Goal: Task Accomplishment & Management: Use online tool/utility

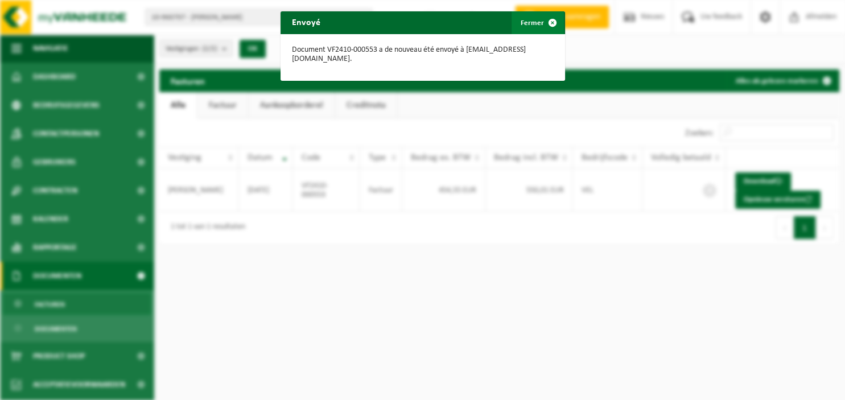
click at [550, 24] on span "button" at bounding box center [552, 22] width 23 height 23
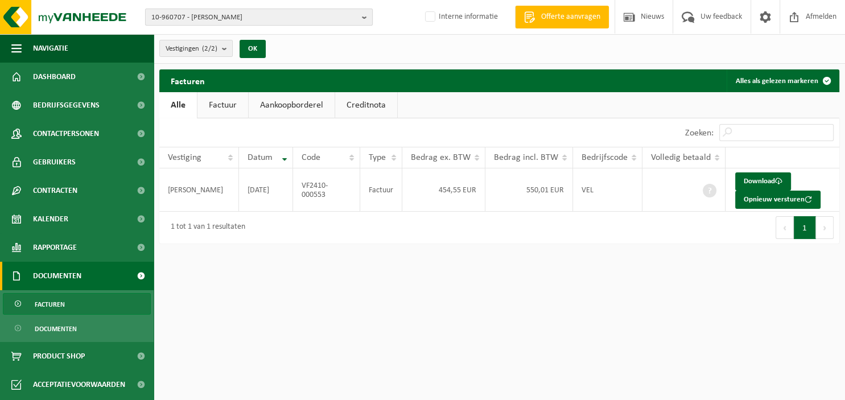
click at [362, 20] on button "10-960707 - [PERSON_NAME]" at bounding box center [259, 17] width 228 height 17
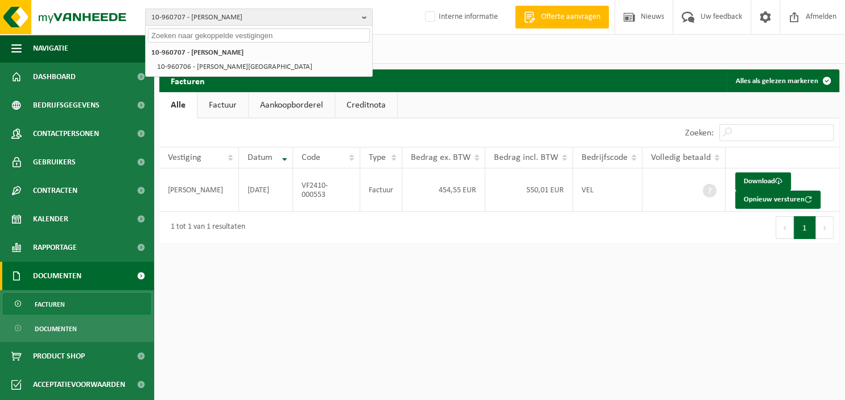
click at [258, 37] on input "text" at bounding box center [259, 35] width 222 height 14
click at [197, 37] on input "text" at bounding box center [259, 35] width 222 height 14
click at [299, 331] on div "10-960707 - HOOGSTOEL, CHRISTOPHE 10-960707 - HOOGSTOEL, CHRISTOPHE 10-960706 -…" at bounding box center [422, 200] width 845 height 400
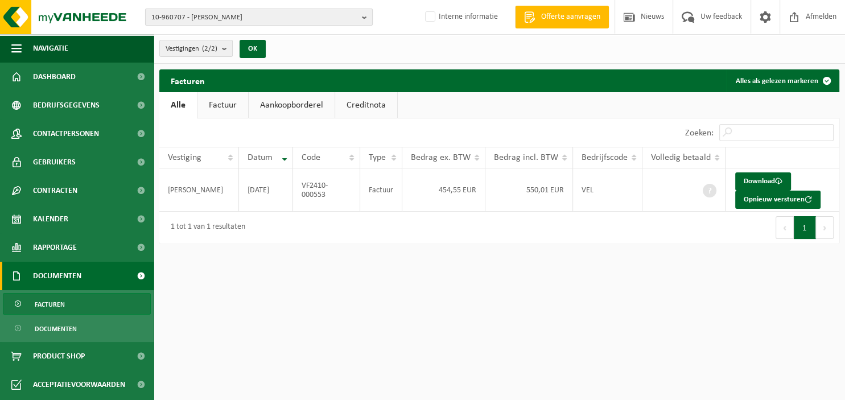
click at [368, 12] on b "button" at bounding box center [367, 17] width 10 height 16
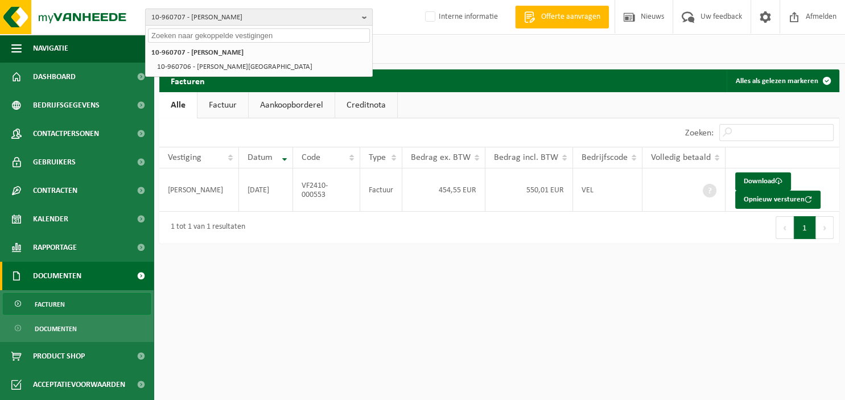
paste input "1"
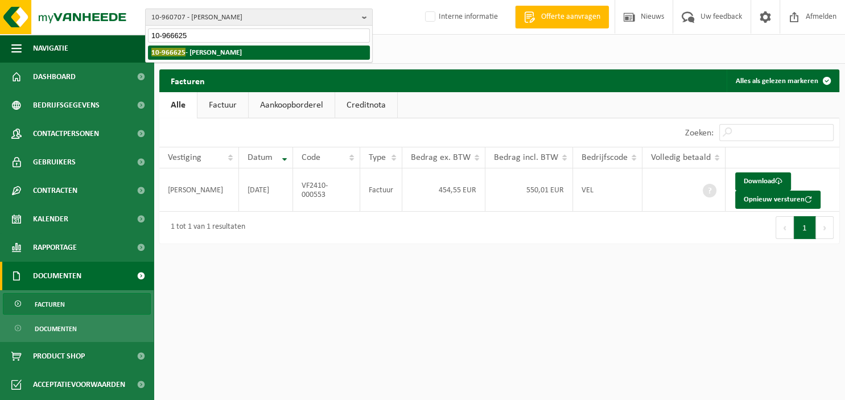
type input "10-966625"
click at [229, 56] on strong "10-966625 - FRANCOTTE OLIVIER" at bounding box center [196, 52] width 90 height 9
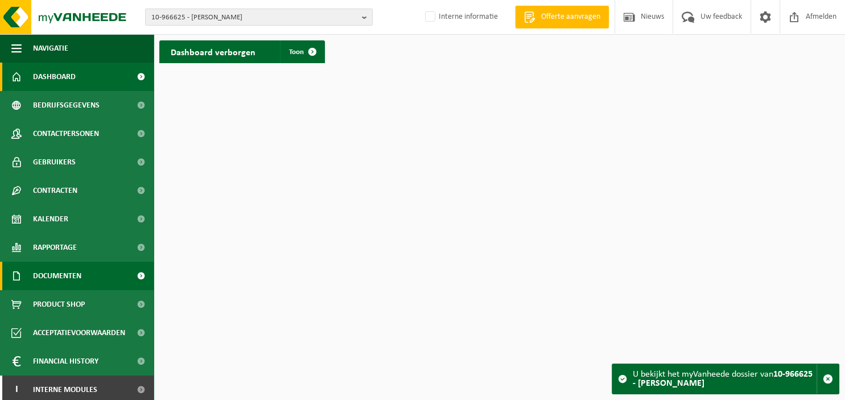
click at [71, 279] on span "Documenten" at bounding box center [57, 276] width 48 height 28
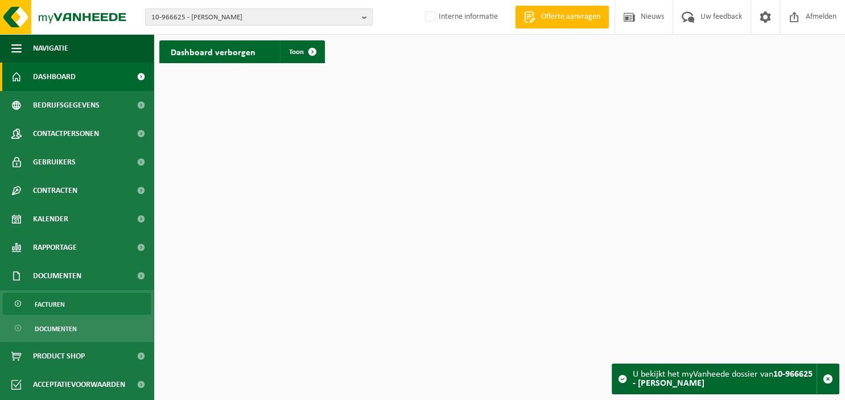
click at [71, 300] on link "Facturen" at bounding box center [77, 304] width 148 height 22
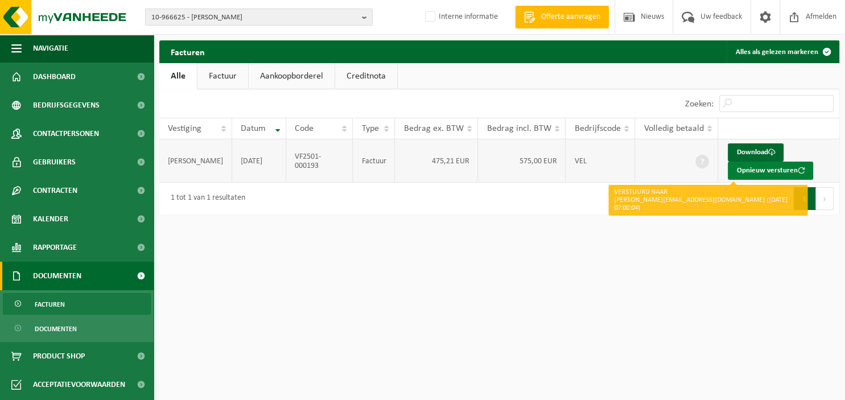
click at [747, 170] on button "Opnieuw versturen" at bounding box center [770, 171] width 85 height 18
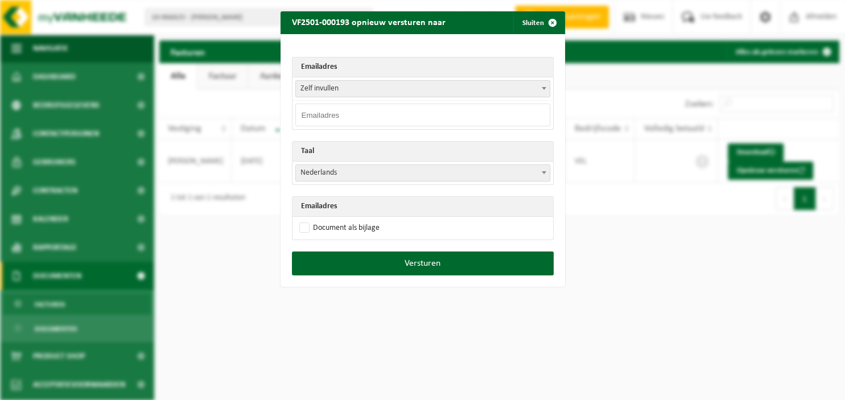
click at [547, 86] on span at bounding box center [543, 88] width 11 height 15
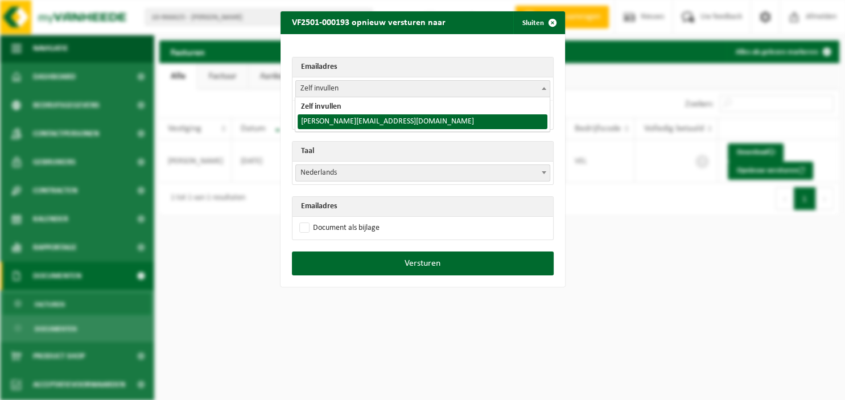
select select "olivier@olivierfrancotte.be"
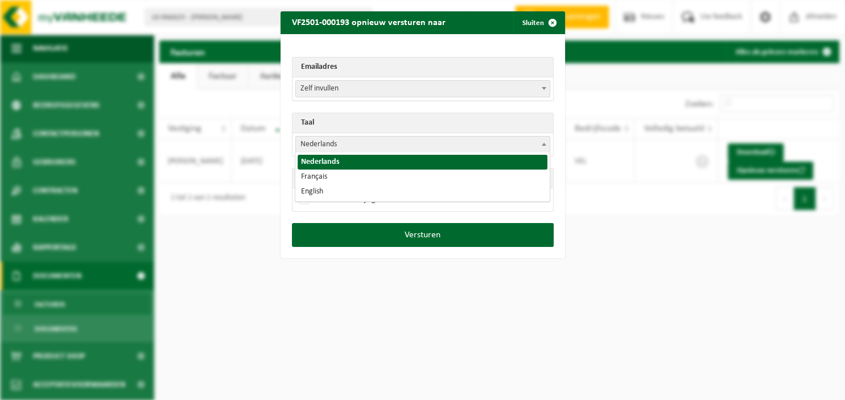
click at [543, 145] on b at bounding box center [544, 144] width 5 height 3
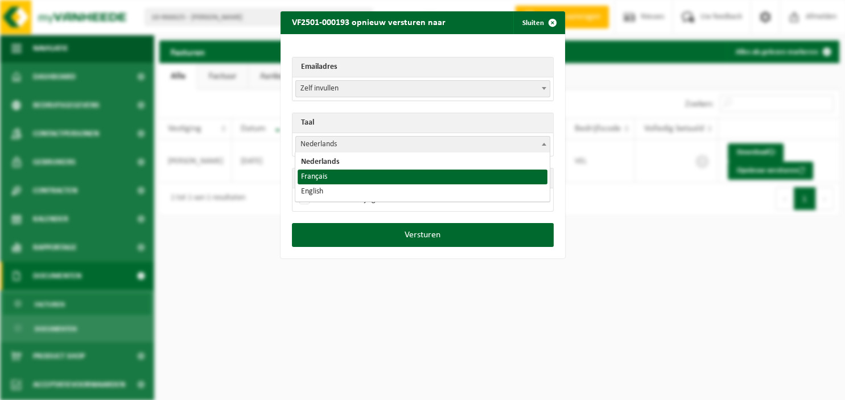
select select "fr"
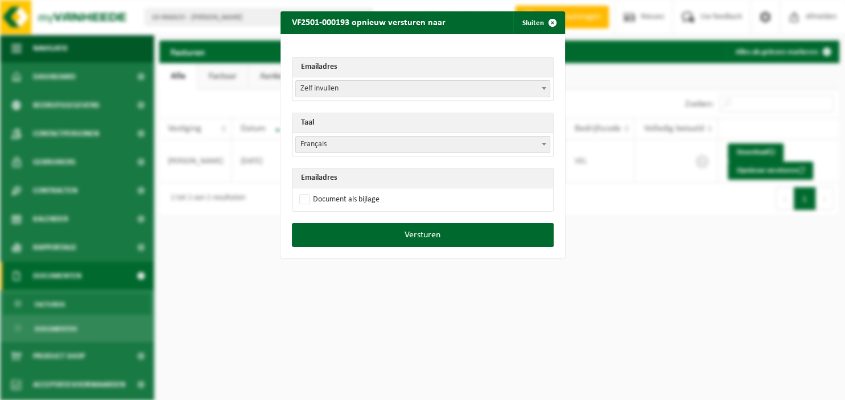
click at [381, 197] on td "Document als bijlage" at bounding box center [422, 199] width 261 height 23
click at [356, 200] on label "Document als bijlage" at bounding box center [338, 199] width 83 height 17
click at [356, 191] on input "Document als bijlage" at bounding box center [437, 191] width 285 height 1
checkbox input "true"
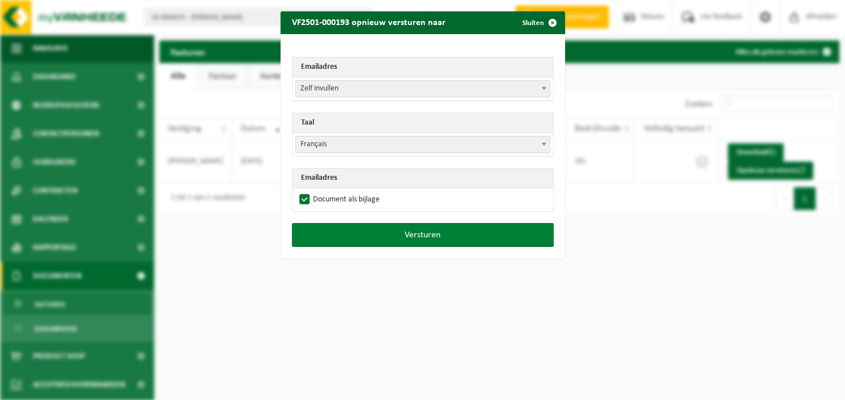
click at [361, 229] on button "Versturen" at bounding box center [423, 235] width 262 height 24
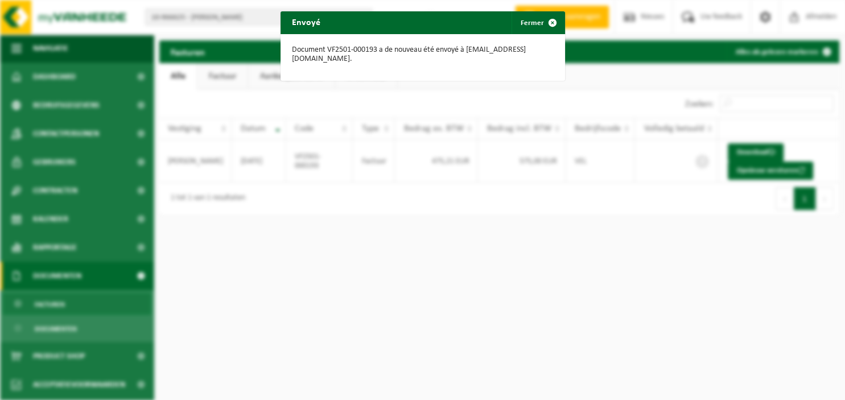
click at [64, 130] on div "Envoyé Fermer Document VF2501-000193 a de nouveau été envoyé à olivier@olivierf…" at bounding box center [422, 200] width 845 height 400
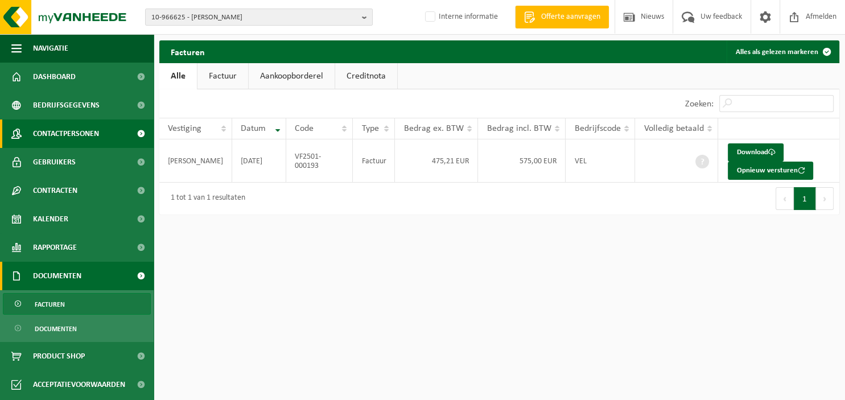
click at [87, 135] on span "Contactpersonen" at bounding box center [66, 133] width 66 height 28
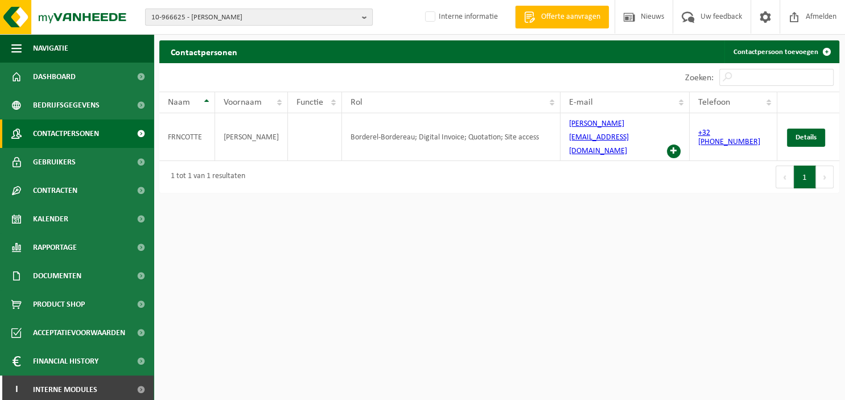
click at [365, 13] on b "button" at bounding box center [367, 17] width 10 height 16
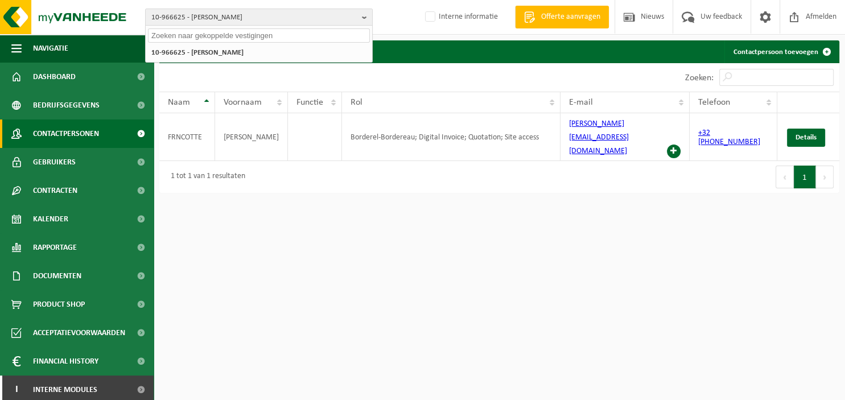
click at [281, 33] on input "text" at bounding box center [259, 35] width 222 height 14
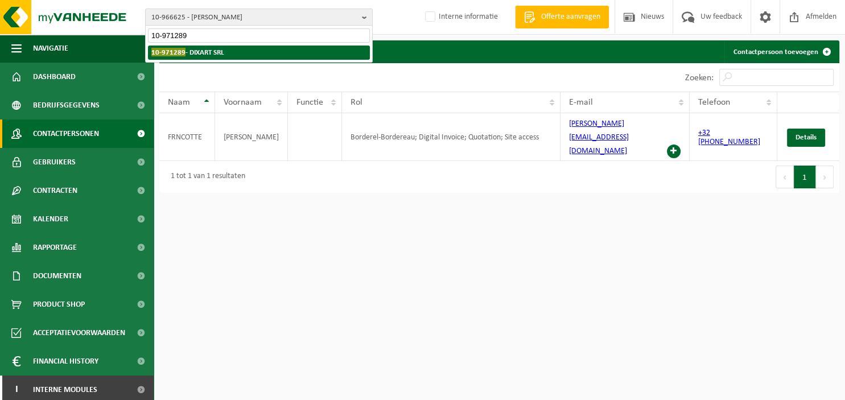
type input "10-971289"
click at [281, 55] on li "10-971289 - DIXART SRL" at bounding box center [259, 53] width 222 height 14
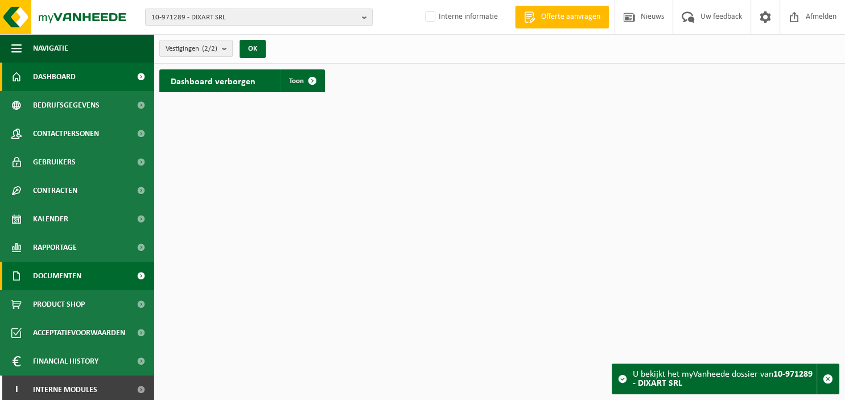
click at [63, 270] on span "Documenten" at bounding box center [57, 276] width 48 height 28
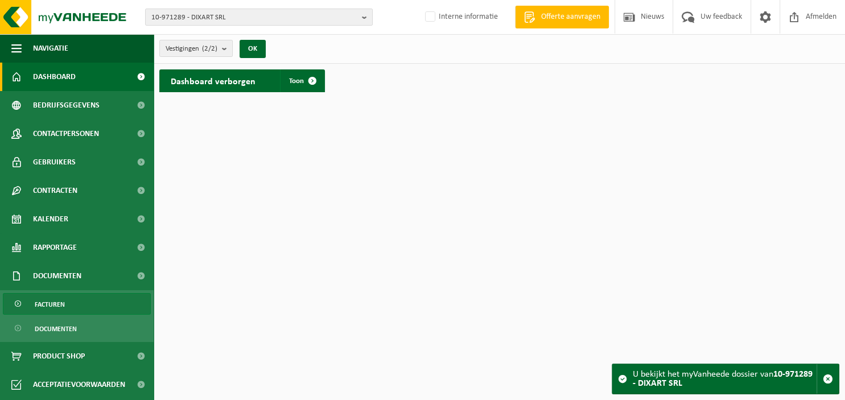
click at [99, 305] on link "Facturen" at bounding box center [77, 304] width 148 height 22
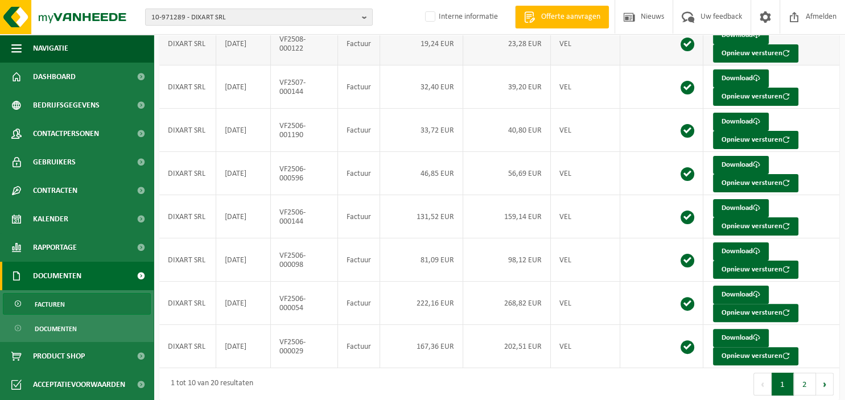
scroll to position [234, 0]
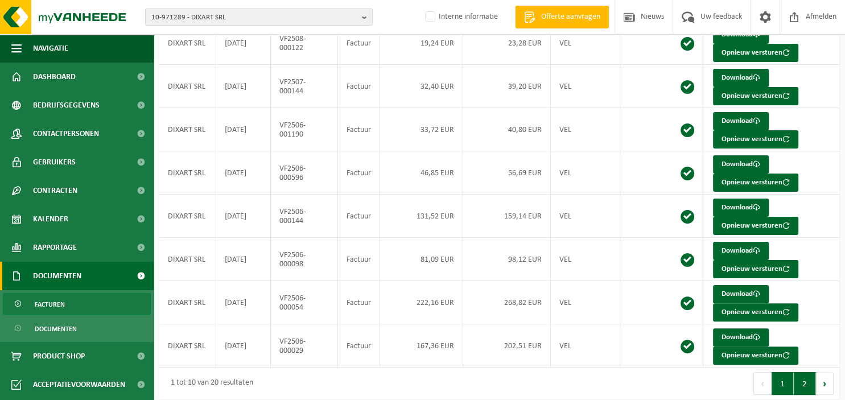
click at [801, 378] on button "2" at bounding box center [805, 383] width 22 height 23
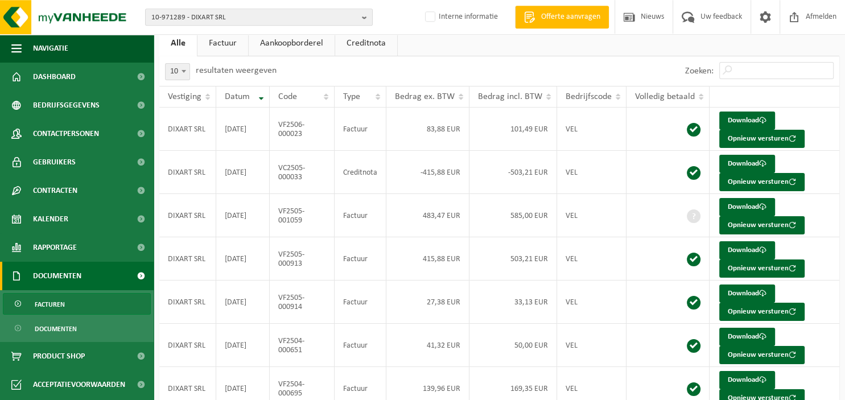
scroll to position [55, 0]
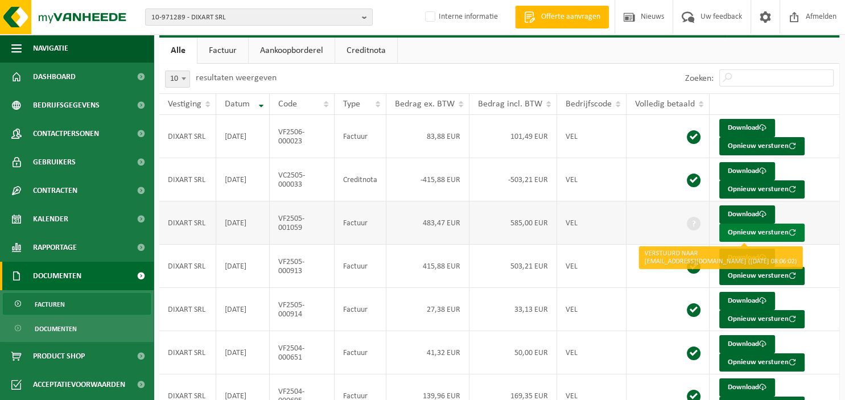
click at [740, 234] on button "Opnieuw versturen" at bounding box center [761, 233] width 85 height 18
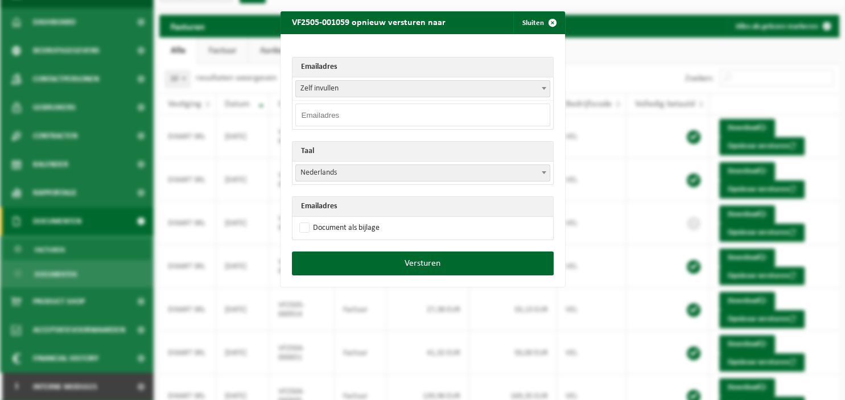
click at [541, 89] on span at bounding box center [543, 88] width 11 height 15
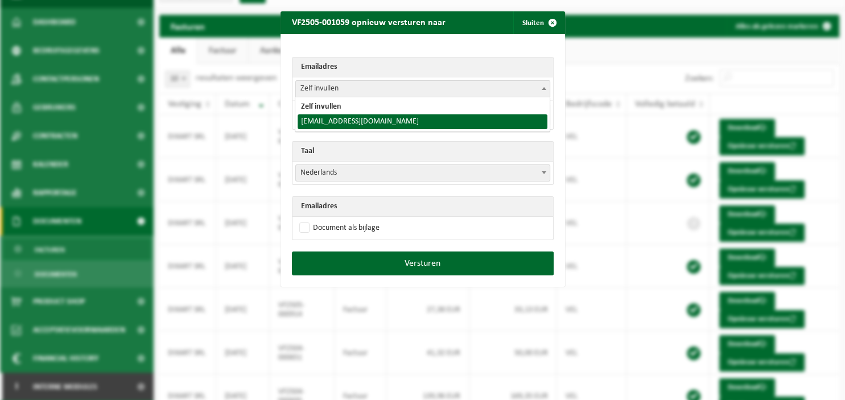
select select "dixartbox@gmail.com"
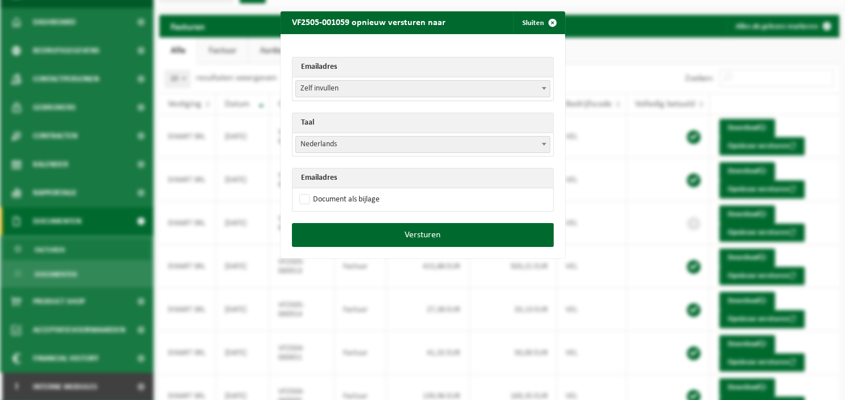
click at [546, 142] on span at bounding box center [543, 144] width 11 height 15
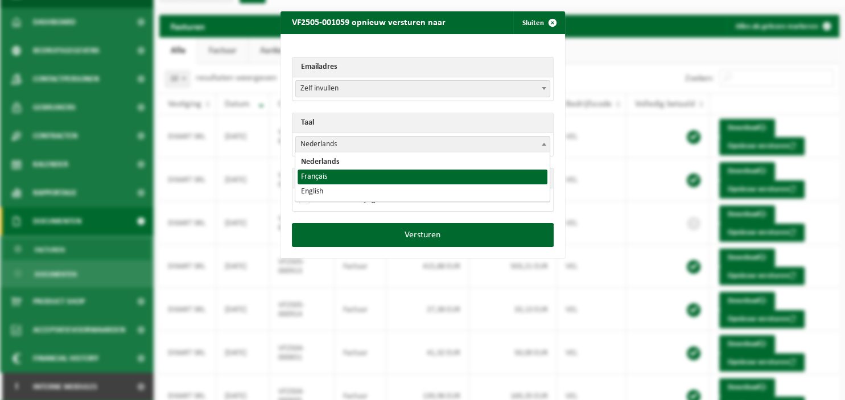
select select "fr"
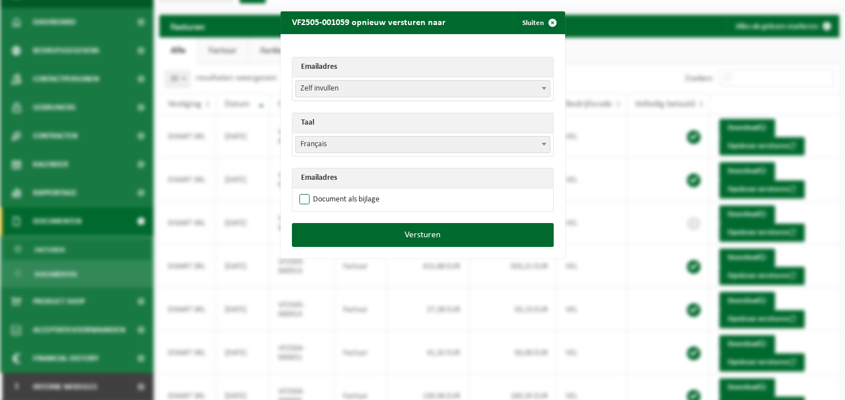
click at [353, 201] on label "Document als bijlage" at bounding box center [338, 199] width 83 height 17
click at [353, 191] on input "Document als bijlage" at bounding box center [437, 191] width 285 height 1
checkbox input "true"
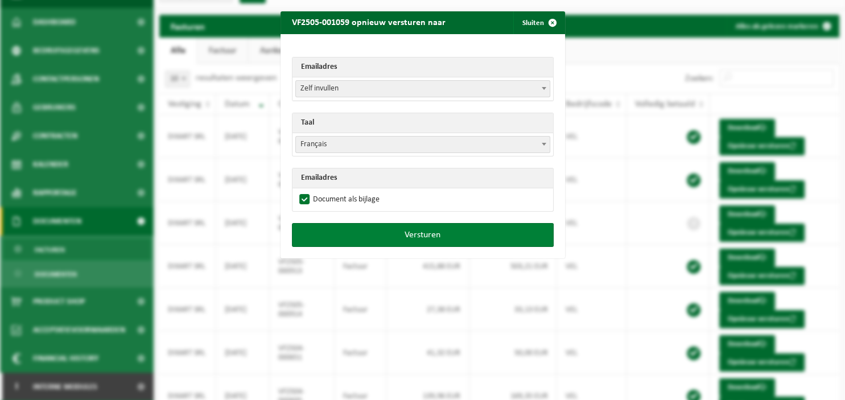
click at [370, 224] on button "Versturen" at bounding box center [423, 235] width 262 height 24
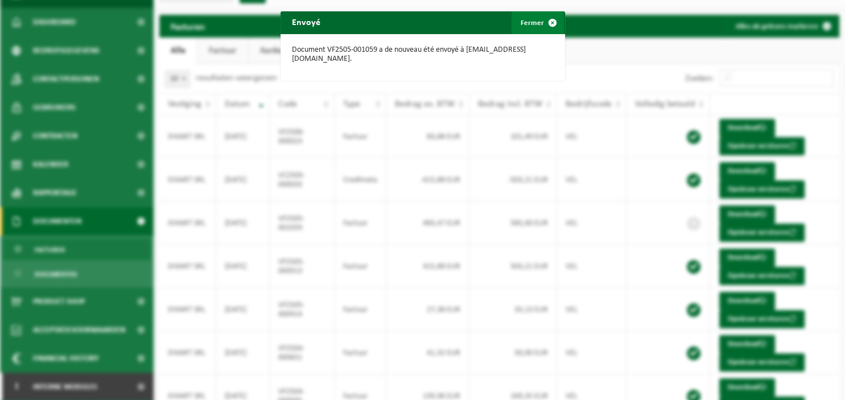
click at [550, 20] on span "button" at bounding box center [552, 22] width 23 height 23
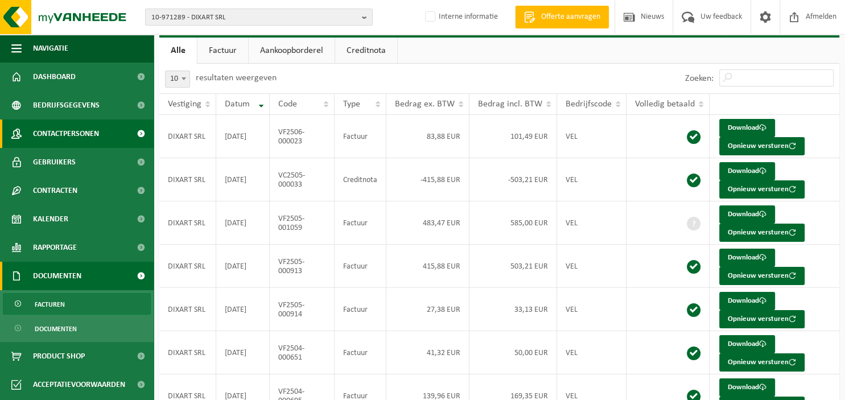
click at [78, 129] on span "Contactpersonen" at bounding box center [66, 133] width 66 height 28
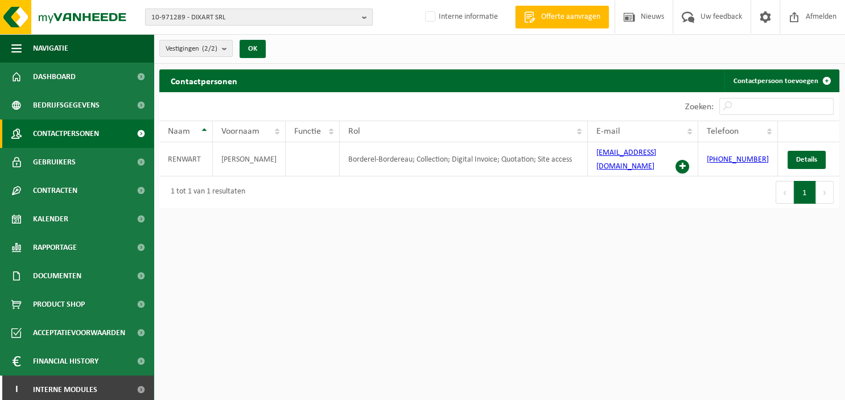
click at [362, 13] on button "10-971289 - DIXART SRL" at bounding box center [259, 17] width 228 height 17
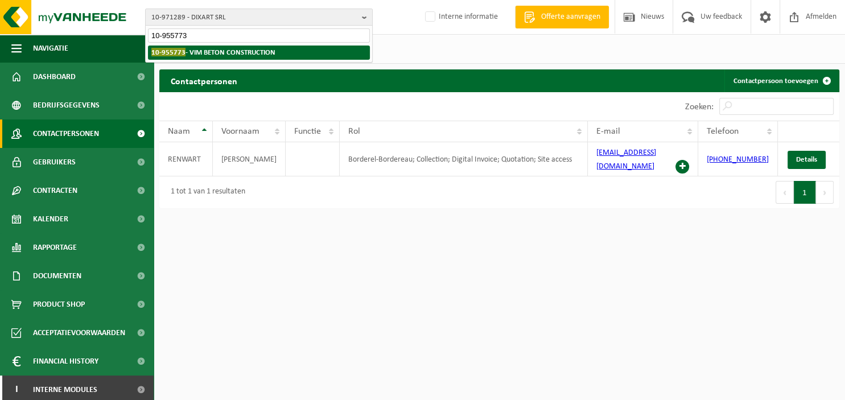
type input "10-955773"
click at [341, 51] on li "10-955773 - VIM BETON CONSTRUCTION" at bounding box center [259, 53] width 222 height 14
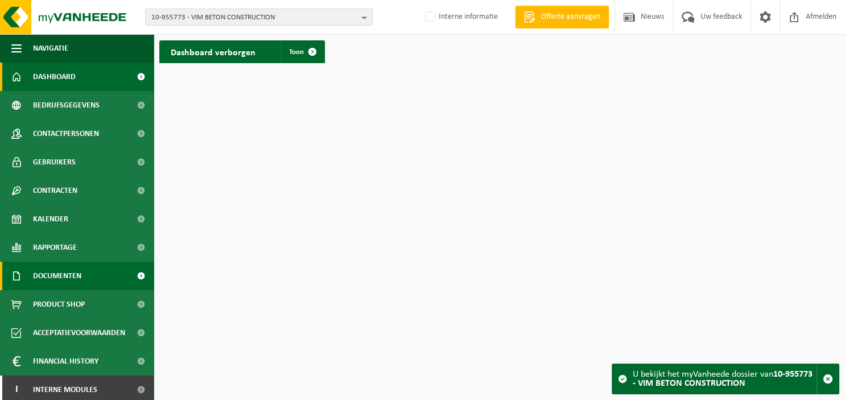
click at [76, 279] on span "Documenten" at bounding box center [57, 276] width 48 height 28
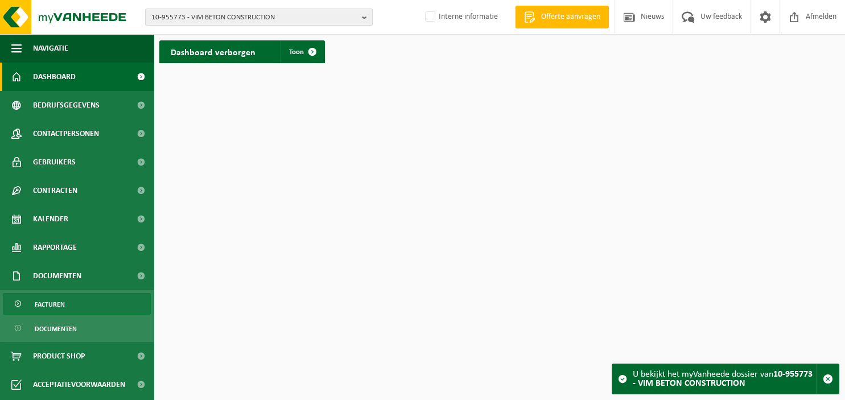
click at [75, 302] on link "Facturen" at bounding box center [77, 304] width 148 height 22
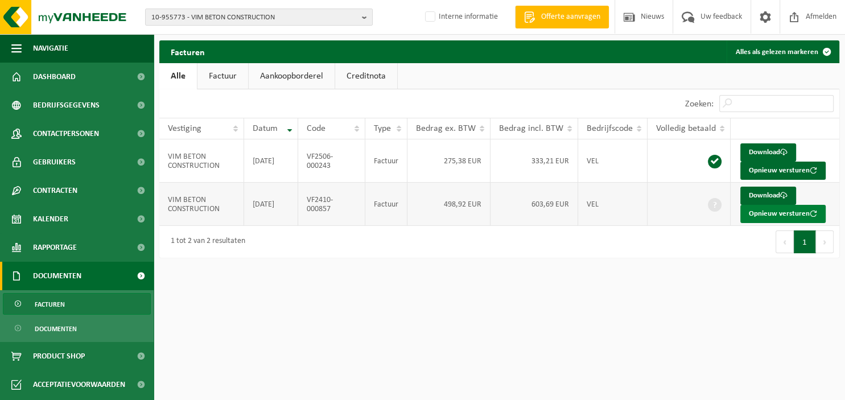
click at [770, 215] on button "Opnieuw versturen" at bounding box center [782, 214] width 85 height 18
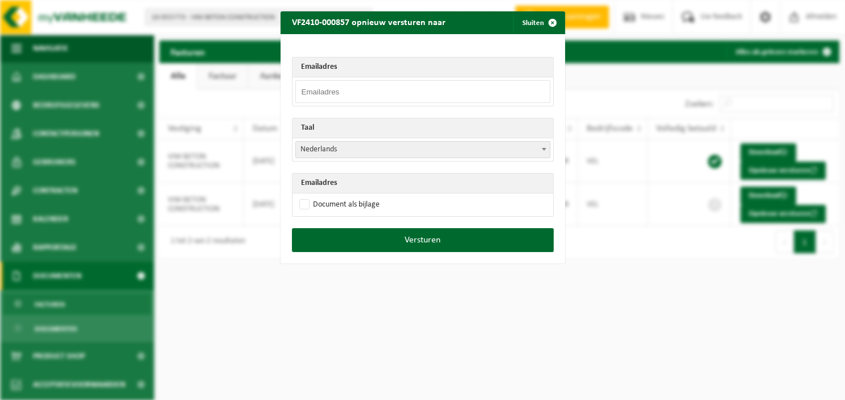
click at [539, 92] on input "email" at bounding box center [422, 91] width 255 height 23
click at [90, 88] on div "VF2410-000857 opnieuw versturen naar Sluiten Emailadres Taal Nederlands Françai…" at bounding box center [422, 200] width 845 height 400
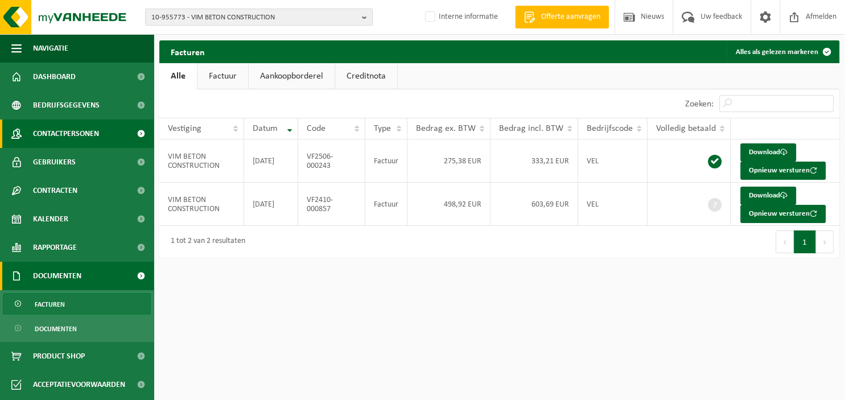
click at [77, 122] on span "Contactpersonen" at bounding box center [66, 133] width 66 height 28
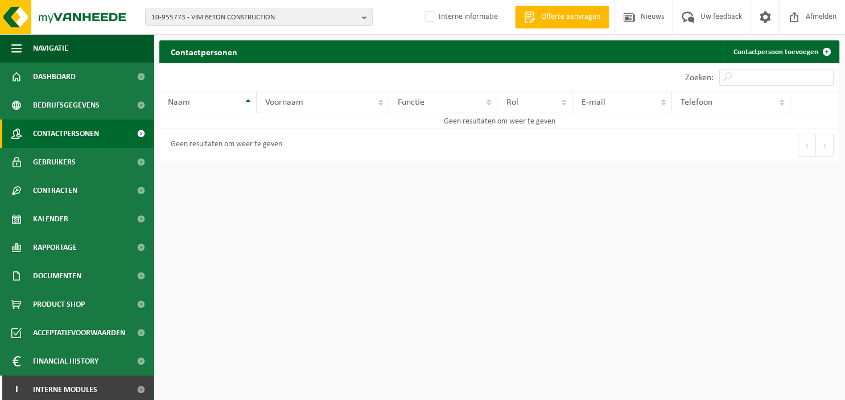
click at [71, 135] on span "Contactpersonen" at bounding box center [66, 133] width 66 height 28
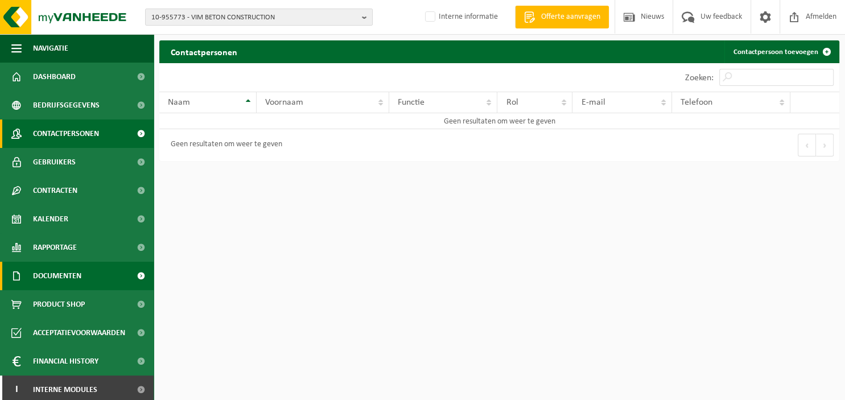
click at [80, 281] on span "Documenten" at bounding box center [57, 276] width 48 height 28
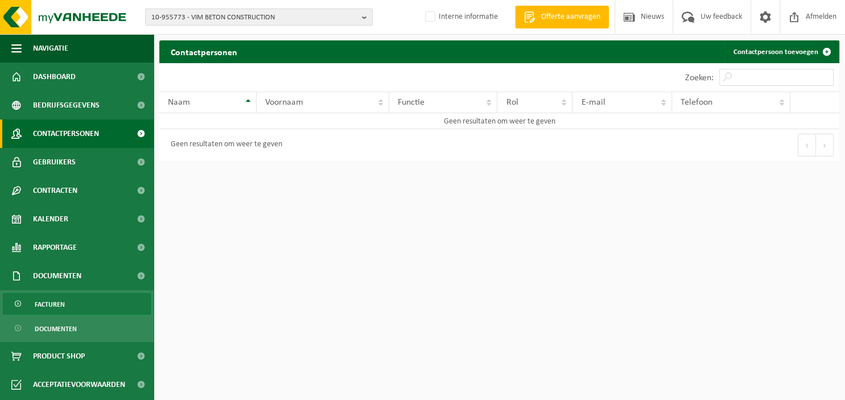
click at [77, 302] on link "Facturen" at bounding box center [77, 304] width 148 height 22
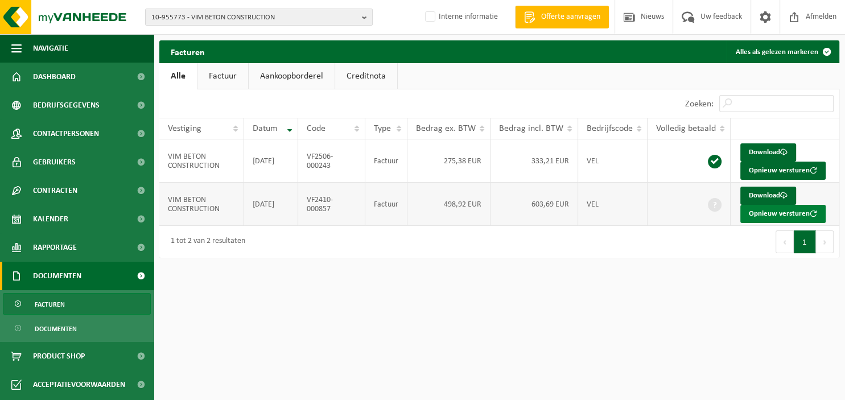
click at [771, 210] on button "Opnieuw versturen" at bounding box center [782, 214] width 85 height 18
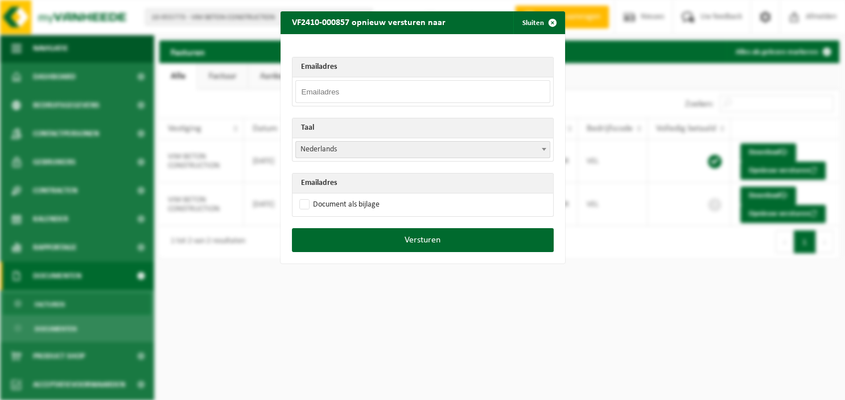
click at [348, 98] on input "email" at bounding box center [422, 91] width 255 height 23
click at [394, 92] on input "email" at bounding box center [422, 91] width 255 height 23
type input "vimbetonsconstruct@gmail.com"
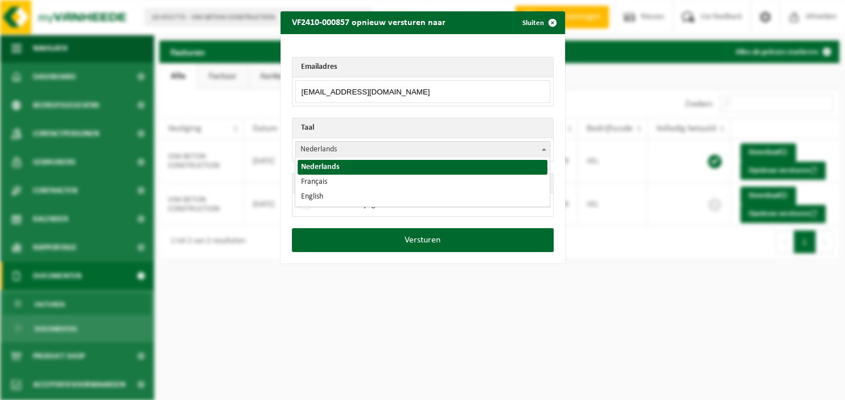
click at [545, 151] on span at bounding box center [543, 149] width 11 height 15
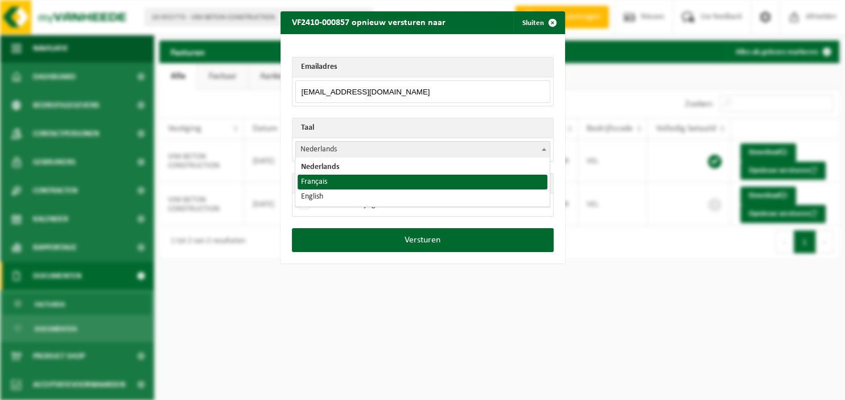
select select "fr"
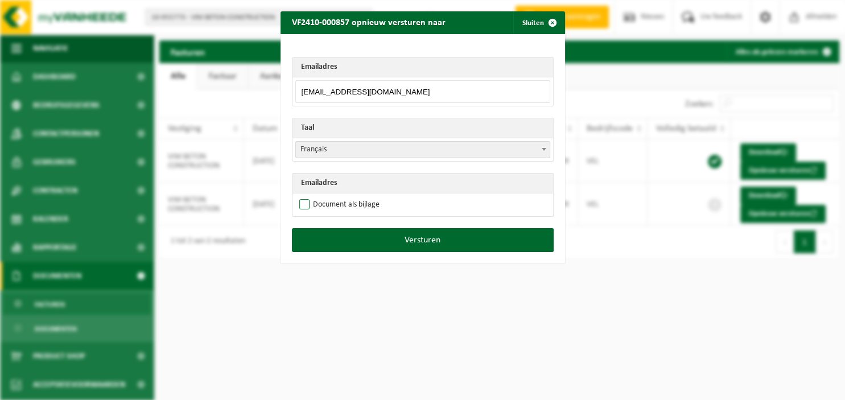
click at [375, 201] on label "Document als bijlage" at bounding box center [338, 204] width 83 height 17
click at [375, 196] on input "Document als bijlage" at bounding box center [437, 196] width 285 height 1
checkbox input "true"
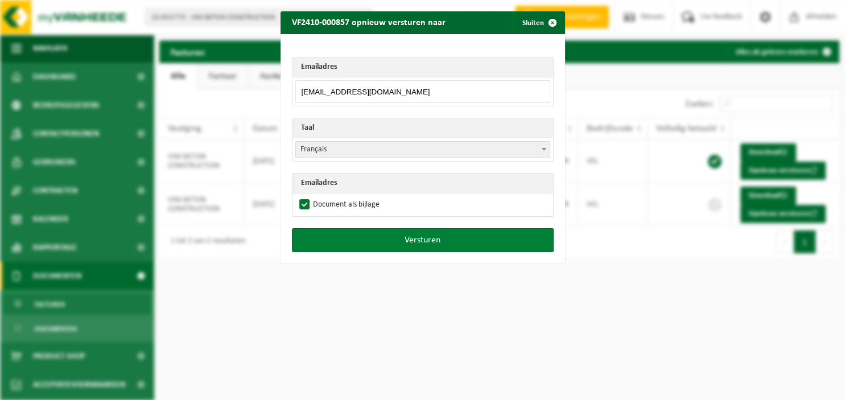
click at [390, 241] on button "Versturen" at bounding box center [423, 240] width 262 height 24
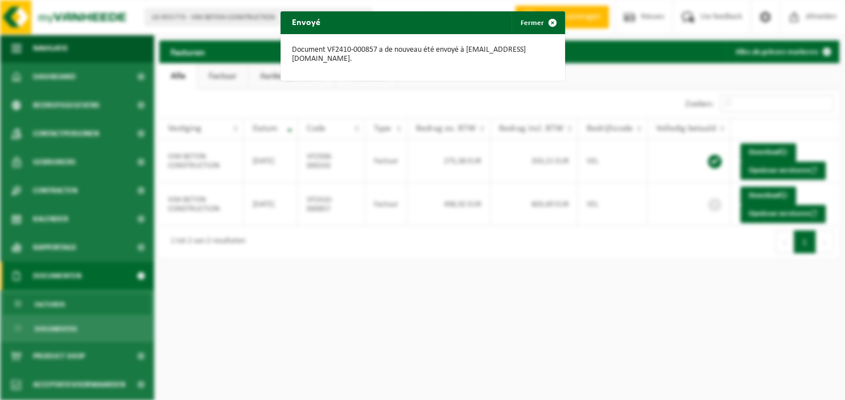
click at [750, 325] on div "Envoyé Fermer Document VF2410-000857 a de nouveau été envoyé à vimbetonsconstru…" at bounding box center [422, 200] width 845 height 400
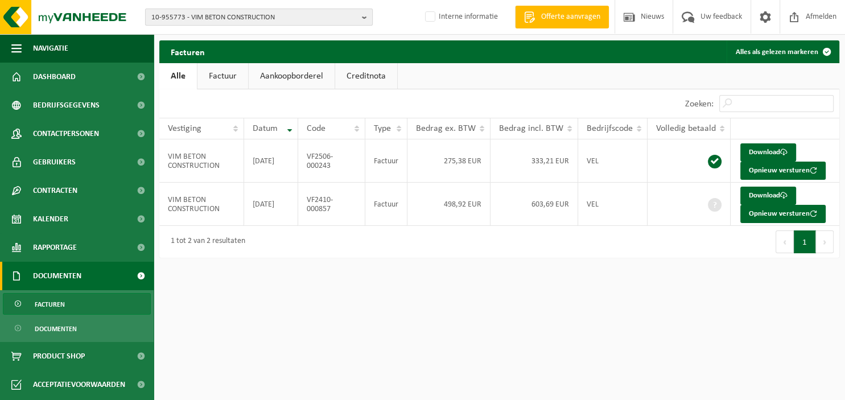
click at [365, 18] on b "button" at bounding box center [367, 17] width 10 height 16
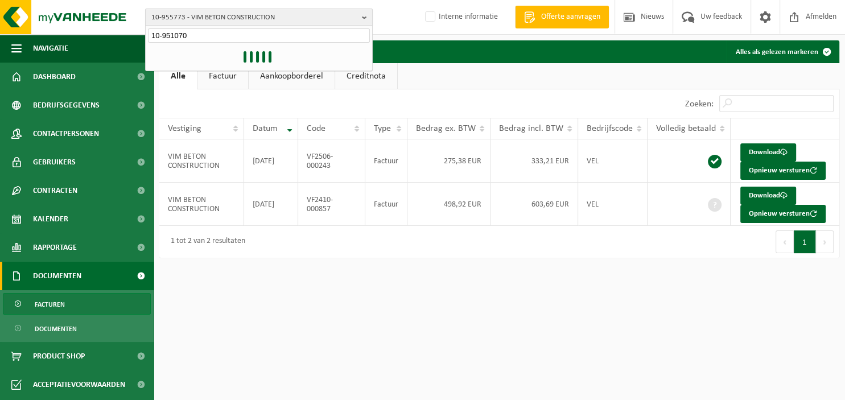
type input "10-951070"
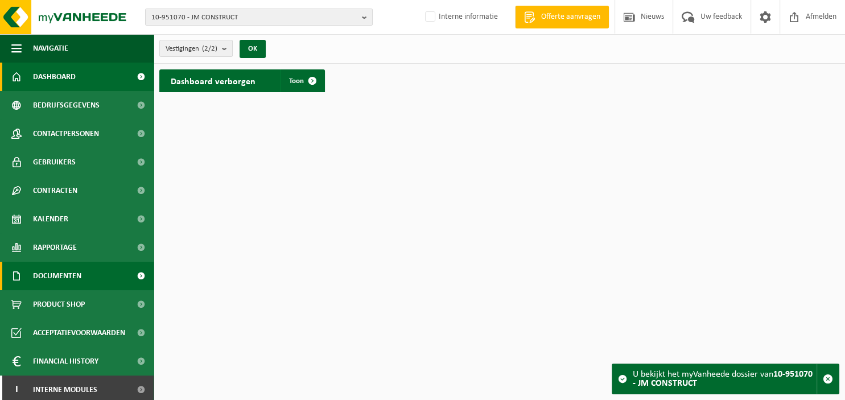
click at [76, 282] on span "Documenten" at bounding box center [57, 276] width 48 height 28
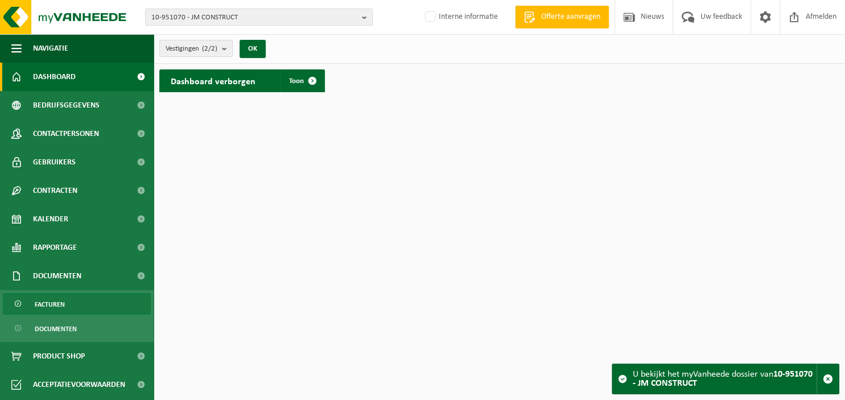
click at [74, 302] on link "Facturen" at bounding box center [77, 304] width 148 height 22
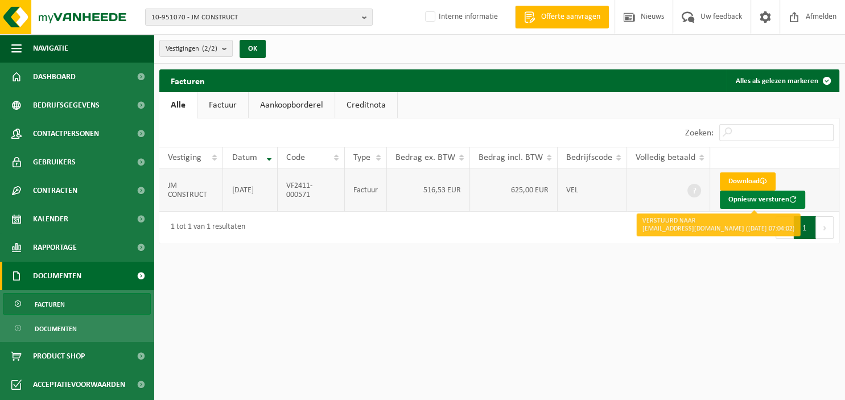
click at [747, 197] on button "Opnieuw versturen" at bounding box center [762, 200] width 85 height 18
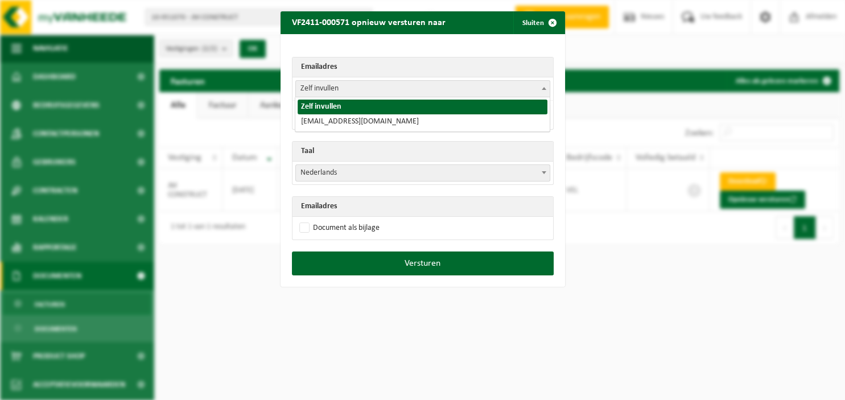
click at [543, 88] on b at bounding box center [544, 88] width 5 height 3
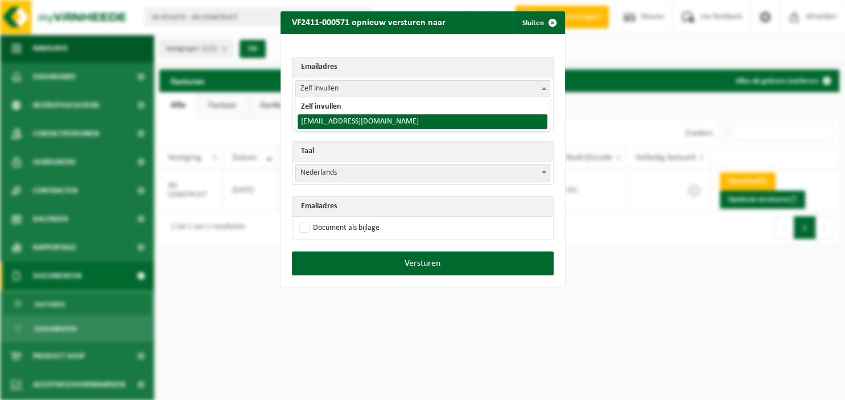
select select "[EMAIL_ADDRESS][DOMAIN_NAME]"
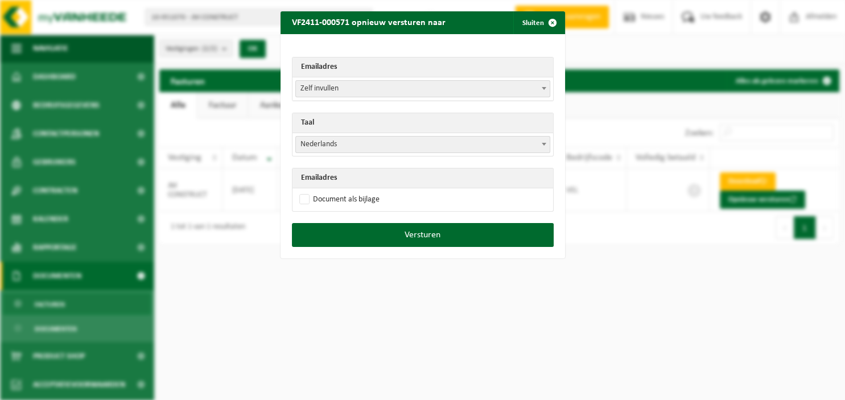
click at [543, 147] on span at bounding box center [543, 144] width 11 height 15
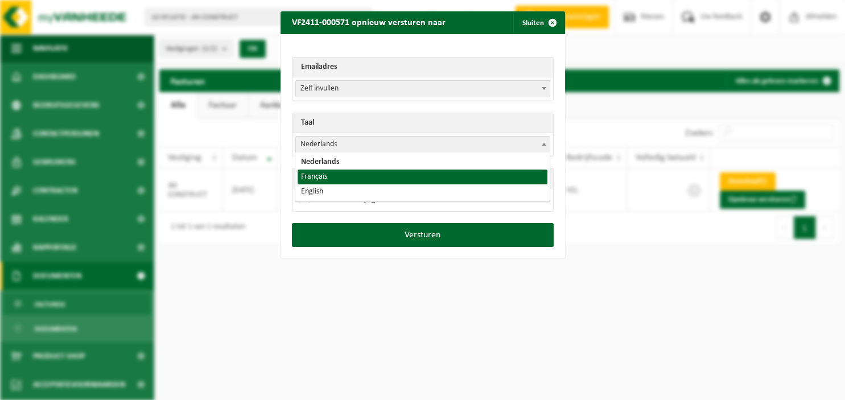
select select "fr"
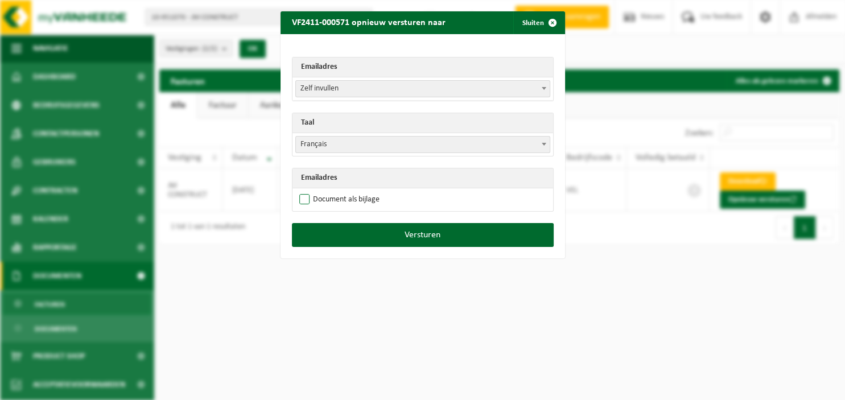
click at [328, 201] on label "Document als bijlage" at bounding box center [338, 199] width 83 height 17
click at [328, 191] on input "Document als bijlage" at bounding box center [437, 191] width 285 height 1
checkbox input "true"
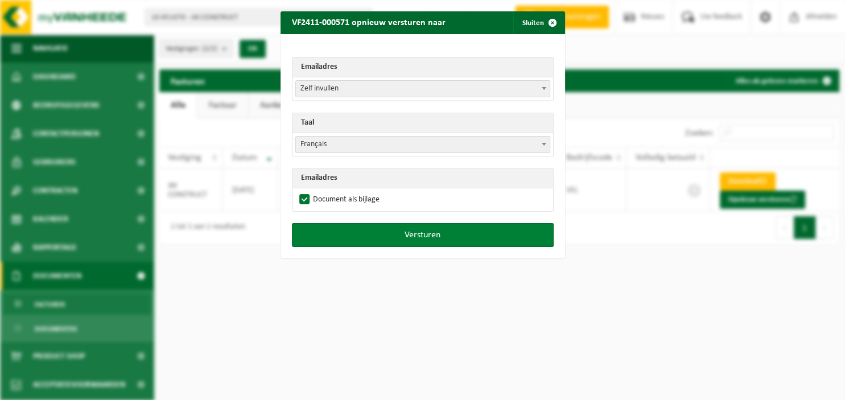
click at [398, 238] on button "Versturen" at bounding box center [423, 235] width 262 height 24
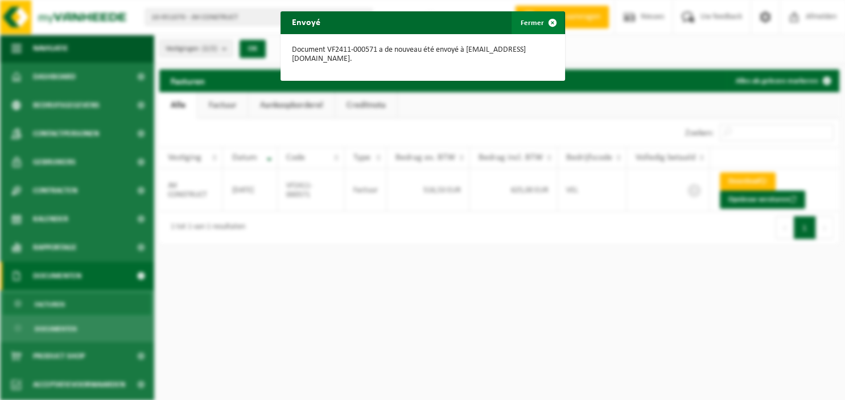
click at [541, 22] on span "button" at bounding box center [552, 22] width 23 height 23
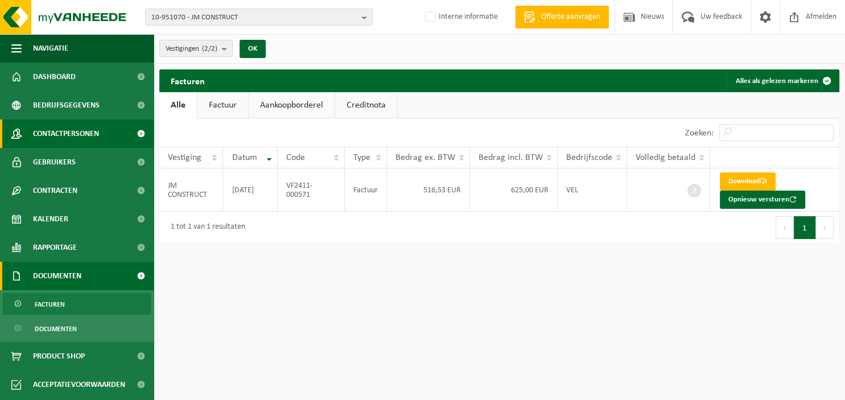
click at [70, 132] on span "Contactpersonen" at bounding box center [66, 133] width 66 height 28
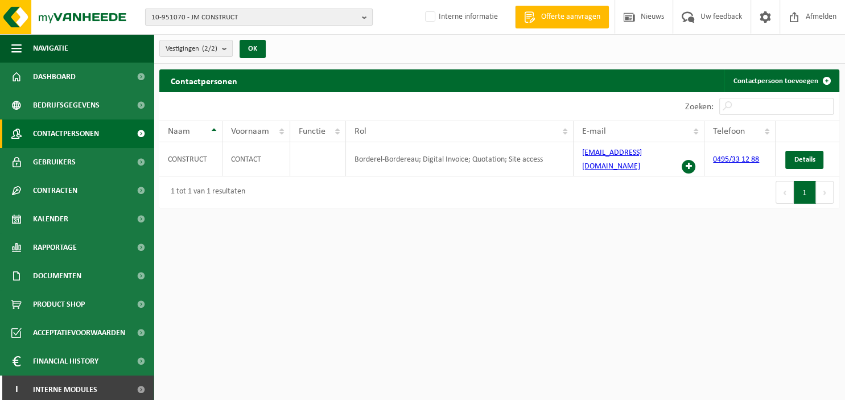
click at [365, 17] on b "button" at bounding box center [367, 17] width 10 height 16
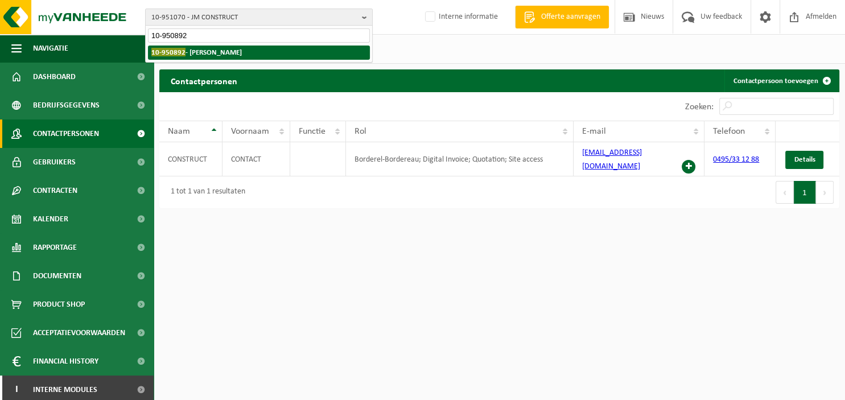
type input "10-950892"
click at [280, 52] on li "10-950892 - GOMES ARTUR" at bounding box center [259, 53] width 222 height 14
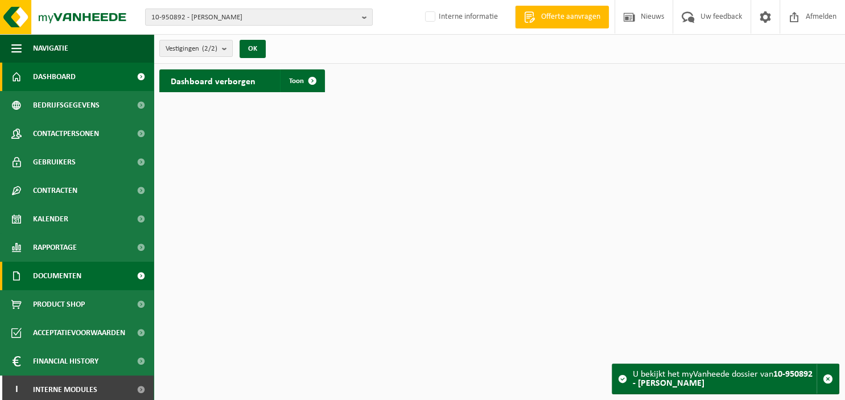
click at [83, 275] on link "Documenten" at bounding box center [77, 276] width 154 height 28
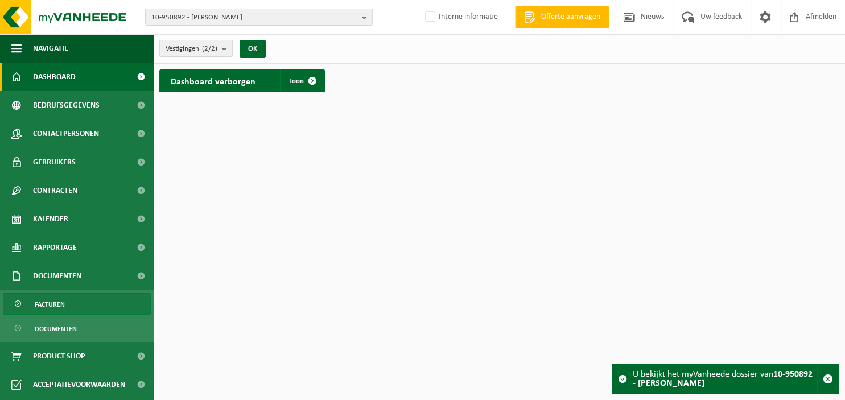
click at [80, 298] on link "Facturen" at bounding box center [77, 304] width 148 height 22
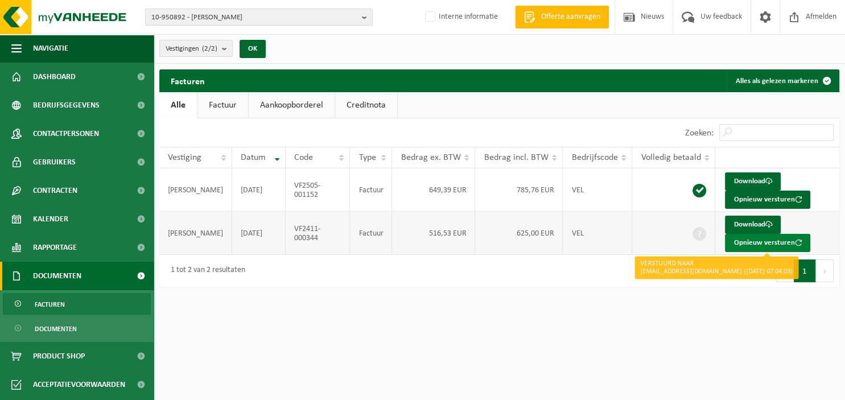
click at [747, 240] on button "Opnieuw versturen" at bounding box center [767, 243] width 85 height 18
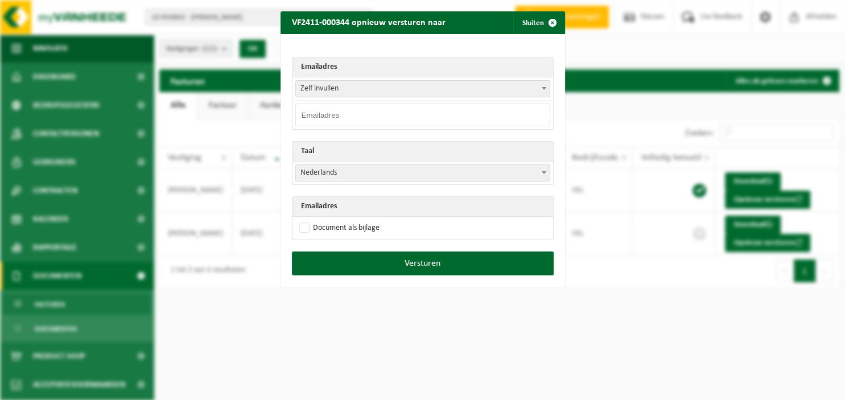
click at [542, 88] on b at bounding box center [544, 88] width 5 height 3
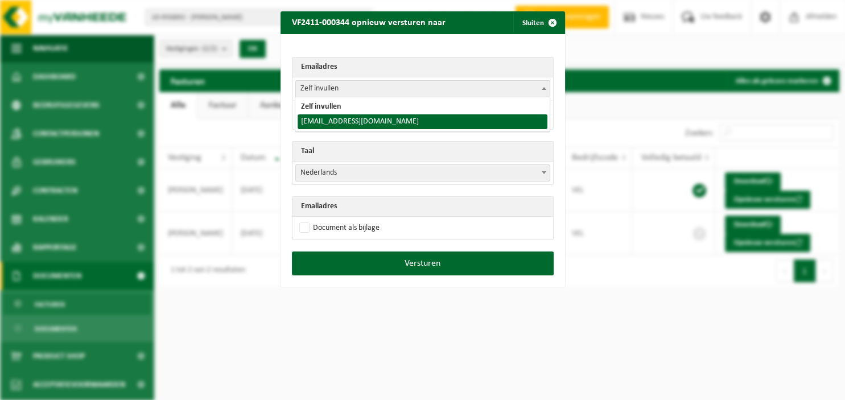
select select "[EMAIL_ADDRESS][DOMAIN_NAME]"
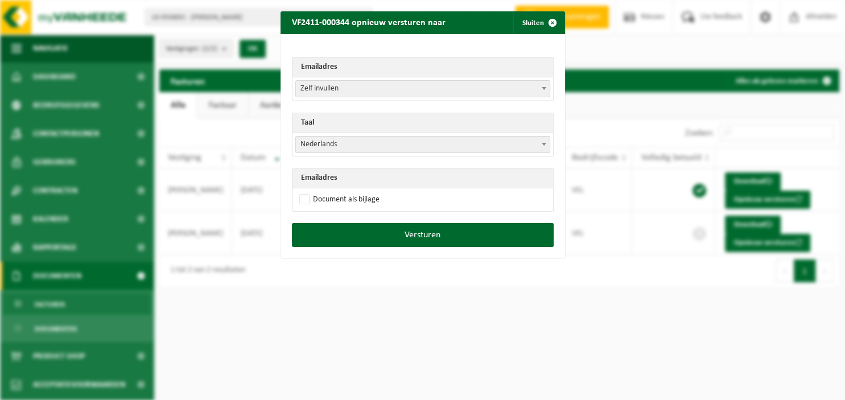
click at [541, 145] on span at bounding box center [543, 144] width 11 height 15
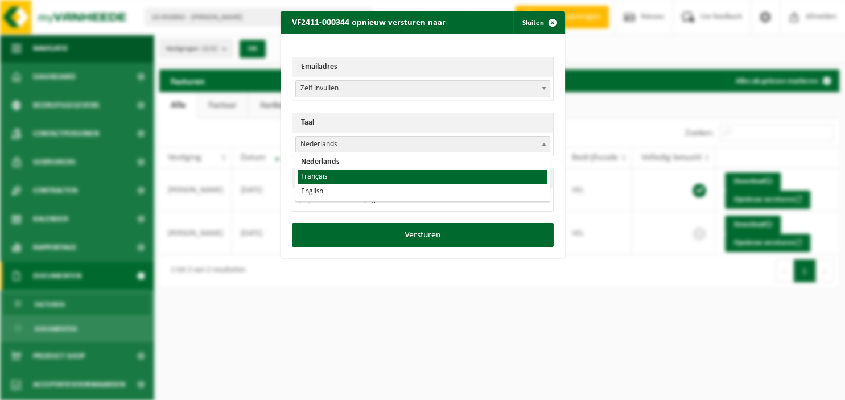
select select "fr"
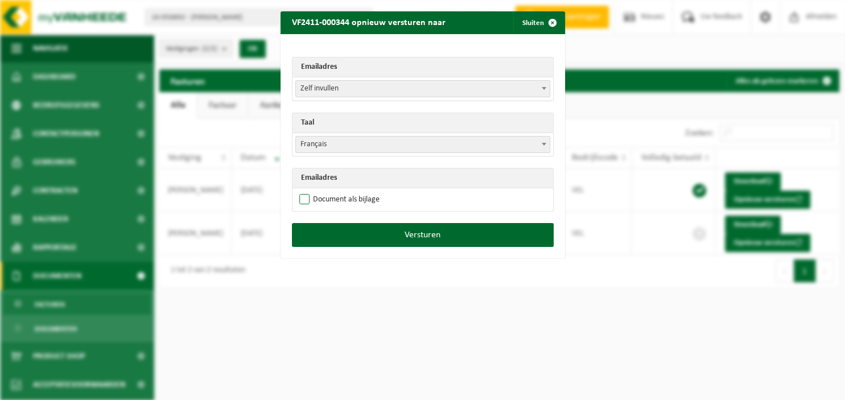
click at [345, 195] on label "Document als bijlage" at bounding box center [338, 199] width 83 height 17
click at [345, 191] on input "Document als bijlage" at bounding box center [437, 191] width 285 height 1
checkbox input "true"
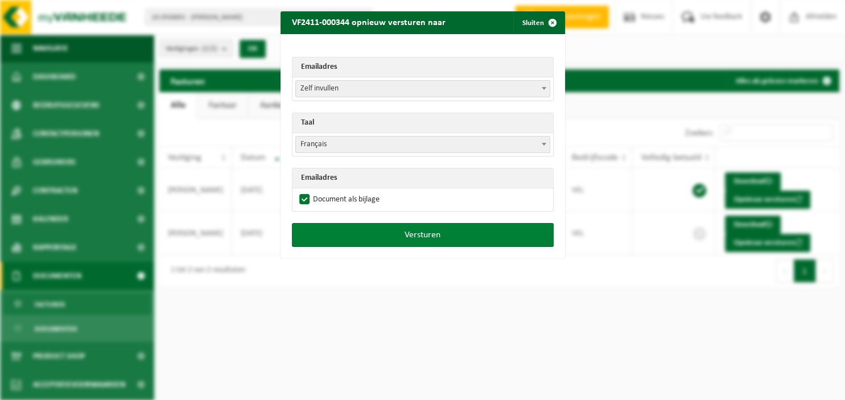
click at [352, 228] on button "Versturen" at bounding box center [423, 235] width 262 height 24
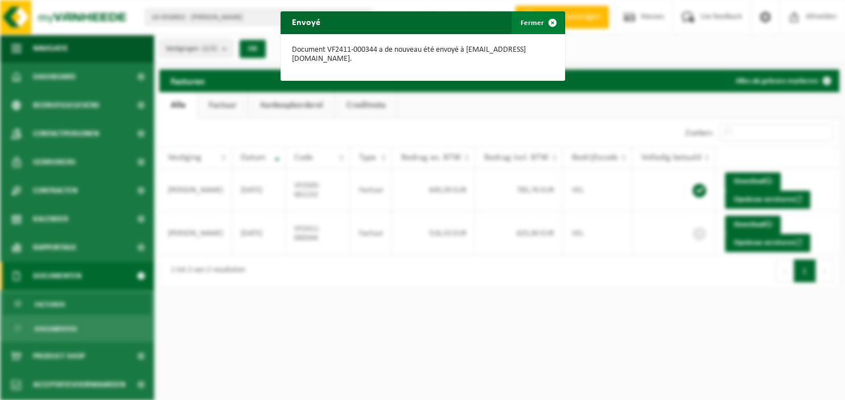
click at [558, 24] on span "button" at bounding box center [552, 22] width 23 height 23
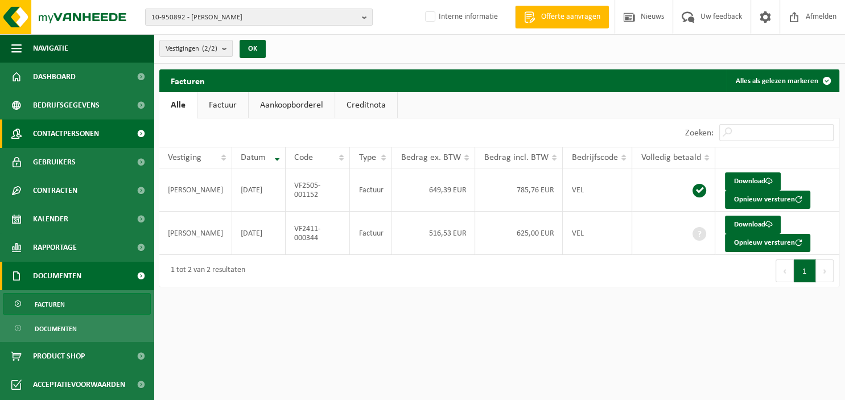
click at [89, 131] on span "Contactpersonen" at bounding box center [66, 133] width 66 height 28
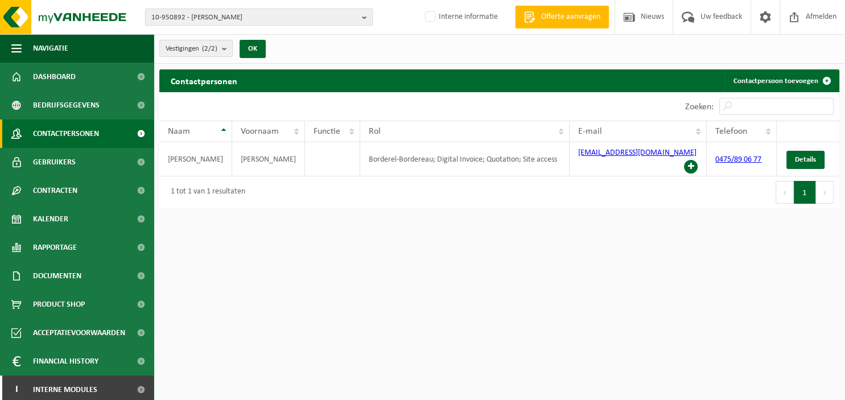
click at [364, 11] on b "button" at bounding box center [367, 17] width 10 height 16
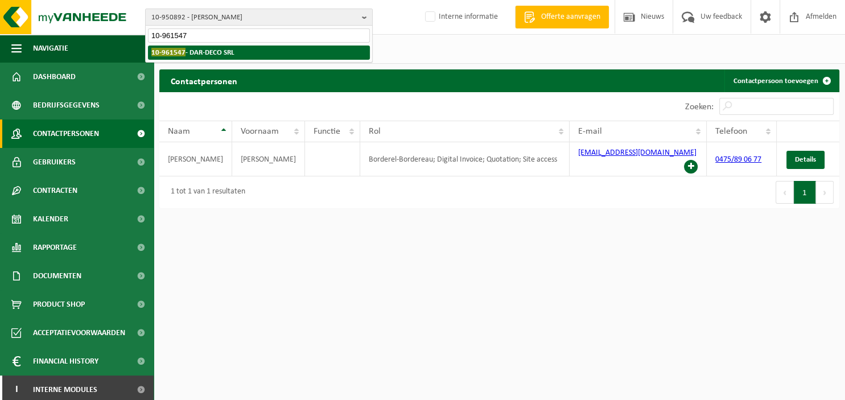
type input "10-961547"
click at [244, 53] on li "10-961547 - DAR-DECO SRL" at bounding box center [259, 53] width 222 height 14
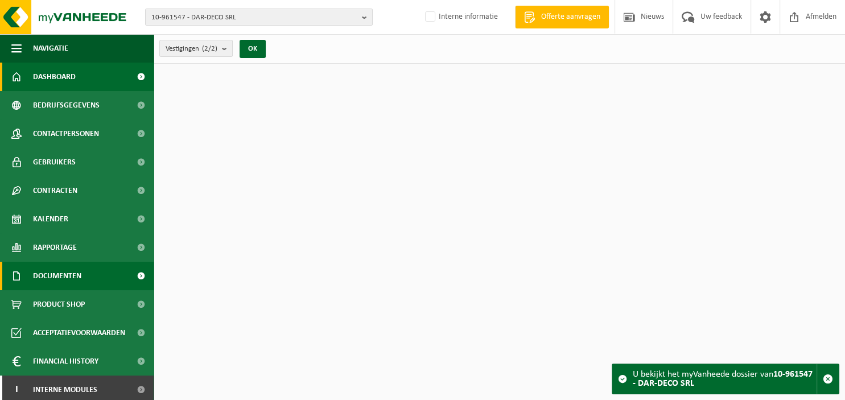
click at [80, 273] on span "Documenten" at bounding box center [57, 276] width 48 height 28
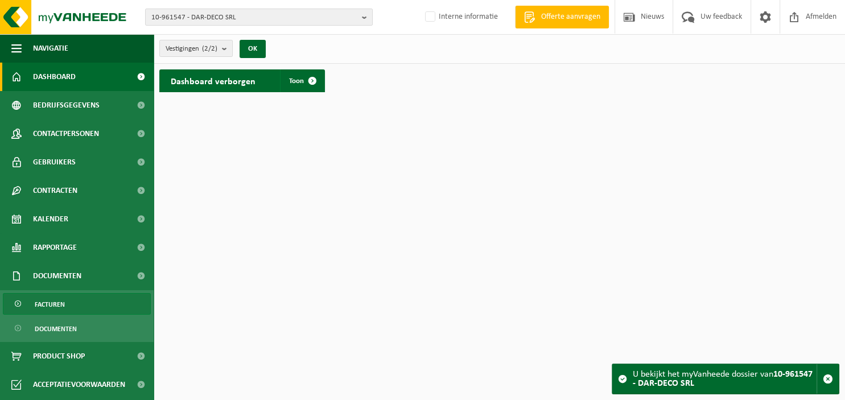
click at [70, 302] on link "Facturen" at bounding box center [77, 304] width 148 height 22
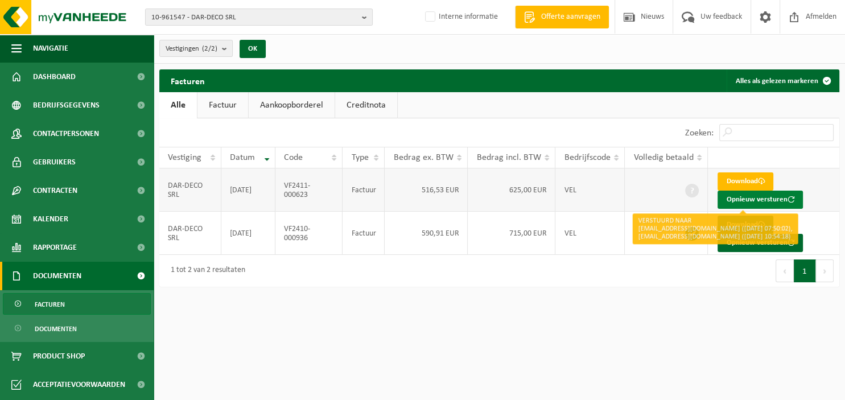
click at [749, 195] on button "Opnieuw versturen" at bounding box center [760, 200] width 85 height 18
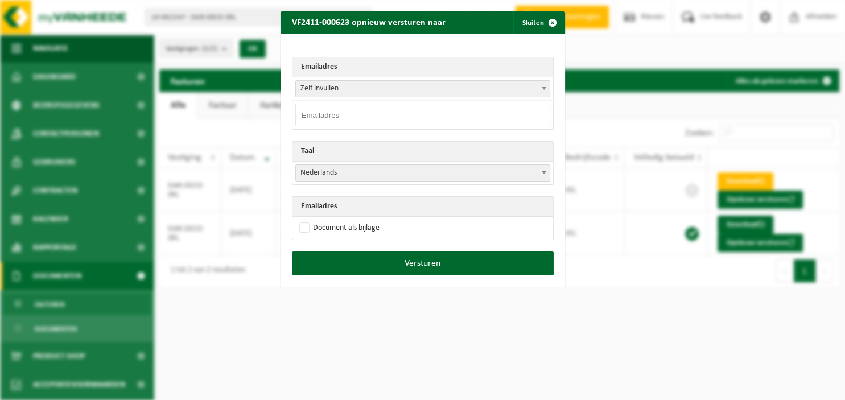
click at [549, 88] on span at bounding box center [543, 88] width 11 height 15
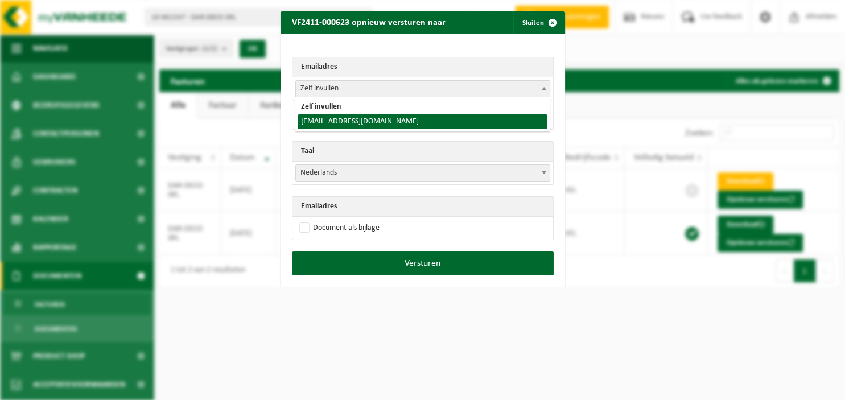
select select "dardeco@hotmail.com"
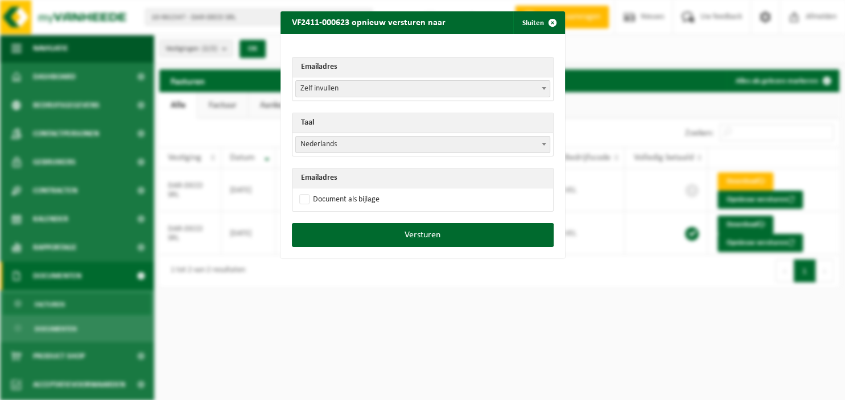
click at [470, 146] on span "Nederlands" at bounding box center [423, 145] width 254 height 16
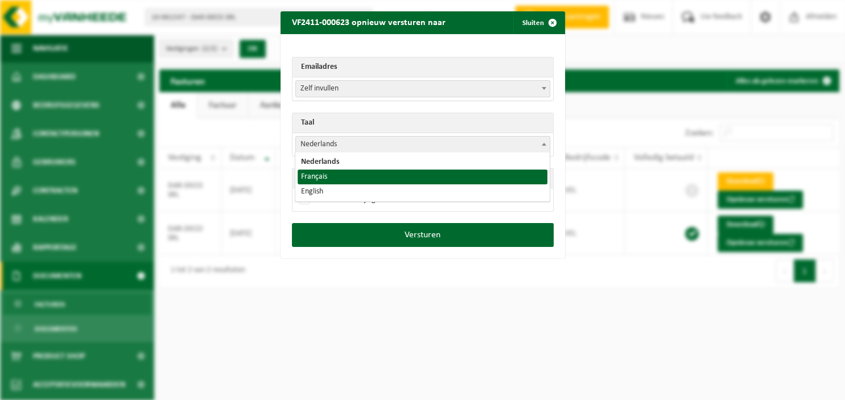
select select "fr"
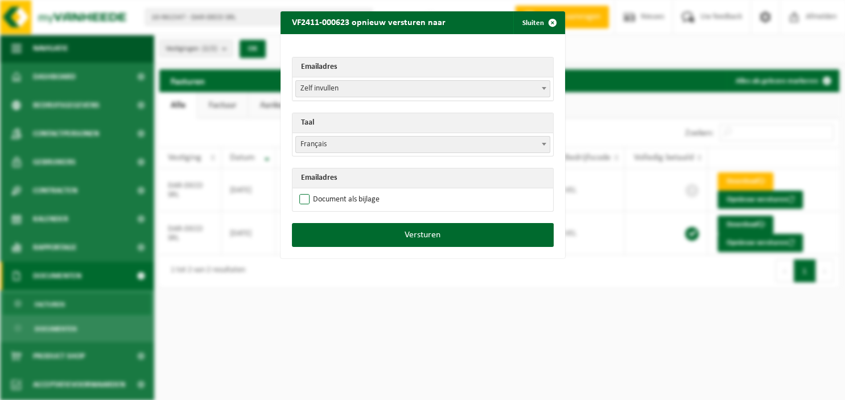
click at [326, 199] on label "Document als bijlage" at bounding box center [338, 199] width 83 height 17
click at [326, 191] on input "Document als bijlage" at bounding box center [437, 191] width 285 height 1
checkbox input "true"
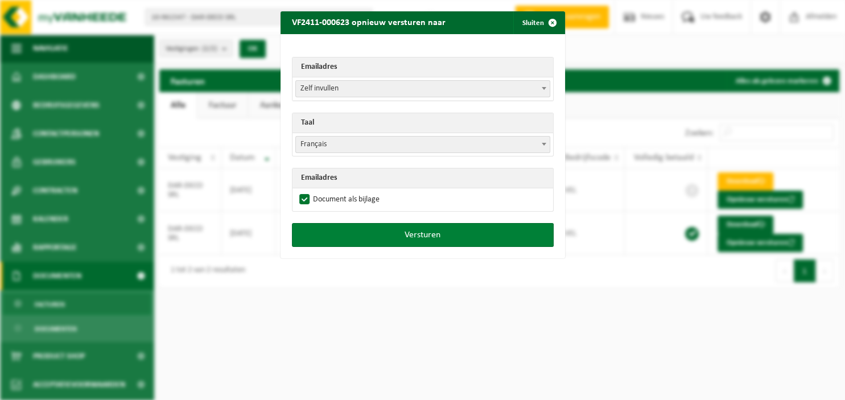
click at [338, 229] on button "Versturen" at bounding box center [423, 235] width 262 height 24
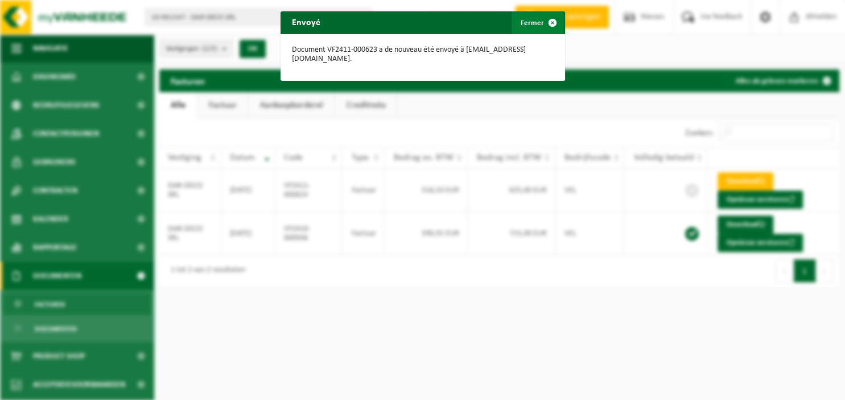
click at [536, 24] on button "Fermer" at bounding box center [538, 22] width 52 height 23
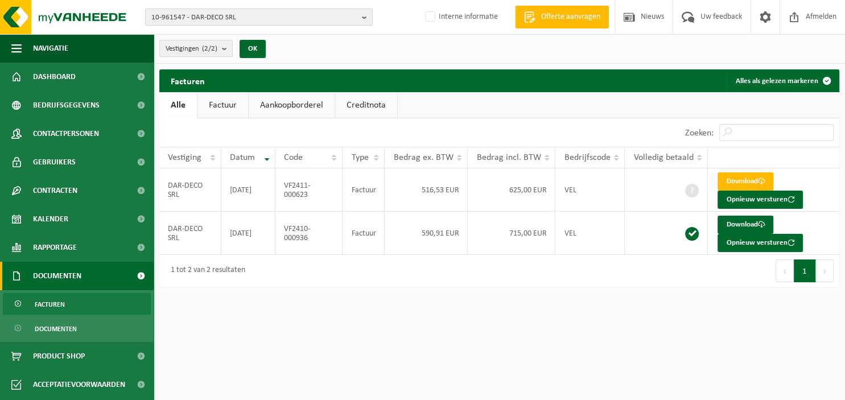
click at [363, 20] on b "button" at bounding box center [367, 17] width 10 height 16
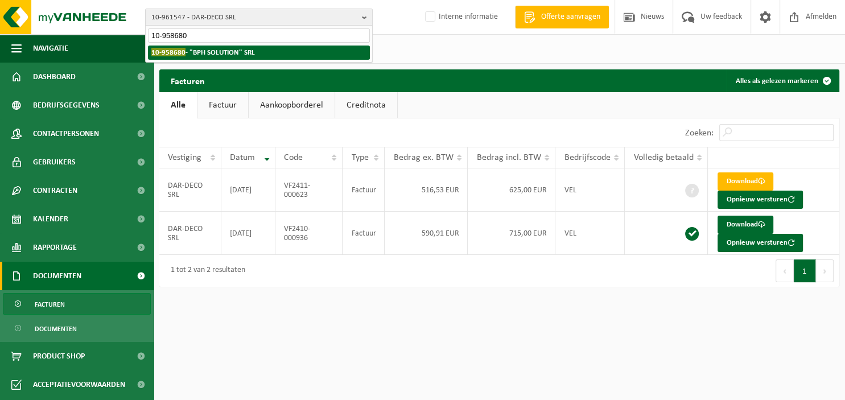
type input "10-958680"
click at [265, 48] on li "10-958680 - "BPH SOLUTION" SRL" at bounding box center [259, 53] width 222 height 14
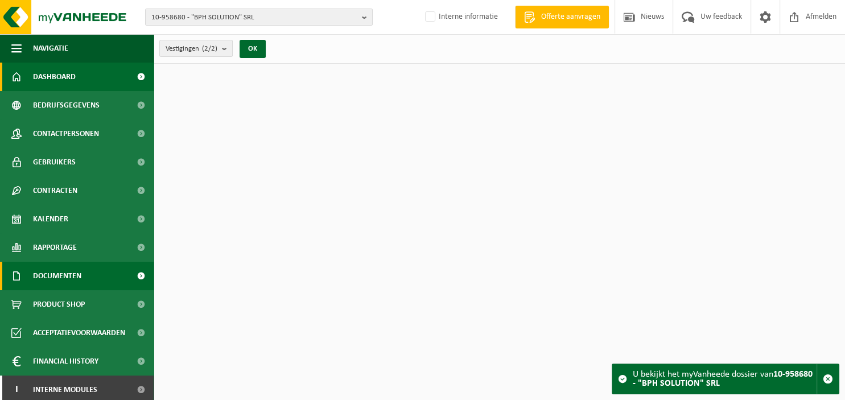
click at [77, 283] on span "Documenten" at bounding box center [57, 276] width 48 height 28
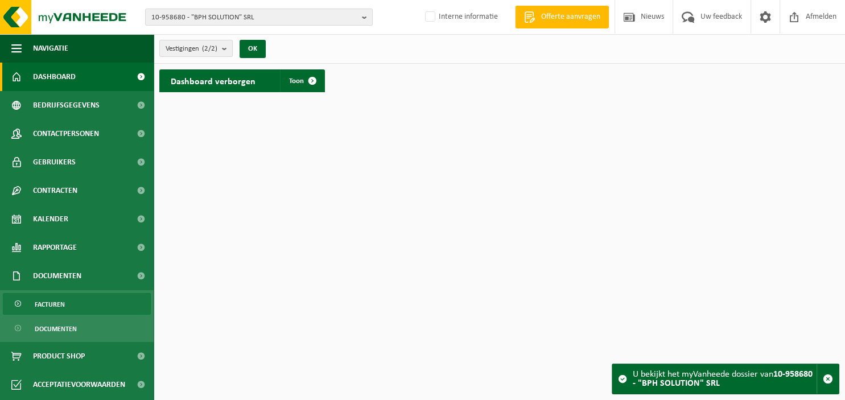
click at [59, 303] on span "Facturen" at bounding box center [50, 305] width 30 height 22
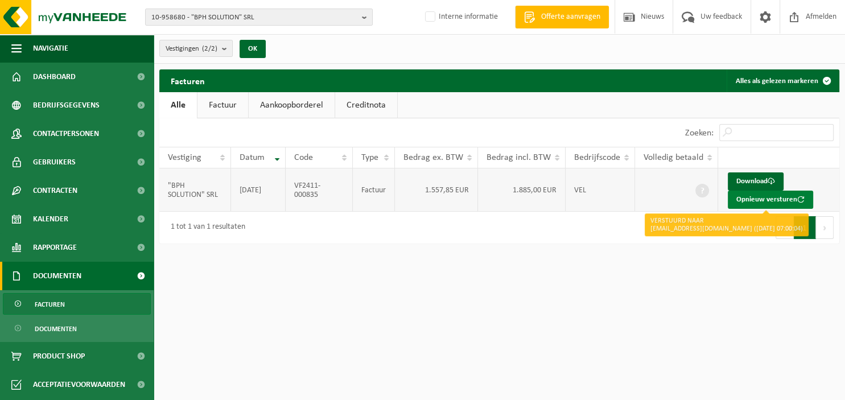
click at [737, 198] on button "Opnieuw versturen" at bounding box center [770, 200] width 85 height 18
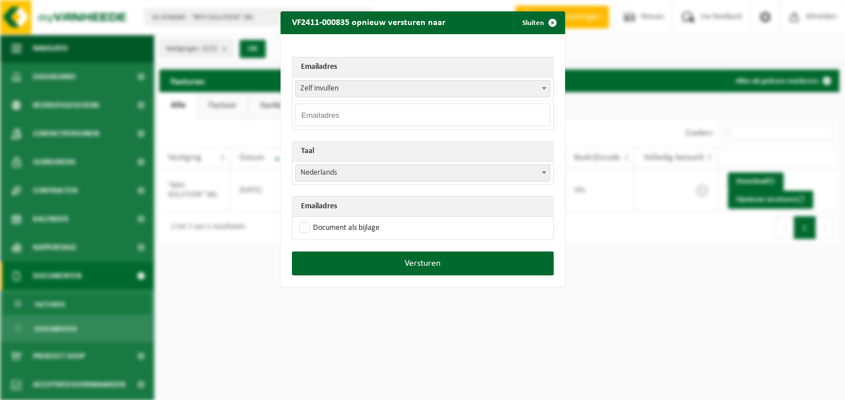
click at [541, 86] on span at bounding box center [543, 88] width 11 height 15
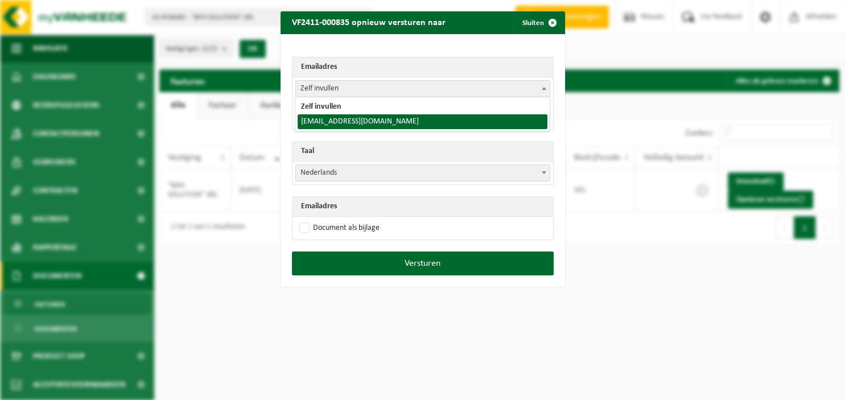
select select "[EMAIL_ADDRESS][DOMAIN_NAME]"
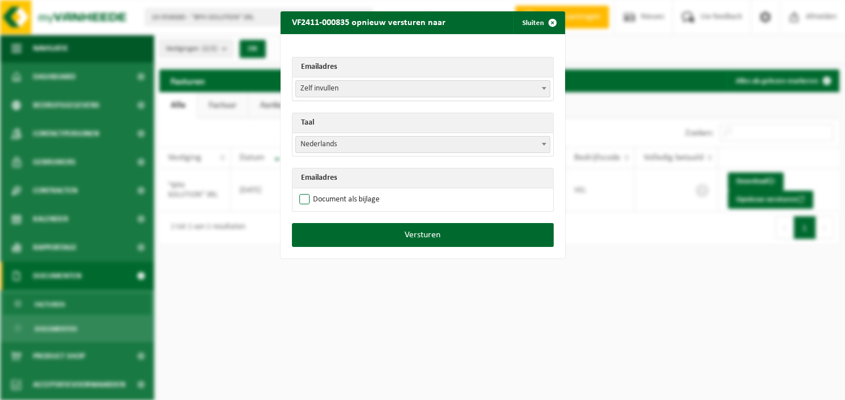
click at [312, 197] on label "Document als bijlage" at bounding box center [338, 199] width 83 height 17
click at [312, 191] on input "Document als bijlage" at bounding box center [437, 191] width 285 height 1
checkbox input "true"
click at [541, 140] on span at bounding box center [543, 144] width 11 height 15
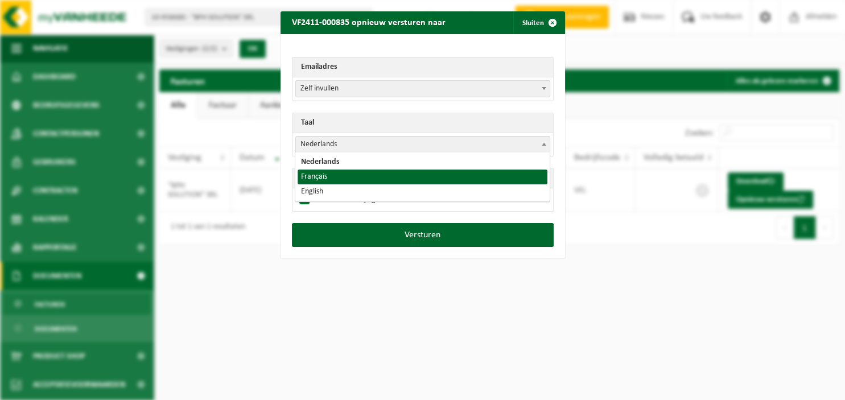
select select "fr"
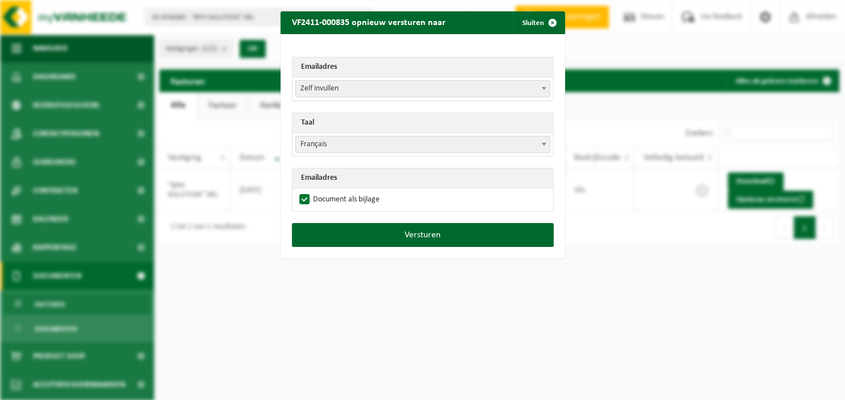
click at [444, 372] on div "VF2411-000835 opnieuw versturen naar Sluiten Emailadres Zelf invullen bphsoluti…" at bounding box center [422, 200] width 845 height 400
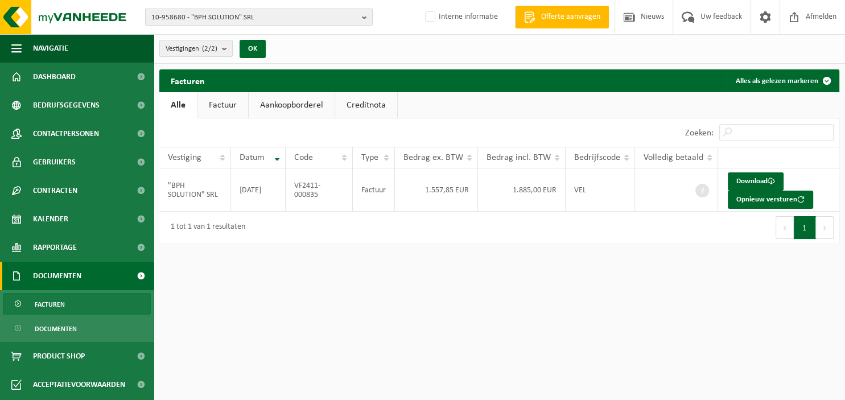
click at [367, 11] on b "button" at bounding box center [367, 17] width 10 height 16
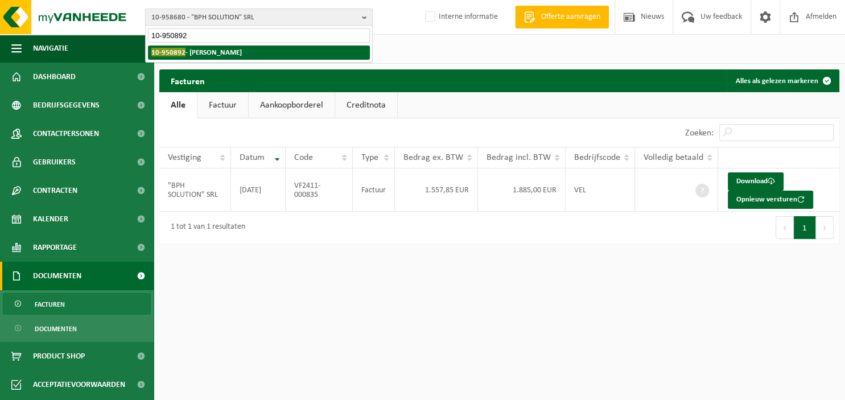
type input "10-950892"
click at [268, 51] on li "10-950892 - GOMES ARTUR" at bounding box center [259, 53] width 222 height 14
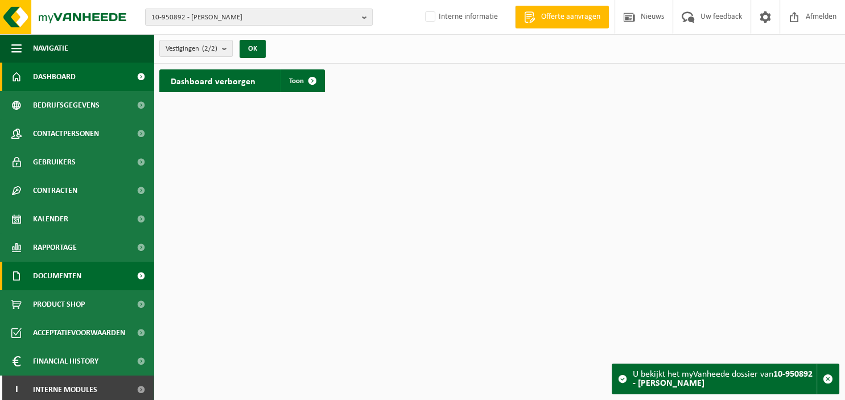
click at [72, 283] on span "Documenten" at bounding box center [57, 276] width 48 height 28
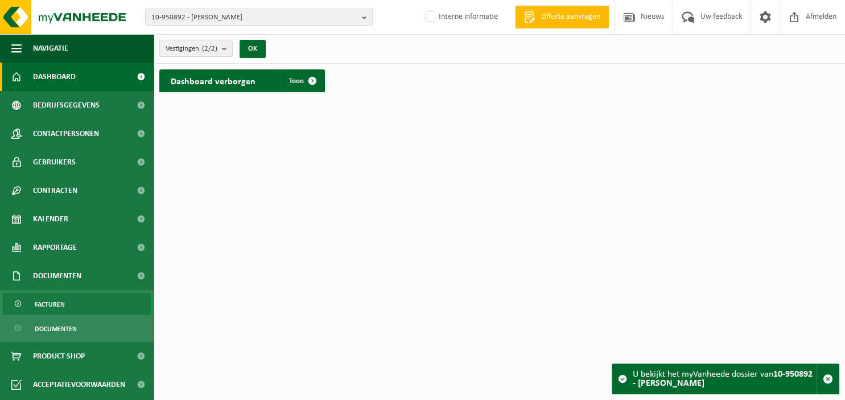
click at [69, 306] on link "Facturen" at bounding box center [77, 304] width 148 height 22
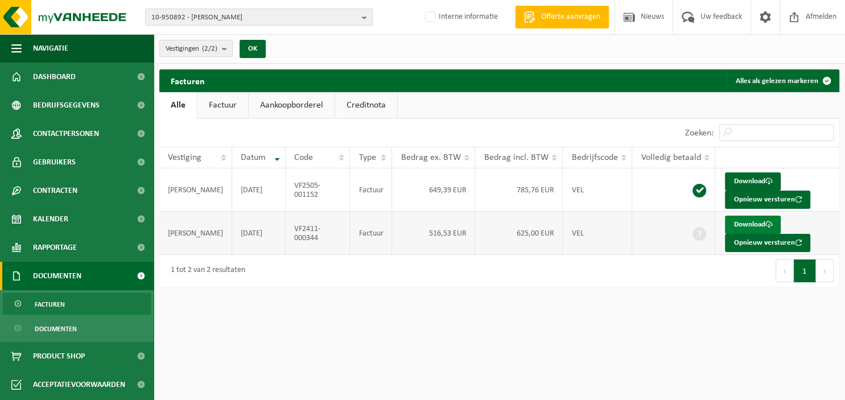
click at [736, 225] on link "Download" at bounding box center [753, 225] width 56 height 18
click at [365, 19] on b "button" at bounding box center [367, 17] width 10 height 16
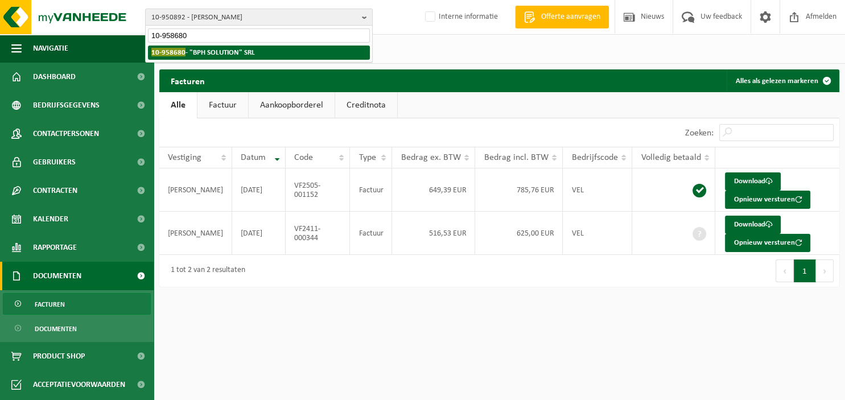
type input "10-958680"
click at [298, 50] on li "10-958680 - "BPH SOLUTION" SRL" at bounding box center [259, 53] width 222 height 14
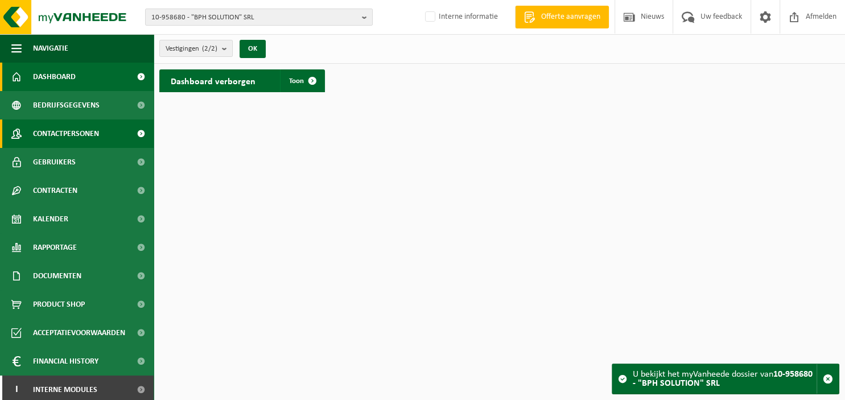
click at [73, 135] on span "Contactpersonen" at bounding box center [66, 133] width 66 height 28
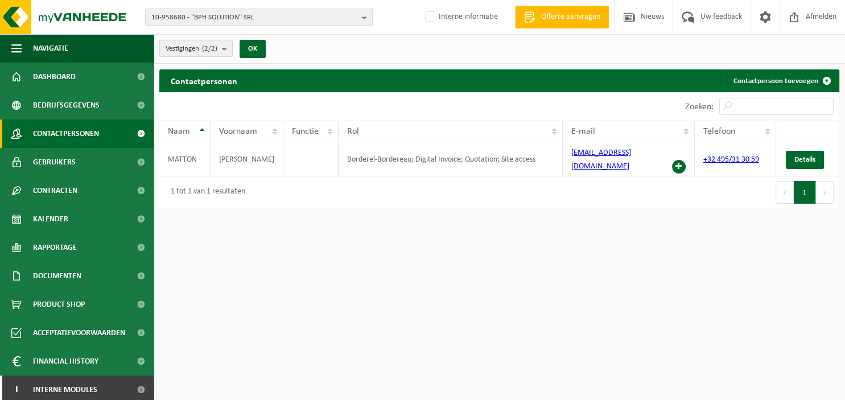
click at [369, 14] on b "button" at bounding box center [367, 17] width 10 height 16
type input "10-957270"
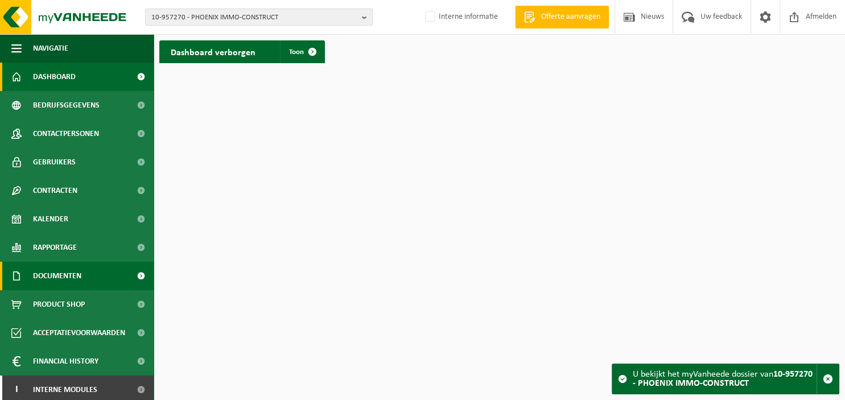
click at [38, 274] on span "Documenten" at bounding box center [57, 276] width 48 height 28
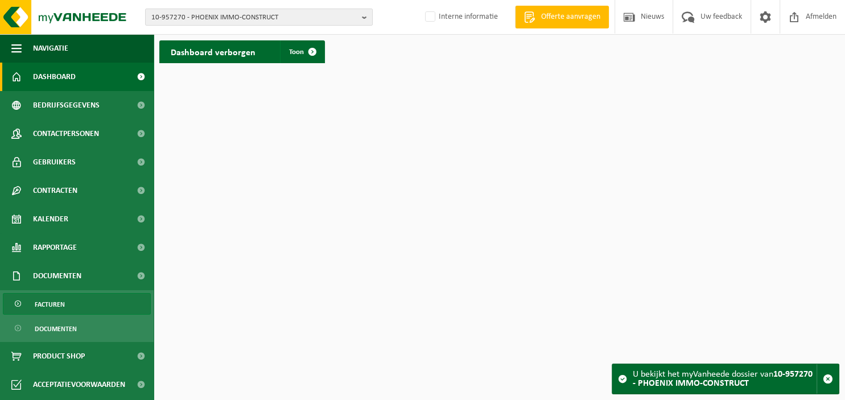
click at [42, 303] on span "Facturen" at bounding box center [50, 305] width 30 height 22
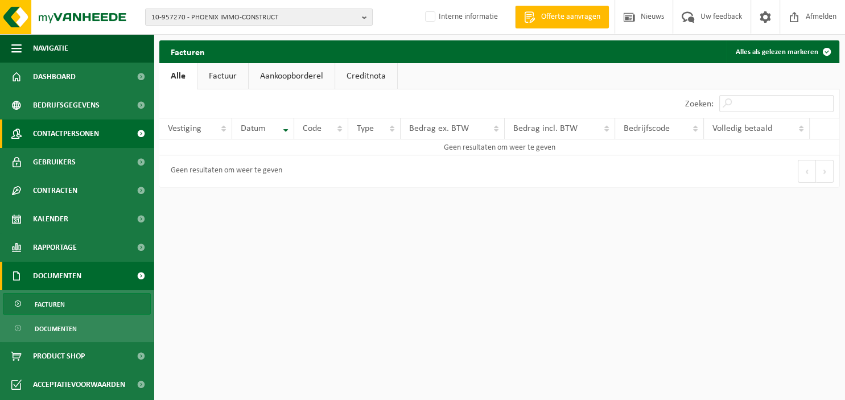
click at [74, 131] on span "Contactpersonen" at bounding box center [66, 133] width 66 height 28
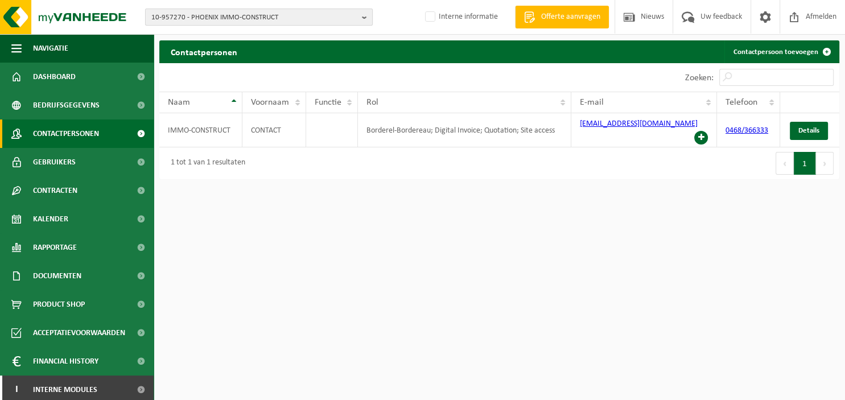
click at [366, 17] on b "button" at bounding box center [367, 17] width 10 height 16
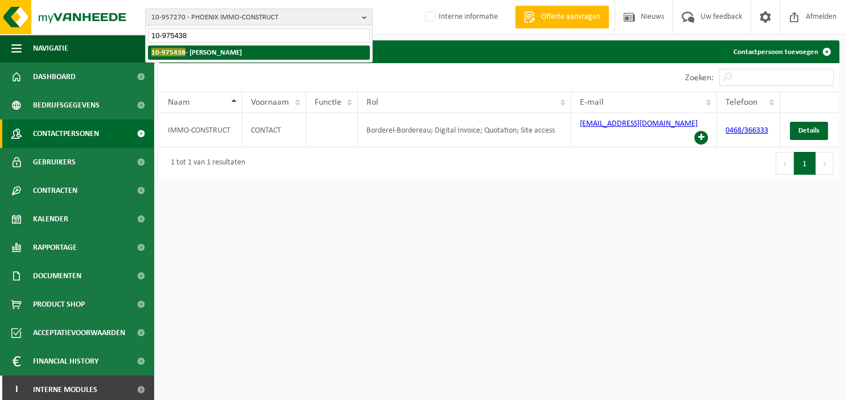
type input "10-975438"
click at [217, 53] on strong "10-975438 - [PERSON_NAME]" at bounding box center [196, 52] width 90 height 9
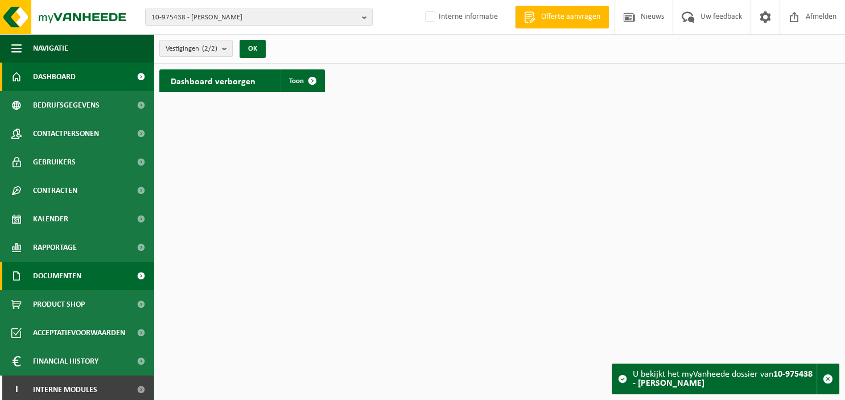
click at [63, 278] on span "Documenten" at bounding box center [57, 276] width 48 height 28
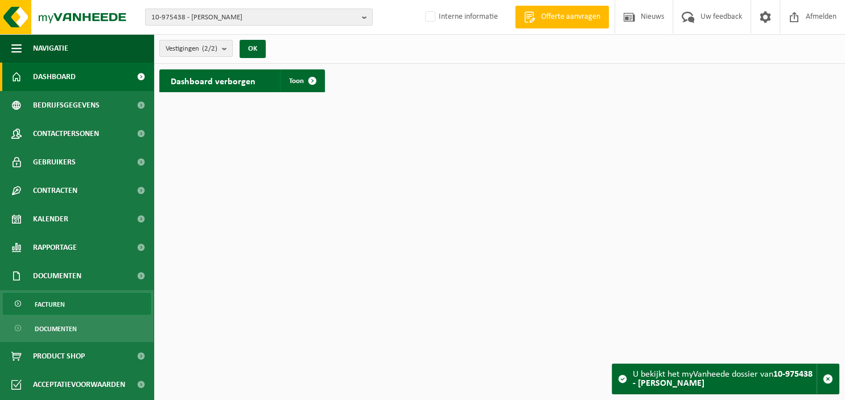
click at [65, 301] on link "Facturen" at bounding box center [77, 304] width 148 height 22
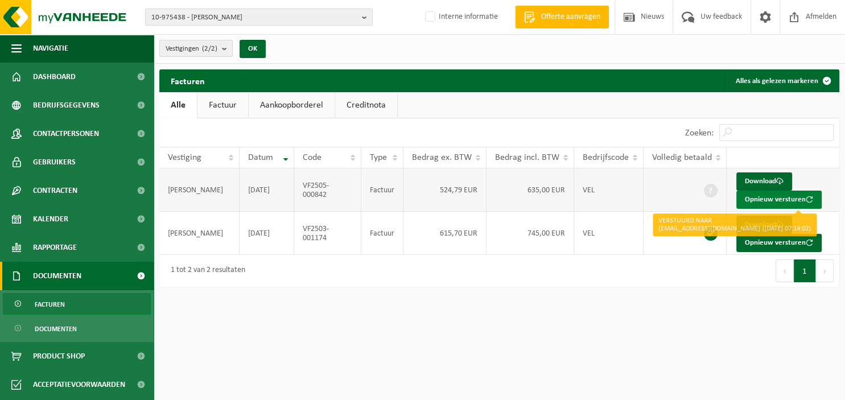
click at [766, 197] on button "Opnieuw versturen" at bounding box center [778, 200] width 85 height 18
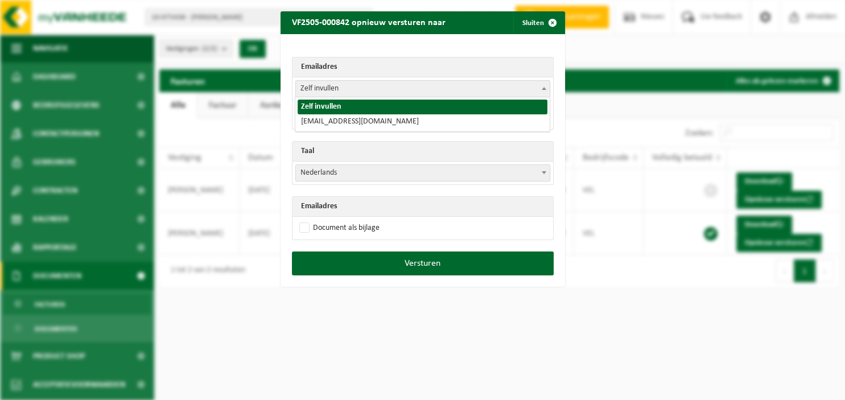
click at [547, 89] on span at bounding box center [543, 88] width 11 height 15
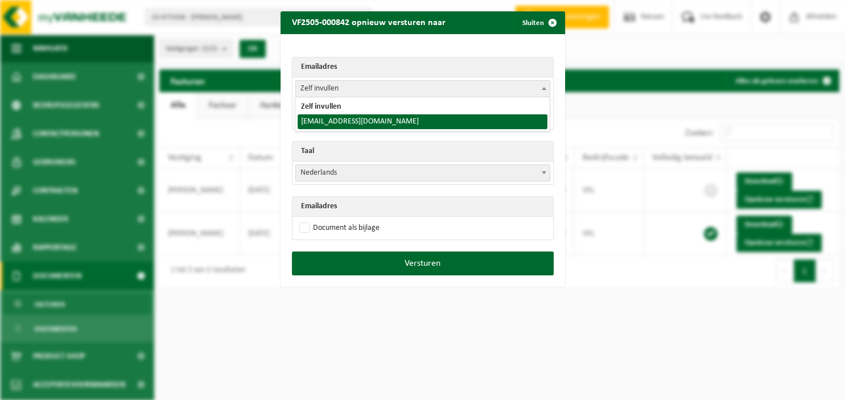
select select "[EMAIL_ADDRESS][DOMAIN_NAME]"
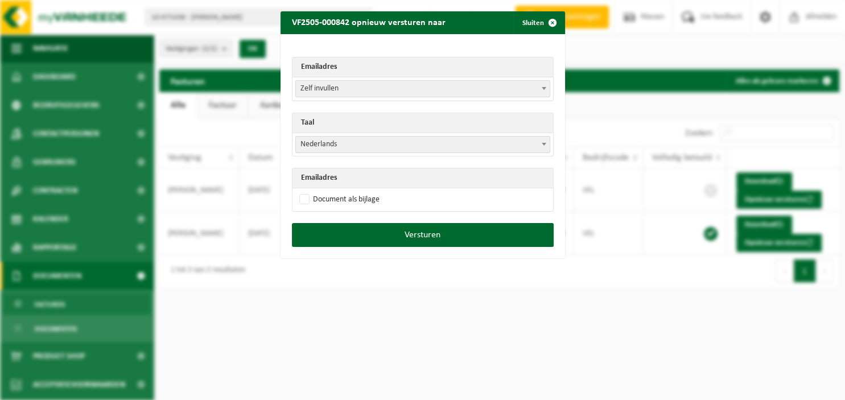
click at [541, 142] on span at bounding box center [543, 144] width 11 height 15
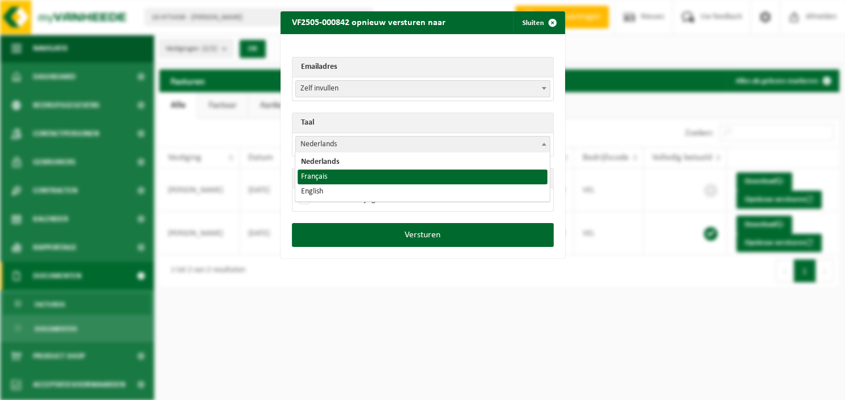
select select "fr"
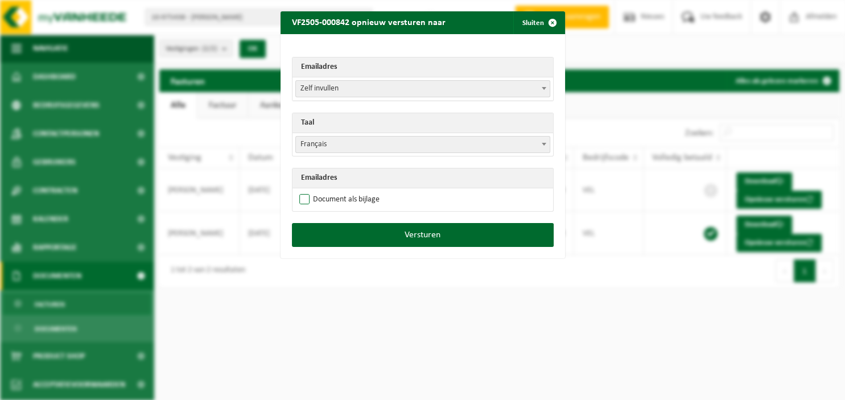
click at [322, 196] on label "Document als bijlage" at bounding box center [338, 199] width 83 height 17
click at [322, 191] on input "Document als bijlage" at bounding box center [437, 191] width 285 height 1
checkbox input "true"
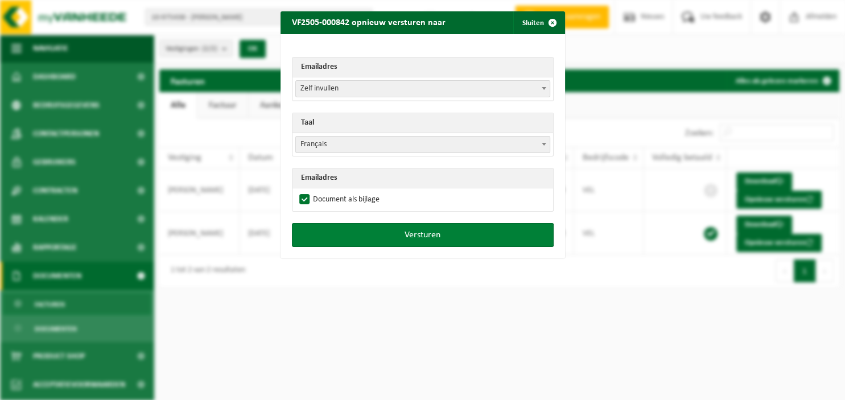
click at [362, 233] on button "Versturen" at bounding box center [423, 235] width 262 height 24
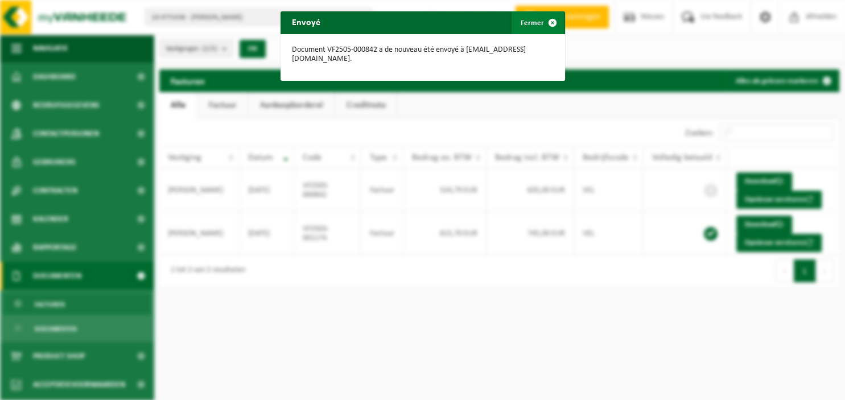
click at [552, 24] on span "button" at bounding box center [552, 22] width 23 height 23
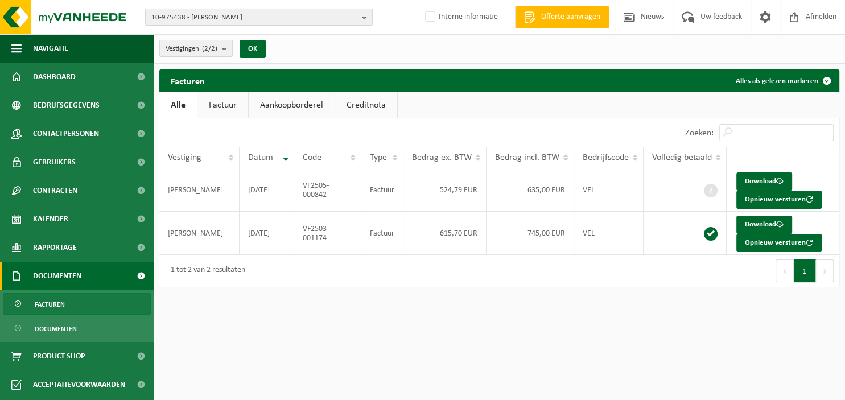
click at [363, 16] on b "button" at bounding box center [367, 17] width 10 height 16
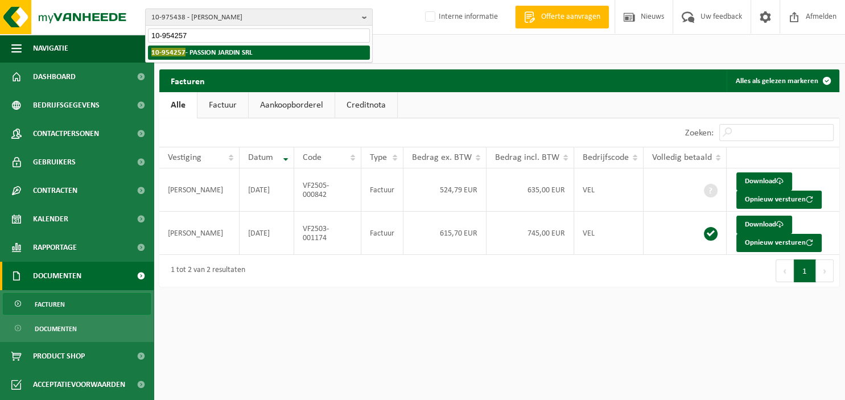
type input "10-954257"
click at [252, 50] on strong "10-954257 - PASSION JARDIN SRL" at bounding box center [201, 52] width 101 height 9
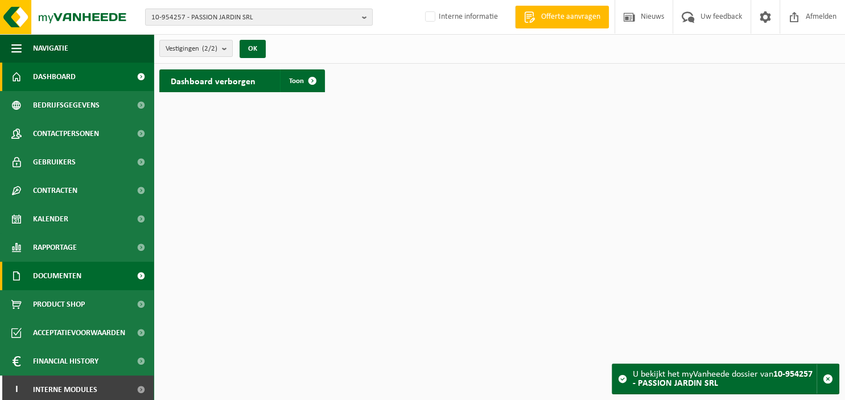
click at [59, 272] on span "Documenten" at bounding box center [57, 276] width 48 height 28
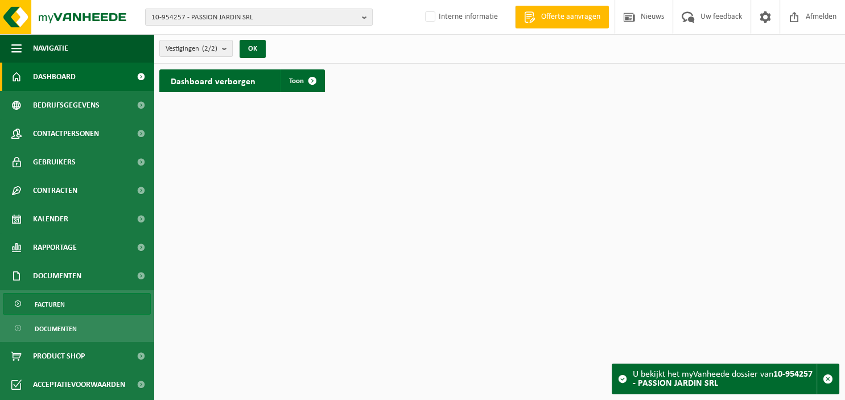
click at [85, 296] on link "Facturen" at bounding box center [77, 304] width 148 height 22
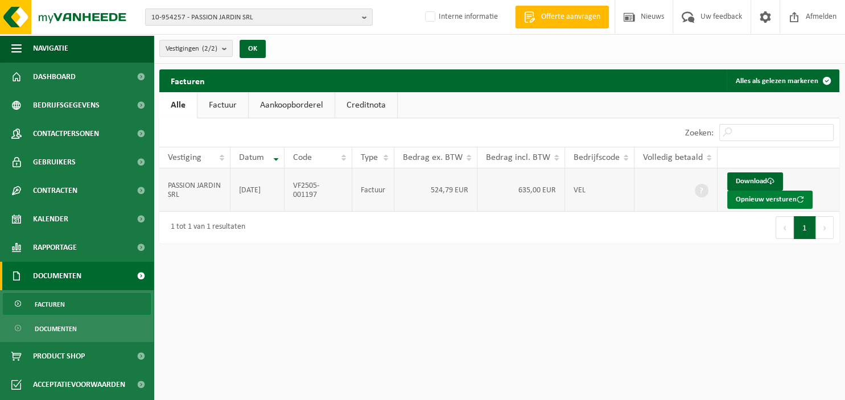
click at [749, 197] on button "Opnieuw versturen" at bounding box center [769, 200] width 85 height 18
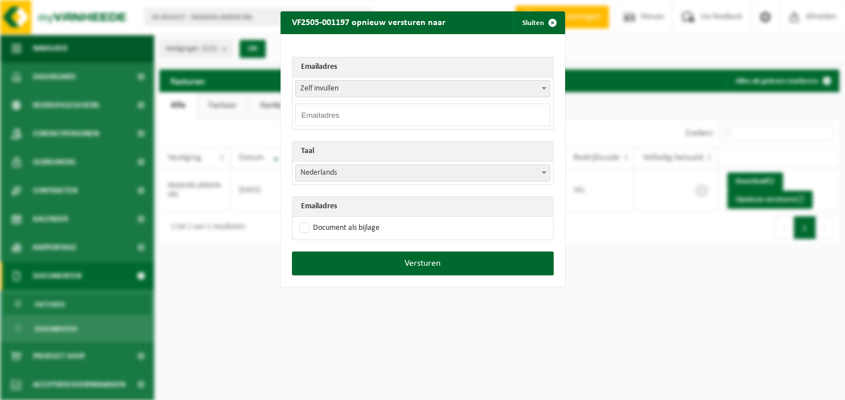
click at [546, 88] on span at bounding box center [543, 88] width 11 height 15
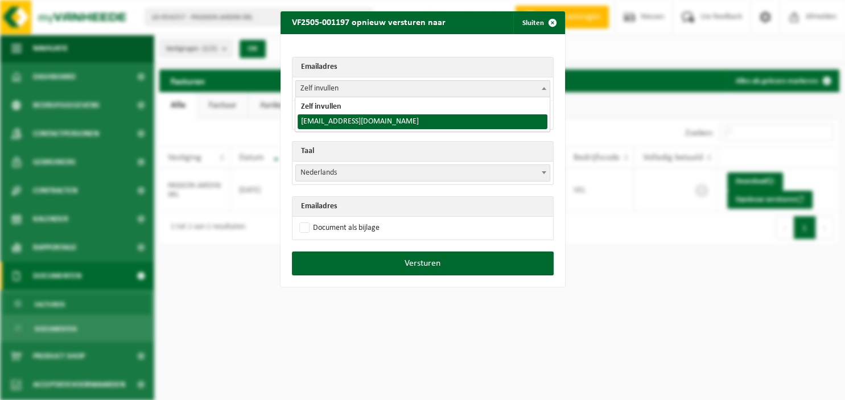
select select "info@passionjardin.net"
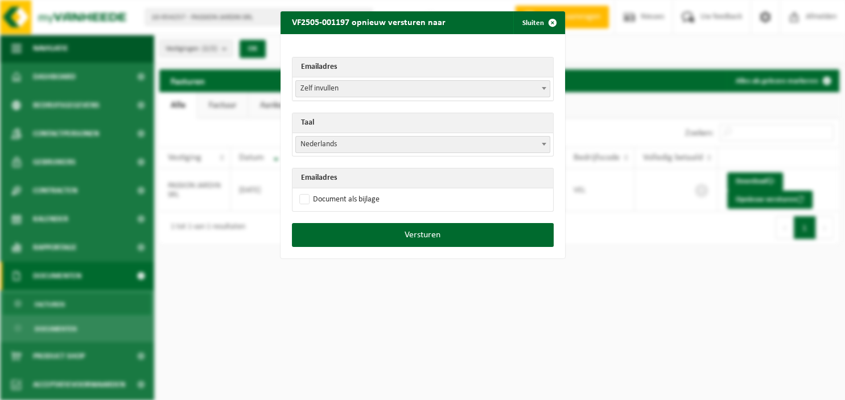
click at [540, 142] on span at bounding box center [543, 144] width 11 height 15
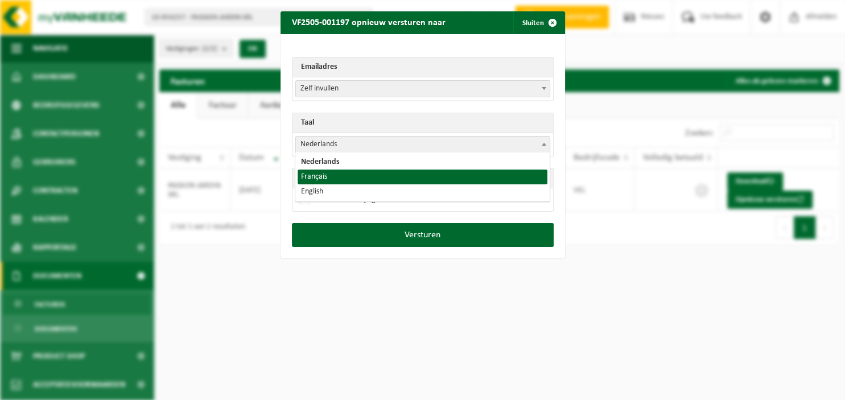
select select "fr"
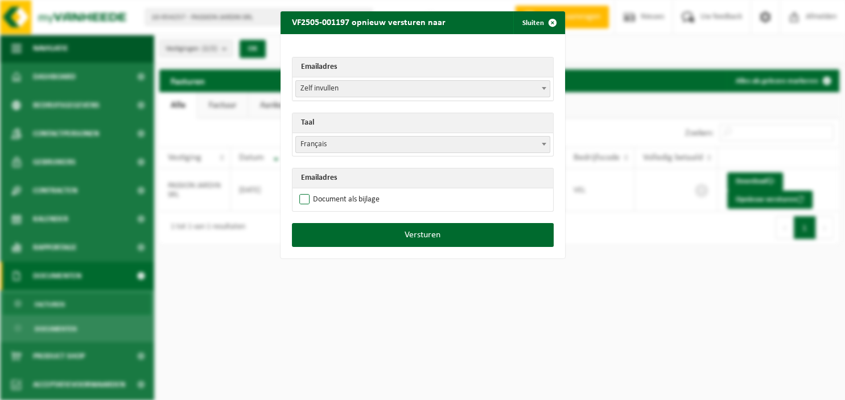
click at [353, 197] on label "Document als bijlage" at bounding box center [338, 199] width 83 height 17
click at [353, 191] on input "Document als bijlage" at bounding box center [437, 191] width 285 height 1
checkbox input "true"
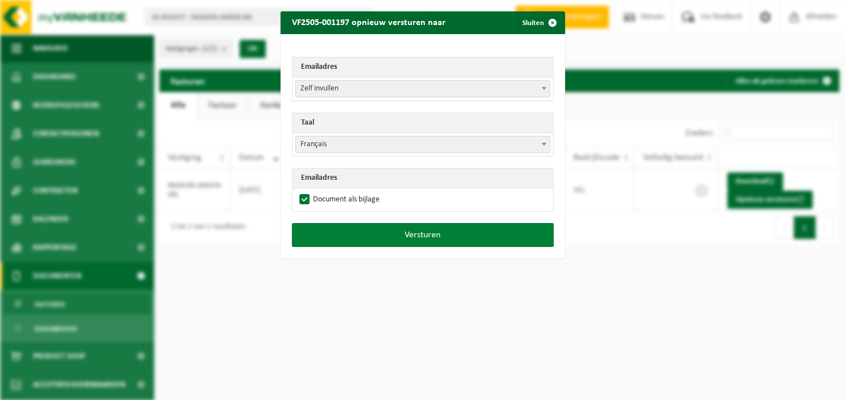
click at [372, 238] on button "Versturen" at bounding box center [423, 235] width 262 height 24
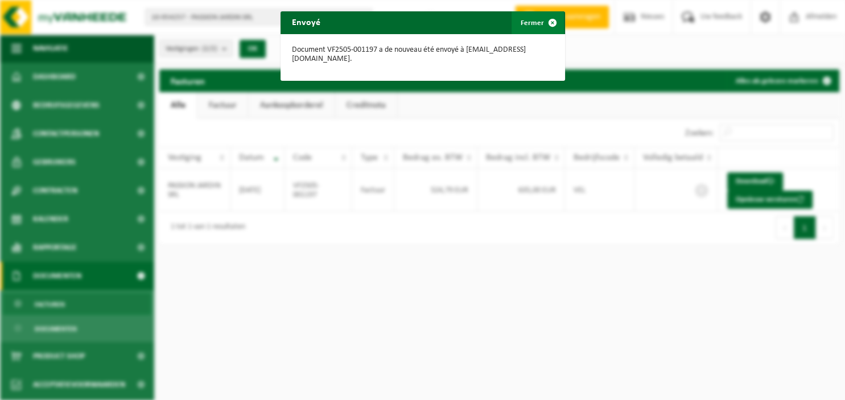
click at [545, 19] on span "button" at bounding box center [552, 22] width 23 height 23
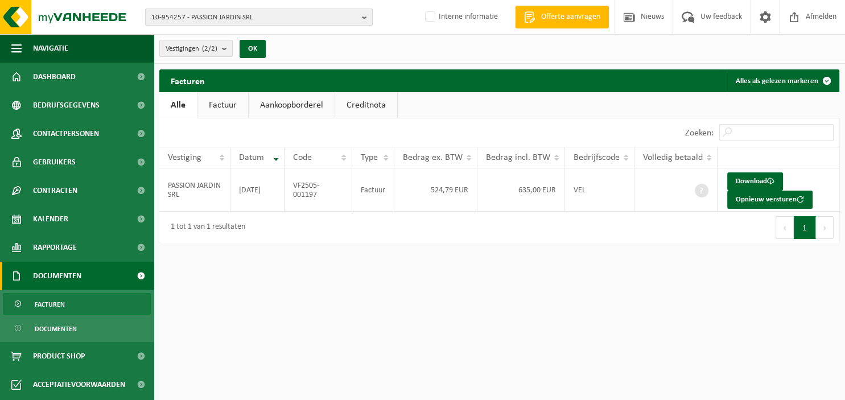
click at [368, 15] on b "button" at bounding box center [367, 17] width 10 height 16
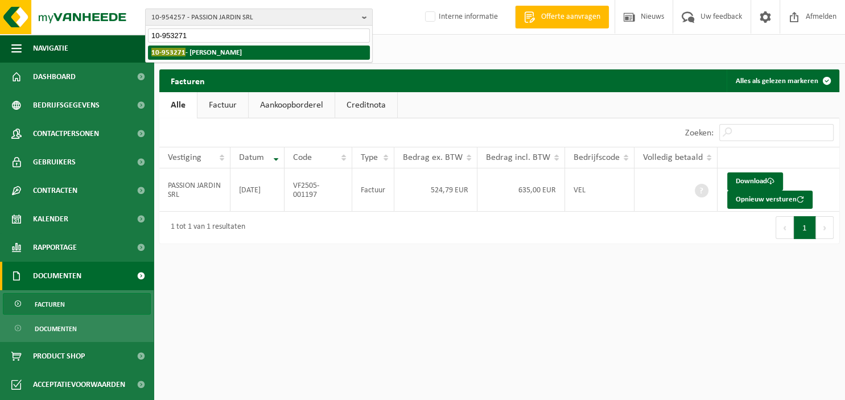
type input "10-953271"
click at [259, 51] on li "10-953271 - ALKA DECOR" at bounding box center [259, 53] width 222 height 14
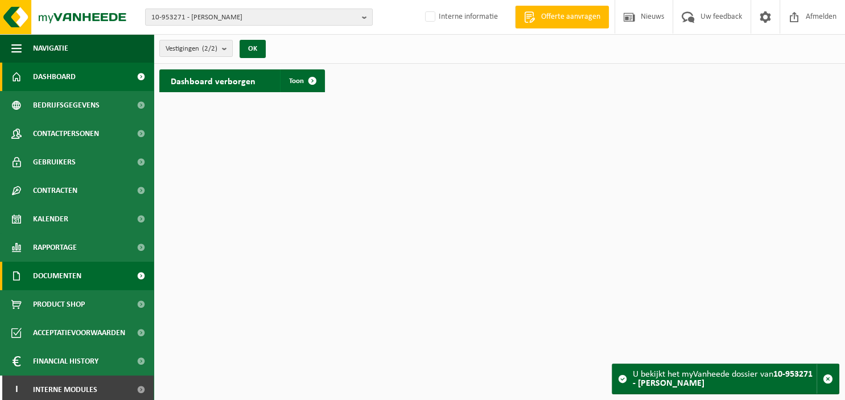
click at [80, 282] on span "Documenten" at bounding box center [57, 276] width 48 height 28
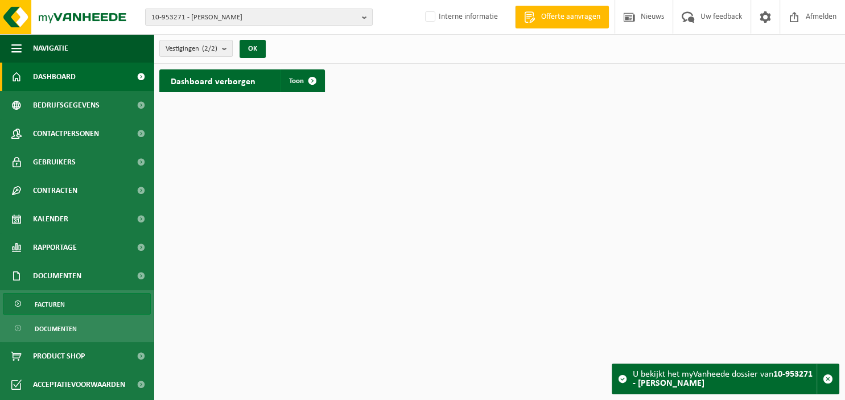
click at [79, 302] on link "Facturen" at bounding box center [77, 304] width 148 height 22
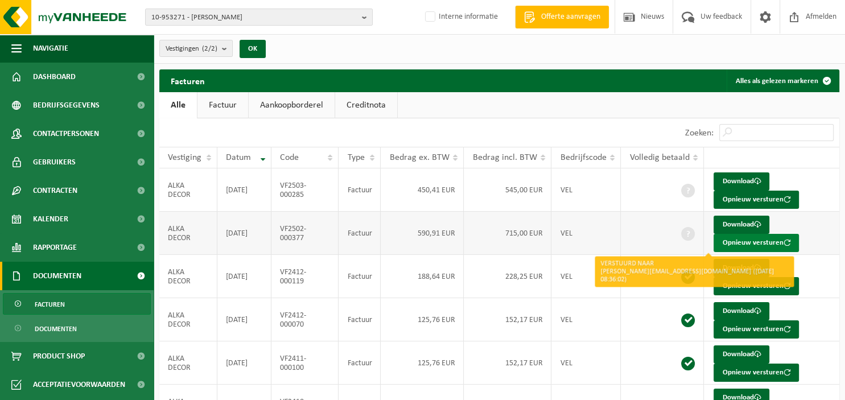
click at [732, 240] on button "Opnieuw versturen" at bounding box center [756, 243] width 85 height 18
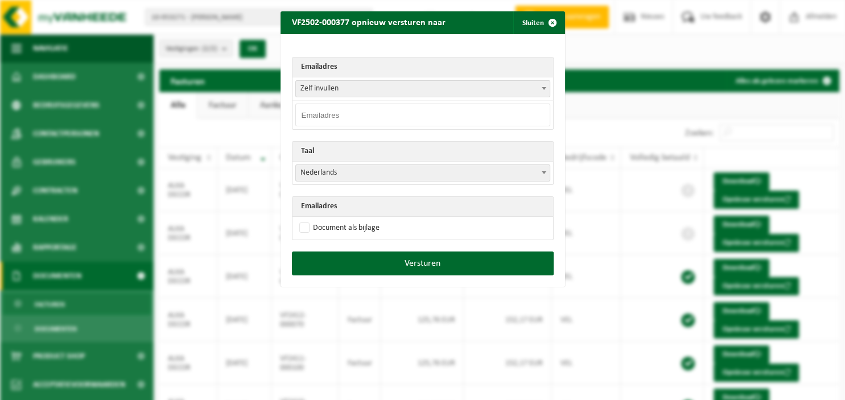
click at [547, 90] on span at bounding box center [543, 88] width 11 height 15
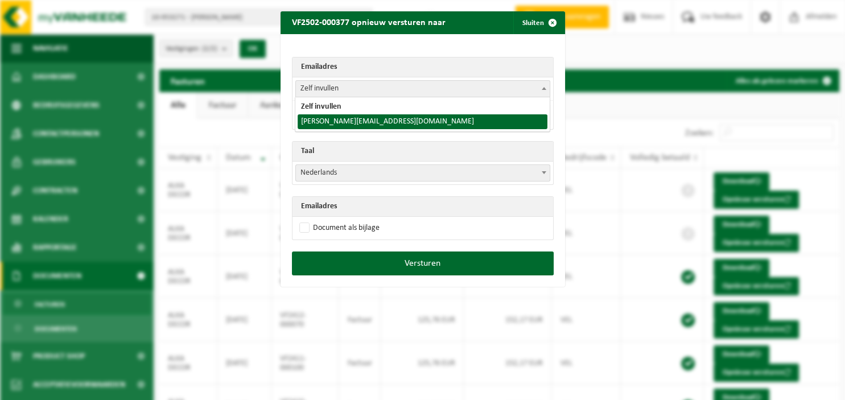
select select "[PERSON_NAME][EMAIL_ADDRESS][DOMAIN_NAME]"
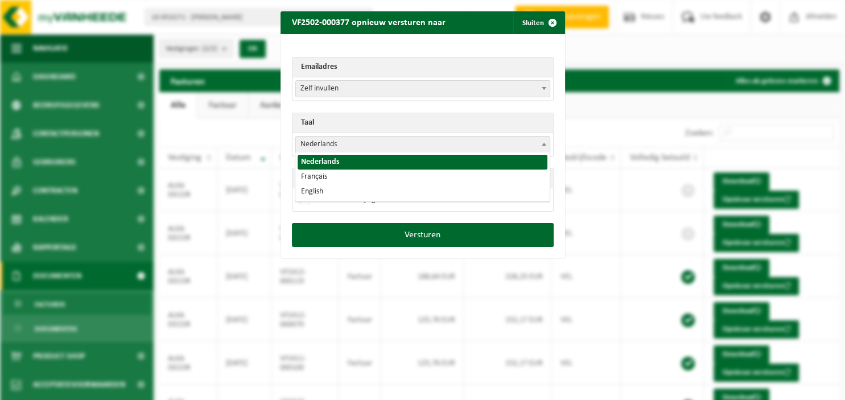
click at [547, 142] on span at bounding box center [543, 144] width 11 height 15
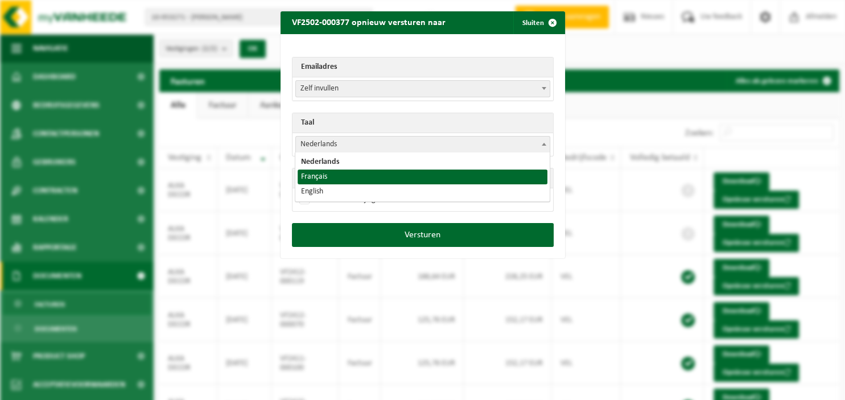
select select "fr"
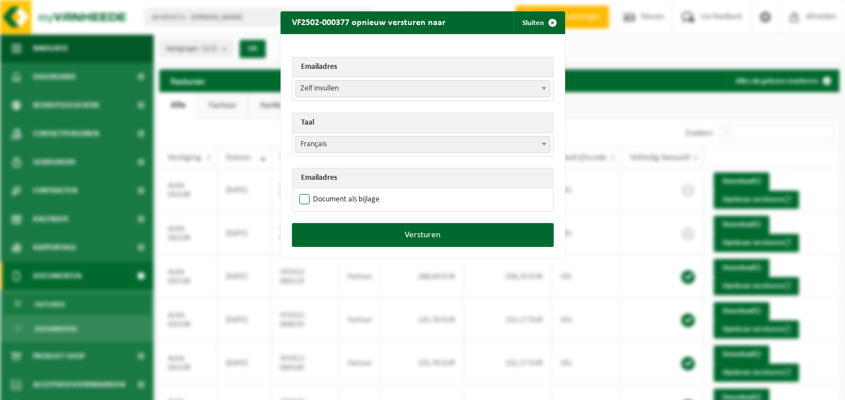
click at [319, 199] on label "Document als bijlage" at bounding box center [338, 199] width 83 height 17
click at [319, 191] on input "Document als bijlage" at bounding box center [437, 191] width 285 height 1
checkbox input "true"
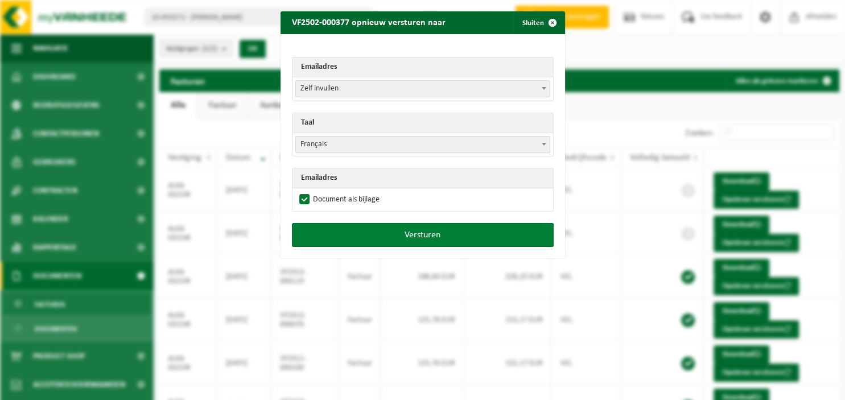
click at [374, 232] on button "Versturen" at bounding box center [423, 235] width 262 height 24
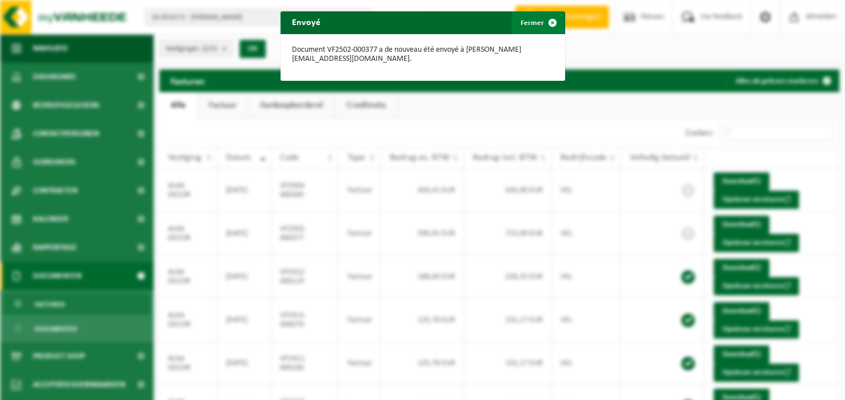
click at [536, 26] on button "Fermer" at bounding box center [538, 22] width 52 height 23
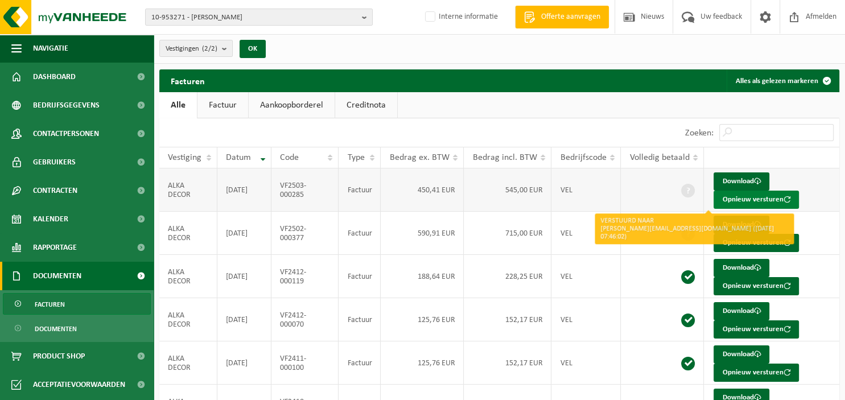
click at [741, 197] on button "Opnieuw versturen" at bounding box center [756, 200] width 85 height 18
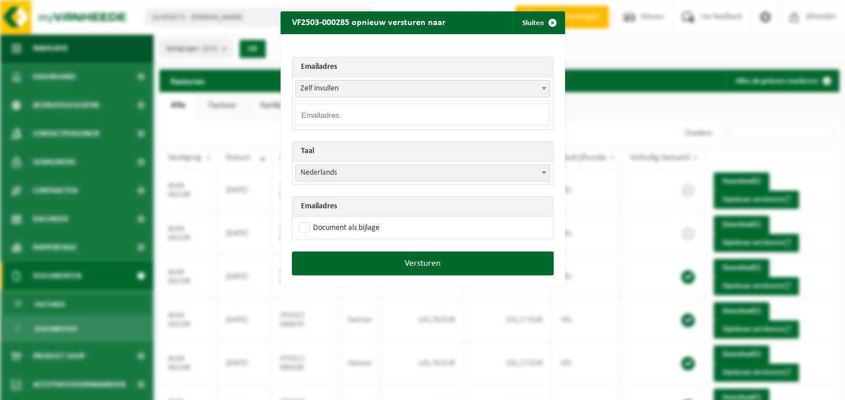
click at [542, 88] on b at bounding box center [544, 88] width 5 height 3
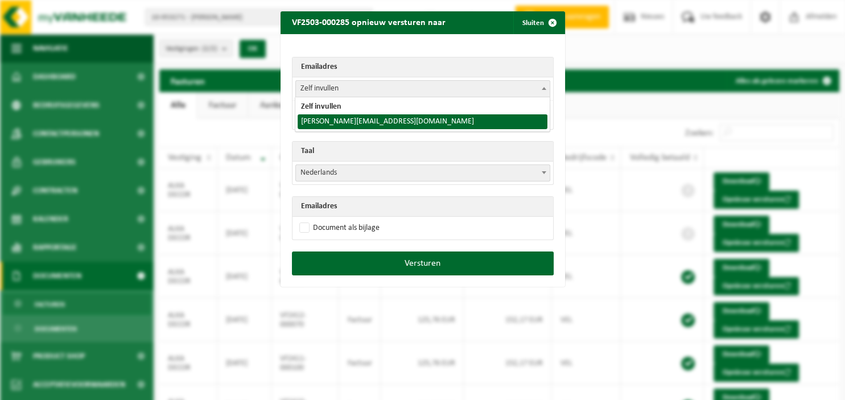
select select "cedric@cafedeshalles.be"
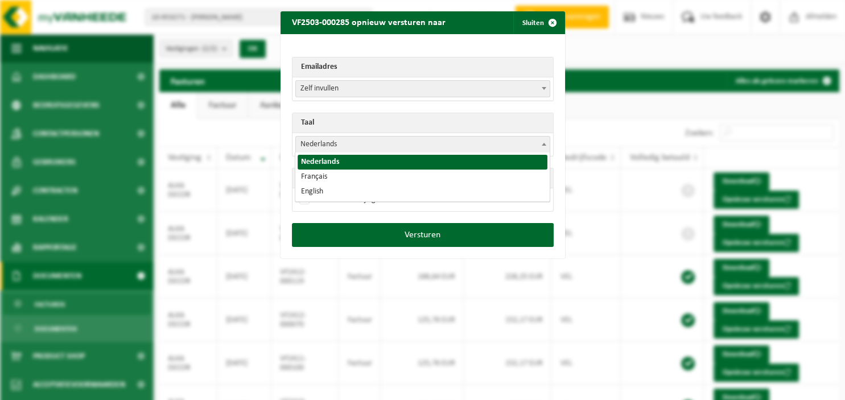
click at [418, 149] on span "Nederlands" at bounding box center [423, 145] width 254 height 16
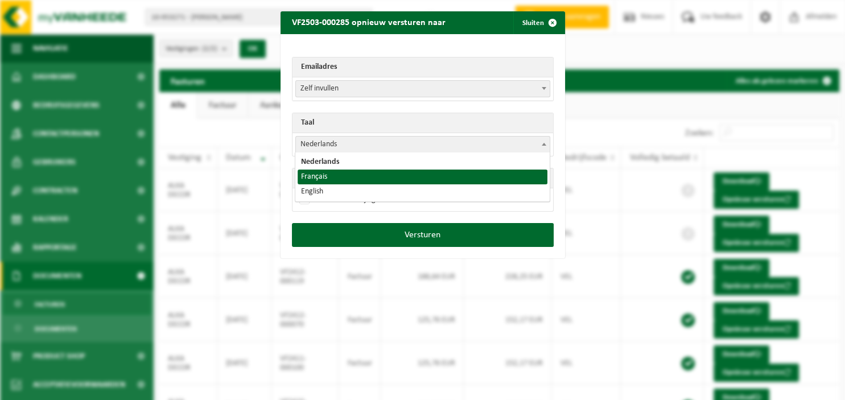
select select "fr"
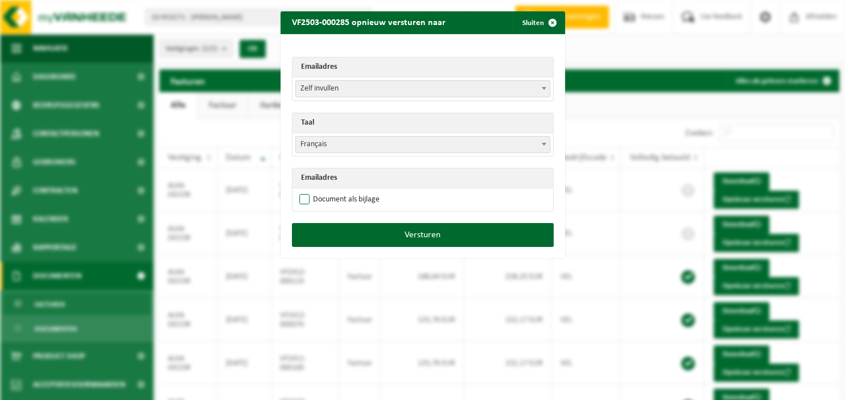
click at [356, 195] on label "Document als bijlage" at bounding box center [338, 199] width 83 height 17
click at [356, 191] on input "Document als bijlage" at bounding box center [437, 191] width 285 height 1
checkbox input "true"
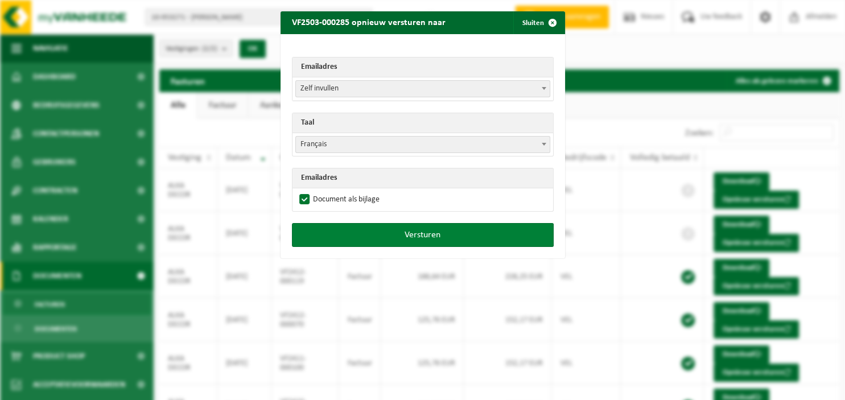
click at [349, 232] on button "Versturen" at bounding box center [423, 235] width 262 height 24
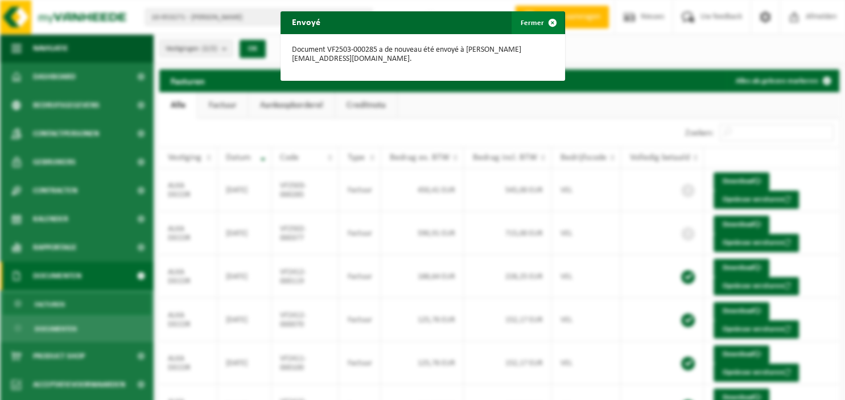
click at [538, 22] on button "Fermer" at bounding box center [538, 22] width 52 height 23
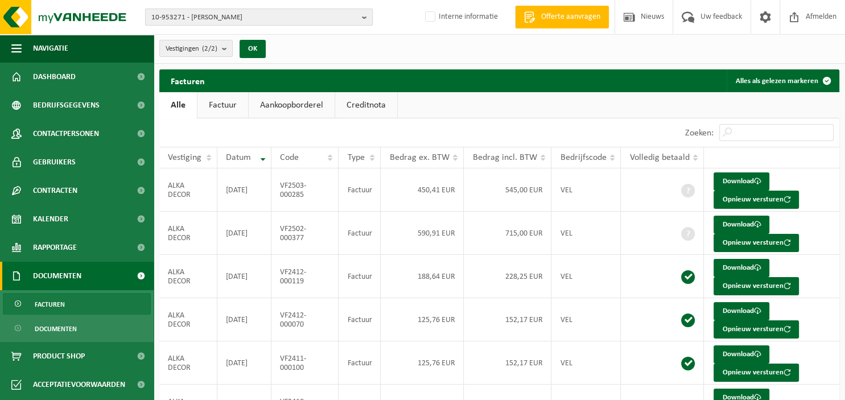
click at [369, 20] on b "button" at bounding box center [367, 17] width 10 height 16
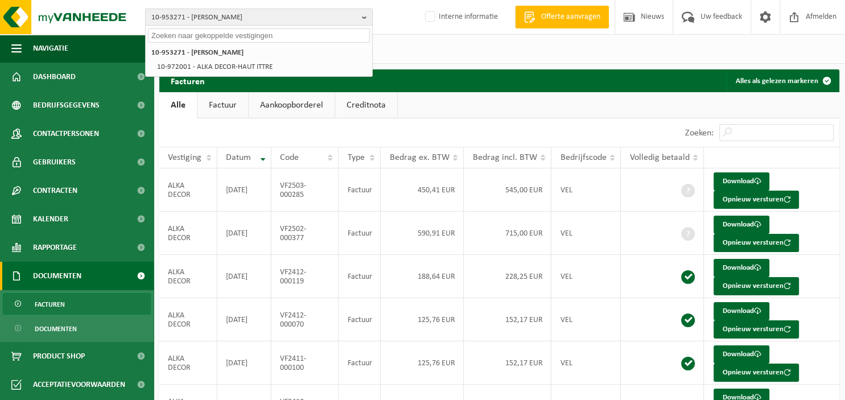
click at [362, 15] on b "button" at bounding box center [367, 17] width 10 height 16
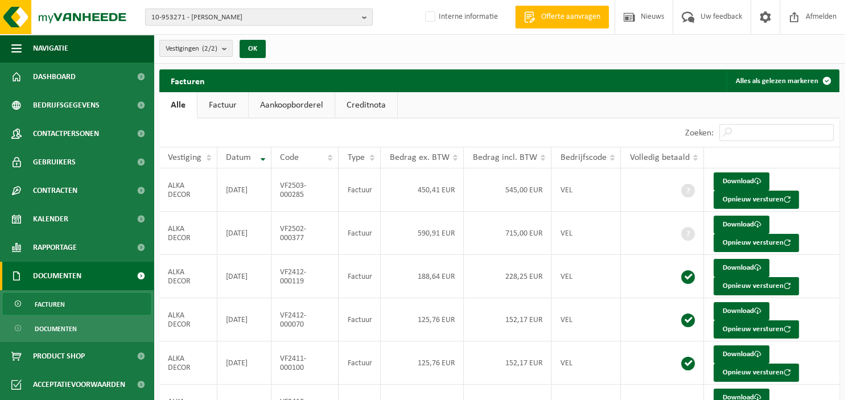
click at [354, 19] on span "10-953271 - ALKA DECOR" at bounding box center [254, 17] width 206 height 17
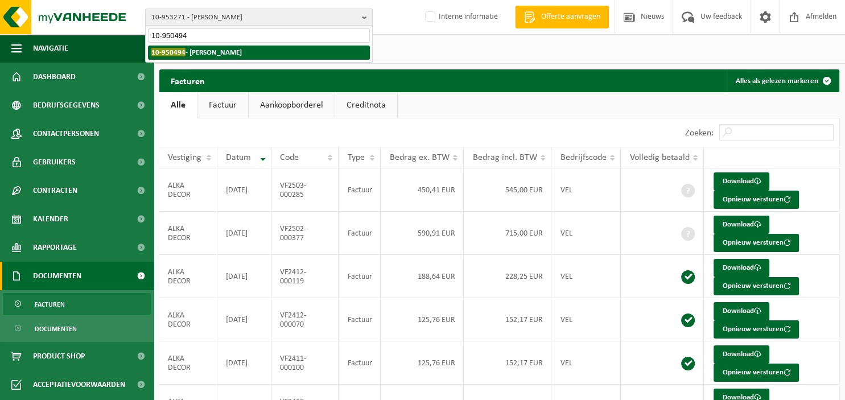
type input "10-950494"
click at [261, 56] on li "10-950494 - DEVALCK EMILIEN" at bounding box center [259, 53] width 222 height 14
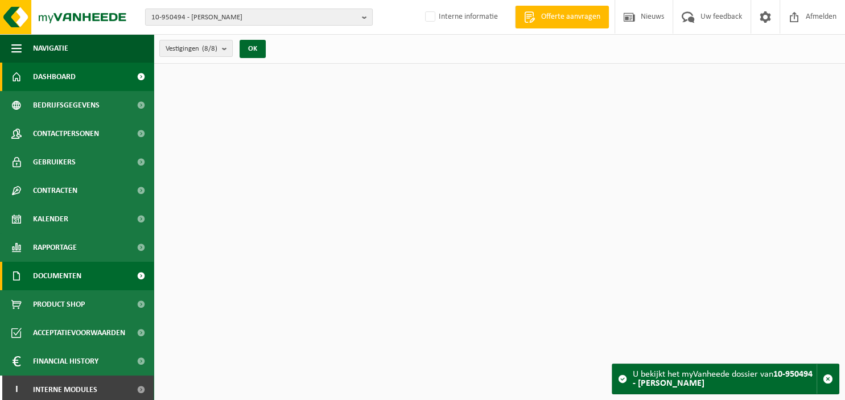
click at [53, 277] on span "Documenten" at bounding box center [57, 276] width 48 height 28
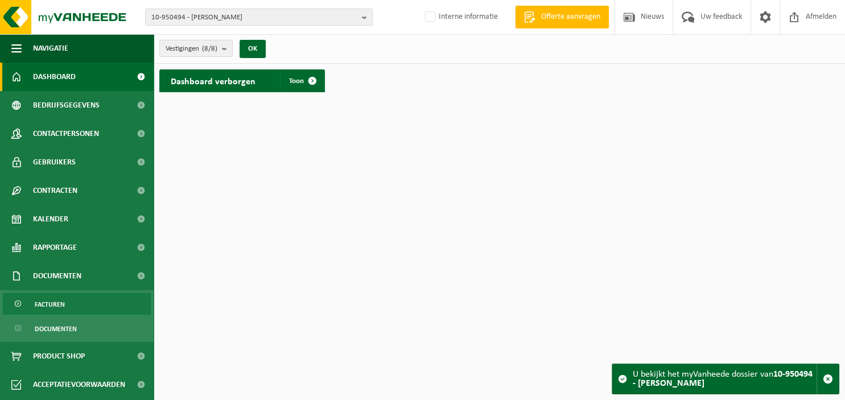
click at [60, 303] on span "Facturen" at bounding box center [50, 305] width 30 height 22
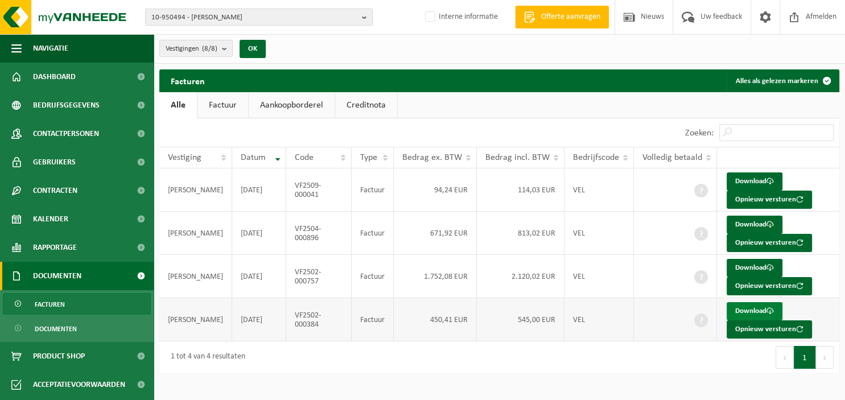
click at [747, 310] on link "Download" at bounding box center [755, 311] width 56 height 18
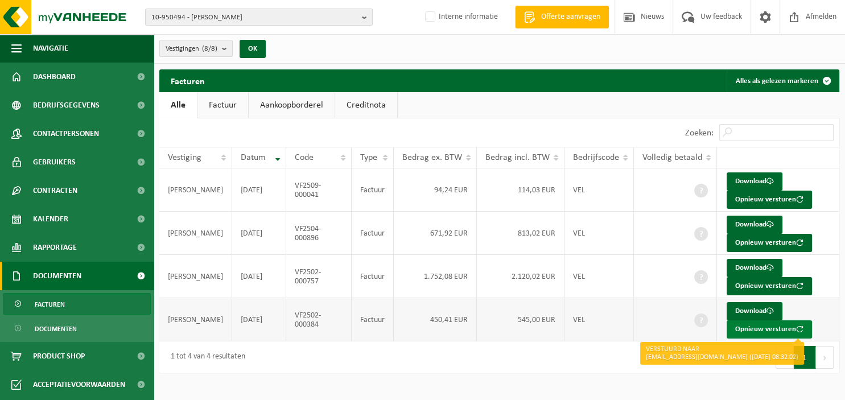
click at [752, 327] on button "Opnieuw versturen" at bounding box center [769, 329] width 85 height 18
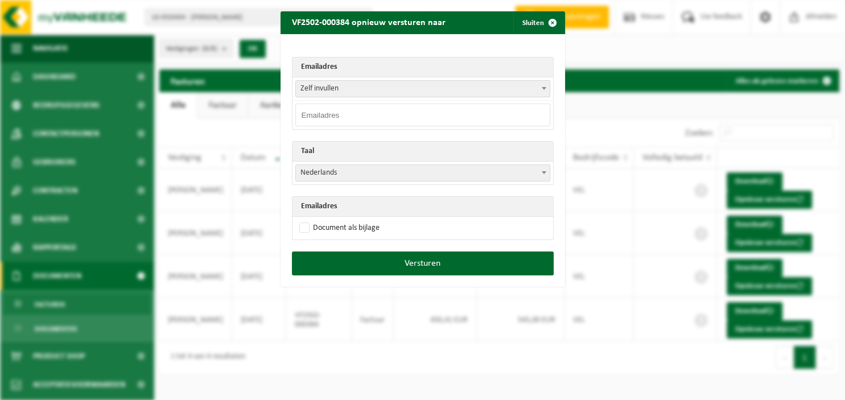
click at [544, 86] on span at bounding box center [543, 88] width 11 height 15
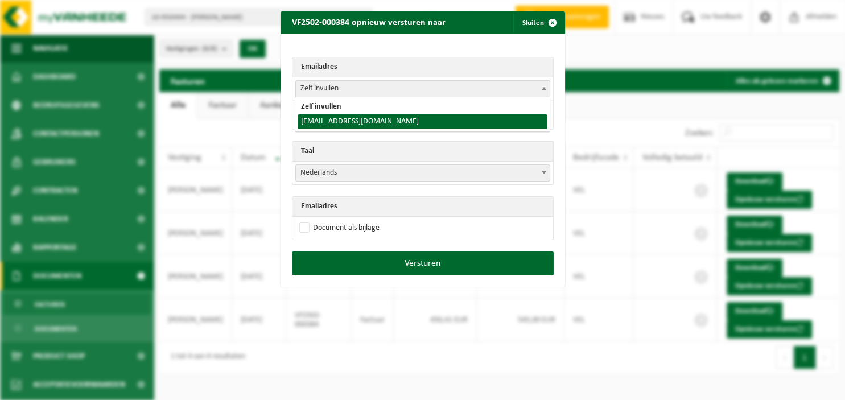
select select "emiliendevalckconstruction@yahoo.com"
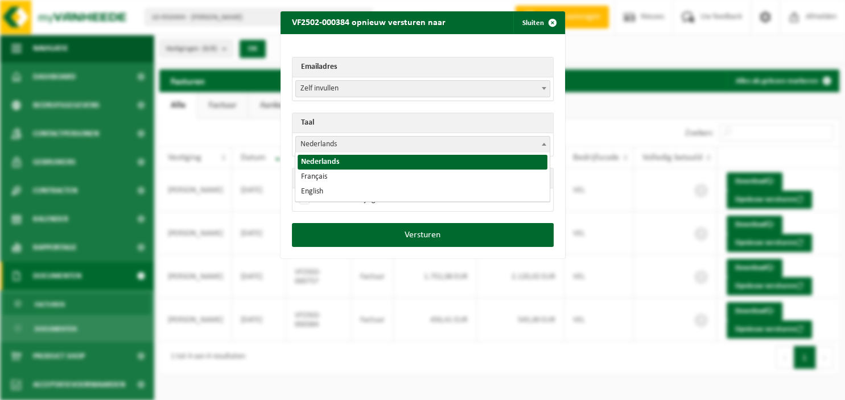
click at [544, 145] on span at bounding box center [543, 144] width 11 height 15
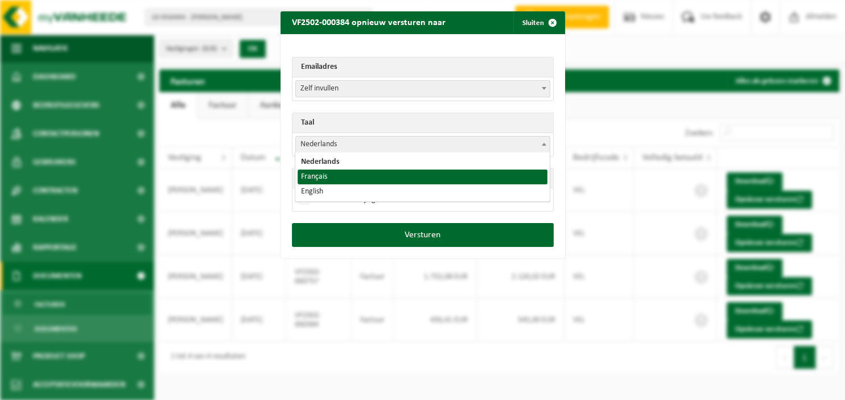
select select "fr"
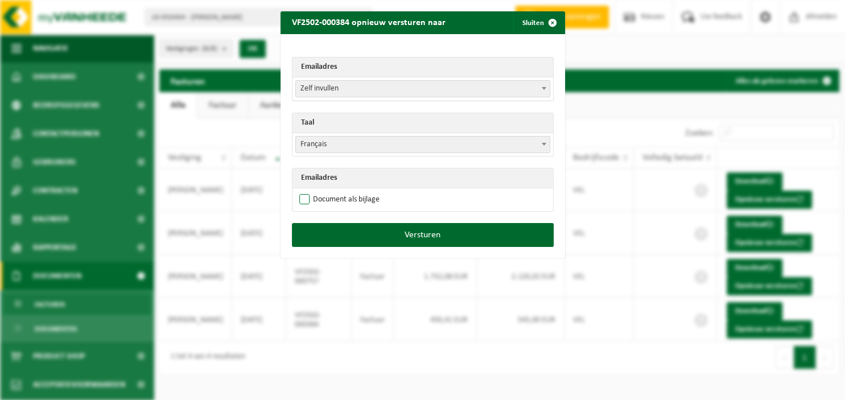
click at [353, 198] on label "Document als bijlage" at bounding box center [338, 199] width 83 height 17
click at [353, 191] on input "Document als bijlage" at bounding box center [437, 191] width 285 height 1
checkbox input "true"
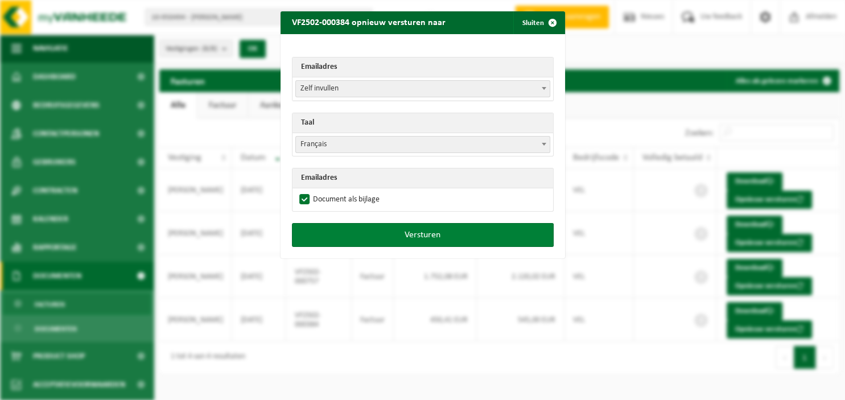
click at [393, 232] on button "Versturen" at bounding box center [423, 235] width 262 height 24
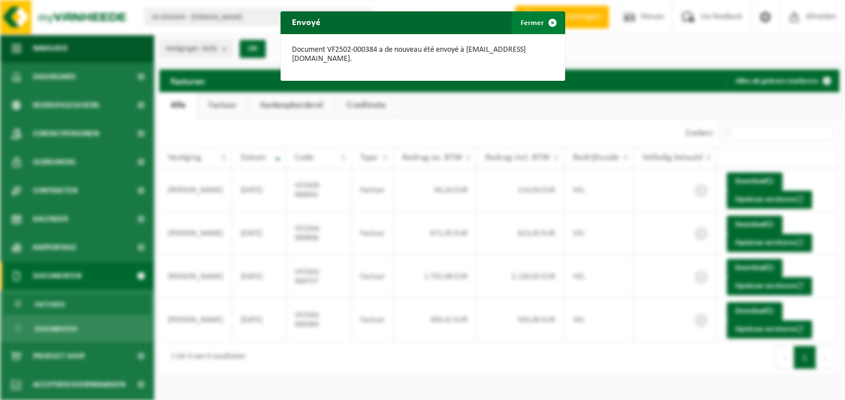
click at [547, 18] on span "button" at bounding box center [552, 22] width 23 height 23
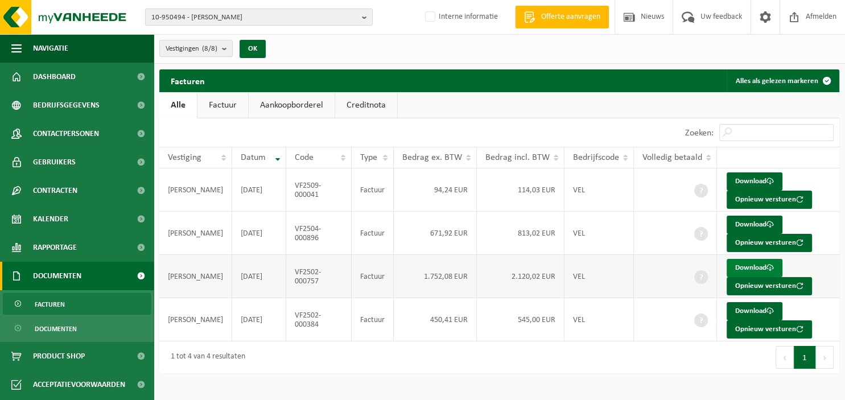
click at [748, 265] on link "Download" at bounding box center [755, 268] width 56 height 18
click at [745, 223] on link "Download" at bounding box center [755, 225] width 56 height 18
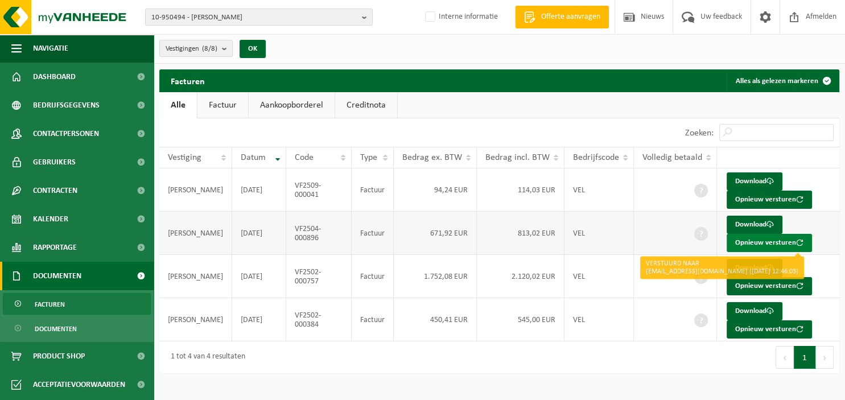
click at [741, 240] on button "Opnieuw versturen" at bounding box center [769, 243] width 85 height 18
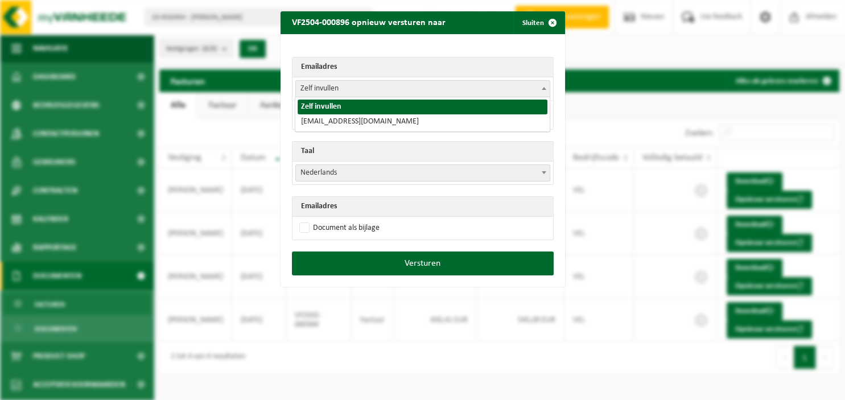
click at [542, 87] on b at bounding box center [544, 88] width 5 height 3
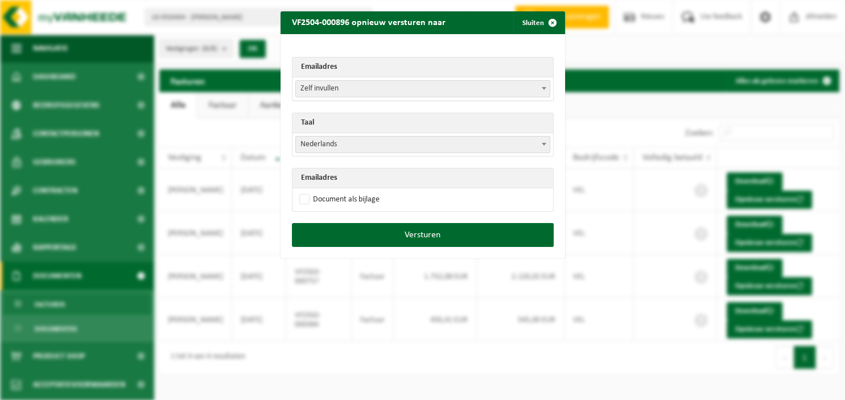
select select "emiliendevalckconstruction@yahoo.com"
click at [547, 144] on span at bounding box center [543, 144] width 11 height 15
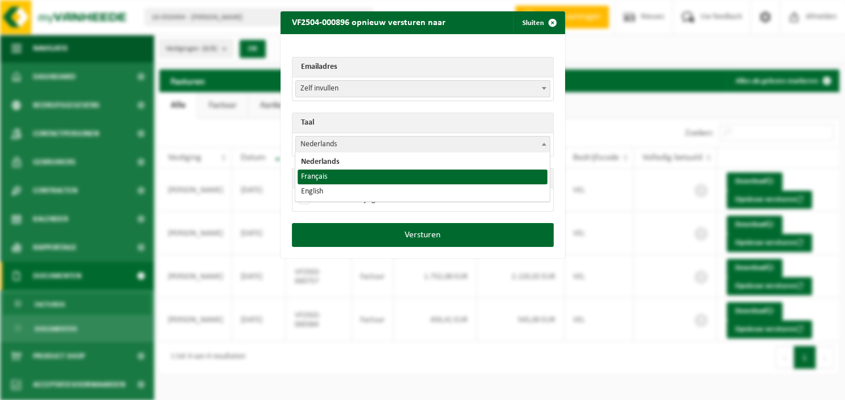
select select "fr"
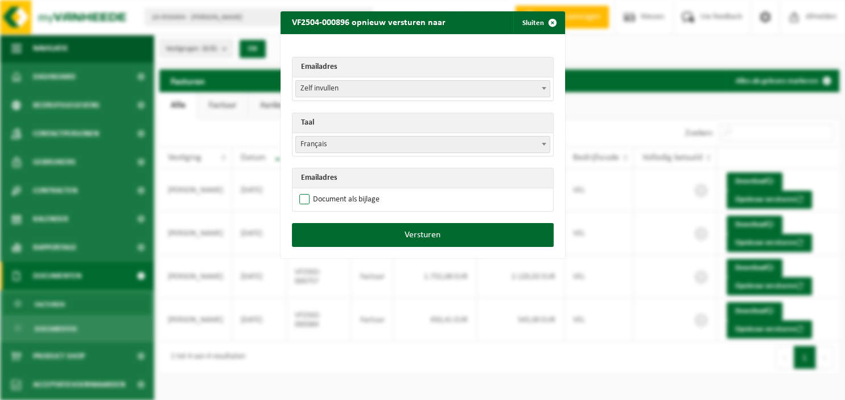
click at [343, 196] on label "Document als bijlage" at bounding box center [338, 199] width 83 height 17
click at [343, 191] on input "Document als bijlage" at bounding box center [437, 191] width 285 height 1
checkbox input "true"
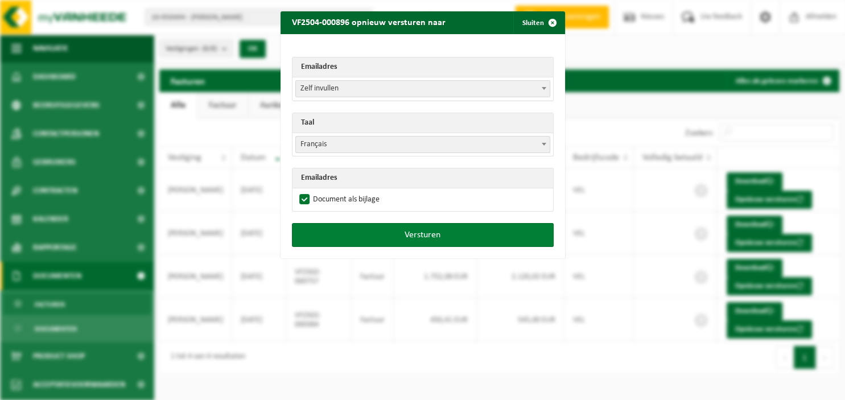
click at [363, 229] on button "Versturen" at bounding box center [423, 235] width 262 height 24
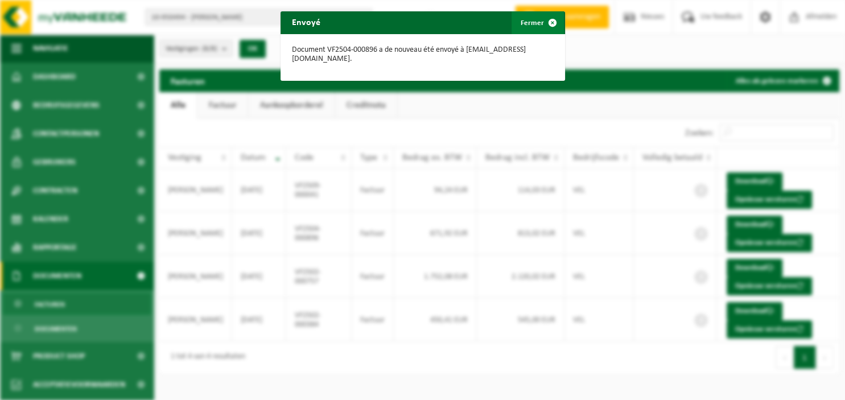
click at [545, 22] on span "button" at bounding box center [552, 22] width 23 height 23
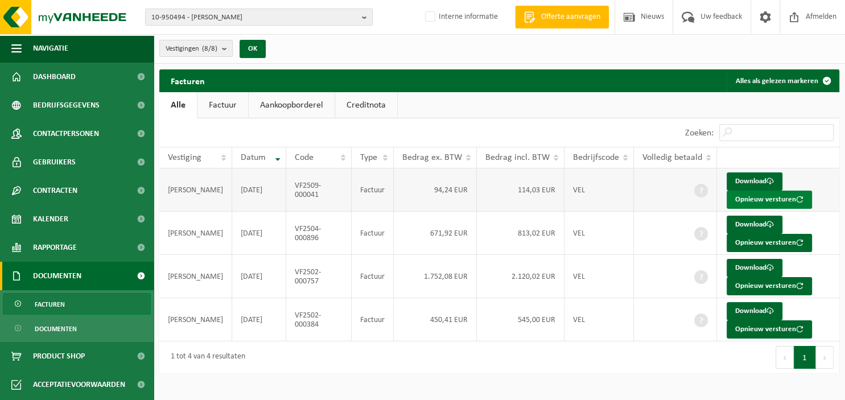
click at [743, 199] on button "Opnieuw versturen" at bounding box center [769, 200] width 85 height 18
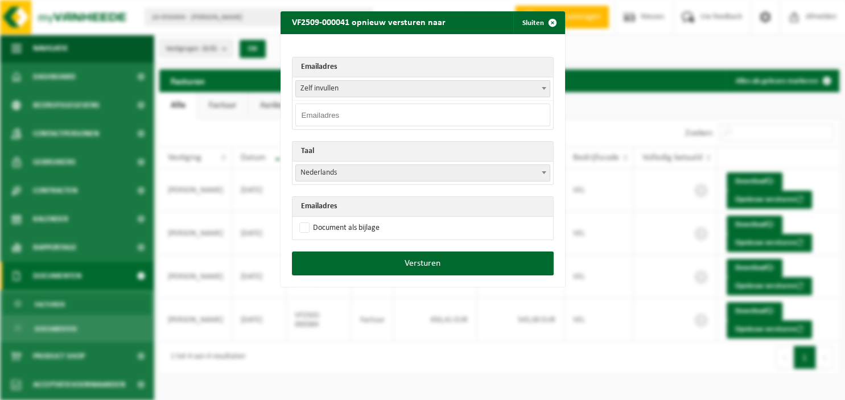
click at [540, 87] on span at bounding box center [543, 88] width 11 height 15
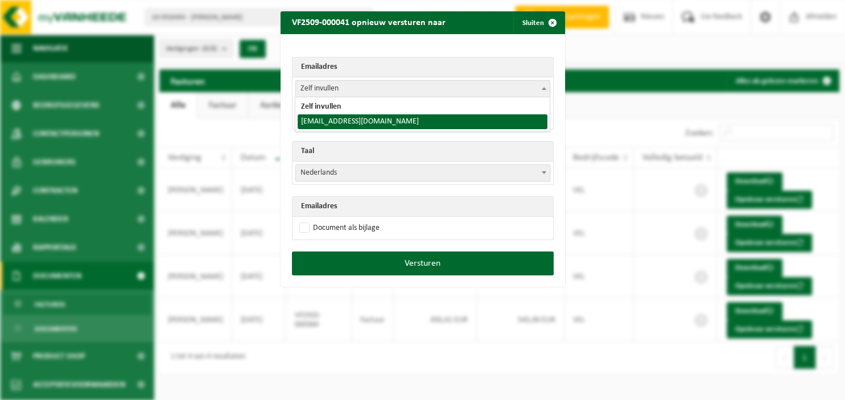
select select "emiliendevalckconstruction@yahoo.com"
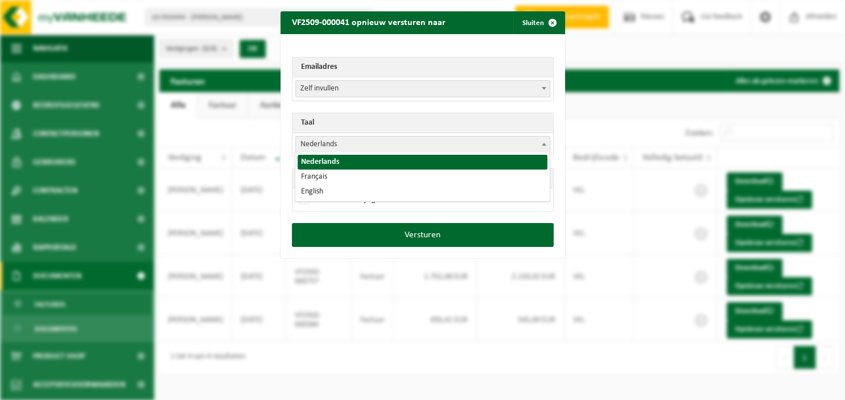
click at [545, 143] on b at bounding box center [544, 144] width 5 height 3
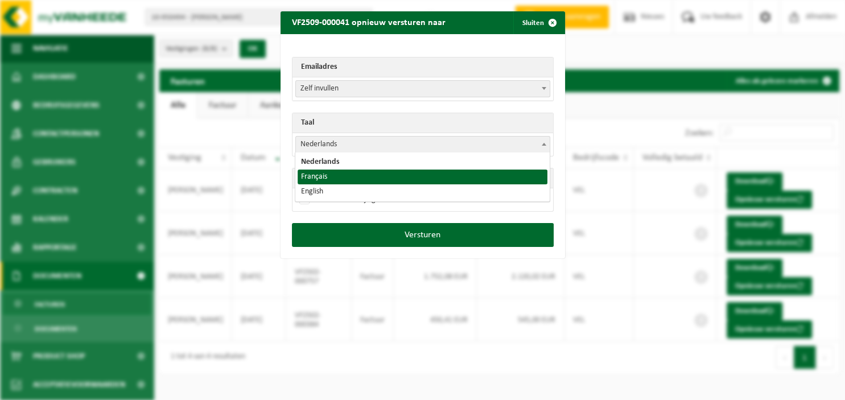
select select "fr"
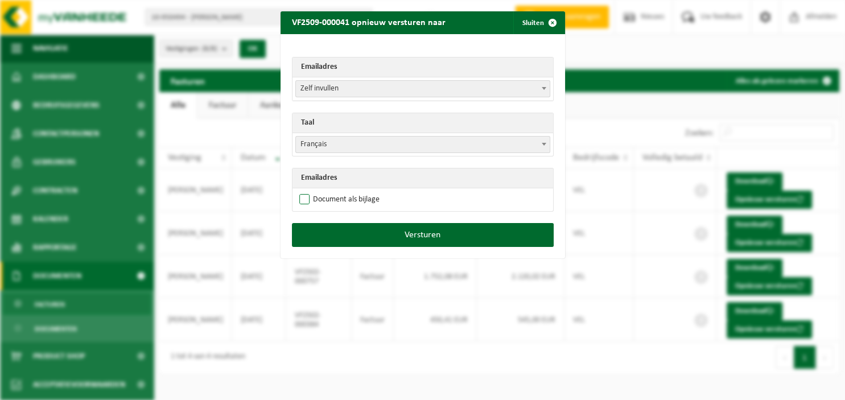
click at [336, 199] on label "Document als bijlage" at bounding box center [338, 199] width 83 height 17
click at [336, 191] on input "Document als bijlage" at bounding box center [437, 191] width 285 height 1
checkbox input "true"
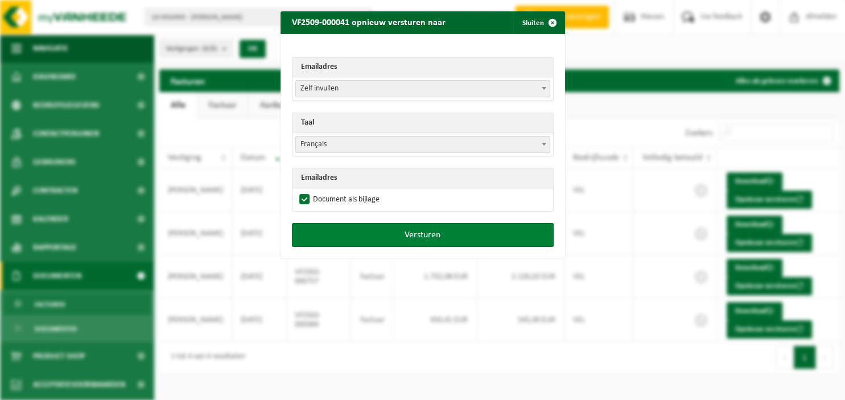
click at [368, 233] on button "Versturen" at bounding box center [423, 235] width 262 height 24
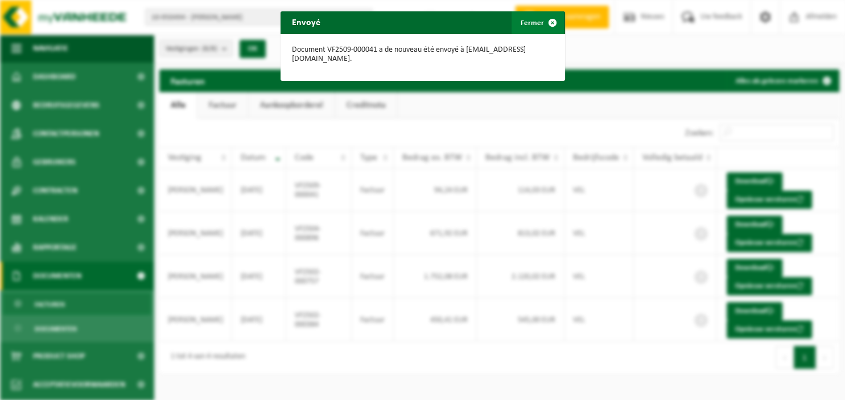
click at [552, 30] on span "button" at bounding box center [552, 22] width 23 height 23
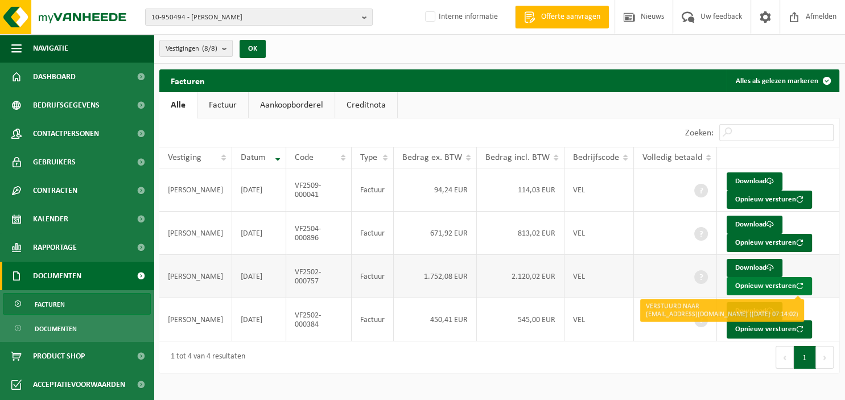
click at [748, 282] on button "Opnieuw versturen" at bounding box center [769, 286] width 85 height 18
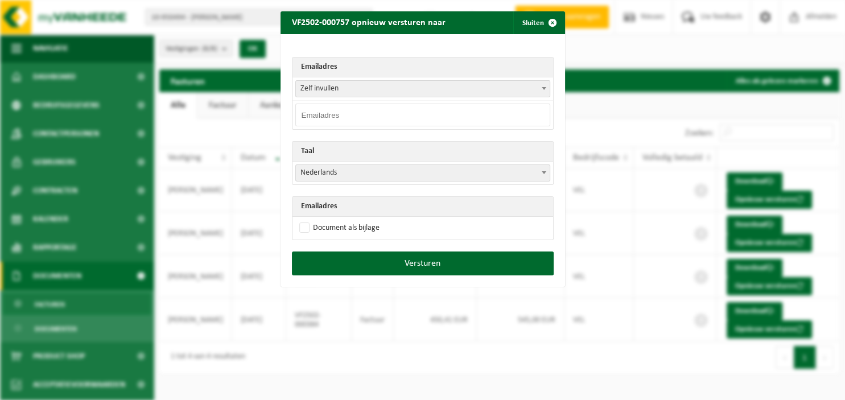
click at [543, 87] on b at bounding box center [544, 88] width 5 height 3
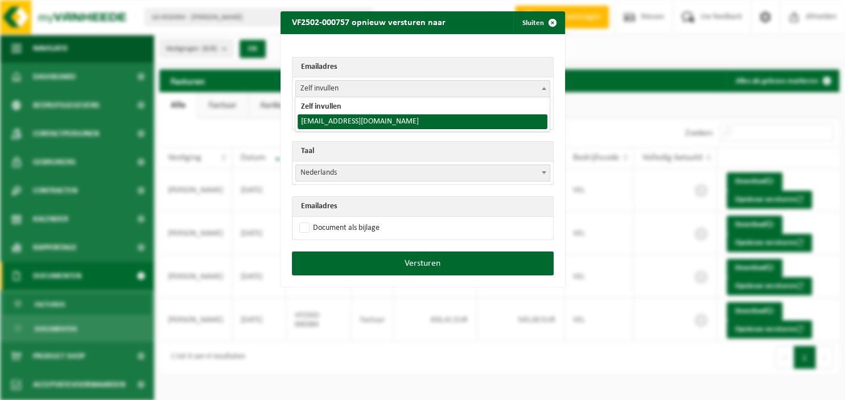
select select "emiliendevalckconstruction@yahoo.com"
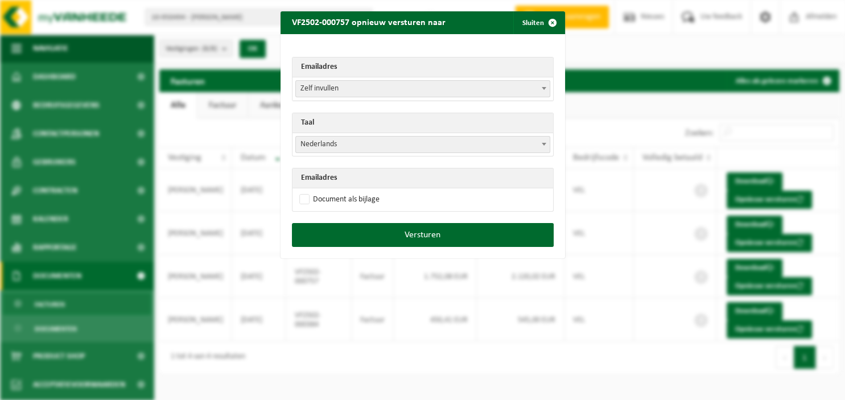
click at [542, 142] on span at bounding box center [543, 144] width 11 height 15
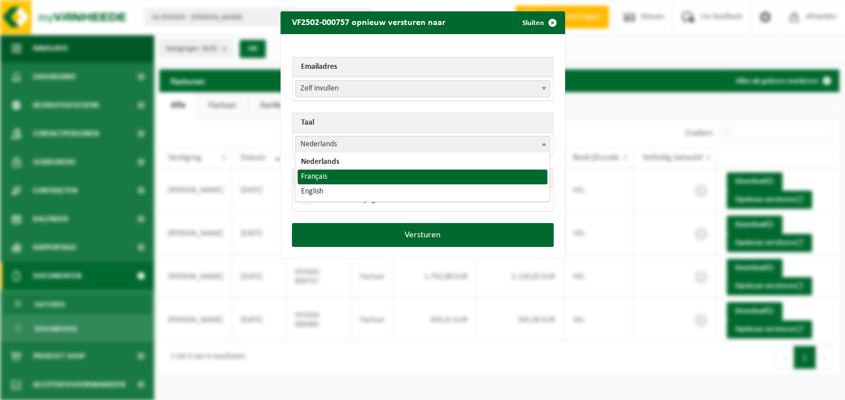
select select "fr"
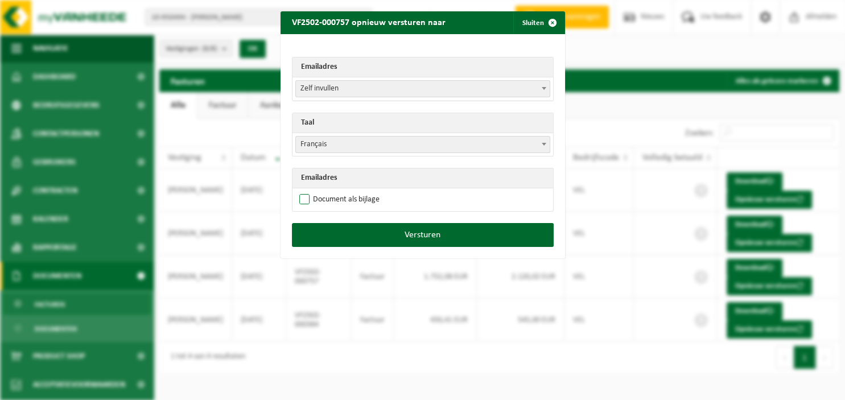
click at [357, 197] on label "Document als bijlage" at bounding box center [338, 199] width 83 height 17
click at [357, 191] on input "Document als bijlage" at bounding box center [437, 191] width 285 height 1
checkbox input "true"
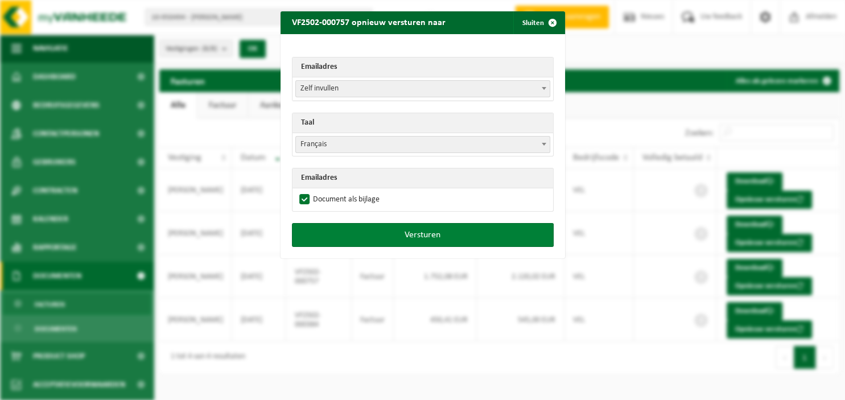
click at [374, 229] on button "Versturen" at bounding box center [423, 235] width 262 height 24
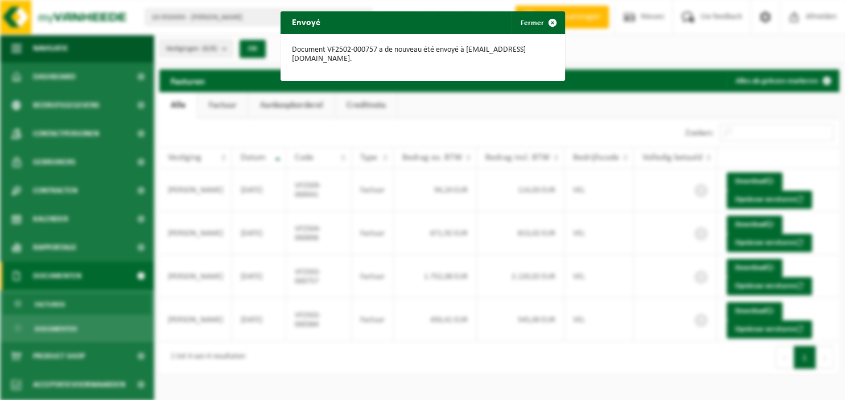
click at [704, 50] on div "Envoyé Fermer Document VF2502-000757 a de nouveau été envoyé à emiliendevalckco…" at bounding box center [422, 200] width 845 height 400
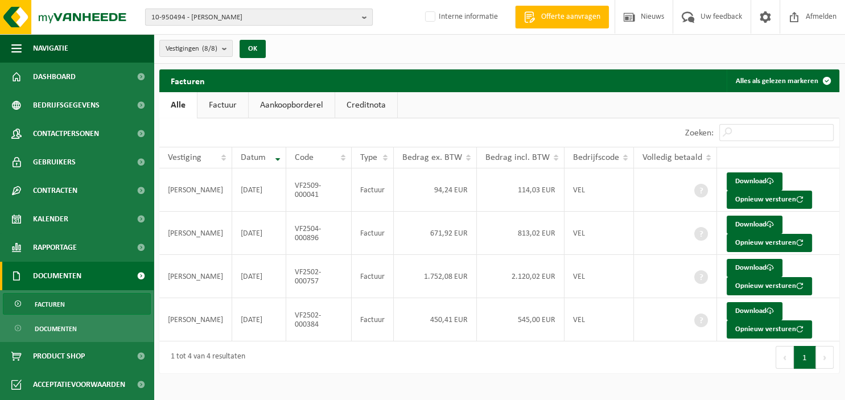
click at [368, 19] on b "button" at bounding box center [367, 17] width 10 height 16
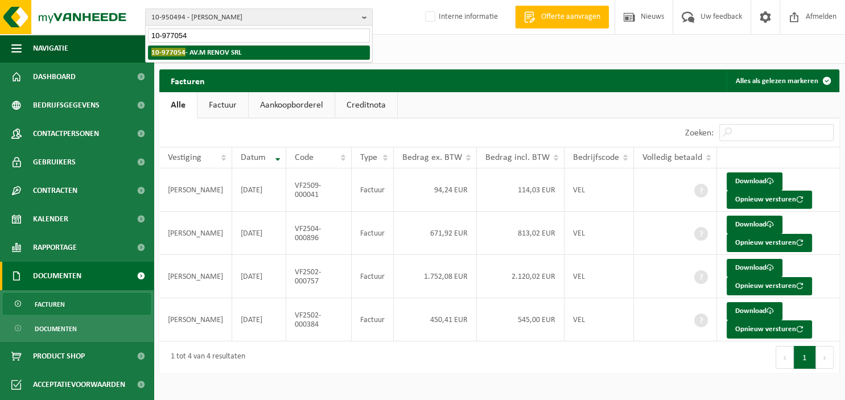
type input "10-977054"
click at [292, 50] on li "10-977054 - AV.M RENOV SRL" at bounding box center [259, 53] width 222 height 14
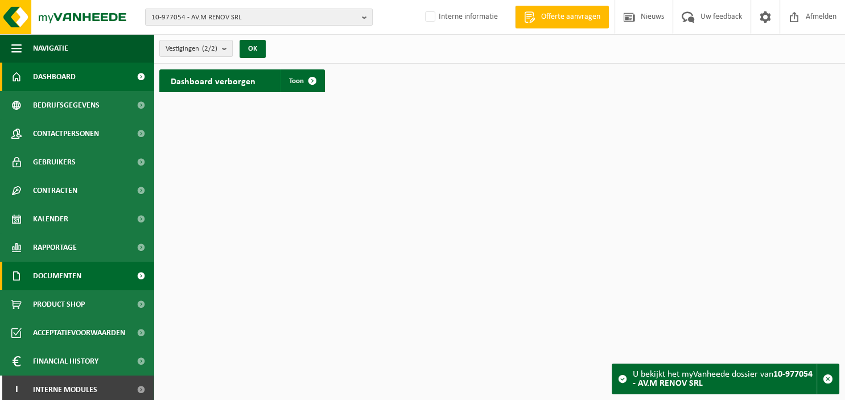
click at [75, 273] on span "Documenten" at bounding box center [57, 276] width 48 height 28
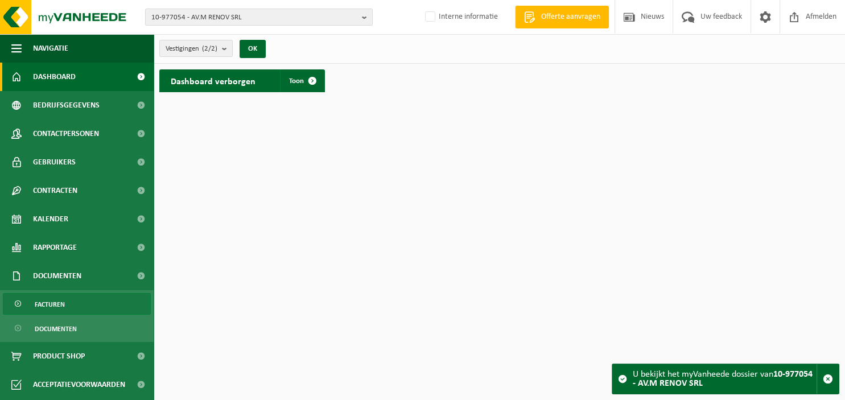
click at [71, 303] on link "Facturen" at bounding box center [77, 304] width 148 height 22
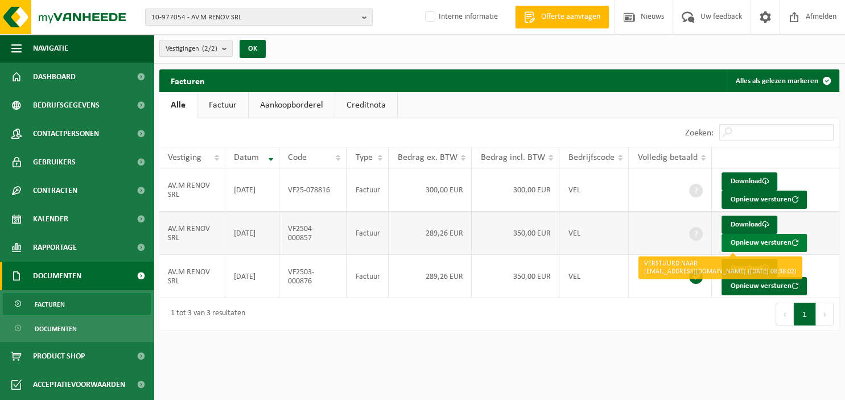
click at [764, 240] on button "Opnieuw versturen" at bounding box center [764, 243] width 85 height 18
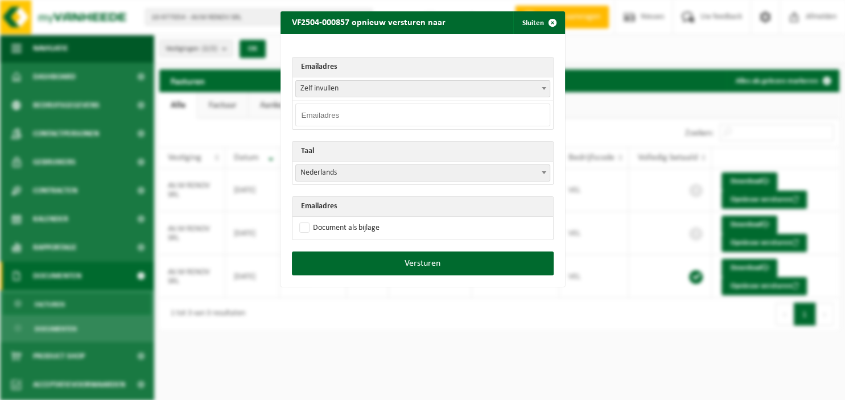
click at [543, 92] on span at bounding box center [543, 88] width 11 height 15
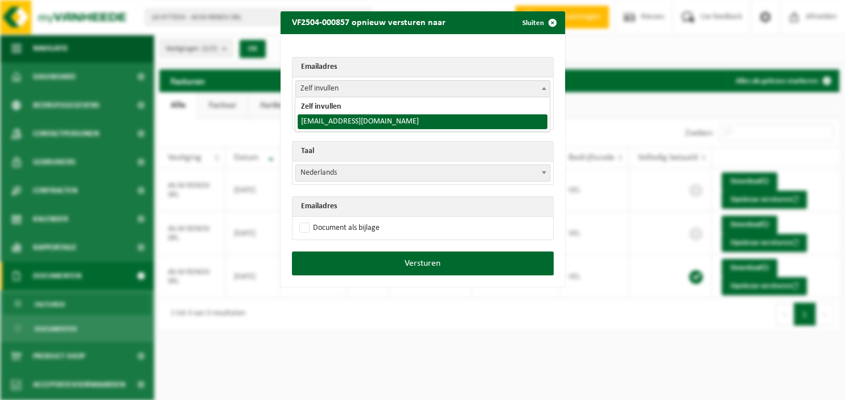
select select "[EMAIL_ADDRESS][DOMAIN_NAME]"
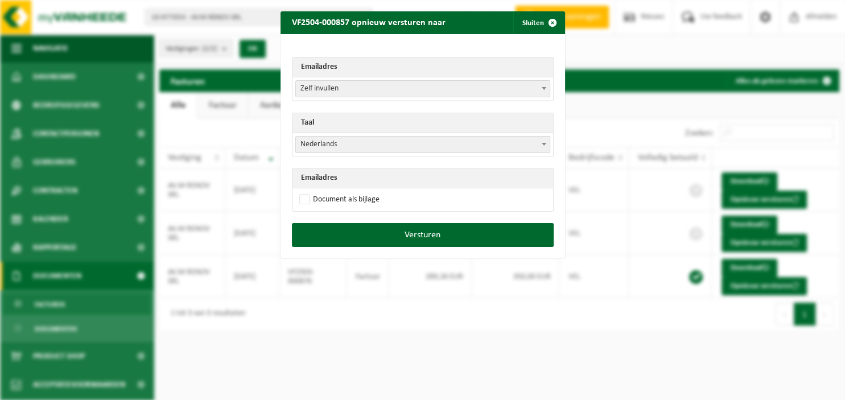
click at [539, 147] on span at bounding box center [543, 144] width 11 height 15
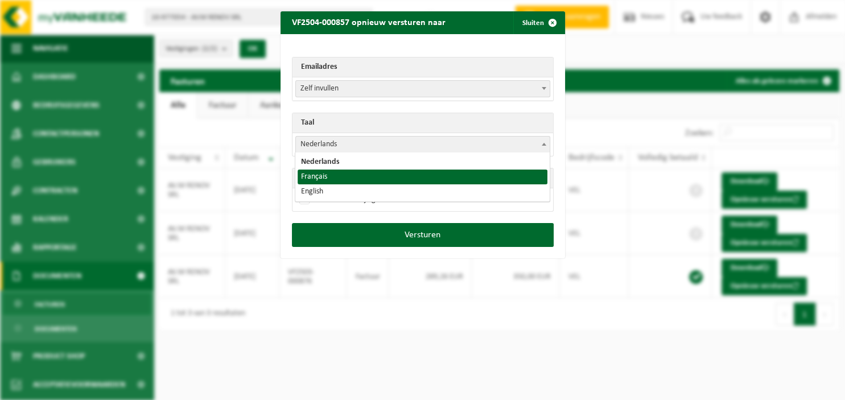
select select "fr"
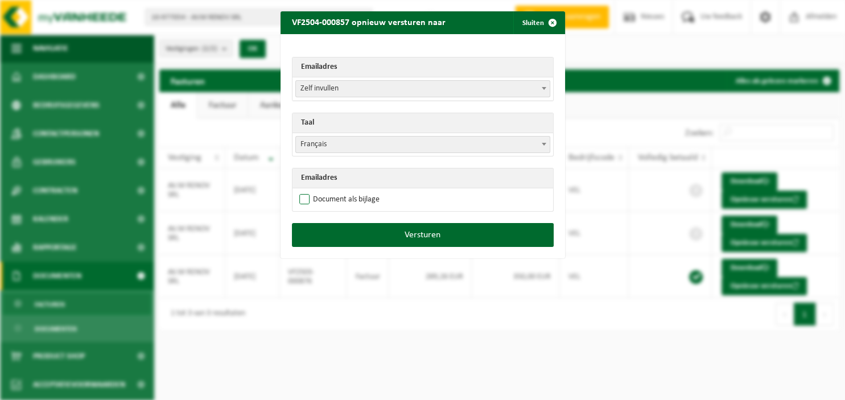
click at [348, 192] on label "Document als bijlage" at bounding box center [338, 199] width 83 height 17
click at [348, 191] on input "Document als bijlage" at bounding box center [437, 191] width 285 height 1
checkbox input "true"
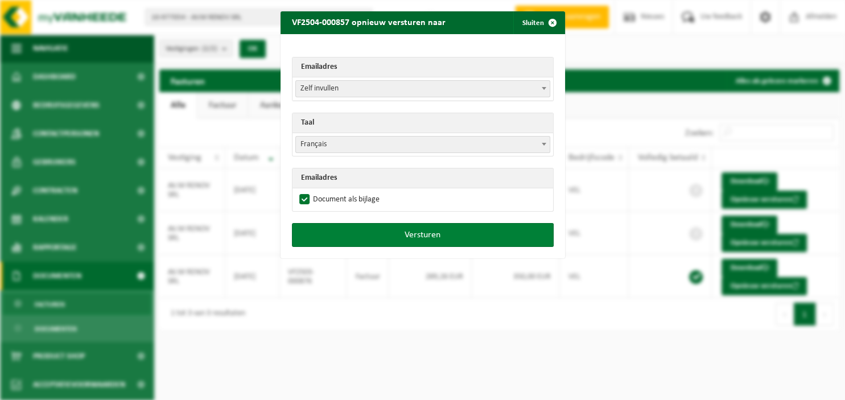
click at [350, 234] on button "Versturen" at bounding box center [423, 235] width 262 height 24
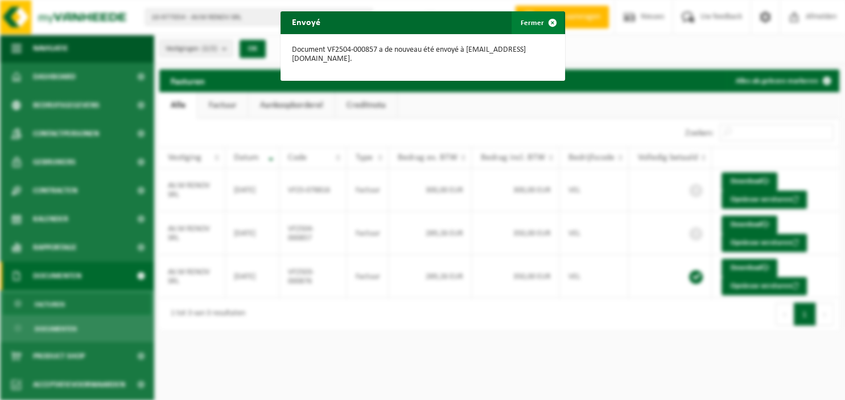
click at [547, 22] on span "button" at bounding box center [552, 22] width 23 height 23
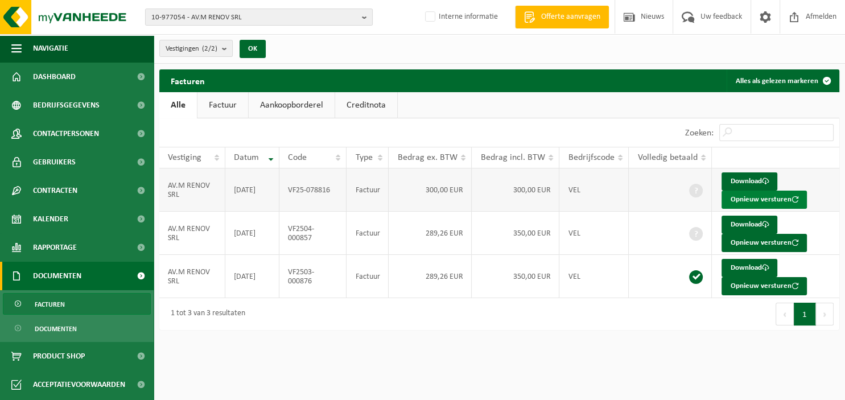
click at [742, 196] on button "Opnieuw versturen" at bounding box center [764, 200] width 85 height 18
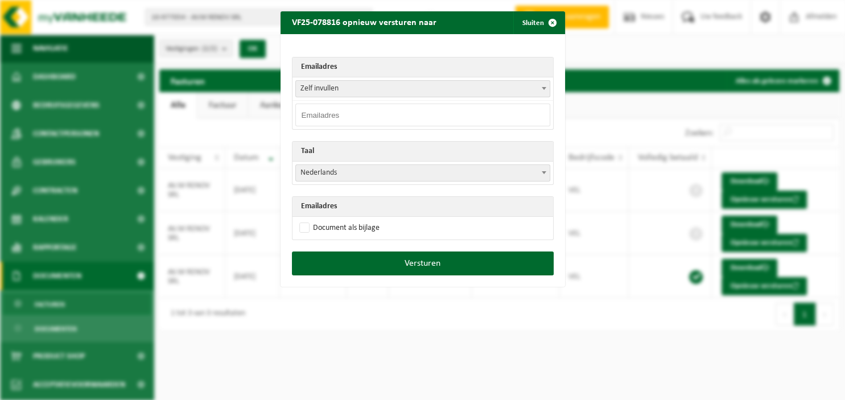
click at [544, 94] on span at bounding box center [543, 88] width 11 height 15
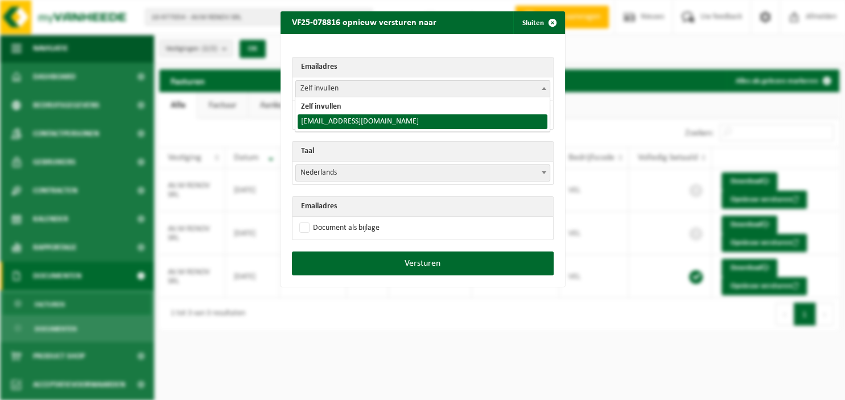
select select "[EMAIL_ADDRESS][DOMAIN_NAME]"
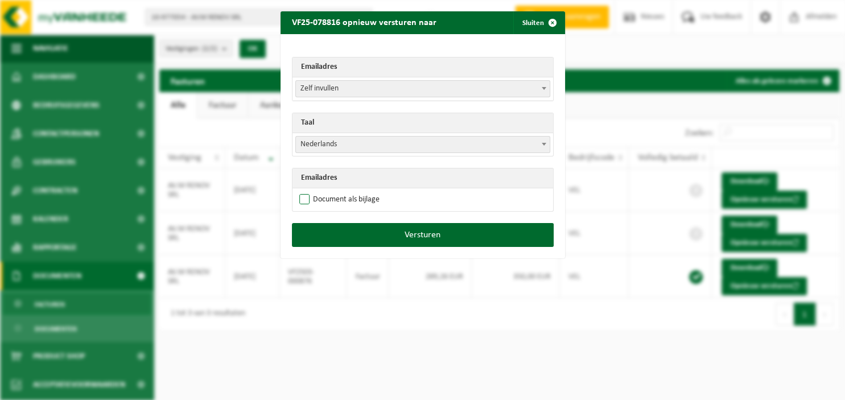
click at [305, 200] on label "Document als bijlage" at bounding box center [338, 199] width 83 height 17
click at [305, 191] on input "Document als bijlage" at bounding box center [437, 191] width 285 height 1
checkbox input "true"
click at [545, 146] on span at bounding box center [543, 144] width 11 height 15
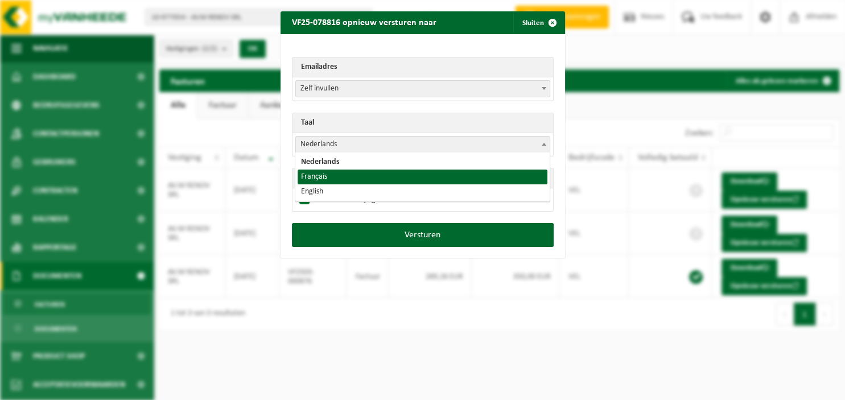
select select "fr"
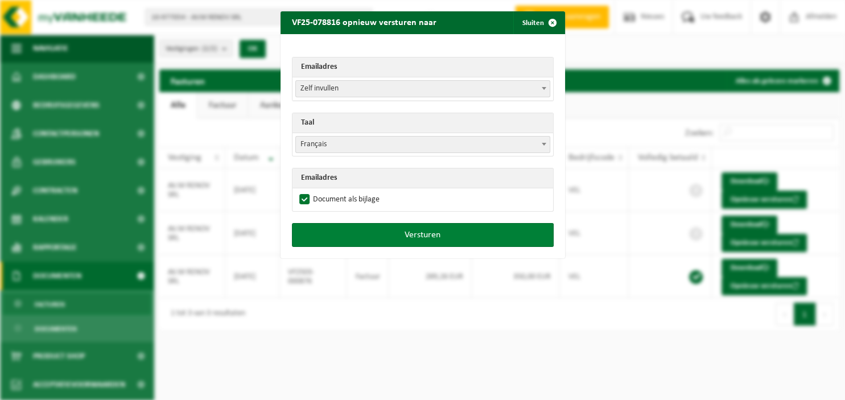
click at [409, 231] on button "Versturen" at bounding box center [423, 235] width 262 height 24
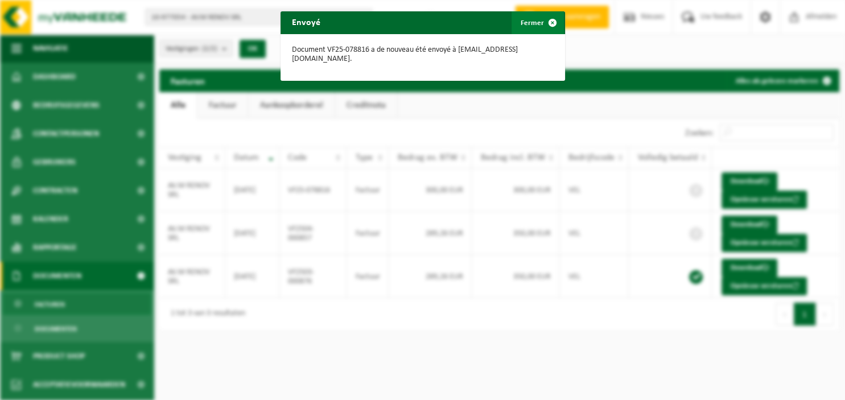
click at [541, 22] on button "Fermer" at bounding box center [538, 22] width 52 height 23
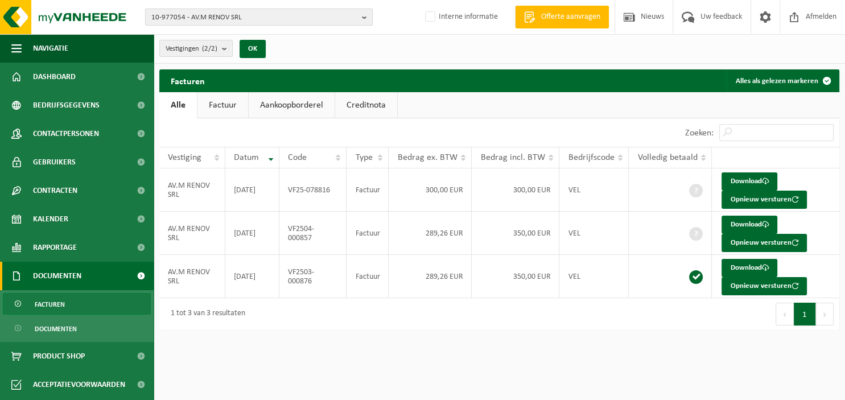
click at [364, 16] on b "button" at bounding box center [367, 17] width 10 height 16
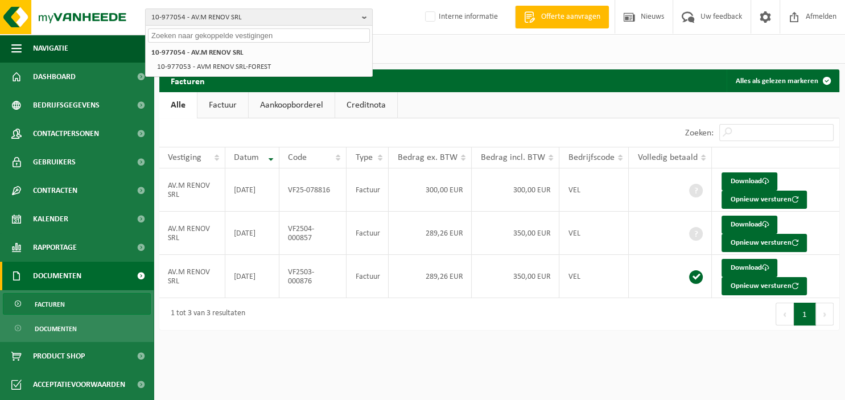
paste input "[PERSON_NAME][EMAIL_ADDRESS][DOMAIN_NAME]"
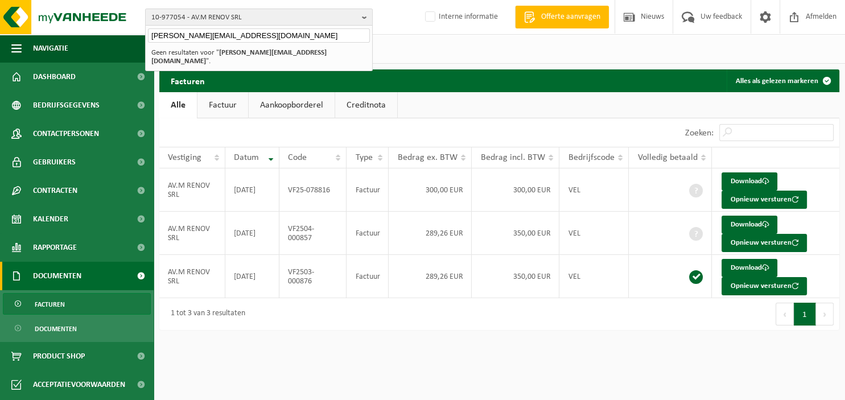
drag, startPoint x: 266, startPoint y: 32, endPoint x: -86, endPoint y: -7, distance: 353.8
click at [148, 28] on input "[PERSON_NAME][EMAIL_ADDRESS][DOMAIN_NAME]" at bounding box center [259, 35] width 222 height 14
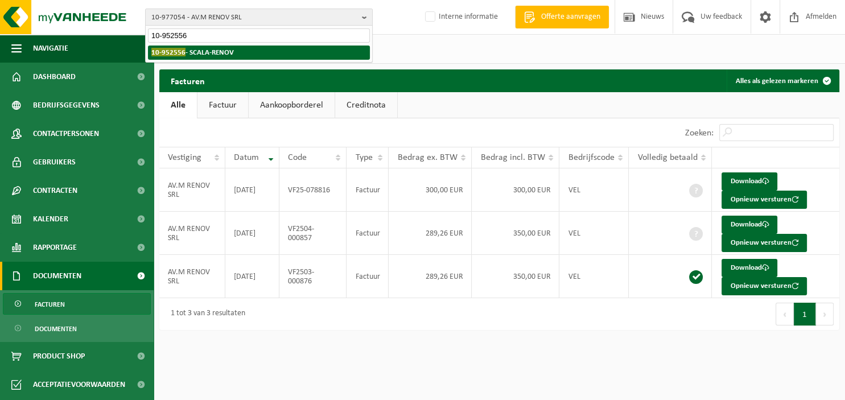
type input "10-952556"
click at [274, 53] on li "10-952556 - SCALA-RENOV" at bounding box center [259, 53] width 222 height 14
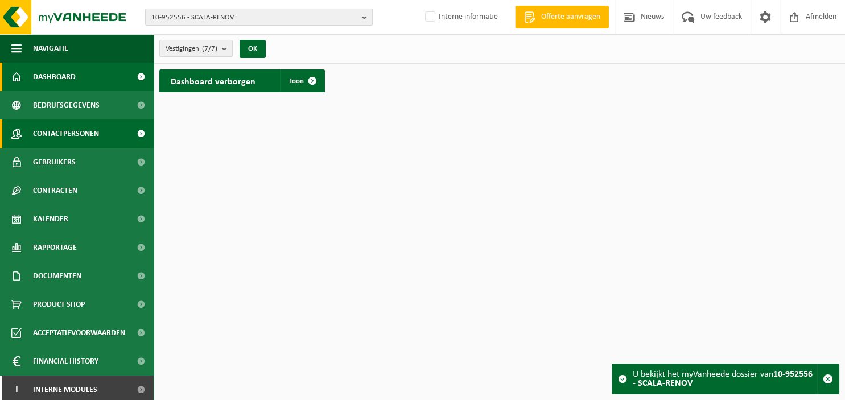
click at [79, 135] on span "Contactpersonen" at bounding box center [66, 133] width 66 height 28
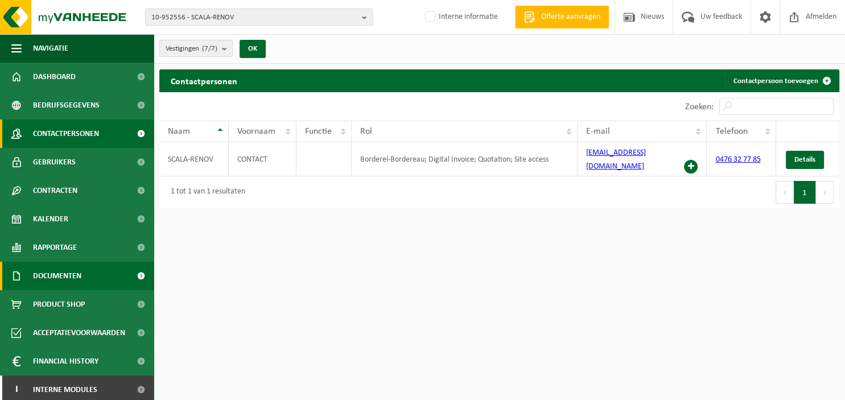
click at [71, 284] on span "Documenten" at bounding box center [57, 276] width 48 height 28
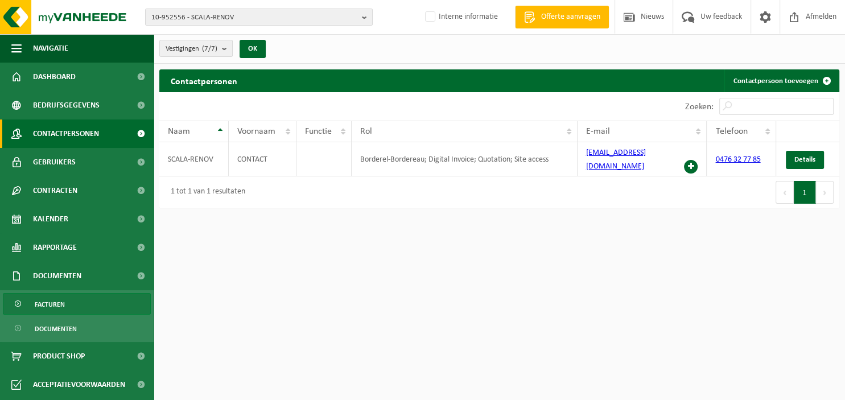
click at [72, 302] on link "Facturen" at bounding box center [77, 304] width 148 height 22
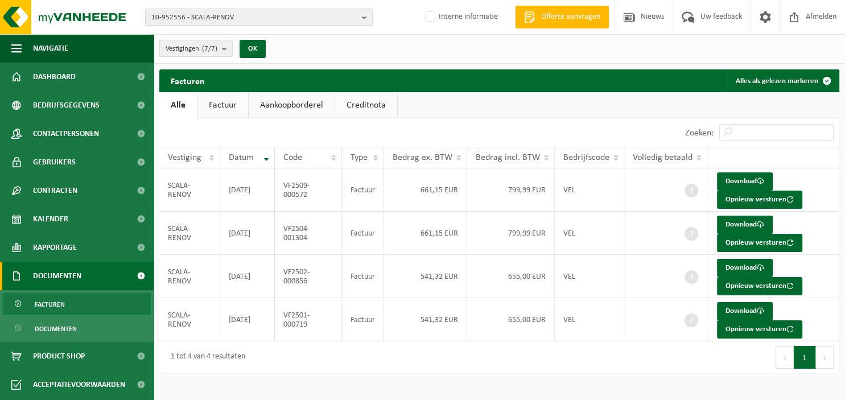
click at [365, 18] on b "button" at bounding box center [367, 17] width 10 height 16
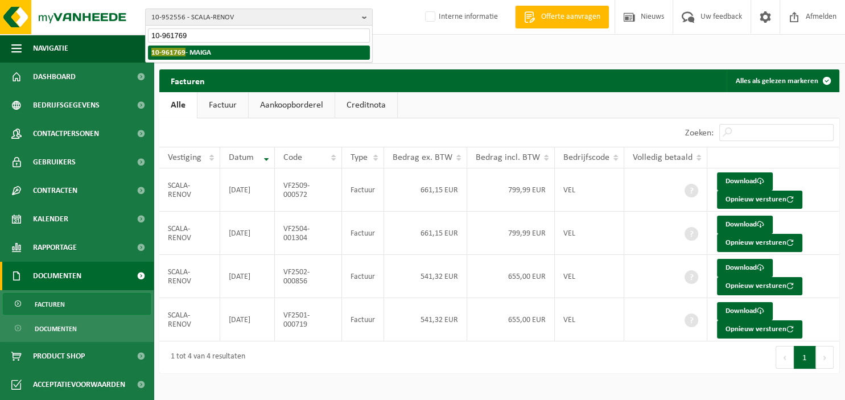
type input "10-961769"
click at [248, 58] on li "10-961769 - MAIGA" at bounding box center [259, 53] width 222 height 14
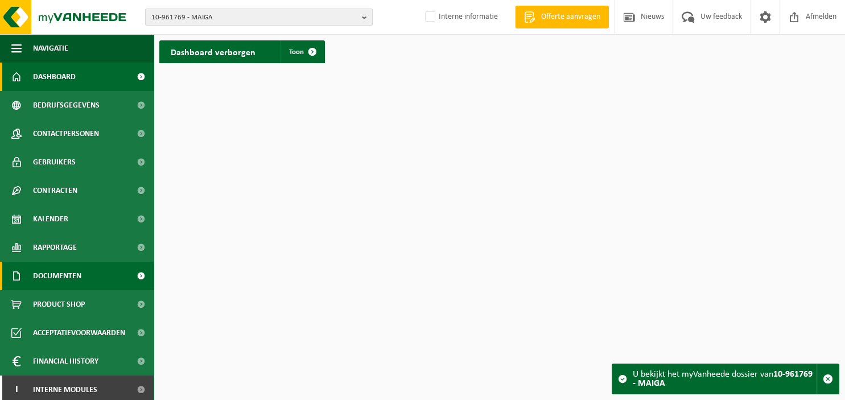
click at [53, 272] on span "Documenten" at bounding box center [57, 276] width 48 height 28
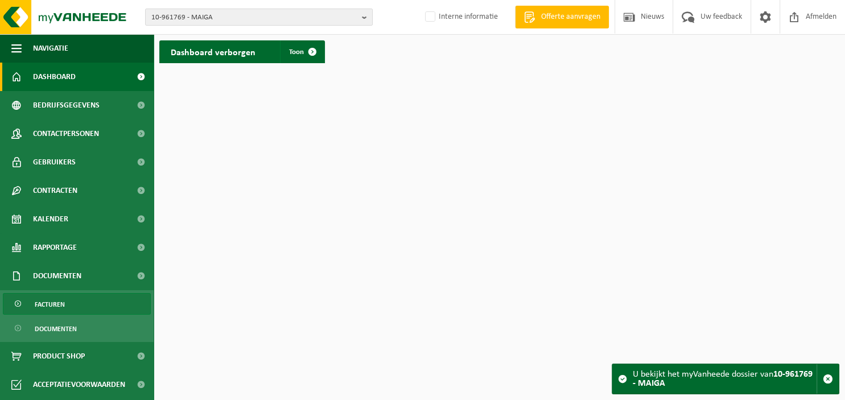
click at [55, 300] on span "Facturen" at bounding box center [50, 305] width 30 height 22
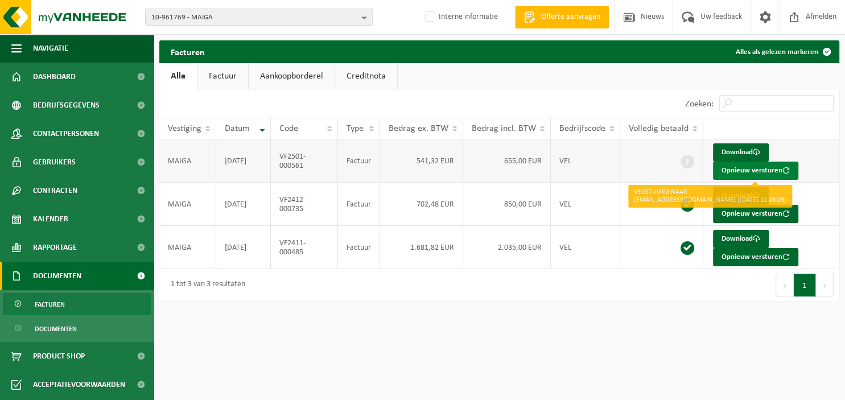
click at [736, 171] on button "Opnieuw versturen" at bounding box center [755, 171] width 85 height 18
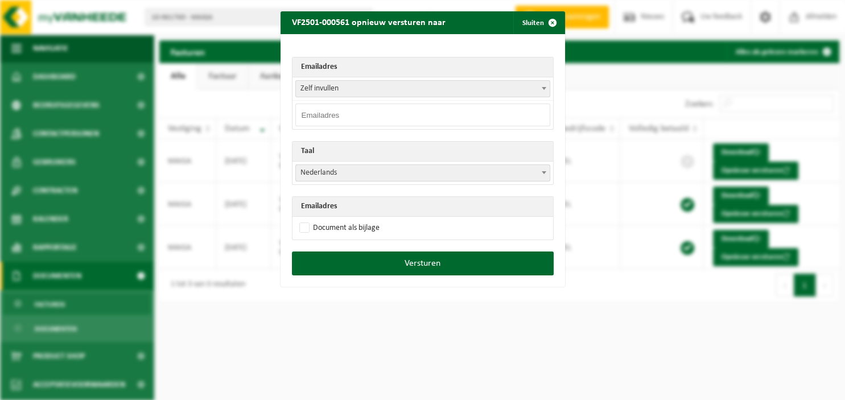
click at [542, 88] on b at bounding box center [544, 88] width 5 height 3
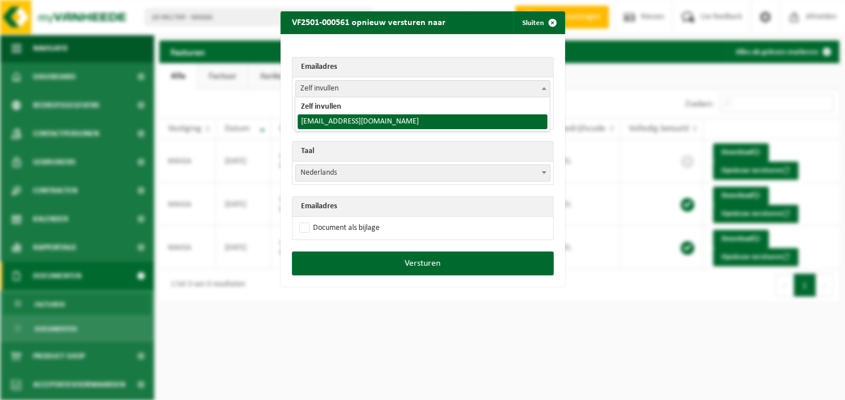
select select "[EMAIL_ADDRESS][DOMAIN_NAME]"
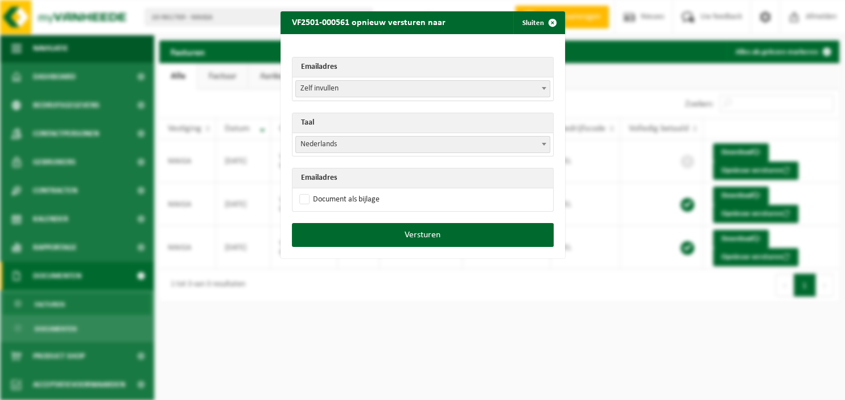
click at [541, 140] on span at bounding box center [543, 144] width 11 height 15
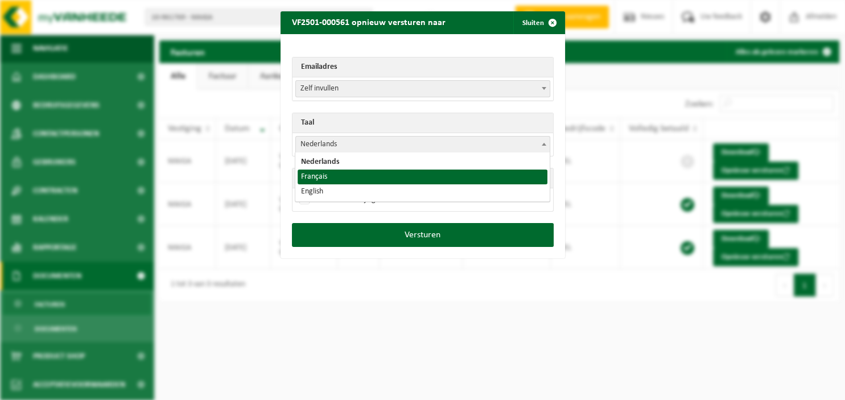
select select "fr"
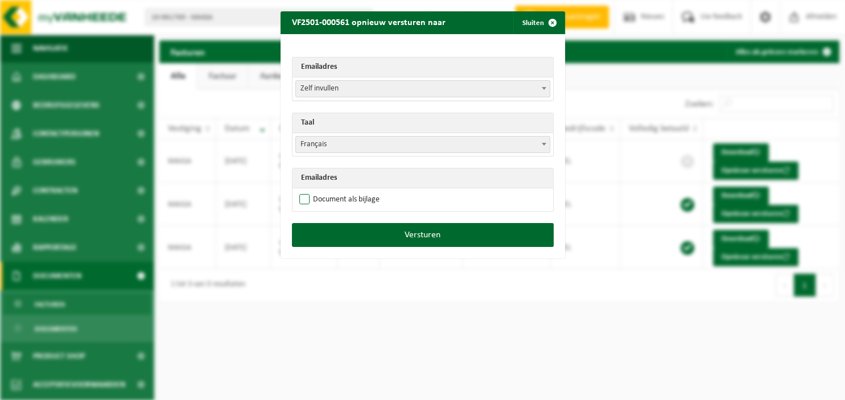
click at [354, 196] on label "Document als bijlage" at bounding box center [338, 199] width 83 height 17
click at [354, 191] on input "Document als bijlage" at bounding box center [437, 191] width 285 height 1
checkbox input "true"
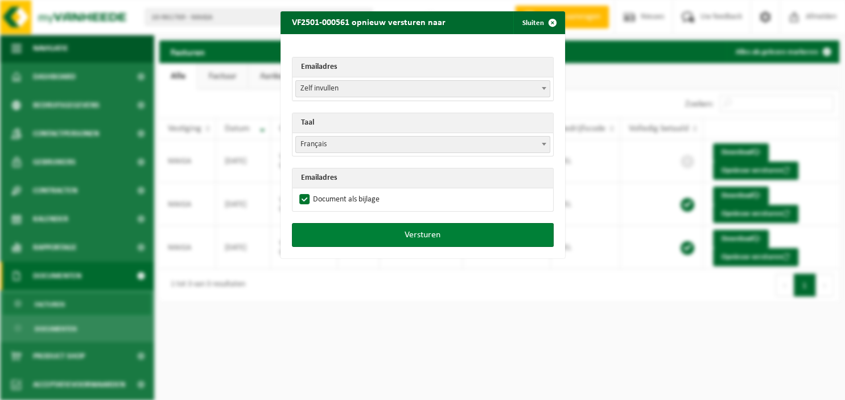
click at [367, 232] on button "Versturen" at bounding box center [423, 235] width 262 height 24
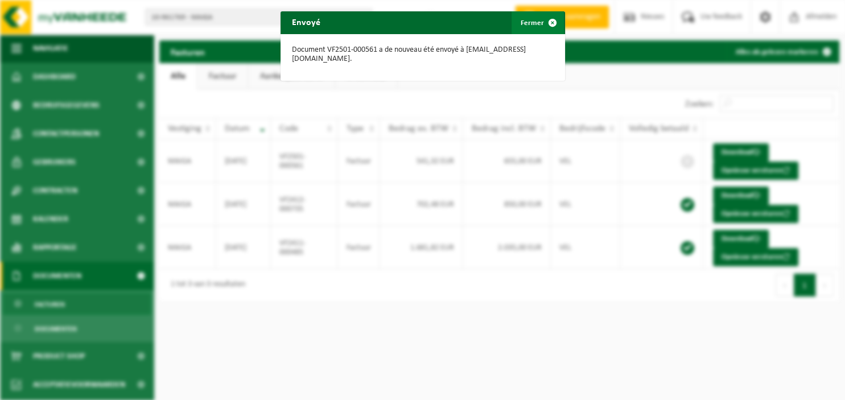
click at [554, 19] on span "button" at bounding box center [552, 22] width 23 height 23
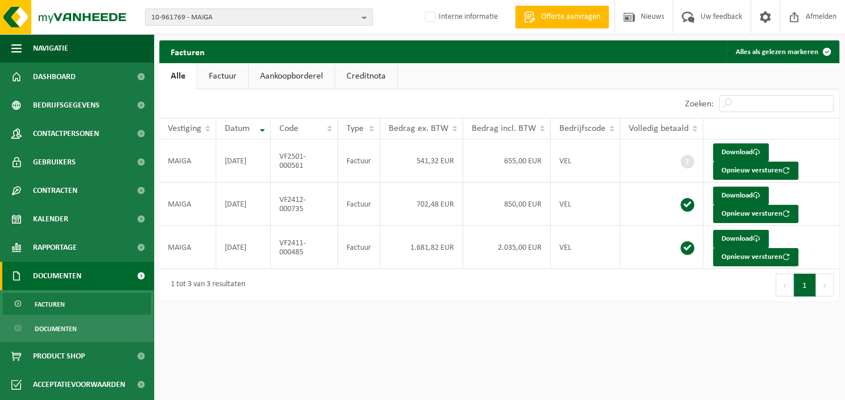
click at [365, 17] on b "button" at bounding box center [367, 17] width 10 height 16
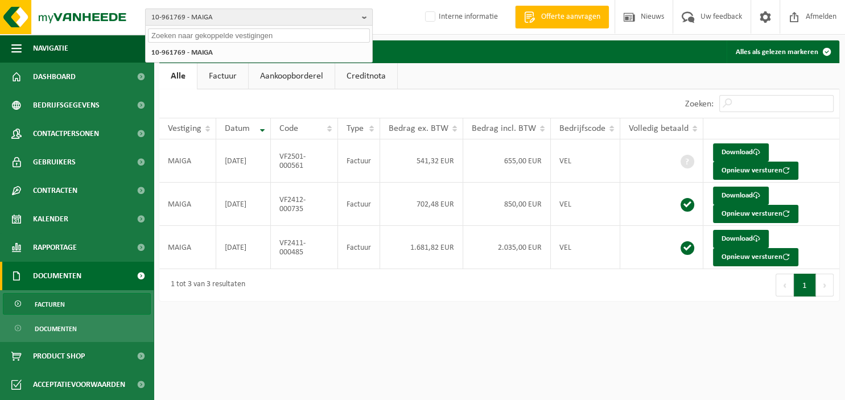
click at [365, 17] on b "button" at bounding box center [367, 17] width 10 height 16
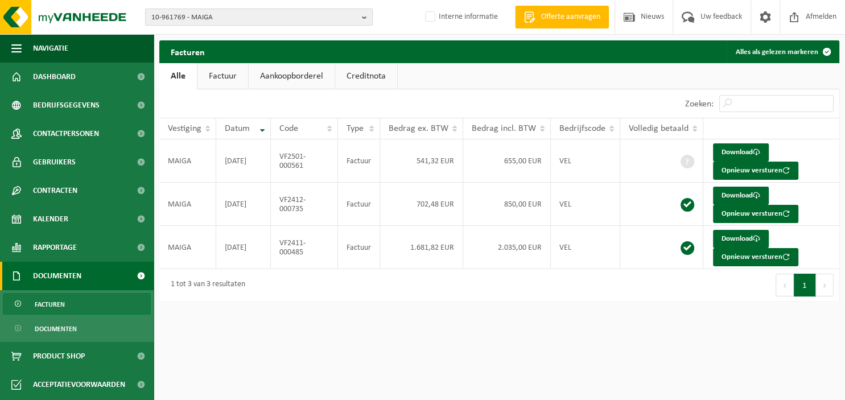
click at [364, 18] on b "button" at bounding box center [367, 17] width 10 height 16
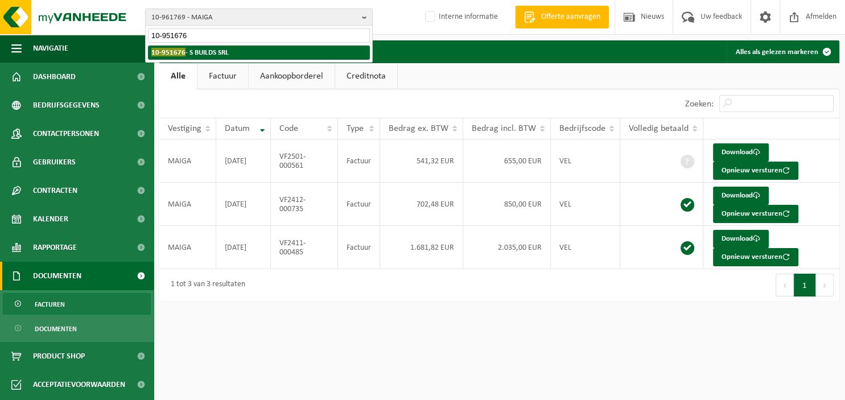
type input "10-951676"
click at [248, 49] on li "10-951676 - S BUILDS SRL" at bounding box center [259, 53] width 222 height 14
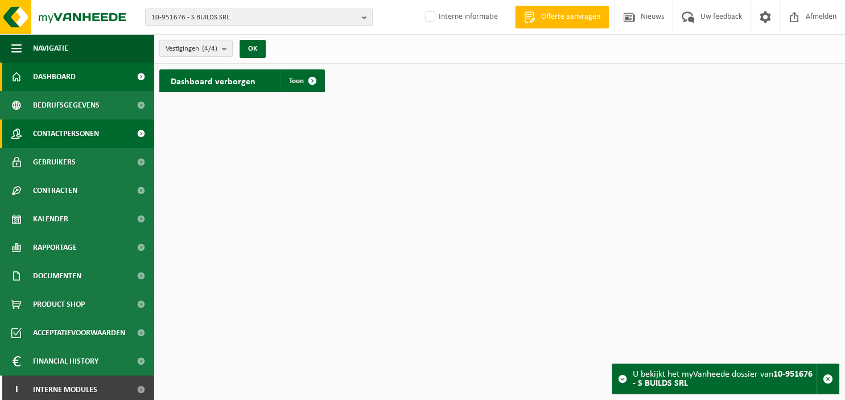
click at [76, 142] on span "Contactpersonen" at bounding box center [66, 133] width 66 height 28
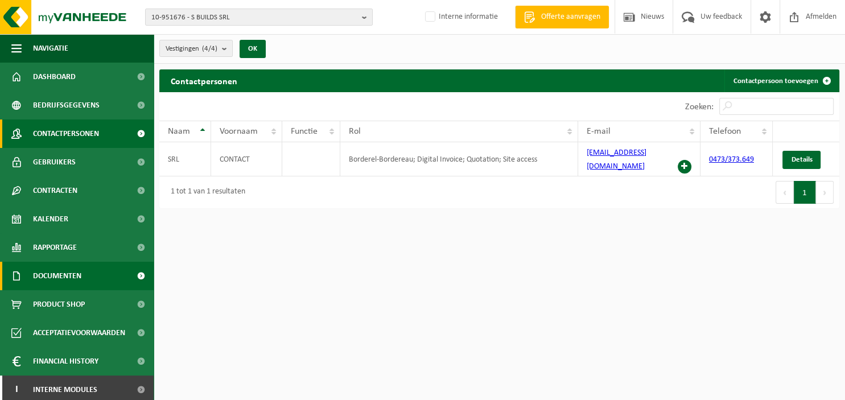
click at [67, 279] on span "Documenten" at bounding box center [57, 276] width 48 height 28
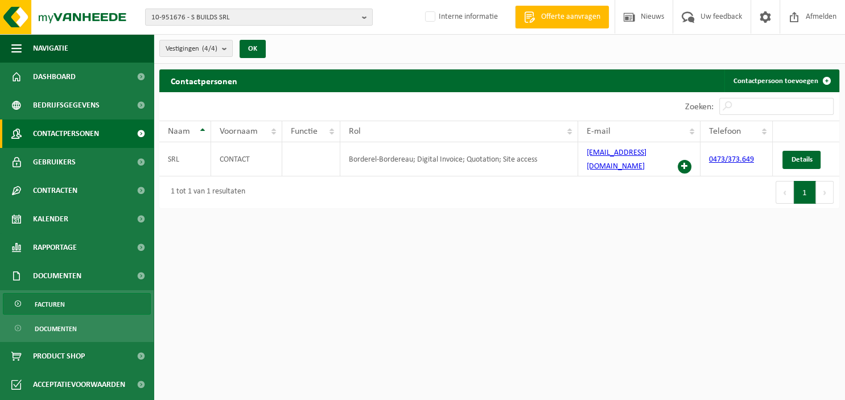
click at [61, 302] on span "Facturen" at bounding box center [50, 305] width 30 height 22
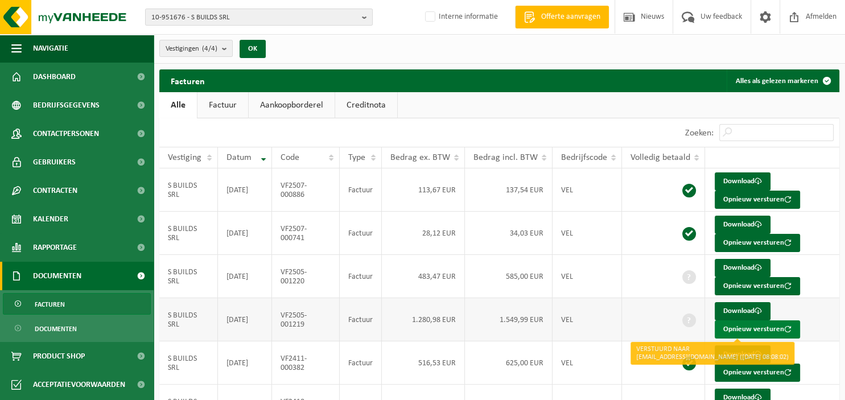
click at [745, 325] on button "Opnieuw versturen" at bounding box center [757, 329] width 85 height 18
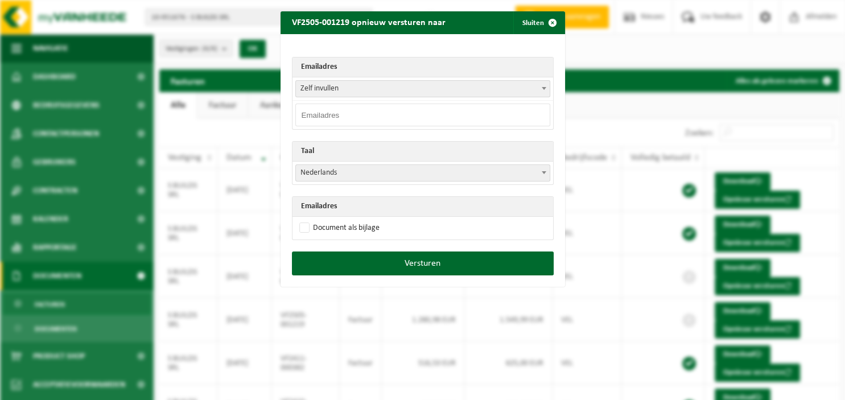
click at [543, 88] on b at bounding box center [544, 88] width 5 height 3
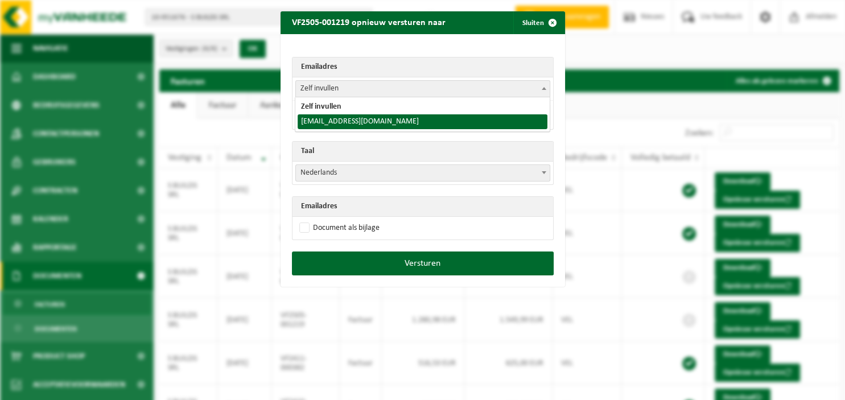
select select "sbuildsprl@gmail.com"
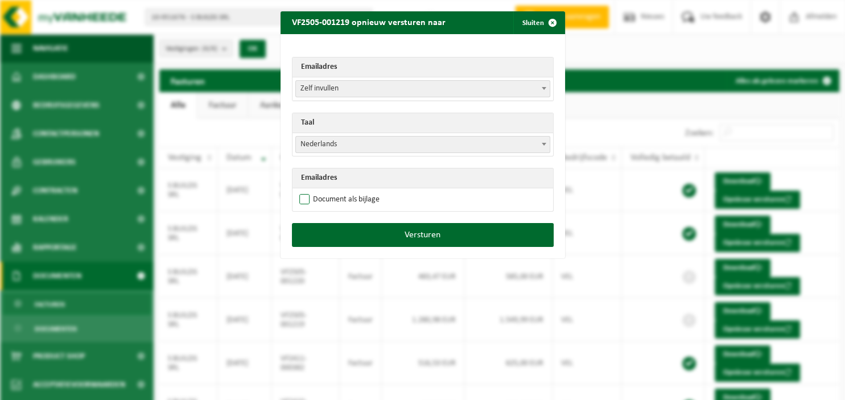
click at [352, 200] on label "Document als bijlage" at bounding box center [338, 199] width 83 height 17
click at [352, 191] on input "Document als bijlage" at bounding box center [437, 191] width 285 height 1
checkbox input "true"
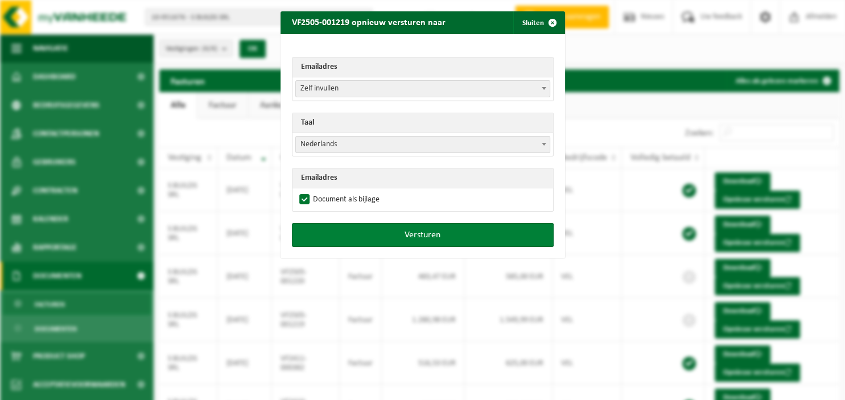
click at [372, 237] on button "Versturen" at bounding box center [423, 235] width 262 height 24
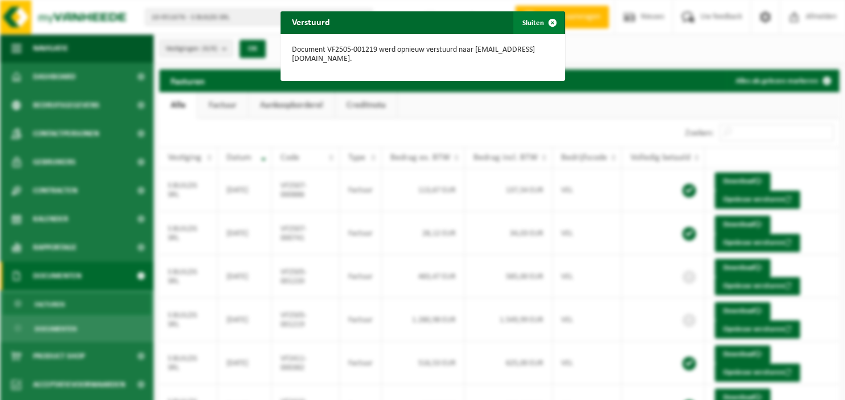
click at [545, 28] on span "button" at bounding box center [552, 22] width 23 height 23
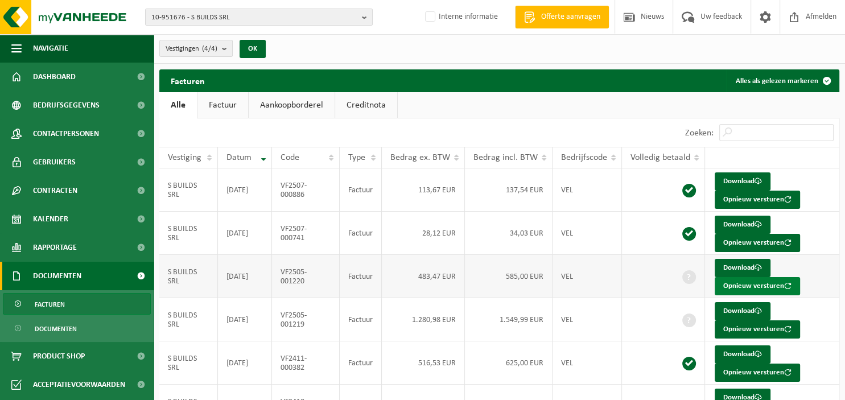
click at [746, 283] on button "Opnieuw versturen" at bounding box center [757, 286] width 85 height 18
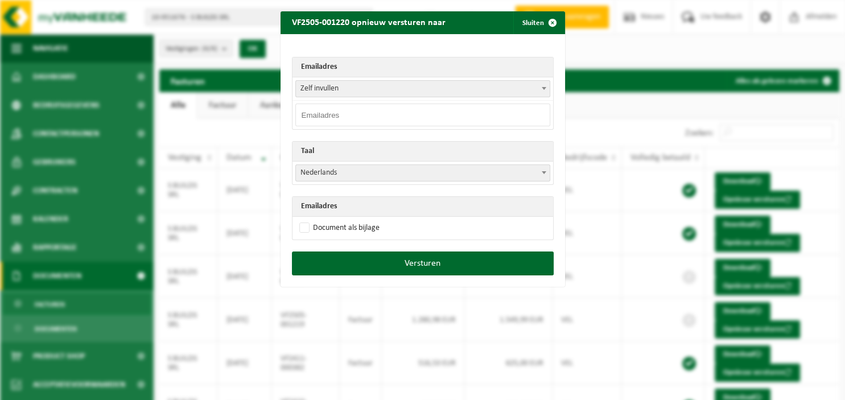
click at [547, 85] on span at bounding box center [543, 88] width 11 height 15
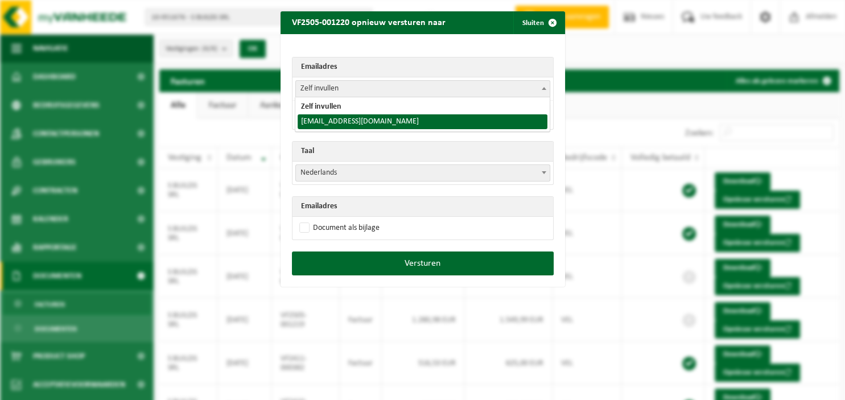
select select "sbuildsprl@gmail.com"
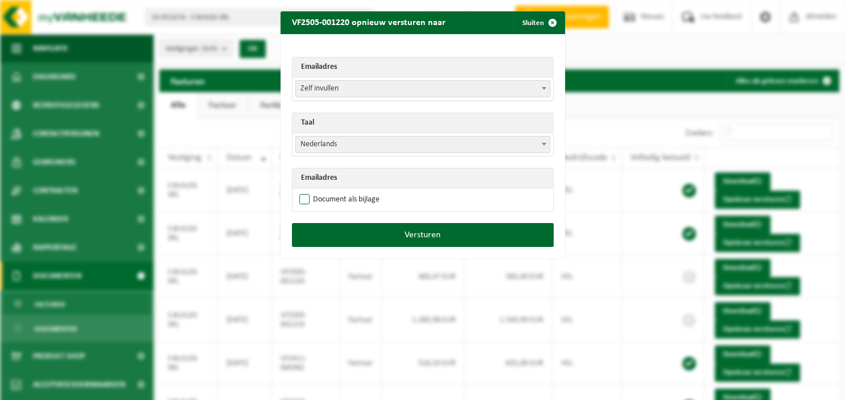
click at [341, 199] on label "Document als bijlage" at bounding box center [338, 199] width 83 height 17
click at [341, 191] on input "Document als bijlage" at bounding box center [437, 191] width 285 height 1
checkbox input "true"
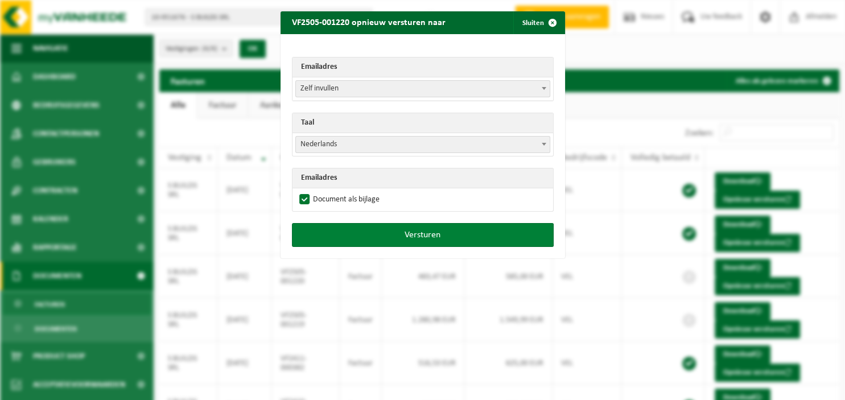
click at [368, 229] on button "Versturen" at bounding box center [423, 235] width 262 height 24
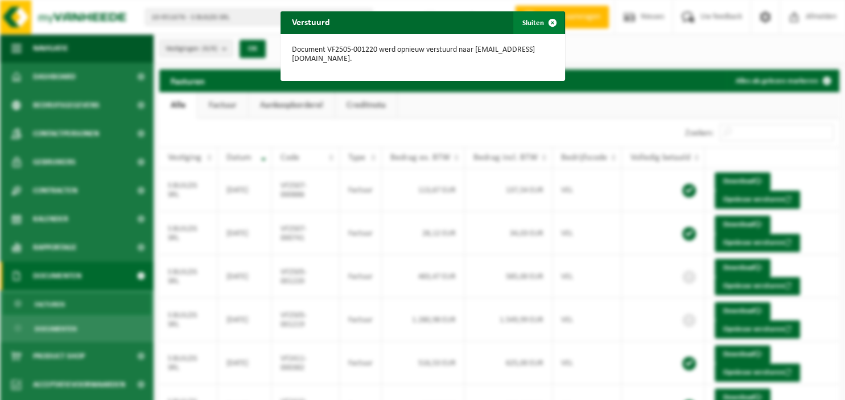
click at [546, 20] on span "button" at bounding box center [552, 22] width 23 height 23
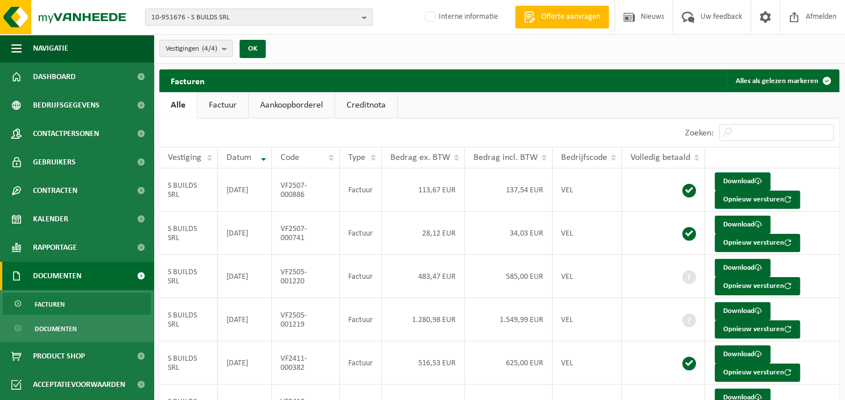
click at [370, 16] on b "button" at bounding box center [367, 17] width 10 height 16
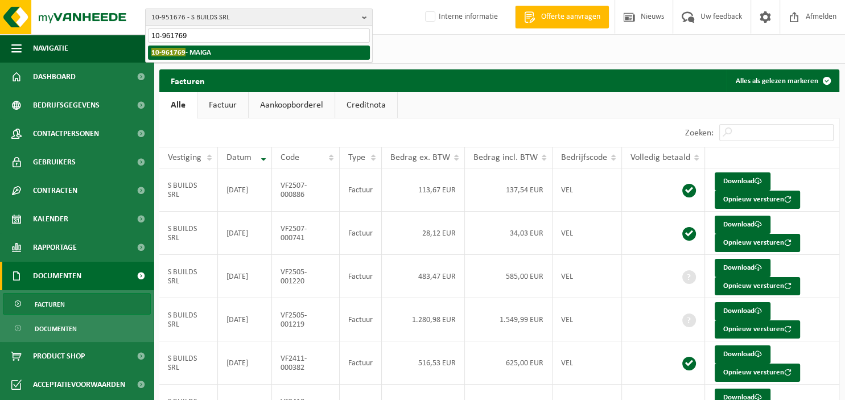
type input "10-961769"
click at [229, 55] on li "10-961769 - MAIGA" at bounding box center [259, 53] width 222 height 14
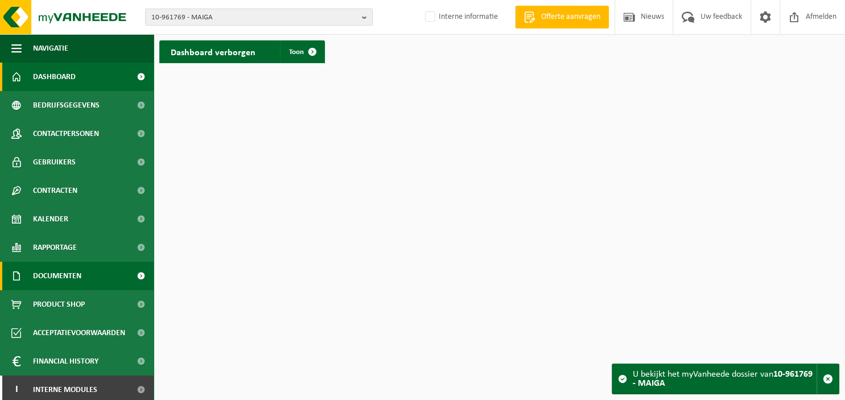
click at [75, 280] on span "Documenten" at bounding box center [57, 276] width 48 height 28
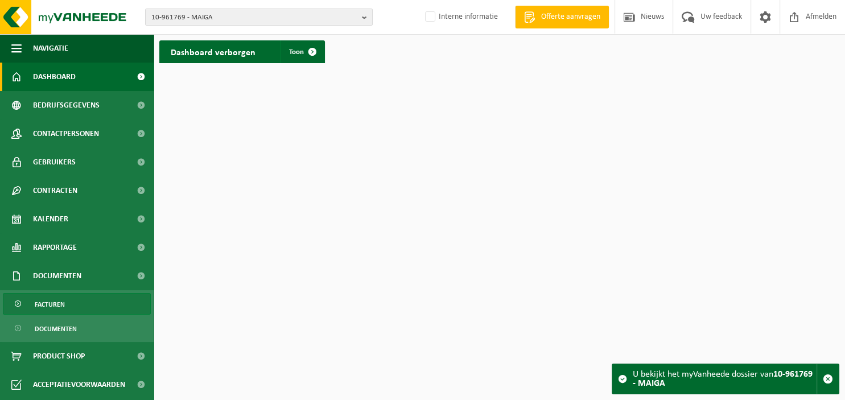
click at [70, 303] on link "Facturen" at bounding box center [77, 304] width 148 height 22
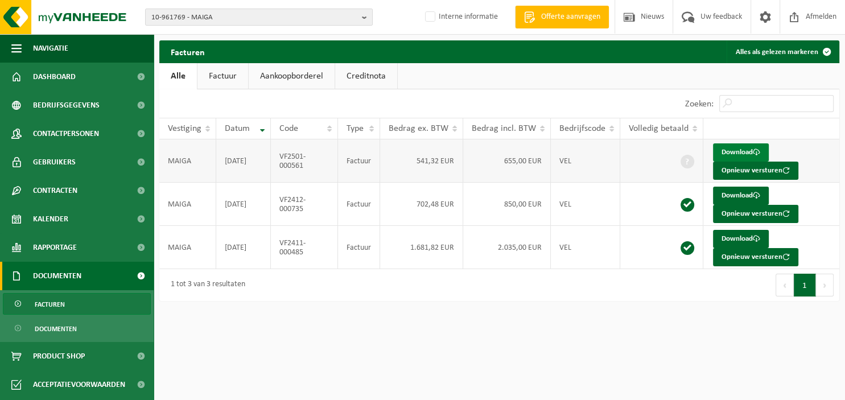
click at [744, 147] on link "Download" at bounding box center [741, 152] width 56 height 18
click at [368, 18] on b "button" at bounding box center [367, 17] width 10 height 16
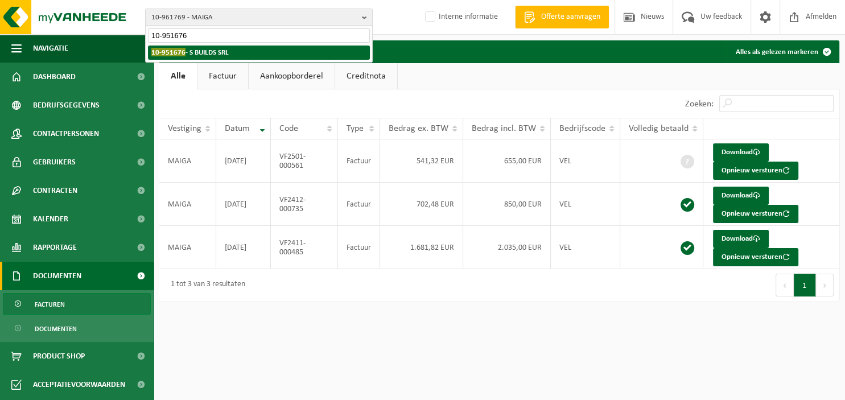
type input "10-951676"
click at [240, 52] on li "10-951676 - S BUILDS SRL" at bounding box center [259, 53] width 222 height 14
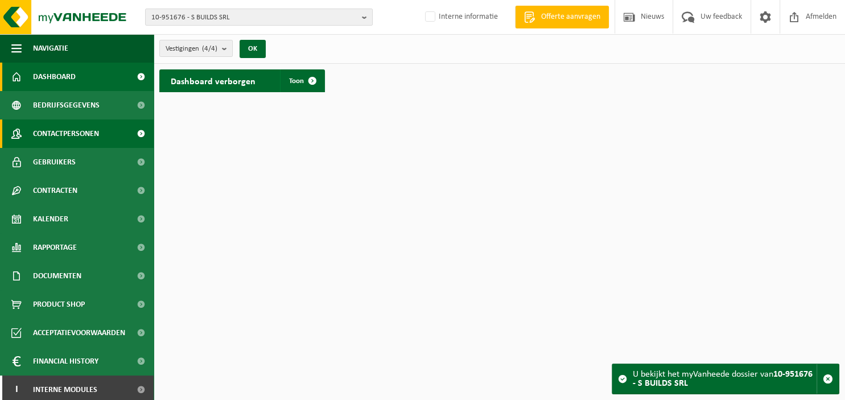
click at [66, 136] on span "Contactpersonen" at bounding box center [66, 133] width 66 height 28
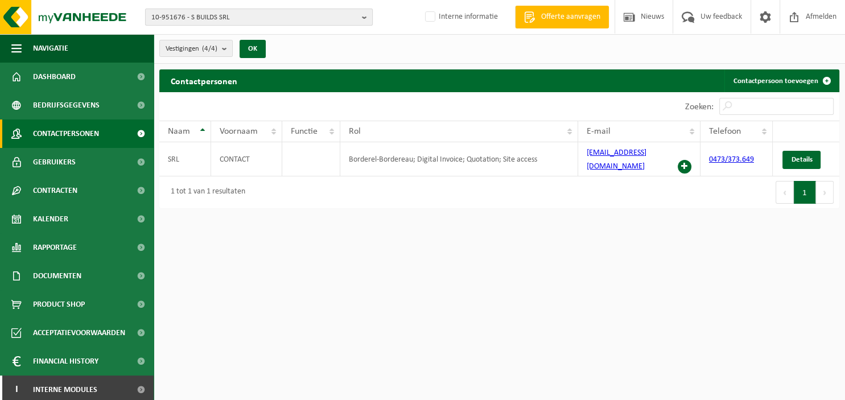
click at [369, 14] on b "button" at bounding box center [367, 17] width 10 height 16
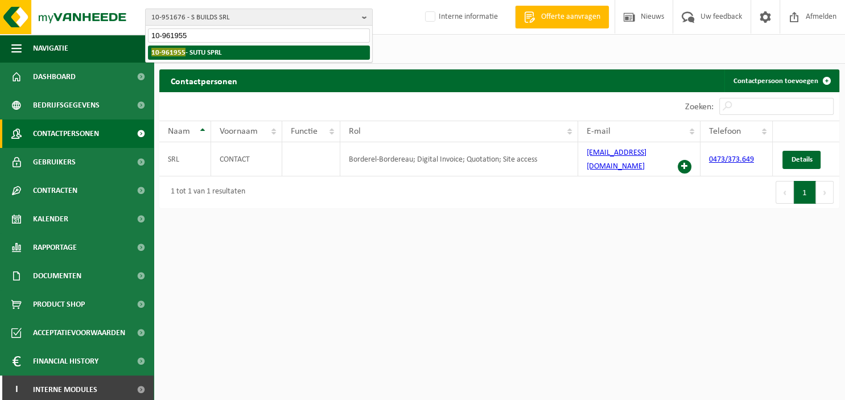
type input "10-961955"
click at [229, 58] on li "10-961955 - SUTU SPRL" at bounding box center [259, 53] width 222 height 14
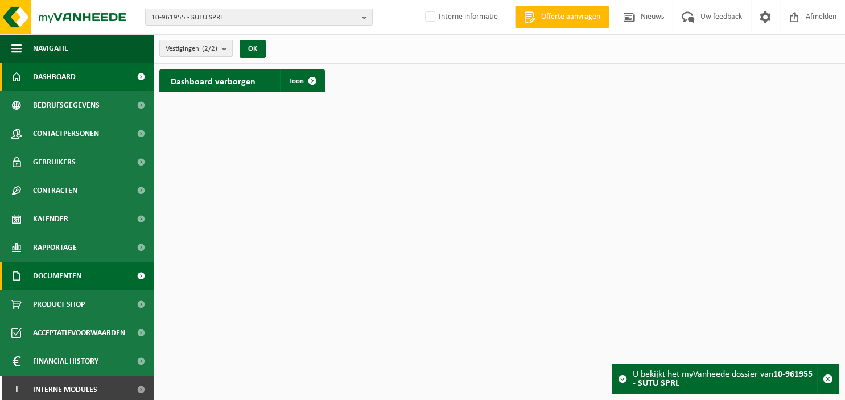
click at [67, 277] on span "Documenten" at bounding box center [57, 276] width 48 height 28
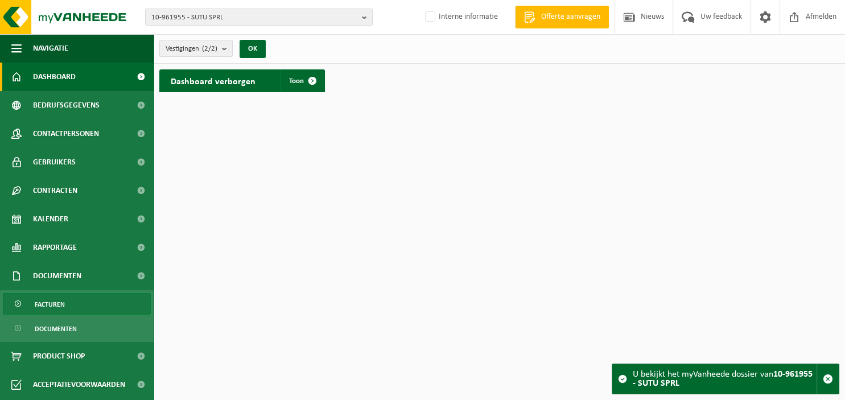
click at [64, 306] on span "Facturen" at bounding box center [50, 305] width 30 height 22
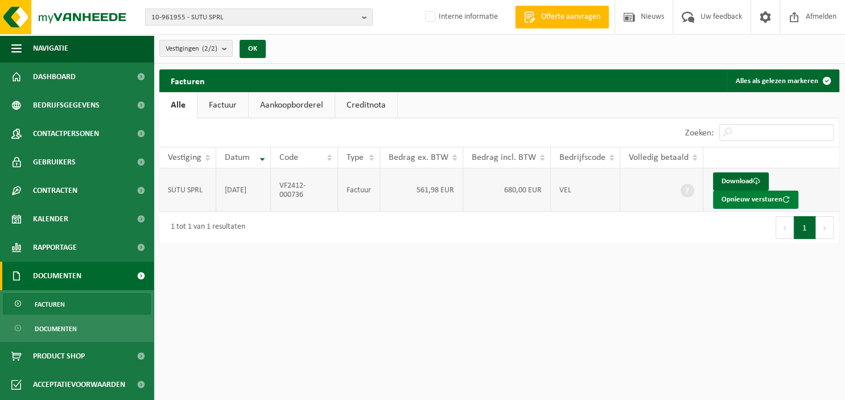
click at [745, 199] on button "Opnieuw versturen" at bounding box center [755, 200] width 85 height 18
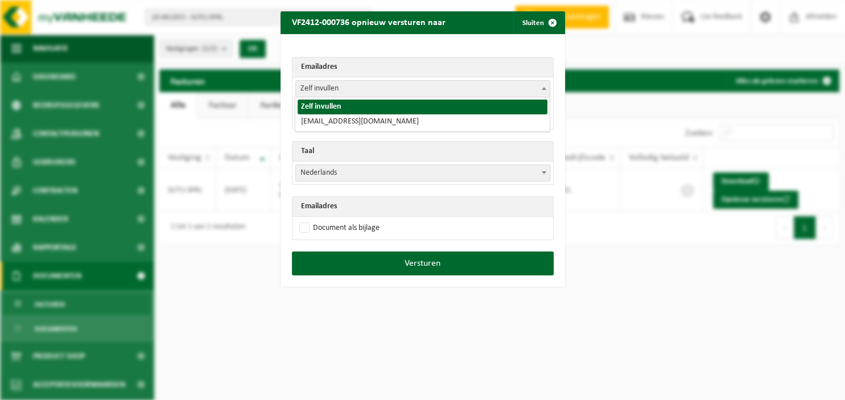
click at [546, 90] on span at bounding box center [543, 88] width 11 height 15
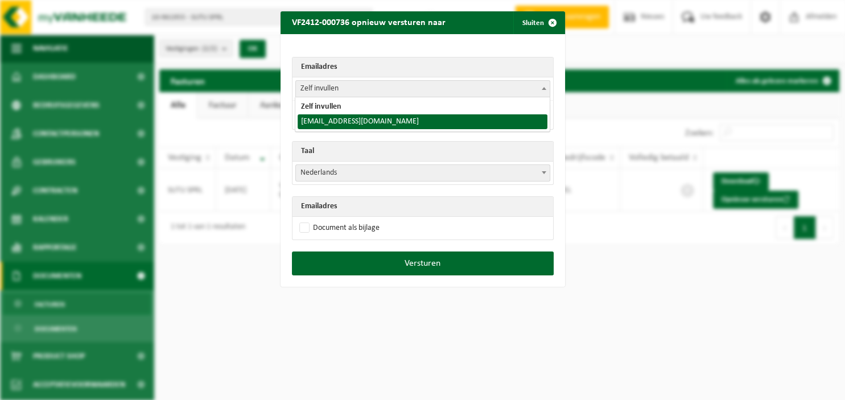
select select "sutu_sprl@yahoo.fr"
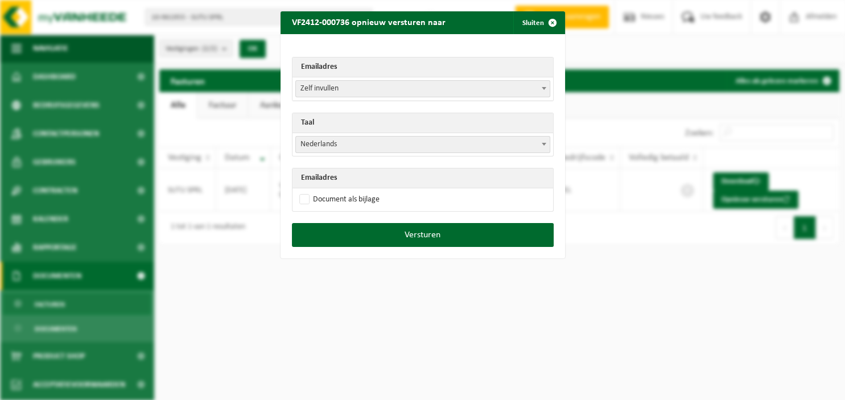
click at [542, 145] on span at bounding box center [543, 144] width 11 height 15
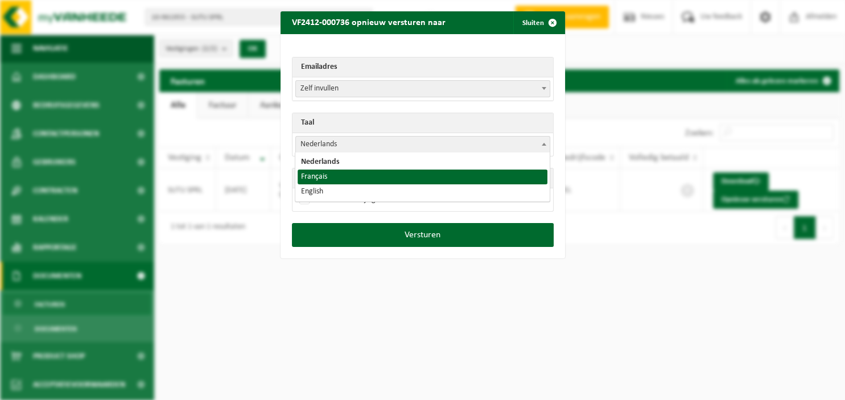
select select "fr"
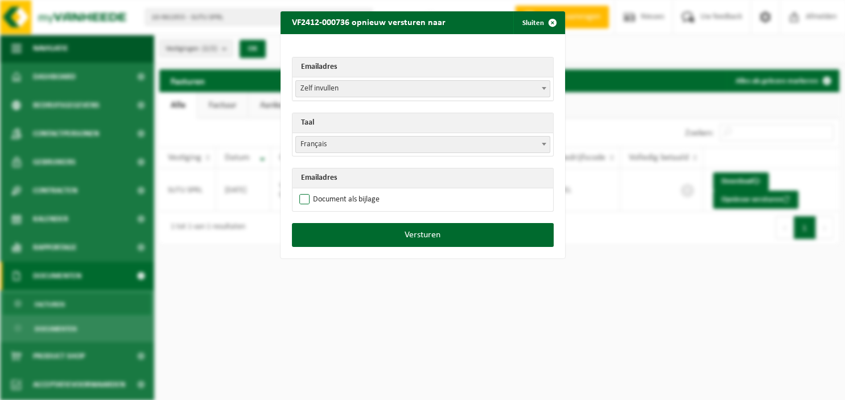
click at [357, 203] on label "Document als bijlage" at bounding box center [338, 199] width 83 height 17
click at [357, 191] on input "Document als bijlage" at bounding box center [437, 191] width 285 height 1
checkbox input "true"
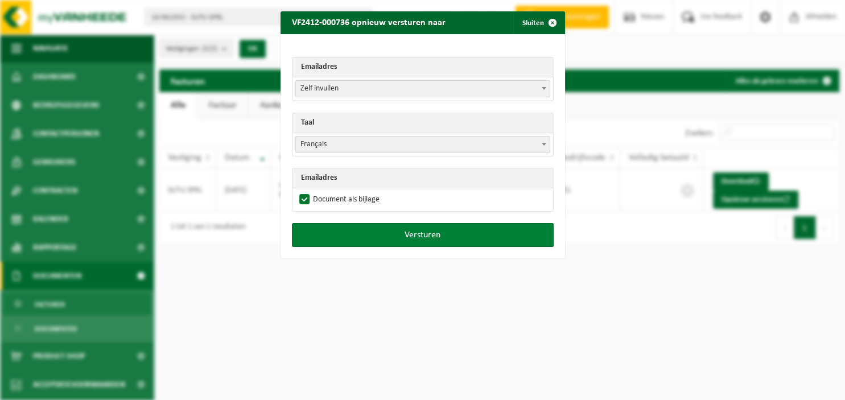
click at [393, 236] on button "Versturen" at bounding box center [423, 235] width 262 height 24
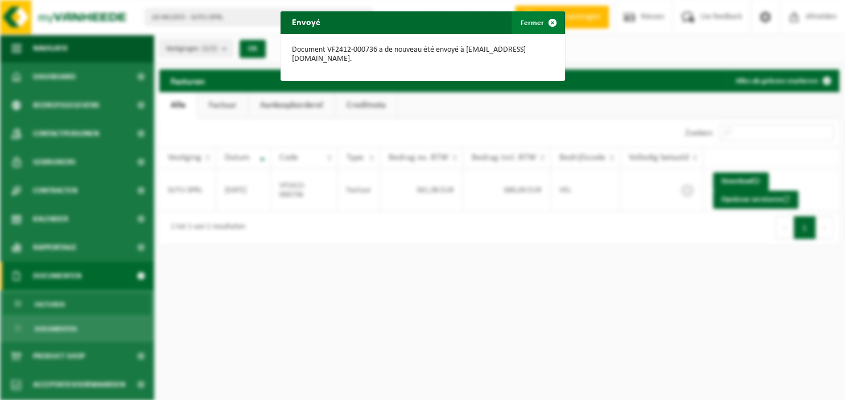
click at [554, 19] on span "button" at bounding box center [552, 22] width 23 height 23
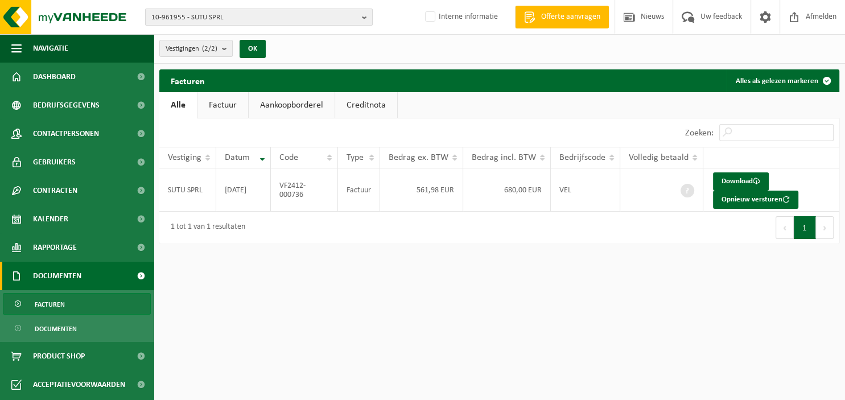
click at [366, 15] on b "button" at bounding box center [367, 17] width 10 height 16
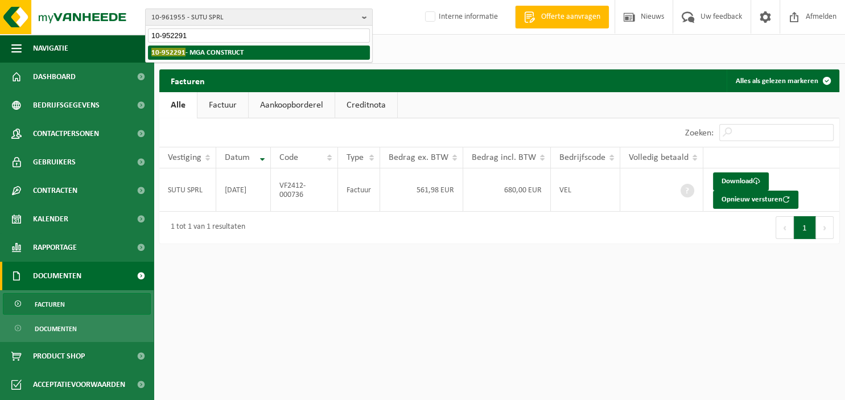
type input "10-952291"
click at [249, 46] on li "10-952291 - MGA CONSTRUCT" at bounding box center [259, 53] width 222 height 14
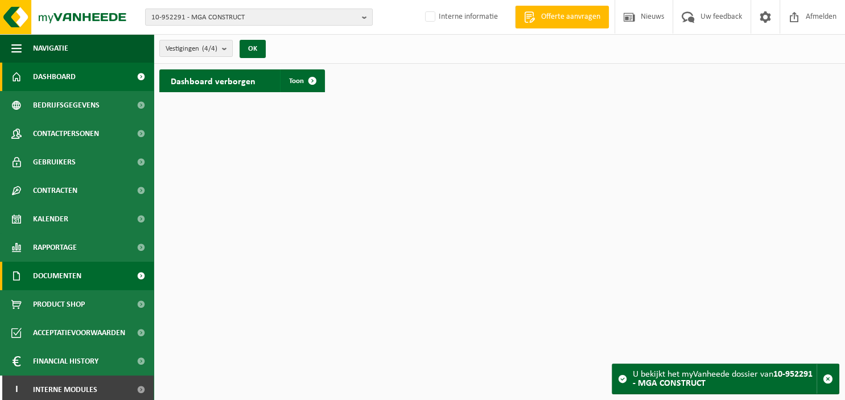
click at [83, 273] on link "Documenten" at bounding box center [77, 276] width 154 height 28
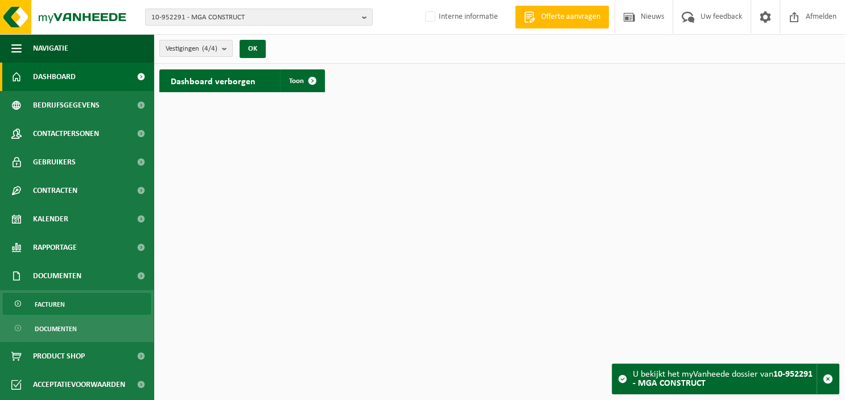
click at [76, 297] on link "Facturen" at bounding box center [77, 304] width 148 height 22
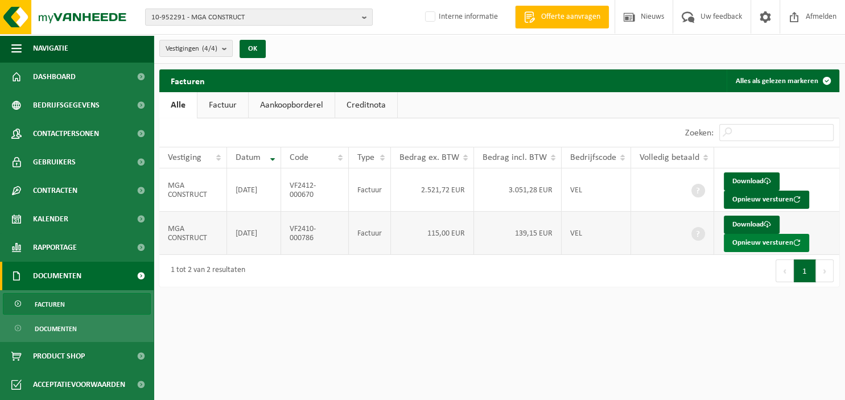
click at [749, 243] on button "Opnieuw versturen" at bounding box center [766, 243] width 85 height 18
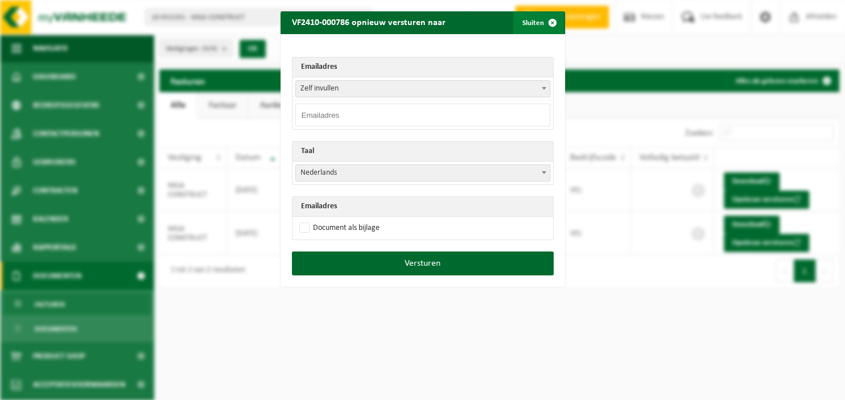
click at [550, 25] on span "button" at bounding box center [552, 22] width 23 height 23
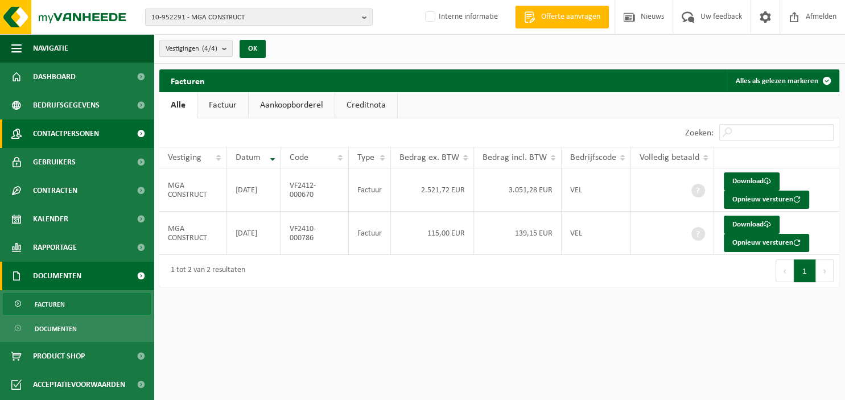
click at [65, 129] on span "Contactpersonen" at bounding box center [66, 133] width 66 height 28
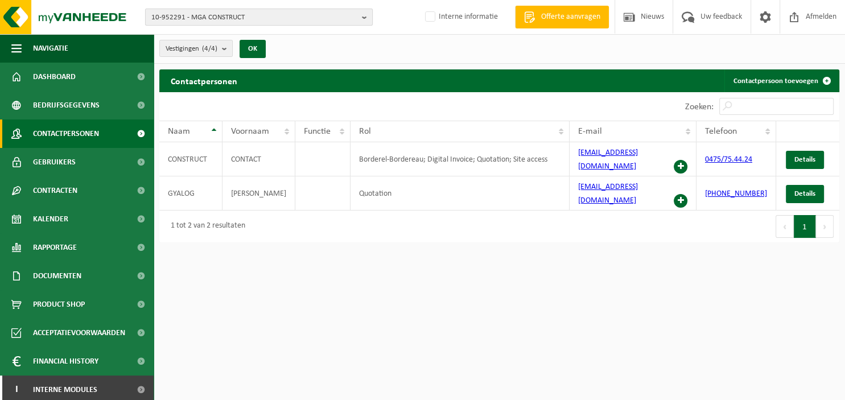
click at [368, 15] on b "button" at bounding box center [367, 17] width 10 height 16
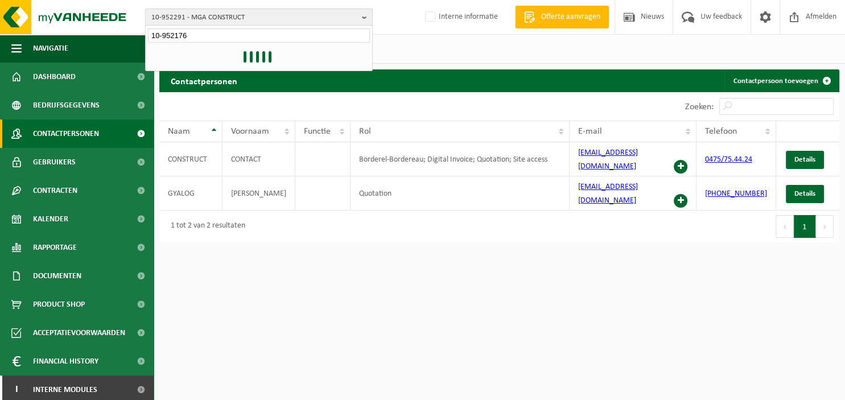
type input "10-952176"
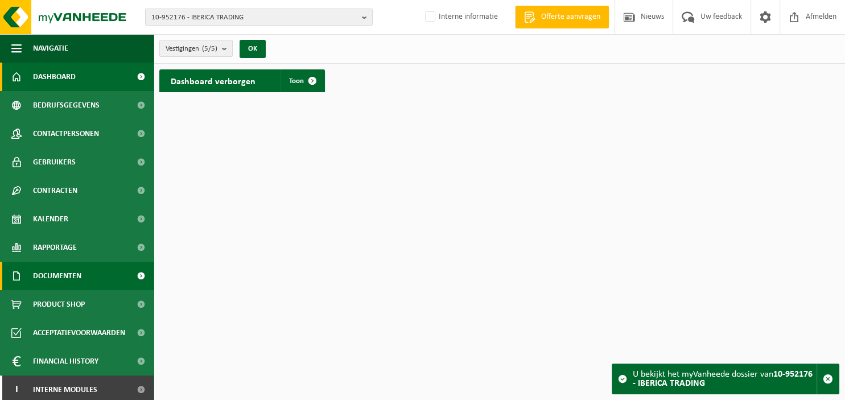
click at [71, 281] on span "Documenten" at bounding box center [57, 276] width 48 height 28
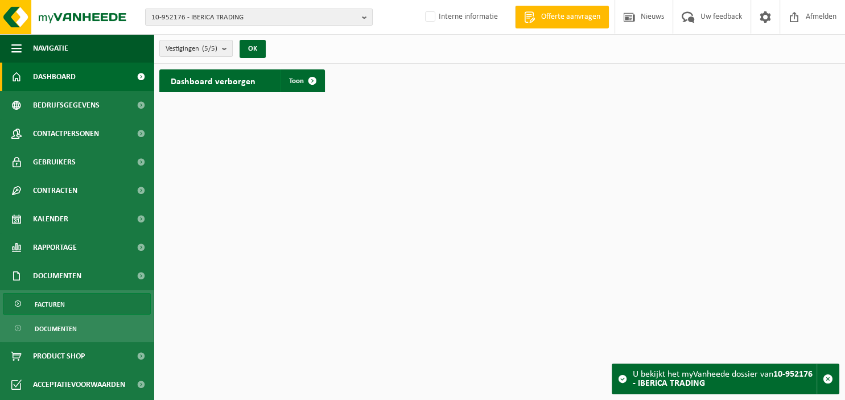
click at [69, 304] on link "Facturen" at bounding box center [77, 304] width 148 height 22
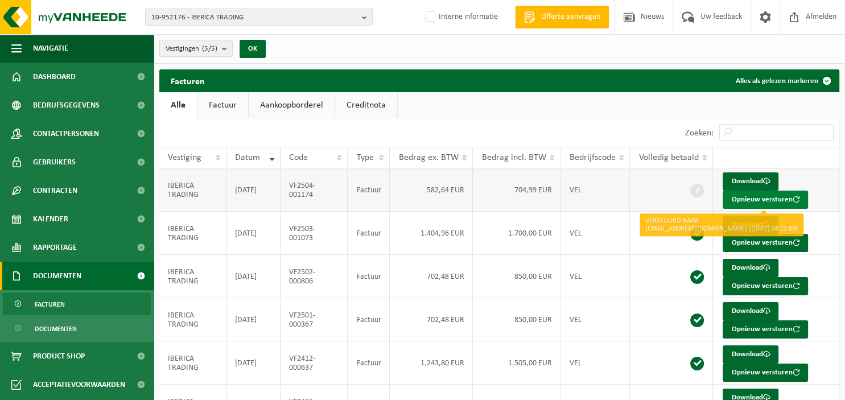
click at [751, 196] on button "Opnieuw versturen" at bounding box center [765, 200] width 85 height 18
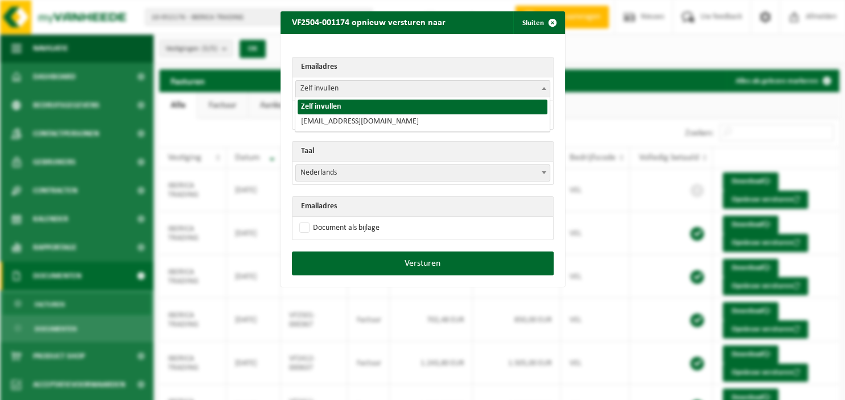
click at [545, 90] on span at bounding box center [543, 88] width 11 height 15
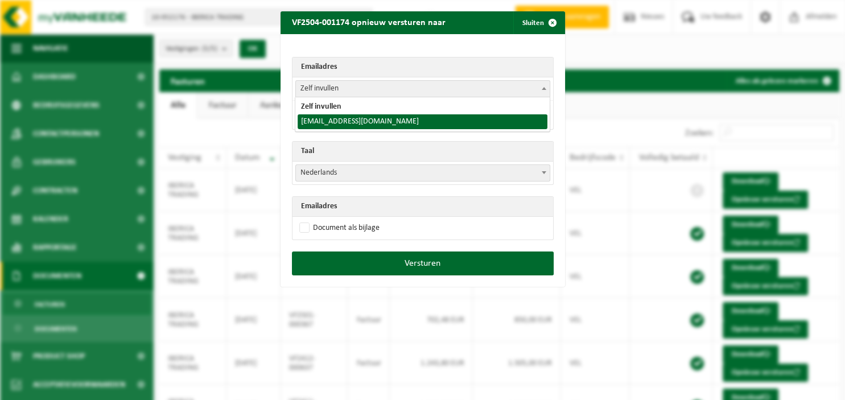
select select "ibericatrading1@gmail.com"
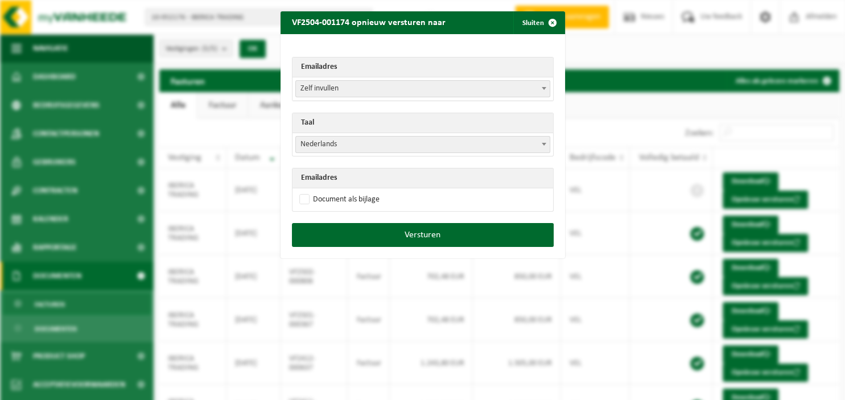
click at [543, 147] on span at bounding box center [543, 144] width 11 height 15
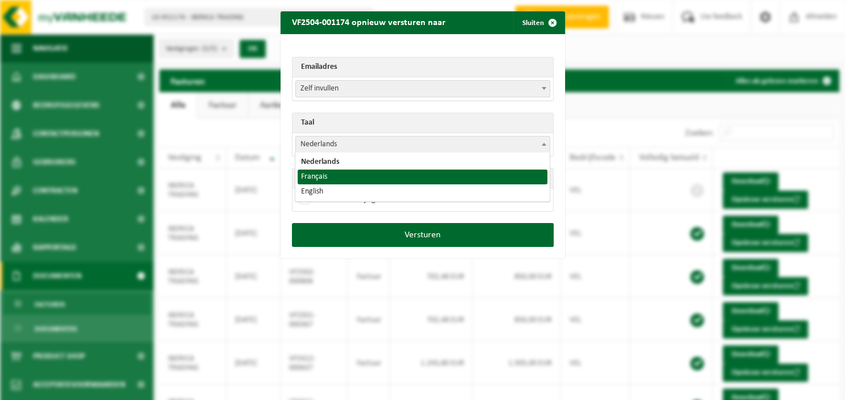
select select "fr"
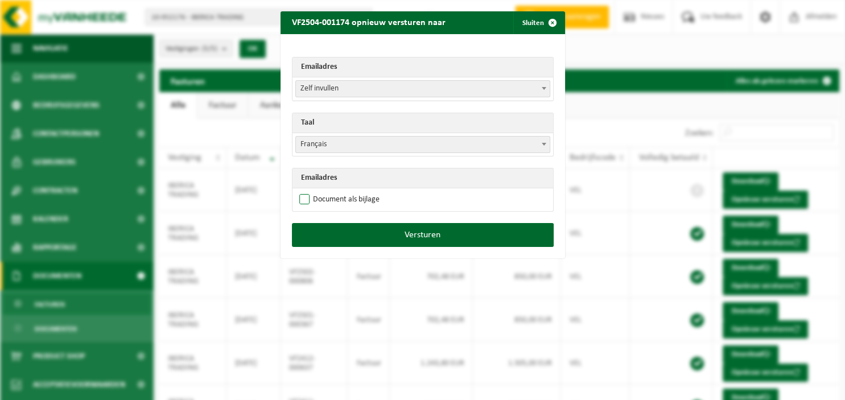
click at [344, 203] on label "Document als bijlage" at bounding box center [338, 199] width 83 height 17
click at [344, 191] on input "Document als bijlage" at bounding box center [437, 191] width 285 height 1
checkbox input "true"
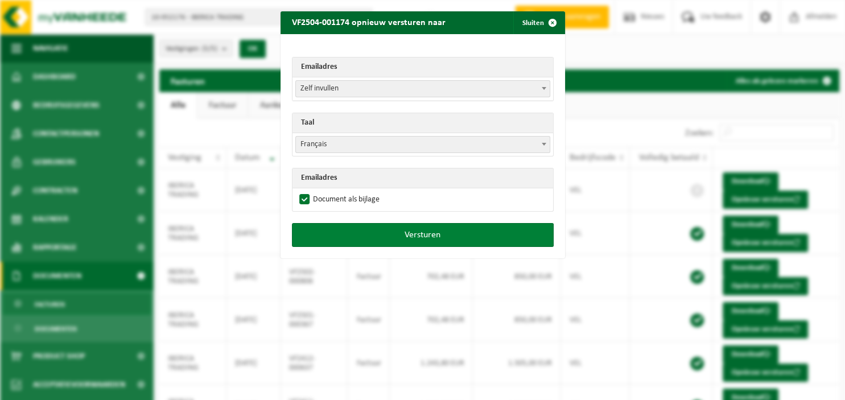
click at [363, 234] on button "Versturen" at bounding box center [423, 235] width 262 height 24
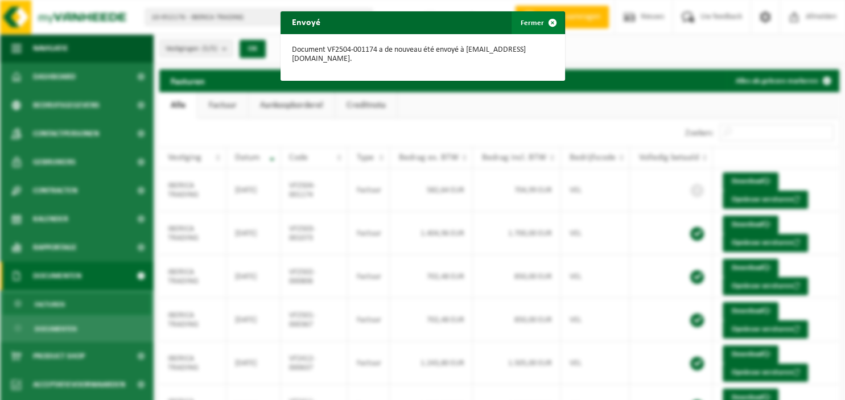
click at [554, 17] on span "button" at bounding box center [552, 22] width 23 height 23
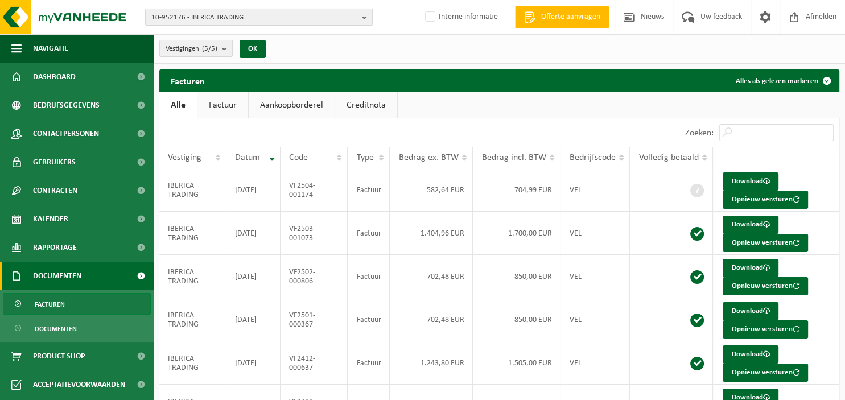
click at [369, 14] on b "button" at bounding box center [367, 17] width 10 height 16
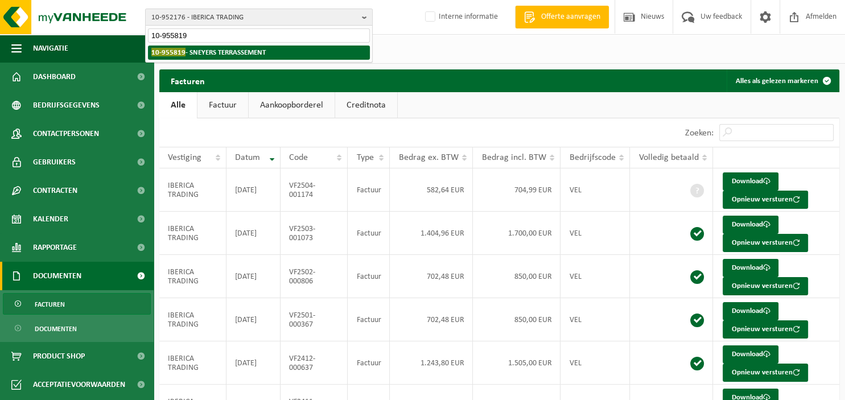
type input "10-955819"
click at [319, 49] on li "10-955819 - SNEYERS TERRASSEMENT" at bounding box center [259, 53] width 222 height 14
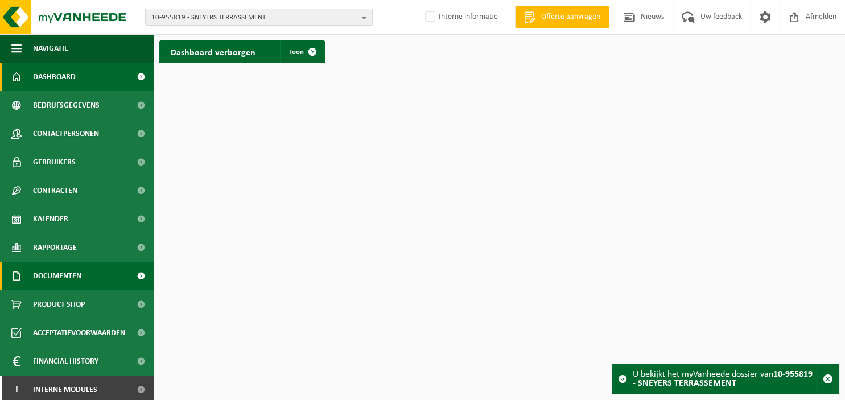
click at [64, 274] on span "Documenten" at bounding box center [57, 276] width 48 height 28
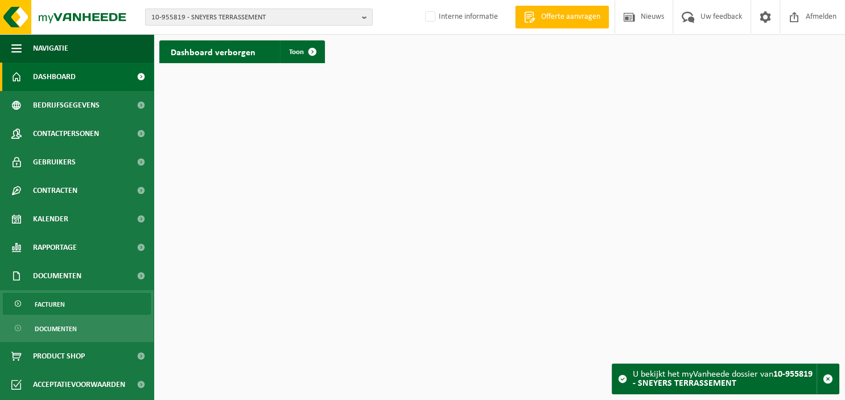
click at [76, 303] on link "Facturen" at bounding box center [77, 304] width 148 height 22
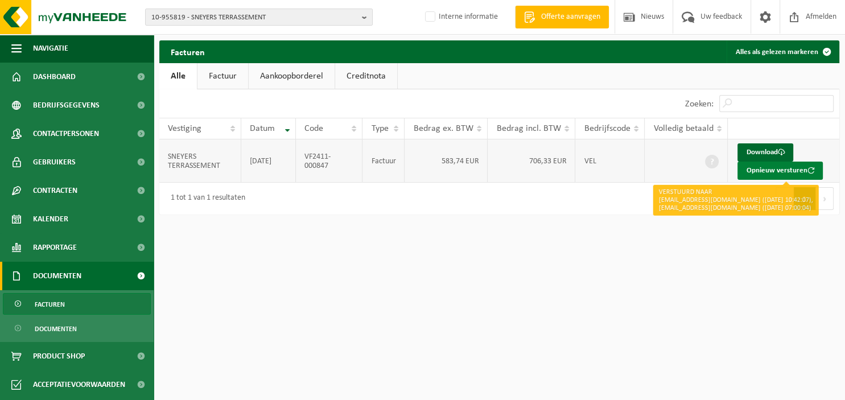
click at [784, 167] on button "Opnieuw versturen" at bounding box center [779, 171] width 85 height 18
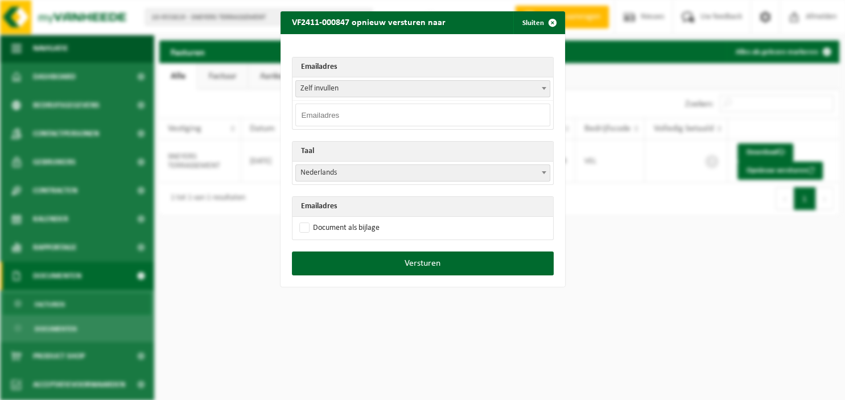
click at [545, 90] on span at bounding box center [543, 88] width 11 height 15
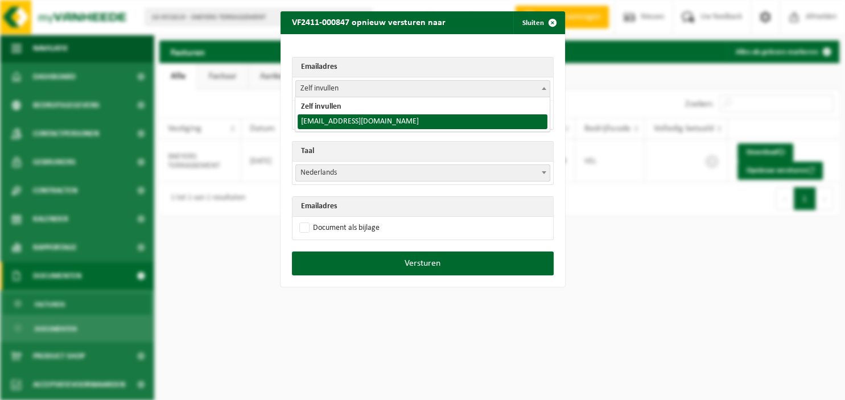
select select "[EMAIL_ADDRESS][DOMAIN_NAME]"
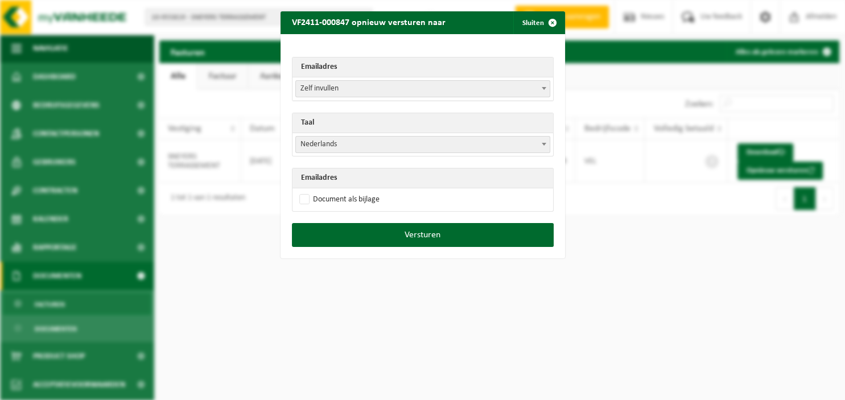
click at [438, 145] on span "Nederlands" at bounding box center [423, 145] width 254 height 16
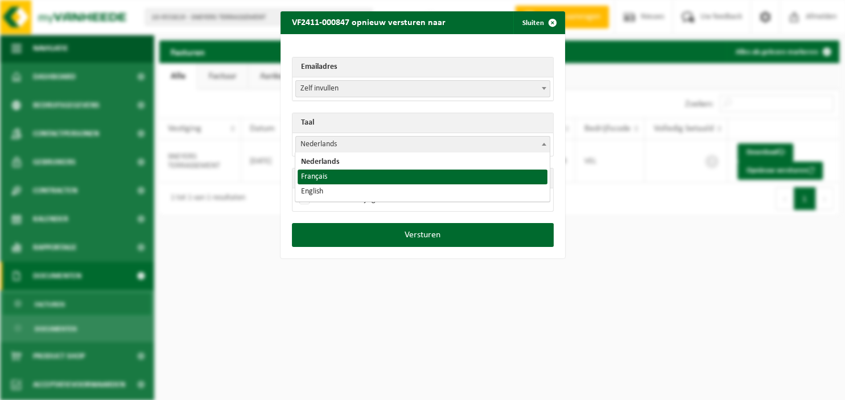
select select "fr"
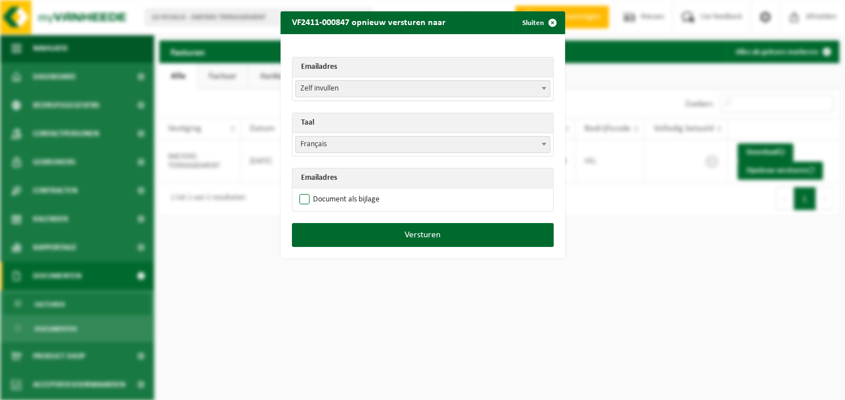
click at [327, 200] on label "Document als bijlage" at bounding box center [338, 199] width 83 height 17
click at [327, 191] on input "Document als bijlage" at bounding box center [437, 191] width 285 height 1
checkbox input "true"
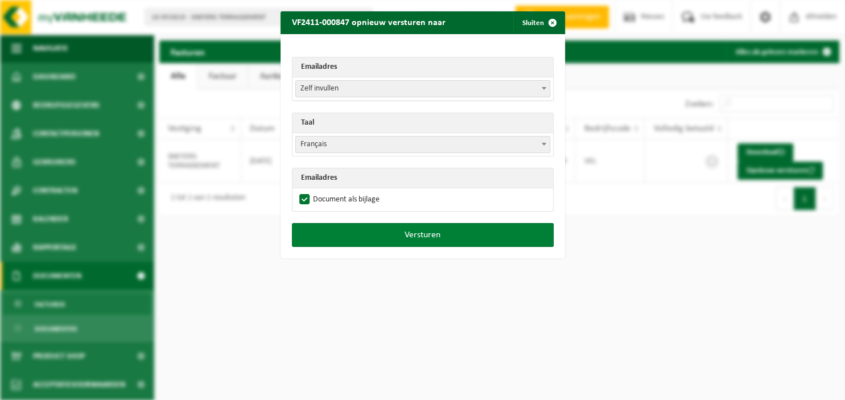
click at [369, 228] on button "Versturen" at bounding box center [423, 235] width 262 height 24
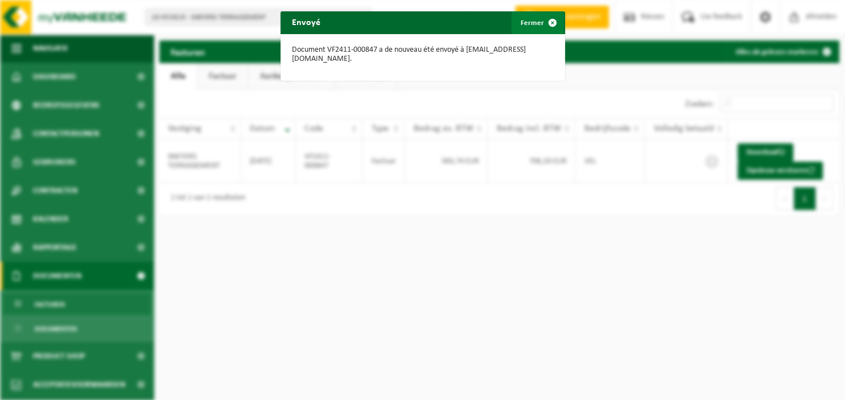
click at [547, 24] on span "button" at bounding box center [552, 22] width 23 height 23
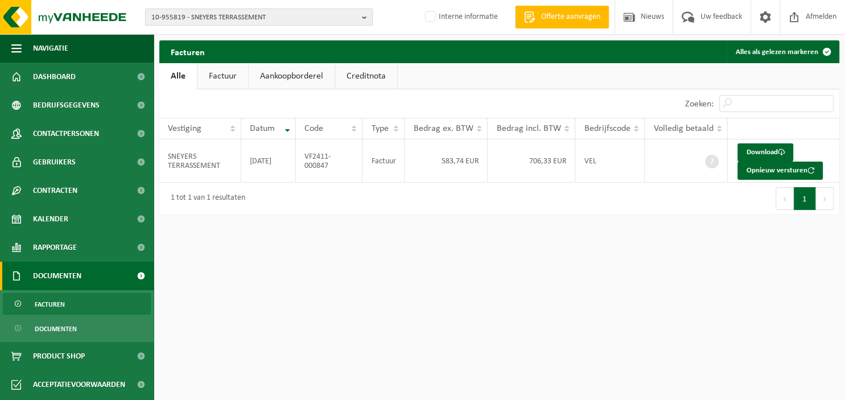
click at [365, 13] on b "button" at bounding box center [367, 17] width 10 height 16
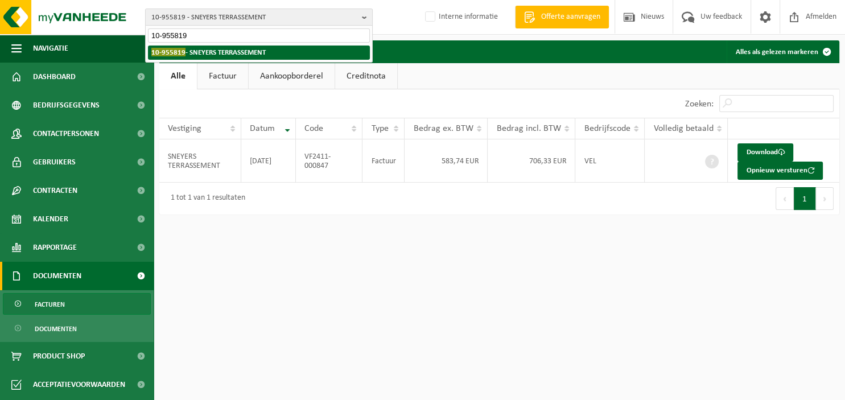
type input "10-955819"
click at [226, 55] on strong "10-955819 - SNEYERS TERRASSEMENT" at bounding box center [208, 52] width 114 height 9
click at [190, 49] on strong "10-955819 - SNEYERS TERRASSEMENT" at bounding box center [208, 52] width 114 height 9
click at [206, 53] on strong "10-955819 - SNEYERS TERRASSEMENT" at bounding box center [208, 52] width 114 height 9
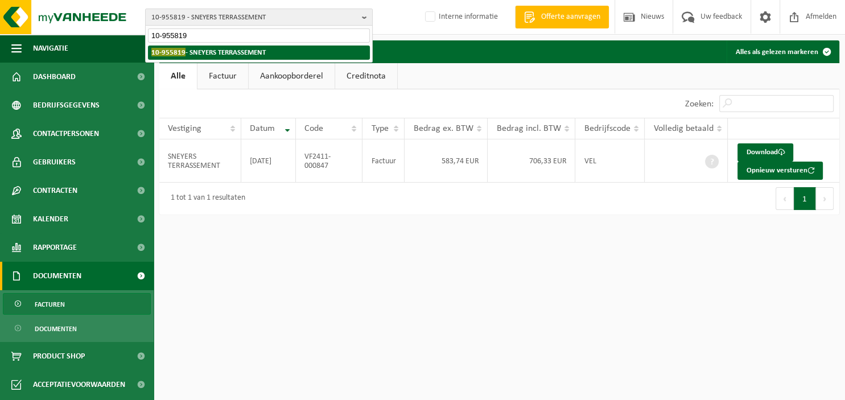
click at [206, 53] on strong "10-955819 - SNEYERS TERRASSEMENT" at bounding box center [208, 52] width 114 height 9
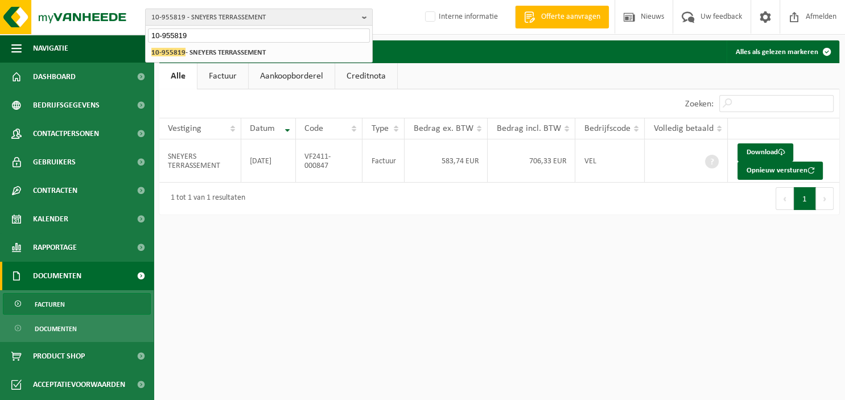
click at [218, 39] on input "10-955819" at bounding box center [259, 35] width 222 height 14
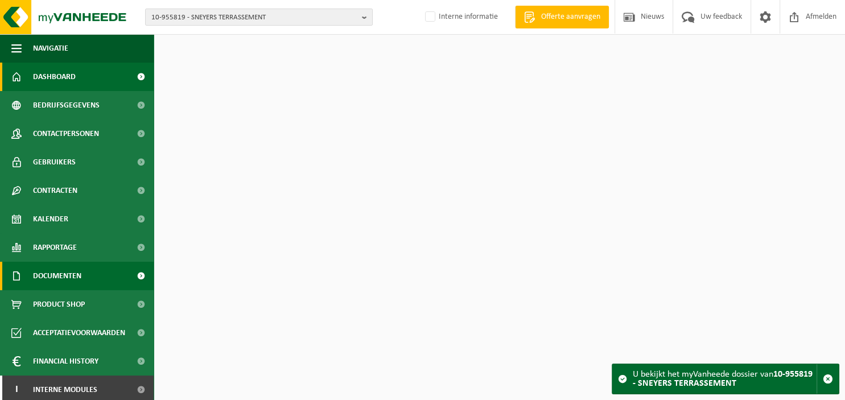
click at [85, 275] on link "Documenten" at bounding box center [77, 276] width 154 height 28
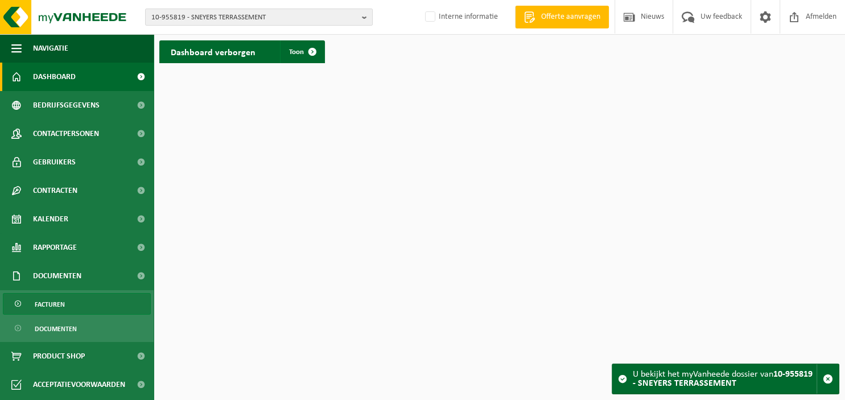
click at [81, 300] on link "Facturen" at bounding box center [77, 304] width 148 height 22
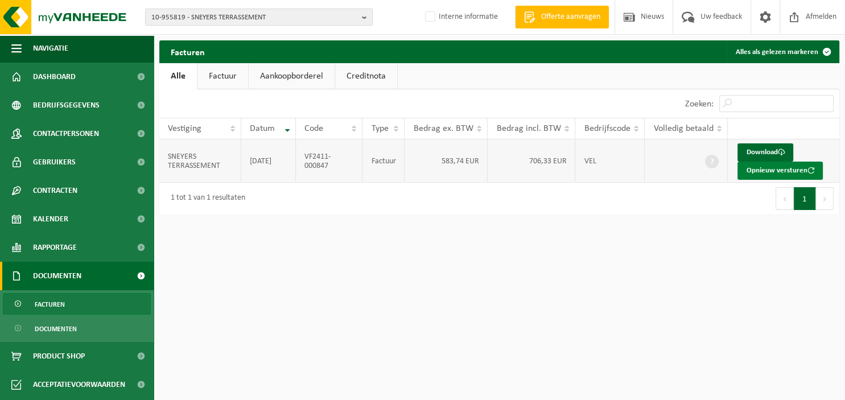
click at [755, 170] on button "Opnieuw versturen" at bounding box center [779, 171] width 85 height 18
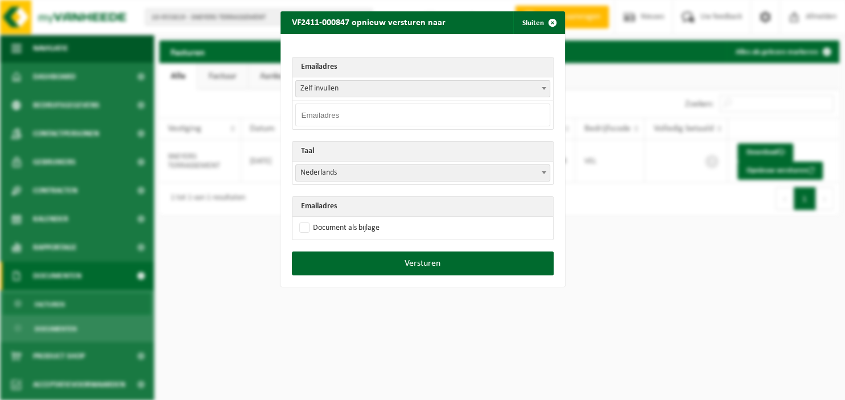
click at [543, 85] on span at bounding box center [543, 88] width 11 height 15
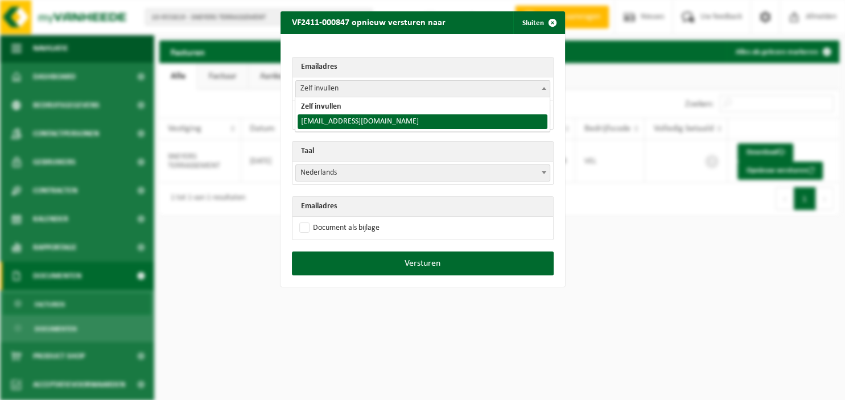
select select "entreprisesneyers@gmail.com"
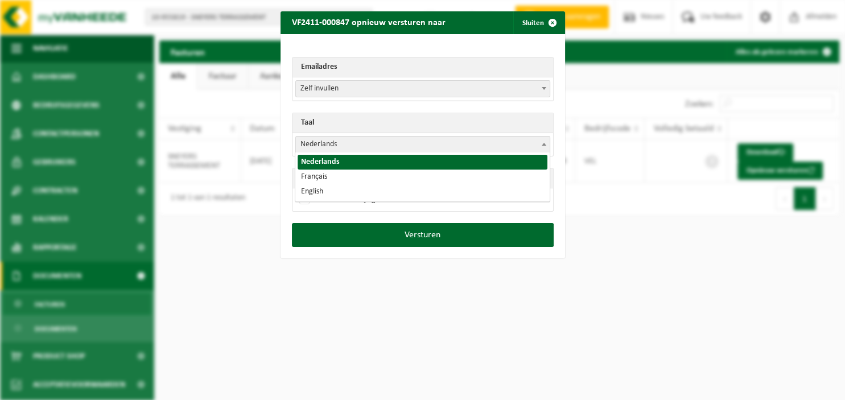
click at [532, 141] on span "Nederlands" at bounding box center [423, 145] width 254 height 16
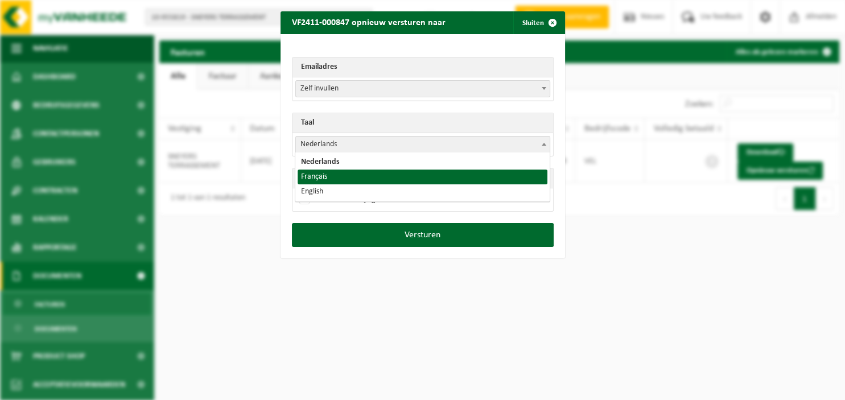
select select "fr"
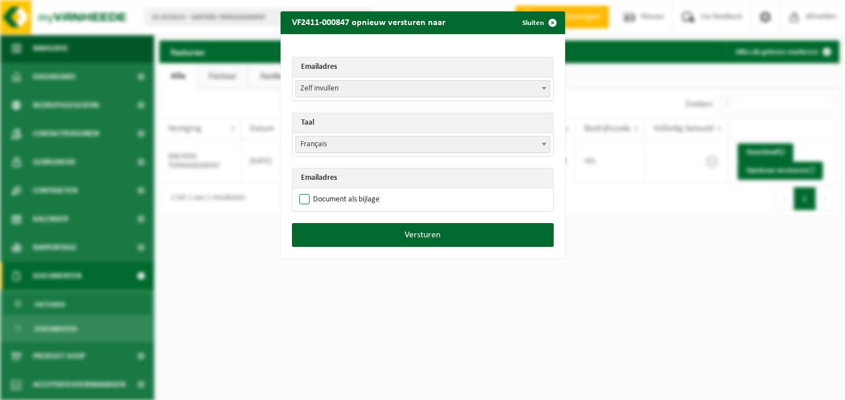
click at [354, 201] on label "Document als bijlage" at bounding box center [338, 199] width 83 height 17
click at [354, 191] on input "Document als bijlage" at bounding box center [437, 191] width 285 height 1
checkbox input "true"
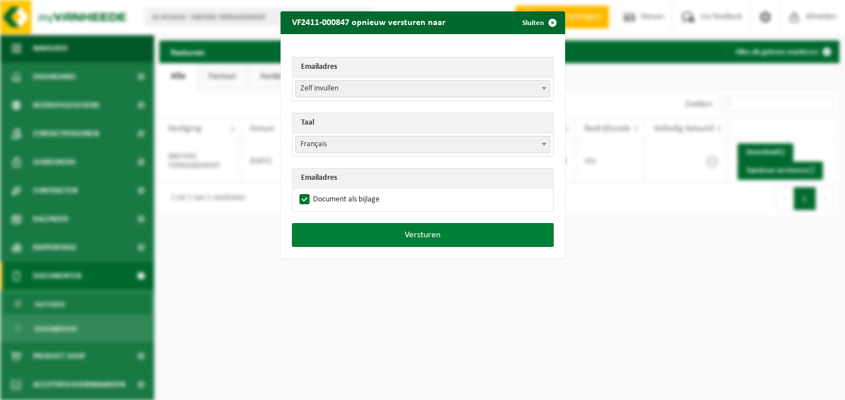
click at [364, 231] on button "Versturen" at bounding box center [423, 235] width 262 height 24
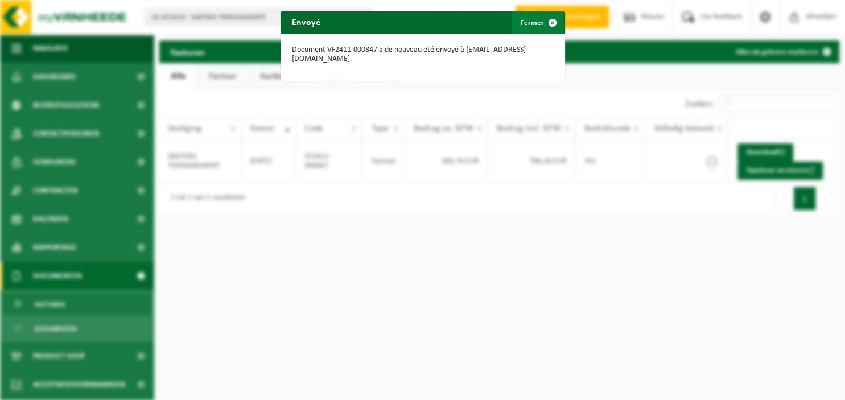
click at [550, 20] on span "button" at bounding box center [552, 22] width 23 height 23
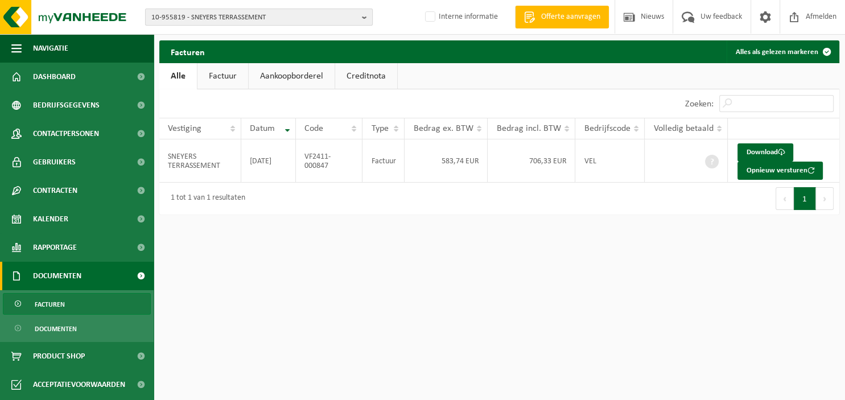
click at [368, 18] on b "button" at bounding box center [367, 17] width 10 height 16
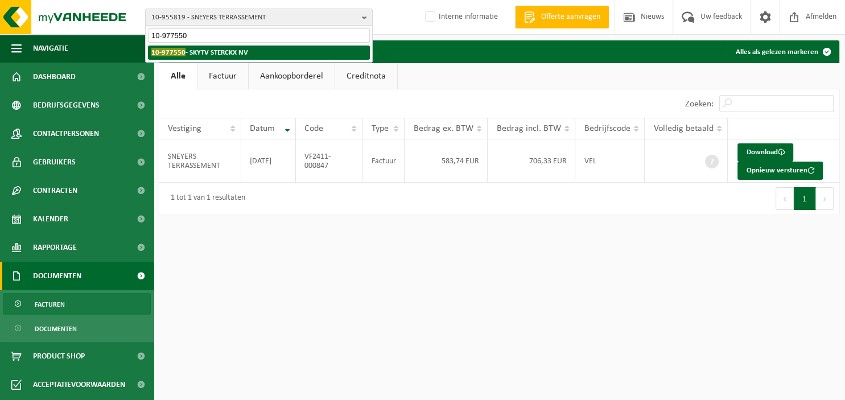
type input "10-977550"
click at [234, 53] on strong "10-977550 - SKYTV STERCKX NV" at bounding box center [199, 52] width 97 height 9
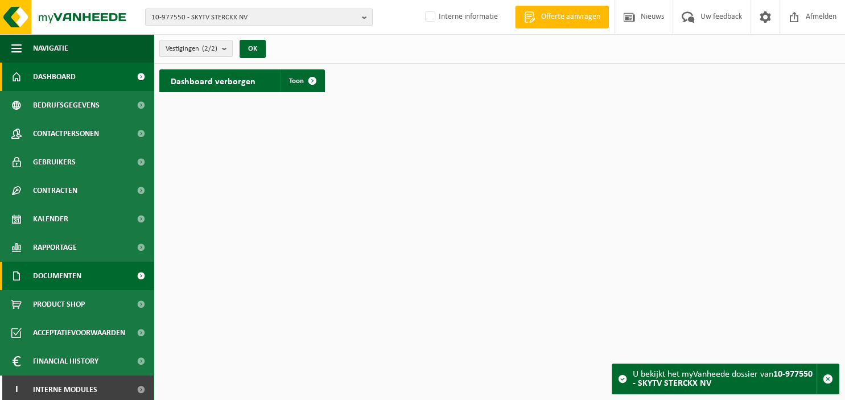
click at [73, 281] on span "Documenten" at bounding box center [57, 276] width 48 height 28
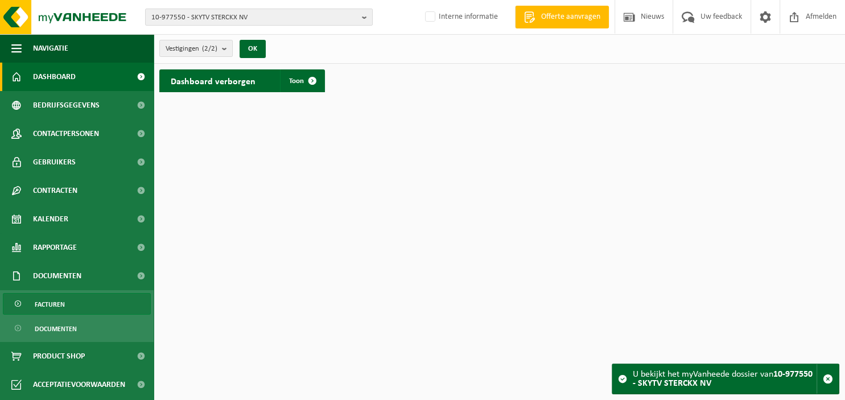
click at [72, 301] on link "Facturen" at bounding box center [77, 304] width 148 height 22
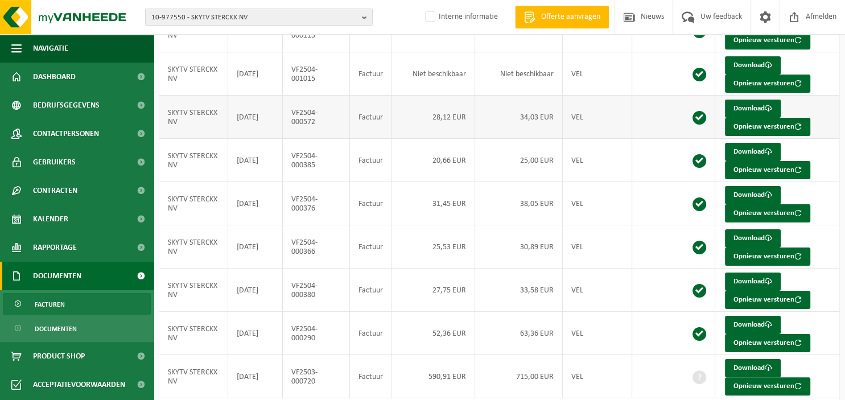
scroll to position [190, 0]
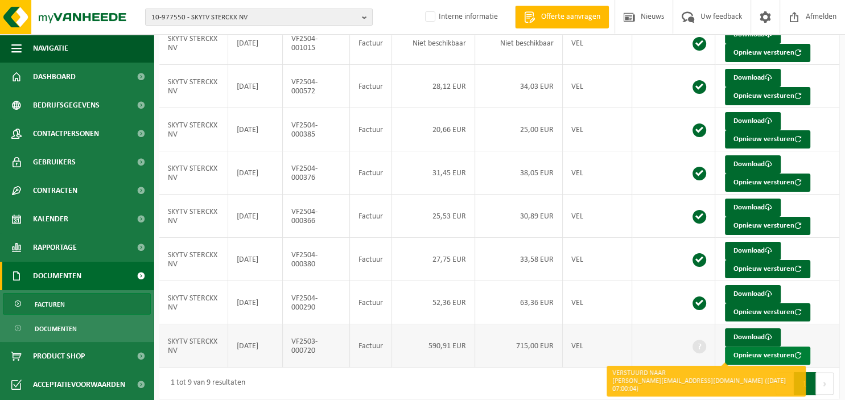
click at [744, 352] on button "Opnieuw versturen" at bounding box center [767, 356] width 85 height 18
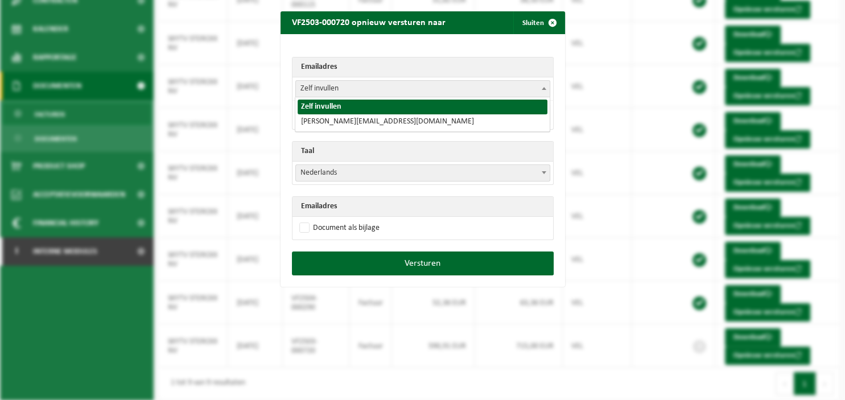
click at [546, 86] on span at bounding box center [543, 88] width 11 height 15
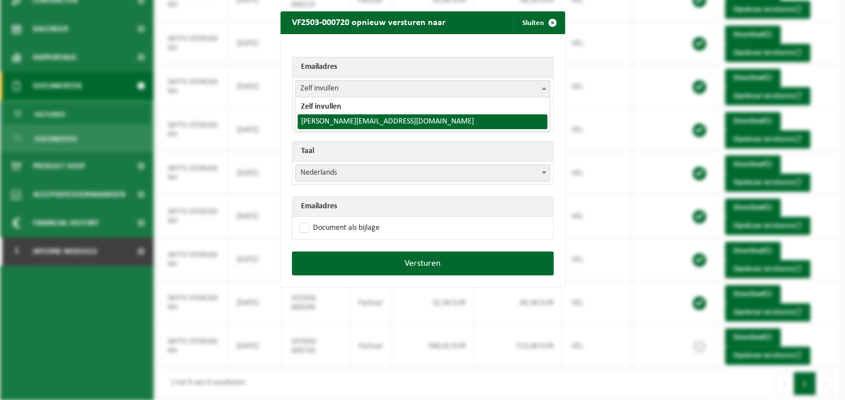
select select "[PERSON_NAME][EMAIL_ADDRESS][DOMAIN_NAME]"
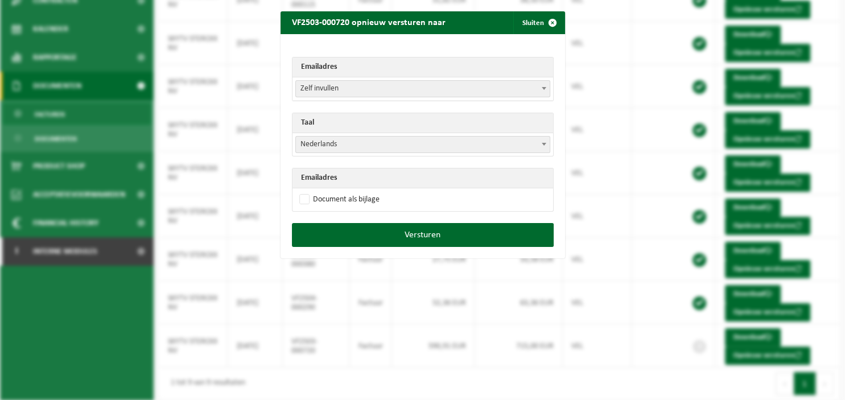
click at [545, 143] on b at bounding box center [544, 144] width 5 height 3
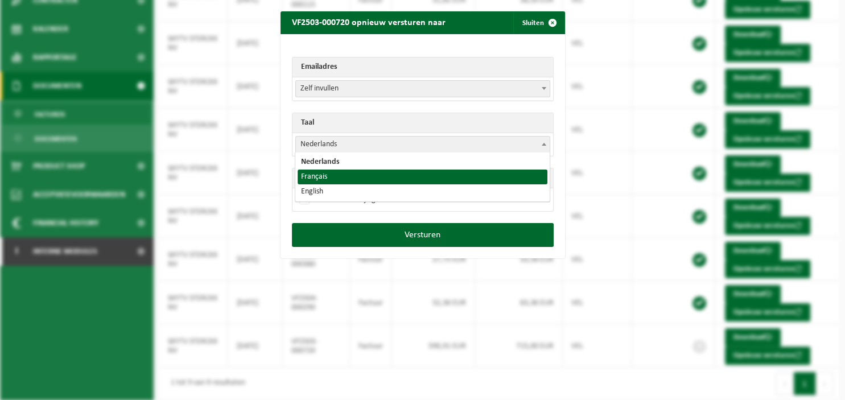
select select "fr"
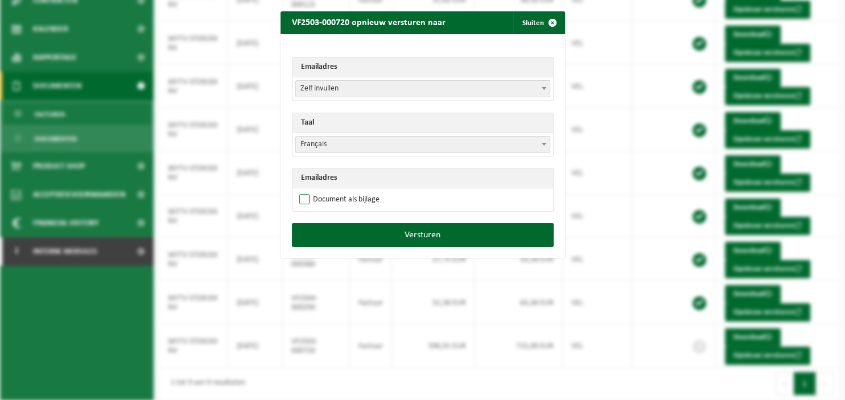
click at [364, 199] on label "Document als bijlage" at bounding box center [338, 199] width 83 height 17
click at [364, 191] on input "Document als bijlage" at bounding box center [437, 191] width 285 height 1
checkbox input "true"
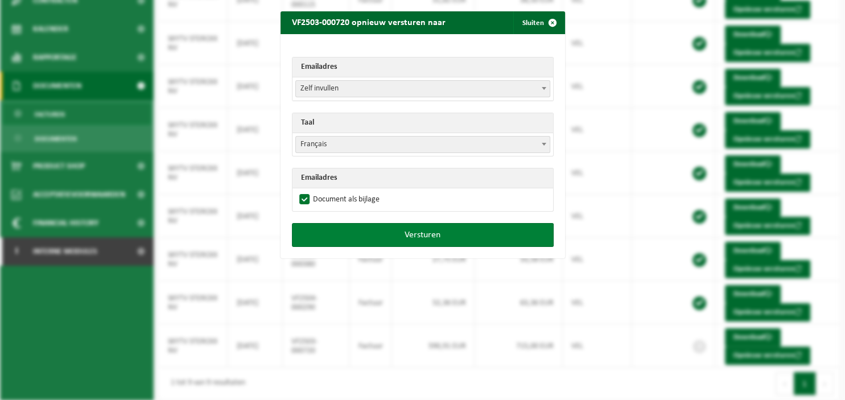
click at [374, 236] on button "Versturen" at bounding box center [423, 235] width 262 height 24
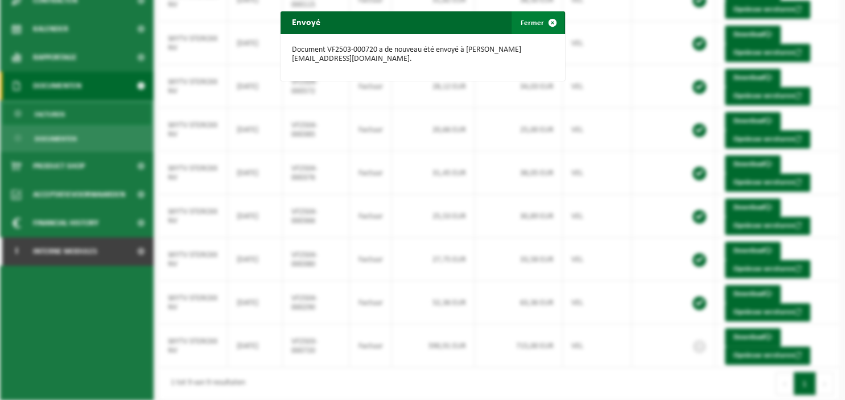
click at [547, 23] on span "button" at bounding box center [552, 22] width 23 height 23
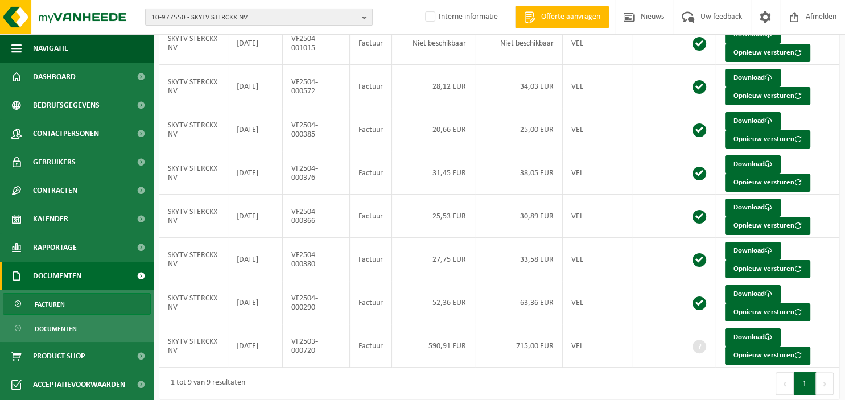
click at [368, 13] on b "button" at bounding box center [367, 17] width 10 height 16
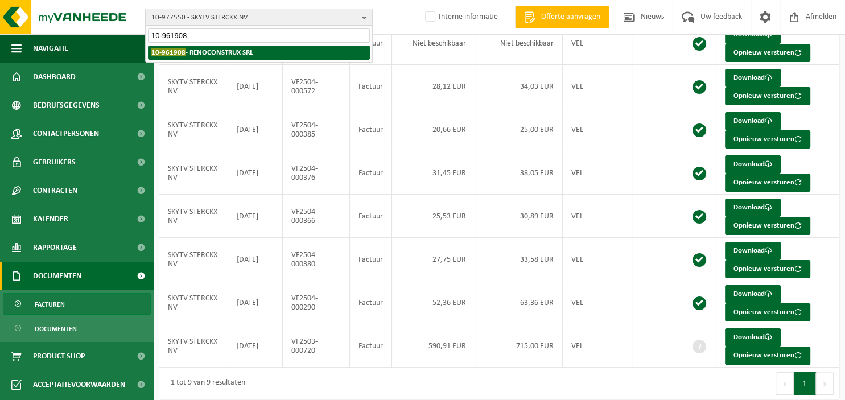
type input "10-961908"
click at [274, 48] on li "10-961908 - RENOCONSTRUX SRL" at bounding box center [259, 53] width 222 height 14
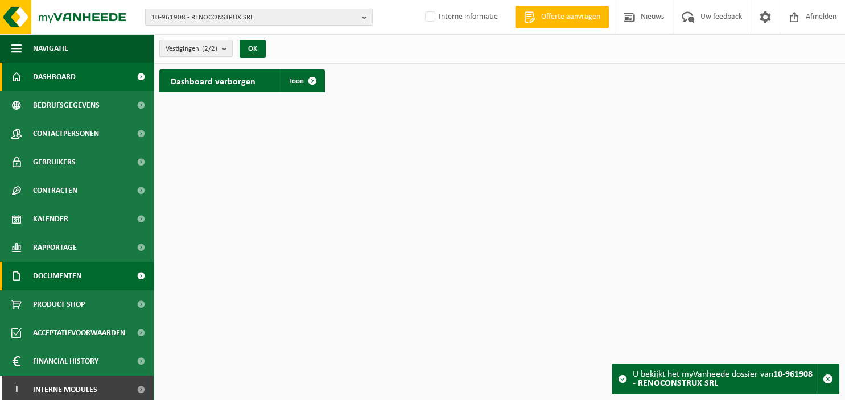
click at [59, 273] on span "Documenten" at bounding box center [57, 276] width 48 height 28
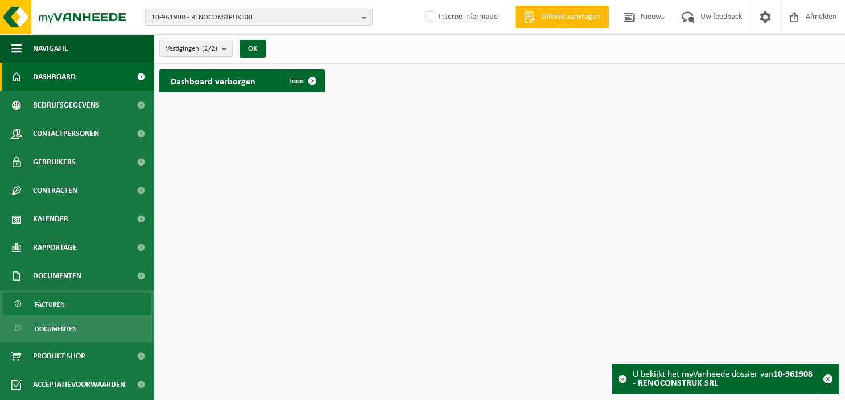
click at [61, 300] on span "Facturen" at bounding box center [50, 305] width 30 height 22
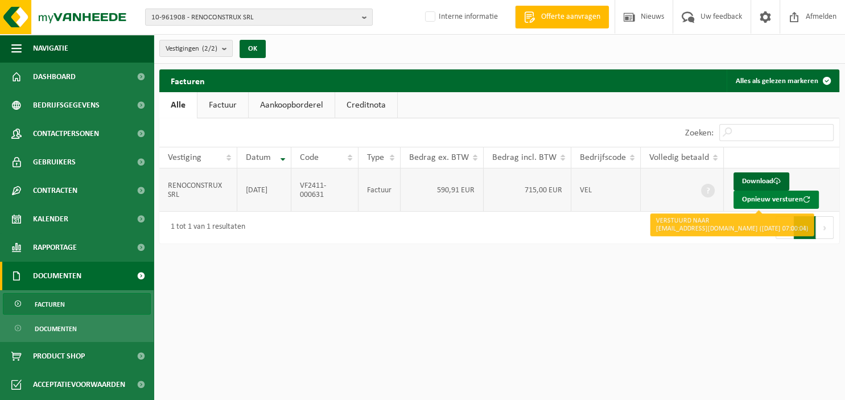
click at [766, 196] on button "Opnieuw versturen" at bounding box center [775, 200] width 85 height 18
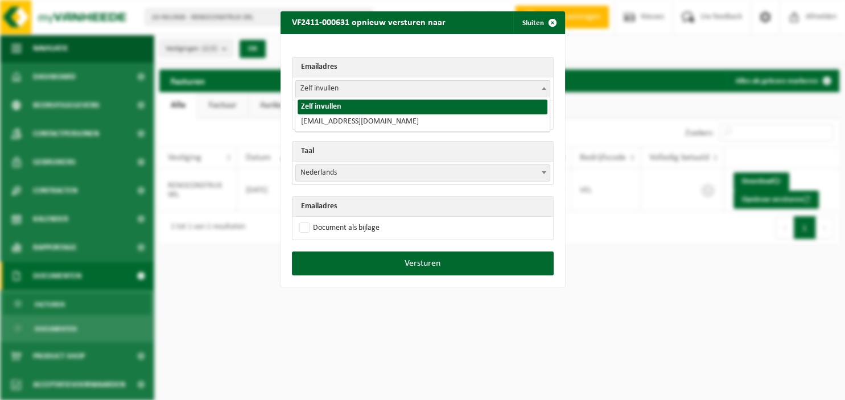
click at [542, 88] on b at bounding box center [544, 88] width 5 height 3
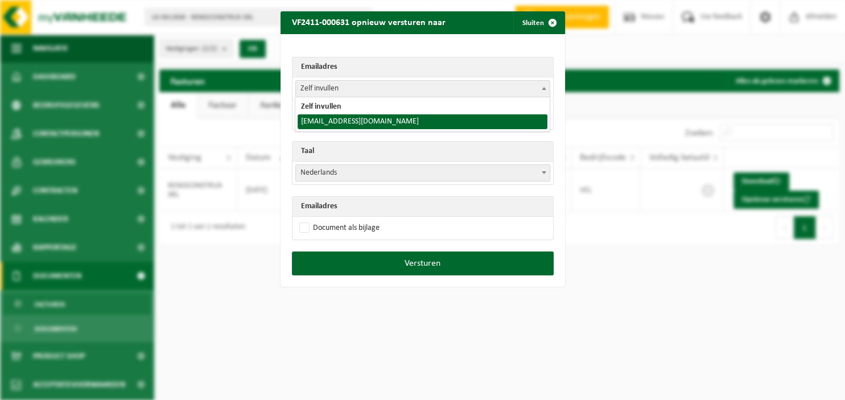
select select "info@renoconstrux.be"
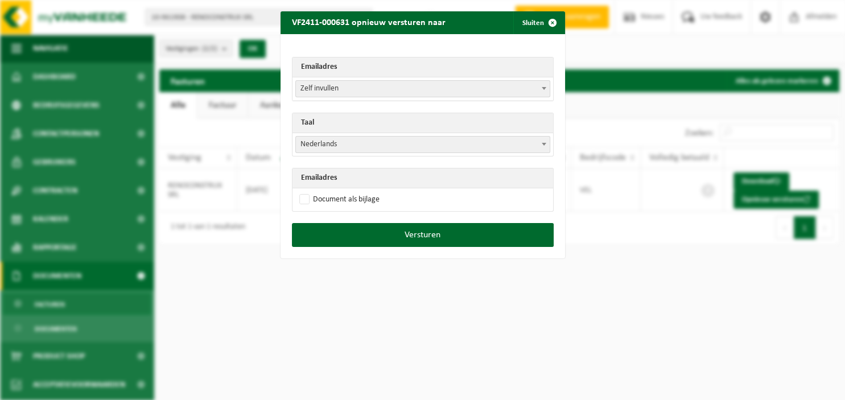
click at [384, 196] on td "Document als bijlage" at bounding box center [422, 199] width 261 height 23
click at [308, 199] on label "Document als bijlage" at bounding box center [338, 199] width 83 height 17
click at [308, 191] on input "Document als bijlage" at bounding box center [437, 191] width 285 height 1
checkbox input "true"
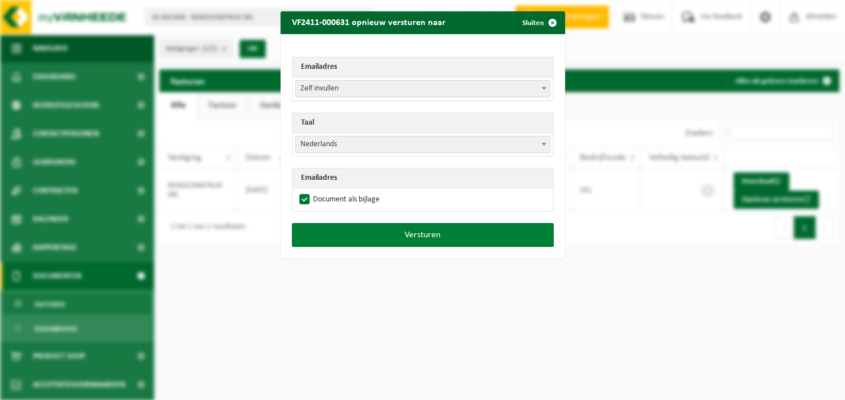
click at [389, 237] on button "Versturen" at bounding box center [423, 235] width 262 height 24
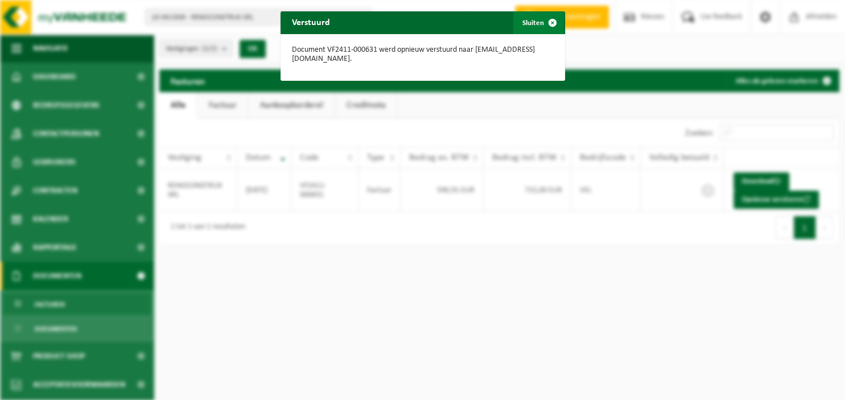
click at [562, 22] on span "button" at bounding box center [552, 22] width 23 height 23
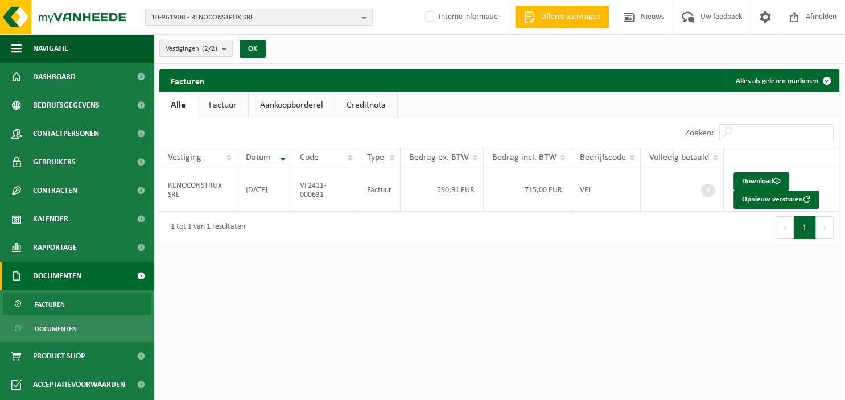
click at [366, 23] on b "button" at bounding box center [367, 17] width 10 height 16
type input "10-965306"
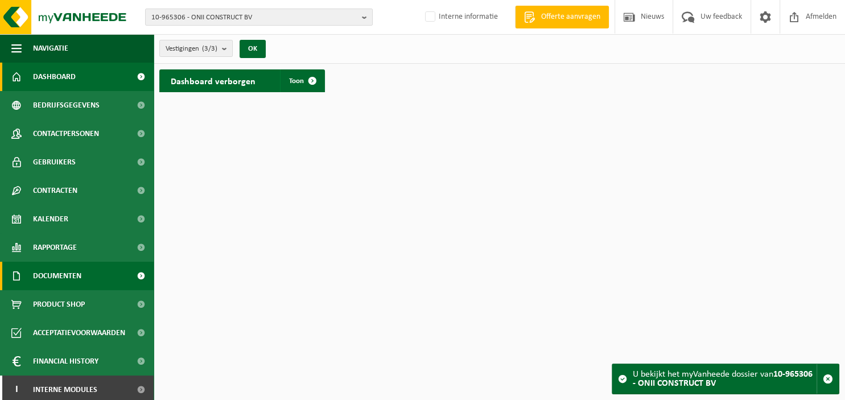
click at [45, 275] on span "Documenten" at bounding box center [57, 276] width 48 height 28
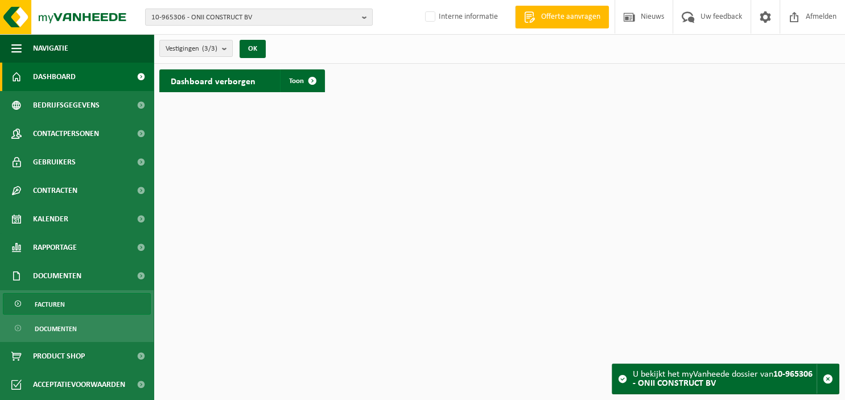
click at [49, 302] on span "Facturen" at bounding box center [50, 305] width 30 height 22
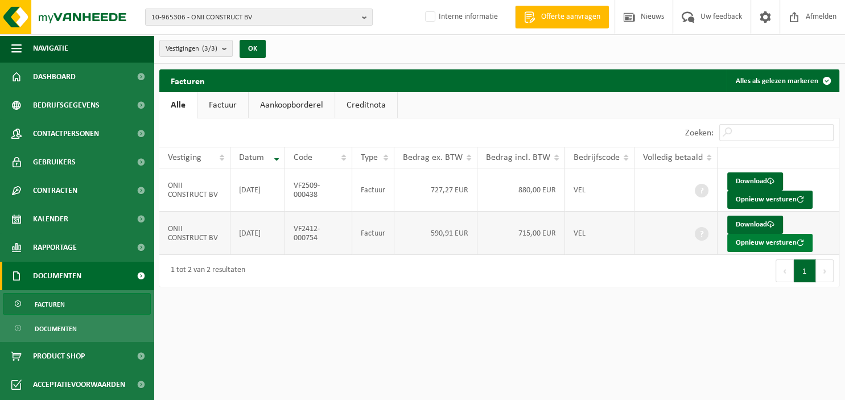
click at [745, 242] on button "Opnieuw versturen" at bounding box center [769, 243] width 85 height 18
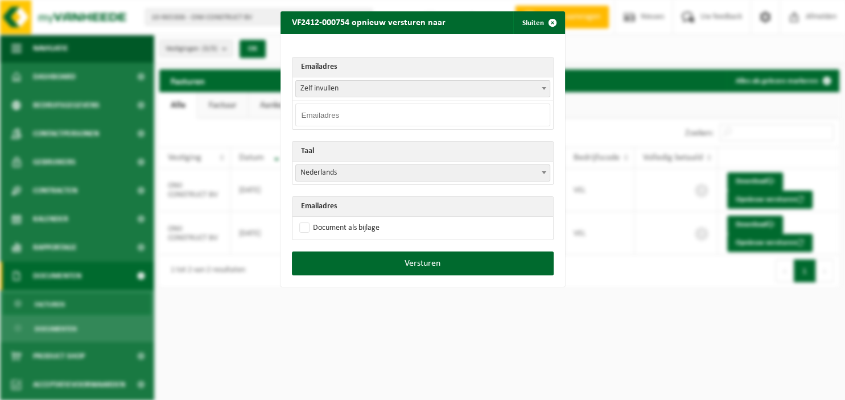
click at [545, 93] on span at bounding box center [543, 88] width 11 height 15
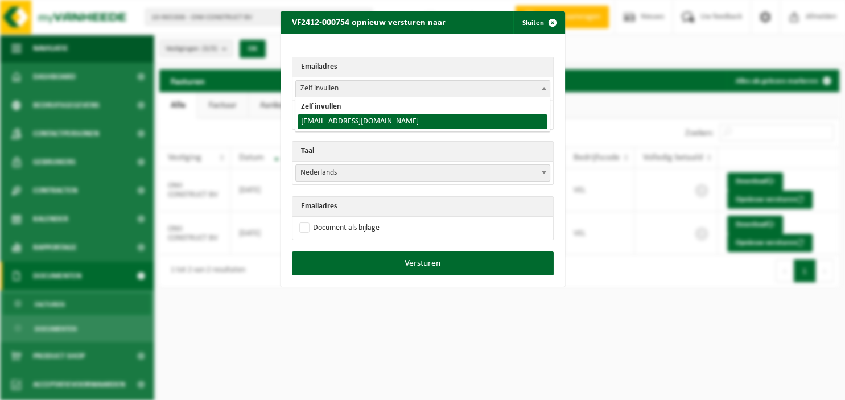
select select "[EMAIL_ADDRESS][DOMAIN_NAME]"
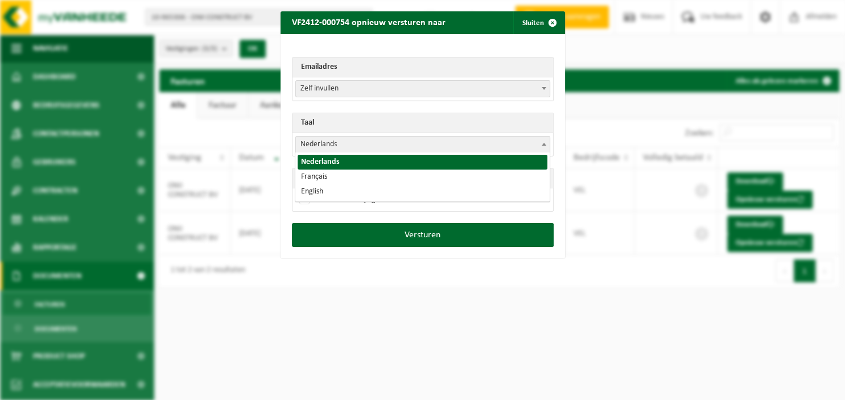
click at [449, 139] on span "Nederlands" at bounding box center [423, 145] width 254 height 16
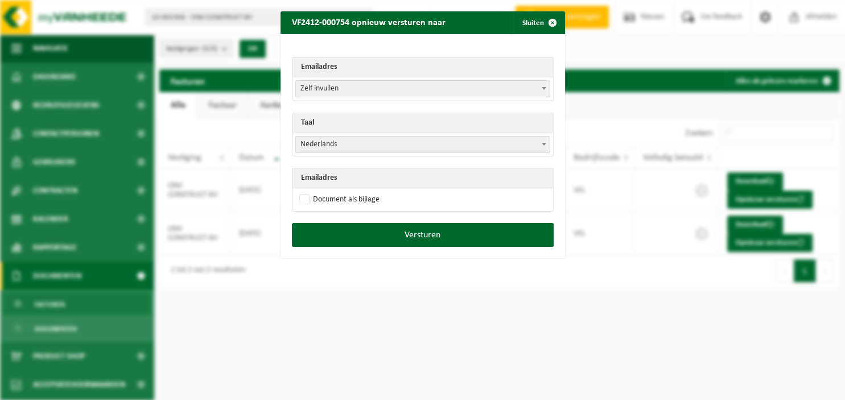
click at [449, 139] on span "Nederlands" at bounding box center [423, 145] width 254 height 16
click at [354, 199] on label "Document als bijlage" at bounding box center [338, 199] width 83 height 17
click at [354, 191] on input "Document als bijlage" at bounding box center [437, 191] width 285 height 1
checkbox input "true"
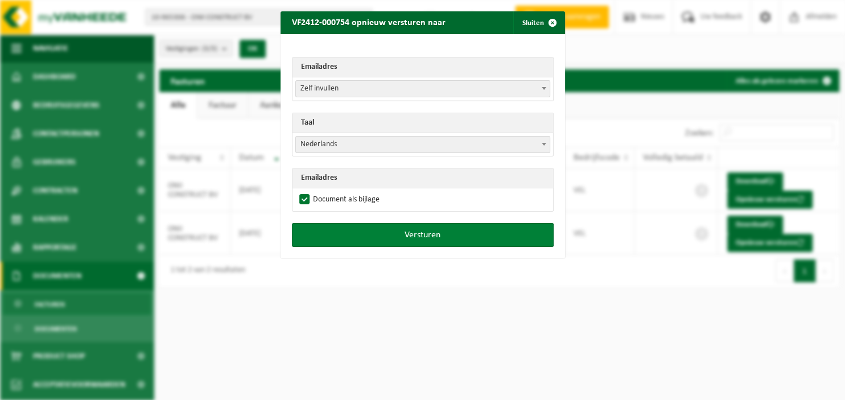
click at [385, 236] on button "Versturen" at bounding box center [423, 235] width 262 height 24
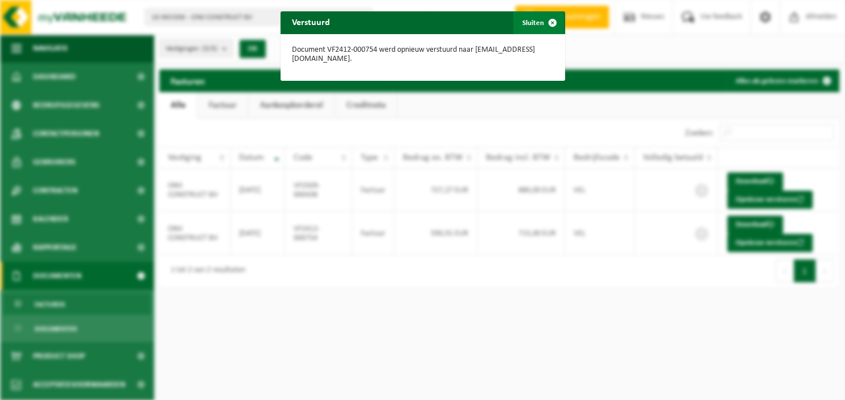
click at [547, 23] on span "button" at bounding box center [552, 22] width 23 height 23
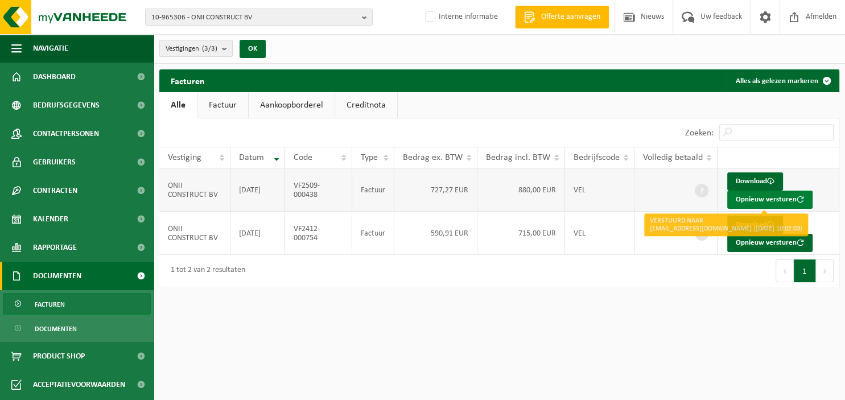
click at [755, 196] on button "Opnieuw versturen" at bounding box center [769, 200] width 85 height 18
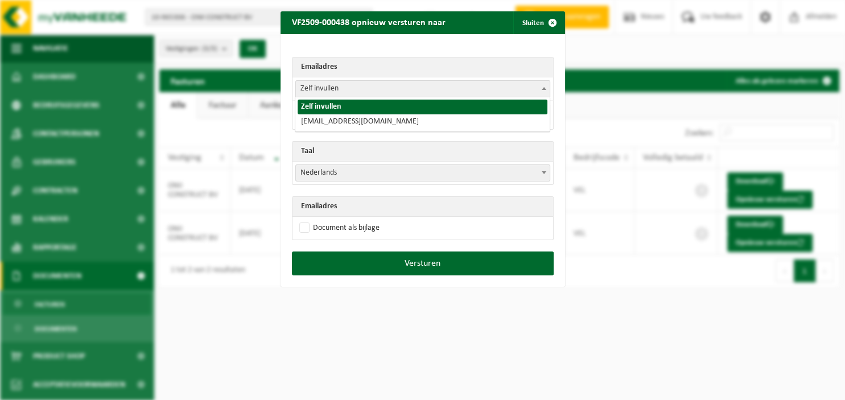
click at [539, 84] on span at bounding box center [543, 88] width 11 height 15
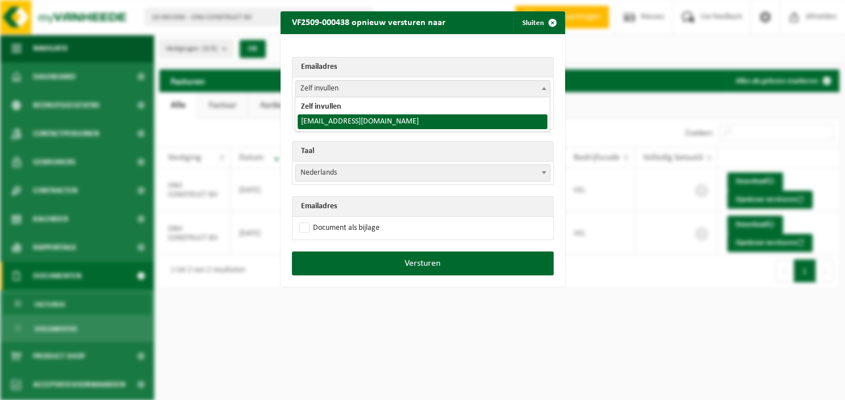
select select "oniiconstruct@gmail.com"
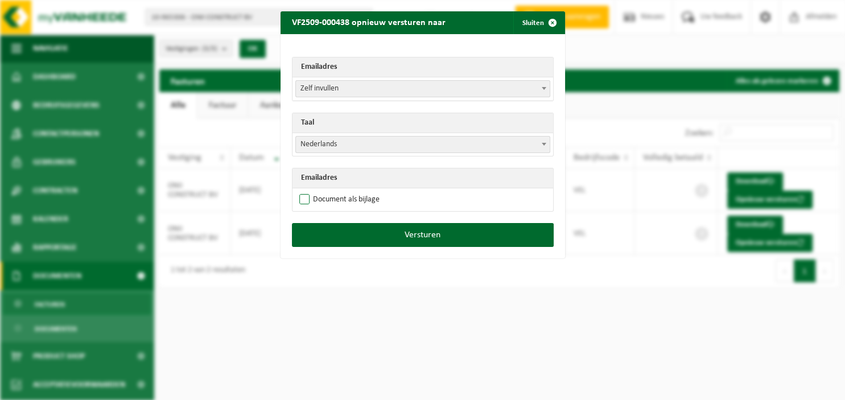
click at [341, 199] on label "Document als bijlage" at bounding box center [338, 199] width 83 height 17
click at [341, 191] on input "Document als bijlage" at bounding box center [437, 191] width 285 height 1
checkbox input "true"
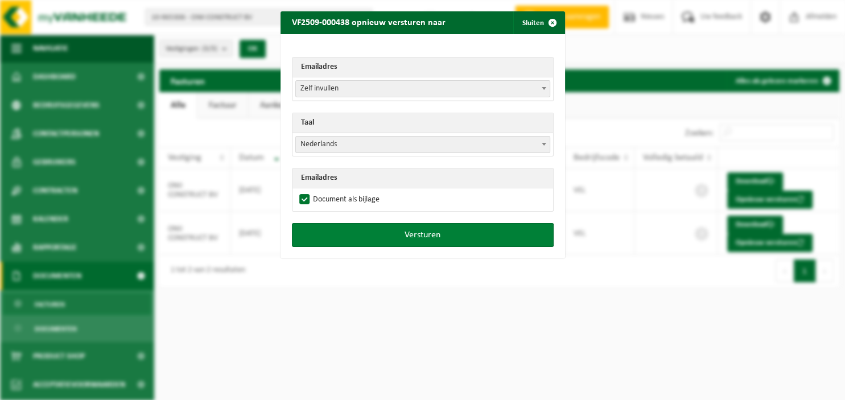
click at [359, 233] on button "Versturen" at bounding box center [423, 235] width 262 height 24
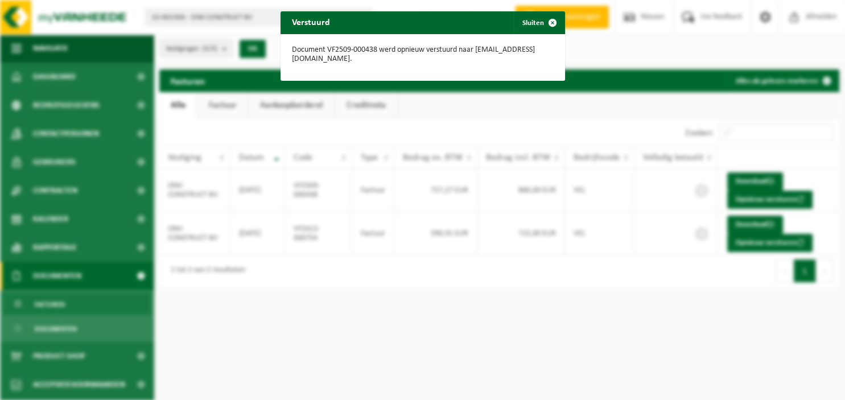
drag, startPoint x: 554, startPoint y: 22, endPoint x: 542, endPoint y: 25, distance: 12.8
click at [554, 22] on span "button" at bounding box center [552, 22] width 23 height 23
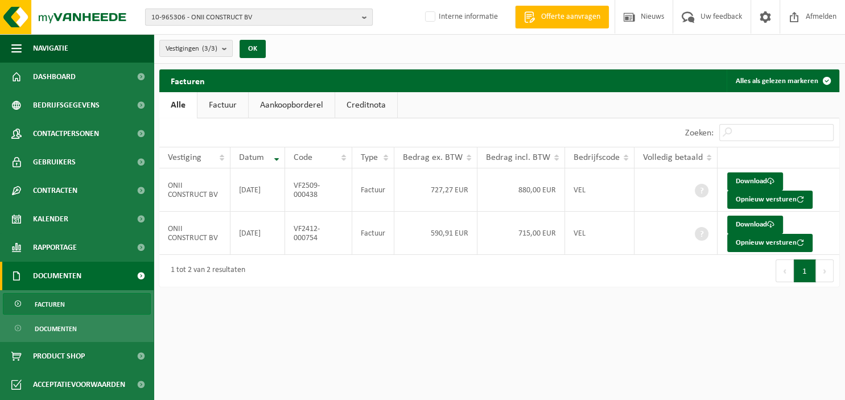
click at [366, 17] on b "button" at bounding box center [367, 17] width 10 height 16
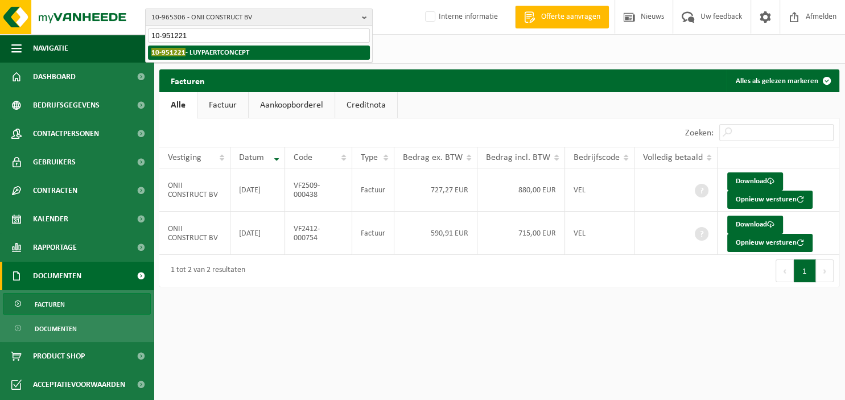
type input "10-951221"
click at [277, 51] on li "10-951221 - LUYPAERTCONCEPT" at bounding box center [259, 53] width 222 height 14
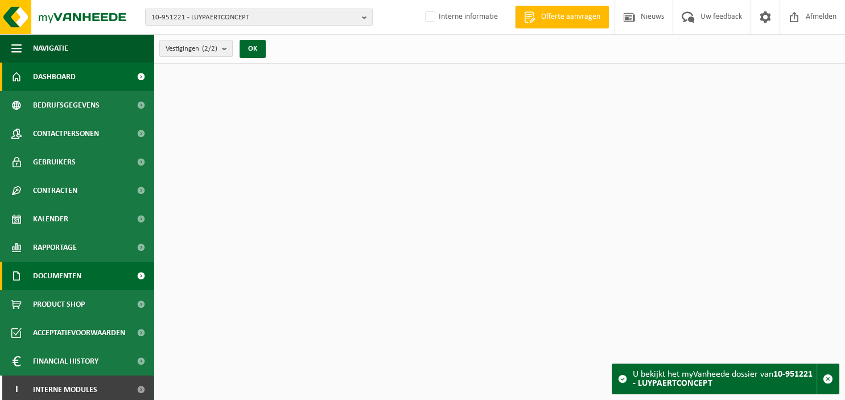
click at [78, 272] on span "Documenten" at bounding box center [57, 276] width 48 height 28
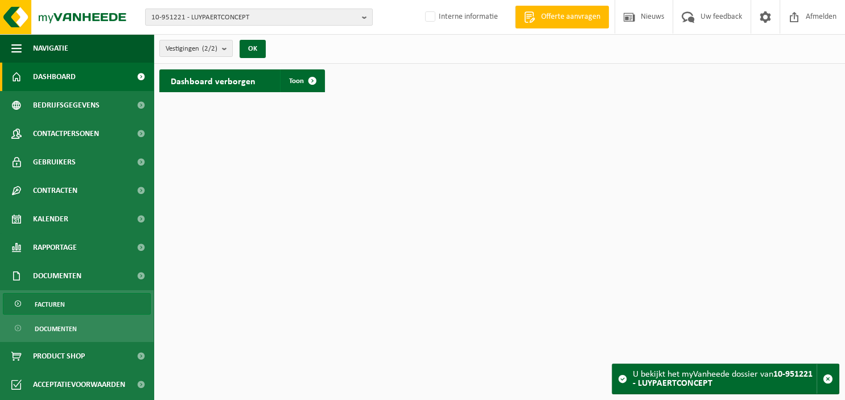
click at [68, 313] on link "Facturen" at bounding box center [77, 304] width 148 height 22
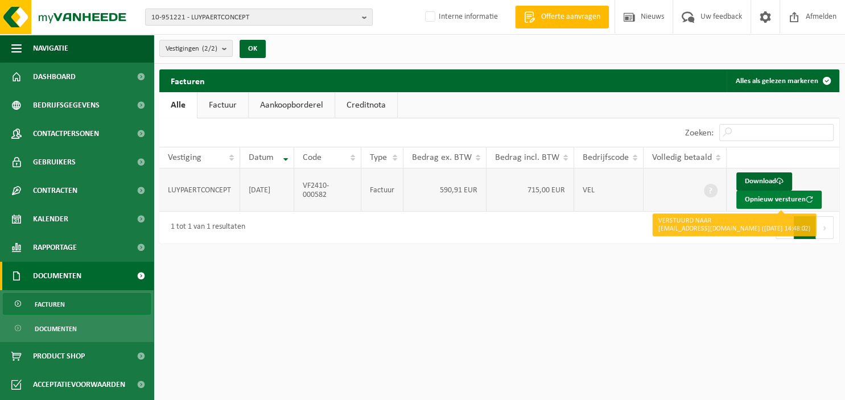
click at [770, 199] on button "Opnieuw versturen" at bounding box center [778, 200] width 85 height 18
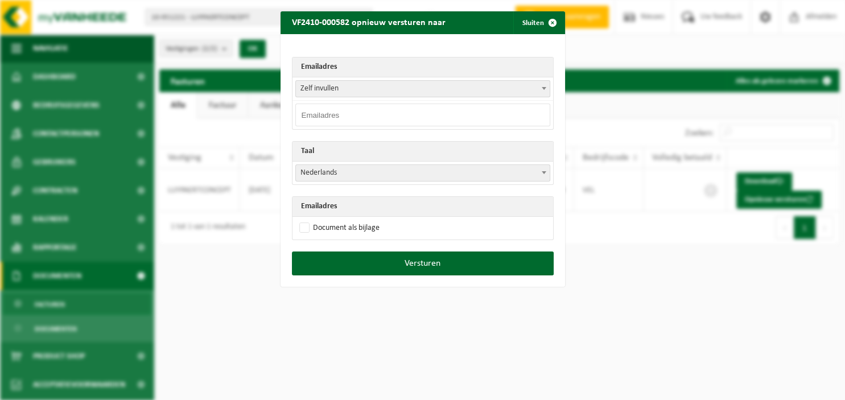
click at [545, 87] on b at bounding box center [544, 88] width 5 height 3
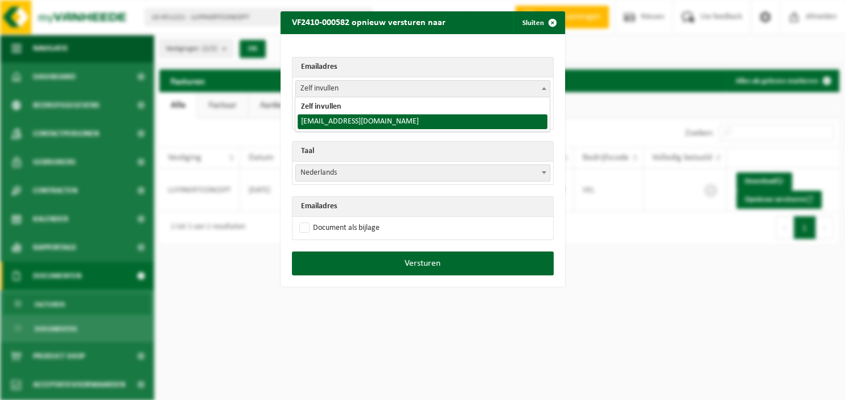
select select "luypaert.concept@gmail.com"
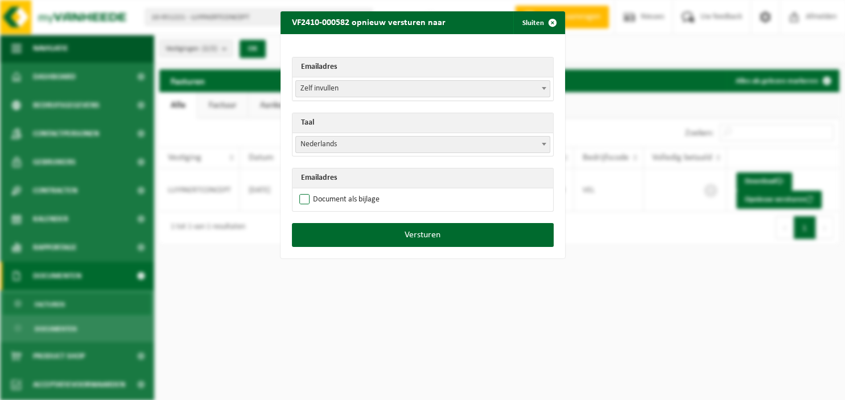
click at [305, 198] on label "Document als bijlage" at bounding box center [338, 199] width 83 height 17
click at [305, 191] on input "Document als bijlage" at bounding box center [437, 191] width 285 height 1
checkbox input "true"
click at [546, 140] on span at bounding box center [543, 144] width 11 height 15
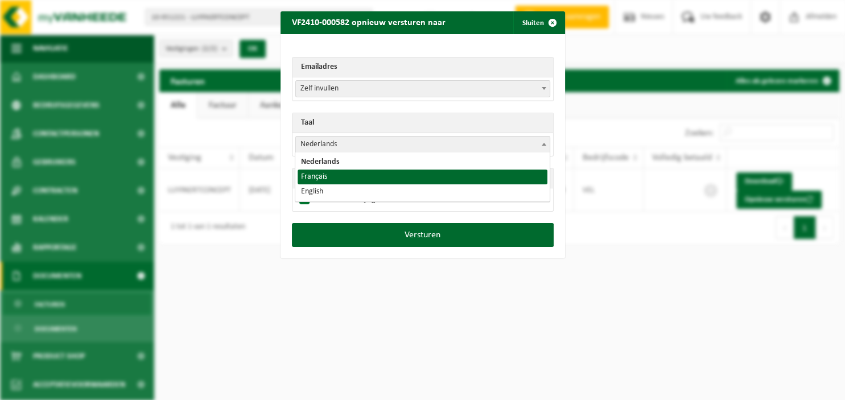
select select "fr"
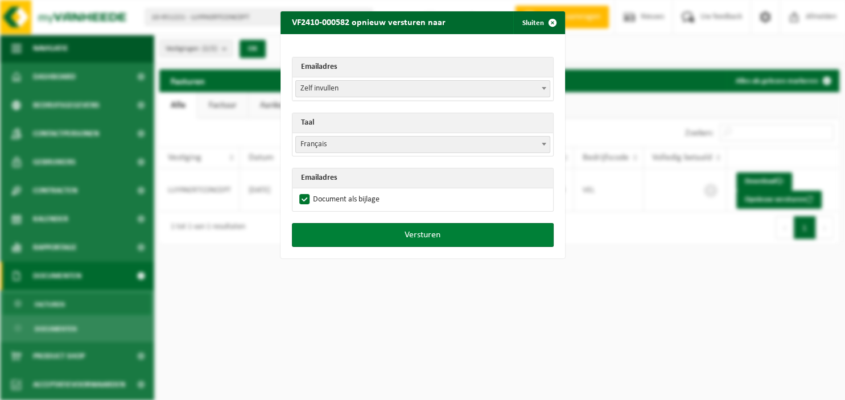
click at [413, 233] on button "Versturen" at bounding box center [423, 235] width 262 height 24
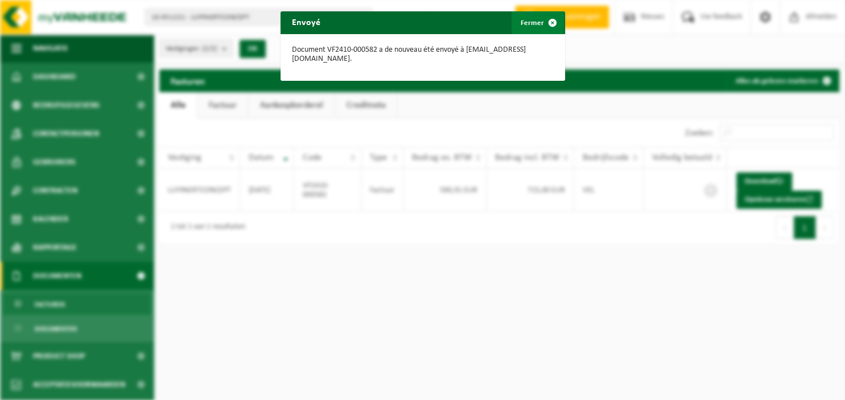
click at [551, 24] on span "button" at bounding box center [552, 22] width 23 height 23
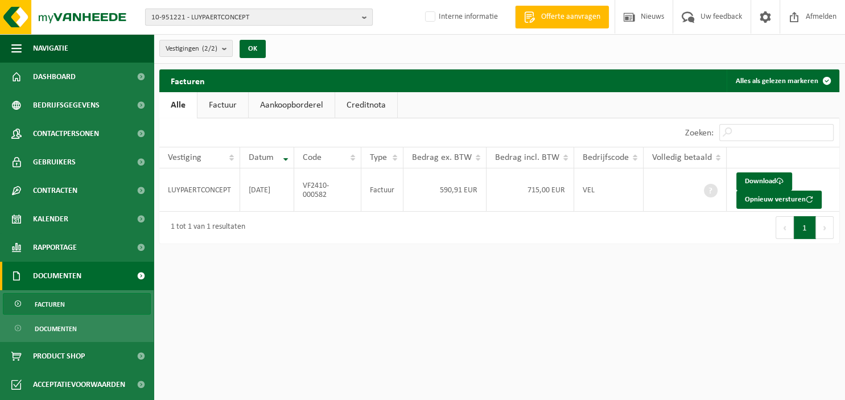
click at [368, 20] on b "button" at bounding box center [367, 17] width 10 height 16
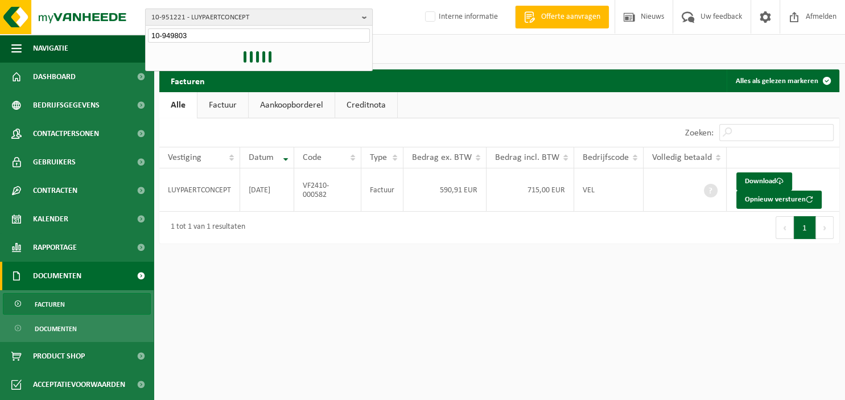
type input "10-949803"
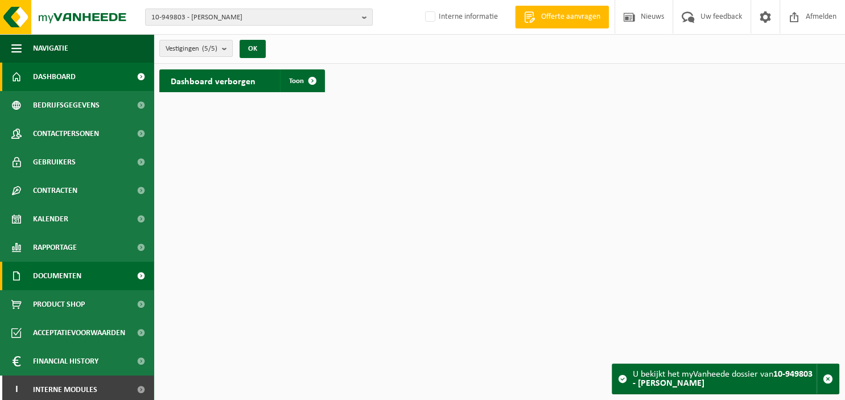
click at [63, 274] on span "Documenten" at bounding box center [57, 276] width 48 height 28
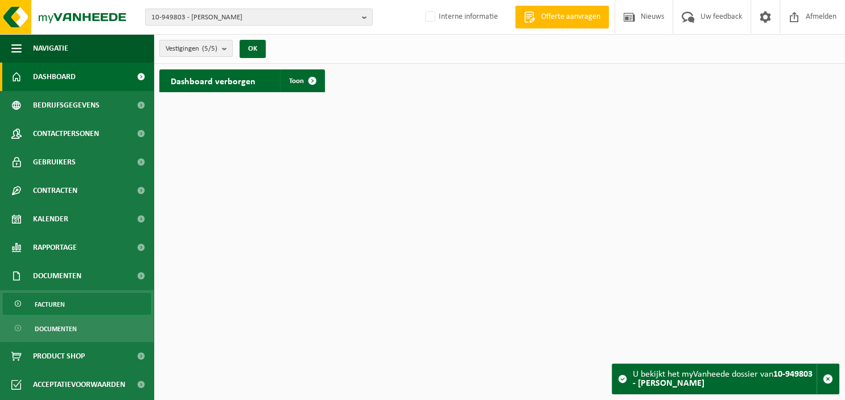
click at [62, 303] on span "Facturen" at bounding box center [50, 305] width 30 height 22
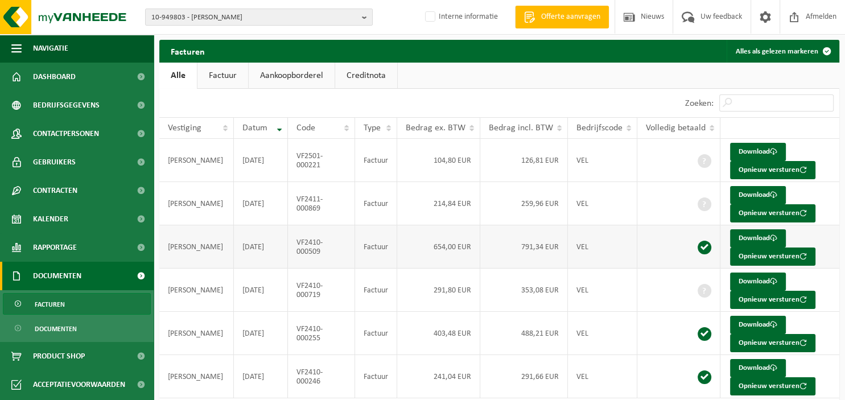
scroll to position [60, 0]
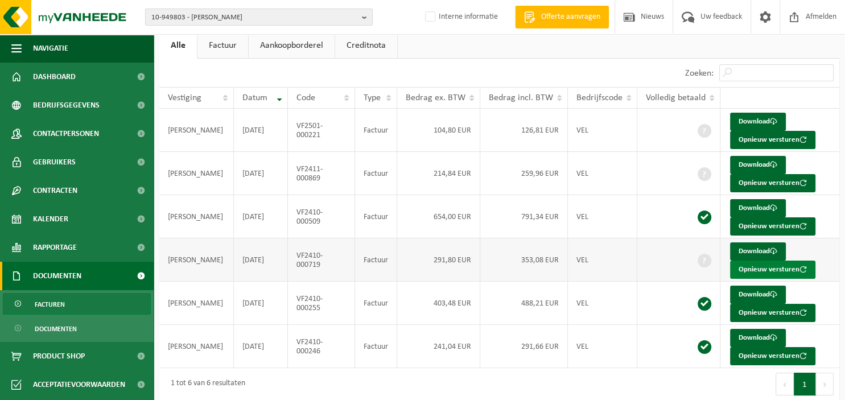
click at [750, 267] on button "Opnieuw versturen" at bounding box center [772, 270] width 85 height 18
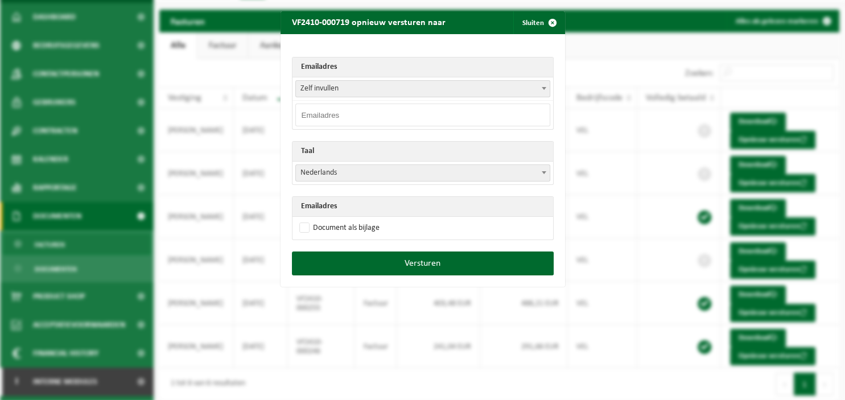
click at [550, 85] on span "Zelf invullen" at bounding box center [422, 88] width 255 height 17
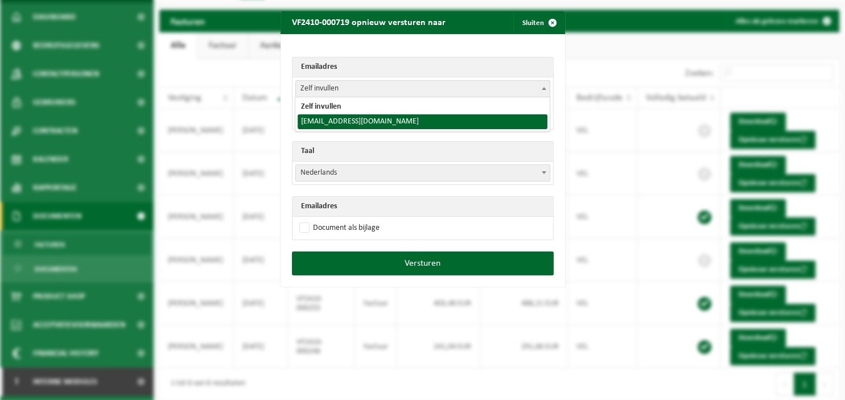
select select "christophebarbier@hotmail.be"
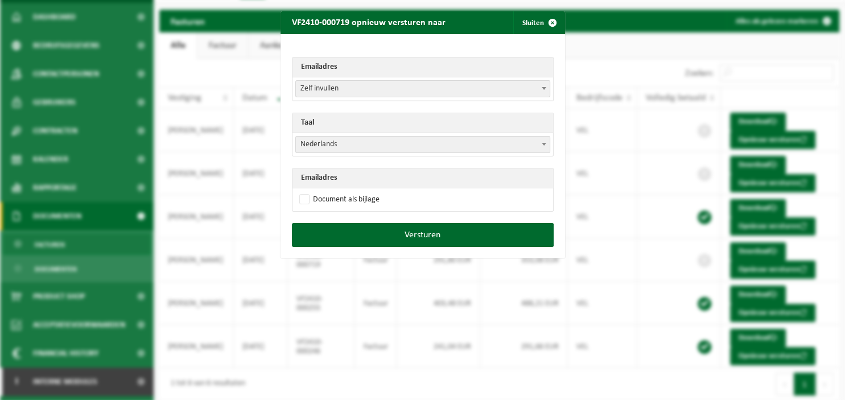
click at [396, 139] on span "Nederlands" at bounding box center [423, 145] width 254 height 16
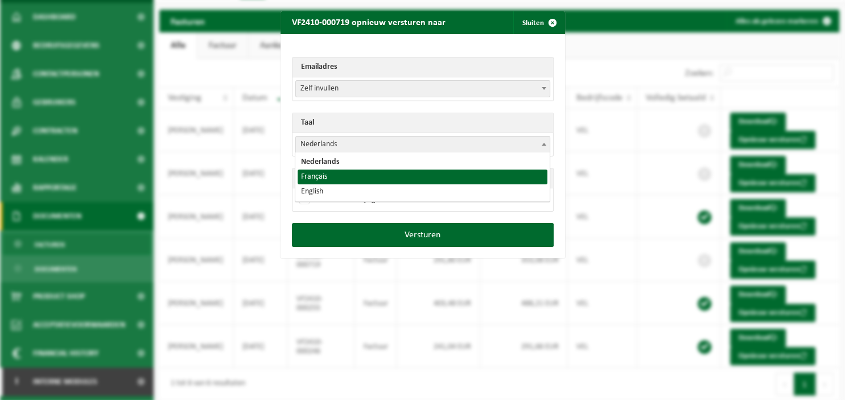
select select "fr"
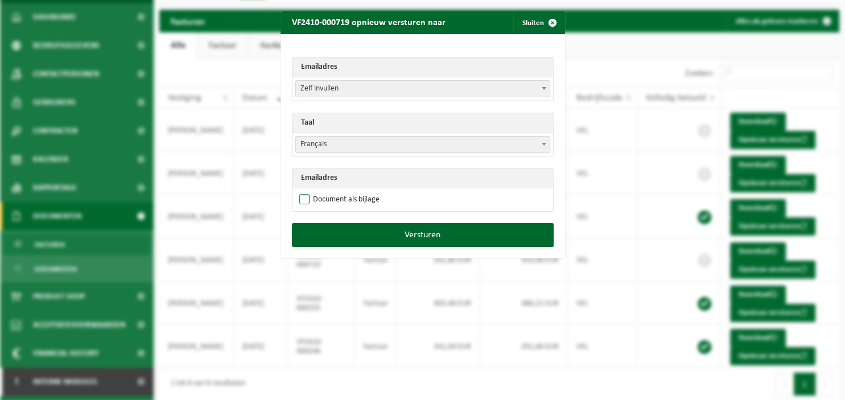
click at [328, 197] on label "Document als bijlage" at bounding box center [338, 199] width 83 height 17
click at [328, 191] on input "Document als bijlage" at bounding box center [437, 191] width 285 height 1
checkbox input "true"
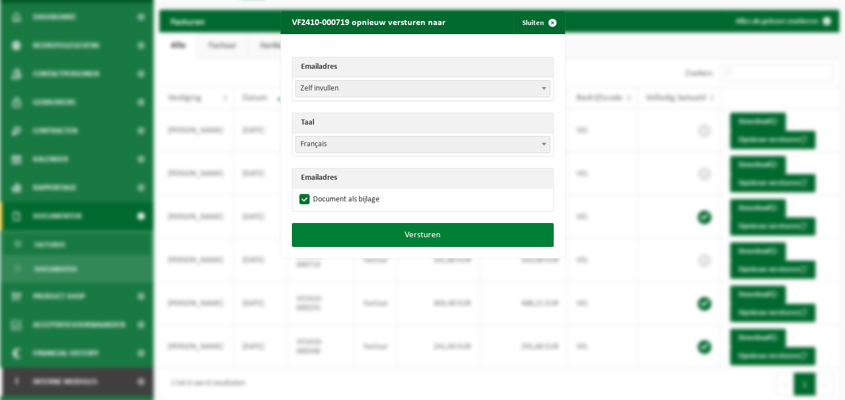
click at [347, 234] on button "Versturen" at bounding box center [423, 235] width 262 height 24
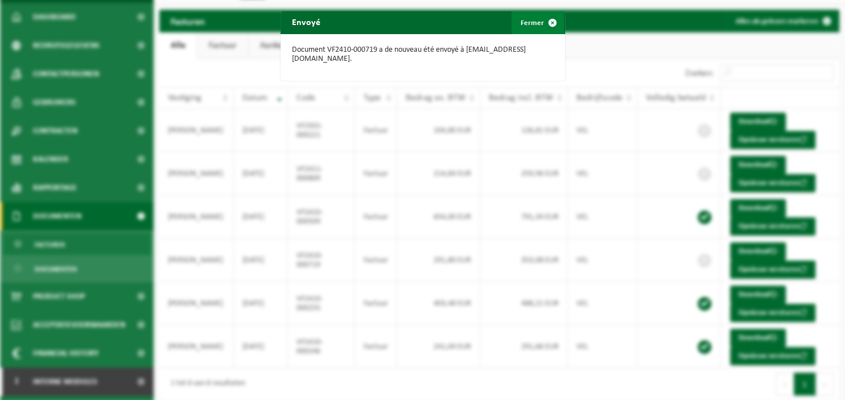
click at [555, 28] on span "button" at bounding box center [552, 22] width 23 height 23
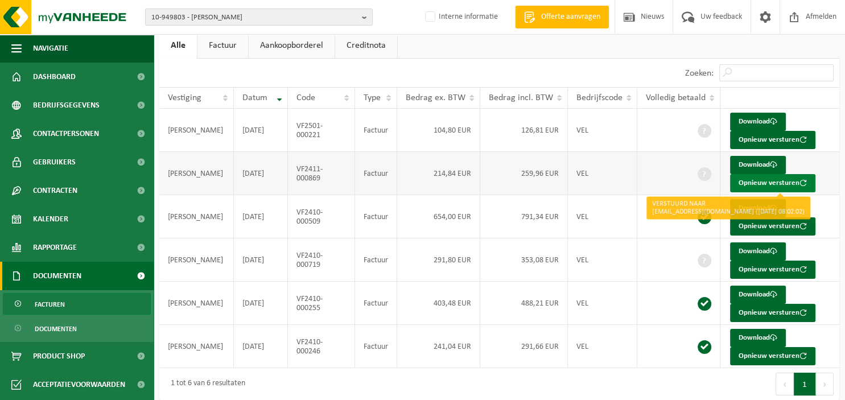
click at [751, 179] on button "Opnieuw versturen" at bounding box center [772, 183] width 85 height 18
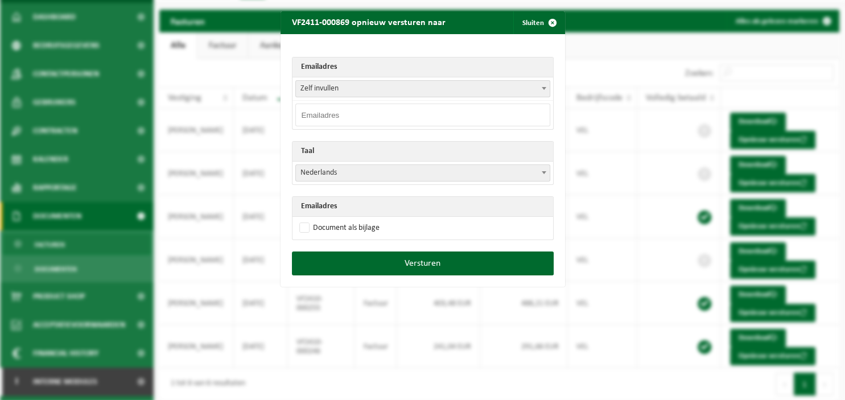
click at [507, 87] on span "Zelf invullen" at bounding box center [423, 89] width 254 height 16
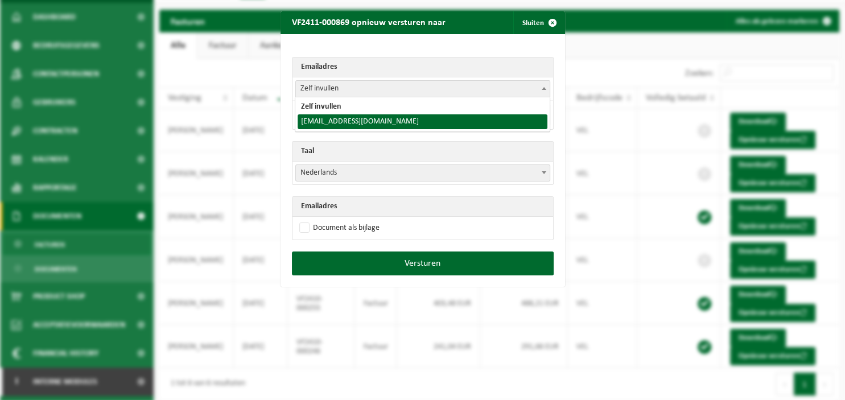
select select "christophebarbier@hotmail.be"
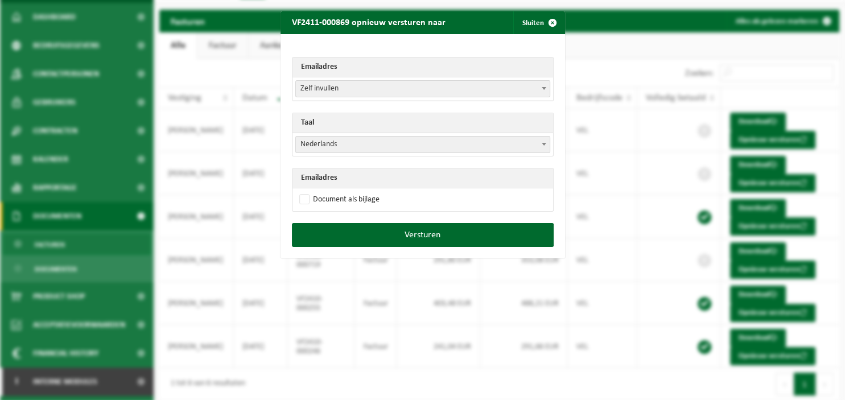
click at [410, 145] on span "Nederlands" at bounding box center [423, 145] width 254 height 16
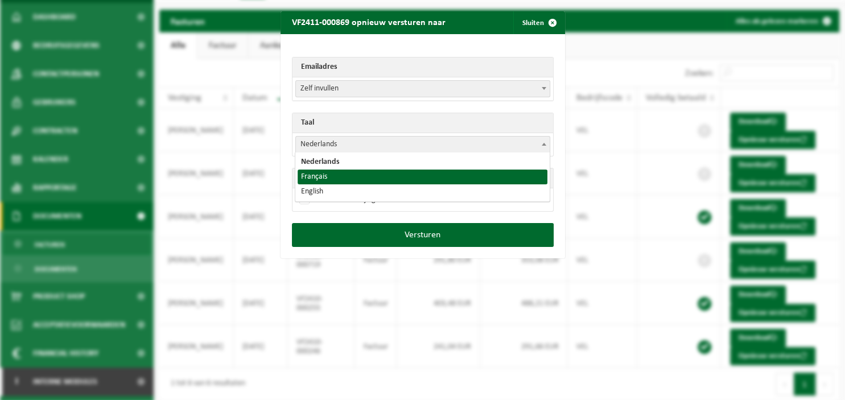
select select "fr"
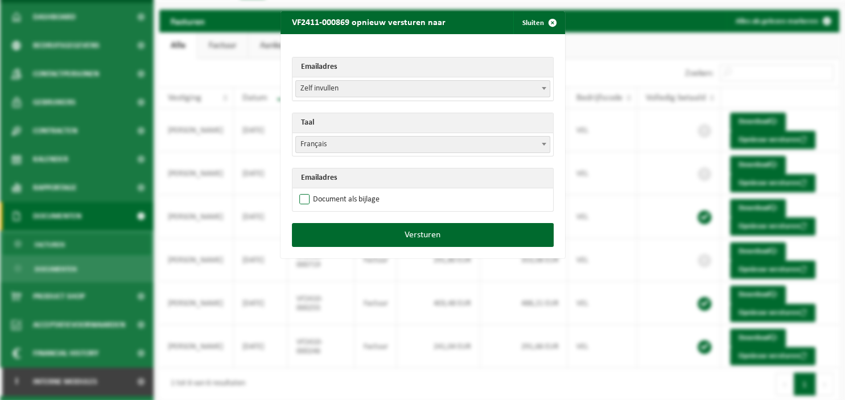
click at [344, 200] on label "Document als bijlage" at bounding box center [338, 199] width 83 height 17
click at [344, 191] on input "Document als bijlage" at bounding box center [437, 191] width 285 height 1
checkbox input "true"
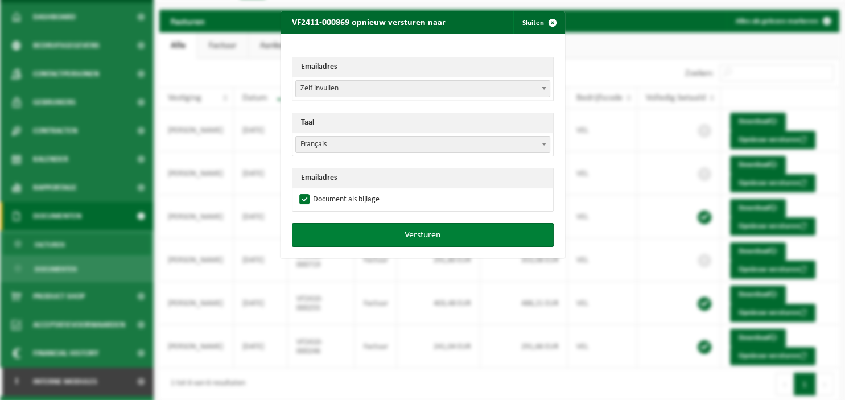
click at [343, 225] on button "Versturen" at bounding box center [423, 235] width 262 height 24
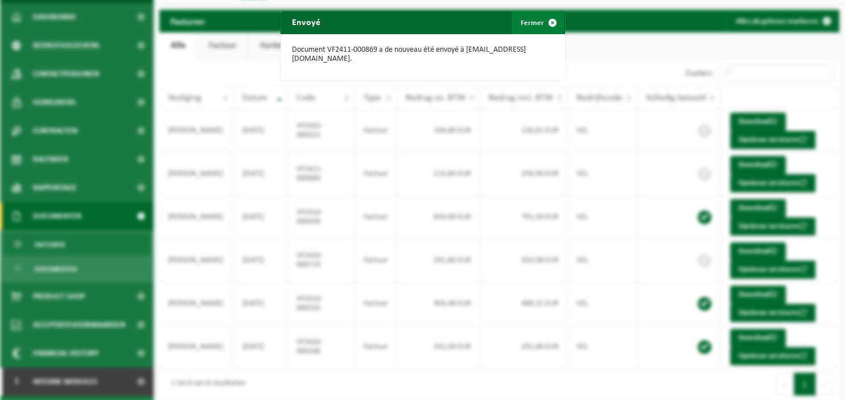
click at [558, 25] on span "button" at bounding box center [552, 22] width 23 height 23
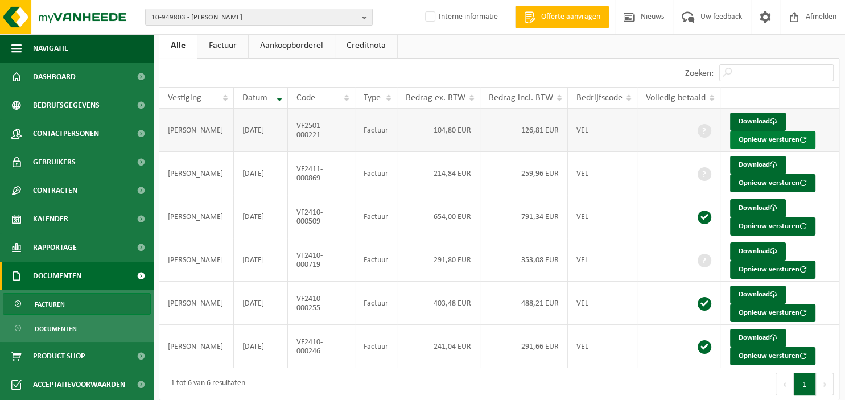
click at [762, 138] on button "Opnieuw versturen" at bounding box center [772, 140] width 85 height 18
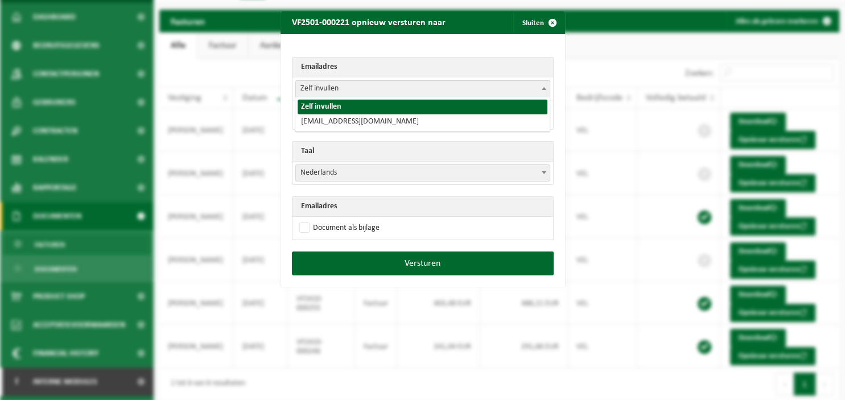
click at [449, 92] on span "Zelf invullen" at bounding box center [423, 89] width 254 height 16
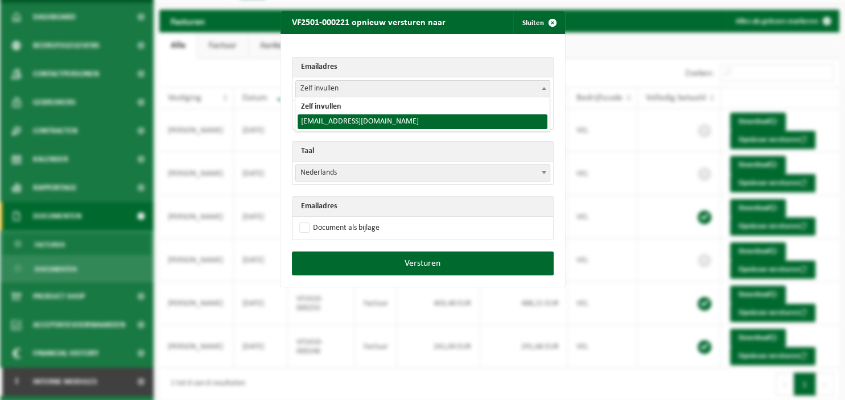
select select "christophebarbier@hotmail.be"
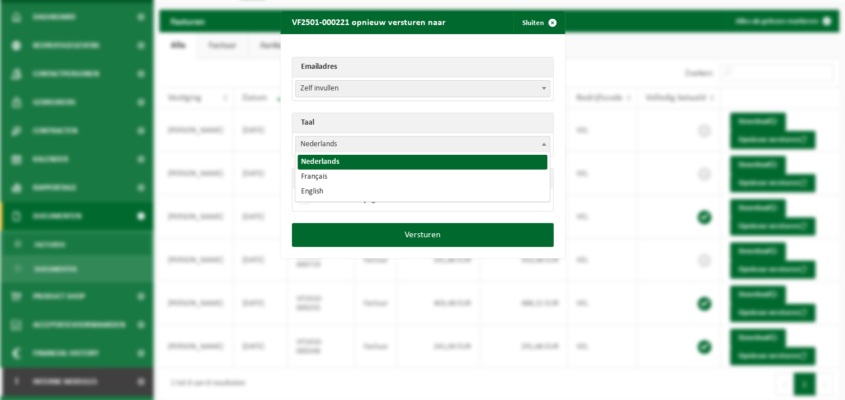
click at [325, 147] on span "Nederlands" at bounding box center [423, 145] width 254 height 16
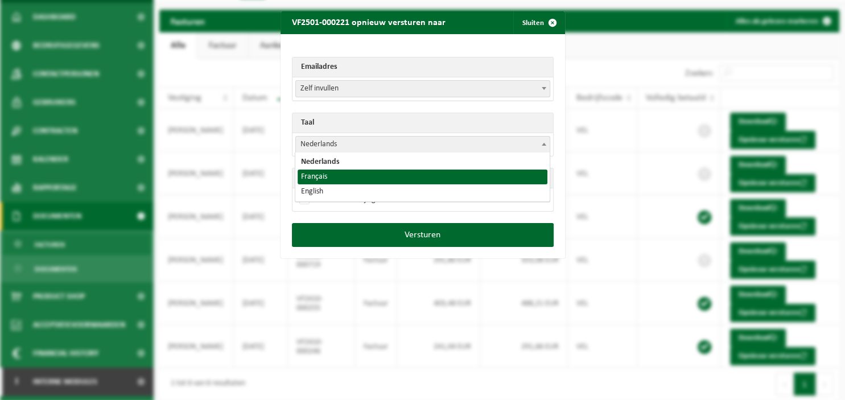
select select "fr"
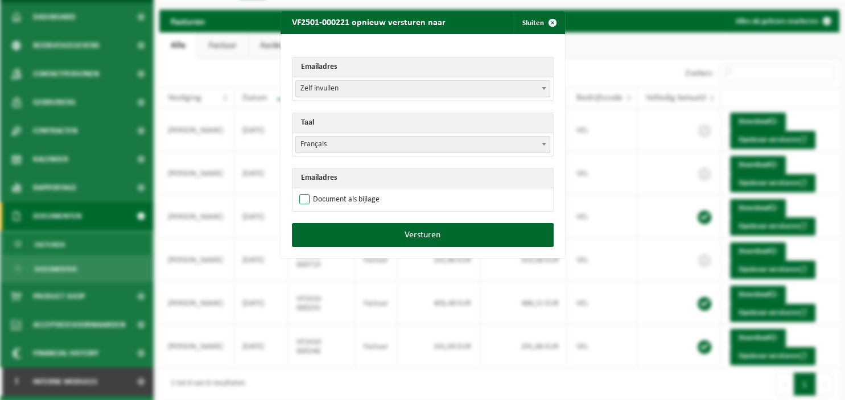
click at [319, 200] on label "Document als bijlage" at bounding box center [338, 199] width 83 height 17
click at [319, 191] on input "Document als bijlage" at bounding box center [437, 191] width 285 height 1
checkbox input "true"
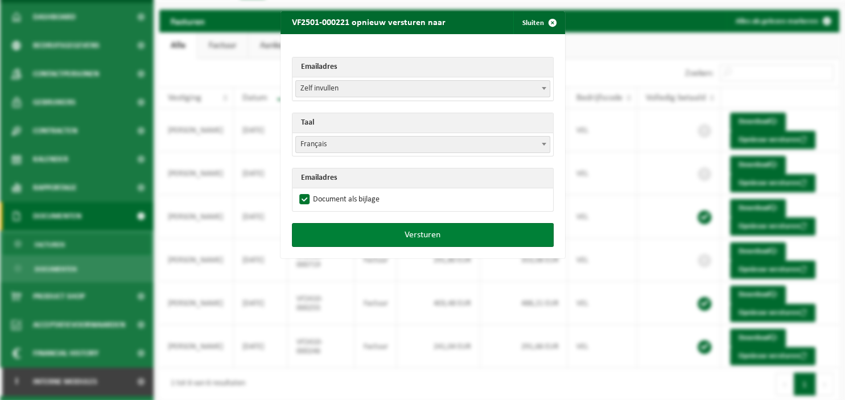
click at [325, 226] on button "Versturen" at bounding box center [423, 235] width 262 height 24
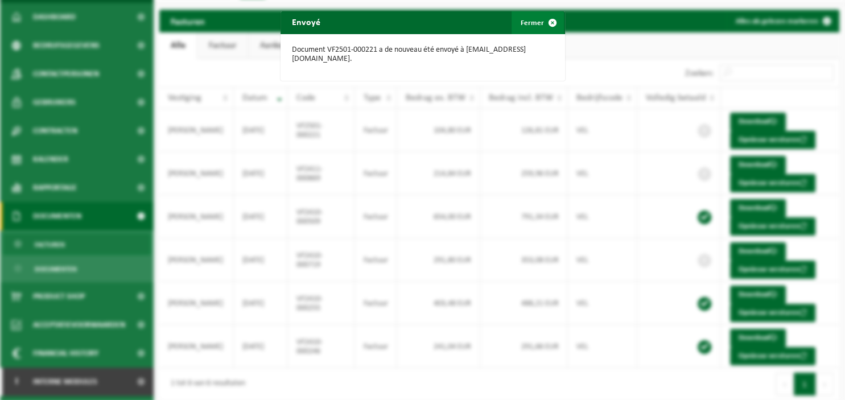
click at [550, 26] on span "button" at bounding box center [552, 22] width 23 height 23
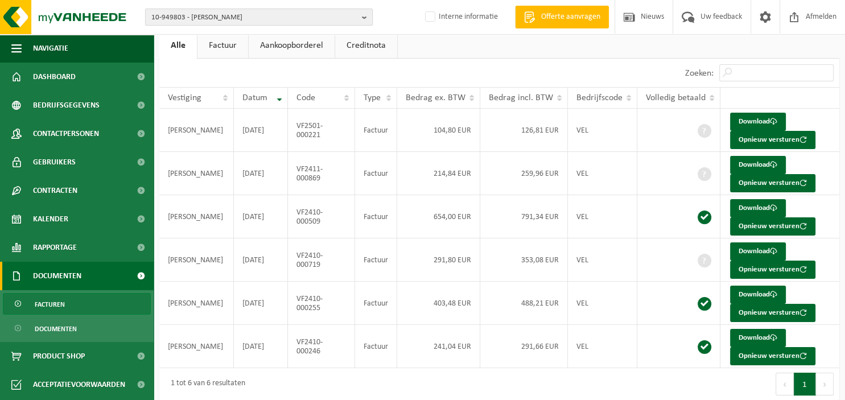
click at [368, 17] on b "button" at bounding box center [367, 17] width 10 height 16
type input "10-963811"
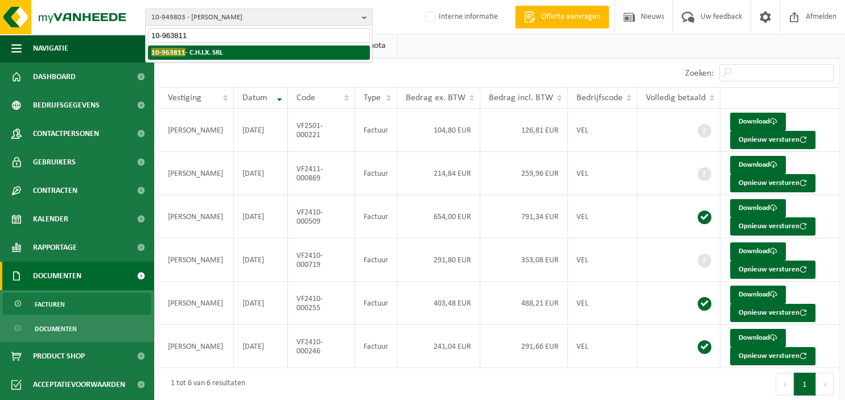
click at [257, 53] on li "10-963811 - C.H.I.X. SRL" at bounding box center [259, 53] width 222 height 14
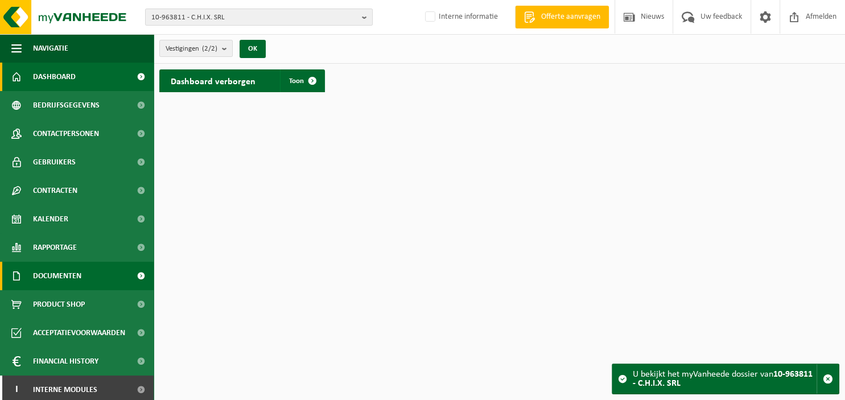
click at [79, 273] on span "Documenten" at bounding box center [57, 276] width 48 height 28
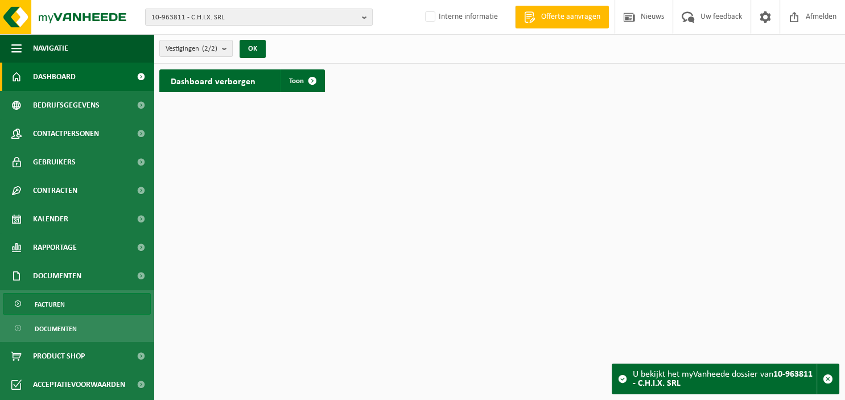
click at [75, 296] on link "Facturen" at bounding box center [77, 304] width 148 height 22
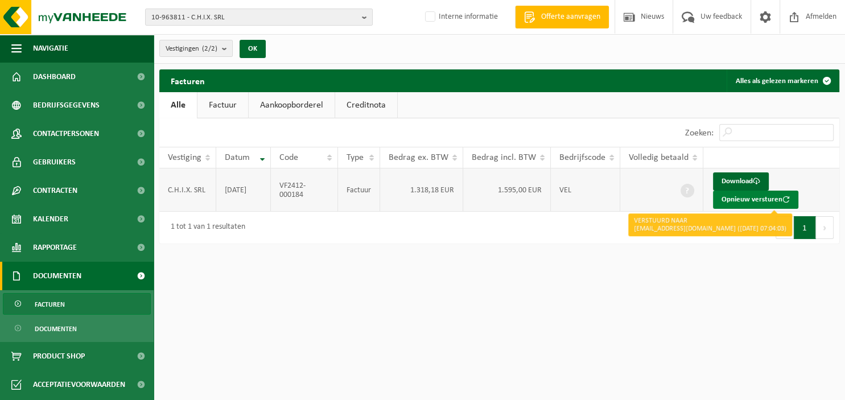
click at [720, 197] on button "Opnieuw versturen" at bounding box center [755, 200] width 85 height 18
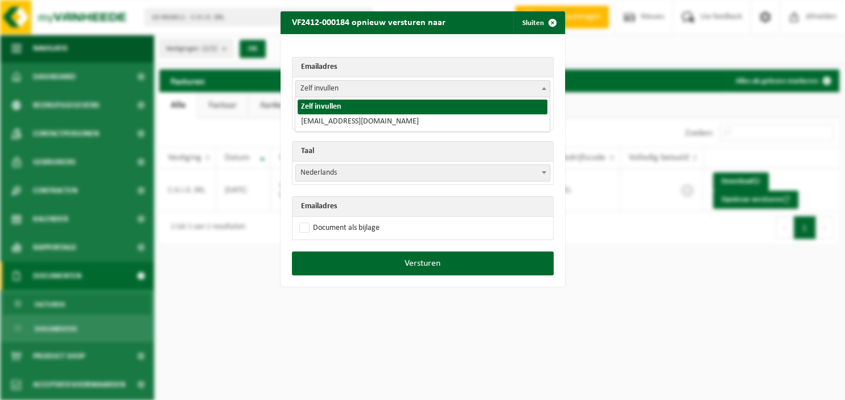
click at [542, 89] on b at bounding box center [544, 88] width 5 height 3
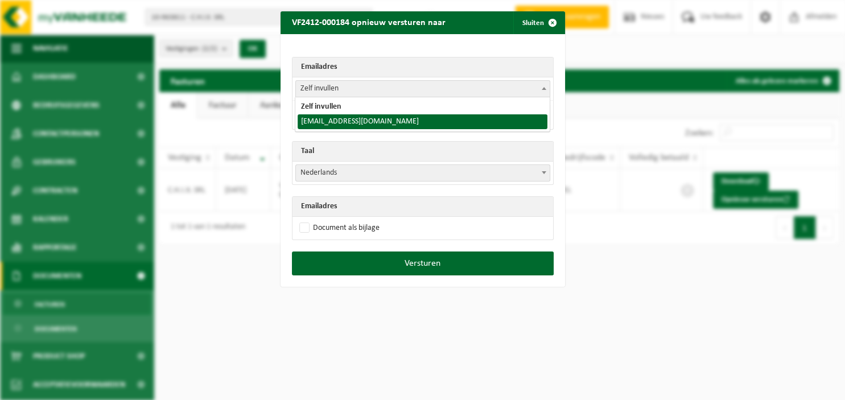
select select "[EMAIL_ADDRESS][DOMAIN_NAME]"
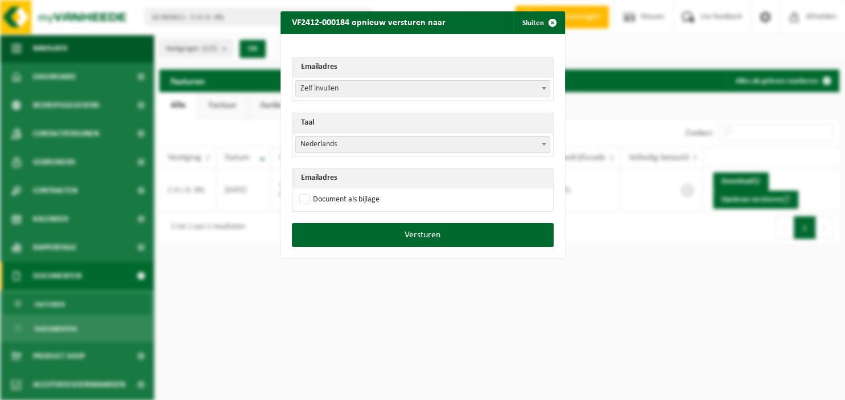
click at [540, 142] on span at bounding box center [543, 144] width 11 height 15
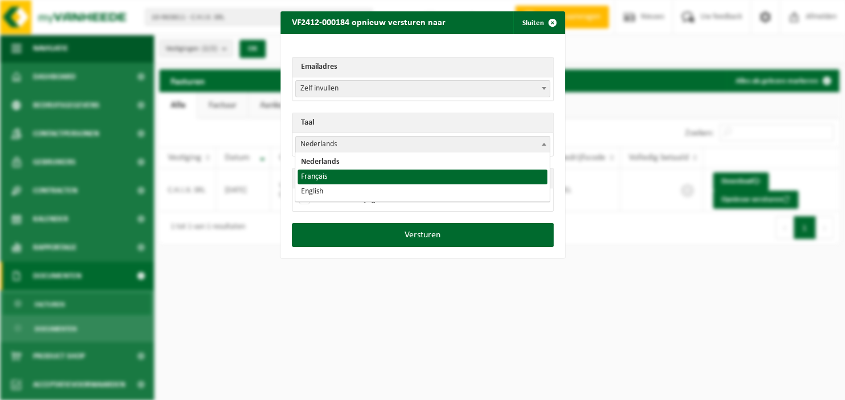
select select "fr"
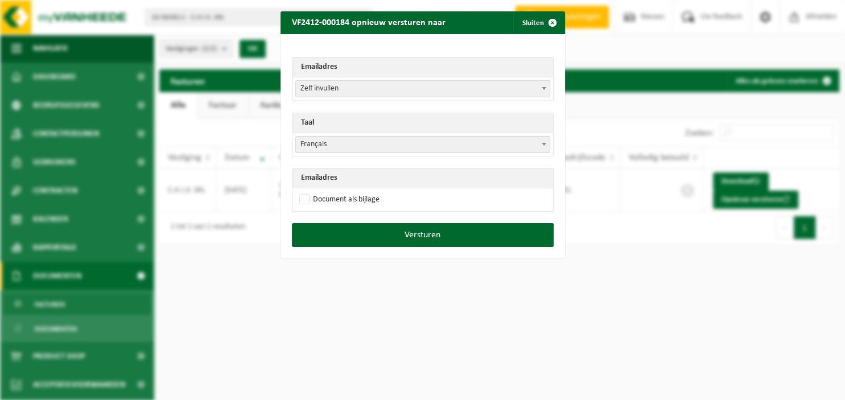
click at [390, 200] on td "Document als bijlage" at bounding box center [422, 199] width 261 height 23
click at [373, 200] on label "Document als bijlage" at bounding box center [338, 199] width 83 height 17
click at [373, 191] on input "Document als bijlage" at bounding box center [437, 191] width 285 height 1
checkbox input "true"
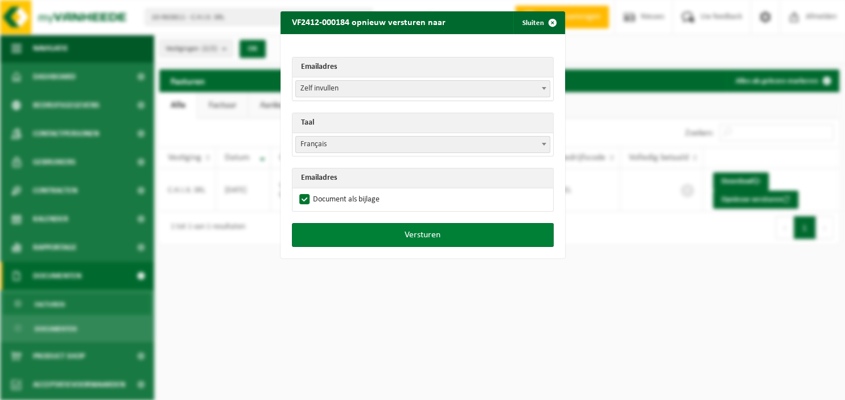
click at [372, 231] on button "Versturen" at bounding box center [423, 235] width 262 height 24
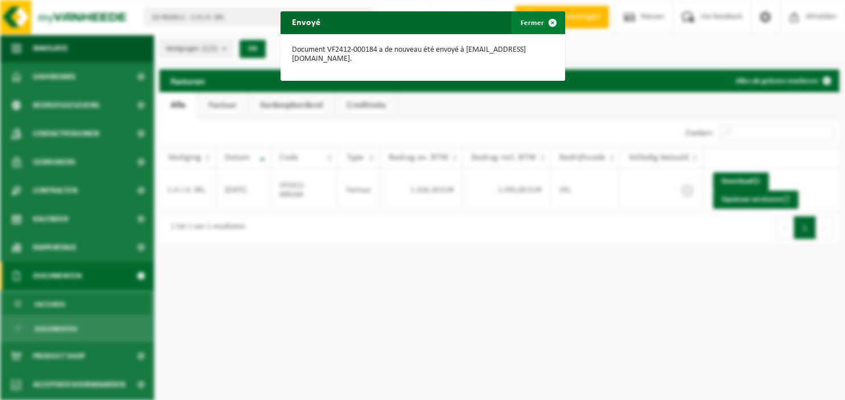
click at [549, 21] on span "button" at bounding box center [552, 22] width 23 height 23
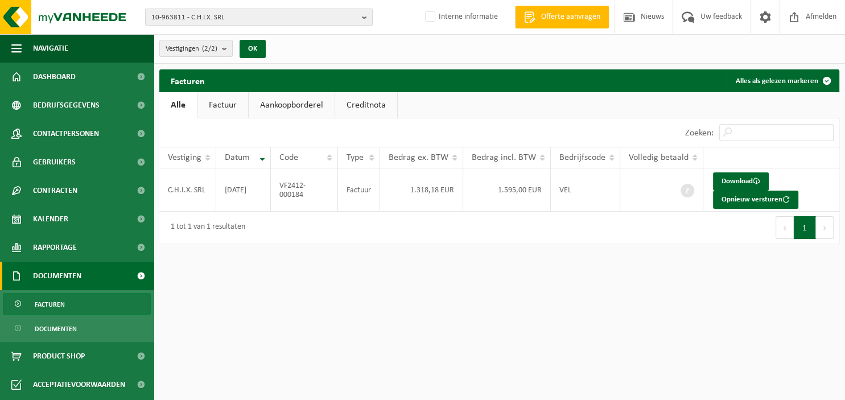
click at [365, 17] on b "button" at bounding box center [367, 17] width 10 height 16
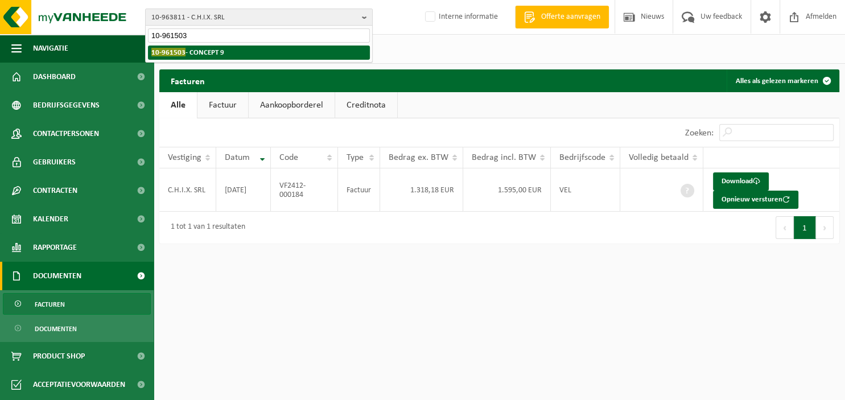
type input "10-961503"
click at [246, 51] on li "10-961503 - CONCEPT 9" at bounding box center [259, 53] width 222 height 14
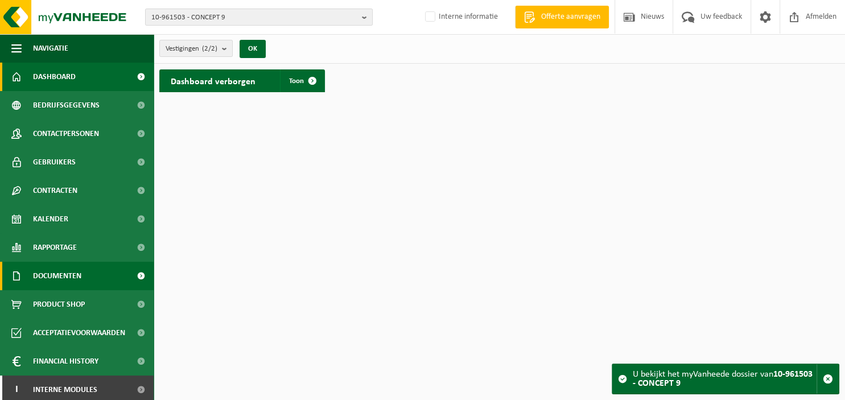
click at [56, 285] on span "Documenten" at bounding box center [57, 276] width 48 height 28
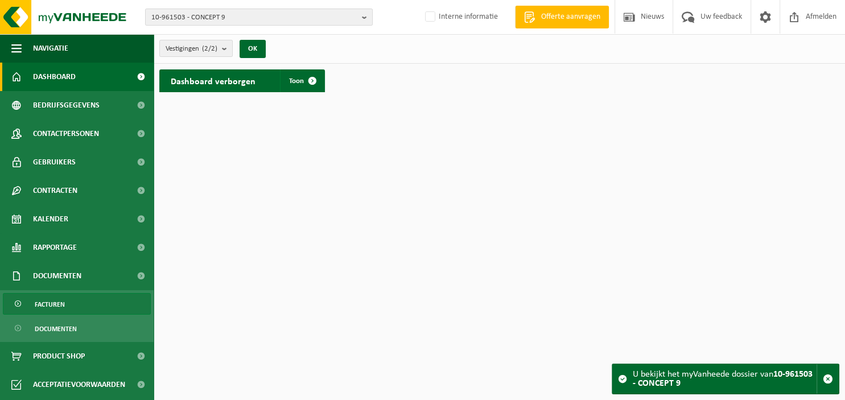
click at [56, 304] on span "Facturen" at bounding box center [50, 305] width 30 height 22
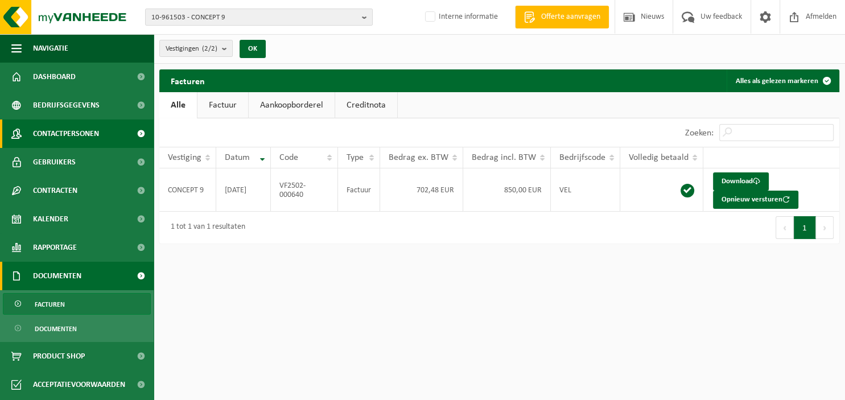
click at [74, 134] on span "Contactpersonen" at bounding box center [66, 133] width 66 height 28
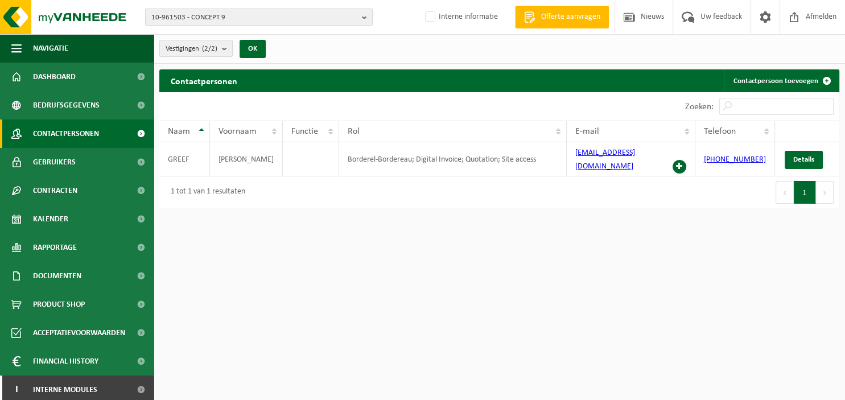
click at [368, 20] on b "button" at bounding box center [367, 17] width 10 height 16
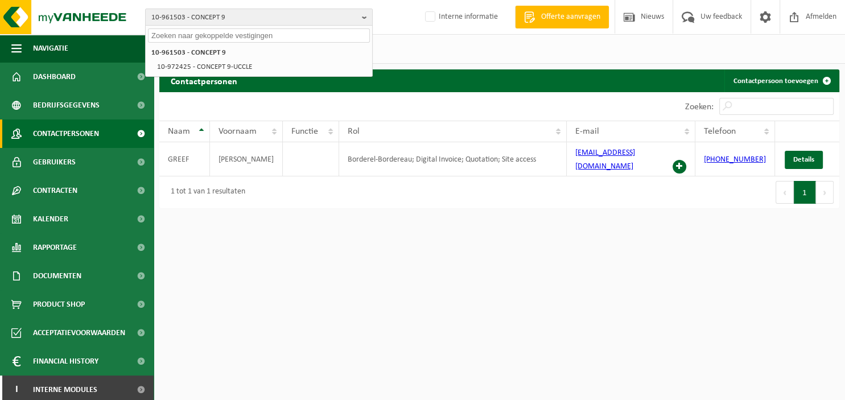
click at [275, 39] on input "text" at bounding box center [259, 35] width 222 height 14
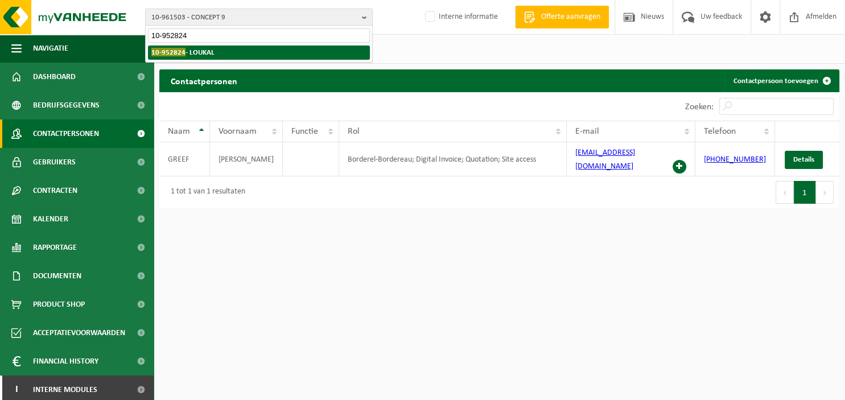
type input "10-952824"
click at [237, 54] on li "10-952824 - LOUKAL" at bounding box center [259, 53] width 222 height 14
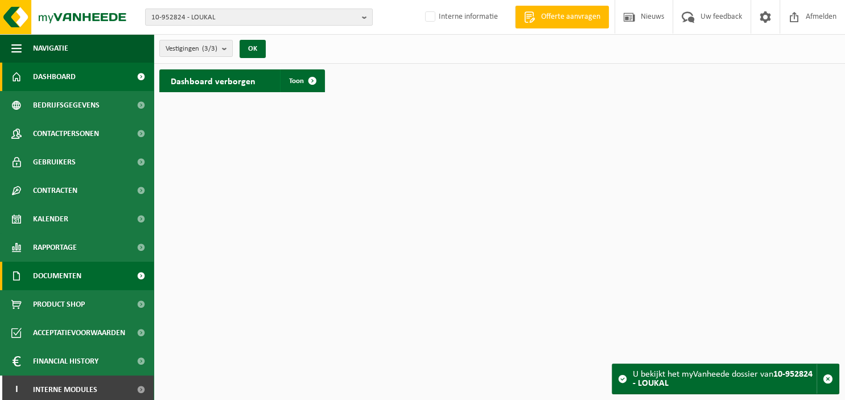
click at [79, 273] on span "Documenten" at bounding box center [57, 276] width 48 height 28
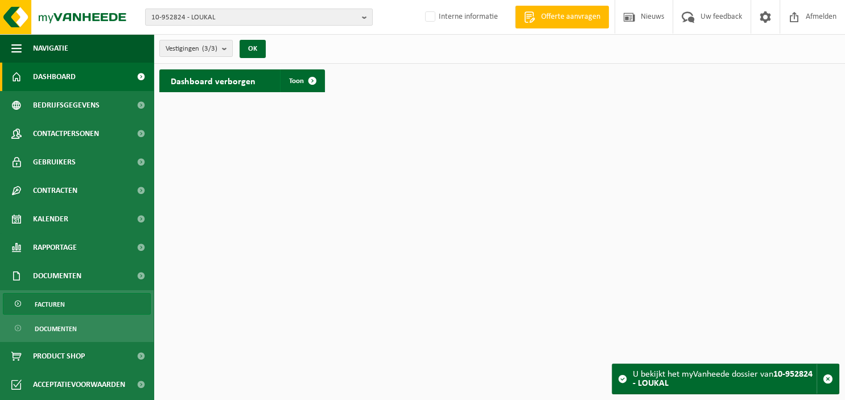
click at [73, 300] on link "Facturen" at bounding box center [77, 304] width 148 height 22
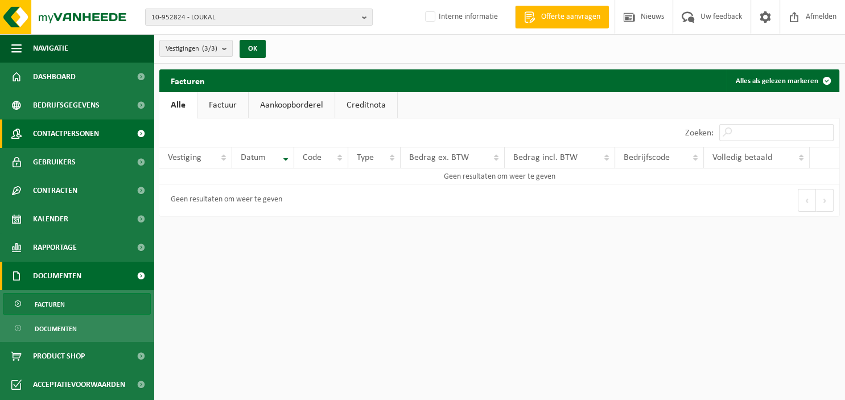
click at [75, 132] on span "Contactpersonen" at bounding box center [66, 133] width 66 height 28
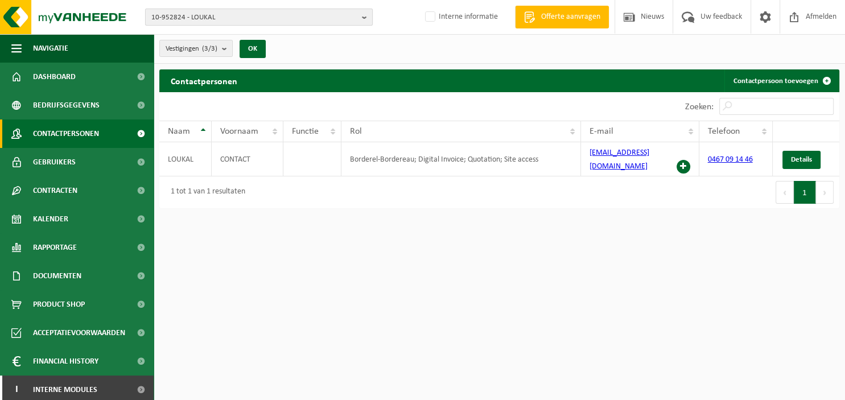
click at [361, 17] on button "10-952824 - LOUKAL" at bounding box center [259, 17] width 228 height 17
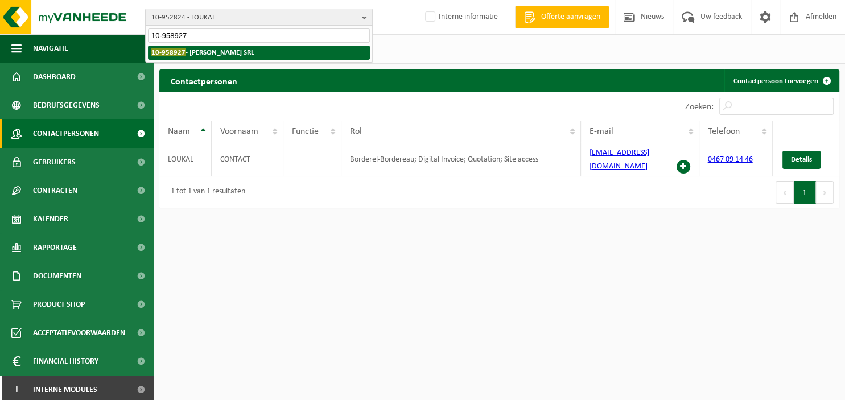
type input "10-958927"
click at [271, 50] on li "10-958927 - DE COSTER D. SRL" at bounding box center [259, 53] width 222 height 14
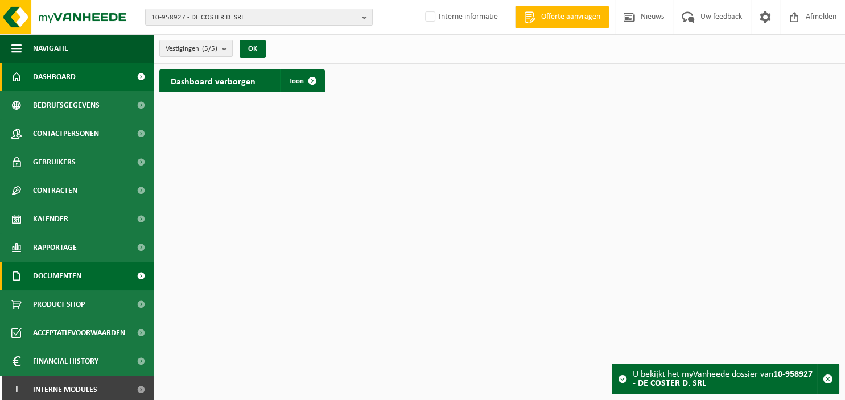
click at [65, 277] on span "Documenten" at bounding box center [57, 276] width 48 height 28
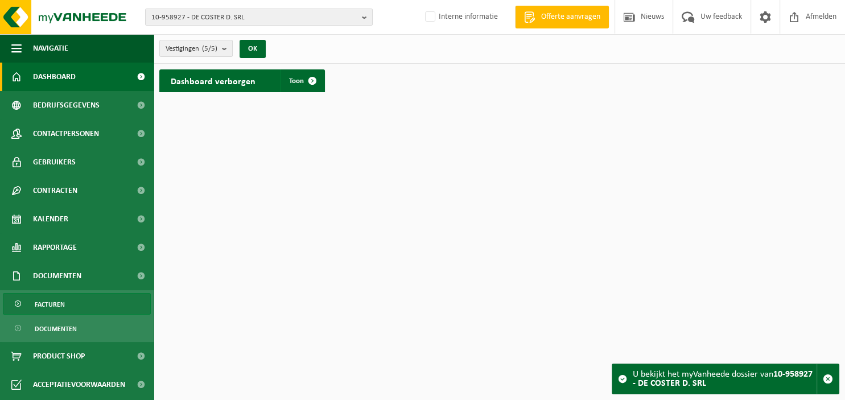
click at [59, 301] on span "Facturen" at bounding box center [50, 305] width 30 height 22
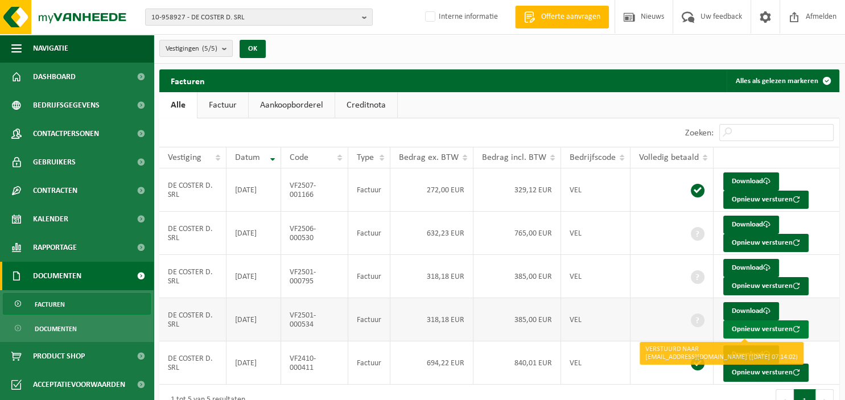
click at [754, 329] on button "Opnieuw versturen" at bounding box center [765, 329] width 85 height 18
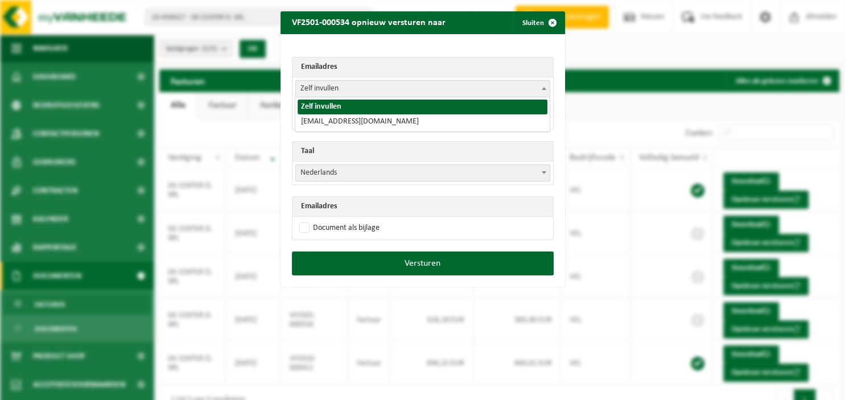
click at [539, 90] on span at bounding box center [543, 88] width 11 height 15
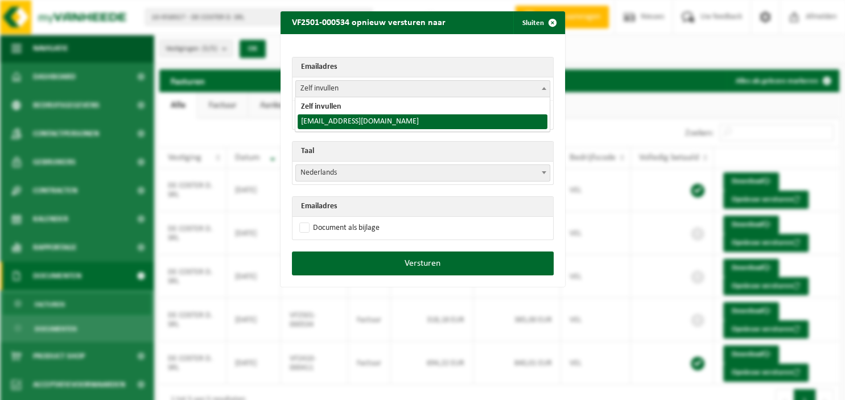
select select "[EMAIL_ADDRESS][DOMAIN_NAME]"
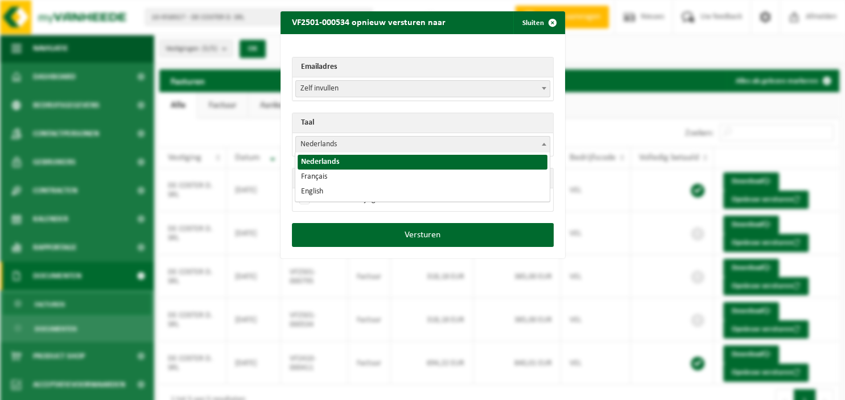
click at [540, 145] on span at bounding box center [543, 144] width 11 height 15
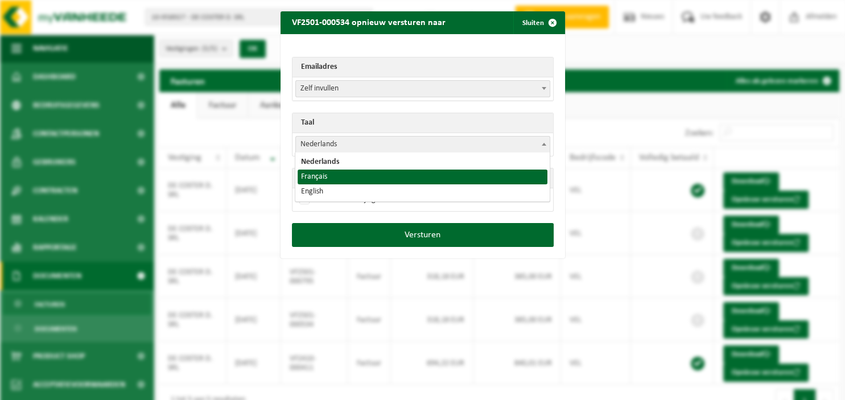
select select "fr"
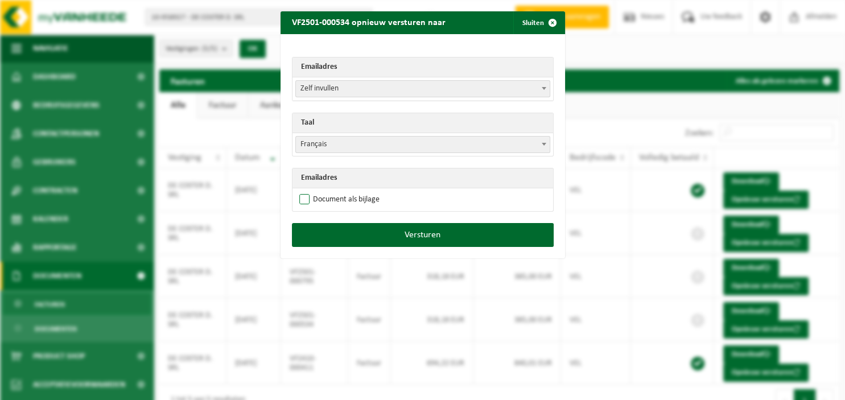
click at [377, 199] on label "Document als bijlage" at bounding box center [338, 199] width 83 height 17
click at [377, 191] on input "Document als bijlage" at bounding box center [437, 191] width 285 height 1
checkbox input "true"
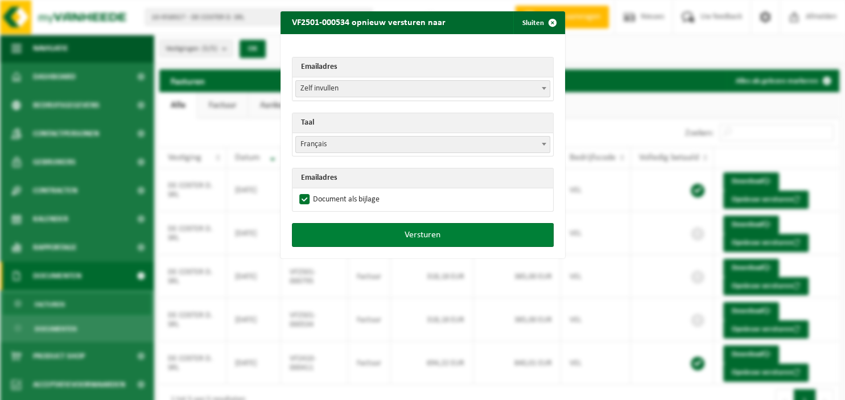
click at [403, 245] on button "Versturen" at bounding box center [423, 235] width 262 height 24
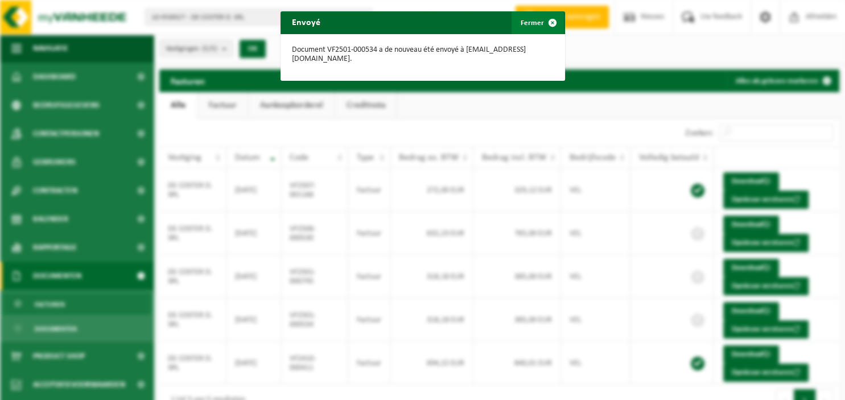
click at [546, 28] on span "button" at bounding box center [552, 22] width 23 height 23
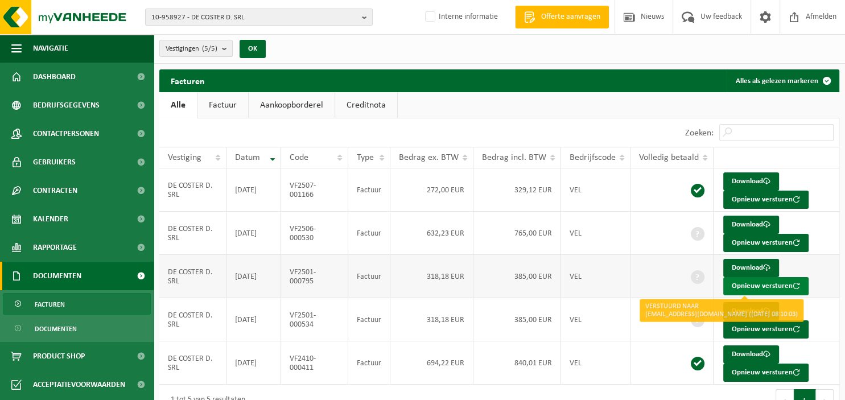
click at [749, 282] on button "Opnieuw versturen" at bounding box center [765, 286] width 85 height 18
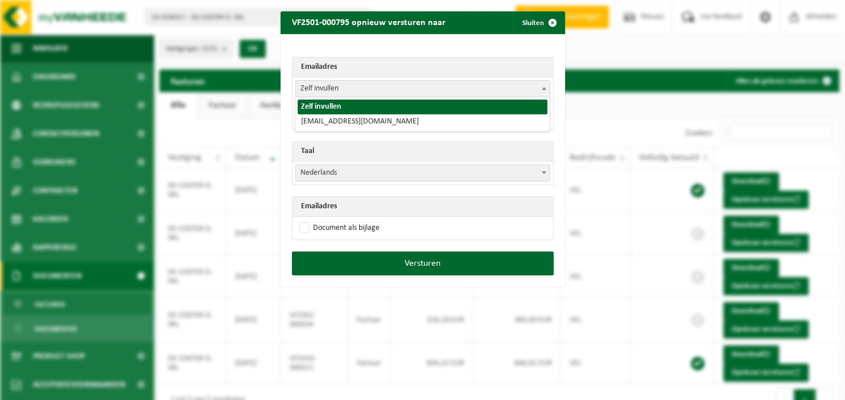
click at [541, 90] on span at bounding box center [543, 88] width 11 height 15
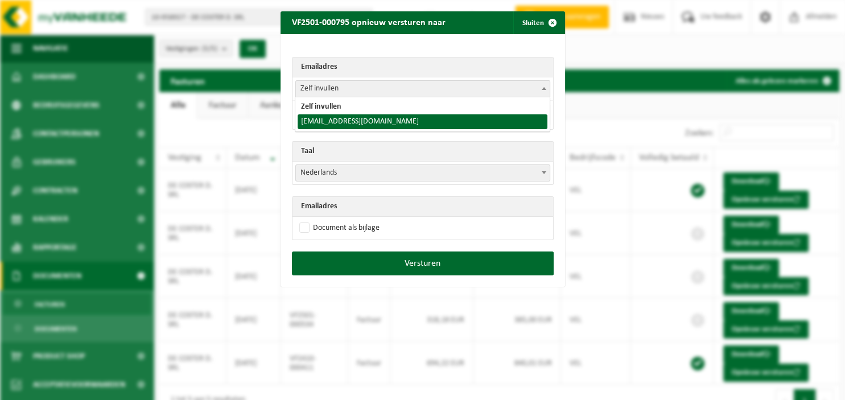
select select "de_costerd@skynet.be"
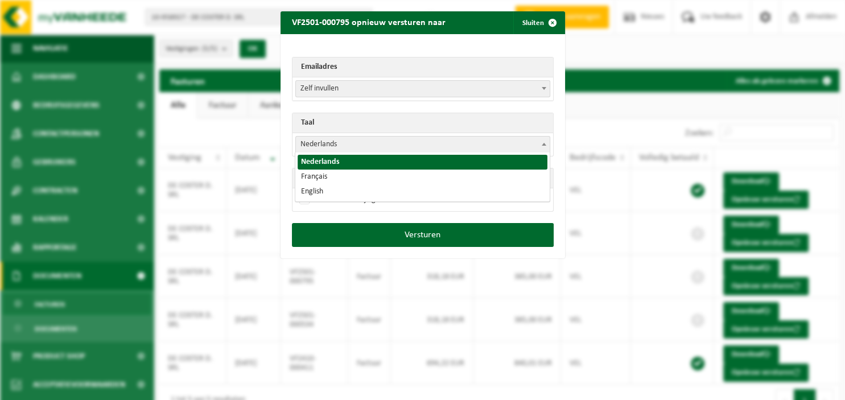
click at [411, 142] on span "Nederlands" at bounding box center [423, 145] width 254 height 16
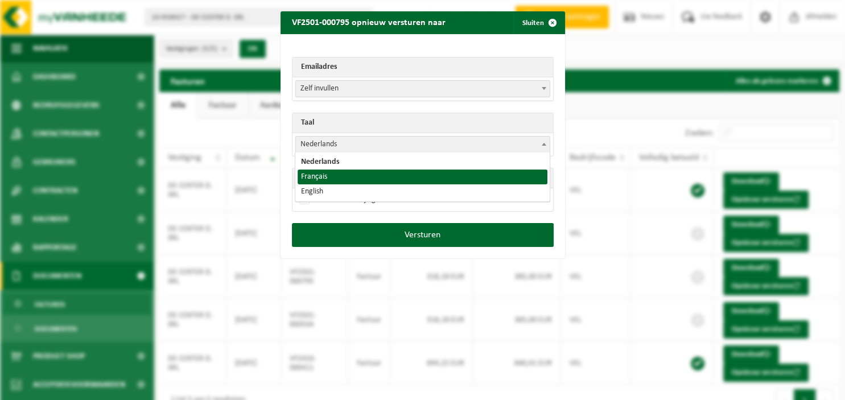
select select "fr"
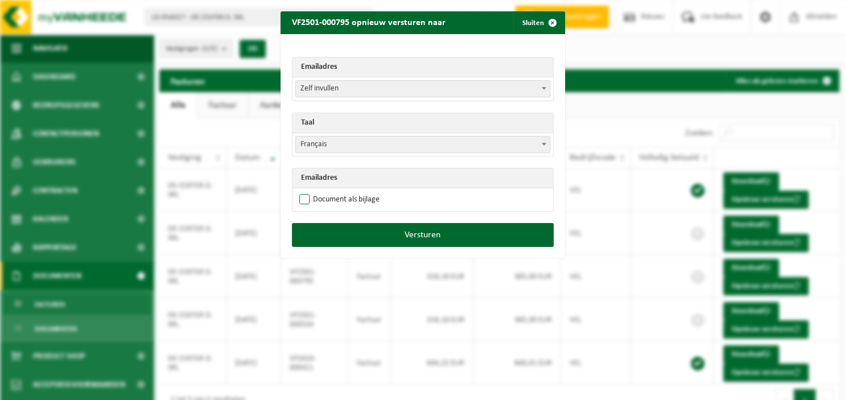
click at [331, 201] on label "Document als bijlage" at bounding box center [338, 199] width 83 height 17
click at [331, 191] on input "Document als bijlage" at bounding box center [437, 191] width 285 height 1
checkbox input "true"
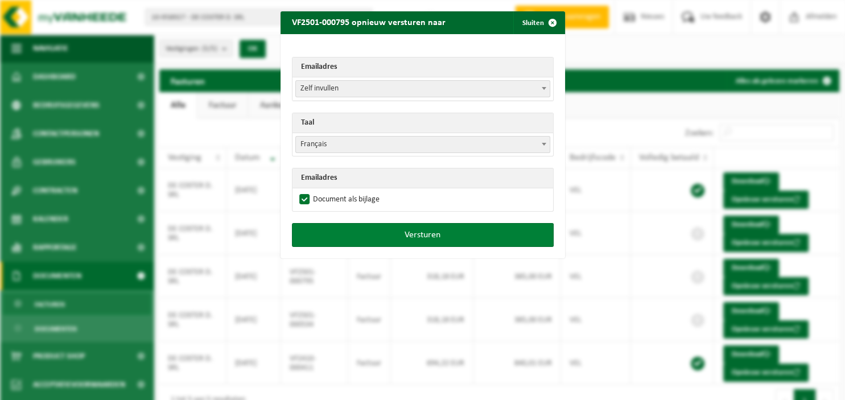
click at [336, 233] on button "Versturen" at bounding box center [423, 235] width 262 height 24
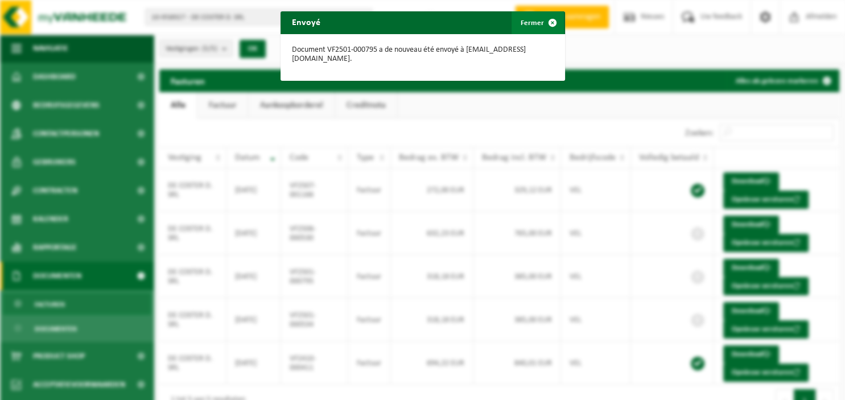
click at [558, 21] on span "button" at bounding box center [552, 22] width 23 height 23
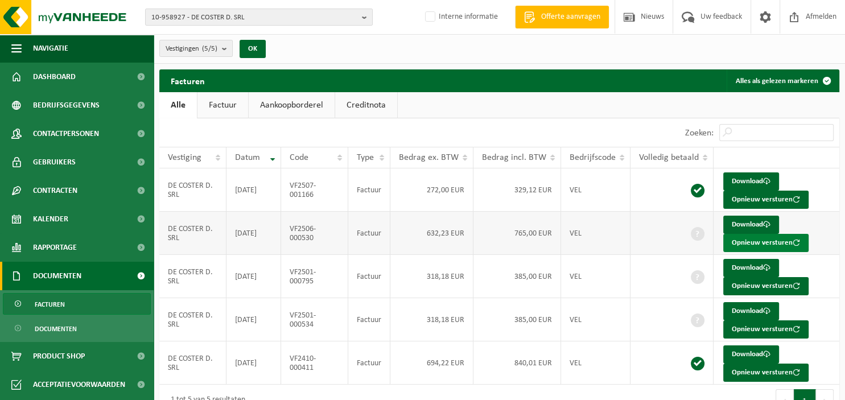
click at [762, 241] on button "Opnieuw versturen" at bounding box center [765, 243] width 85 height 18
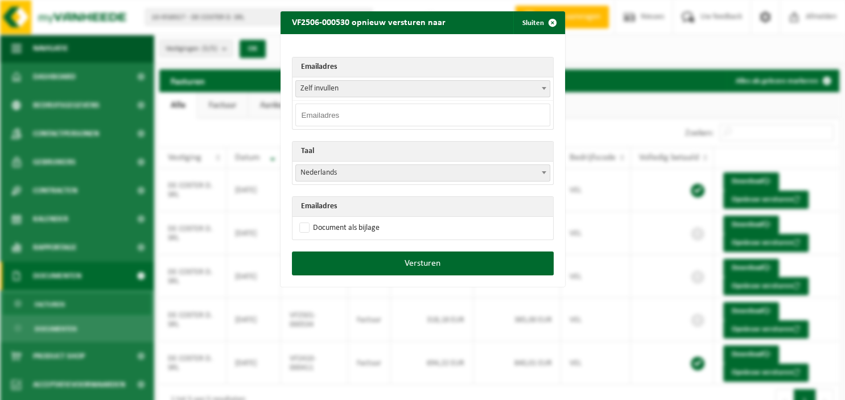
click at [546, 92] on span at bounding box center [543, 88] width 11 height 15
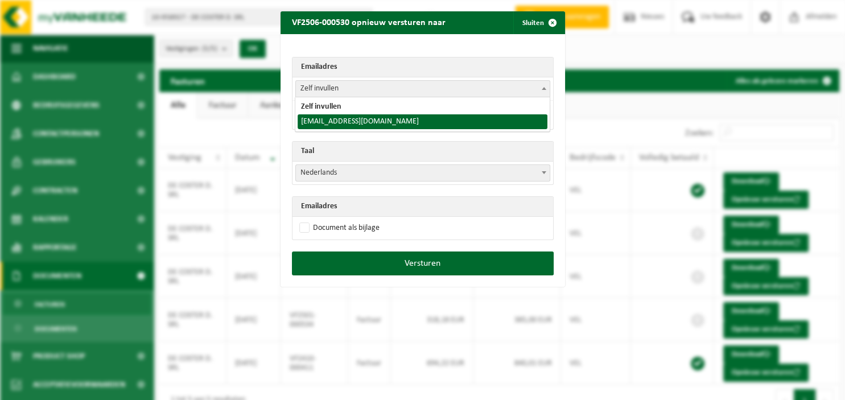
select select "de_costerd@skynet.be"
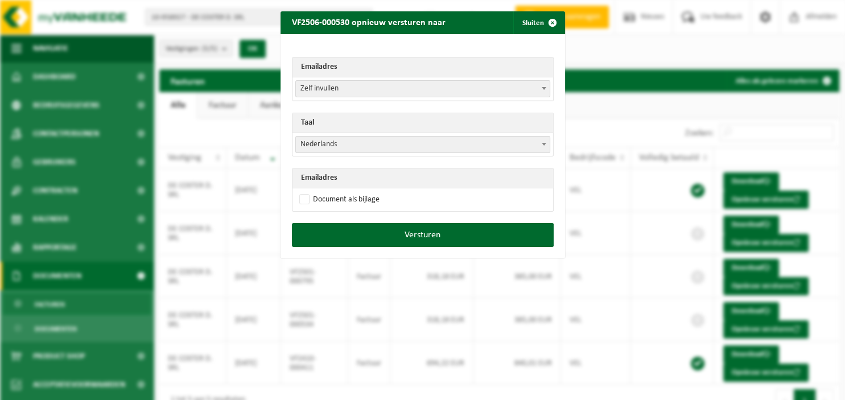
click at [405, 145] on span "Nederlands" at bounding box center [423, 145] width 254 height 16
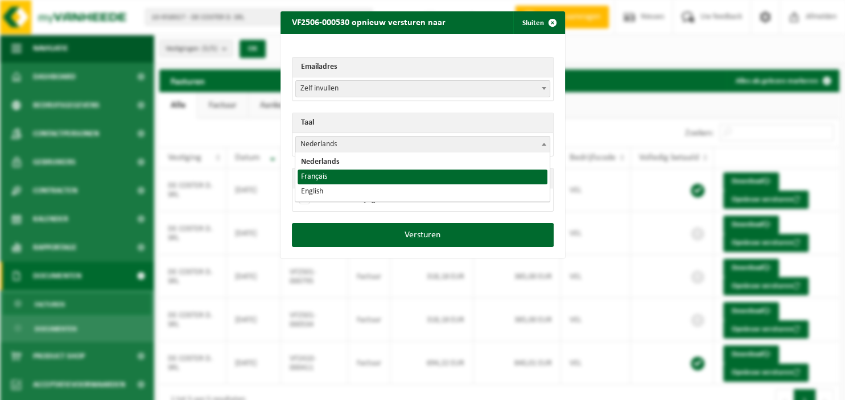
select select "fr"
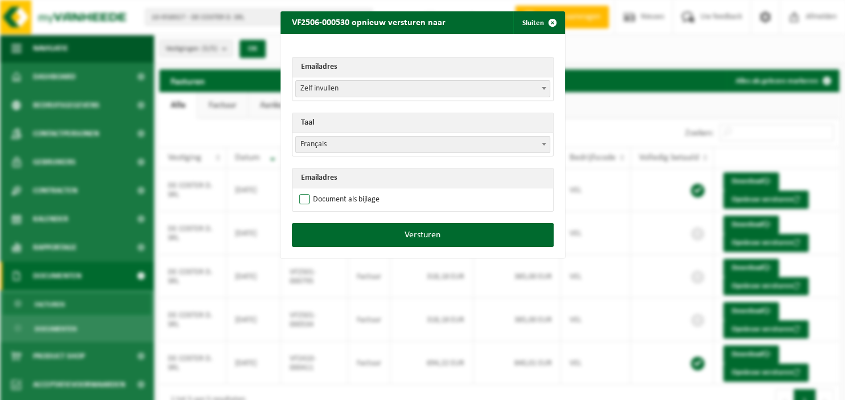
click at [315, 199] on label "Document als bijlage" at bounding box center [338, 199] width 83 height 17
click at [315, 191] on input "Document als bijlage" at bounding box center [437, 191] width 285 height 1
checkbox input "true"
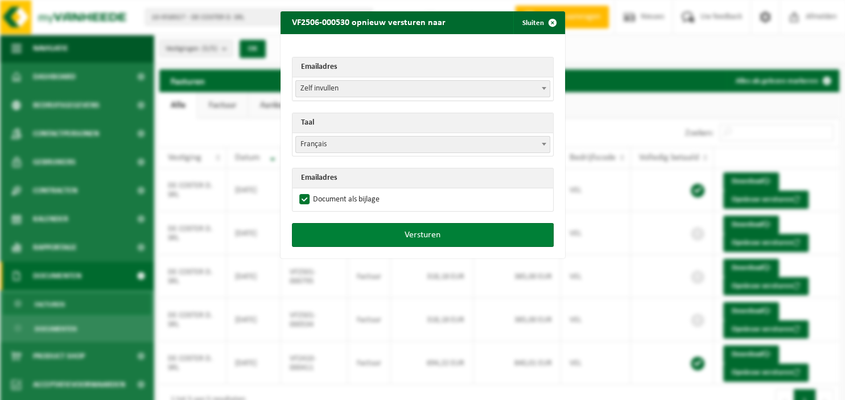
click at [385, 233] on button "Versturen" at bounding box center [423, 235] width 262 height 24
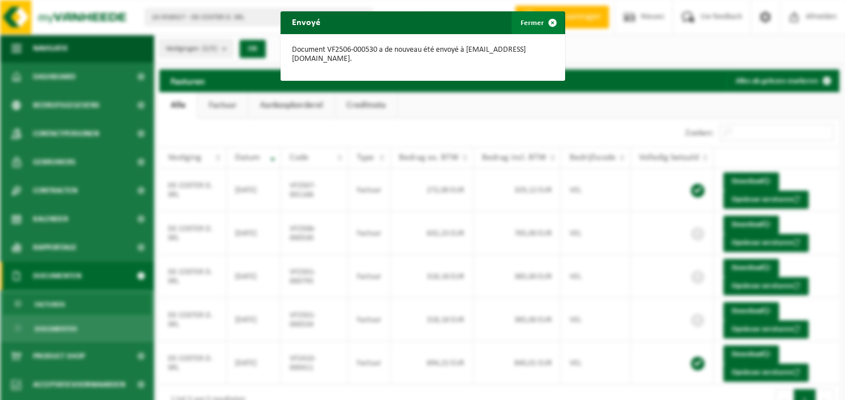
click at [551, 20] on span "button" at bounding box center [552, 22] width 23 height 23
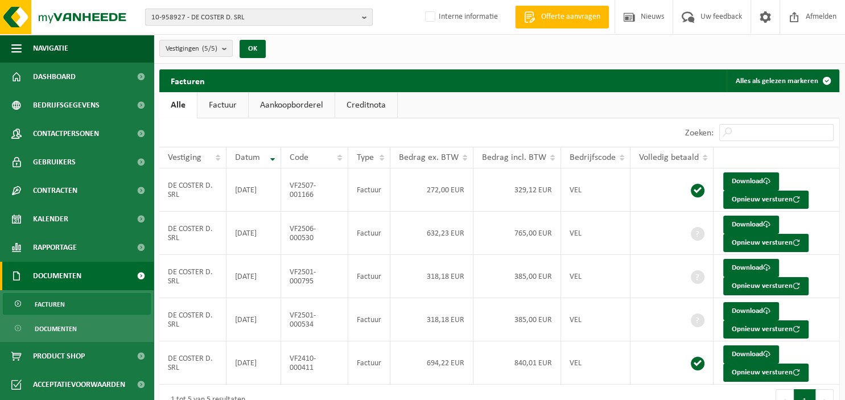
click at [363, 17] on b "button" at bounding box center [367, 17] width 10 height 16
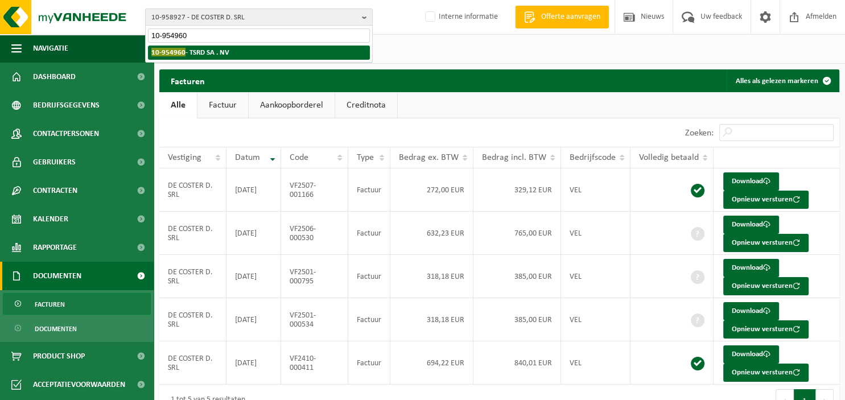
type input "10-954960"
click at [275, 55] on li "10-954960 - TSRD SA . NV" at bounding box center [259, 53] width 222 height 14
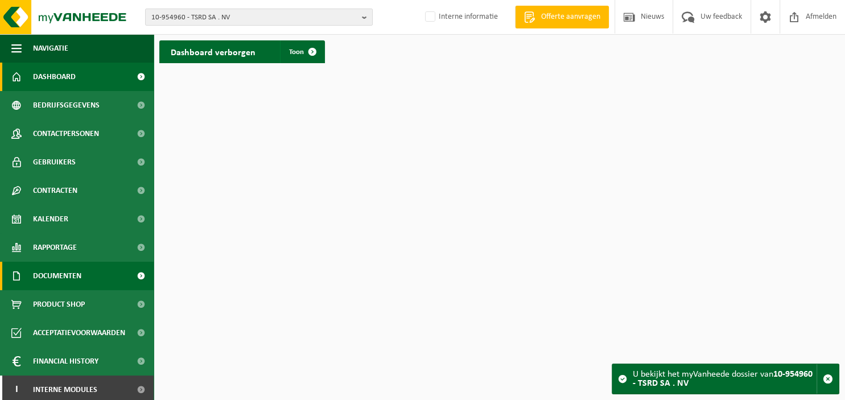
click at [62, 279] on span "Documenten" at bounding box center [57, 276] width 48 height 28
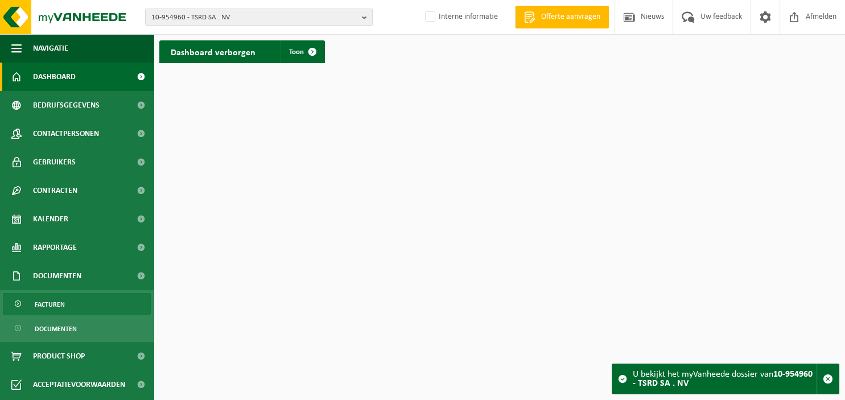
click at [53, 302] on span "Facturen" at bounding box center [50, 305] width 30 height 22
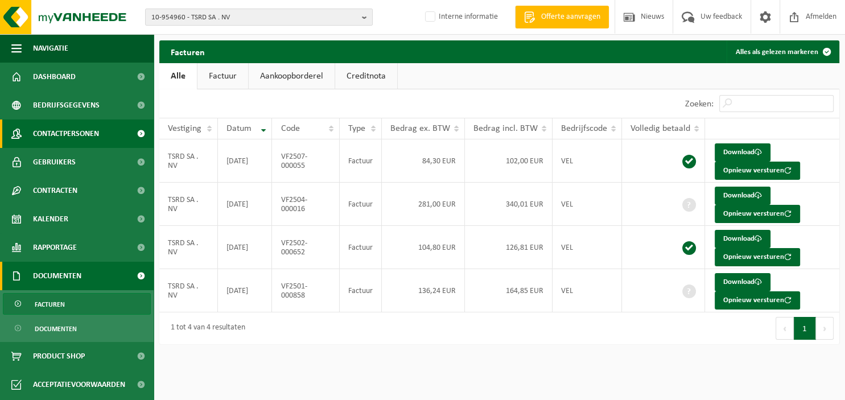
click at [71, 135] on span "Contactpersonen" at bounding box center [66, 133] width 66 height 28
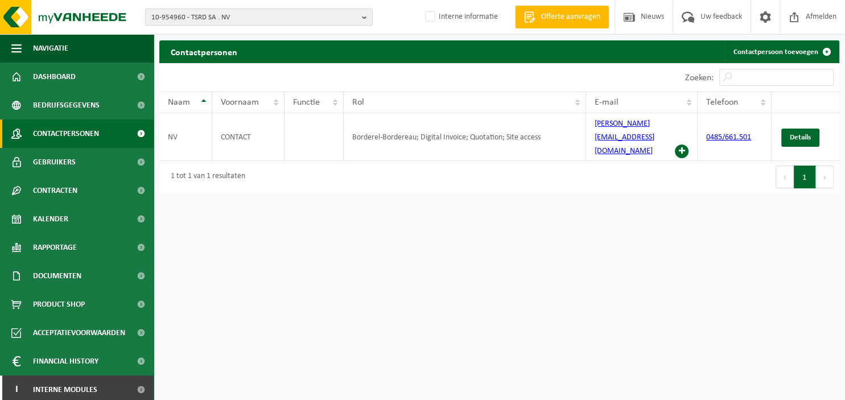
click at [367, 18] on b "button" at bounding box center [367, 17] width 10 height 16
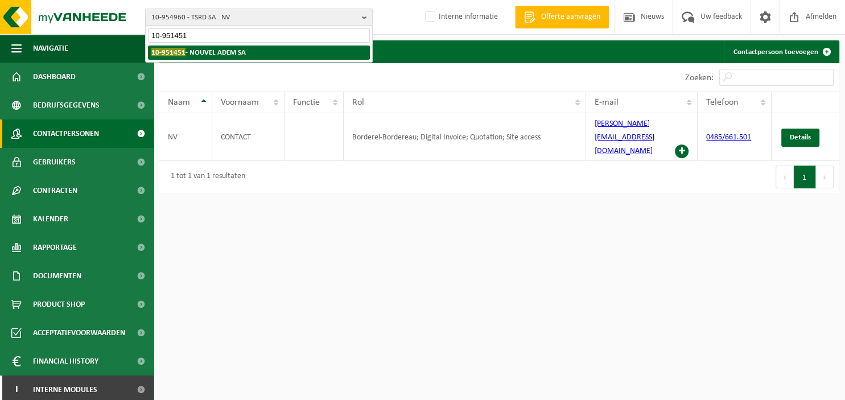
type input "10-951451"
click at [271, 53] on li "10-951451 - NOUVEL ADEM SA" at bounding box center [259, 53] width 222 height 14
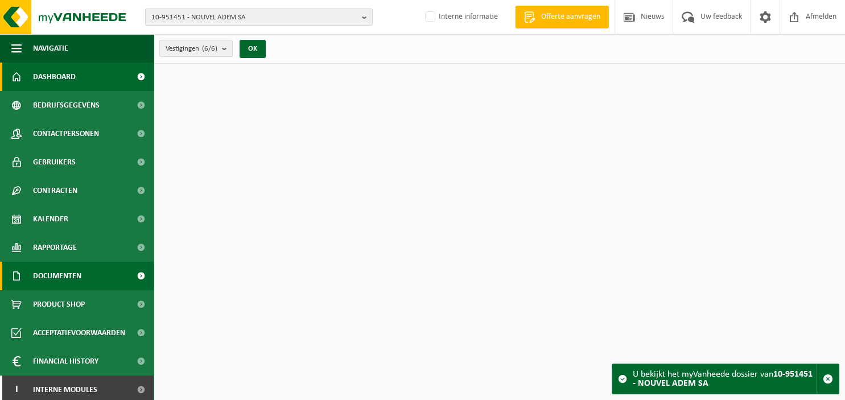
click at [71, 279] on span "Documenten" at bounding box center [57, 276] width 48 height 28
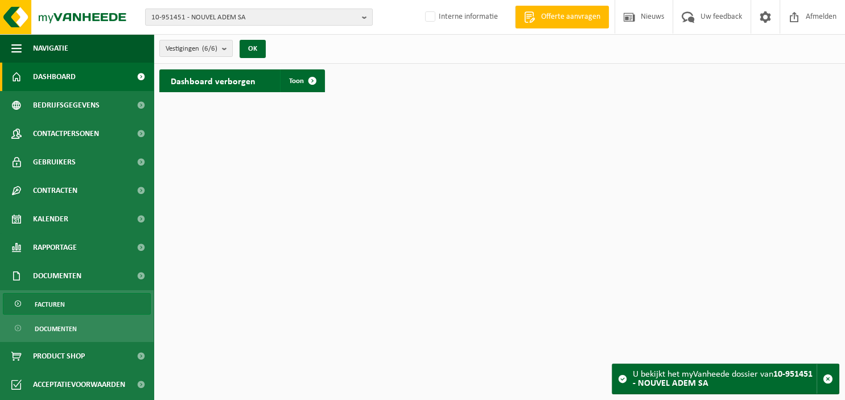
click at [59, 300] on span "Facturen" at bounding box center [50, 305] width 30 height 22
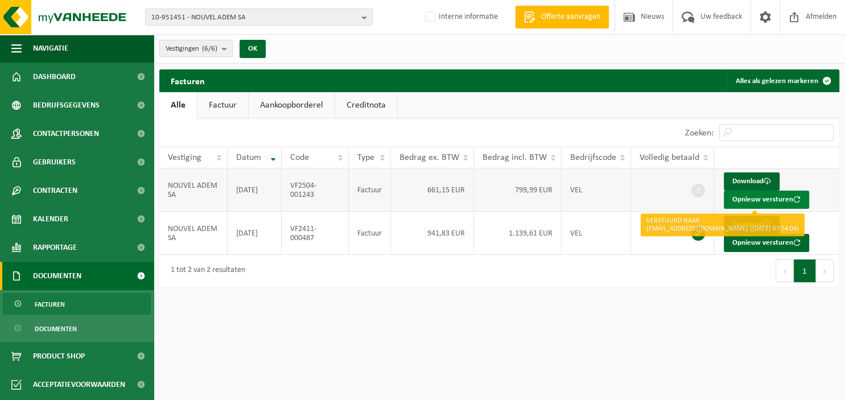
click at [741, 198] on button "Opnieuw versturen" at bounding box center [766, 200] width 85 height 18
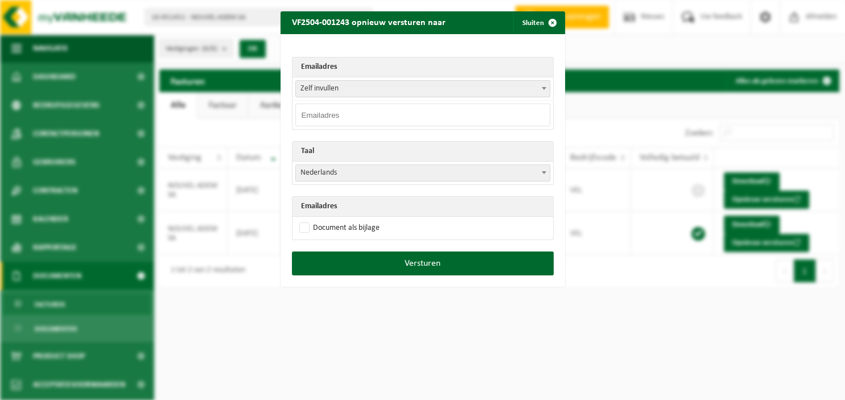
click at [546, 91] on span at bounding box center [543, 88] width 11 height 15
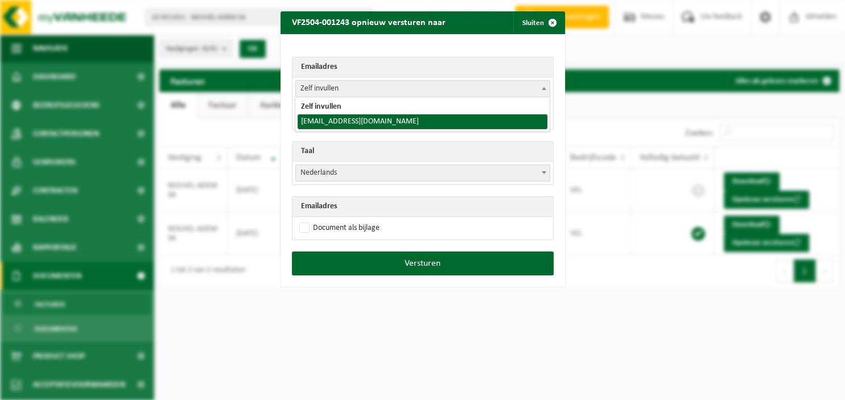
select select "nouveladem@gmail.com"
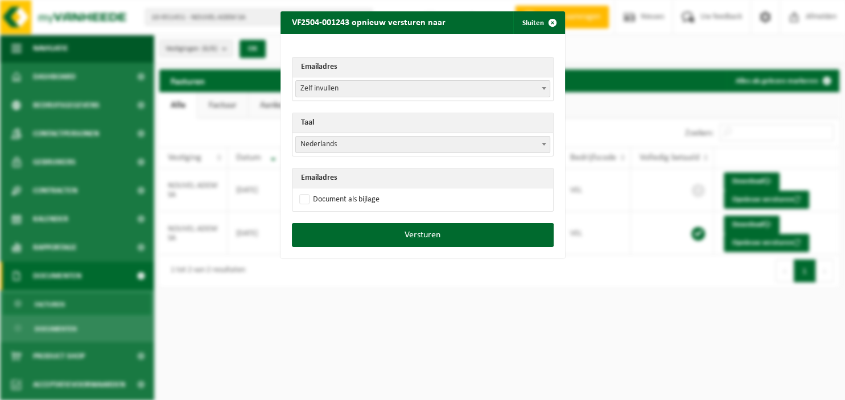
click at [536, 140] on span "Nederlands" at bounding box center [423, 145] width 254 height 16
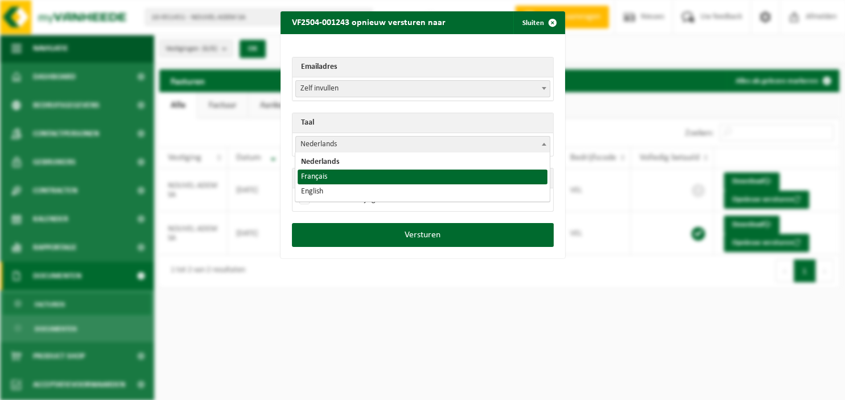
select select "fr"
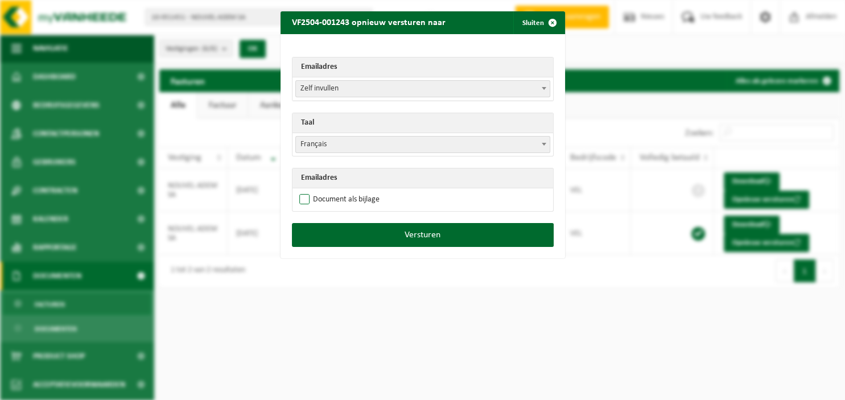
click at [349, 201] on label "Document als bijlage" at bounding box center [338, 199] width 83 height 17
click at [349, 191] on input "Document als bijlage" at bounding box center [437, 191] width 285 height 1
checkbox input "true"
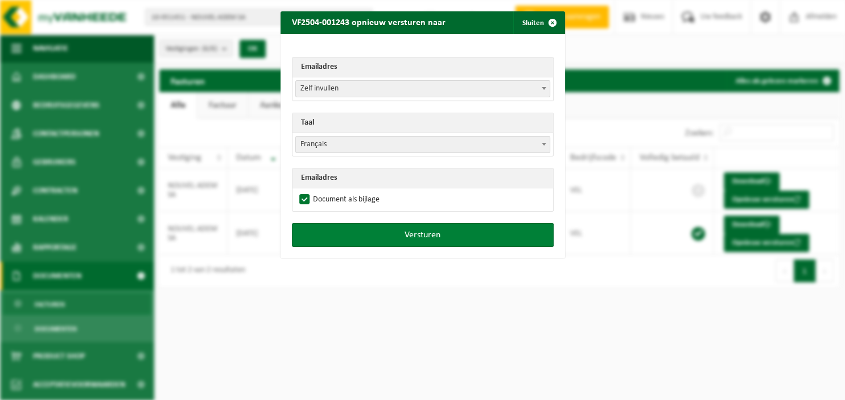
click at [382, 233] on button "Versturen" at bounding box center [423, 235] width 262 height 24
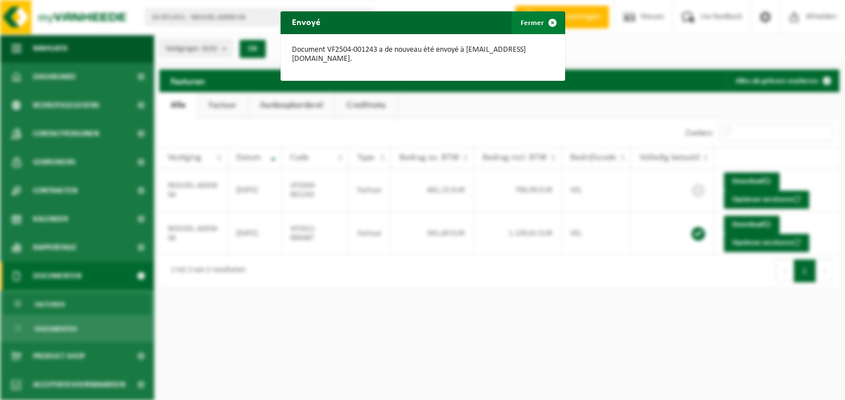
click at [547, 22] on span "button" at bounding box center [552, 22] width 23 height 23
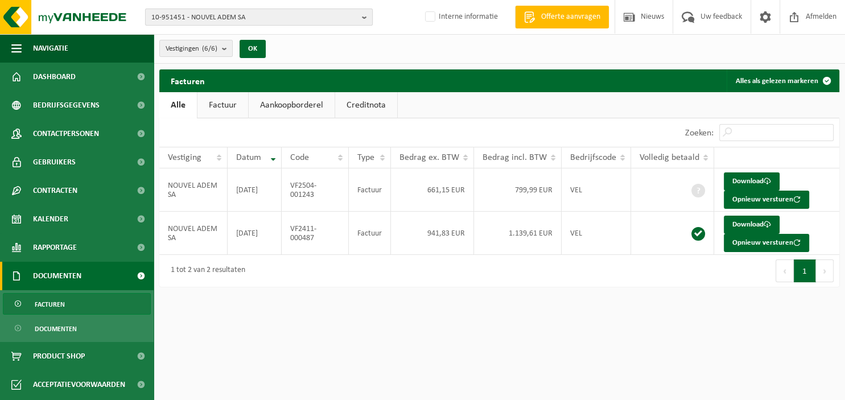
click at [290, 15] on span "10-951451 - NOUVEL ADEM SA" at bounding box center [254, 17] width 206 height 17
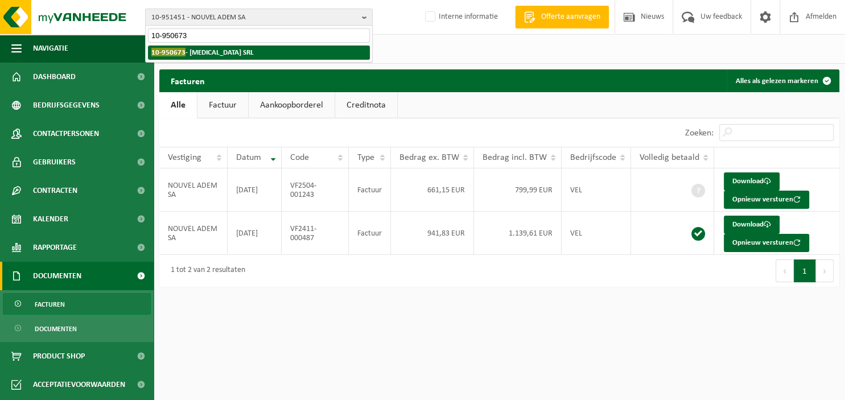
type input "10-950673"
click at [240, 49] on li "10-950673 - DECOGEST SRL" at bounding box center [259, 53] width 222 height 14
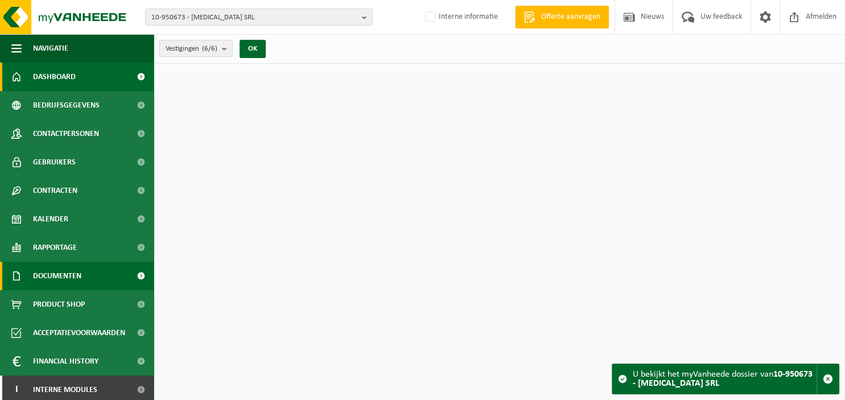
click at [79, 279] on span "Documenten" at bounding box center [57, 276] width 48 height 28
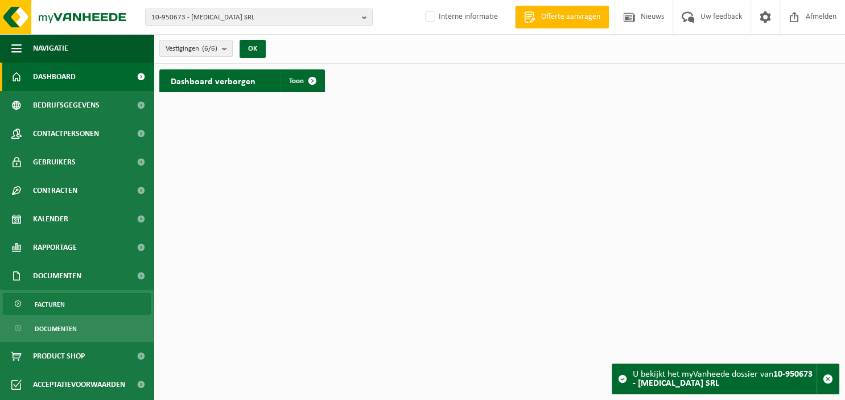
click at [70, 304] on link "Facturen" at bounding box center [77, 304] width 148 height 22
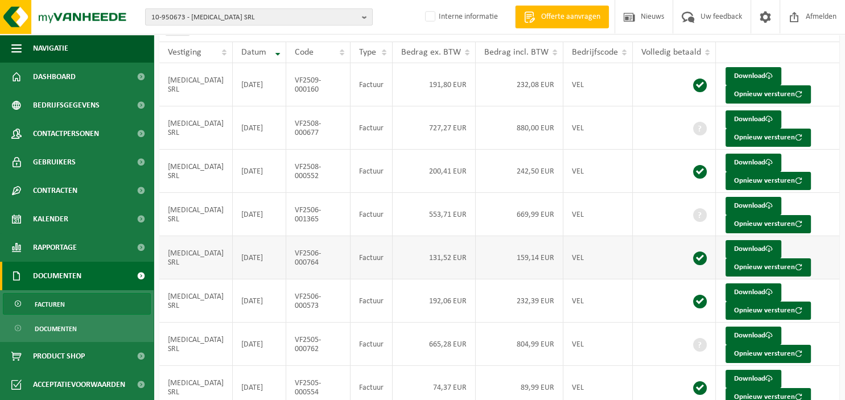
scroll to position [120, 0]
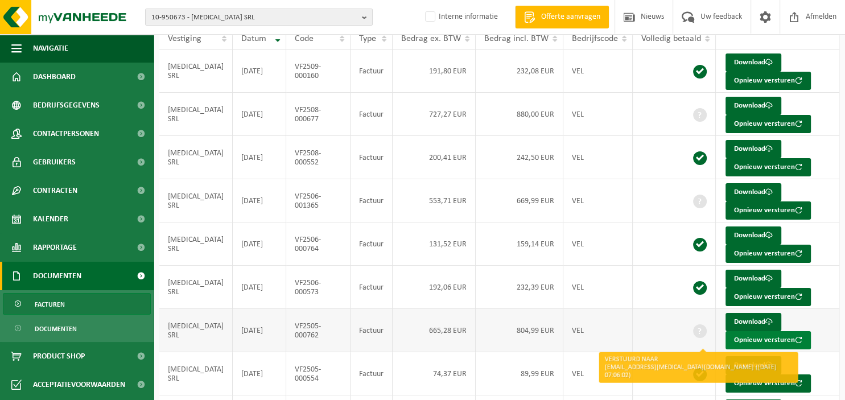
click at [740, 338] on button "Opnieuw versturen" at bounding box center [767, 340] width 85 height 18
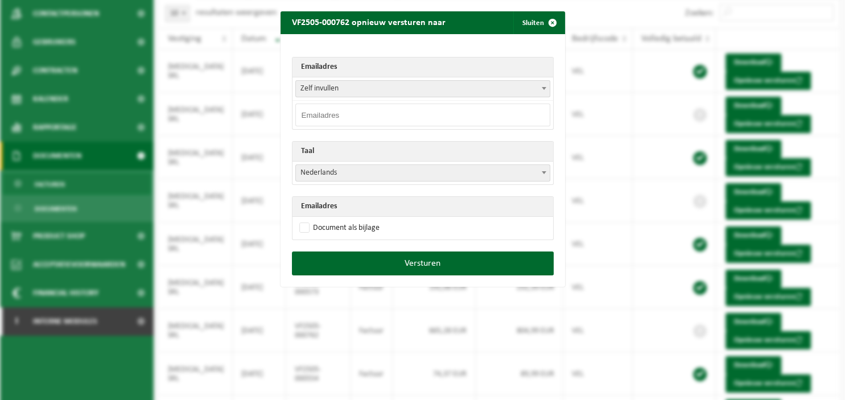
click at [540, 85] on span at bounding box center [543, 88] width 11 height 15
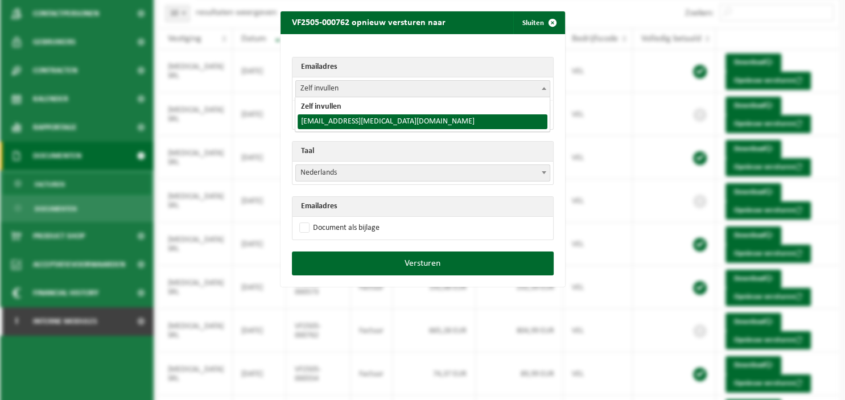
select select "admin@decogest.com"
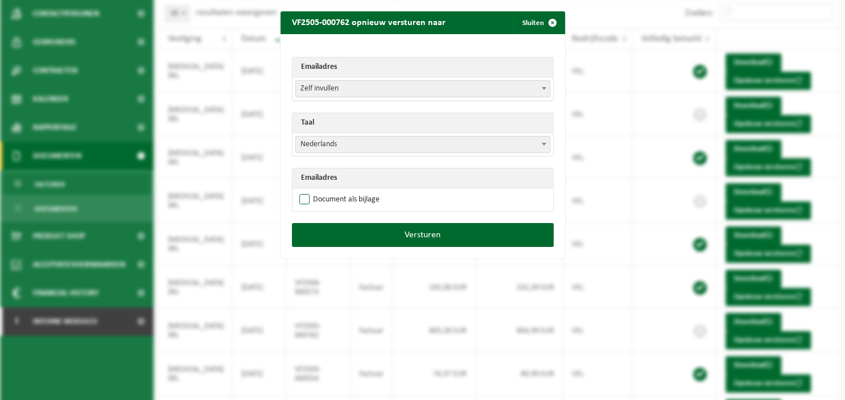
click at [351, 196] on label "Document als bijlage" at bounding box center [338, 199] width 83 height 17
click at [351, 191] on input "Document als bijlage" at bounding box center [437, 191] width 285 height 1
checkbox input "true"
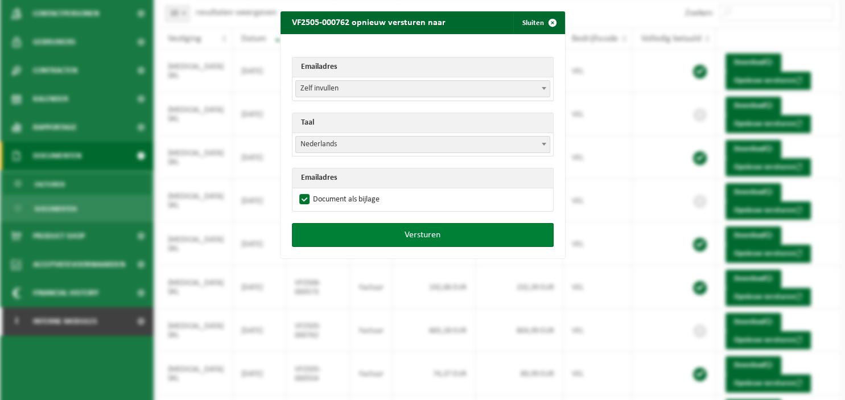
click at [372, 238] on button "Versturen" at bounding box center [423, 235] width 262 height 24
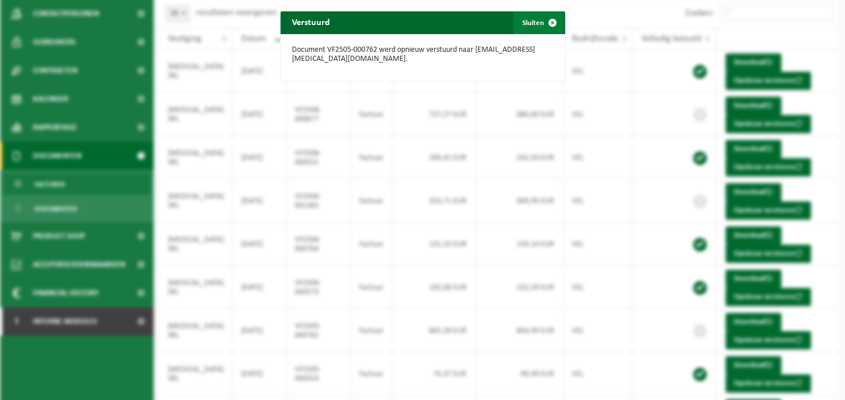
click at [551, 17] on span "button" at bounding box center [552, 22] width 23 height 23
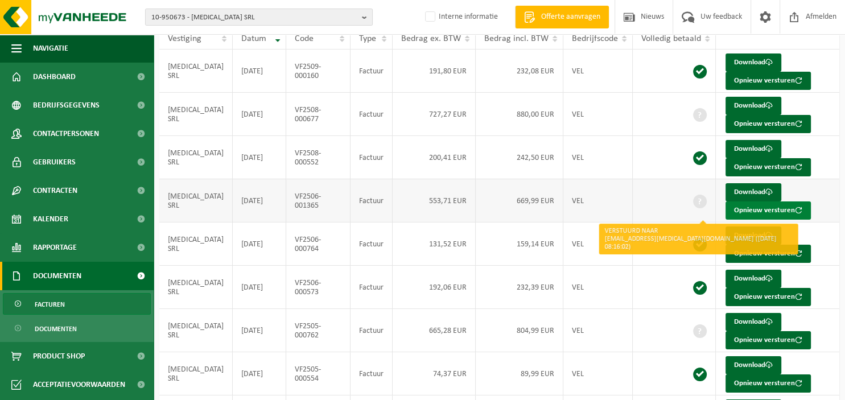
click at [737, 208] on button "Opnieuw versturen" at bounding box center [767, 210] width 85 height 18
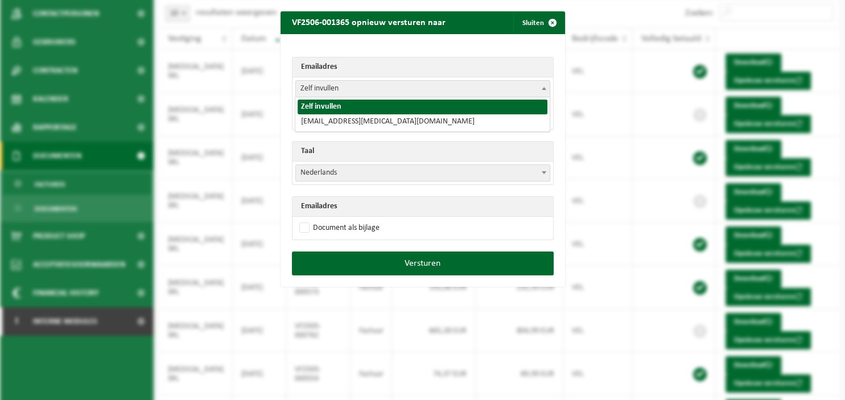
click at [542, 86] on span at bounding box center [543, 88] width 11 height 15
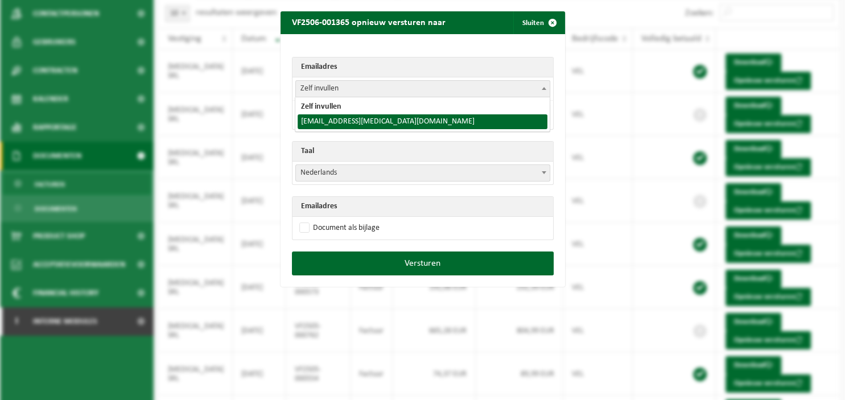
select select "admin@decogest.com"
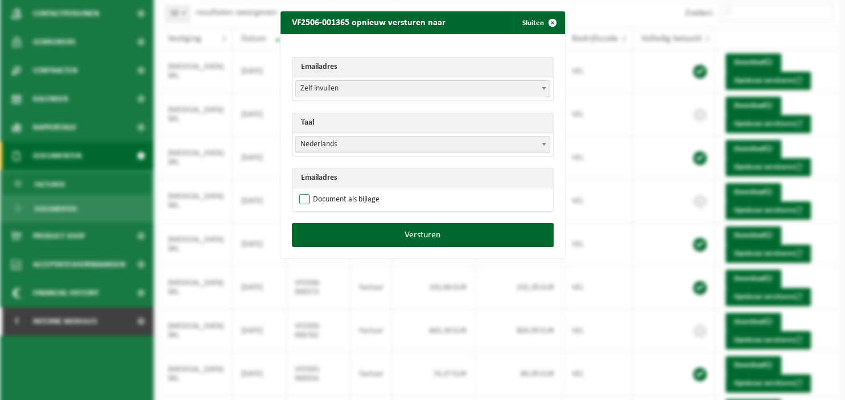
click at [368, 199] on label "Document als bijlage" at bounding box center [338, 199] width 83 height 17
click at [368, 191] on input "Document als bijlage" at bounding box center [437, 191] width 285 height 1
checkbox input "true"
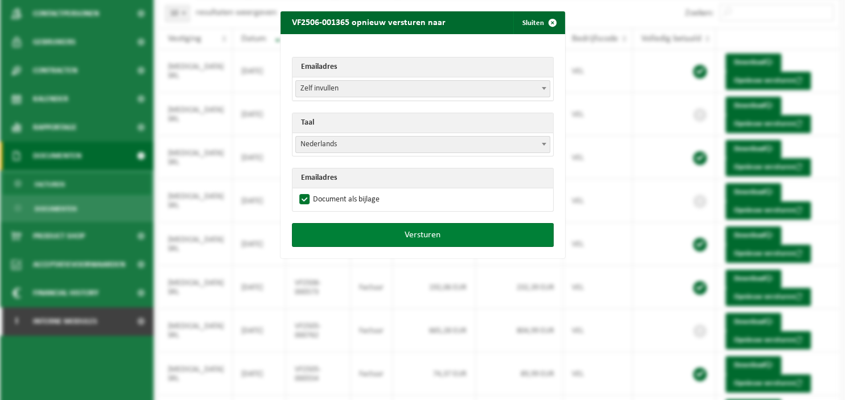
click at [386, 242] on button "Versturen" at bounding box center [423, 235] width 262 height 24
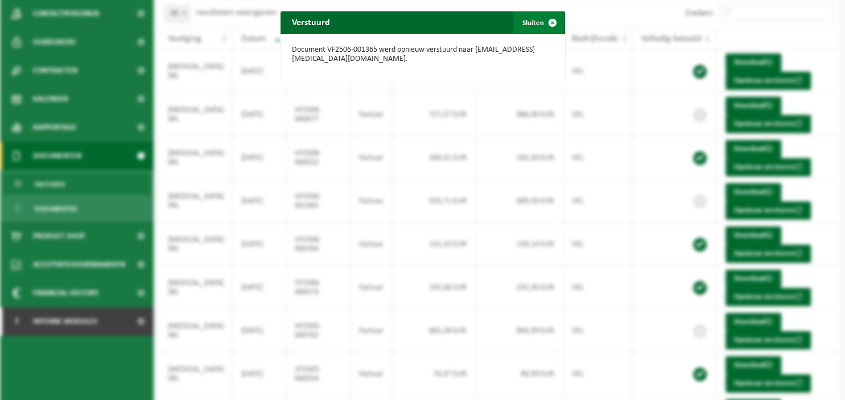
click at [546, 25] on span "button" at bounding box center [552, 22] width 23 height 23
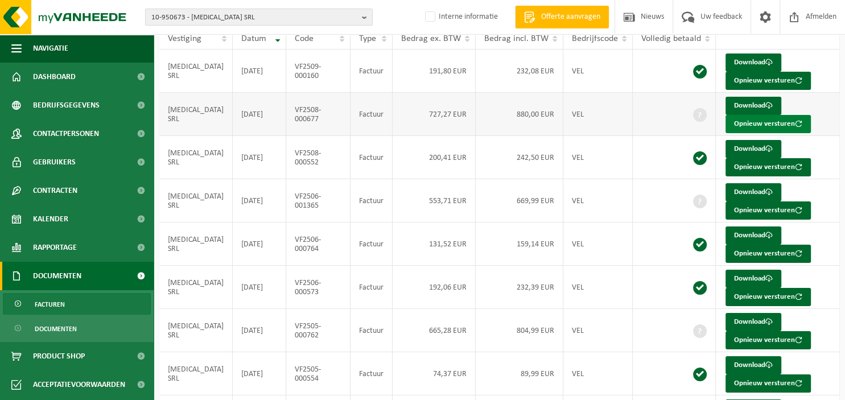
click at [734, 123] on button "Opnieuw versturen" at bounding box center [767, 124] width 85 height 18
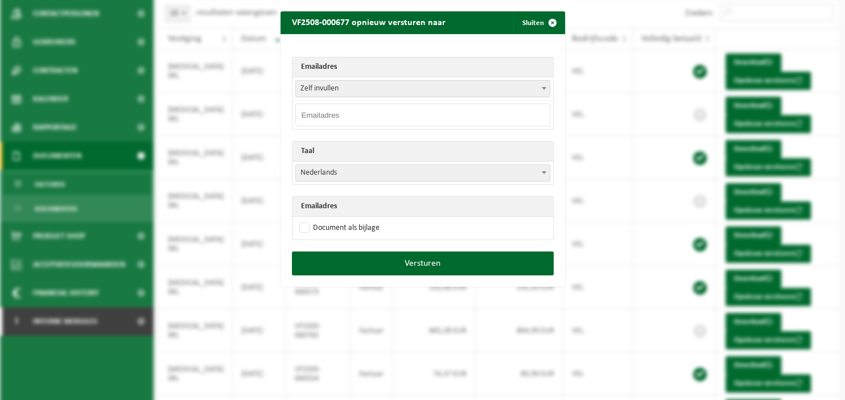
click at [547, 86] on span at bounding box center [543, 88] width 11 height 15
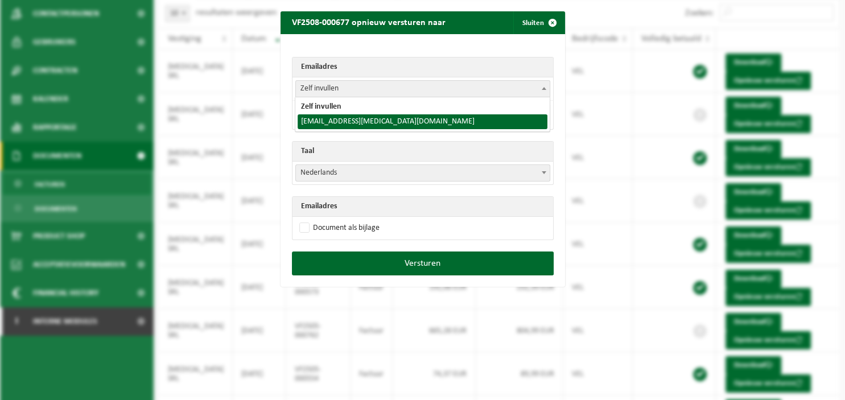
select select "admin@decogest.com"
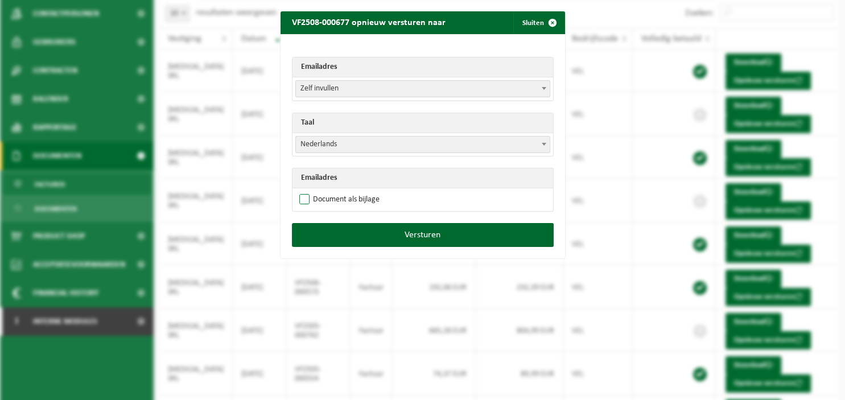
click at [352, 199] on label "Document als bijlage" at bounding box center [338, 199] width 83 height 17
click at [352, 191] on input "Document als bijlage" at bounding box center [437, 191] width 285 height 1
checkbox input "true"
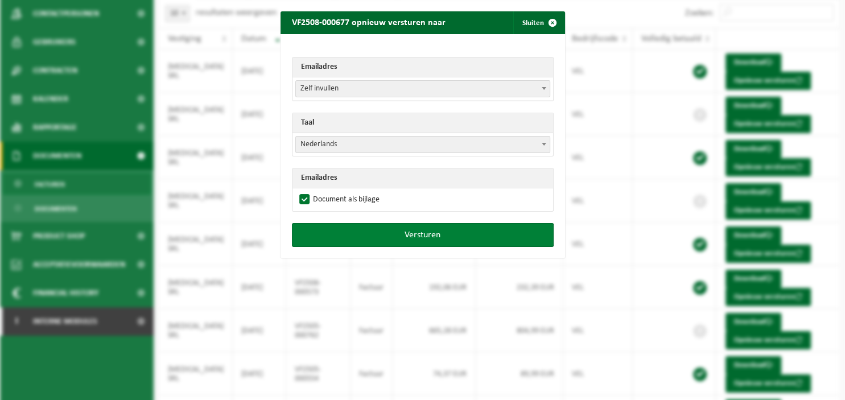
click at [364, 238] on button "Versturen" at bounding box center [423, 235] width 262 height 24
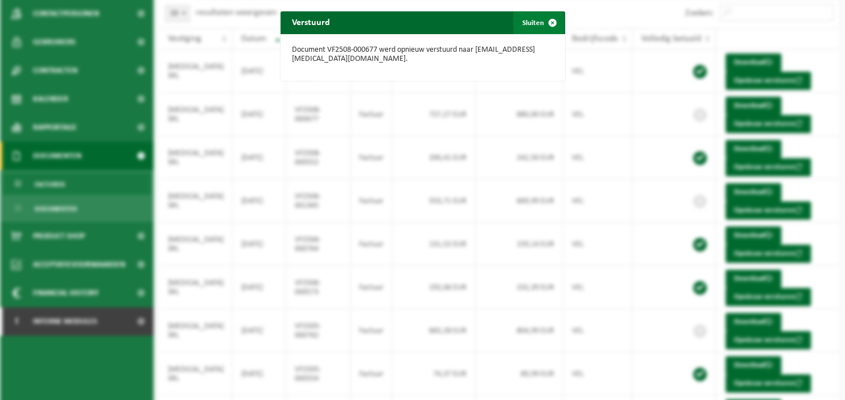
click at [549, 22] on span "button" at bounding box center [552, 22] width 23 height 23
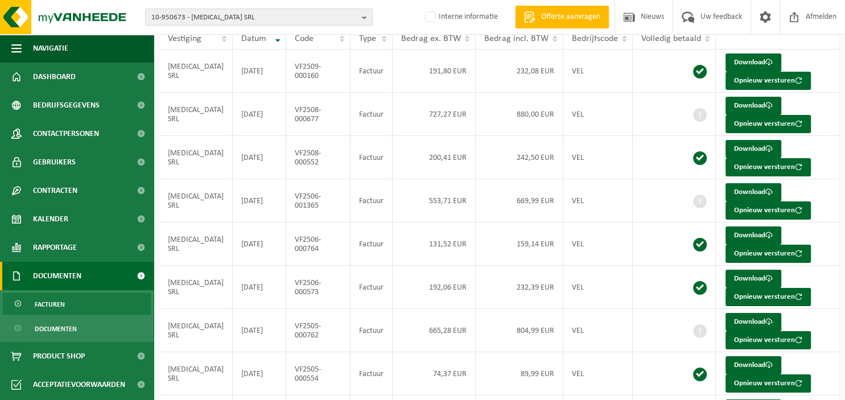
click at [369, 20] on b "button" at bounding box center [367, 17] width 10 height 16
type input "10-966625"
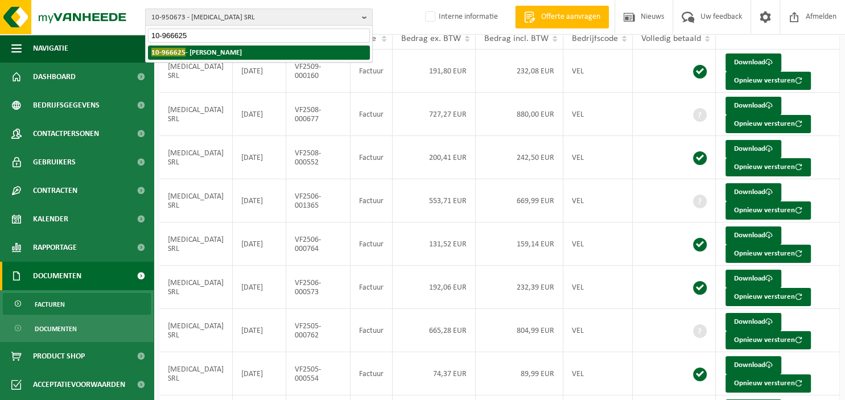
click at [242, 52] on strong "10-966625 - FRANCOTTE OLIVIER" at bounding box center [196, 52] width 90 height 9
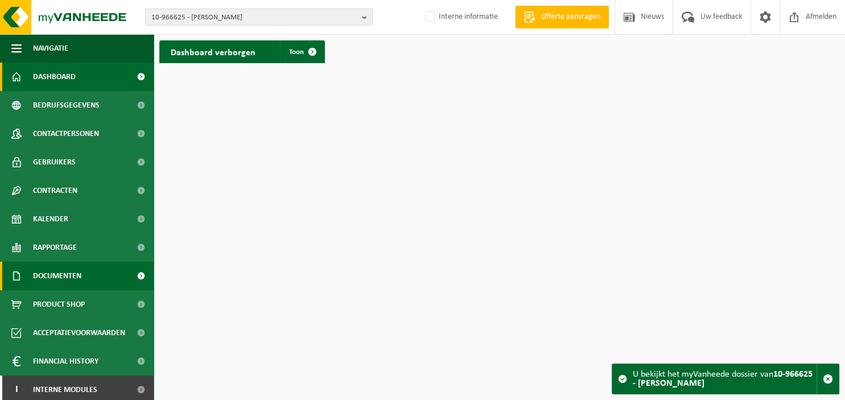
click at [78, 277] on span "Documenten" at bounding box center [57, 276] width 48 height 28
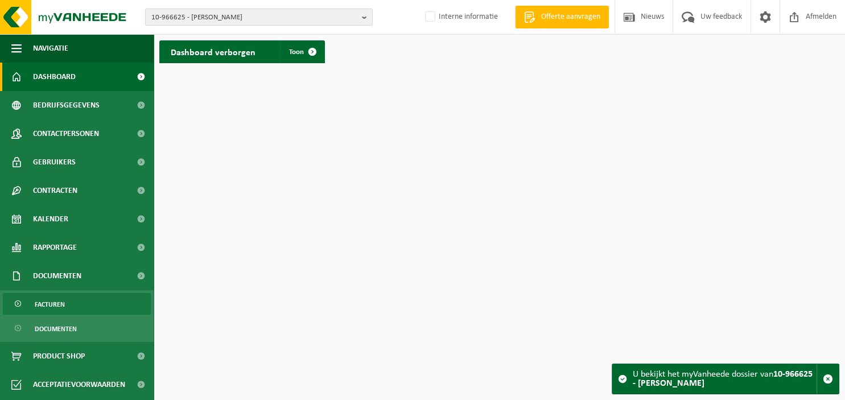
click at [68, 308] on link "Facturen" at bounding box center [77, 304] width 148 height 22
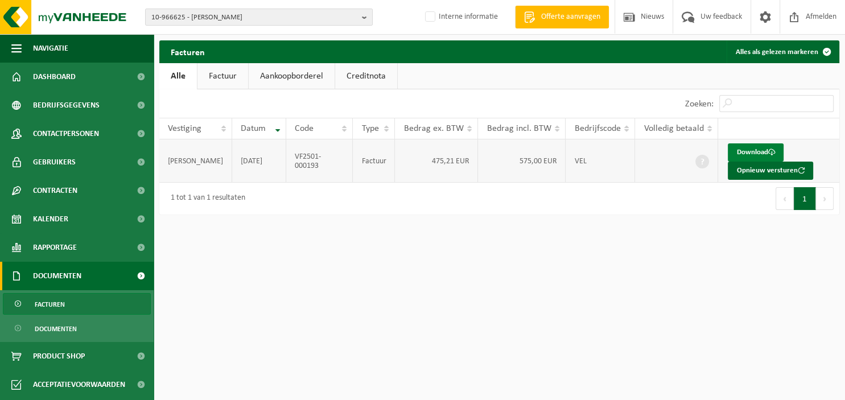
click at [742, 149] on link "Download" at bounding box center [756, 152] width 56 height 18
click at [364, 13] on b "button" at bounding box center [367, 17] width 10 height 16
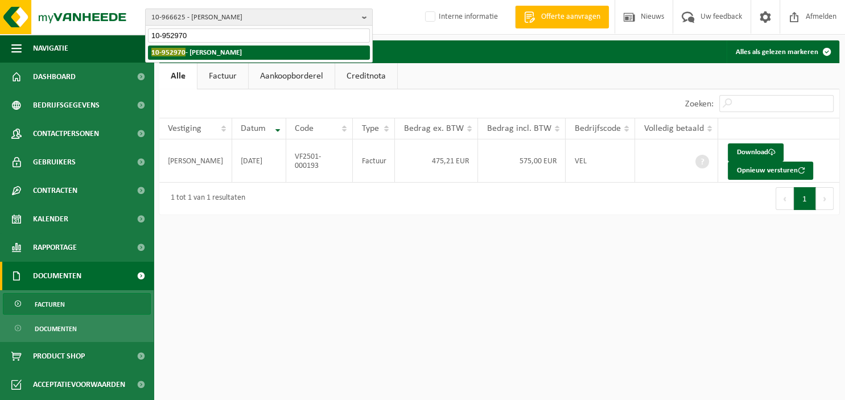
type input "10-952970"
click at [222, 53] on strong "10-952970 - SIMONART SPRL" at bounding box center [196, 52] width 90 height 9
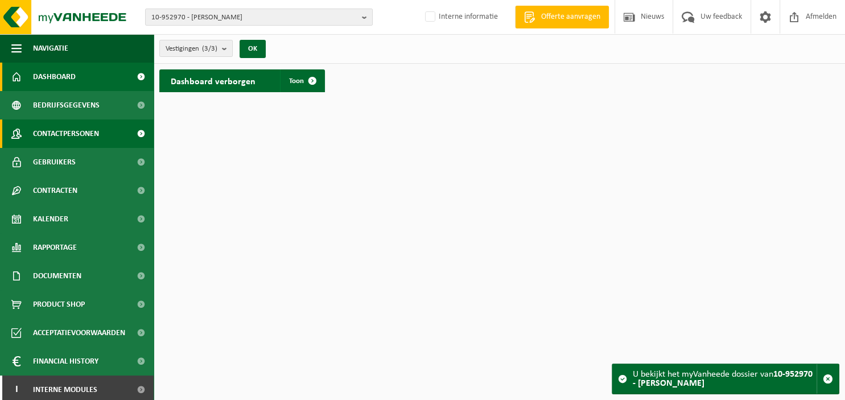
click at [82, 131] on span "Contactpersonen" at bounding box center [66, 133] width 66 height 28
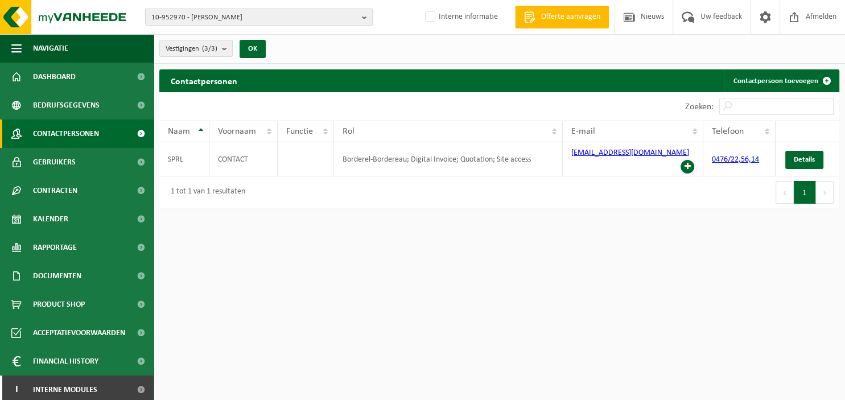
click at [363, 14] on b "button" at bounding box center [367, 17] width 10 height 16
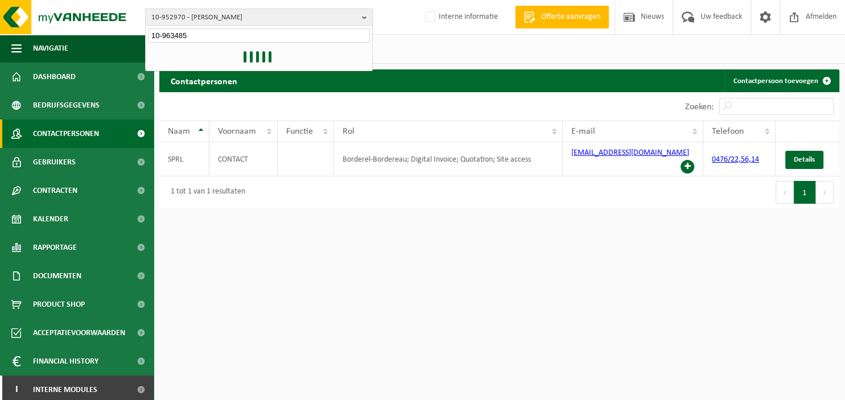
type input "10-963485"
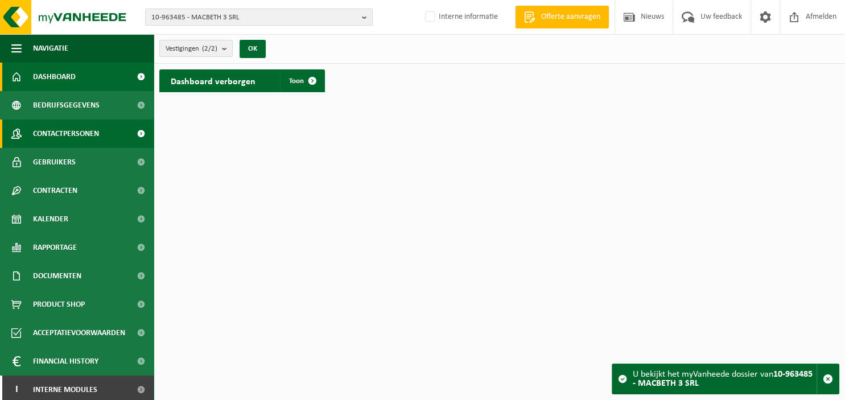
click at [86, 139] on span "Contactpersonen" at bounding box center [66, 133] width 66 height 28
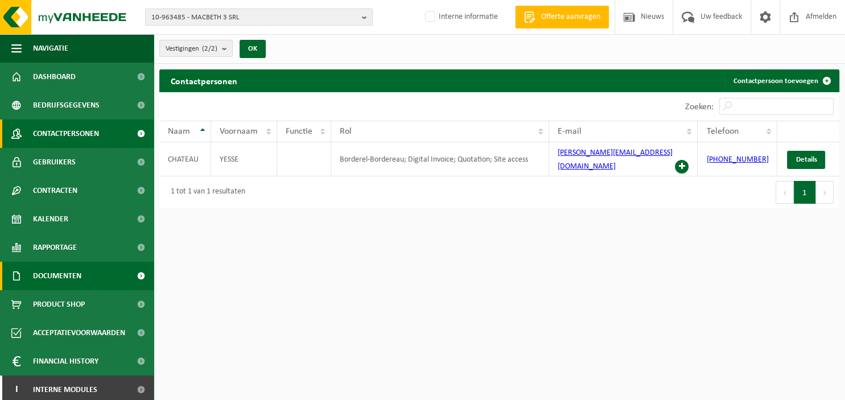
click at [64, 272] on span "Documenten" at bounding box center [57, 276] width 48 height 28
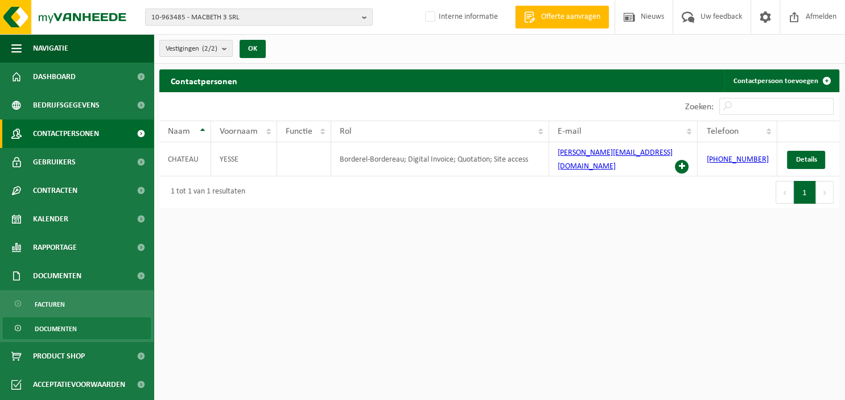
click at [76, 329] on span "Documenten" at bounding box center [56, 329] width 42 height 22
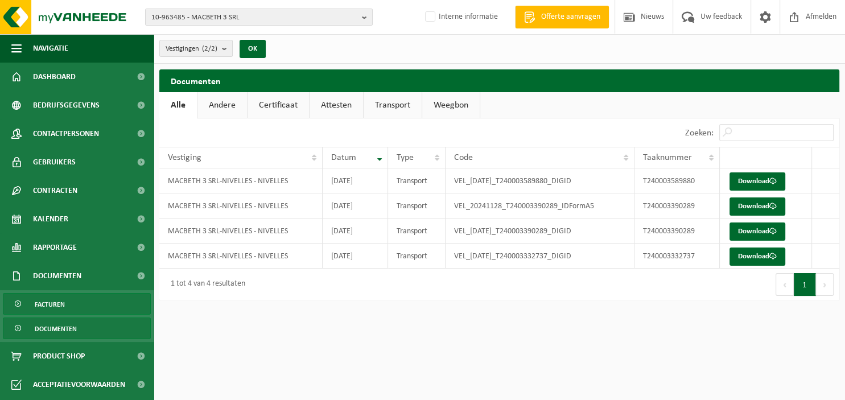
click at [101, 307] on link "Facturen" at bounding box center [77, 304] width 148 height 22
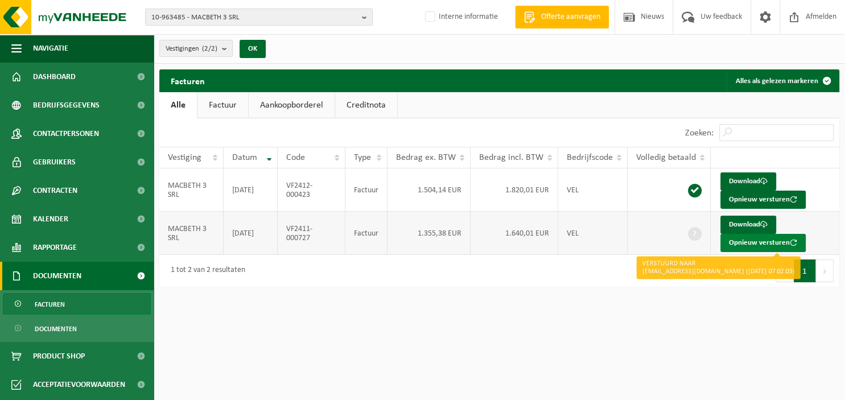
click at [752, 245] on button "Opnieuw versturen" at bounding box center [762, 243] width 85 height 18
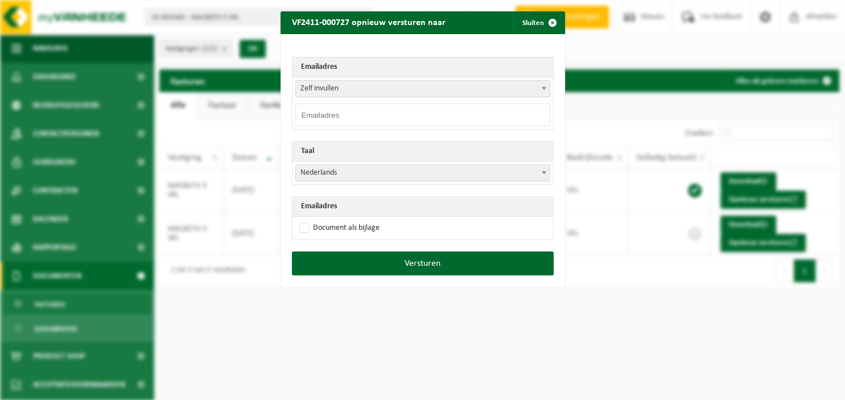
click at [544, 85] on span at bounding box center [543, 88] width 11 height 15
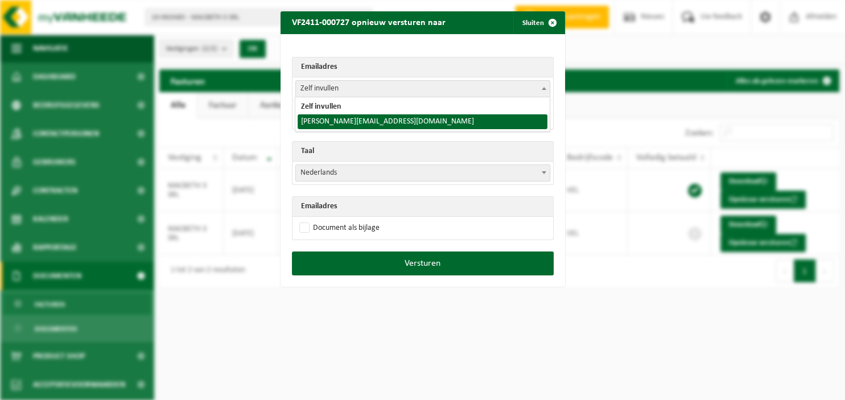
select select "[PERSON_NAME][EMAIL_ADDRESS][DOMAIN_NAME]"
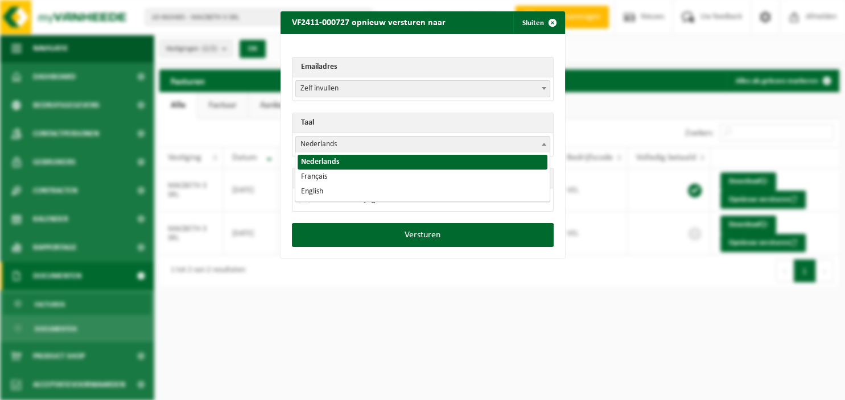
click at [543, 140] on span at bounding box center [543, 144] width 11 height 15
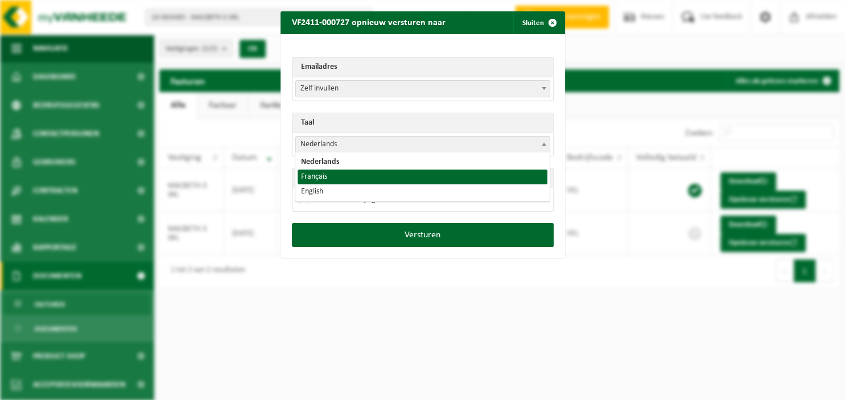
select select "fr"
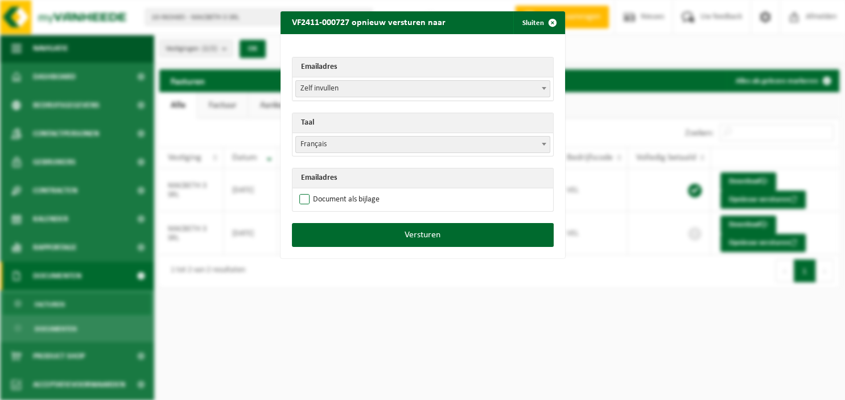
click at [345, 199] on label "Document als bijlage" at bounding box center [338, 199] width 83 height 17
click at [345, 191] on input "Document als bijlage" at bounding box center [437, 191] width 285 height 1
checkbox input "true"
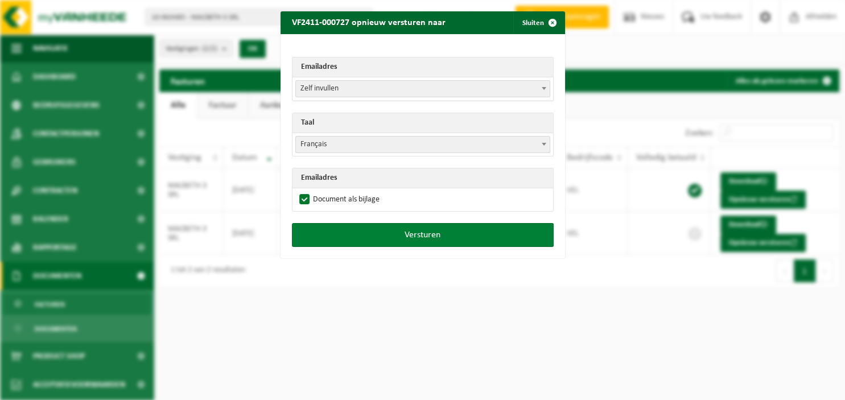
click at [357, 230] on button "Versturen" at bounding box center [423, 235] width 262 height 24
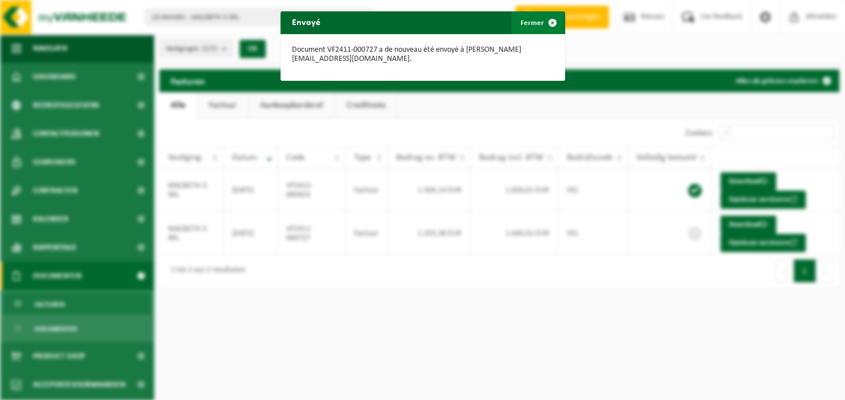
click at [552, 15] on span "button" at bounding box center [552, 22] width 23 height 23
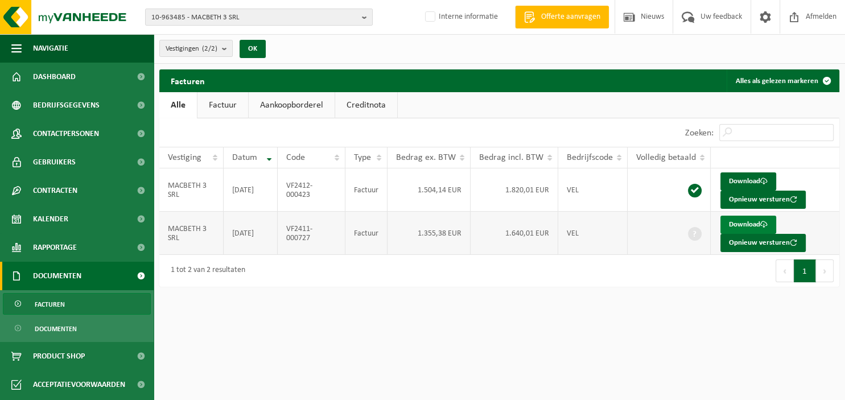
click at [753, 224] on link "Download" at bounding box center [748, 225] width 56 height 18
click at [365, 15] on b "button" at bounding box center [367, 17] width 10 height 16
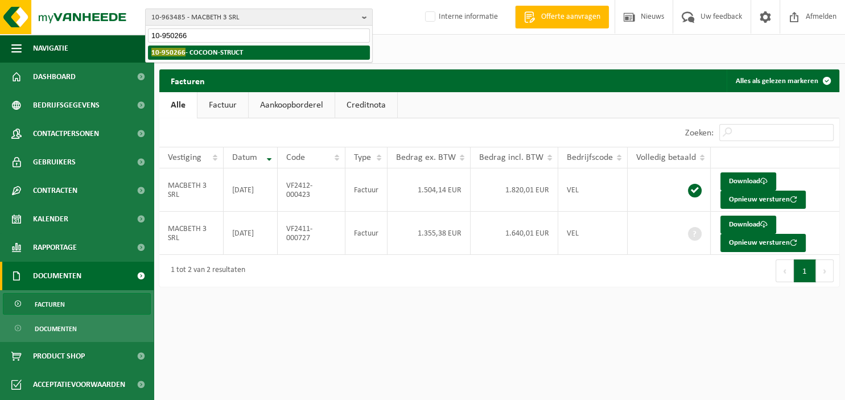
type input "10-950266"
click at [308, 56] on li "10-950266 - COCOON-STRUCT" at bounding box center [259, 53] width 222 height 14
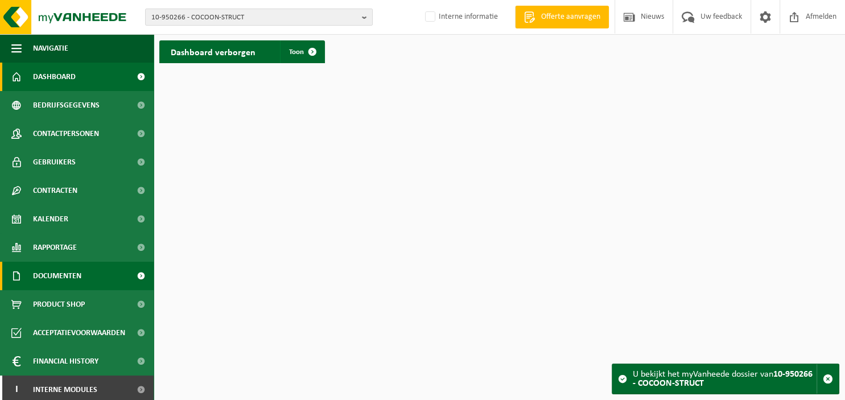
click at [76, 279] on span "Documenten" at bounding box center [57, 276] width 48 height 28
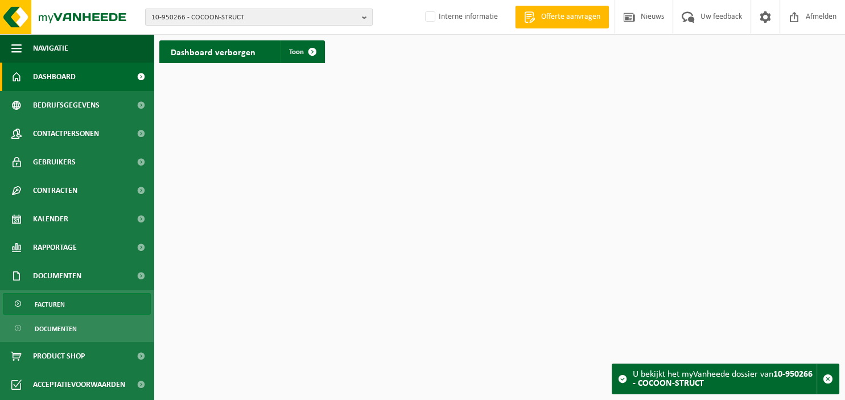
click at [73, 303] on link "Facturen" at bounding box center [77, 304] width 148 height 22
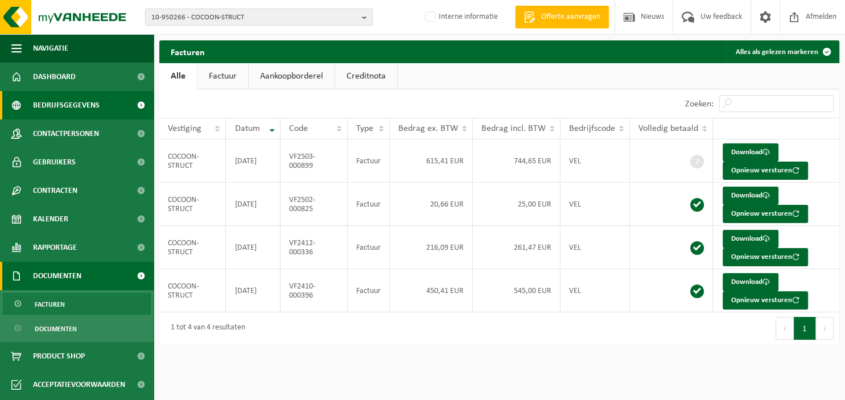
click at [74, 113] on span "Bedrijfsgegevens" at bounding box center [66, 105] width 67 height 28
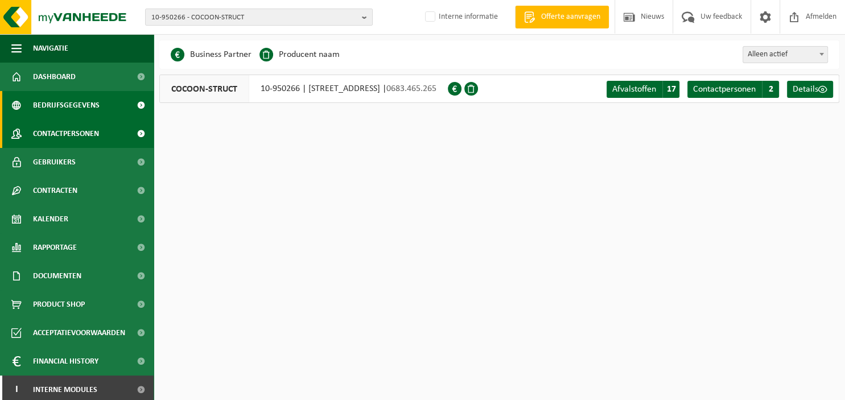
click at [74, 131] on span "Contactpersonen" at bounding box center [66, 133] width 66 height 28
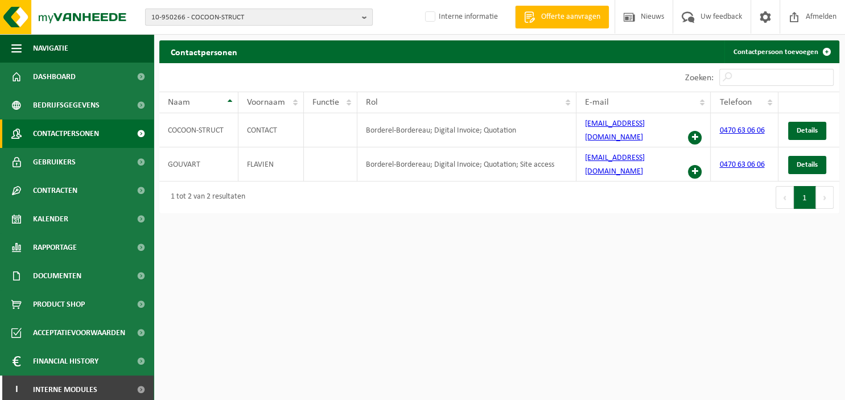
click at [363, 17] on b "button" at bounding box center [367, 17] width 10 height 16
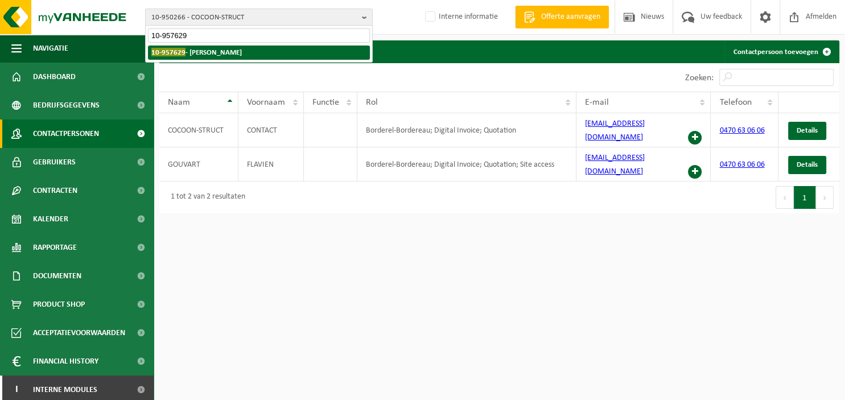
type input "10-957629"
click at [268, 56] on li "10-957629 - ROTTIERS JORIS" at bounding box center [259, 53] width 222 height 14
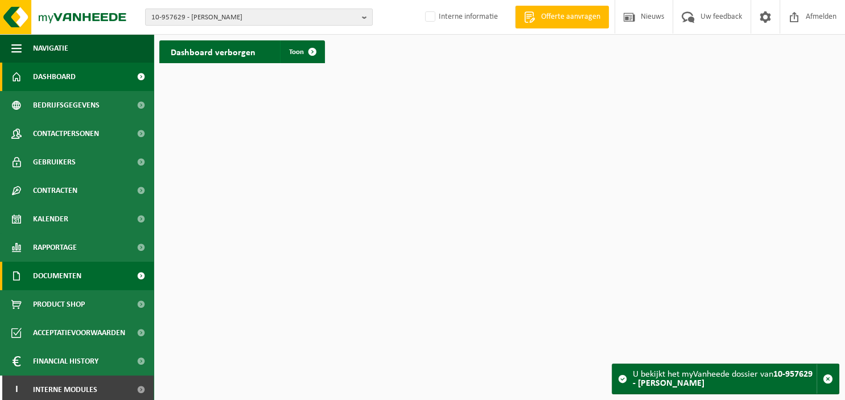
click at [76, 280] on span "Documenten" at bounding box center [57, 276] width 48 height 28
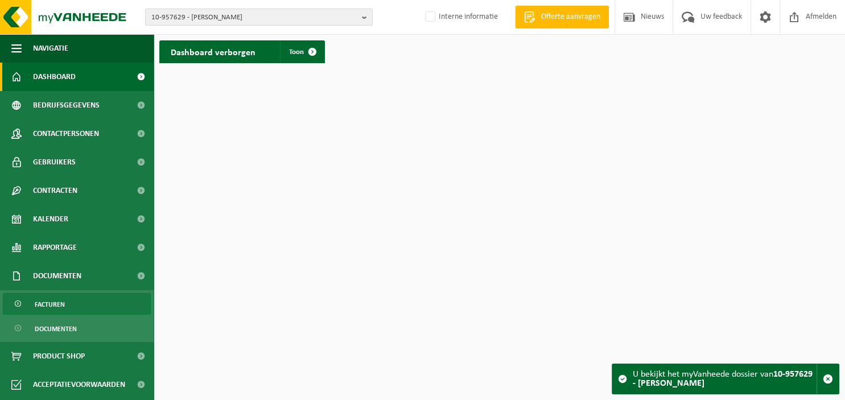
click at [98, 314] on link "Facturen" at bounding box center [77, 304] width 148 height 22
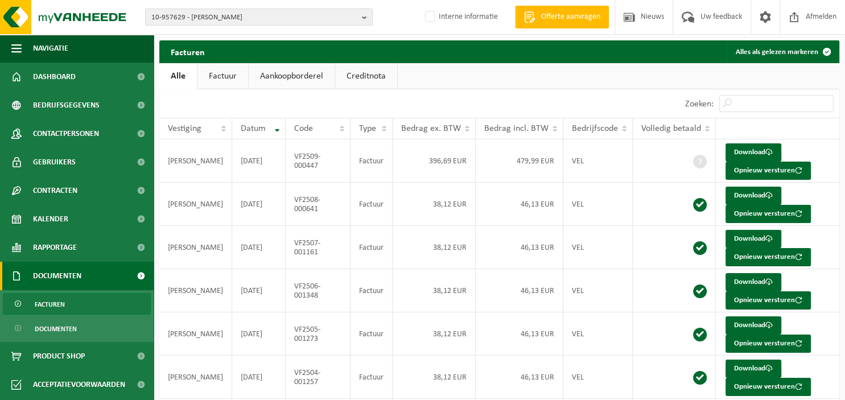
click at [97, 308] on link "Facturen" at bounding box center [77, 304] width 148 height 22
click at [54, 301] on span "Facturen" at bounding box center [50, 305] width 30 height 22
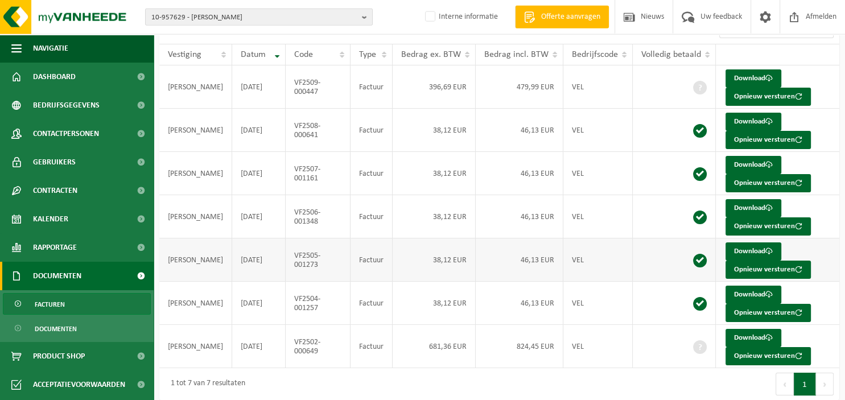
scroll to position [76, 0]
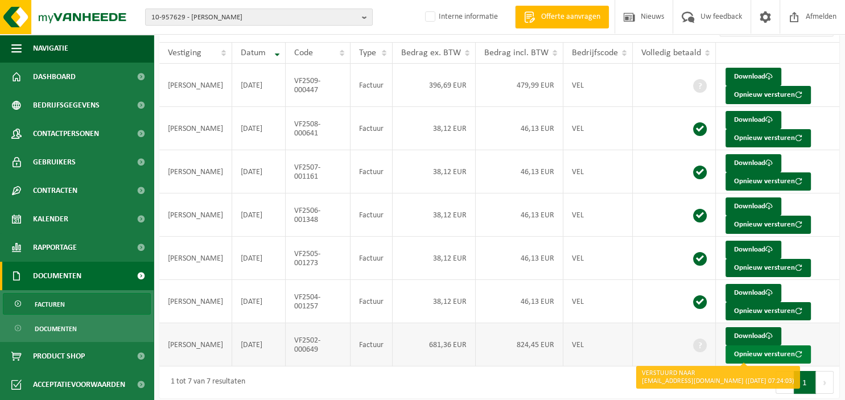
click at [746, 348] on button "Opnieuw versturen" at bounding box center [767, 354] width 85 height 18
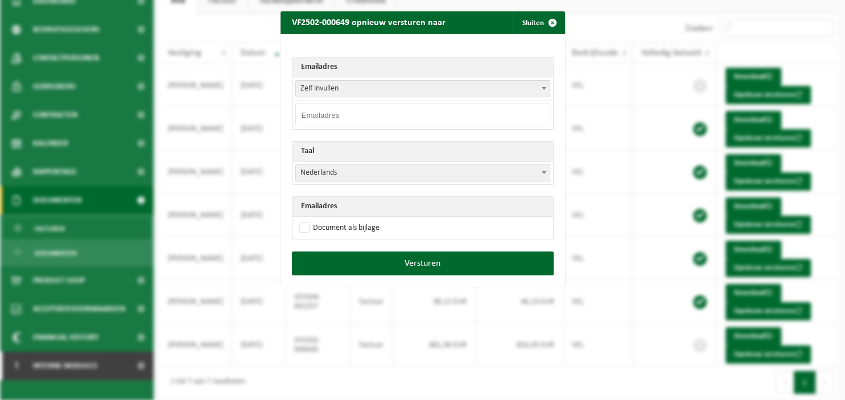
click at [542, 85] on span at bounding box center [543, 88] width 11 height 15
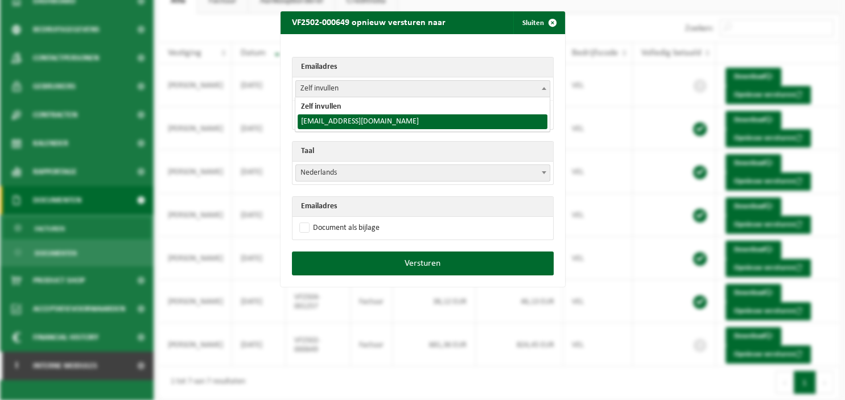
select select "cvrottiers@gmail.com"
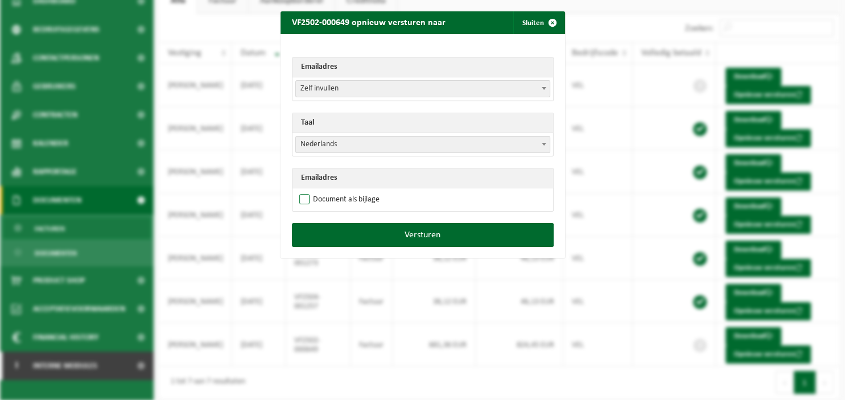
click at [331, 201] on label "Document als bijlage" at bounding box center [338, 199] width 83 height 17
click at [331, 191] on input "Document als bijlage" at bounding box center [437, 191] width 285 height 1
checkbox input "true"
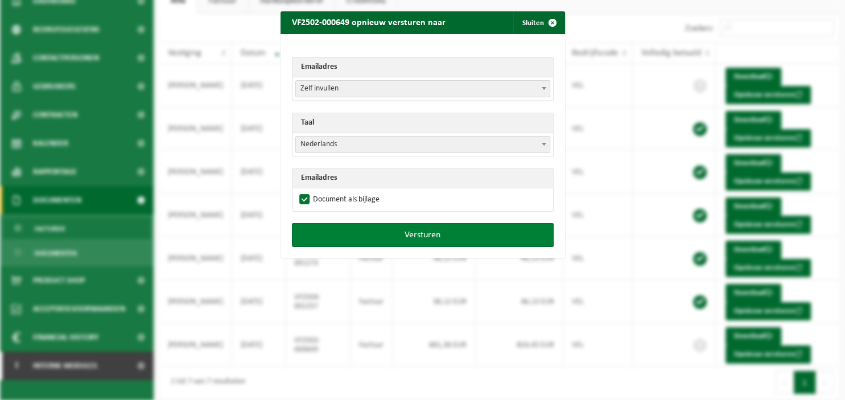
click at [381, 238] on button "Versturen" at bounding box center [423, 235] width 262 height 24
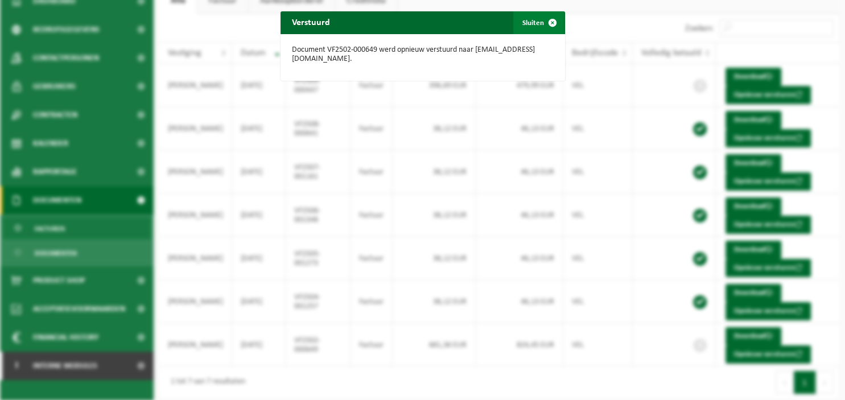
click at [538, 26] on button "Sluiten" at bounding box center [538, 22] width 51 height 23
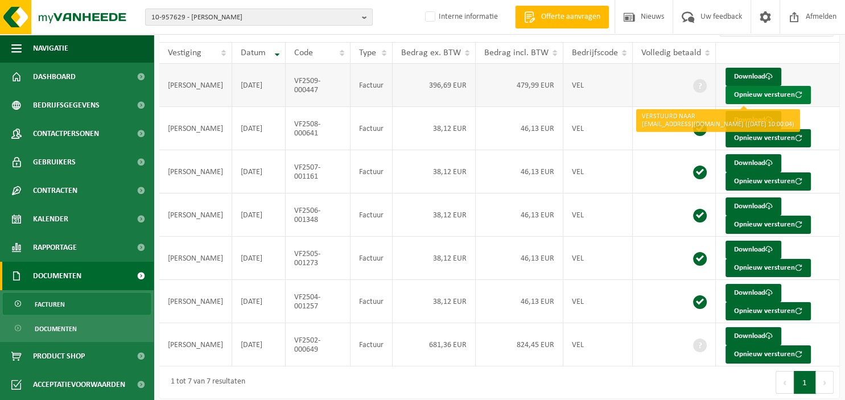
click at [749, 96] on button "Opnieuw versturen" at bounding box center [767, 95] width 85 height 18
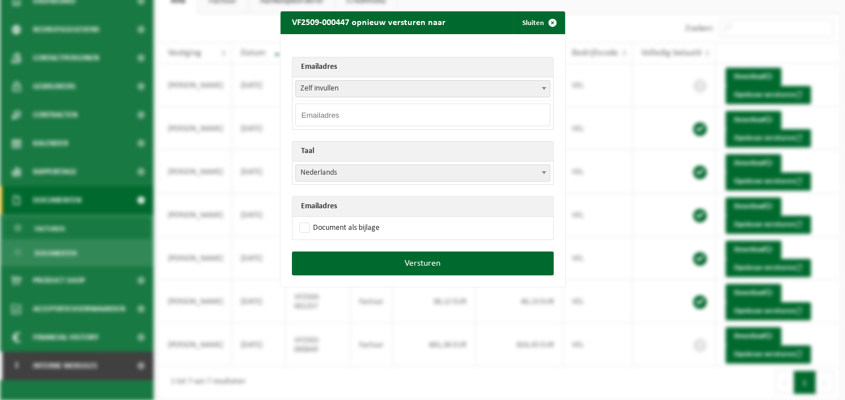
click at [545, 88] on b at bounding box center [544, 88] width 5 height 3
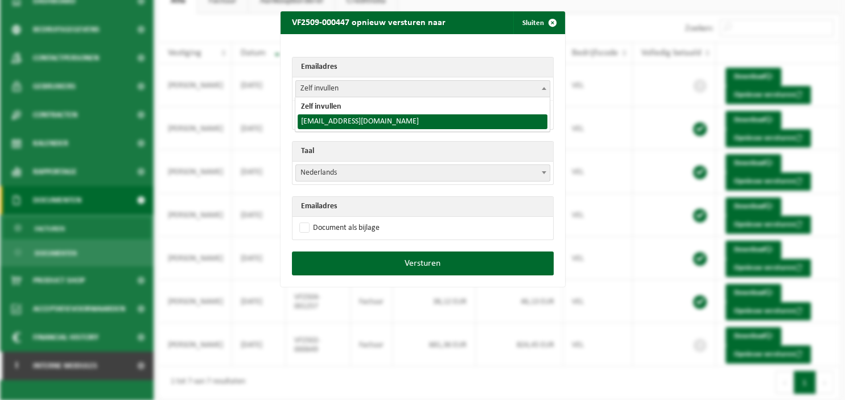
select select "cvrottiers@gmail.com"
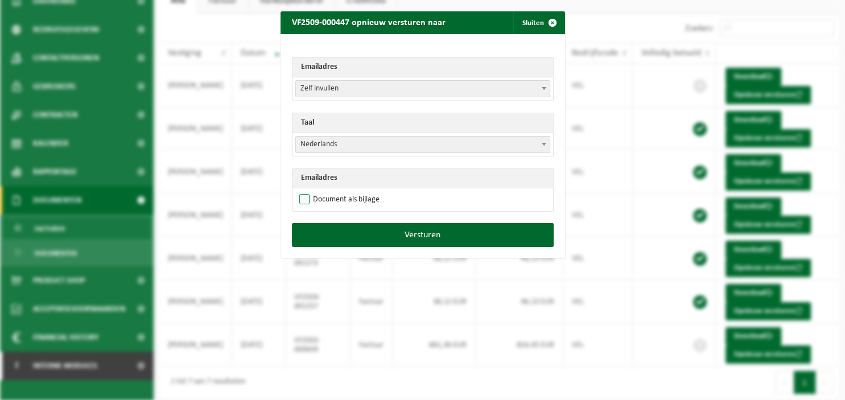
click at [352, 199] on label "Document als bijlage" at bounding box center [338, 199] width 83 height 17
click at [352, 191] on input "Document als bijlage" at bounding box center [437, 191] width 285 height 1
checkbox input "true"
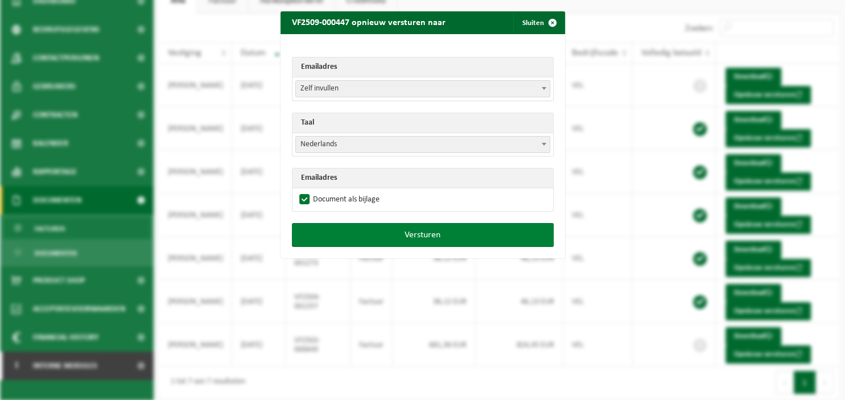
click at [402, 238] on button "Versturen" at bounding box center [423, 235] width 262 height 24
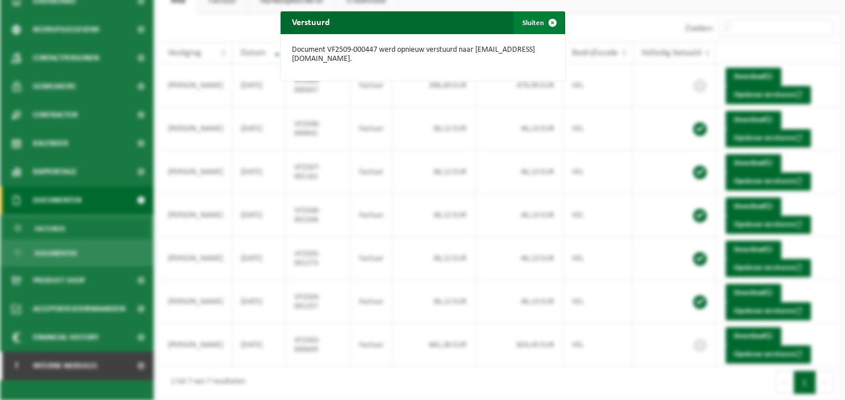
click at [525, 25] on button "Sluiten" at bounding box center [538, 22] width 51 height 23
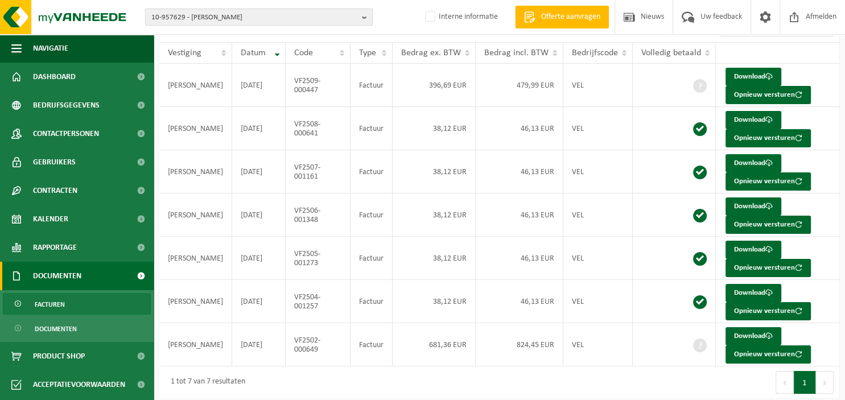
click at [368, 17] on b "button" at bounding box center [367, 17] width 10 height 16
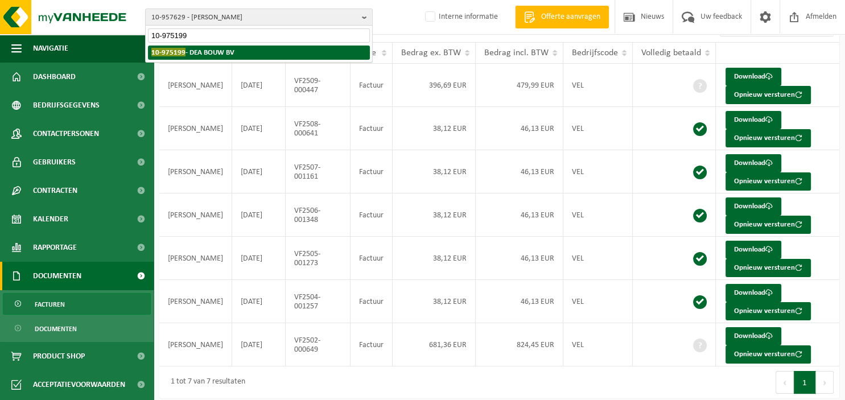
type input "10-975199"
click at [233, 52] on strong "10-975199 - DEA BOUW BV" at bounding box center [192, 52] width 83 height 9
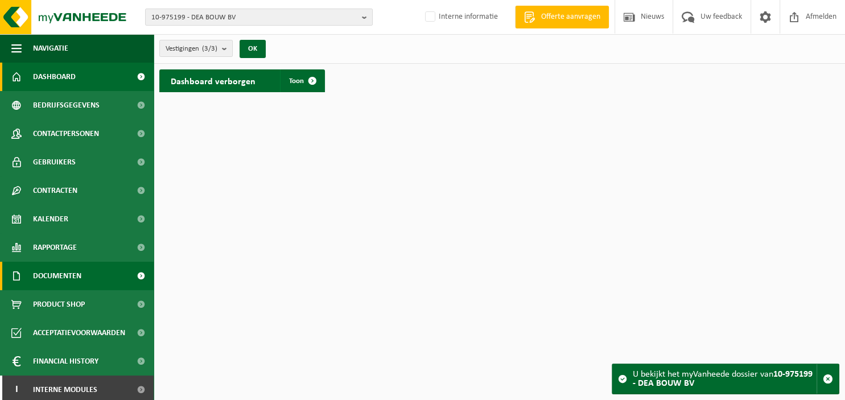
click at [66, 275] on span "Documenten" at bounding box center [57, 276] width 48 height 28
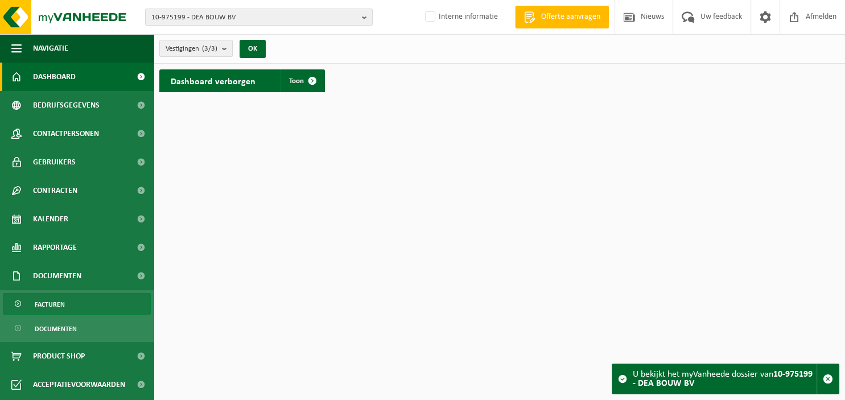
click at [83, 299] on link "Facturen" at bounding box center [77, 304] width 148 height 22
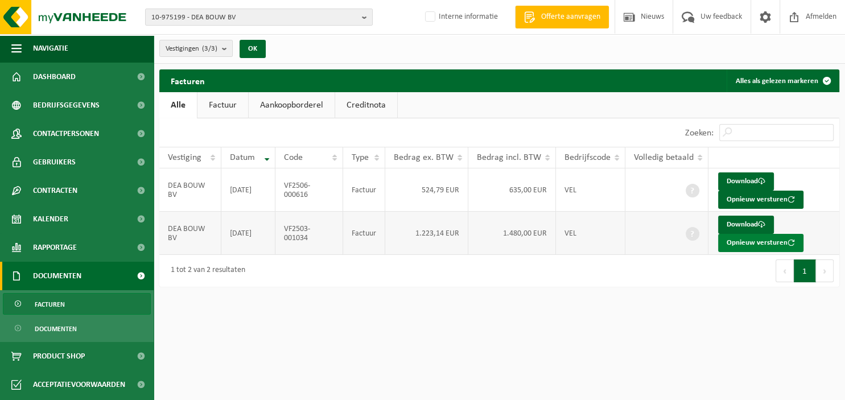
click at [725, 240] on button "Opnieuw versturen" at bounding box center [760, 243] width 85 height 18
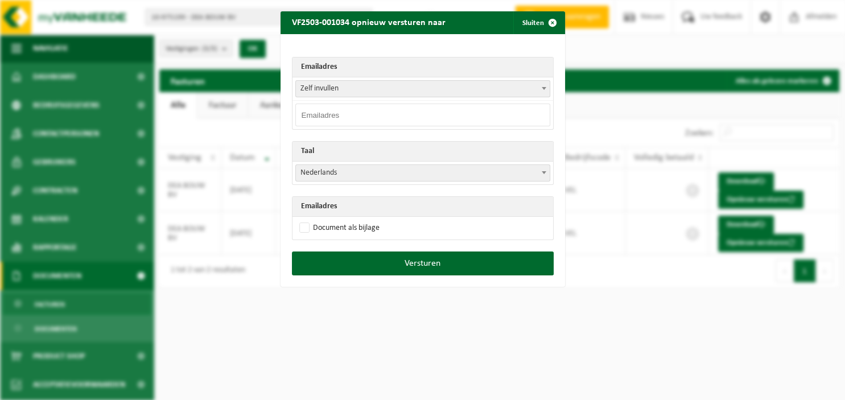
click at [547, 88] on span at bounding box center [543, 88] width 11 height 15
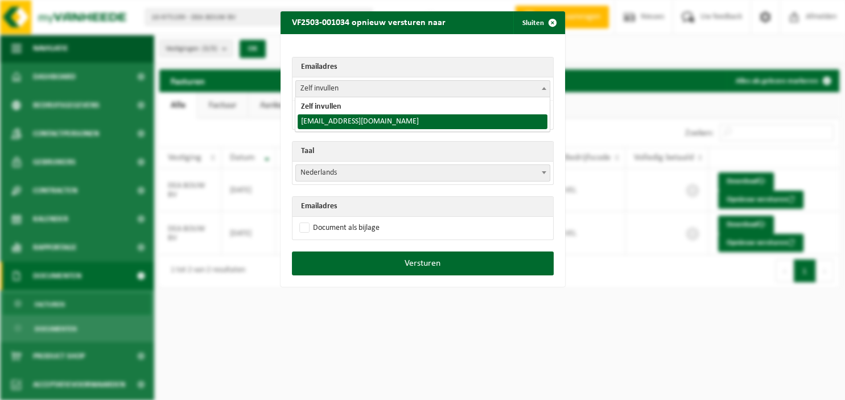
select select "[EMAIL_ADDRESS][DOMAIN_NAME]"
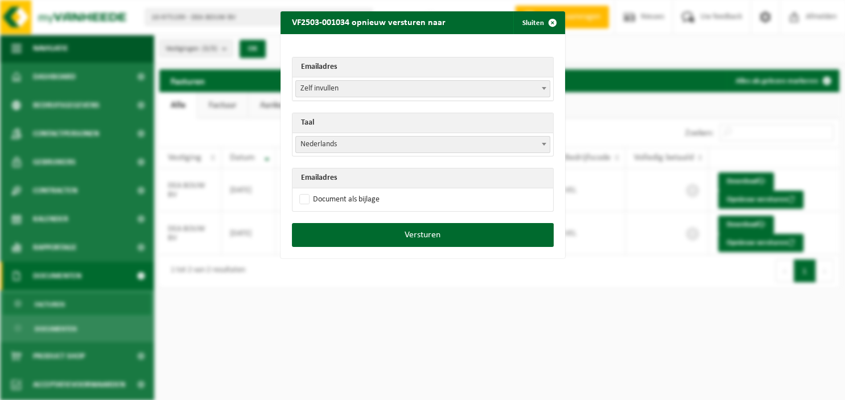
click at [543, 142] on span at bounding box center [543, 144] width 11 height 15
click at [339, 203] on label "Document als bijlage" at bounding box center [338, 199] width 83 height 17
click at [339, 191] on input "Document als bijlage" at bounding box center [437, 191] width 285 height 1
checkbox input "true"
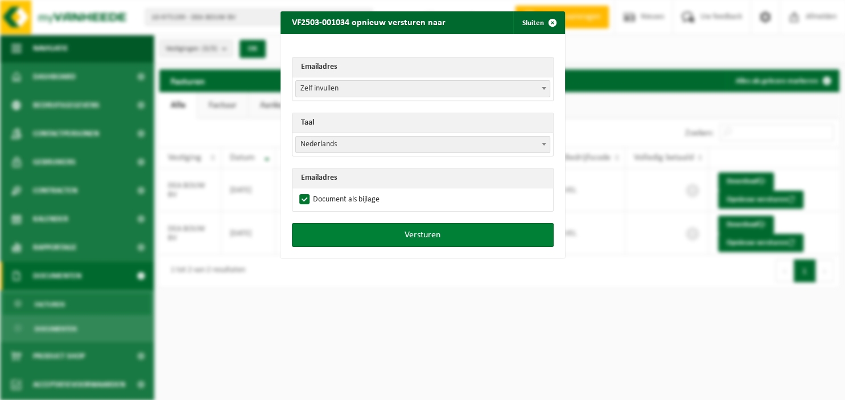
click at [370, 234] on button "Versturen" at bounding box center [423, 235] width 262 height 24
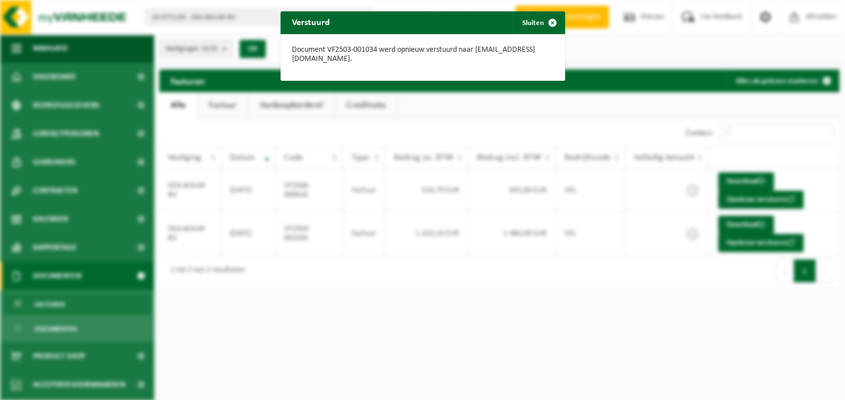
click at [735, 197] on div "Verstuurd Sluiten Document VF2503-001034 werd opnieuw verstuurd naar info@dea-b…" at bounding box center [422, 200] width 845 height 400
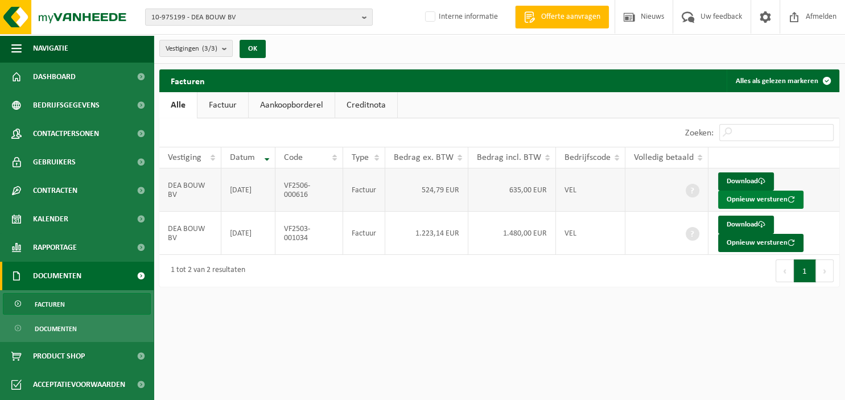
click at [742, 197] on button "Opnieuw versturen" at bounding box center [760, 200] width 85 height 18
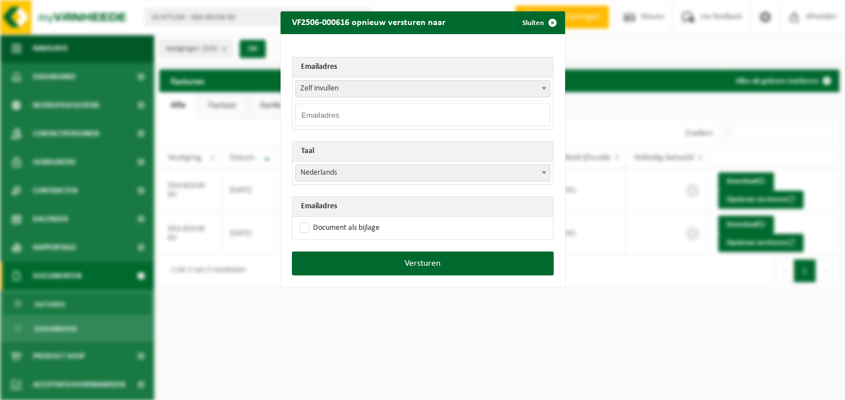
click at [543, 90] on span at bounding box center [543, 88] width 11 height 15
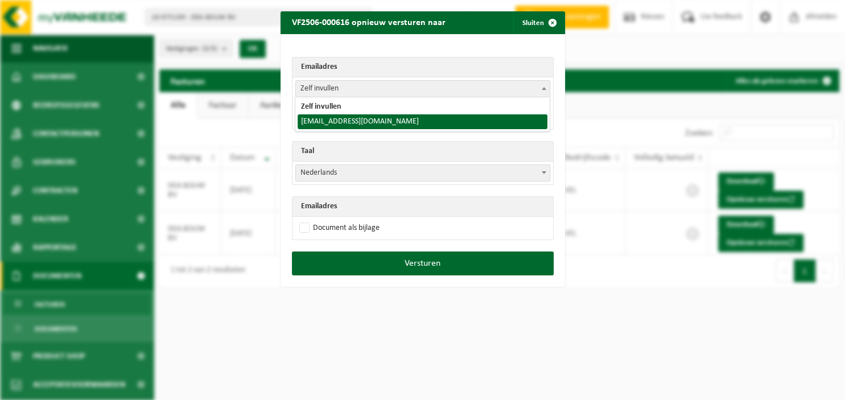
select select "info@dea-bouw.com"
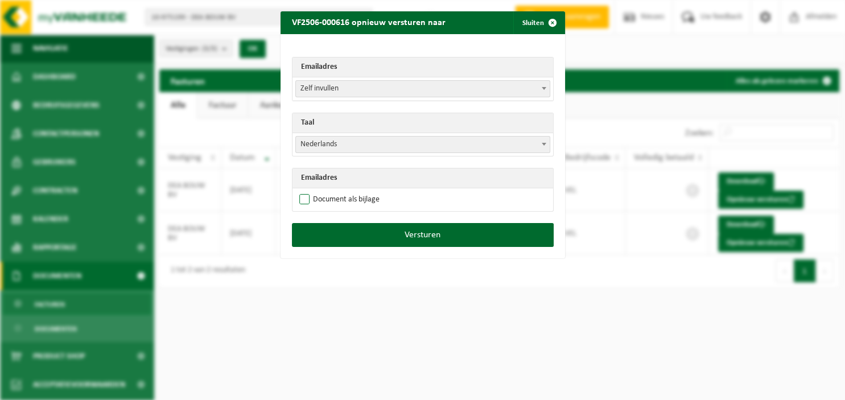
click at [372, 200] on label "Document als bijlage" at bounding box center [338, 199] width 83 height 17
click at [372, 191] on input "Document als bijlage" at bounding box center [437, 191] width 285 height 1
checkbox input "true"
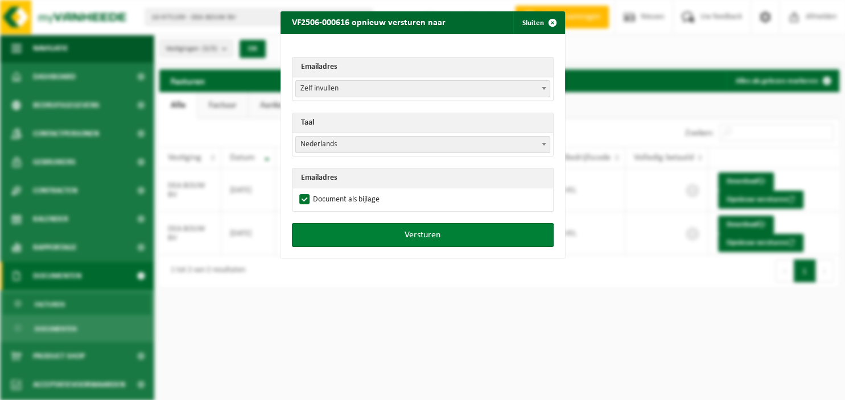
click at [382, 232] on button "Versturen" at bounding box center [423, 235] width 262 height 24
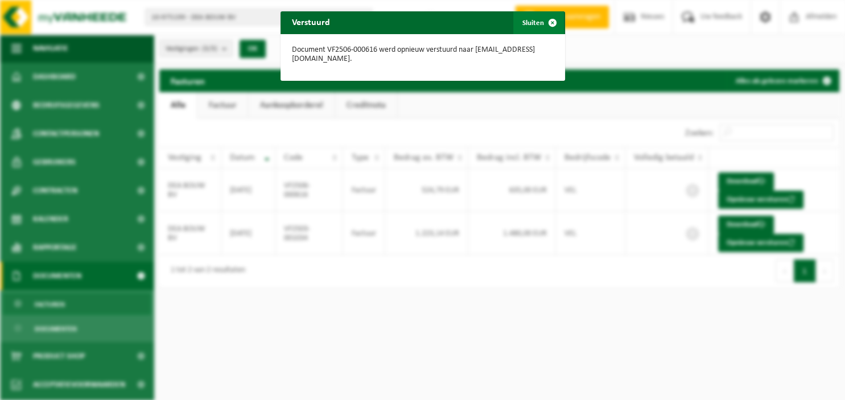
click at [545, 24] on span "button" at bounding box center [552, 22] width 23 height 23
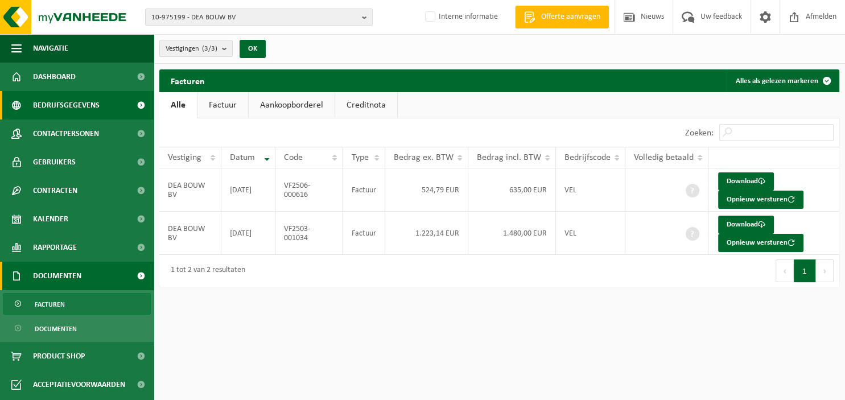
click at [81, 105] on span "Bedrijfsgegevens" at bounding box center [66, 105] width 67 height 28
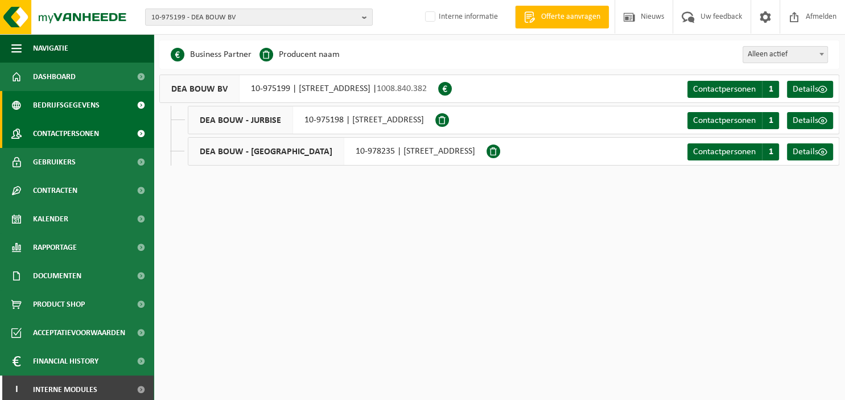
click at [69, 132] on span "Contactpersonen" at bounding box center [66, 133] width 66 height 28
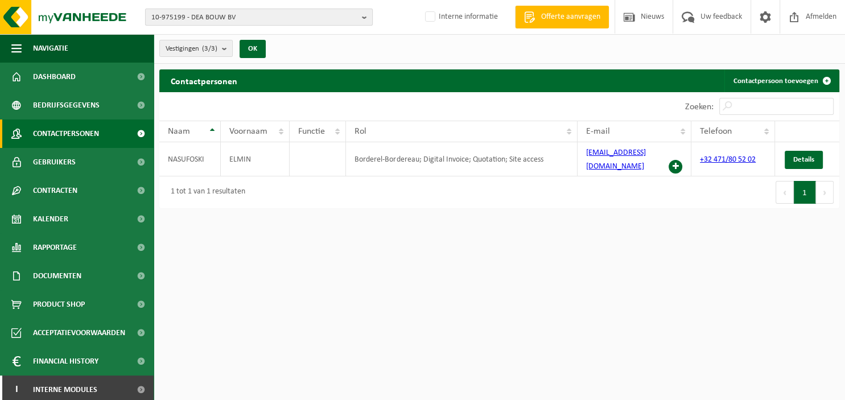
click at [365, 17] on b "button" at bounding box center [367, 17] width 10 height 16
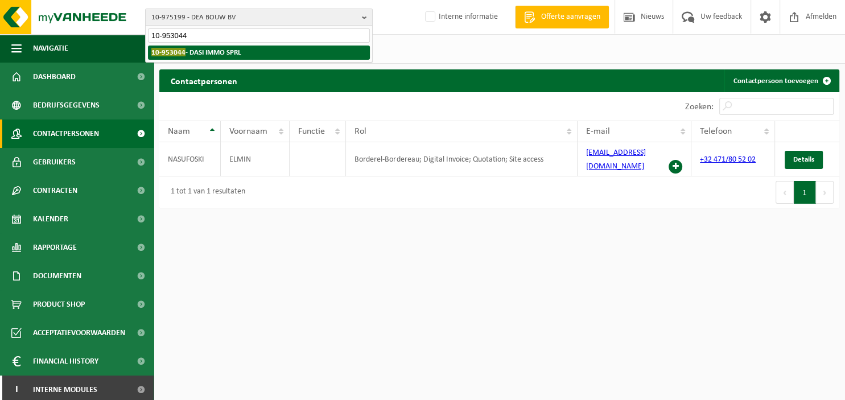
type input "10-953044"
click at [302, 50] on li "10-953044 - DASI IMMO SPRL" at bounding box center [259, 53] width 222 height 14
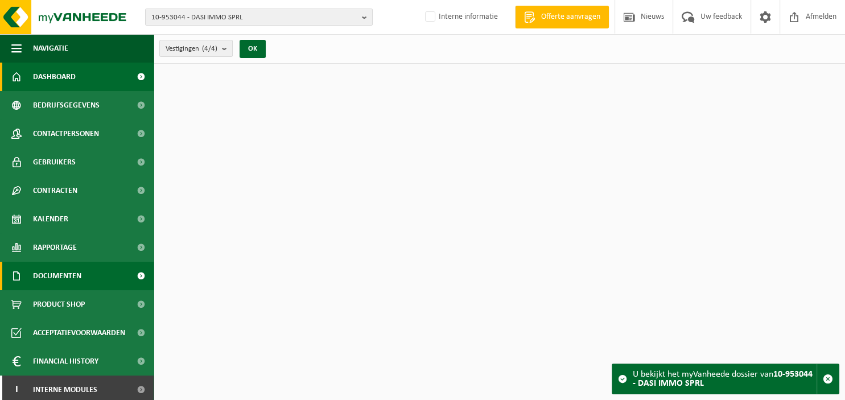
click at [75, 277] on span "Documenten" at bounding box center [57, 276] width 48 height 28
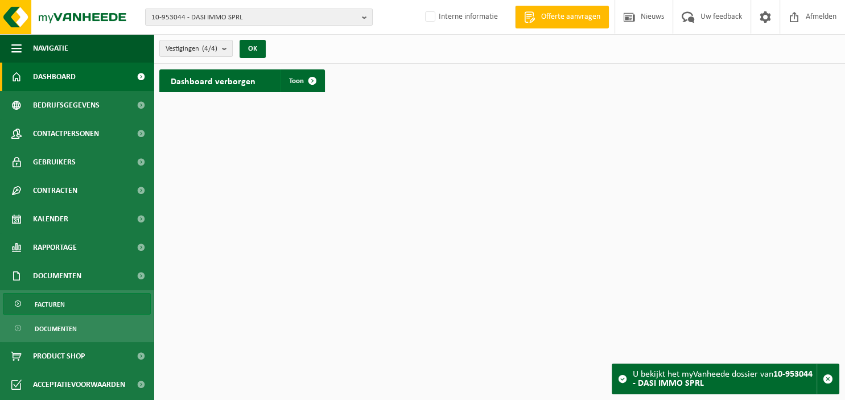
click at [66, 299] on link "Facturen" at bounding box center [77, 304] width 148 height 22
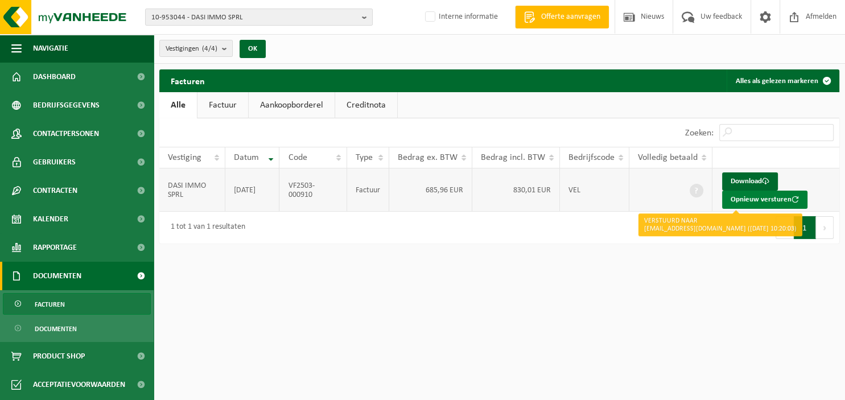
click at [748, 197] on button "Opnieuw versturen" at bounding box center [764, 200] width 85 height 18
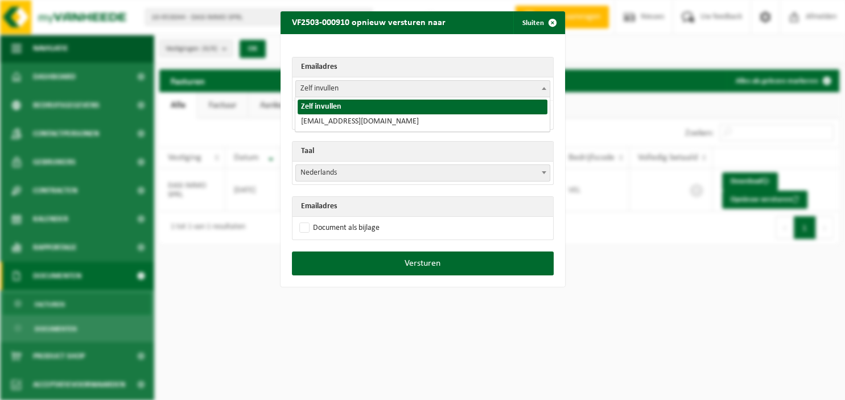
click at [543, 94] on span at bounding box center [543, 88] width 11 height 15
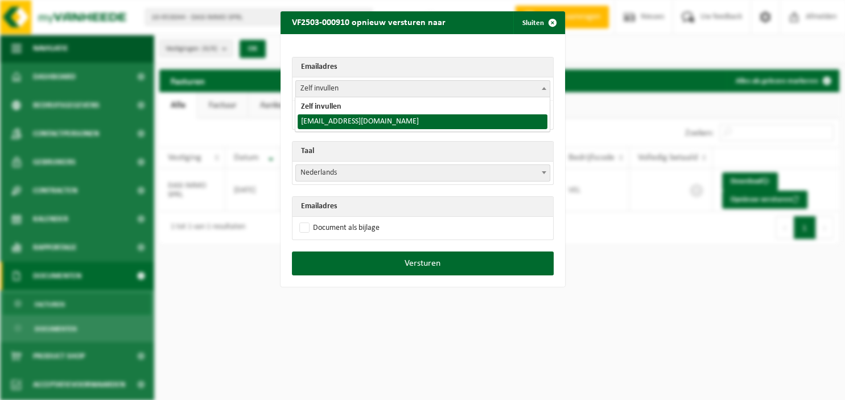
select select "dasimo@hotmail.be"
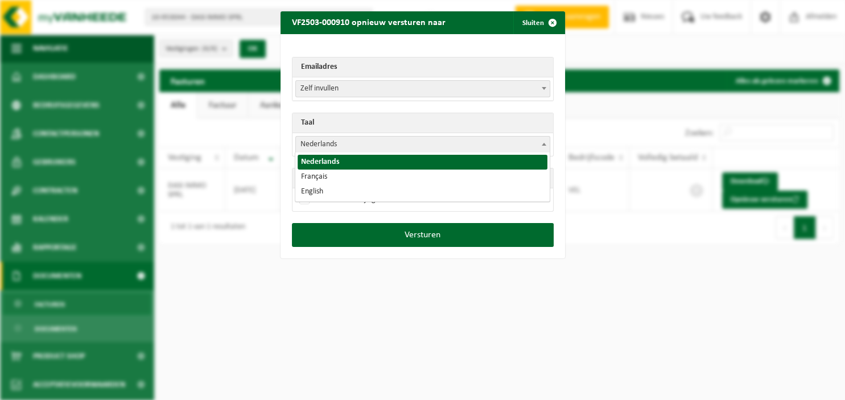
click at [538, 147] on span "Nederlands" at bounding box center [423, 145] width 254 height 16
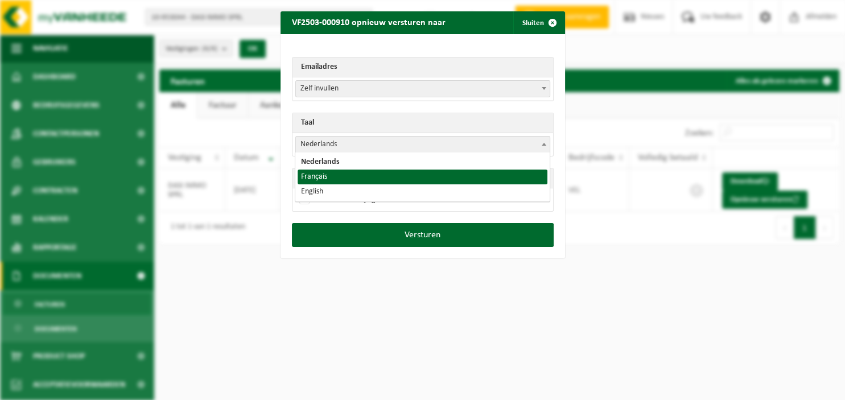
select select "fr"
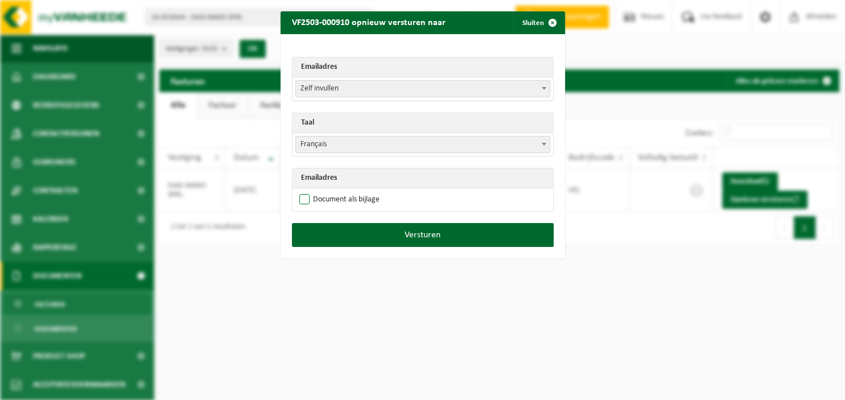
click at [354, 194] on label "Document als bijlage" at bounding box center [338, 199] width 83 height 17
click at [354, 191] on input "Document als bijlage" at bounding box center [437, 191] width 285 height 1
checkbox input "true"
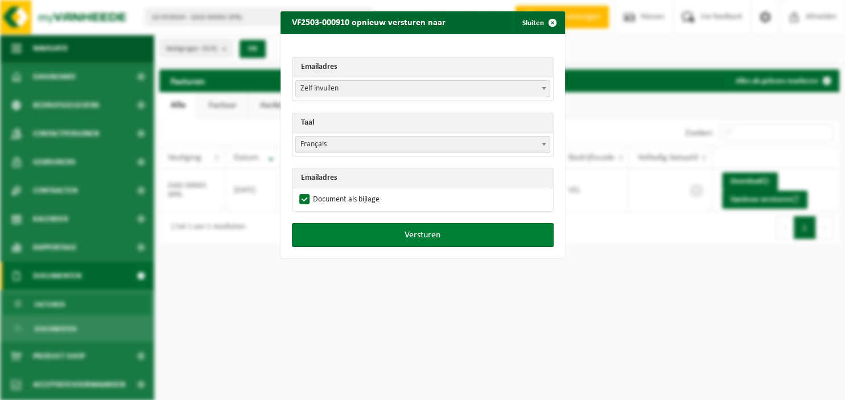
click at [365, 232] on button "Versturen" at bounding box center [423, 235] width 262 height 24
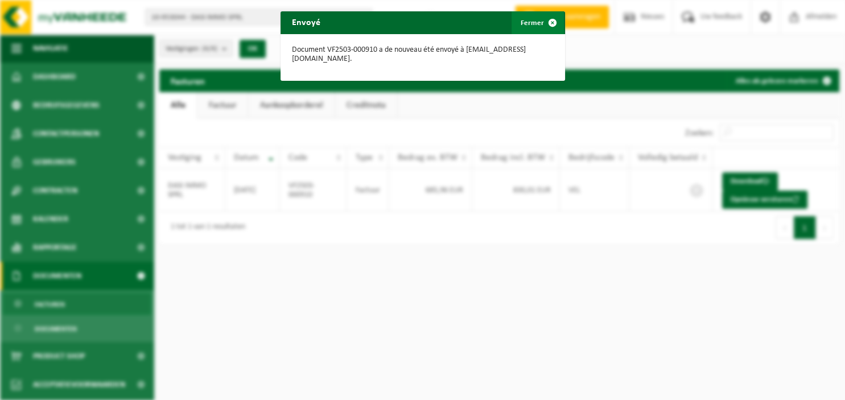
click at [554, 20] on span "button" at bounding box center [552, 22] width 23 height 23
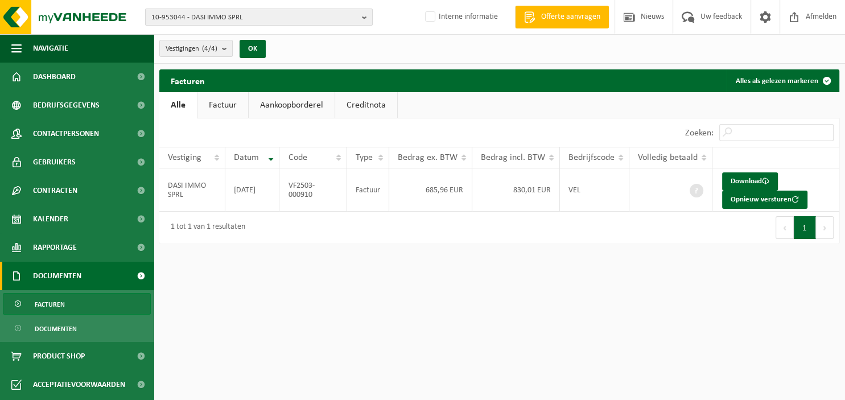
click at [368, 19] on b "button" at bounding box center [367, 17] width 10 height 16
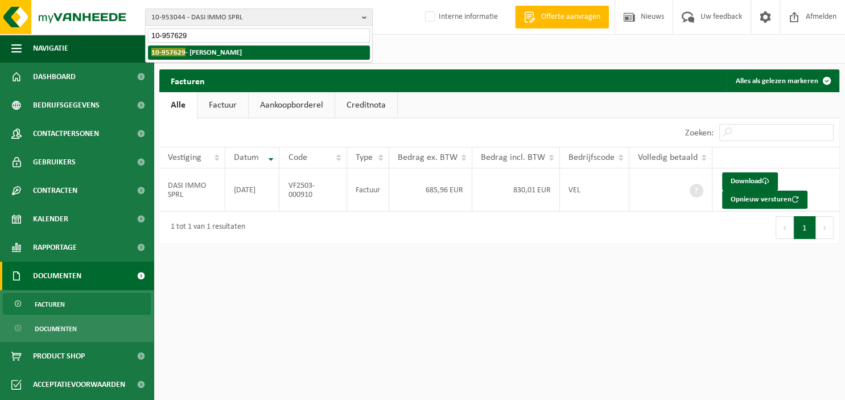
type input "10-957629"
click at [255, 50] on li "10-957629 - ROTTIERS JORIS" at bounding box center [259, 53] width 222 height 14
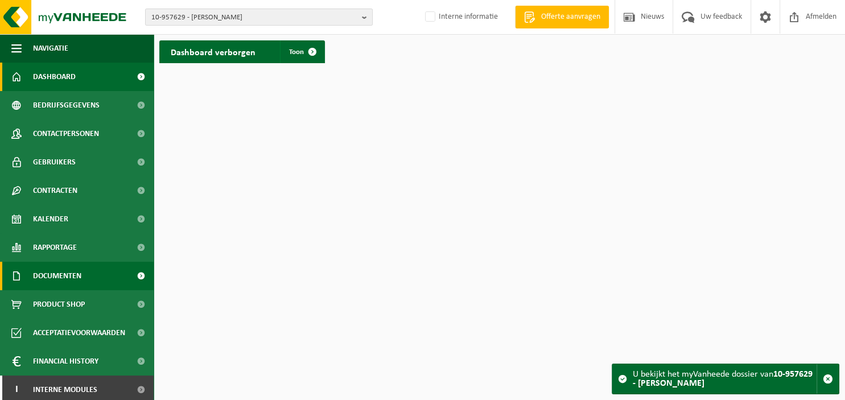
click at [76, 279] on span "Documenten" at bounding box center [57, 276] width 48 height 28
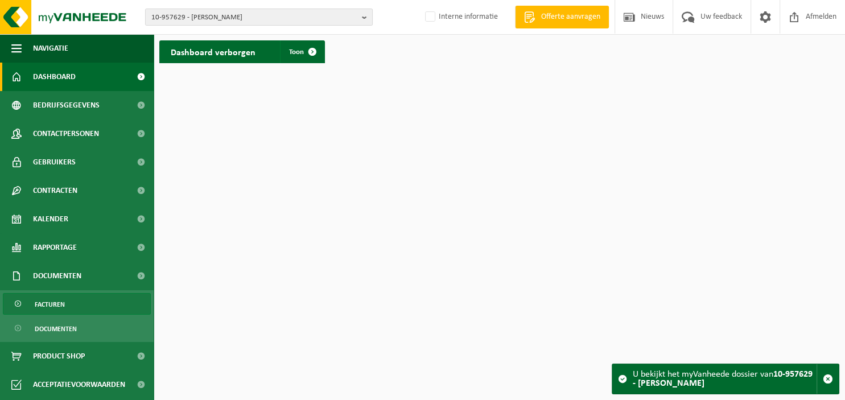
click at [67, 308] on link "Facturen" at bounding box center [77, 304] width 148 height 22
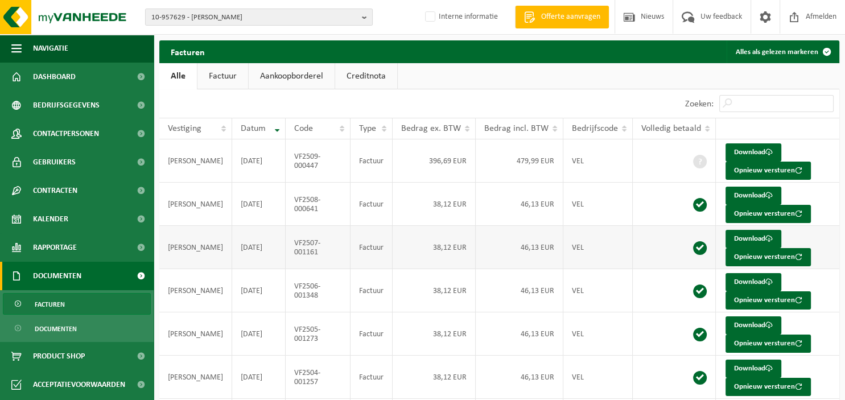
scroll to position [76, 0]
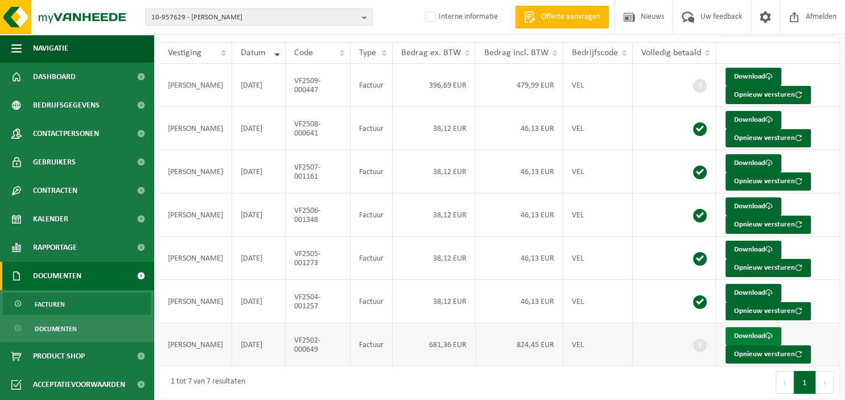
click at [740, 333] on link "Download" at bounding box center [753, 336] width 56 height 18
click at [365, 15] on b "button" at bounding box center [367, 17] width 10 height 16
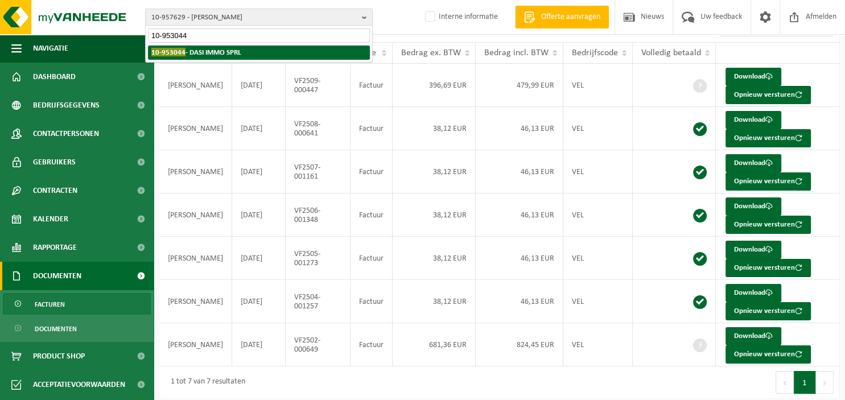
type input "10-953044"
click at [197, 55] on strong "10-953044 - DASI IMMO SPRL" at bounding box center [196, 52] width 90 height 9
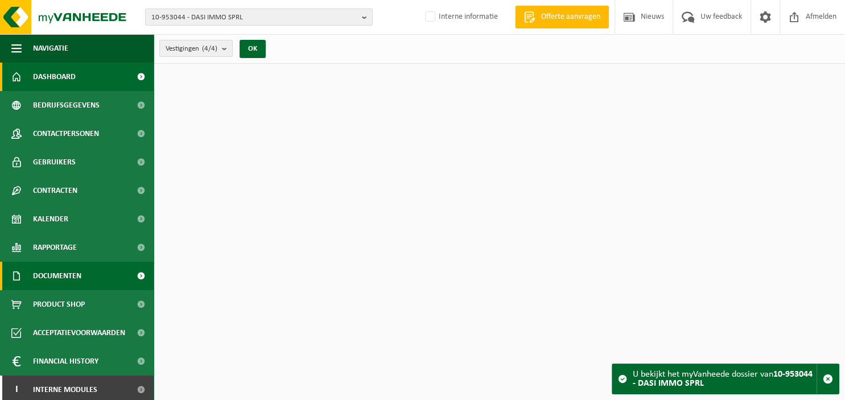
click at [76, 274] on span "Documenten" at bounding box center [57, 276] width 48 height 28
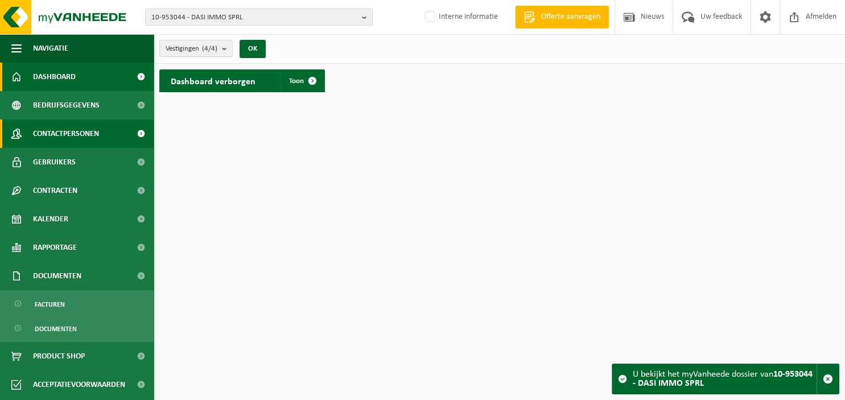
click at [48, 139] on span "Contactpersonen" at bounding box center [66, 133] width 66 height 28
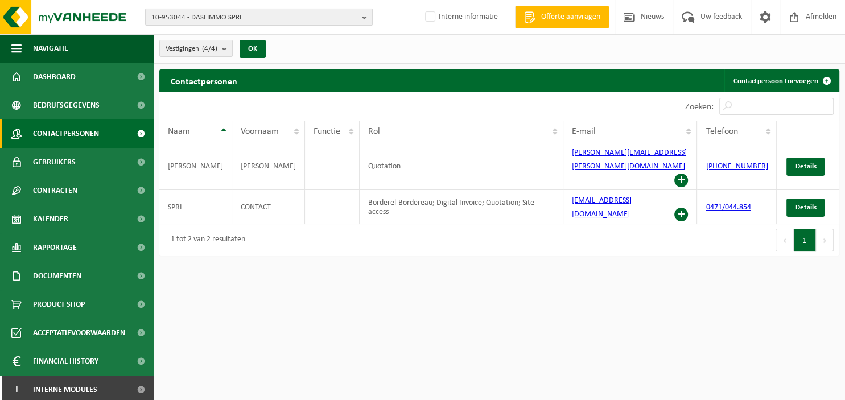
click at [363, 18] on b "button" at bounding box center [367, 17] width 10 height 16
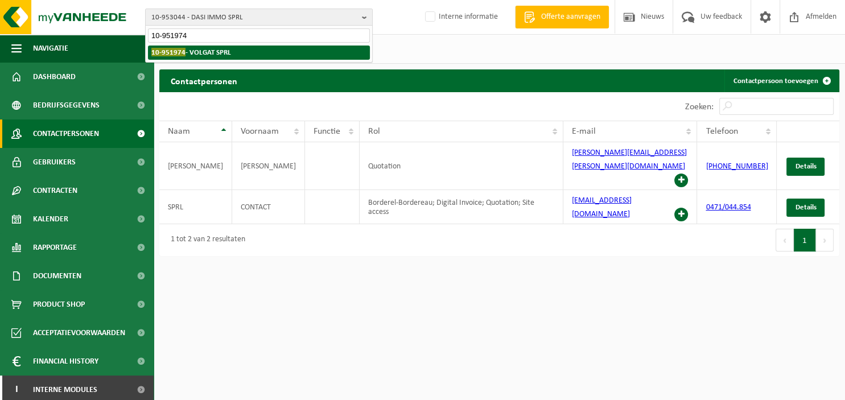
type input "10-951974"
click at [255, 55] on li "10-951974 - VOLGAT SPRL" at bounding box center [259, 53] width 222 height 14
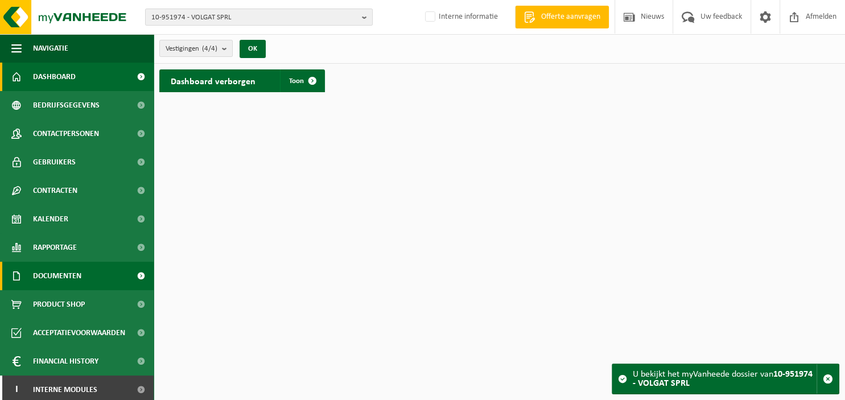
click at [75, 277] on span "Documenten" at bounding box center [57, 276] width 48 height 28
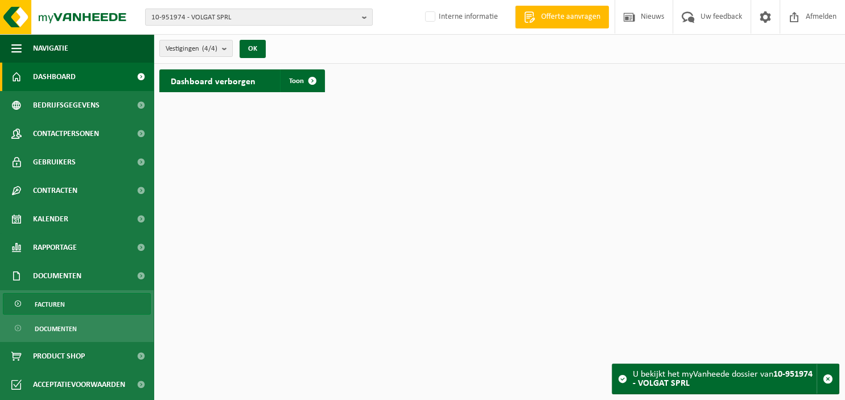
click at [81, 297] on link "Facturen" at bounding box center [77, 304] width 148 height 22
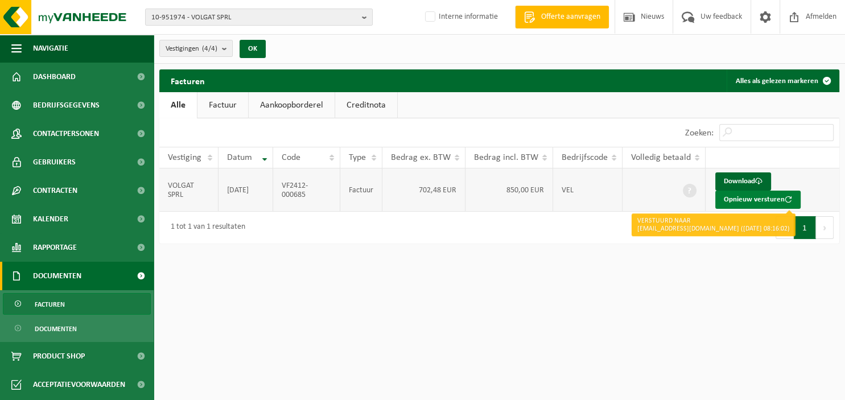
click at [757, 198] on button "Opnieuw versturen" at bounding box center [757, 200] width 85 height 18
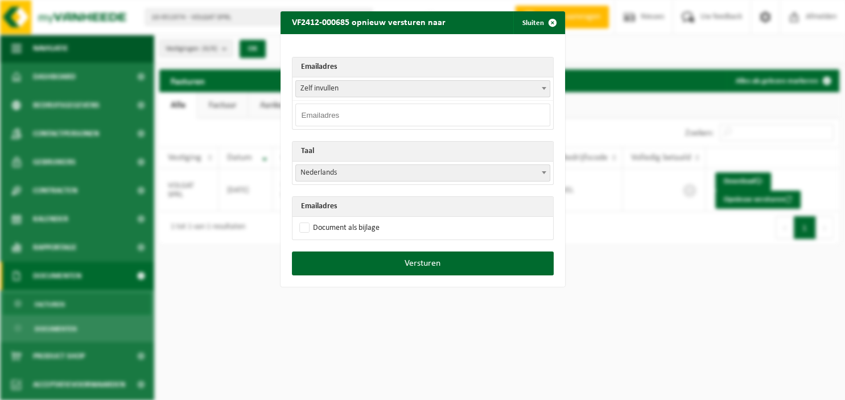
click at [541, 83] on span at bounding box center [543, 88] width 11 height 15
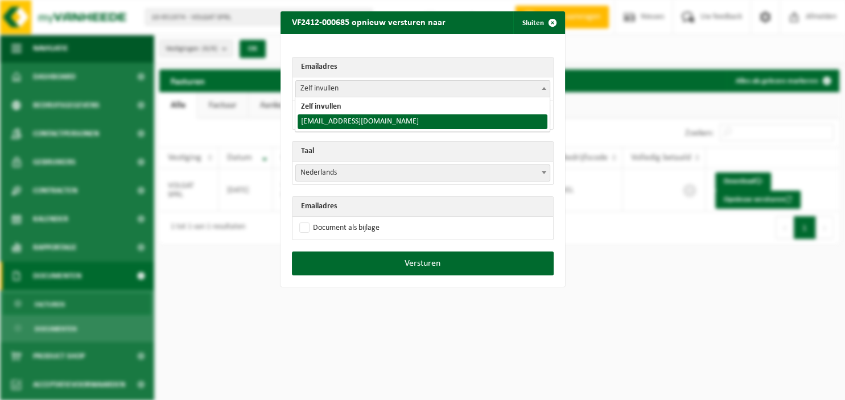
select select "toiture4saisons.bruxelles@gmail.com"
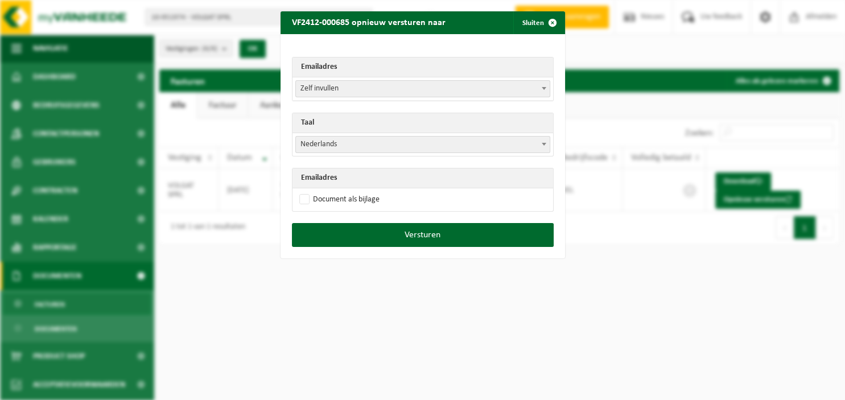
click at [552, 141] on td "Nederlands Français English Nederlands" at bounding box center [422, 144] width 261 height 23
click at [548, 141] on span at bounding box center [543, 144] width 11 height 15
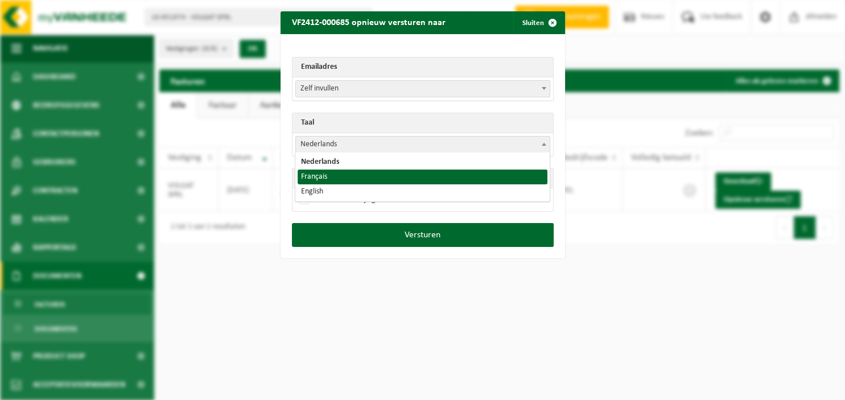
select select "fr"
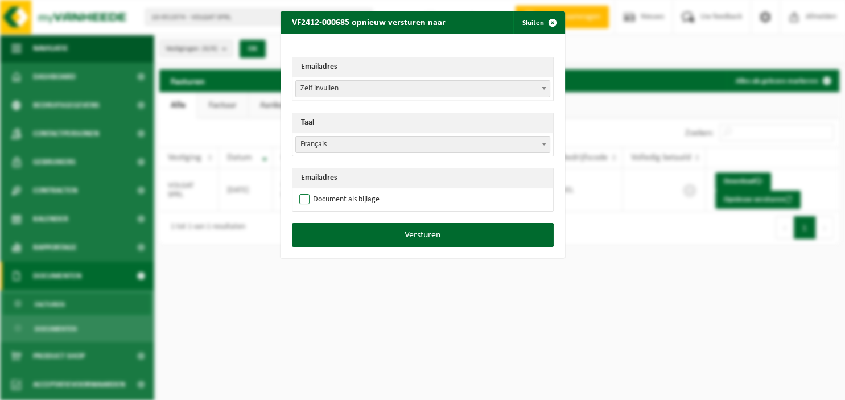
click at [347, 195] on label "Document als bijlage" at bounding box center [338, 199] width 83 height 17
click at [347, 191] on input "Document als bijlage" at bounding box center [437, 191] width 285 height 1
checkbox input "true"
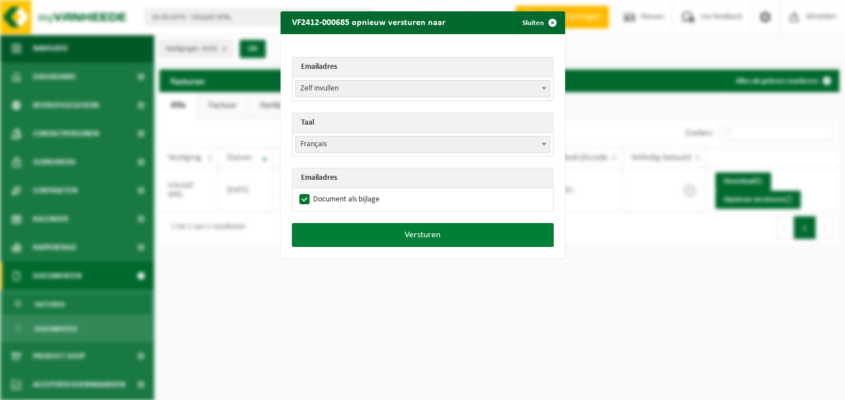
click at [385, 229] on button "Versturen" at bounding box center [423, 235] width 262 height 24
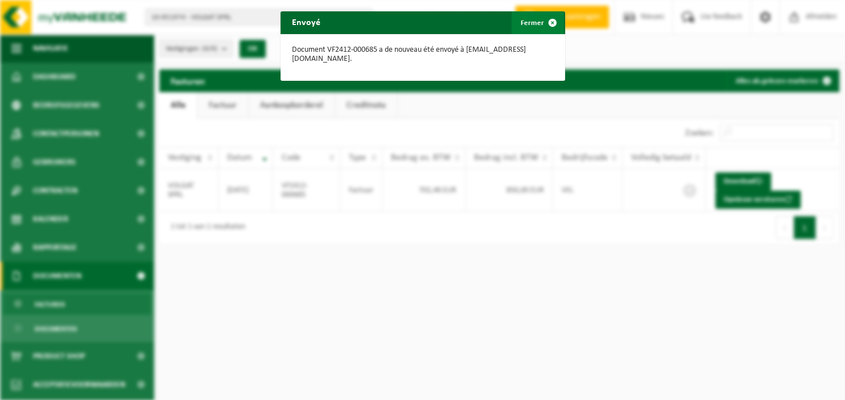
click at [547, 24] on span "button" at bounding box center [552, 22] width 23 height 23
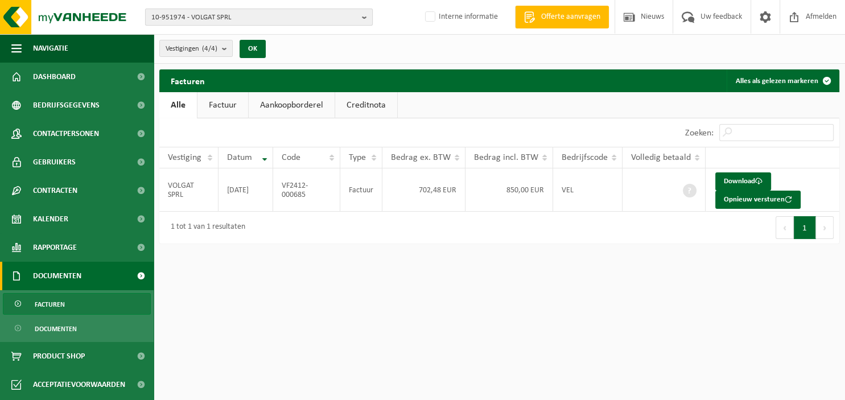
click at [365, 17] on b "button" at bounding box center [367, 17] width 10 height 16
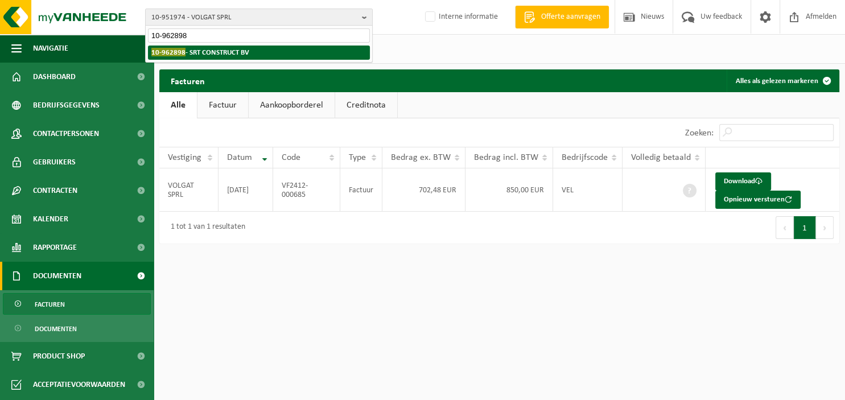
type input "10-962898"
click at [227, 51] on strong "10-962898 - SRT CONSTRUCT BV" at bounding box center [200, 52] width 98 height 9
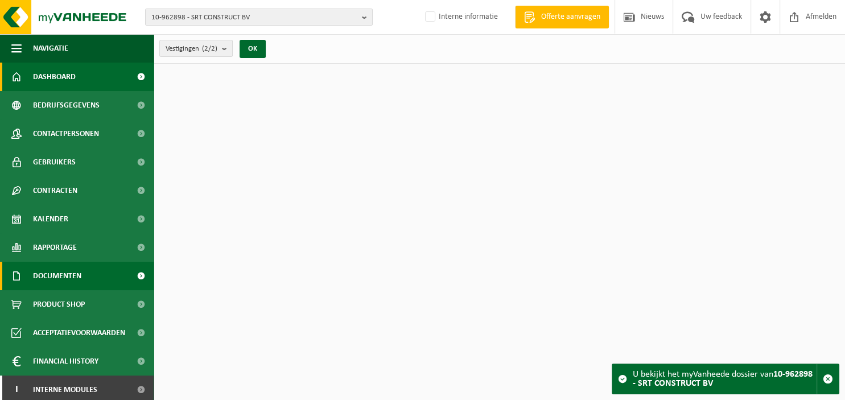
click at [62, 274] on span "Documenten" at bounding box center [57, 276] width 48 height 28
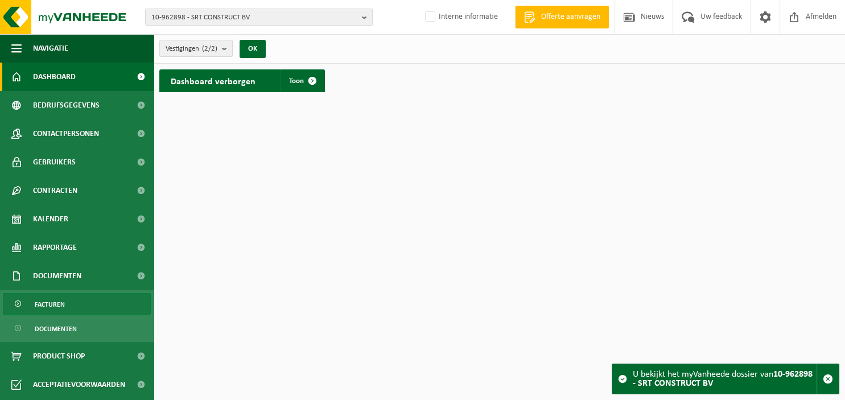
click at [63, 308] on span "Facturen" at bounding box center [50, 305] width 30 height 22
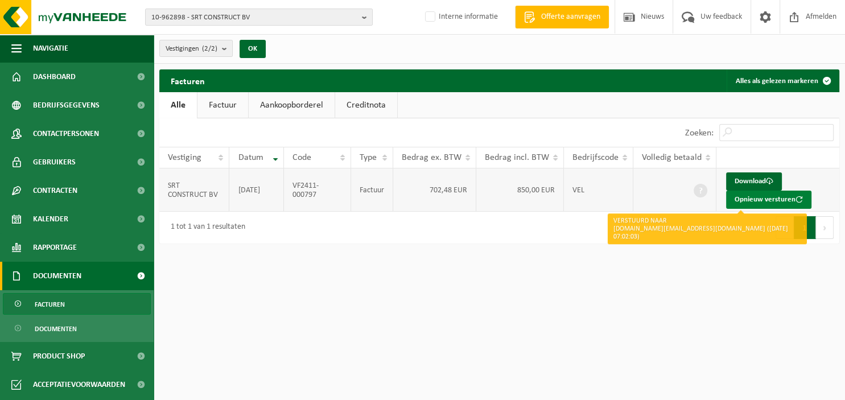
click at [761, 200] on button "Opnieuw versturen" at bounding box center [768, 200] width 85 height 18
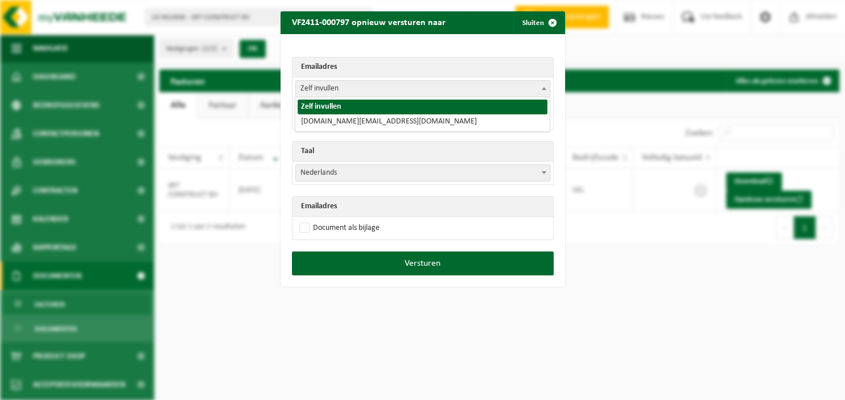
click at [542, 85] on span at bounding box center [543, 88] width 11 height 15
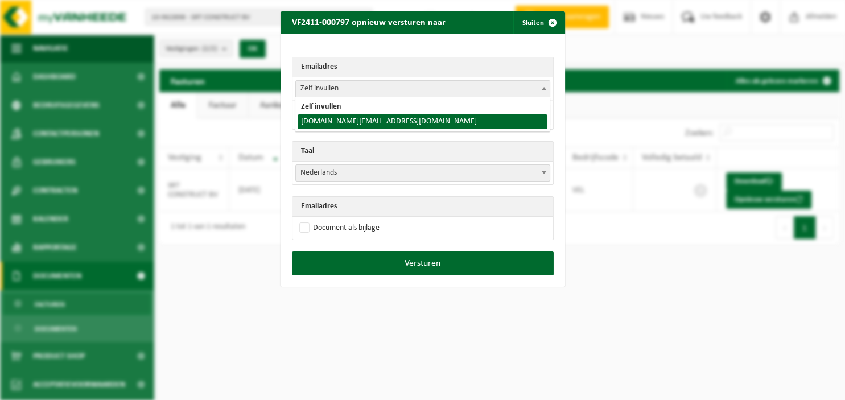
select select "srtconstruct.be@hotmail.com"
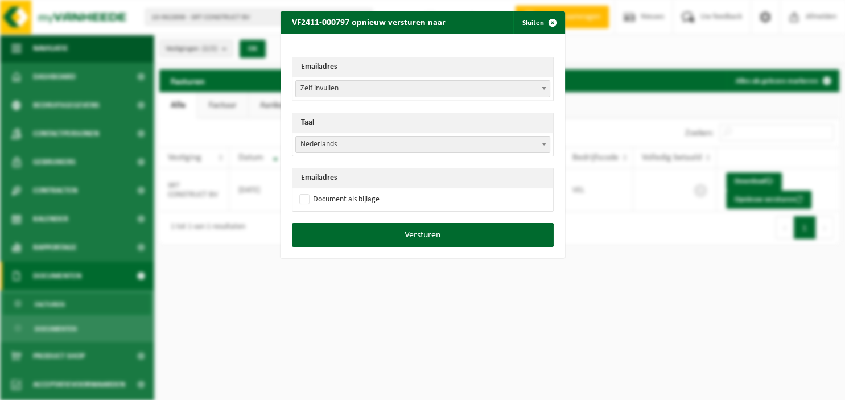
click at [543, 140] on span at bounding box center [543, 144] width 11 height 15
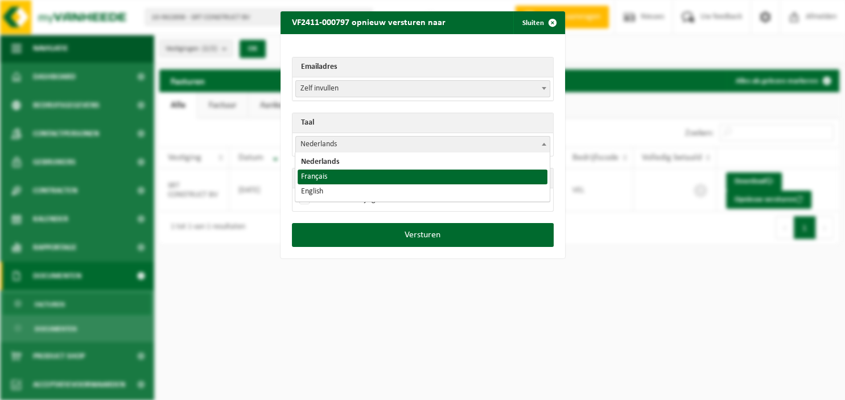
select select "fr"
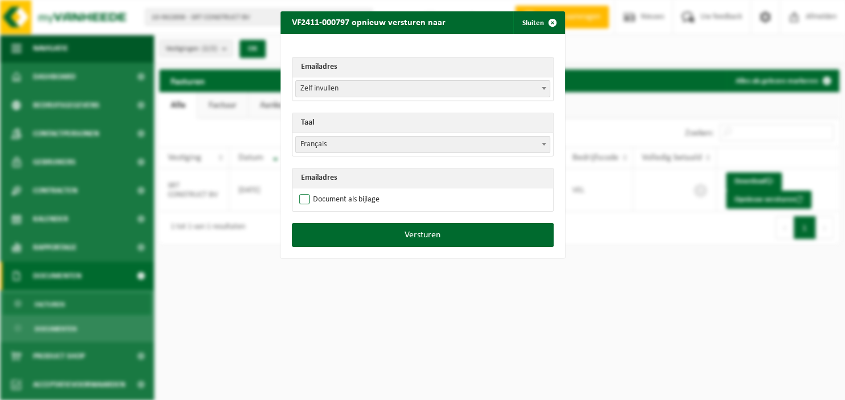
click at [340, 201] on label "Document als bijlage" at bounding box center [338, 199] width 83 height 17
click at [340, 191] on input "Document als bijlage" at bounding box center [437, 191] width 285 height 1
checkbox input "true"
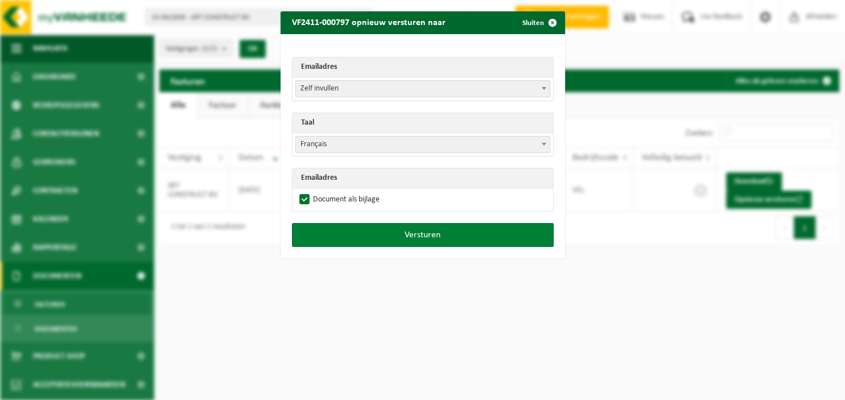
click at [360, 231] on button "Versturen" at bounding box center [423, 235] width 262 height 24
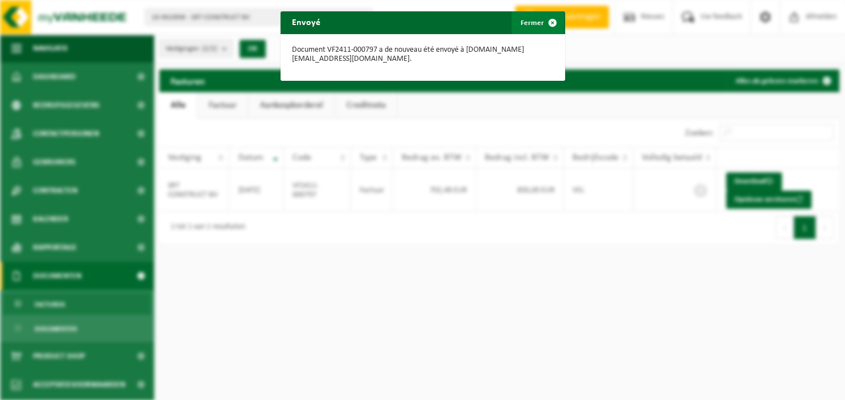
click at [547, 22] on span "button" at bounding box center [552, 22] width 23 height 23
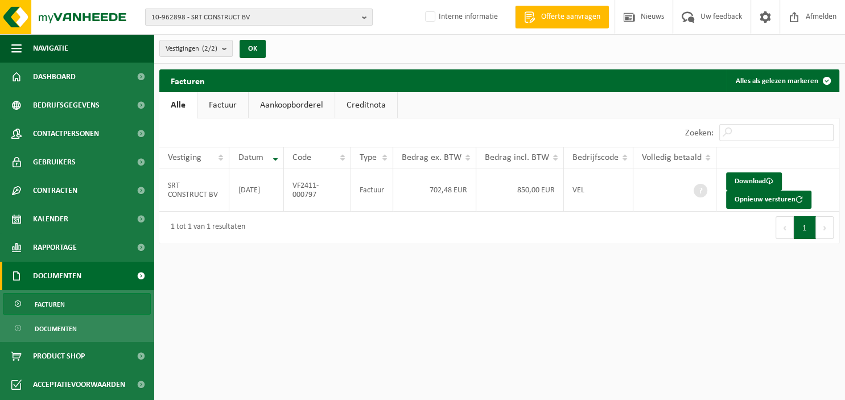
click at [369, 19] on b "button" at bounding box center [367, 17] width 10 height 16
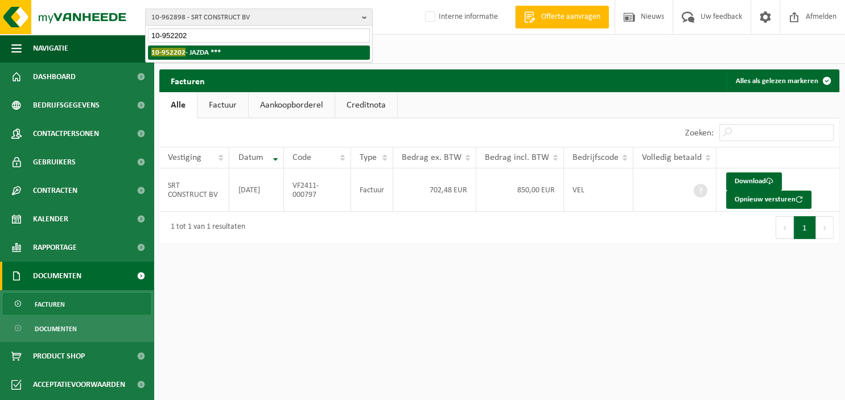
type input "10-952202"
click at [190, 53] on strong "10-952202 - JAZDA ***" at bounding box center [185, 52] width 69 height 9
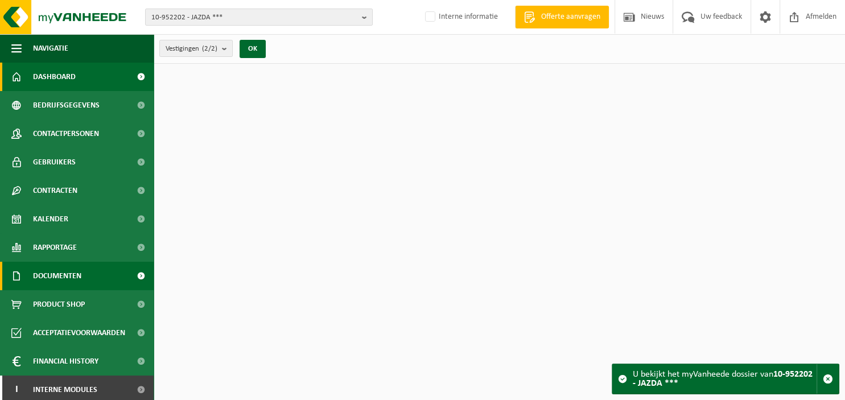
click at [69, 274] on span "Documenten" at bounding box center [57, 276] width 48 height 28
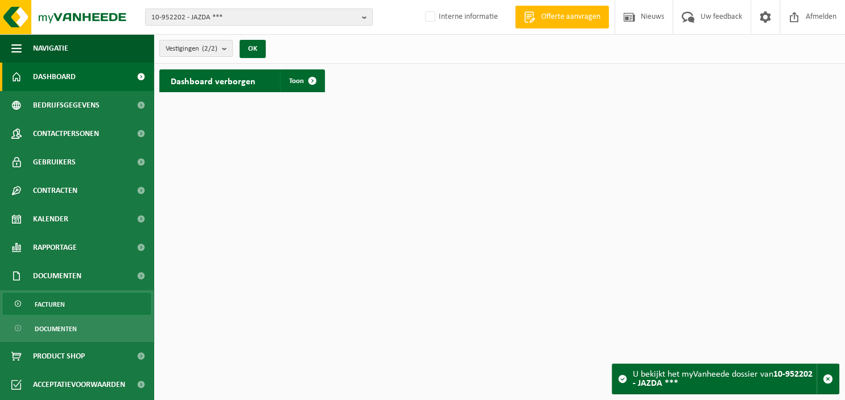
click at [101, 308] on link "Facturen" at bounding box center [77, 304] width 148 height 22
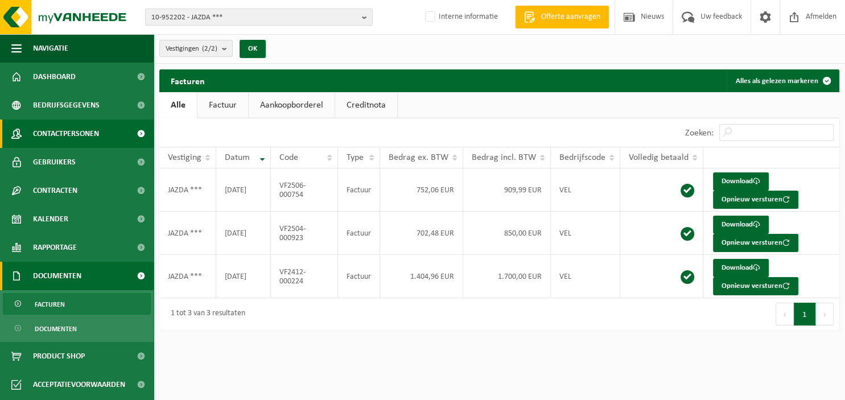
click at [96, 129] on span "Contactpersonen" at bounding box center [66, 133] width 66 height 28
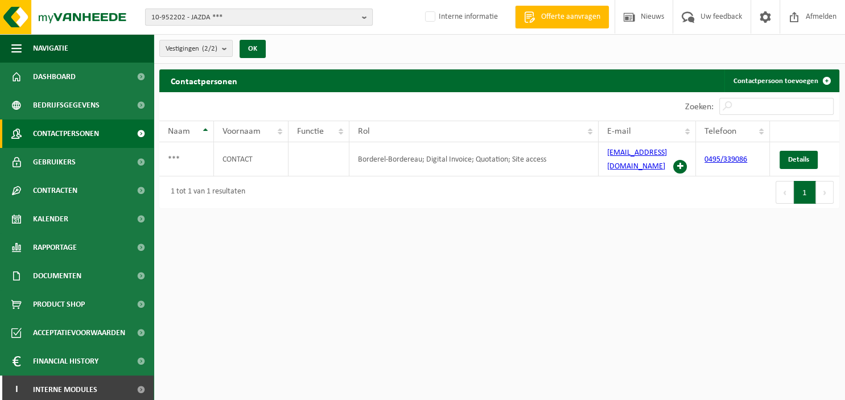
click at [368, 13] on b "button" at bounding box center [367, 17] width 10 height 16
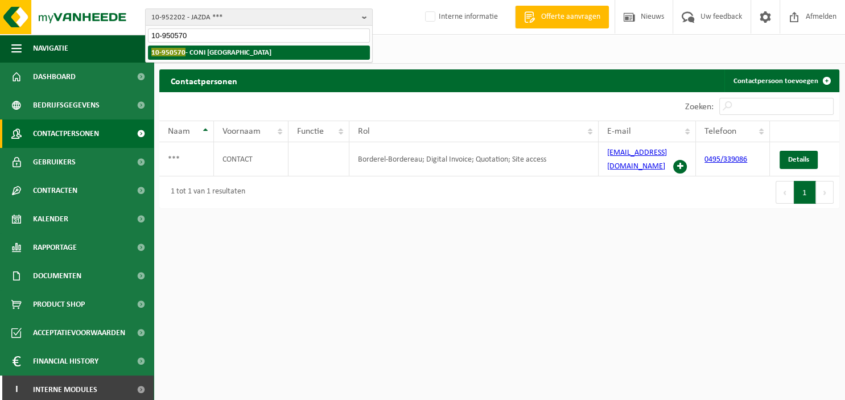
type input "10-950570"
click at [258, 51] on li "10-950570 - CONI BELGIUM" at bounding box center [259, 53] width 222 height 14
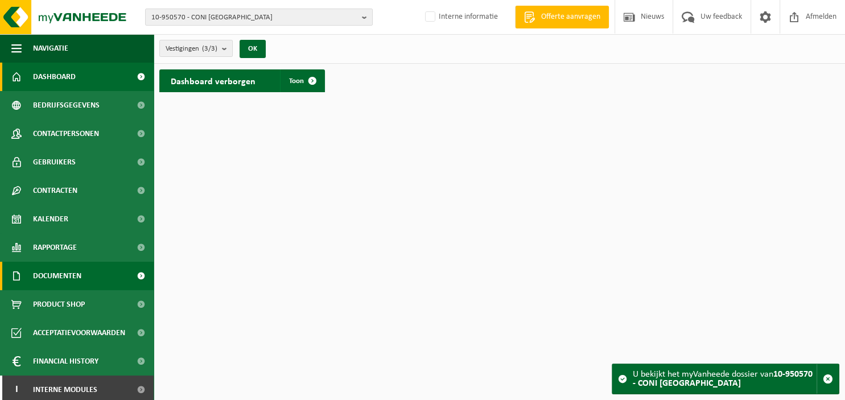
click at [78, 282] on span "Documenten" at bounding box center [57, 276] width 48 height 28
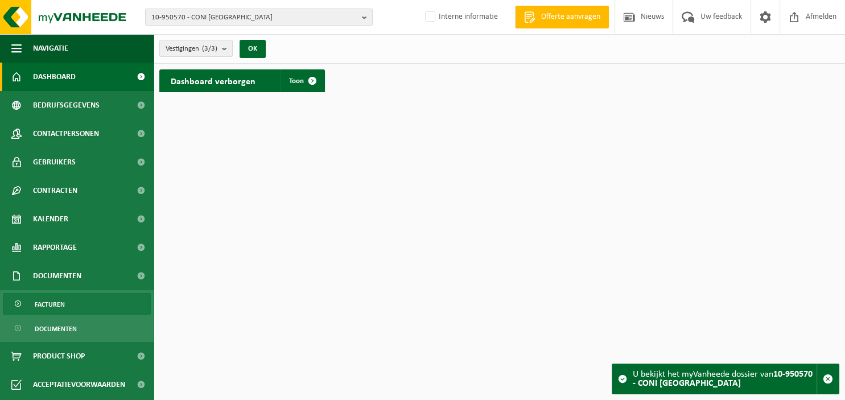
click at [77, 299] on link "Facturen" at bounding box center [77, 304] width 148 height 22
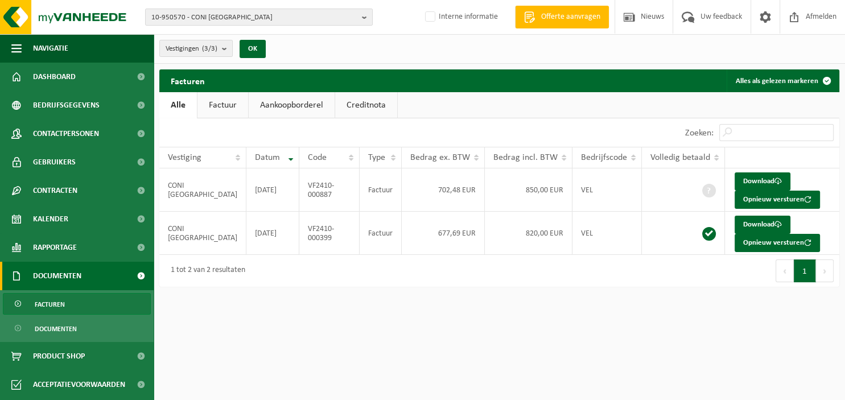
click at [324, 351] on html "10-950570 - CONI BELGIUM 10-950570 - CONI BELGIUM 10-950569 - CONI BELGIUM 10-9…" at bounding box center [422, 200] width 845 height 400
click at [365, 19] on b "button" at bounding box center [367, 17] width 10 height 16
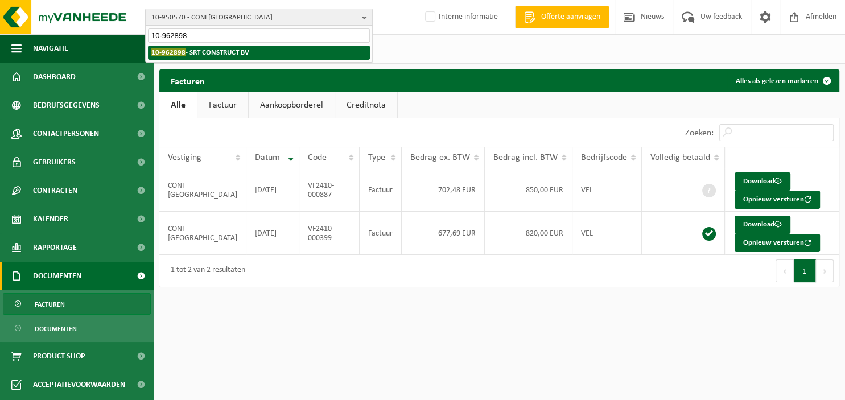
type input "10-962898"
click at [248, 56] on strong "10-962898 - SRT CONSTRUCT BV" at bounding box center [200, 52] width 98 height 9
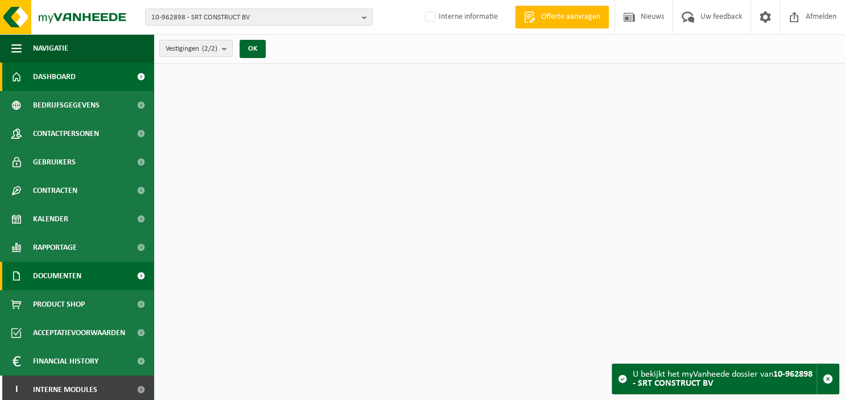
click at [62, 276] on span "Documenten" at bounding box center [57, 276] width 48 height 28
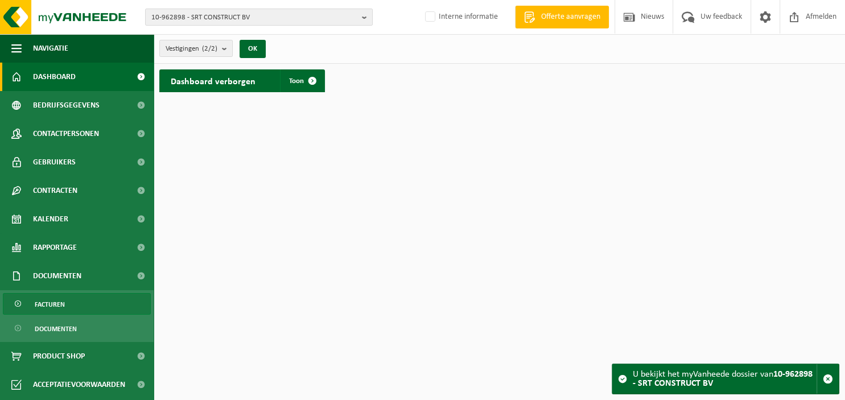
click at [61, 302] on span "Facturen" at bounding box center [50, 305] width 30 height 22
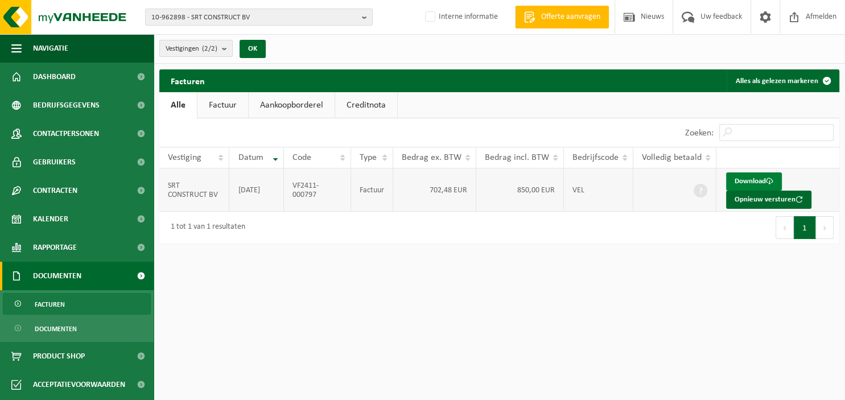
click at [745, 180] on link "Download" at bounding box center [754, 181] width 56 height 18
click at [267, 16] on span "10-962898 - SRT CONSTRUCT BV" at bounding box center [254, 17] width 206 height 17
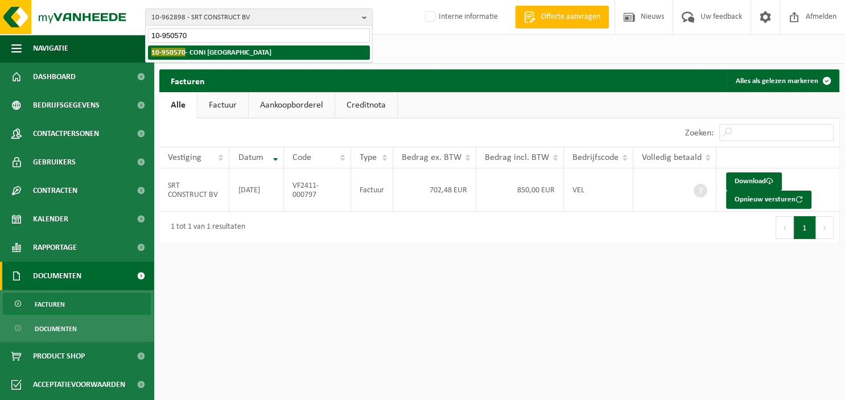
type input "10-950570"
click at [237, 48] on li "10-950570 - CONI BELGIUM" at bounding box center [259, 53] width 222 height 14
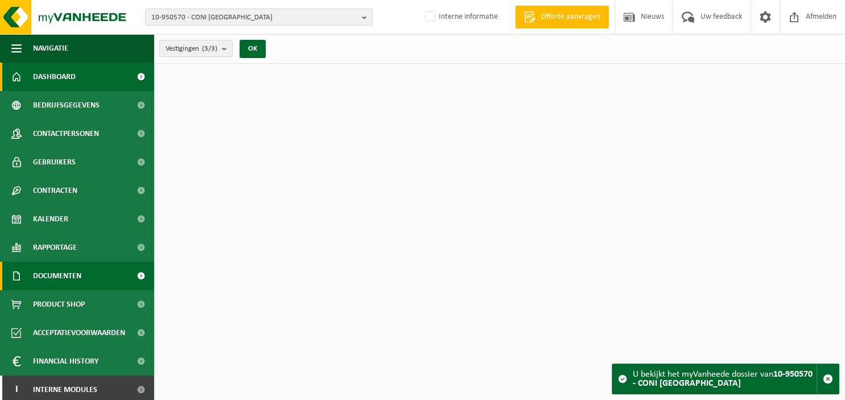
click at [77, 272] on span "Documenten" at bounding box center [57, 276] width 48 height 28
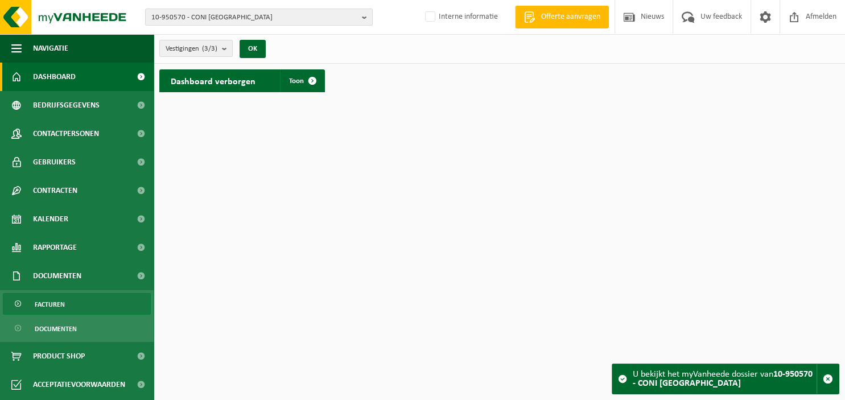
click at [73, 300] on link "Facturen" at bounding box center [77, 304] width 148 height 22
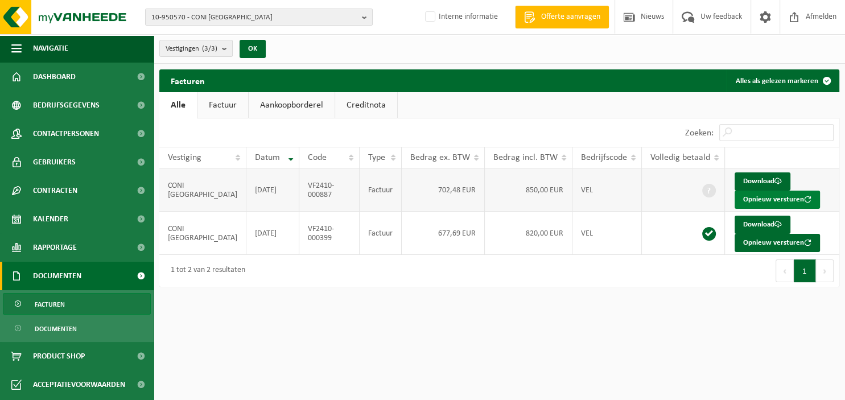
click at [742, 197] on button "Opnieuw versturen" at bounding box center [777, 200] width 85 height 18
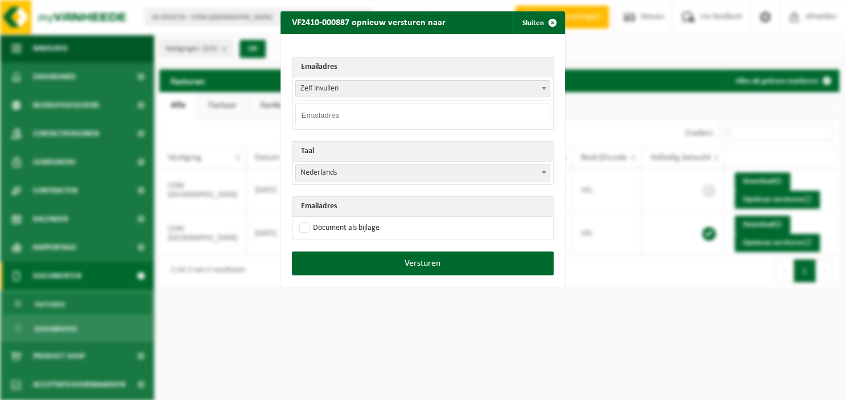
click at [546, 90] on span at bounding box center [543, 88] width 11 height 15
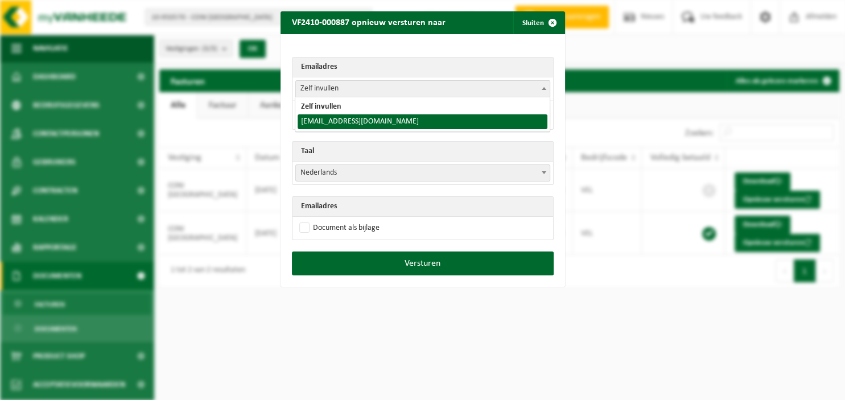
select select "emanuelesebassiano@gmail.com"
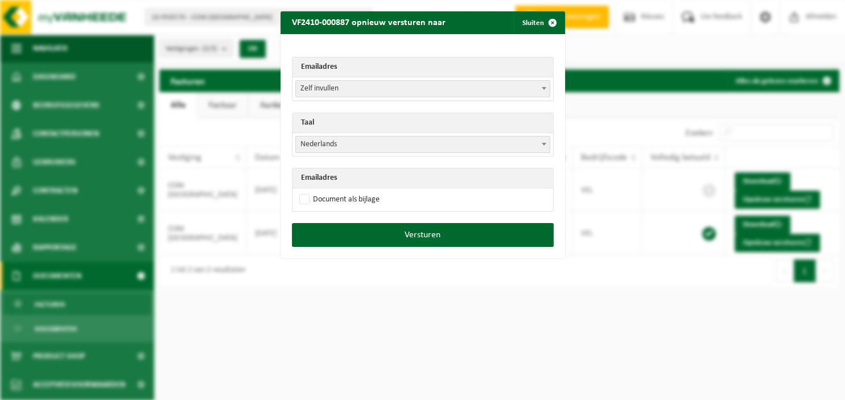
click at [539, 142] on span at bounding box center [543, 144] width 11 height 15
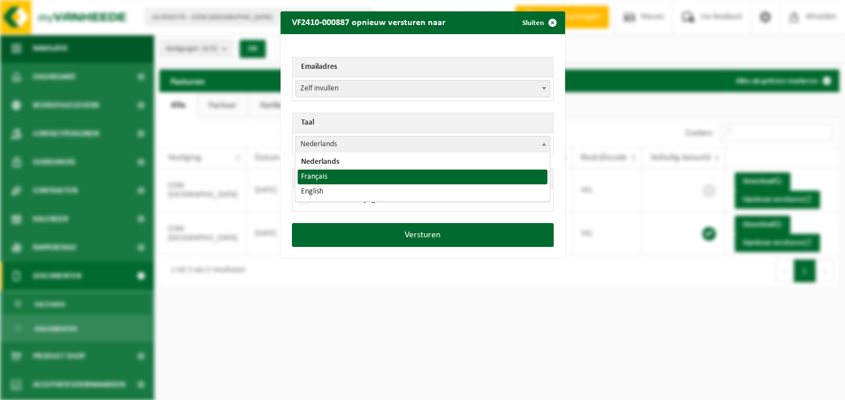
select select "fr"
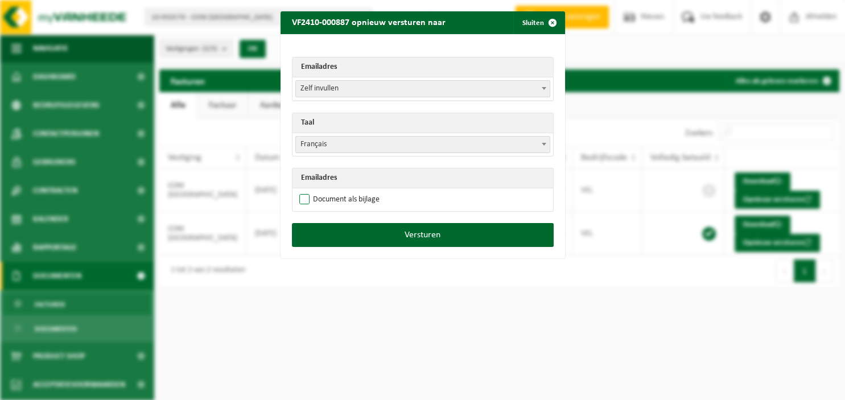
click at [357, 201] on label "Document als bijlage" at bounding box center [338, 199] width 83 height 17
click at [357, 191] on input "Document als bijlage" at bounding box center [437, 191] width 285 height 1
checkbox input "true"
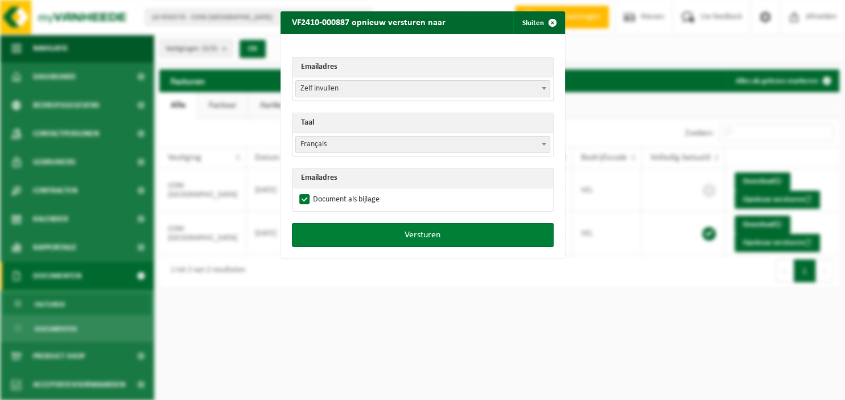
click at [368, 232] on button "Versturen" at bounding box center [423, 235] width 262 height 24
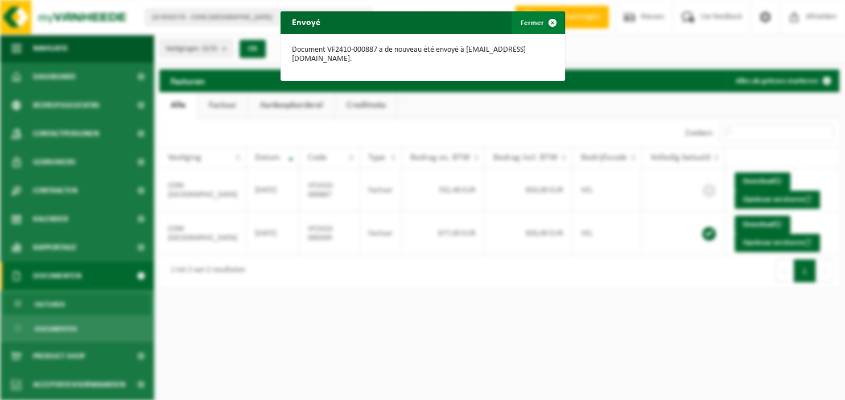
click at [552, 20] on span "button" at bounding box center [552, 22] width 23 height 23
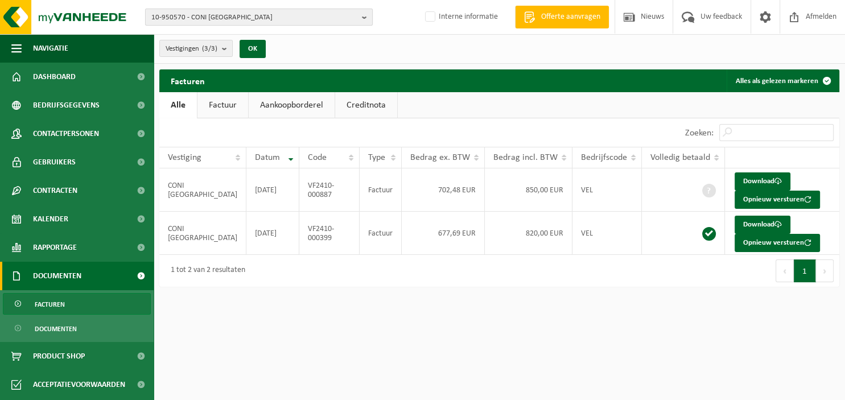
click at [336, 21] on span "10-950570 - CONI BELGIUM" at bounding box center [254, 17] width 206 height 17
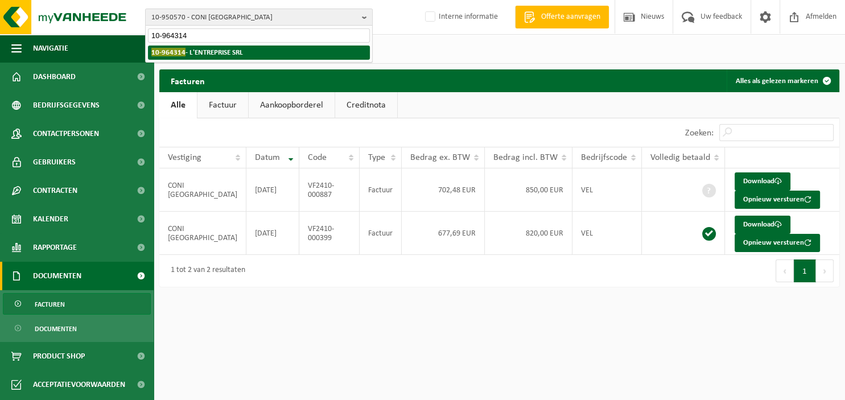
type input "10-964314"
click at [302, 53] on li "10-964314 - L'ENTREPRISE SRL" at bounding box center [259, 53] width 222 height 14
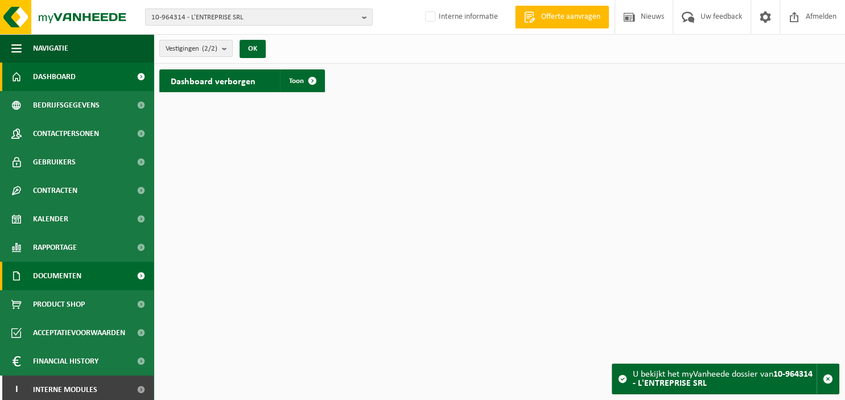
click at [69, 277] on span "Documenten" at bounding box center [57, 276] width 48 height 28
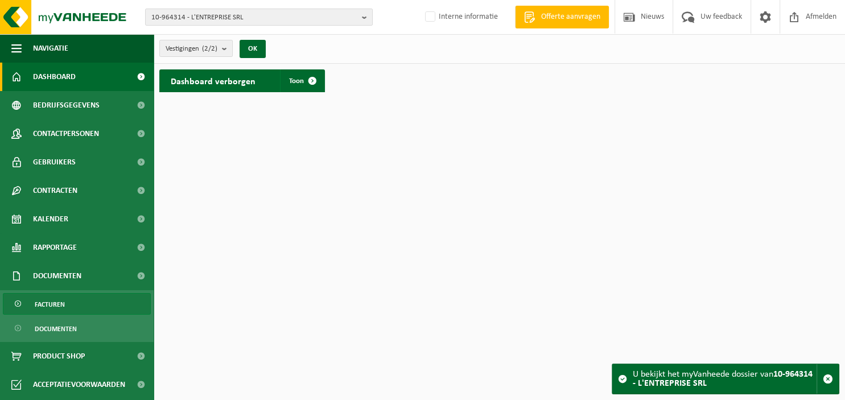
click at [67, 302] on link "Facturen" at bounding box center [77, 304] width 148 height 22
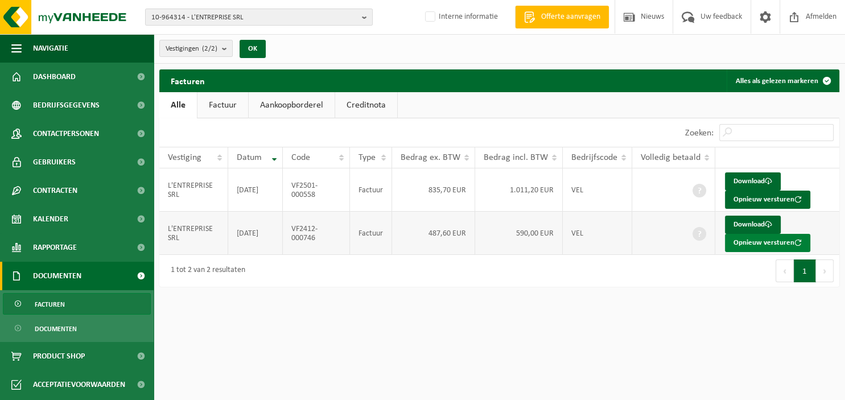
click at [746, 240] on button "Opnieuw versturen" at bounding box center [767, 243] width 85 height 18
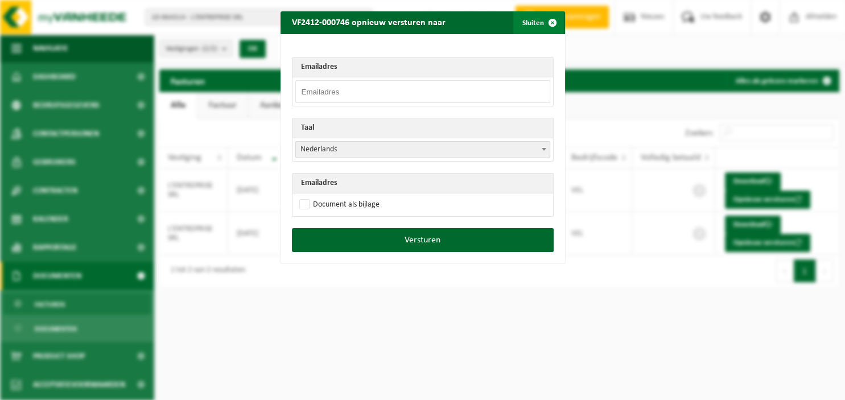
click at [553, 30] on span "button" at bounding box center [552, 22] width 23 height 23
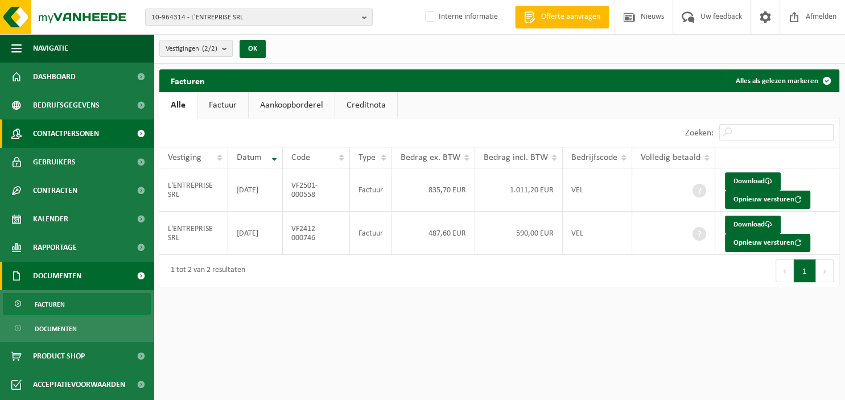
click at [62, 133] on span "Contactpersonen" at bounding box center [66, 133] width 66 height 28
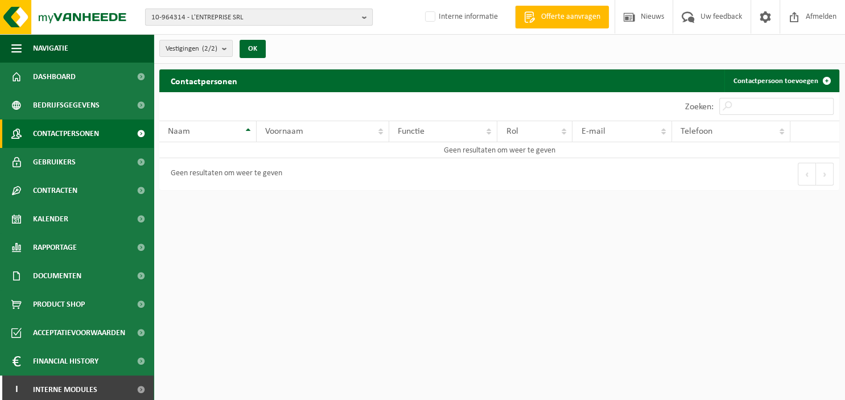
click at [366, 13] on b "button" at bounding box center [367, 17] width 10 height 16
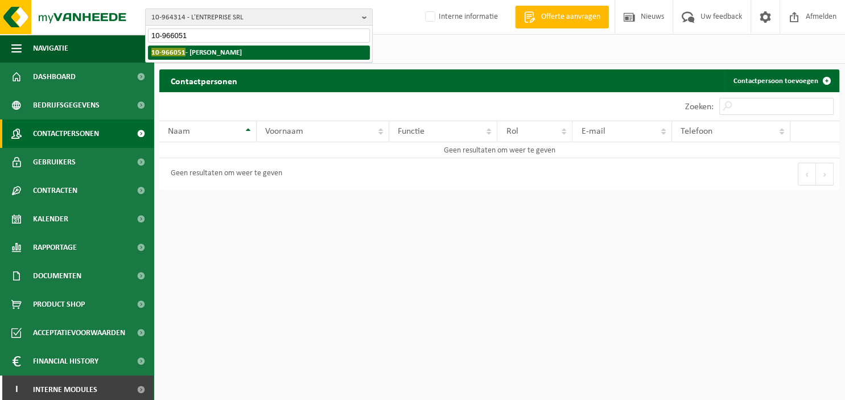
type input "10-966051"
click at [300, 51] on li "10-966051 - [PERSON_NAME][GEOGRAPHIC_DATA]" at bounding box center [259, 53] width 222 height 14
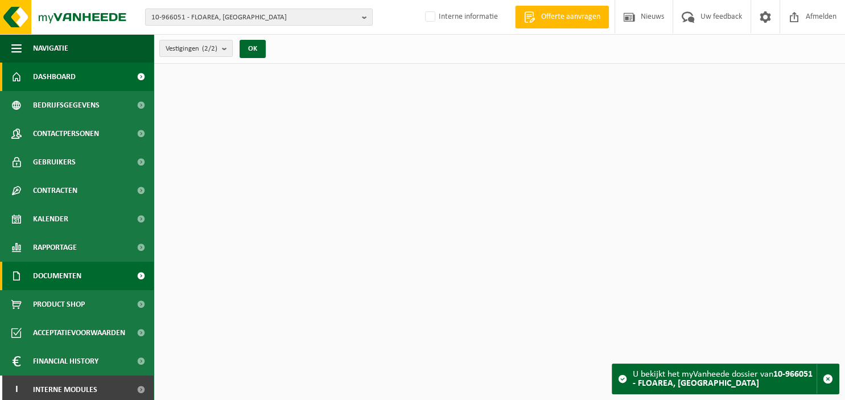
click at [77, 272] on span "Documenten" at bounding box center [57, 276] width 48 height 28
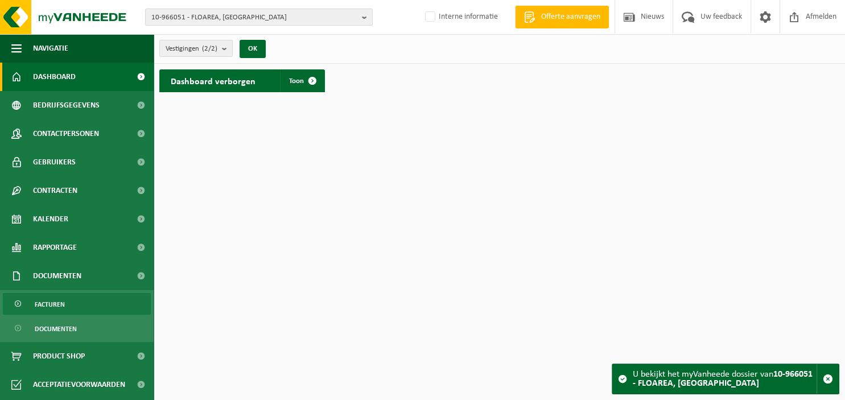
click at [91, 309] on link "Facturen" at bounding box center [77, 304] width 148 height 22
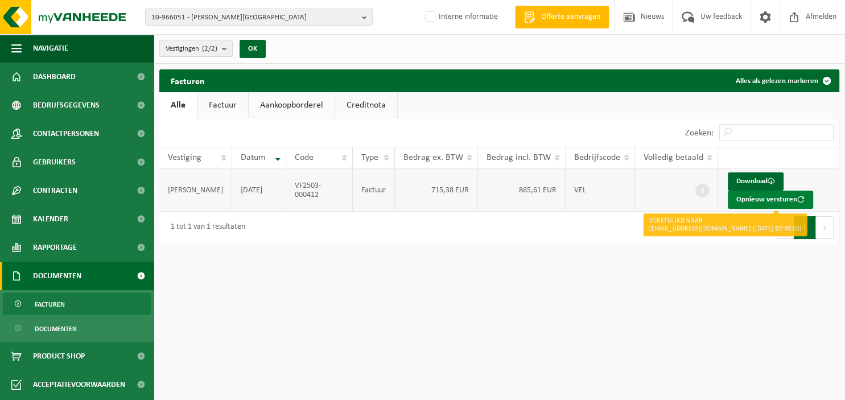
click at [750, 197] on button "Opnieuw versturen" at bounding box center [770, 200] width 85 height 18
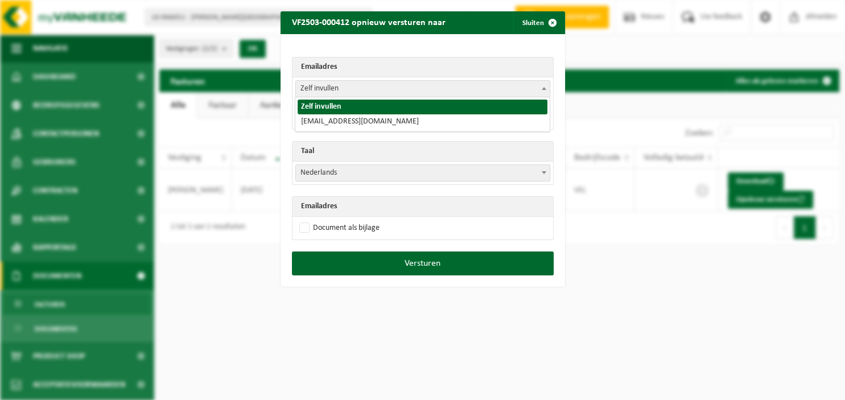
click at [542, 89] on b at bounding box center [544, 88] width 5 height 3
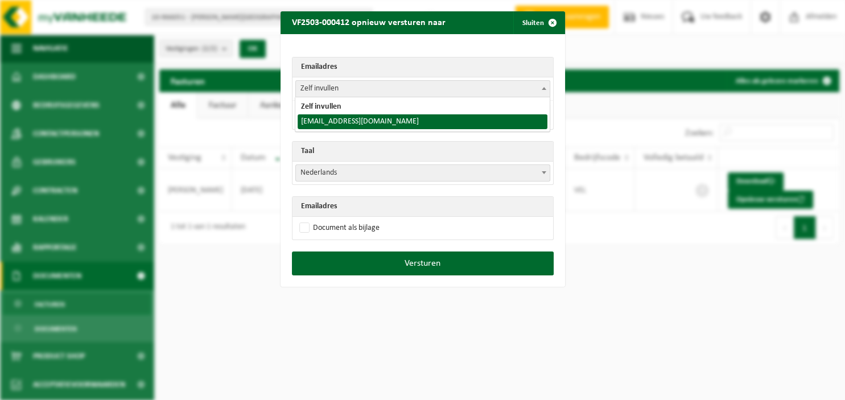
select select "madalinadrian386@gmail.com"
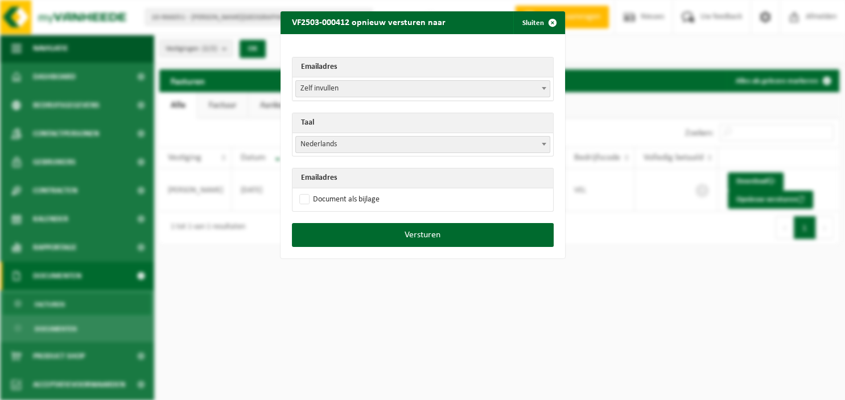
click at [546, 140] on span at bounding box center [543, 144] width 11 height 15
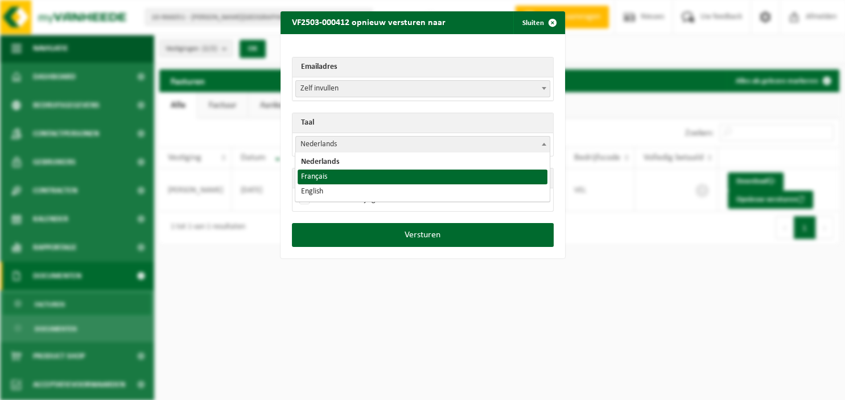
select select "fr"
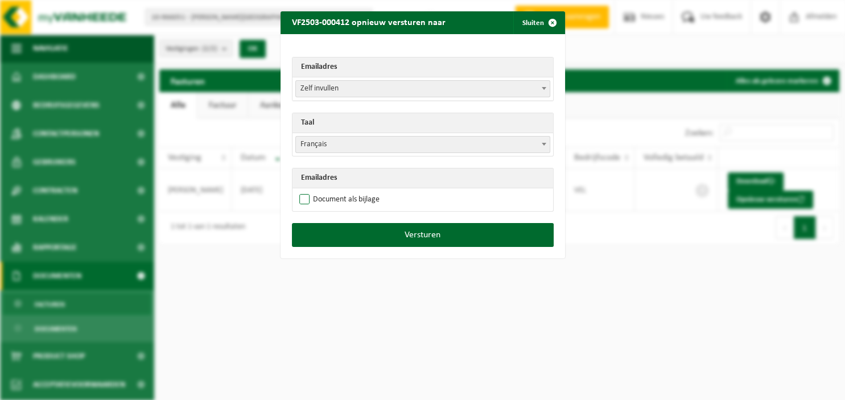
click at [364, 199] on label "Document als bijlage" at bounding box center [338, 199] width 83 height 17
click at [364, 191] on input "Document als bijlage" at bounding box center [437, 191] width 285 height 1
checkbox input "true"
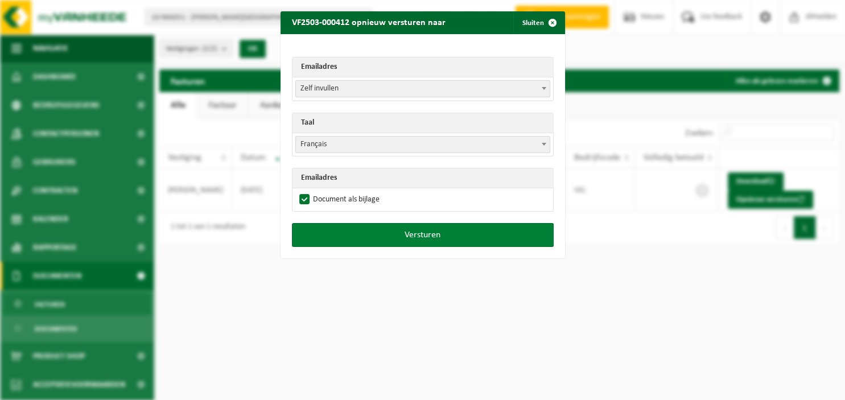
click at [368, 236] on button "Versturen" at bounding box center [423, 235] width 262 height 24
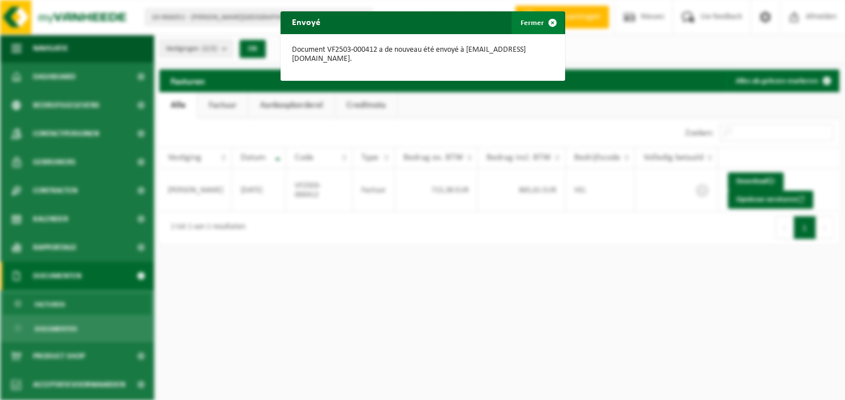
click at [547, 20] on span "button" at bounding box center [552, 22] width 23 height 23
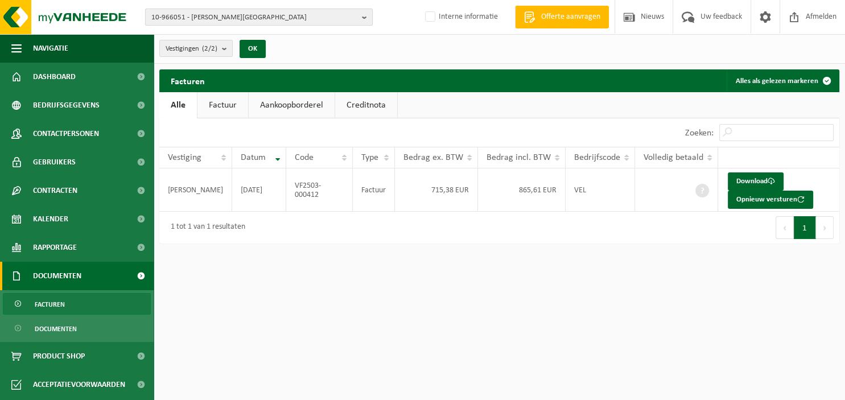
click at [370, 22] on b "button" at bounding box center [367, 17] width 10 height 16
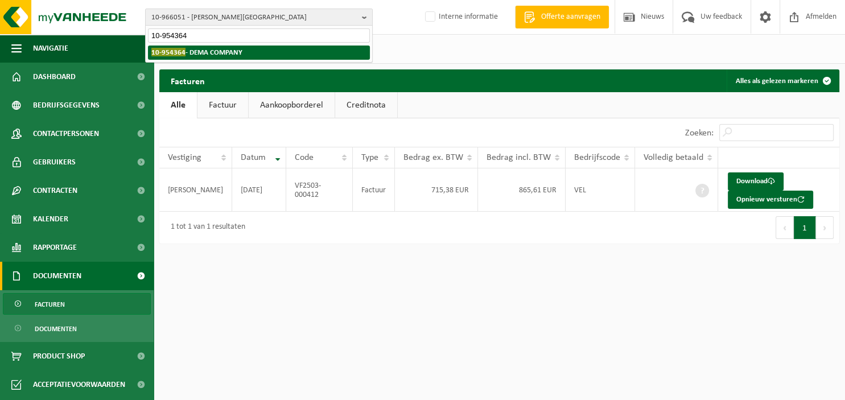
type input "10-954364"
click at [289, 54] on li "10-954364 - DEMA COMPANY" at bounding box center [259, 53] width 222 height 14
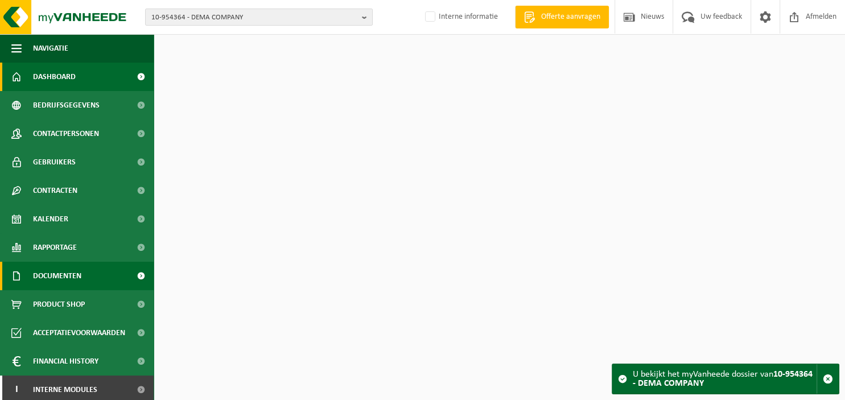
click at [81, 277] on span "Documenten" at bounding box center [57, 276] width 48 height 28
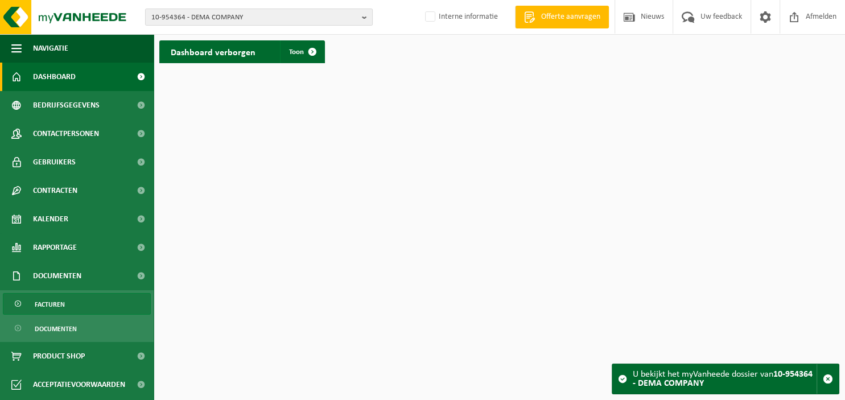
click at [57, 307] on span "Facturen" at bounding box center [50, 305] width 30 height 22
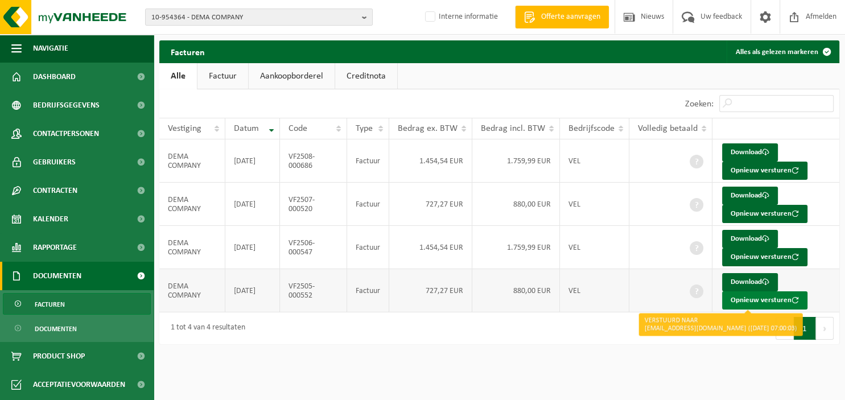
click at [741, 299] on button "Opnieuw versturen" at bounding box center [764, 300] width 85 height 18
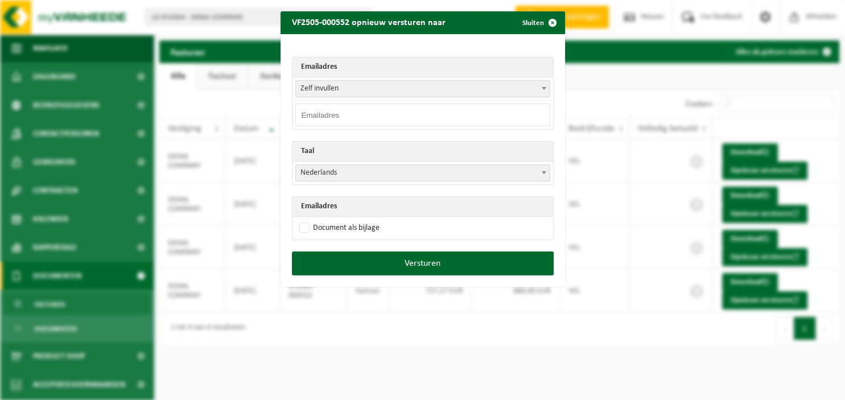
click at [541, 86] on span at bounding box center [543, 88] width 11 height 15
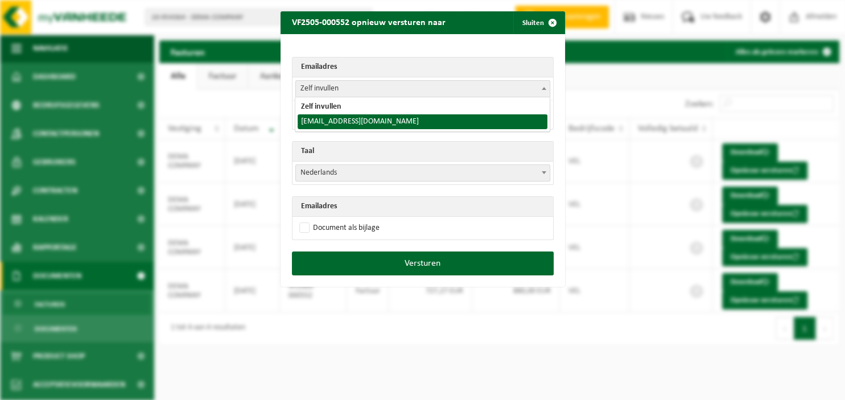
select select "[EMAIL_ADDRESS][DOMAIN_NAME]"
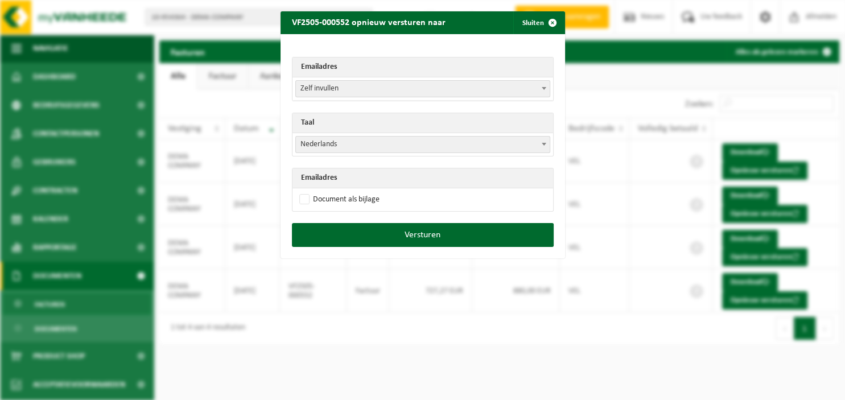
click at [545, 142] on span at bounding box center [543, 144] width 11 height 15
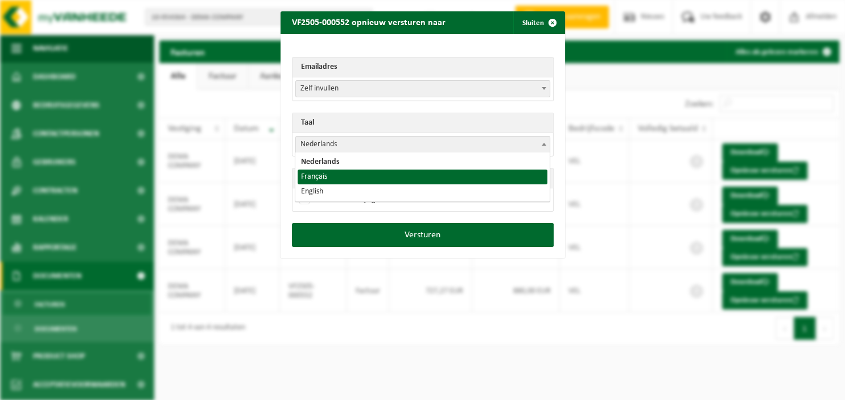
select select "fr"
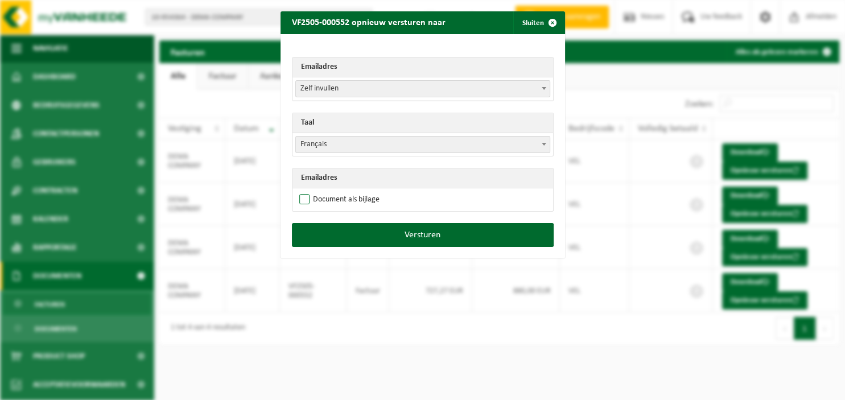
click at [327, 199] on label "Document als bijlage" at bounding box center [338, 199] width 83 height 17
click at [327, 191] on input "Document als bijlage" at bounding box center [437, 191] width 285 height 1
checkbox input "true"
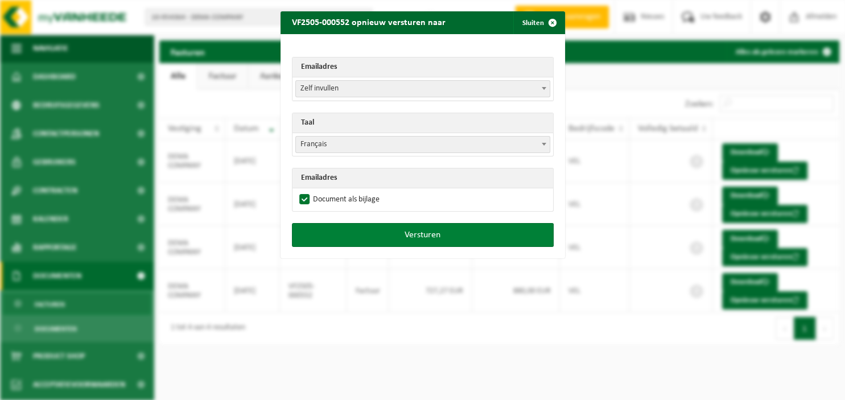
click at [363, 236] on button "Versturen" at bounding box center [423, 235] width 262 height 24
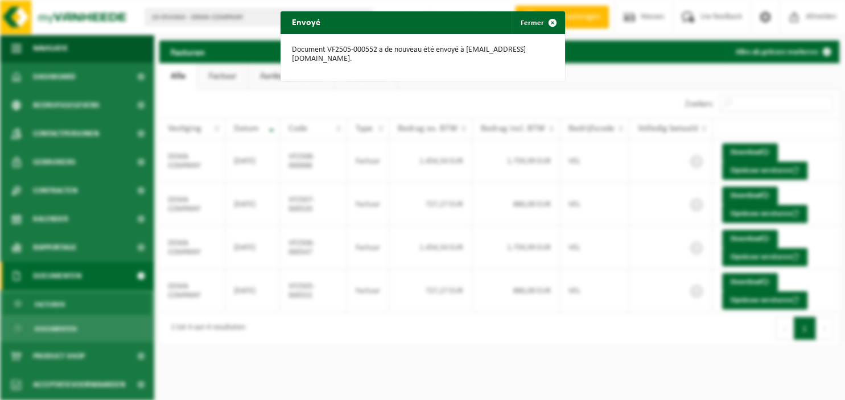
click at [754, 262] on div "Envoyé Fermer Document VF2505-000552 a de nouveau été envoyé à info@dema-compan…" at bounding box center [422, 200] width 845 height 400
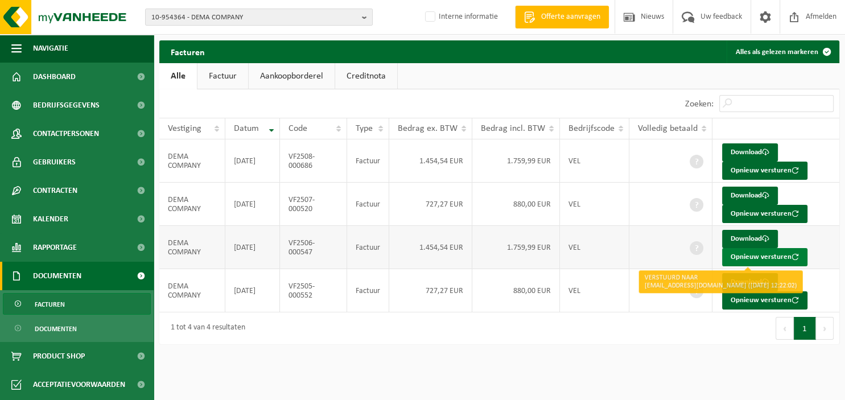
click at [743, 253] on button "Opnieuw versturen" at bounding box center [764, 257] width 85 height 18
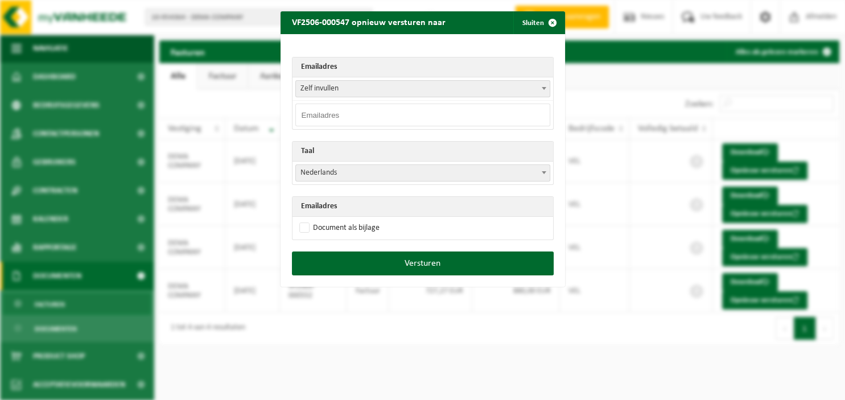
click at [543, 85] on span at bounding box center [543, 88] width 11 height 15
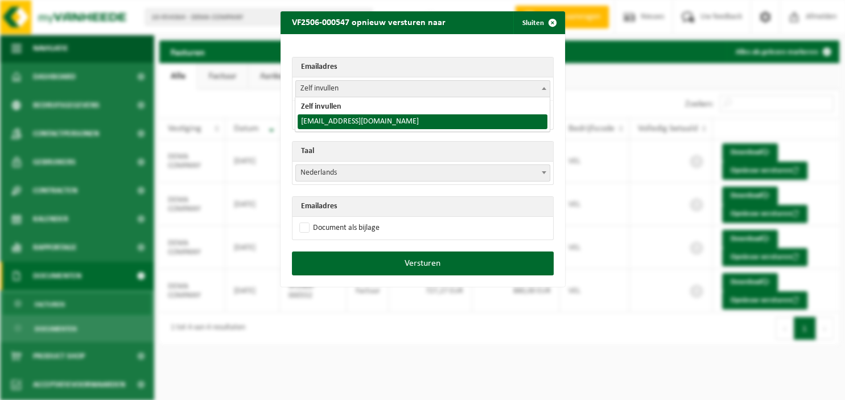
select select "info@dema-company.be"
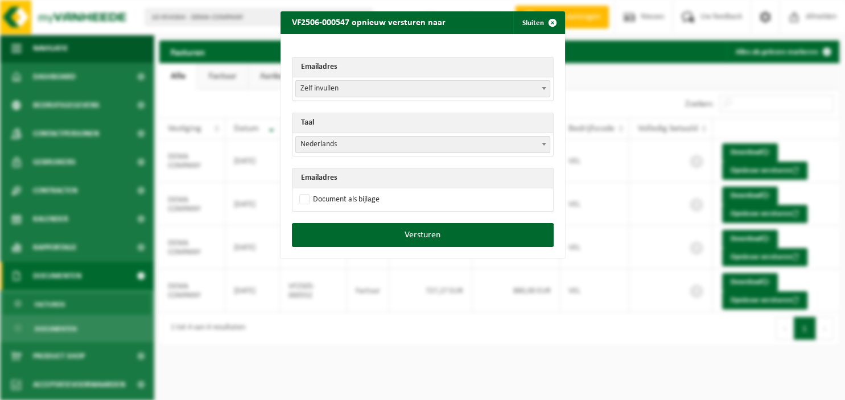
click at [419, 141] on span "Nederlands" at bounding box center [423, 145] width 254 height 16
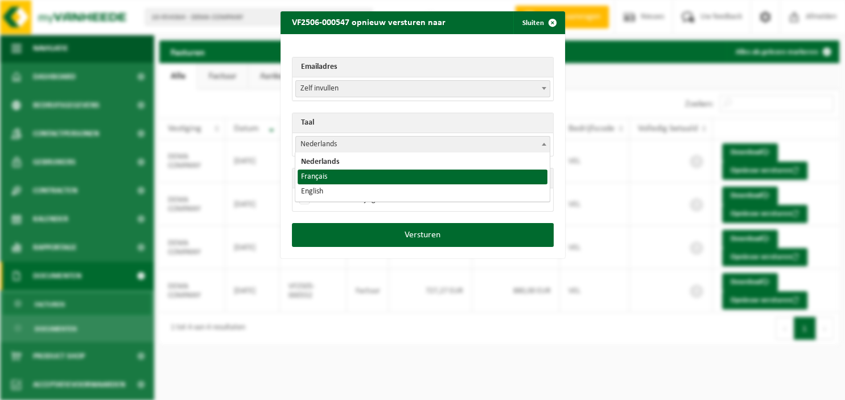
select select "fr"
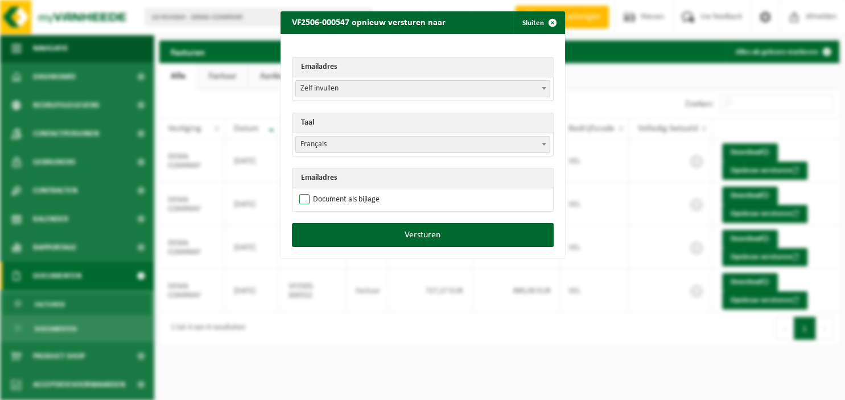
click at [325, 196] on label "Document als bijlage" at bounding box center [338, 199] width 83 height 17
click at [325, 191] on input "Document als bijlage" at bounding box center [437, 191] width 285 height 1
checkbox input "true"
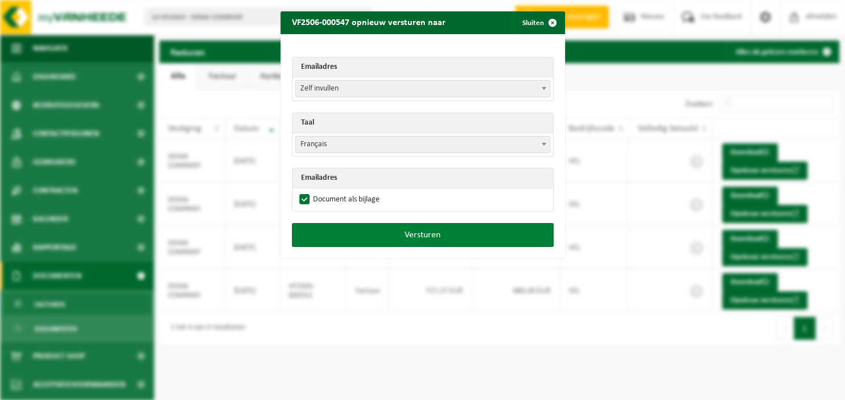
click at [331, 228] on button "Versturen" at bounding box center [423, 235] width 262 height 24
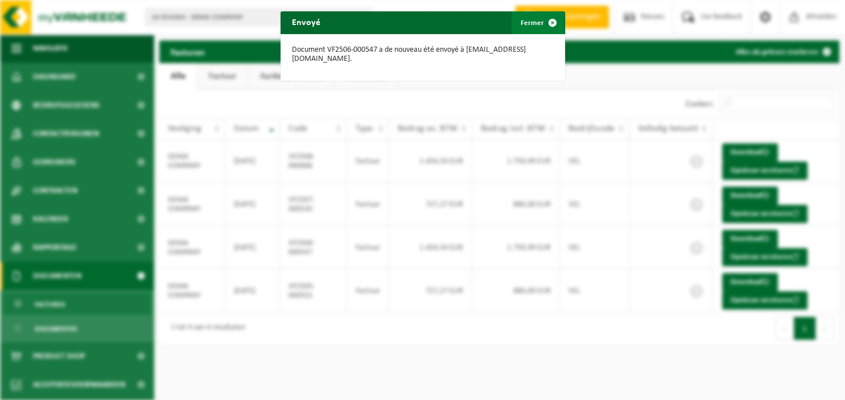
click at [538, 26] on button "Fermer" at bounding box center [538, 22] width 52 height 23
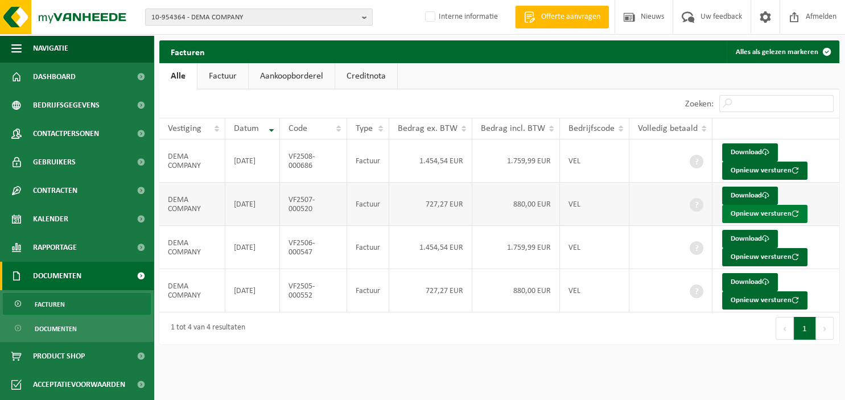
click at [750, 211] on button "Opnieuw versturen" at bounding box center [764, 214] width 85 height 18
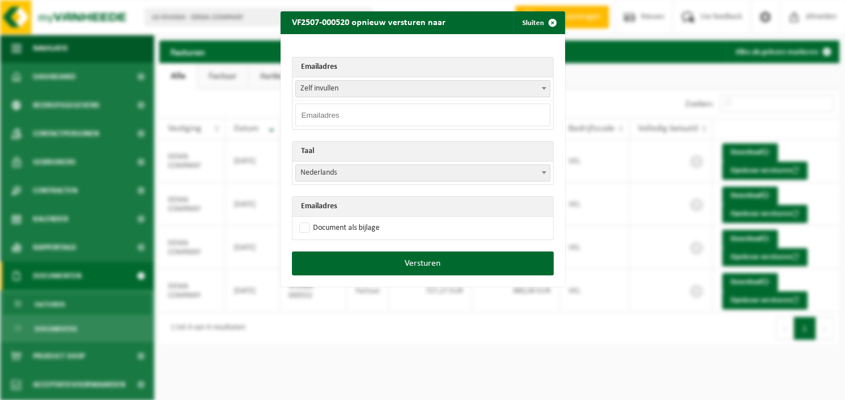
click at [442, 113] on input "email" at bounding box center [422, 115] width 255 height 23
click at [546, 89] on b at bounding box center [544, 88] width 5 height 3
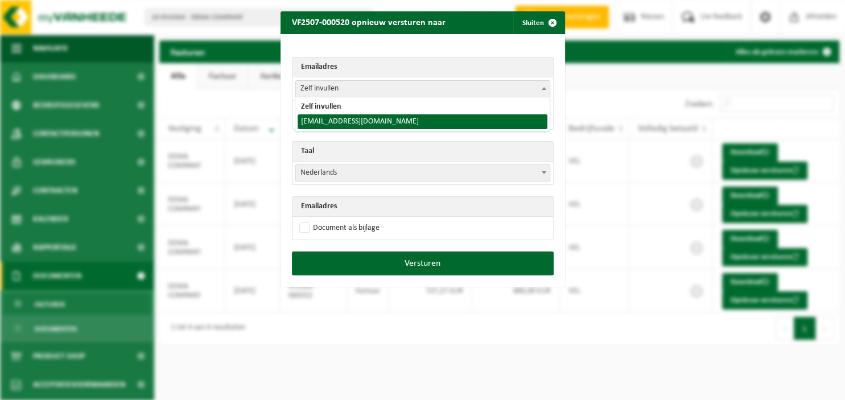
select select "info@dema-company.be"
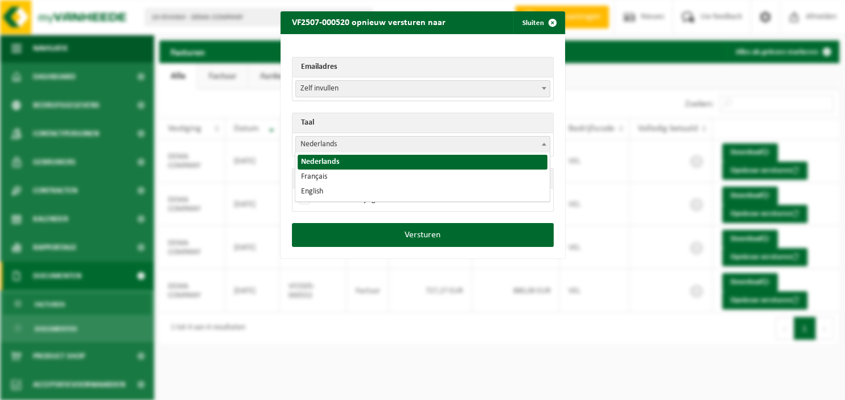
click at [368, 150] on span "Nederlands" at bounding box center [423, 145] width 254 height 16
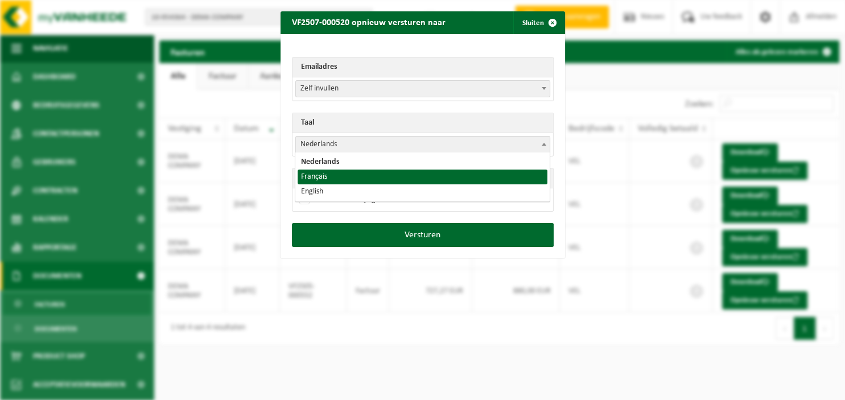
select select "fr"
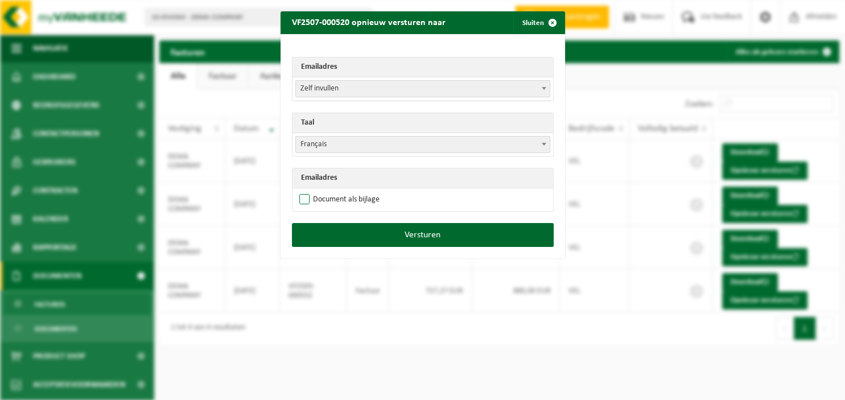
click at [335, 199] on label "Document als bijlage" at bounding box center [338, 199] width 83 height 17
click at [335, 191] on input "Document als bijlage" at bounding box center [437, 191] width 285 height 1
checkbox input "true"
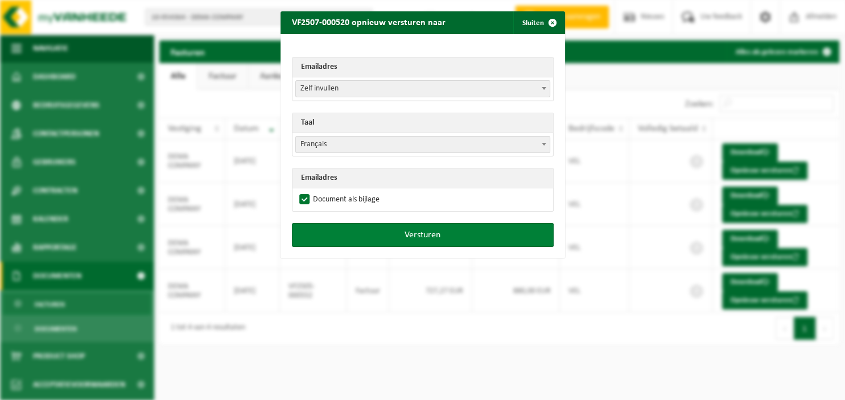
click at [349, 232] on button "Versturen" at bounding box center [423, 235] width 262 height 24
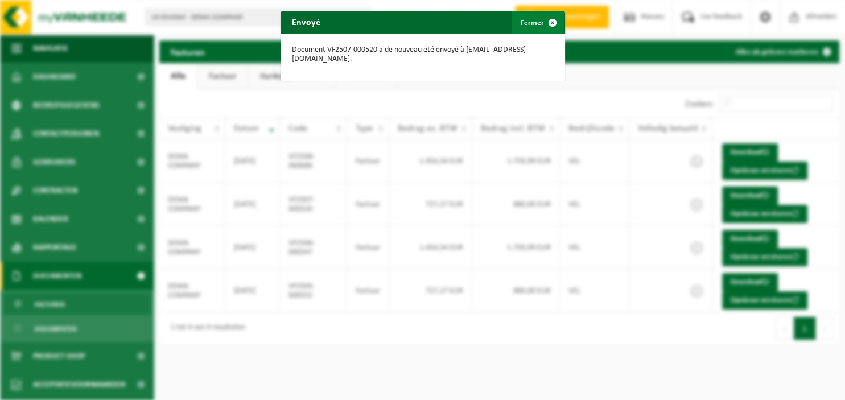
click at [539, 26] on button "Fermer" at bounding box center [538, 22] width 52 height 23
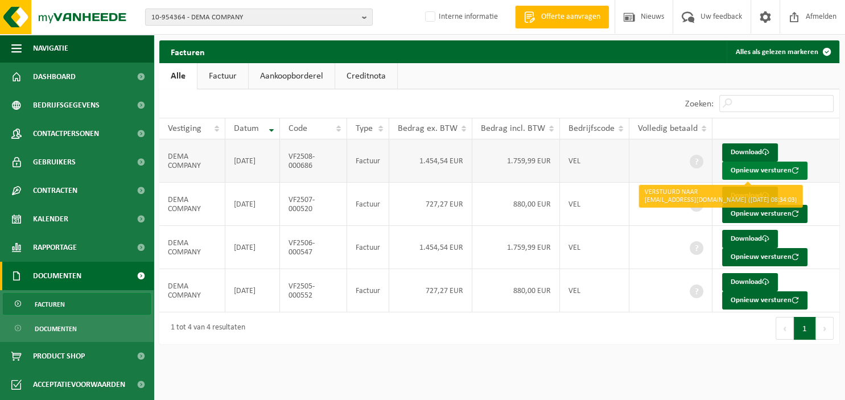
click at [735, 168] on button "Opnieuw versturen" at bounding box center [764, 171] width 85 height 18
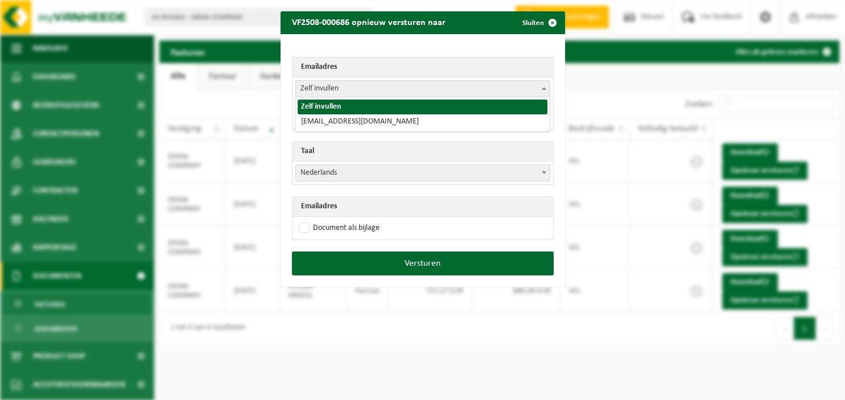
click at [542, 88] on b at bounding box center [544, 88] width 5 height 3
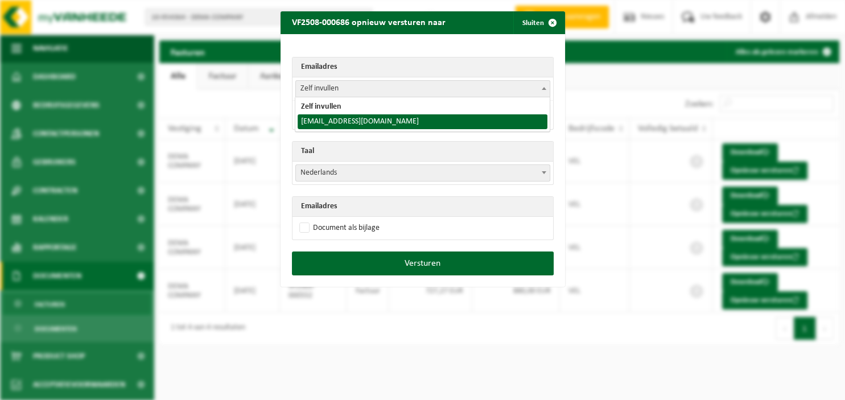
select select "info@dema-company.be"
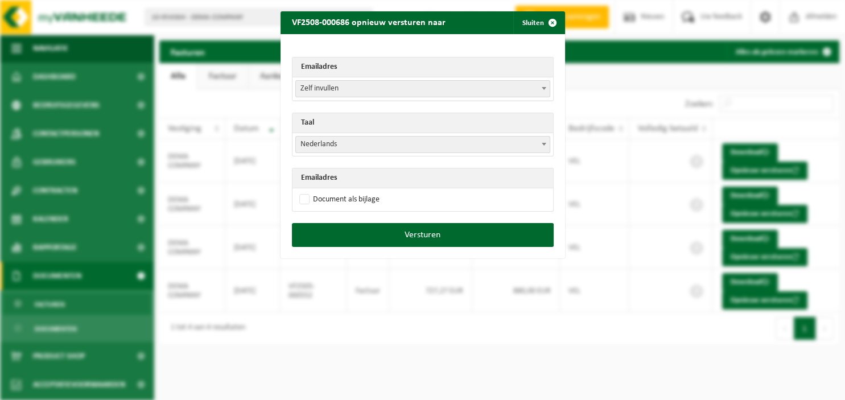
click at [438, 149] on span "Nederlands" at bounding box center [423, 145] width 254 height 16
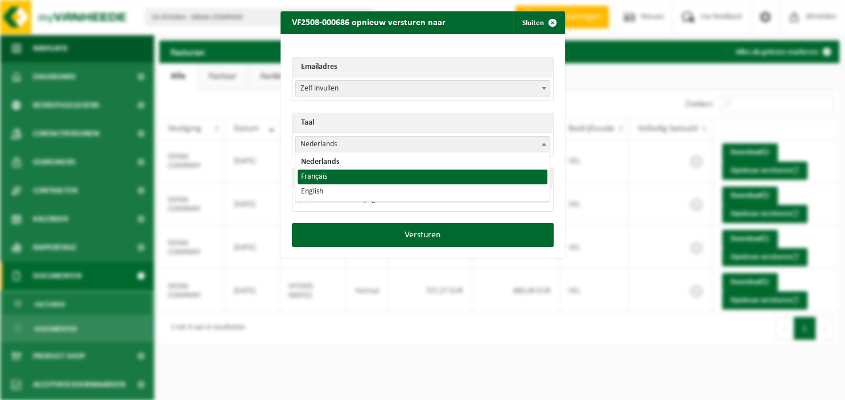
select select "fr"
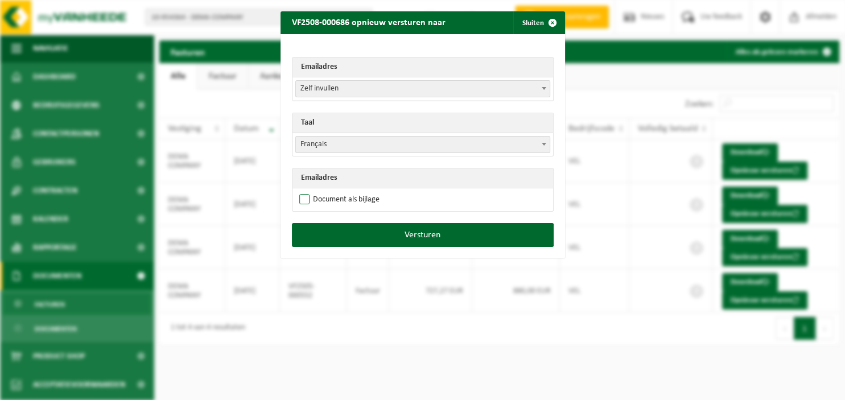
click at [345, 195] on label "Document als bijlage" at bounding box center [338, 199] width 83 height 17
click at [345, 191] on input "Document als bijlage" at bounding box center [437, 191] width 285 height 1
checkbox input "true"
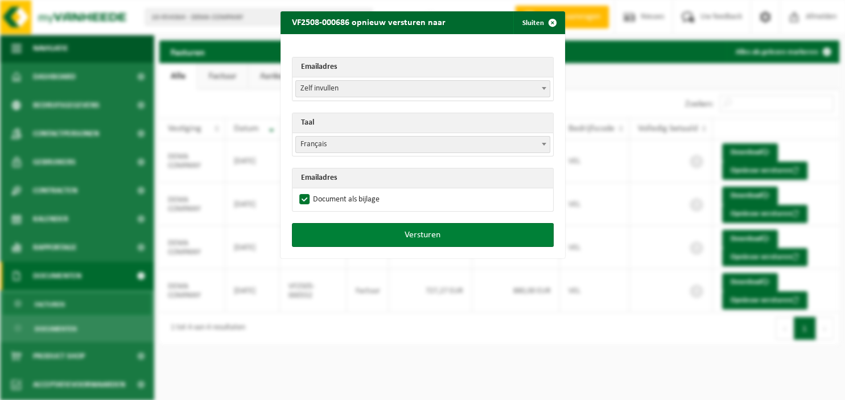
click at [356, 233] on button "Versturen" at bounding box center [423, 235] width 262 height 24
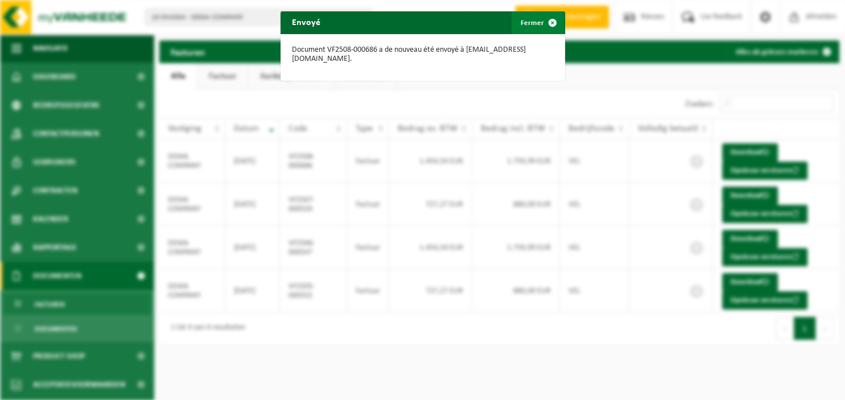
click at [541, 20] on button "Fermer" at bounding box center [538, 22] width 52 height 23
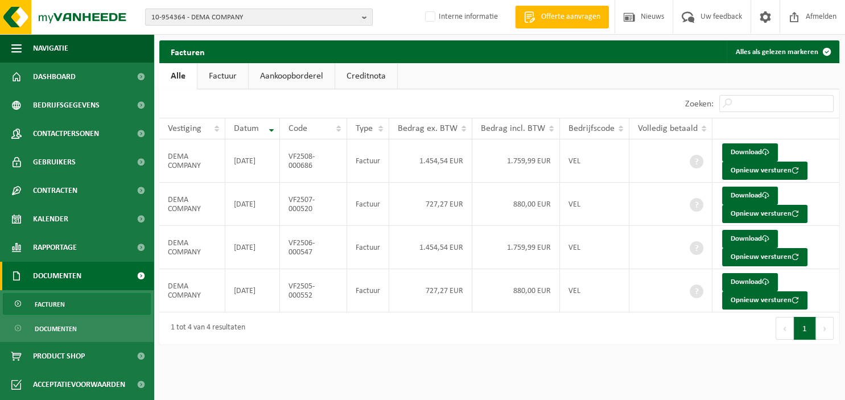
click at [366, 16] on b "button" at bounding box center [367, 17] width 10 height 16
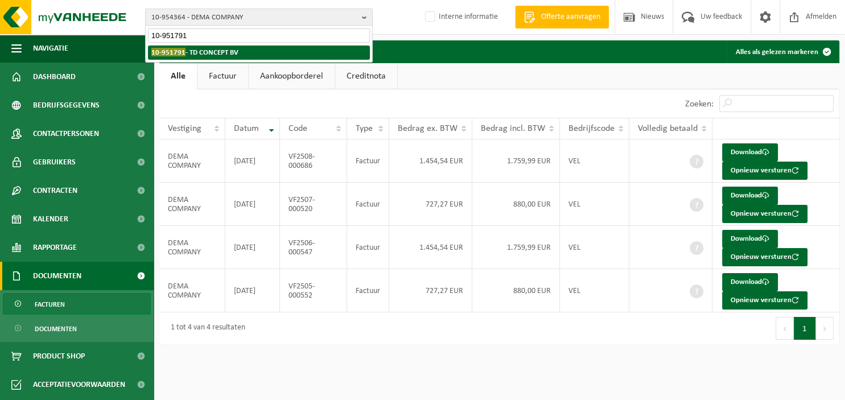
type input "10-951791"
click at [266, 47] on li "10-951791 - TD CONCEPT BV" at bounding box center [259, 53] width 222 height 14
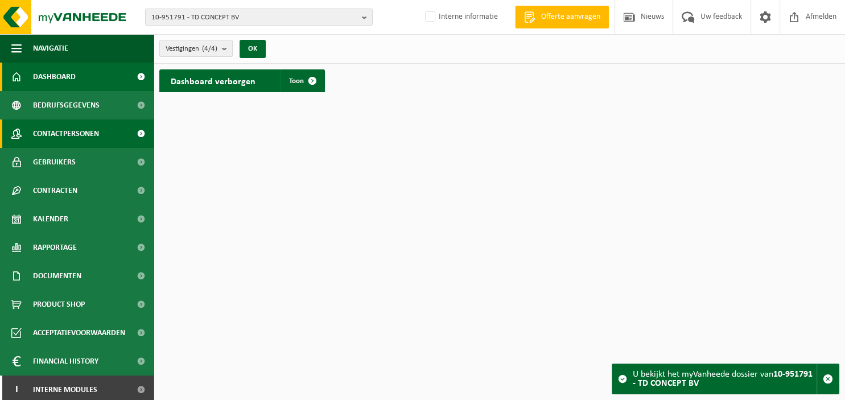
click at [61, 130] on span "Contactpersonen" at bounding box center [66, 133] width 66 height 28
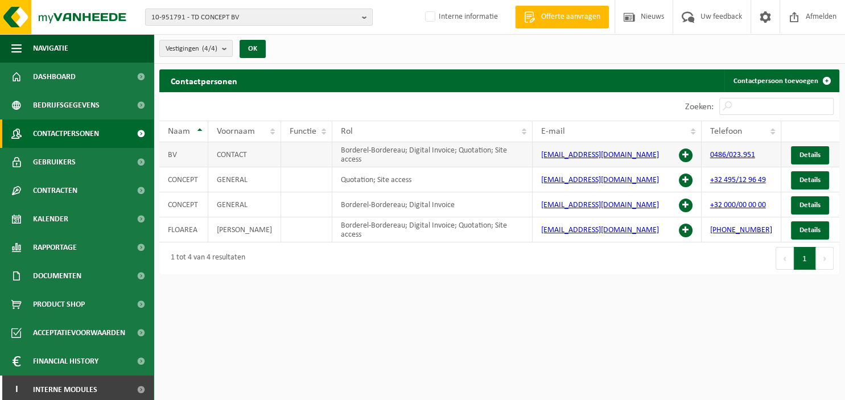
click at [543, 154] on link "[EMAIL_ADDRESS][DOMAIN_NAME]" at bounding box center [600, 155] width 118 height 9
click at [592, 343] on html "10-951791 - TD CONCEPT BV 10-951791 - TD CONCEPT BV 10-957321 - CHANTIER - TD C…" at bounding box center [422, 200] width 845 height 400
click at [370, 15] on b "button" at bounding box center [367, 17] width 10 height 16
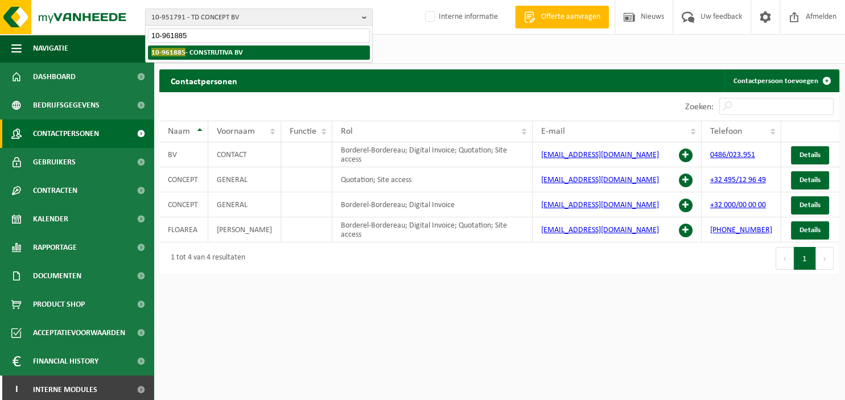
type input "10-961885"
click at [310, 56] on li "10-961885 - CONSTRUTIVA BV" at bounding box center [259, 53] width 222 height 14
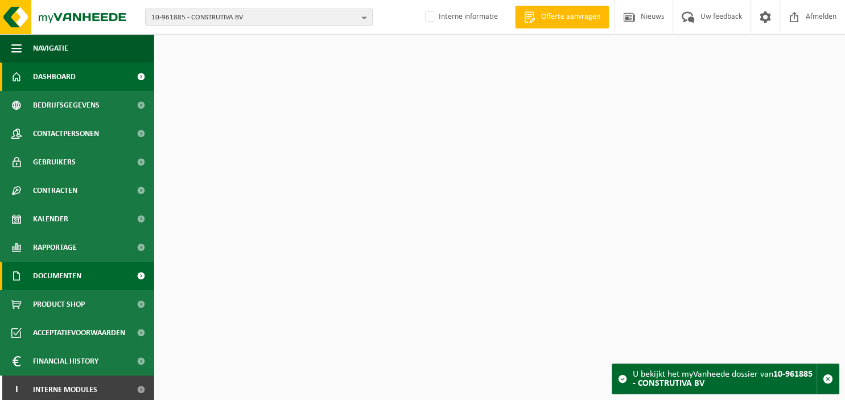
click at [86, 271] on link "Documenten" at bounding box center [77, 276] width 154 height 28
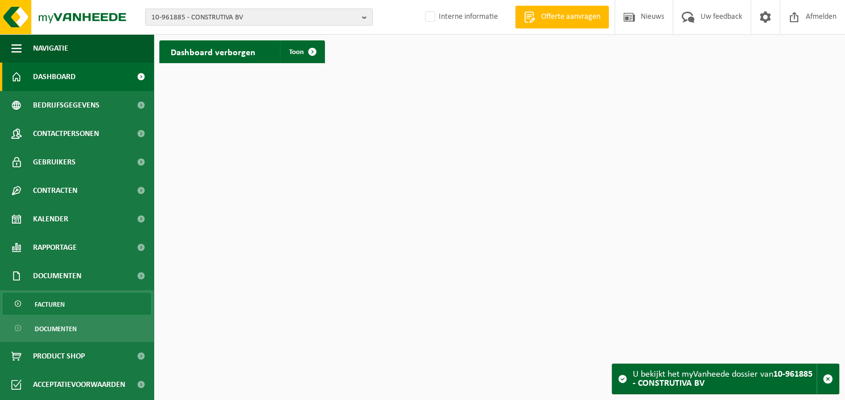
click at [67, 308] on link "Facturen" at bounding box center [77, 304] width 148 height 22
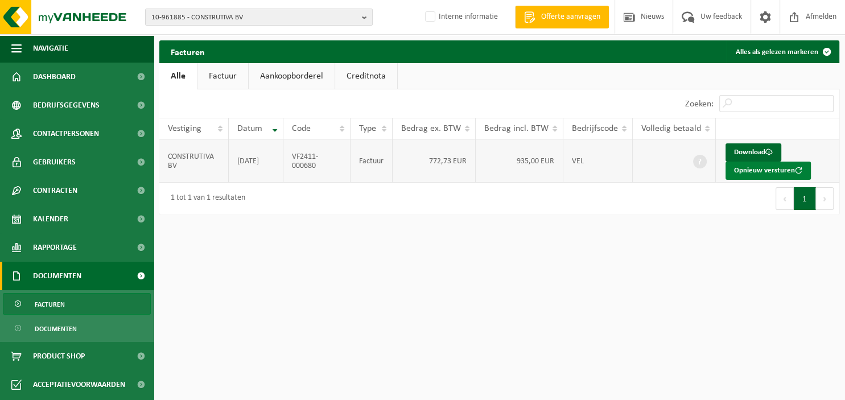
click at [752, 177] on button "Opnieuw versturen" at bounding box center [767, 171] width 85 height 18
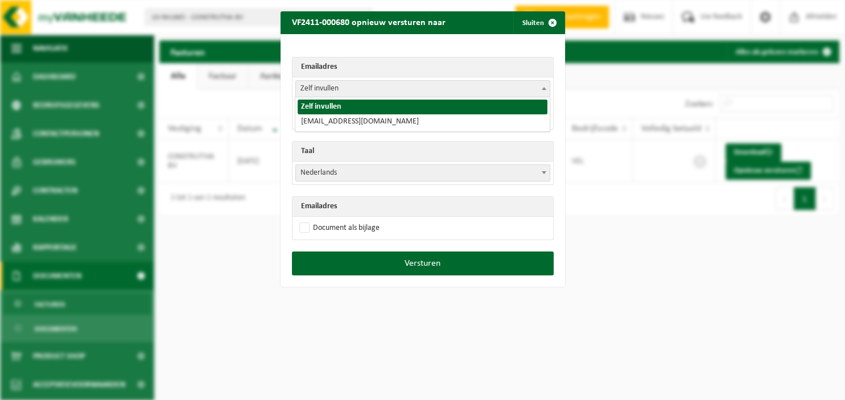
click at [545, 92] on span at bounding box center [543, 88] width 11 height 15
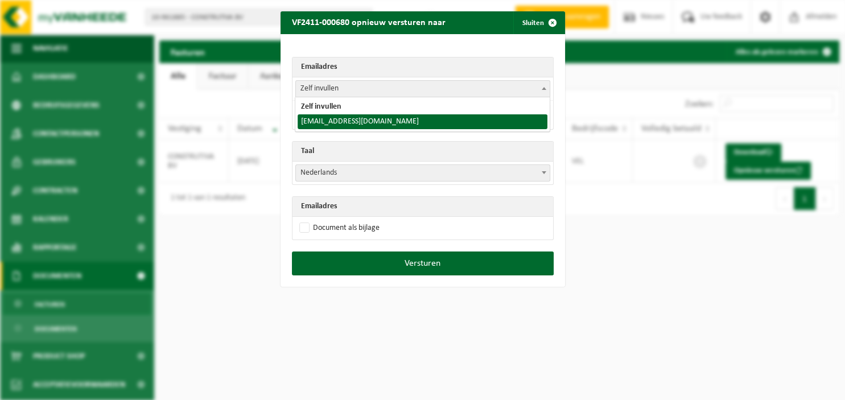
select select "pintoconstruct@live.be"
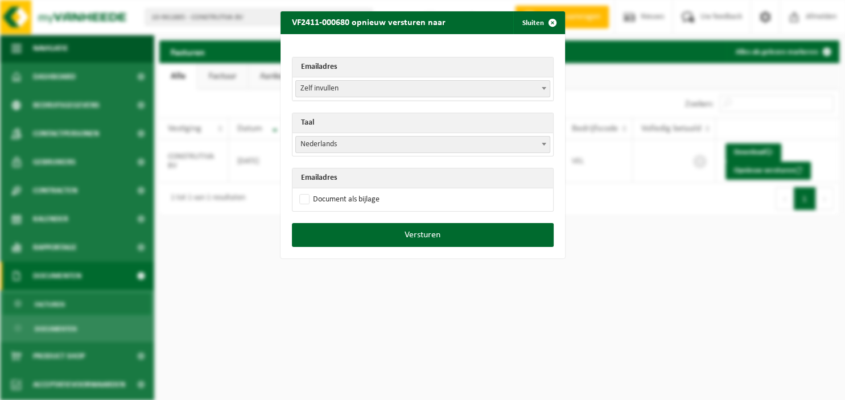
click at [541, 142] on span at bounding box center [543, 144] width 11 height 15
click at [541, 143] on span at bounding box center [543, 144] width 11 height 15
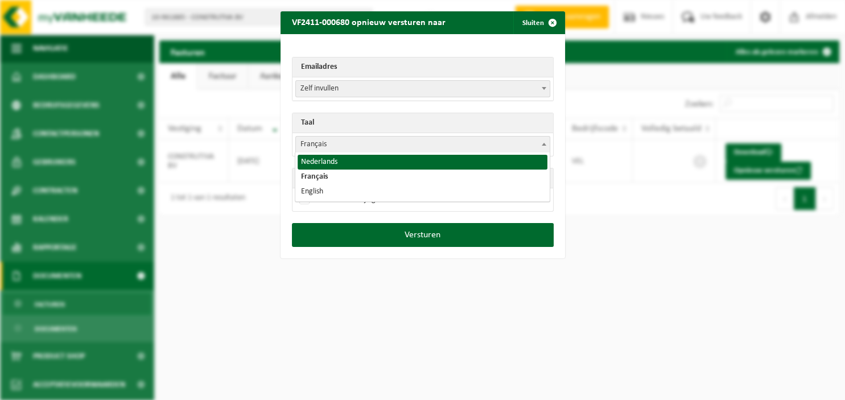
select select "nl"
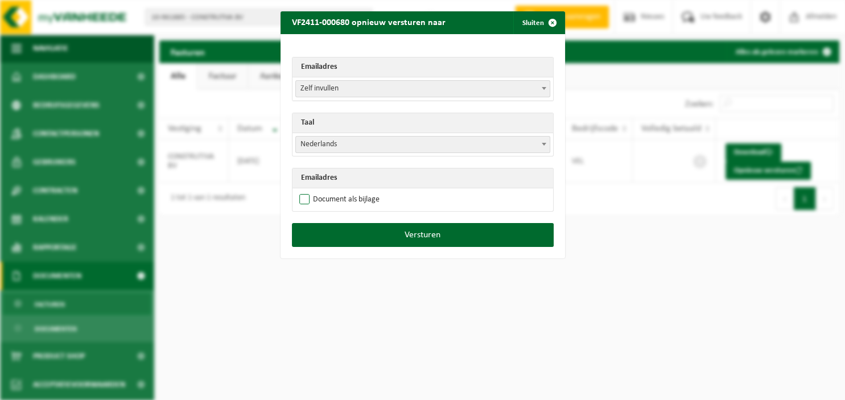
click at [339, 197] on label "Document als bijlage" at bounding box center [338, 199] width 83 height 17
click at [339, 191] on input "Document als bijlage" at bounding box center [437, 191] width 285 height 1
checkbox input "true"
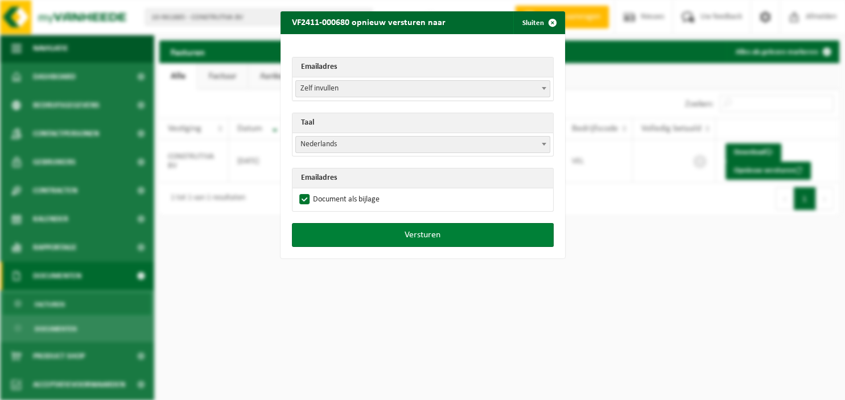
click at [374, 231] on button "Versturen" at bounding box center [423, 235] width 262 height 24
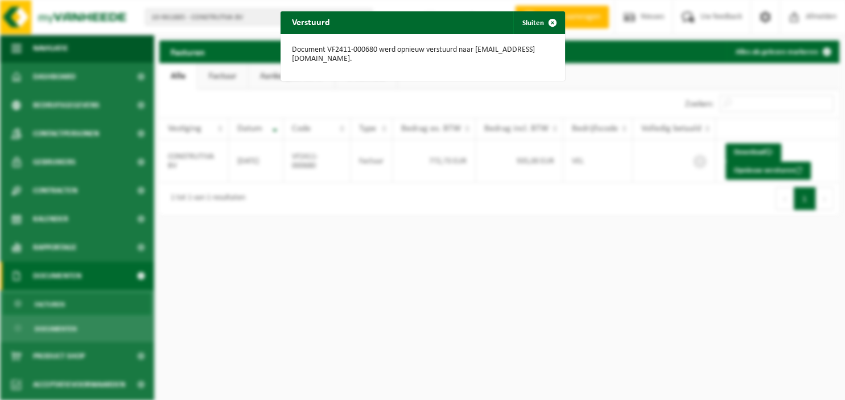
click at [741, 348] on div "Verstuurd Sluiten Document VF2411-000680 werd opnieuw verstuurd naar pintoconst…" at bounding box center [422, 200] width 845 height 400
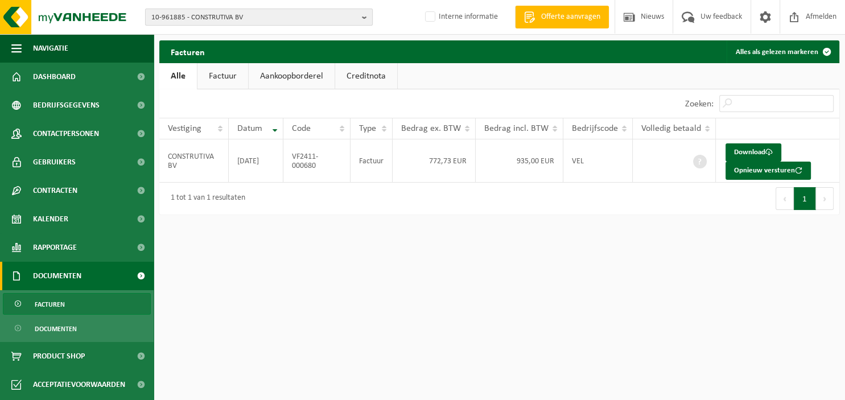
click at [364, 15] on b "button" at bounding box center [367, 17] width 10 height 16
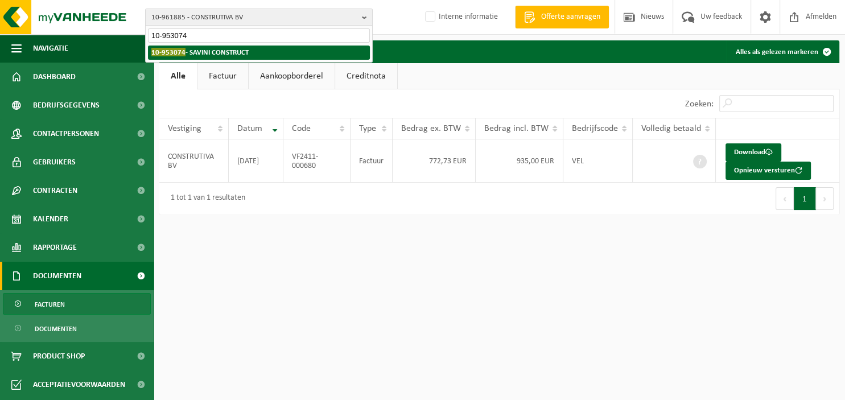
type input "10-953074"
click at [246, 52] on strong "10-953074 - SAVINI CONSTRUCT" at bounding box center [199, 52] width 97 height 9
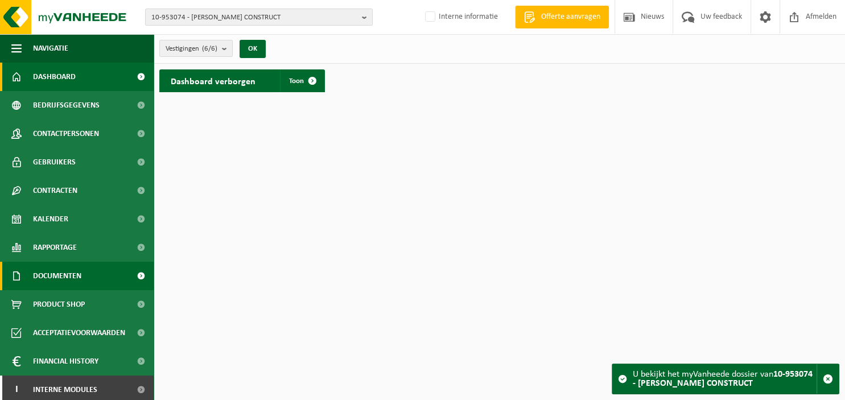
click at [81, 274] on span "Documenten" at bounding box center [57, 276] width 48 height 28
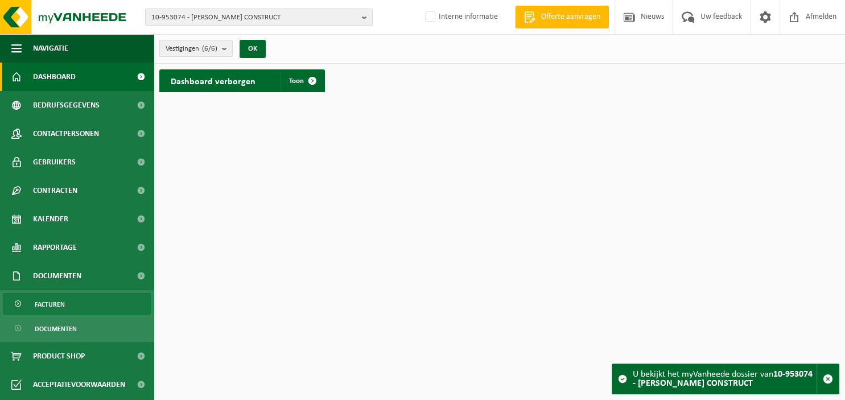
click at [53, 304] on span "Facturen" at bounding box center [50, 305] width 30 height 22
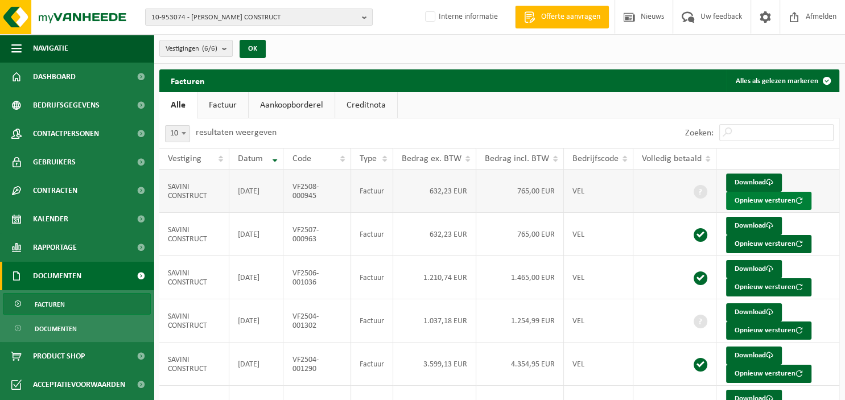
click at [751, 198] on button "Opnieuw versturen" at bounding box center [768, 201] width 85 height 18
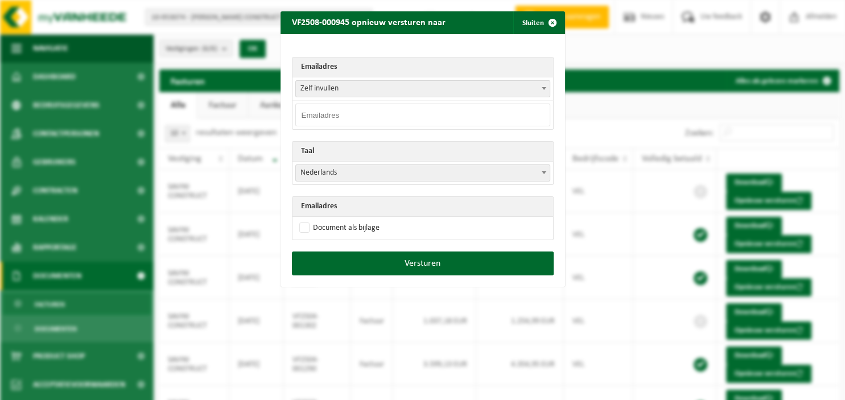
click at [542, 92] on span at bounding box center [543, 88] width 11 height 15
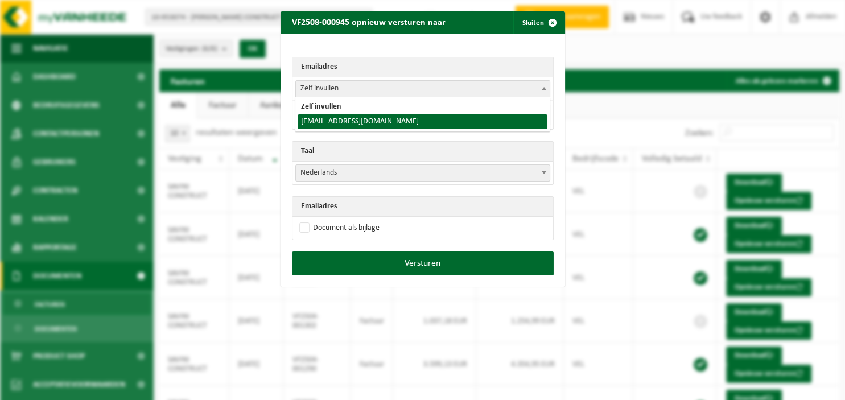
select select "[EMAIL_ADDRESS][DOMAIN_NAME]"
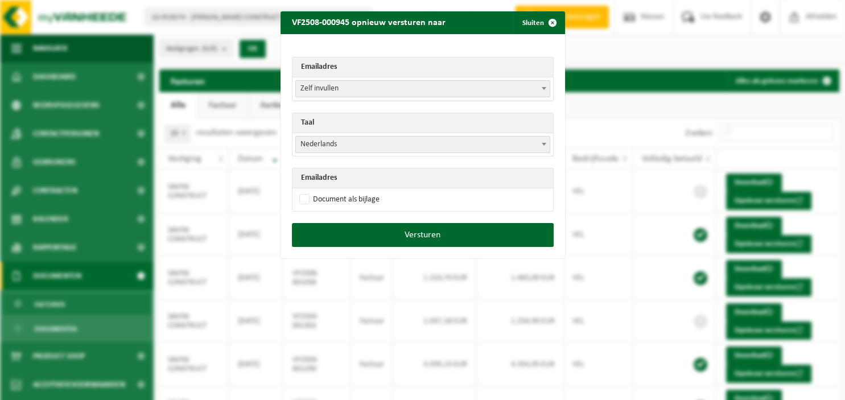
click at [545, 142] on span at bounding box center [543, 144] width 11 height 15
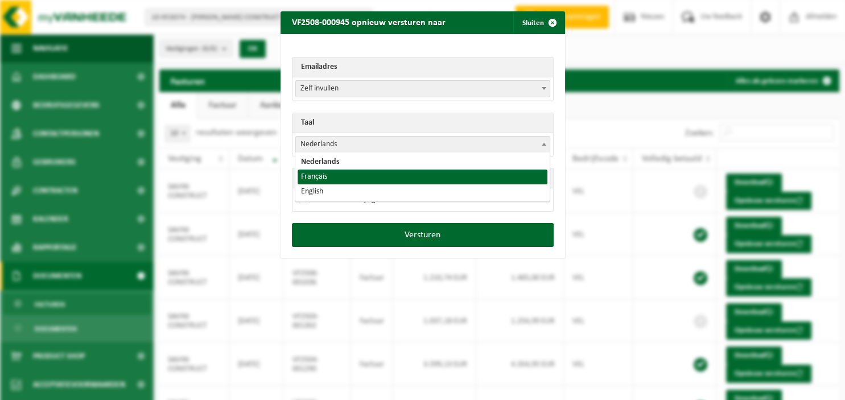
select select "fr"
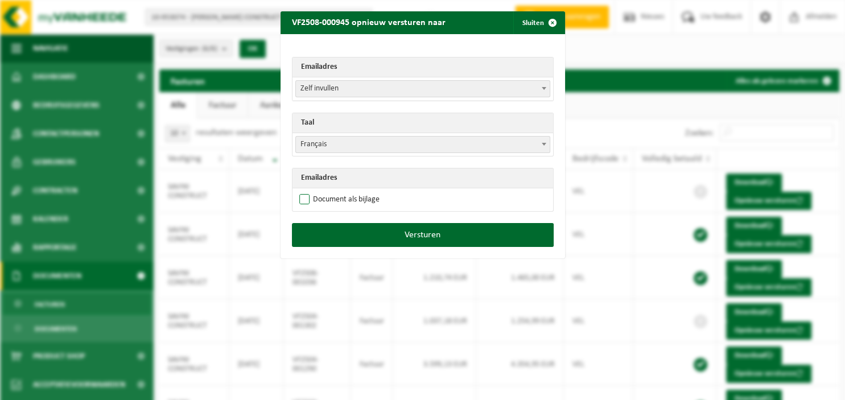
click at [336, 199] on label "Document als bijlage" at bounding box center [338, 199] width 83 height 17
click at [336, 191] on input "Document als bijlage" at bounding box center [437, 191] width 285 height 1
checkbox input "true"
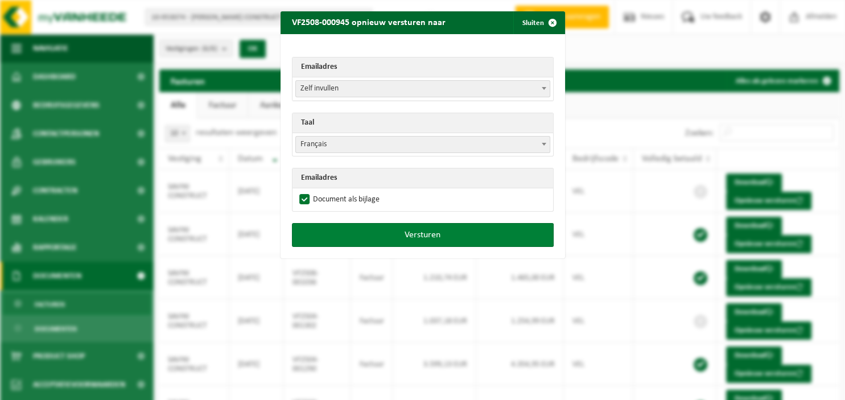
click at [370, 232] on button "Versturen" at bounding box center [423, 235] width 262 height 24
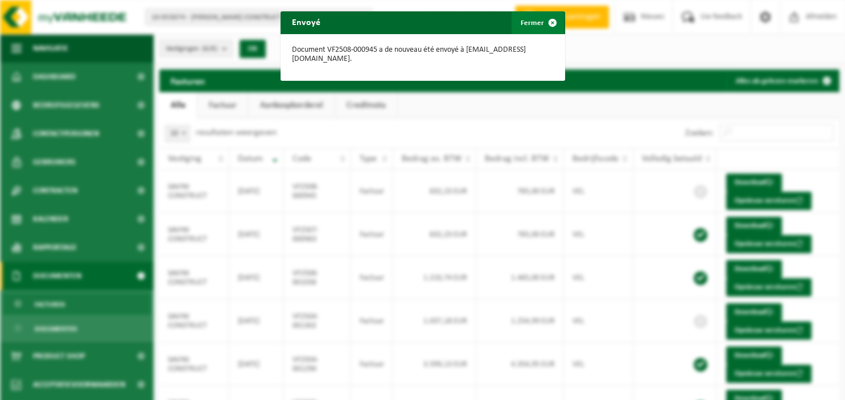
click at [554, 23] on span "button" at bounding box center [552, 22] width 23 height 23
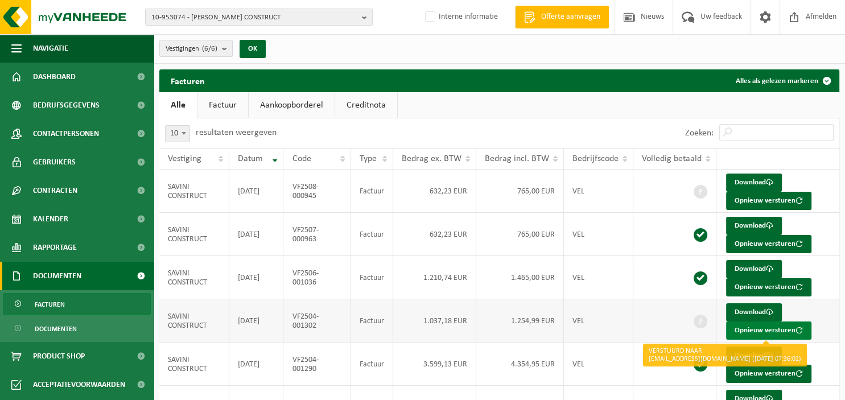
click at [742, 327] on button "Opnieuw versturen" at bounding box center [768, 330] width 85 height 18
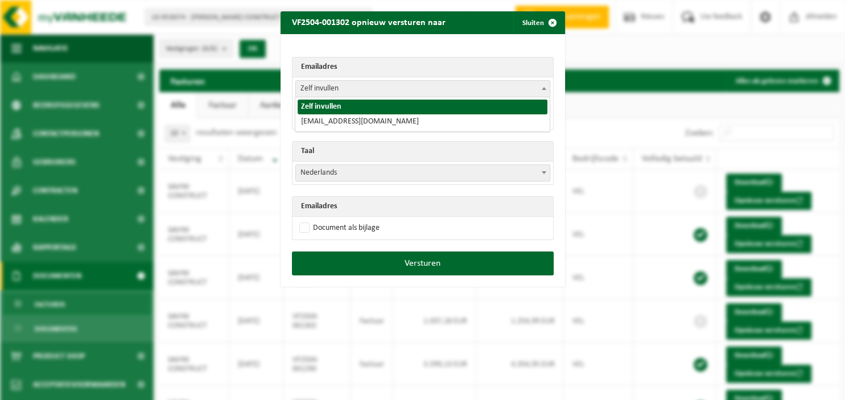
click at [542, 85] on span at bounding box center [543, 88] width 11 height 15
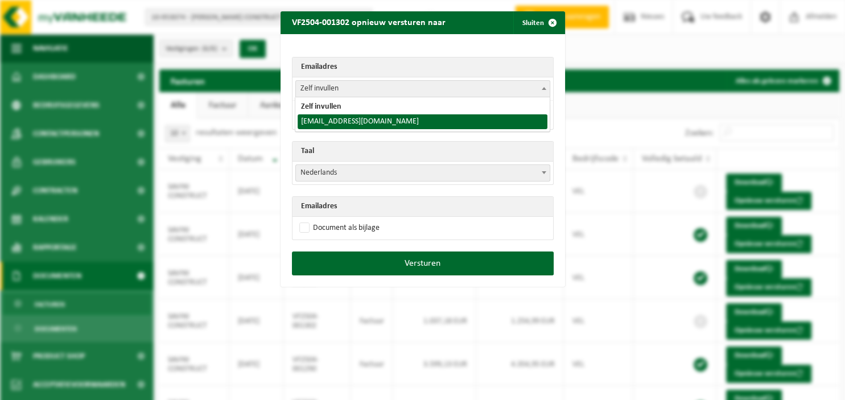
select select "[EMAIL_ADDRESS][DOMAIN_NAME]"
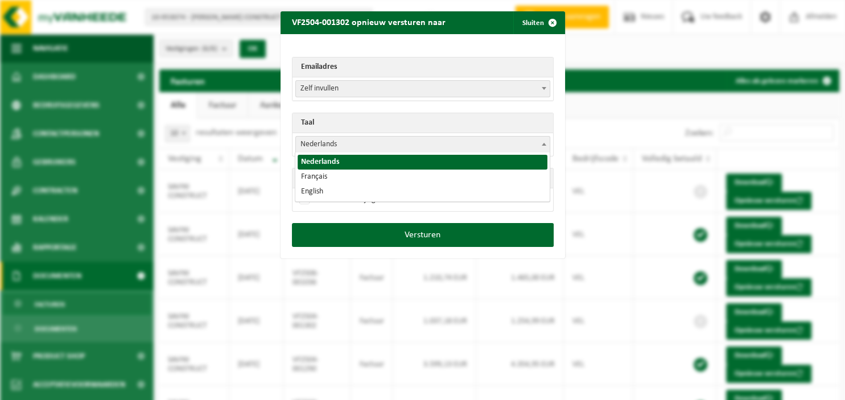
click at [539, 142] on span at bounding box center [543, 144] width 11 height 15
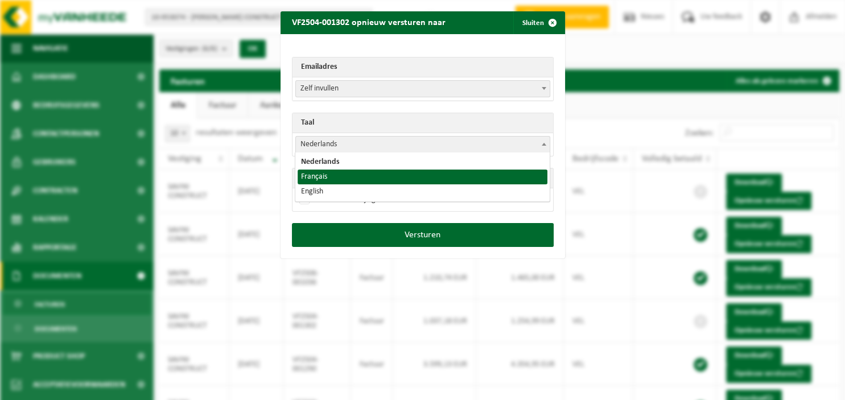
select select "fr"
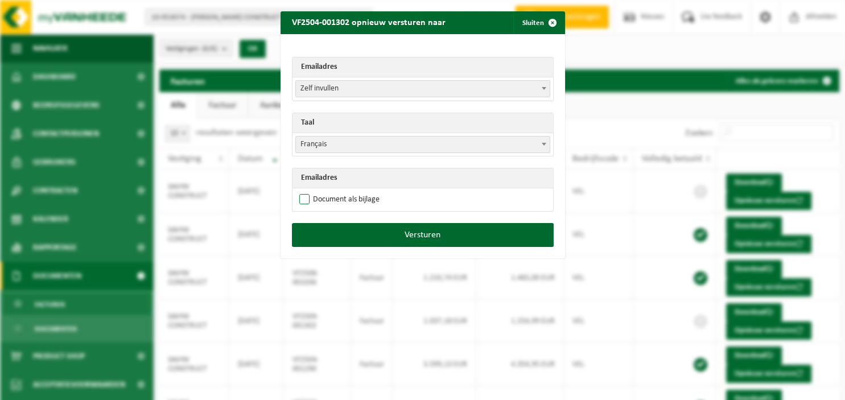
click at [370, 197] on label "Document als bijlage" at bounding box center [338, 199] width 83 height 17
click at [370, 191] on input "Document als bijlage" at bounding box center [437, 191] width 285 height 1
checkbox input "true"
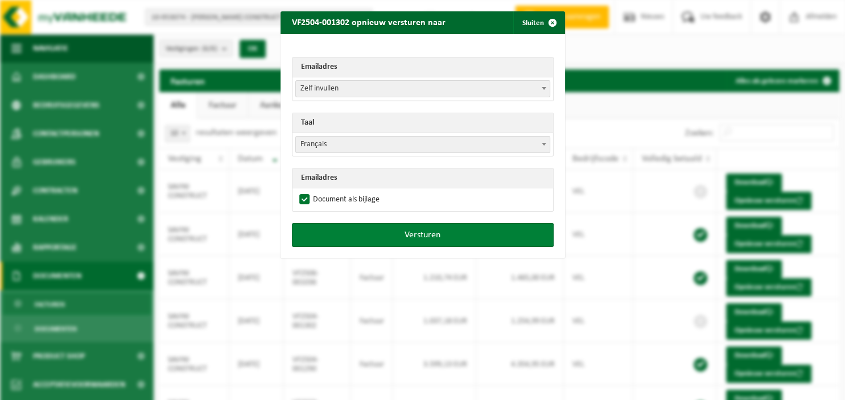
click at [390, 237] on button "Versturen" at bounding box center [423, 235] width 262 height 24
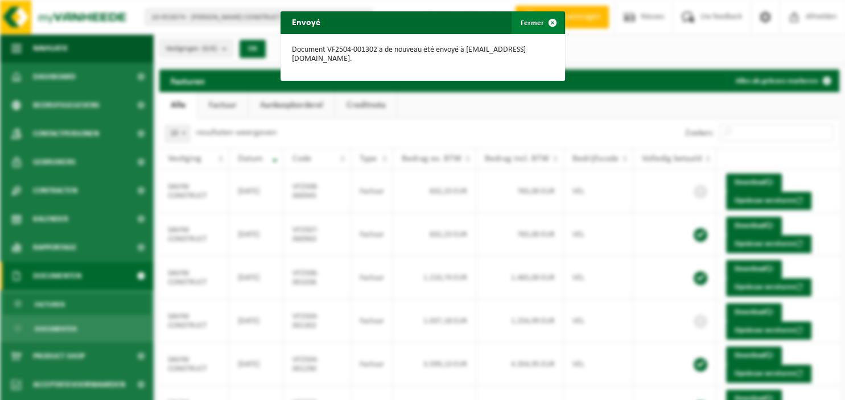
click at [555, 23] on span "button" at bounding box center [552, 22] width 23 height 23
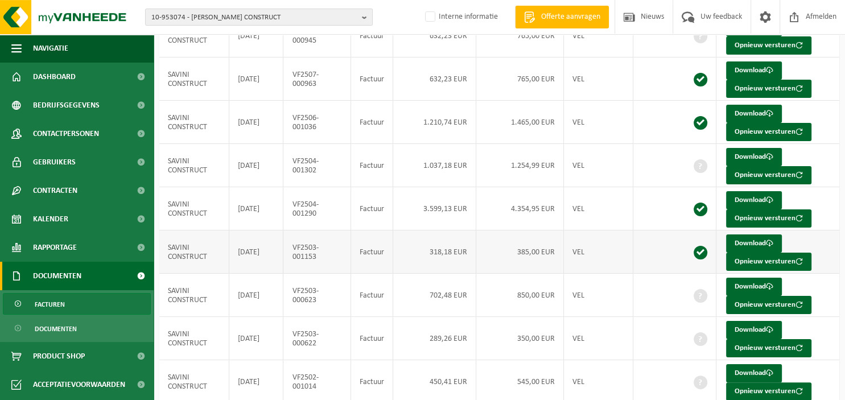
scroll to position [180, 0]
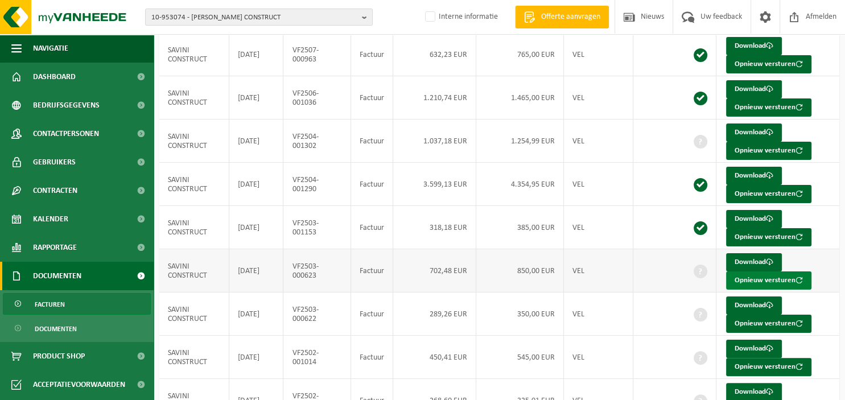
click at [756, 279] on button "Opnieuw versturen" at bounding box center [768, 280] width 85 height 18
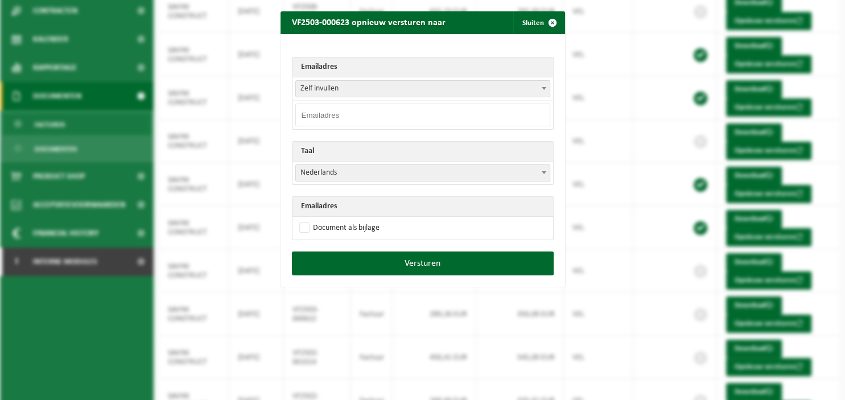
click at [543, 87] on b at bounding box center [544, 88] width 5 height 3
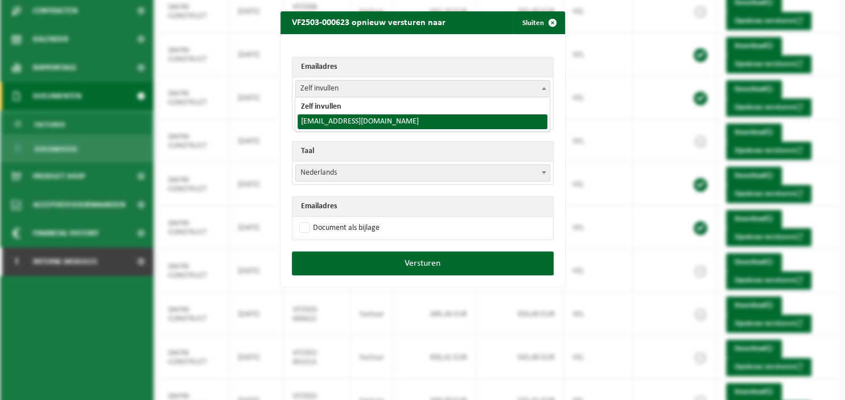
select select "[EMAIL_ADDRESS][DOMAIN_NAME]"
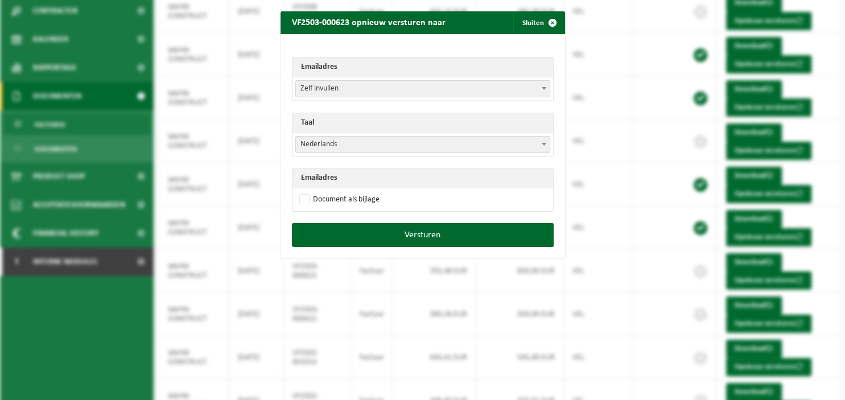
click at [541, 144] on span at bounding box center [543, 144] width 11 height 15
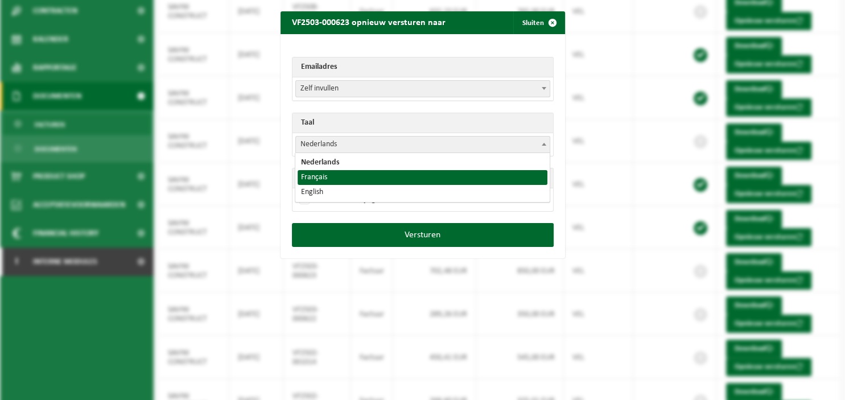
select select "fr"
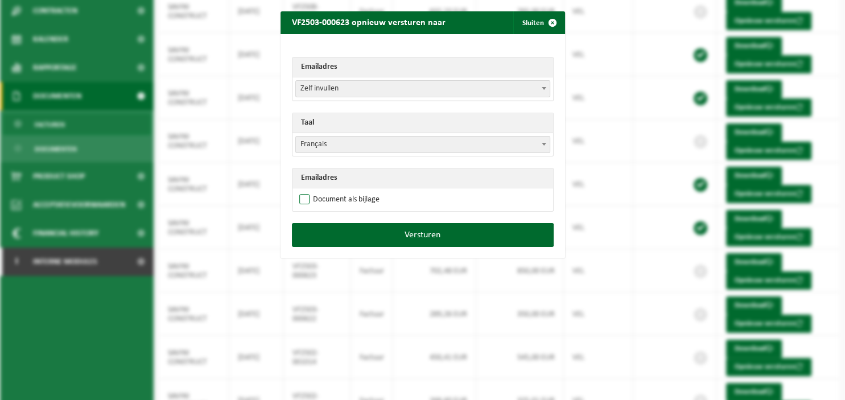
click at [338, 201] on label "Document als bijlage" at bounding box center [338, 199] width 83 height 17
click at [338, 191] on input "Document als bijlage" at bounding box center [437, 191] width 285 height 1
checkbox input "true"
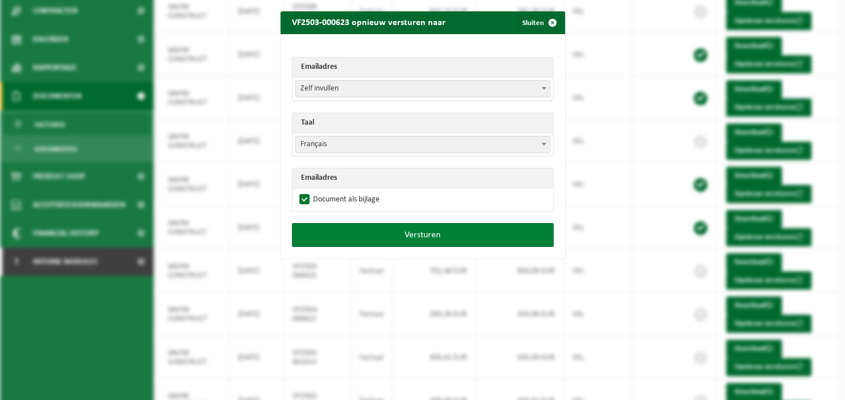
click at [368, 236] on button "Versturen" at bounding box center [423, 235] width 262 height 24
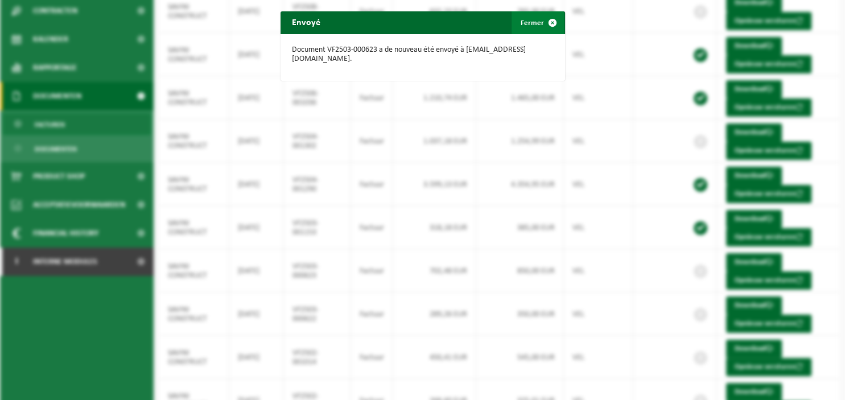
click at [547, 24] on span "button" at bounding box center [552, 22] width 23 height 23
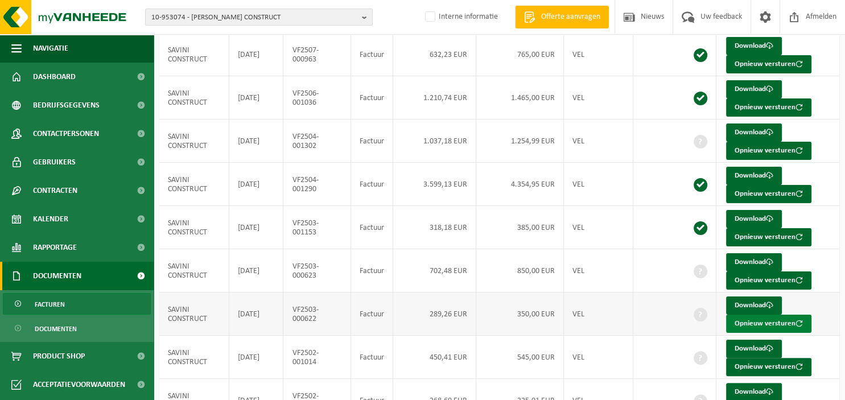
click at [755, 320] on button "Opnieuw versturen" at bounding box center [768, 324] width 85 height 18
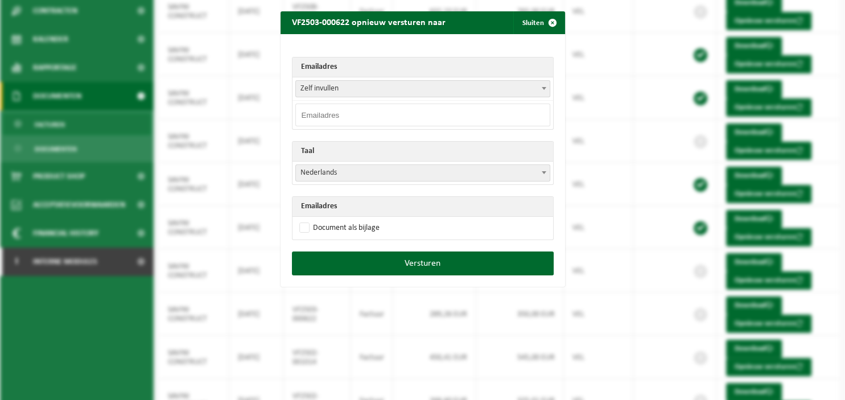
click at [543, 86] on span at bounding box center [543, 88] width 11 height 15
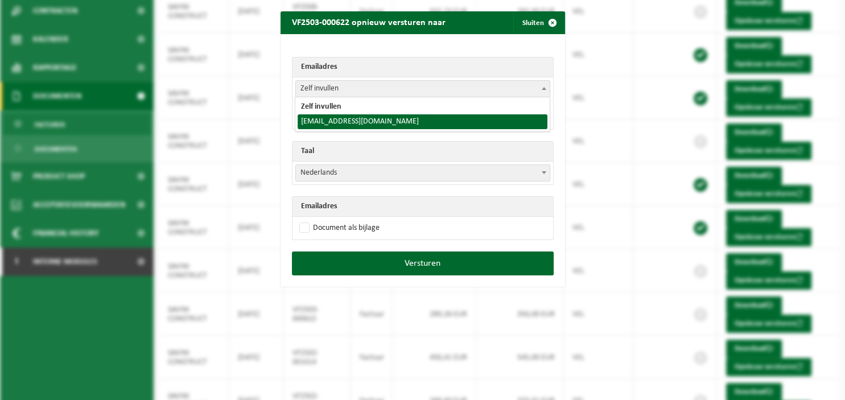
select select "[EMAIL_ADDRESS][DOMAIN_NAME]"
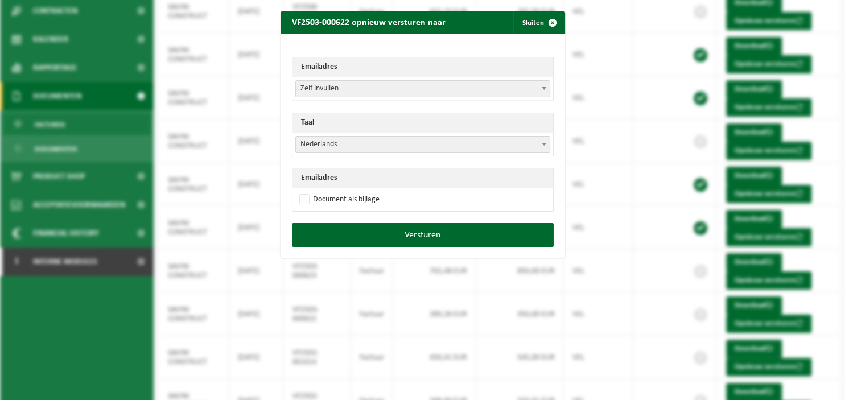
click at [545, 143] on b at bounding box center [544, 144] width 5 height 3
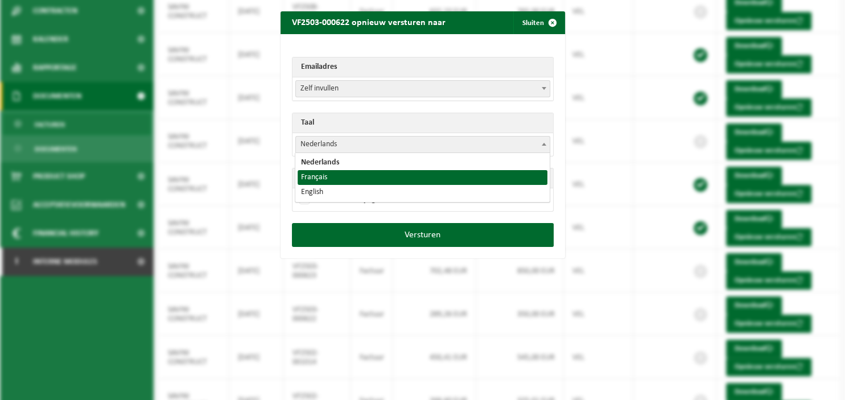
select select "fr"
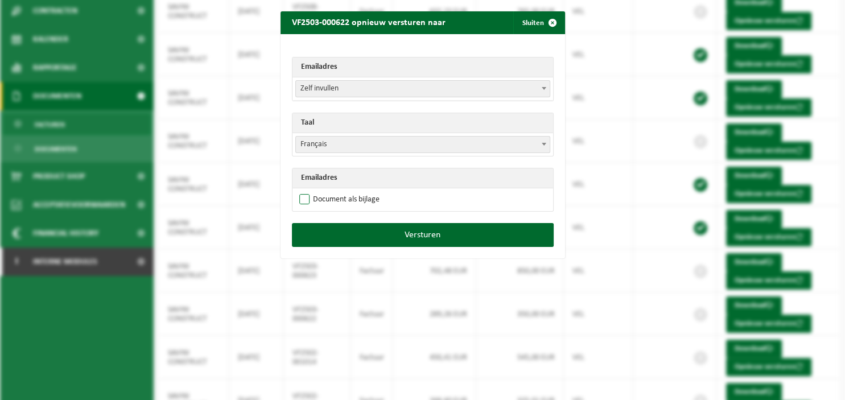
click at [331, 196] on label "Document als bijlage" at bounding box center [338, 199] width 83 height 17
click at [331, 191] on input "Document als bijlage" at bounding box center [437, 191] width 285 height 1
checkbox input "true"
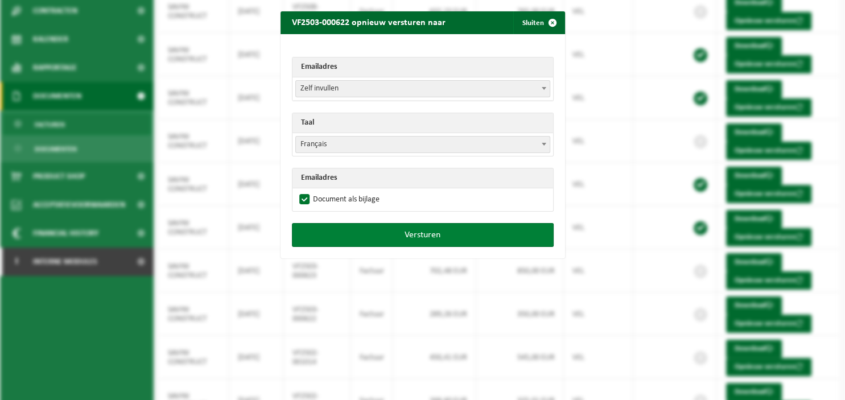
click at [353, 226] on button "Versturen" at bounding box center [423, 235] width 262 height 24
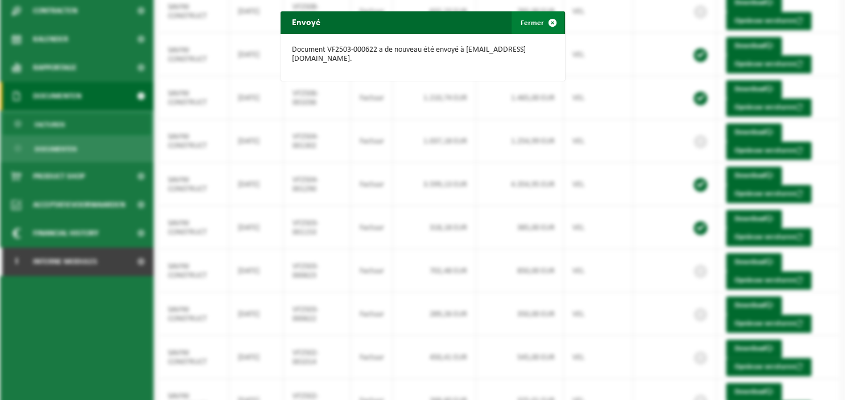
click at [548, 20] on span "button" at bounding box center [552, 22] width 23 height 23
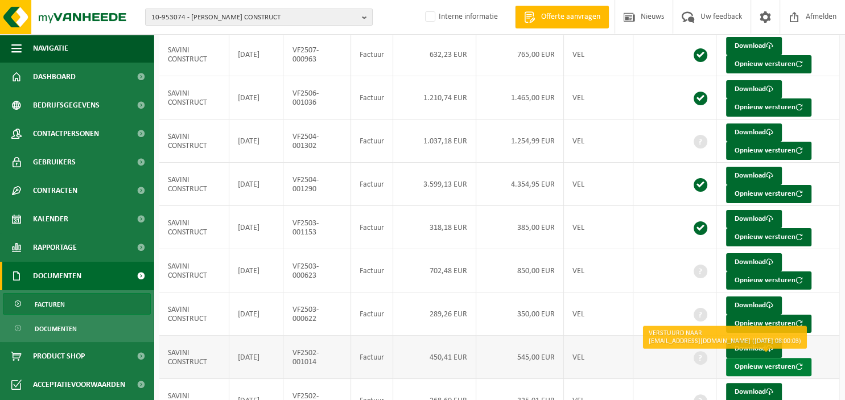
click at [748, 368] on button "Opnieuw versturen" at bounding box center [768, 367] width 85 height 18
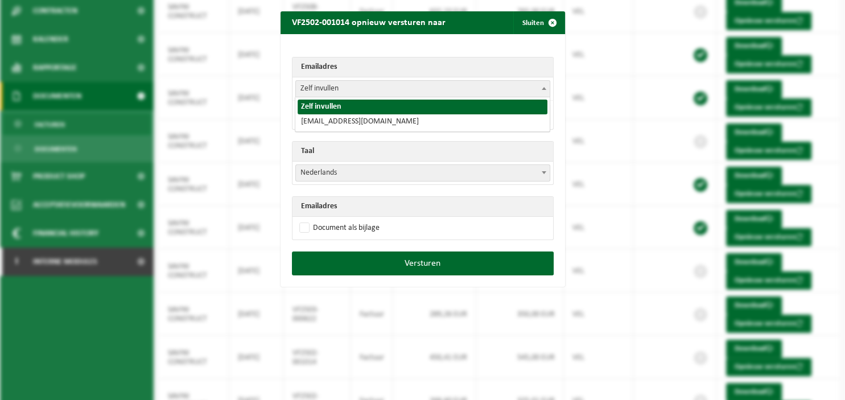
click at [540, 93] on span at bounding box center [543, 88] width 11 height 15
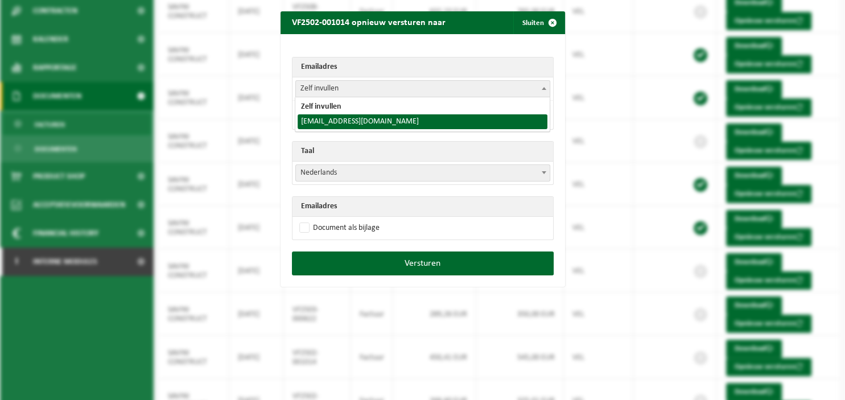
select select "team@saviniconstruct.com"
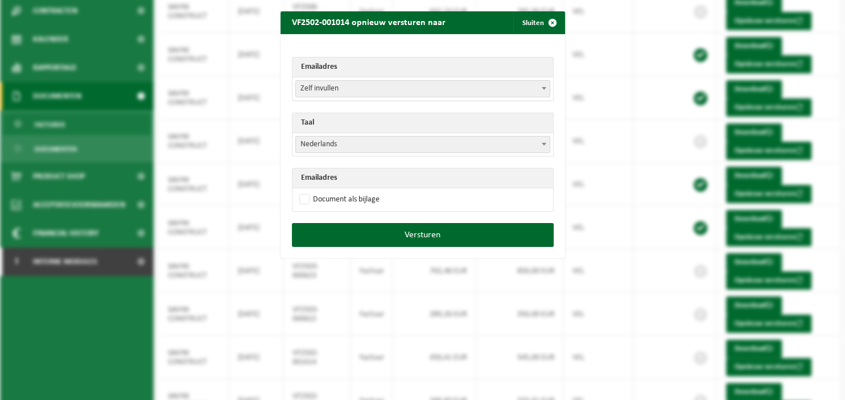
click at [545, 144] on b at bounding box center [544, 144] width 5 height 3
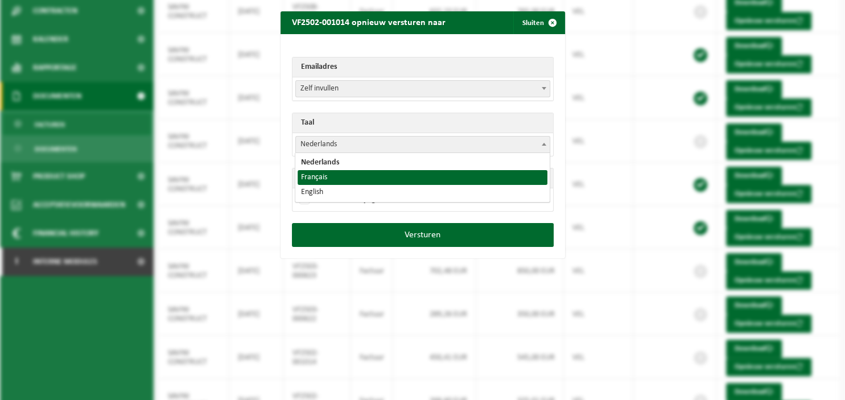
select select "fr"
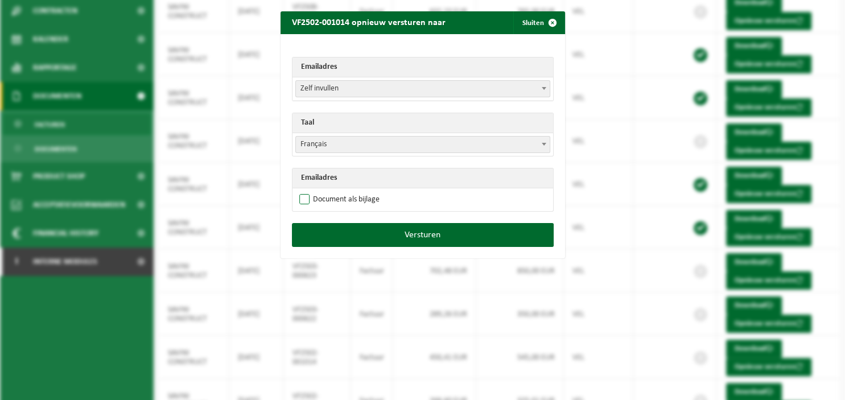
click at [363, 196] on label "Document als bijlage" at bounding box center [338, 199] width 83 height 17
click at [363, 191] on input "Document als bijlage" at bounding box center [437, 191] width 285 height 1
checkbox input "true"
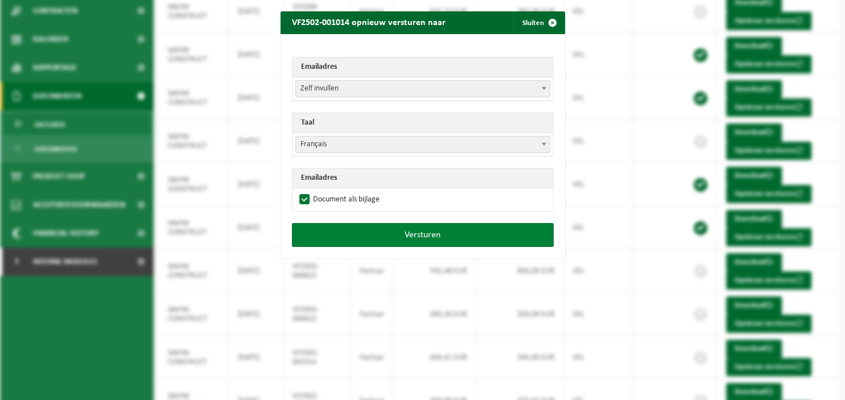
click at [378, 233] on button "Versturen" at bounding box center [423, 235] width 262 height 24
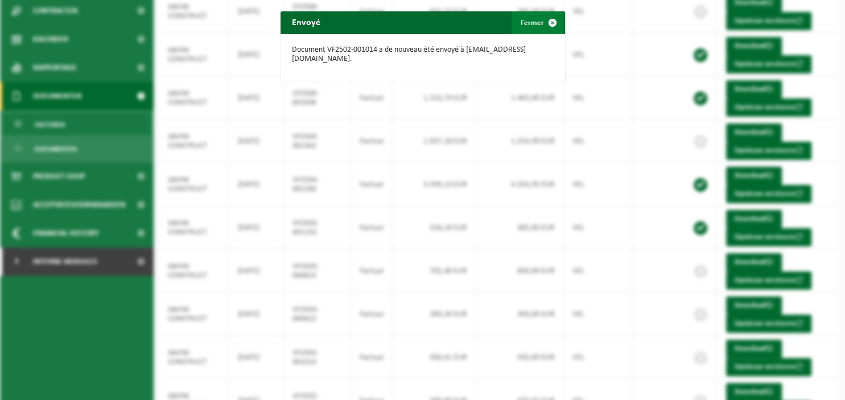
click at [543, 20] on span "button" at bounding box center [552, 22] width 23 height 23
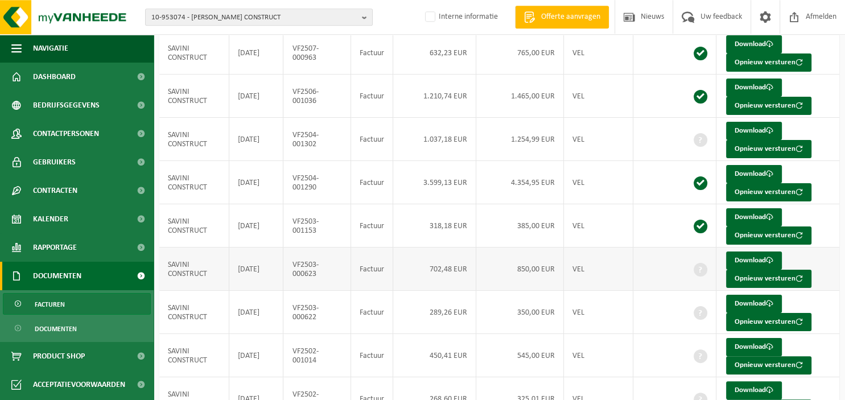
scroll to position [234, 0]
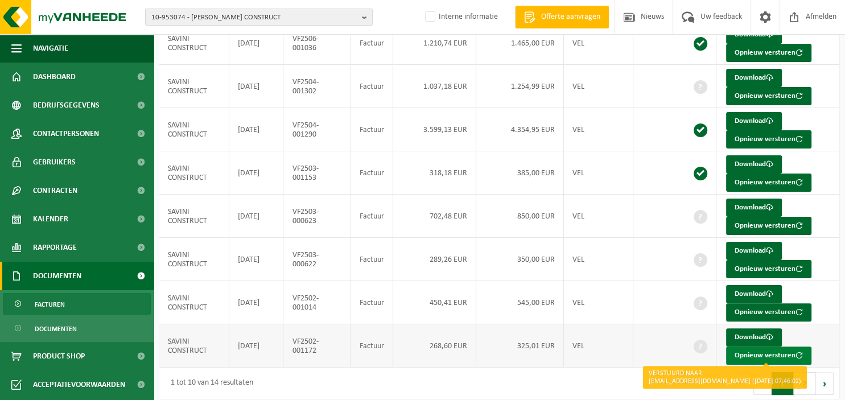
click at [750, 352] on button "Opnieuw versturen" at bounding box center [768, 356] width 85 height 18
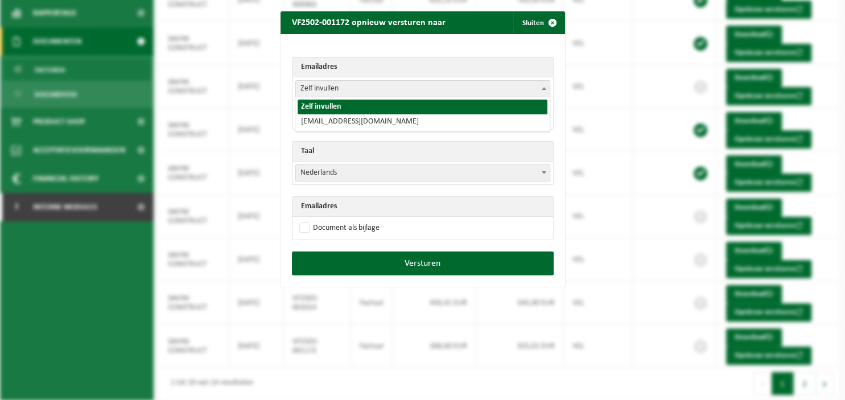
click at [543, 90] on span at bounding box center [543, 88] width 11 height 15
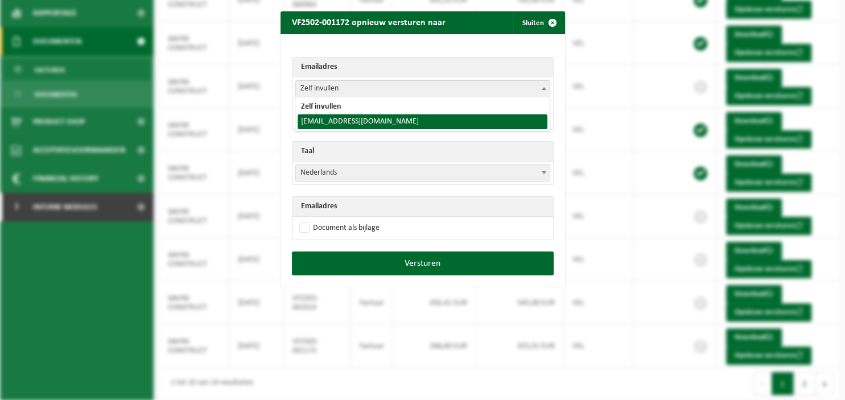
select select "team@saviniconstruct.com"
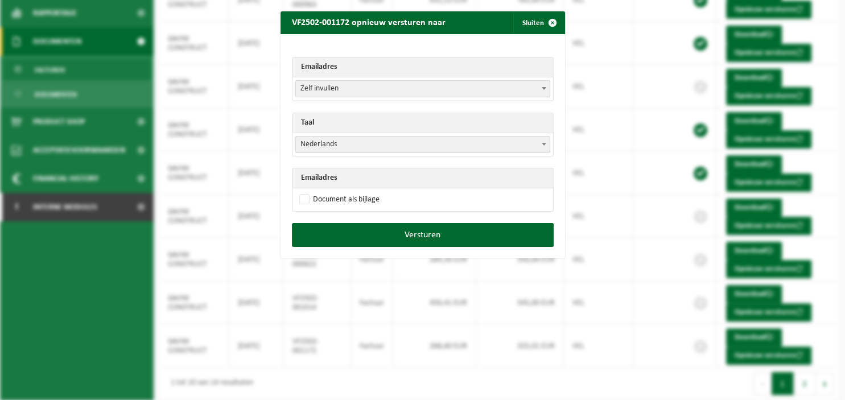
click at [545, 145] on b at bounding box center [544, 144] width 5 height 3
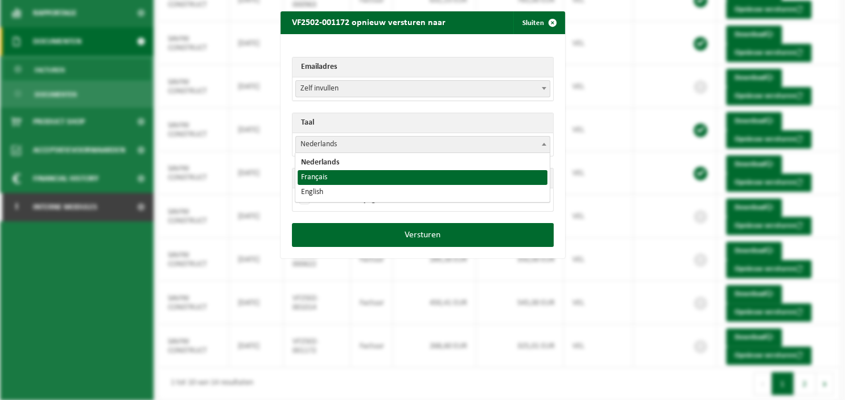
select select "fr"
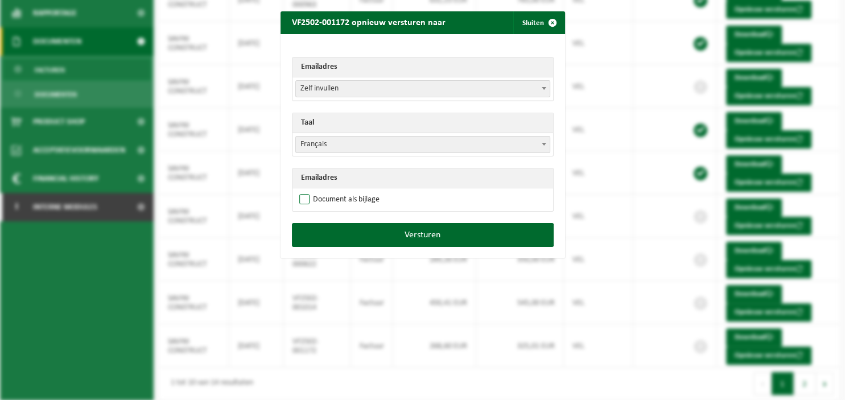
click at [348, 197] on label "Document als bijlage" at bounding box center [338, 199] width 83 height 17
click at [348, 191] on input "Document als bijlage" at bounding box center [437, 191] width 285 height 1
checkbox input "true"
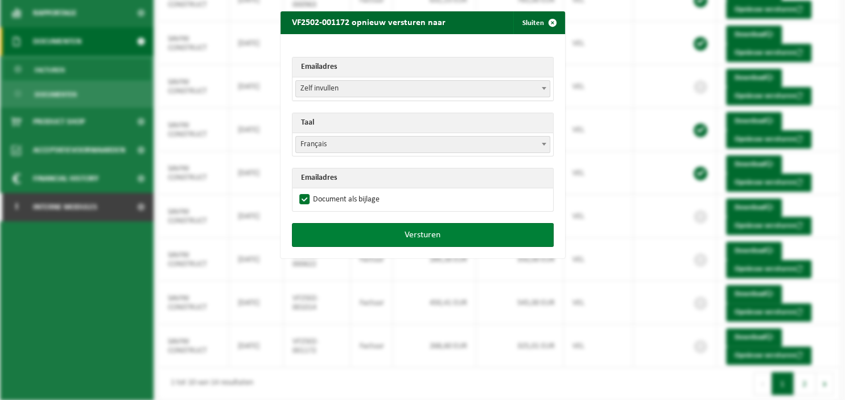
click at [406, 233] on button "Versturen" at bounding box center [423, 235] width 262 height 24
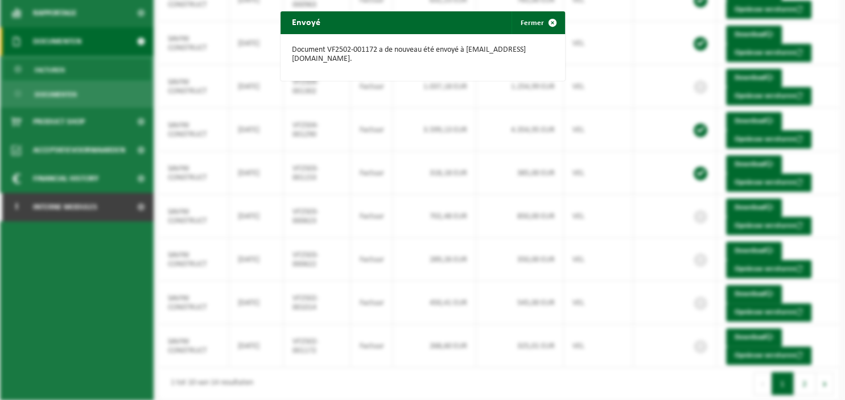
click at [802, 379] on div "Envoyé Fermer Document VF2502-001172 a de nouveau été envoyé à team@saviniconst…" at bounding box center [422, 200] width 845 height 400
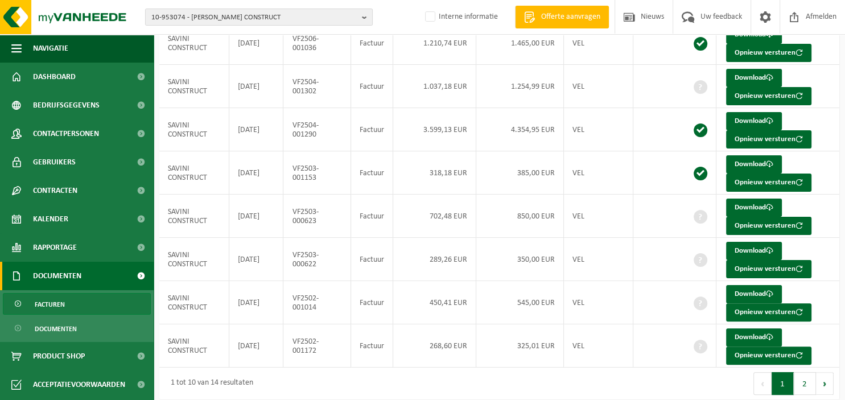
click at [802, 379] on button "2" at bounding box center [805, 383] width 22 height 23
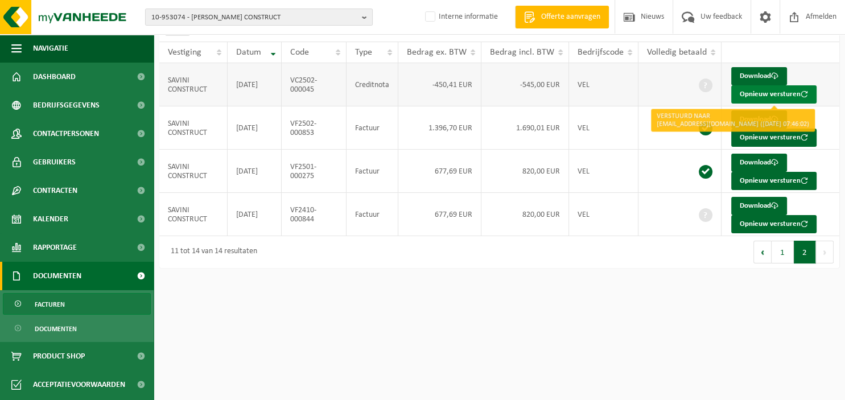
click at [756, 94] on button "Opnieuw versturen" at bounding box center [773, 94] width 85 height 18
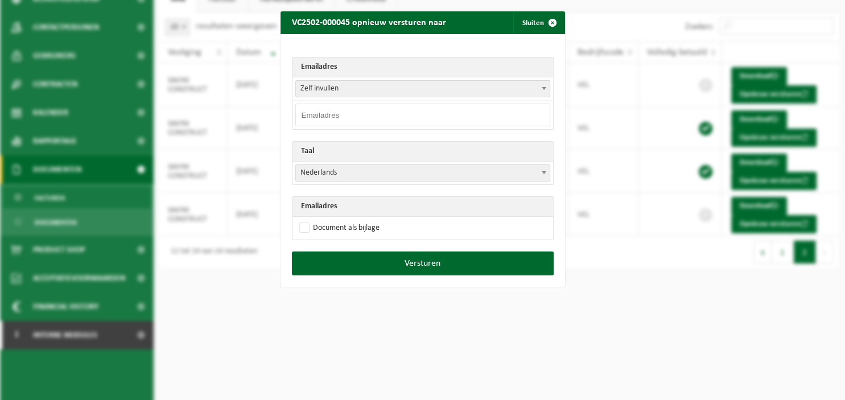
click at [543, 90] on span at bounding box center [543, 88] width 11 height 15
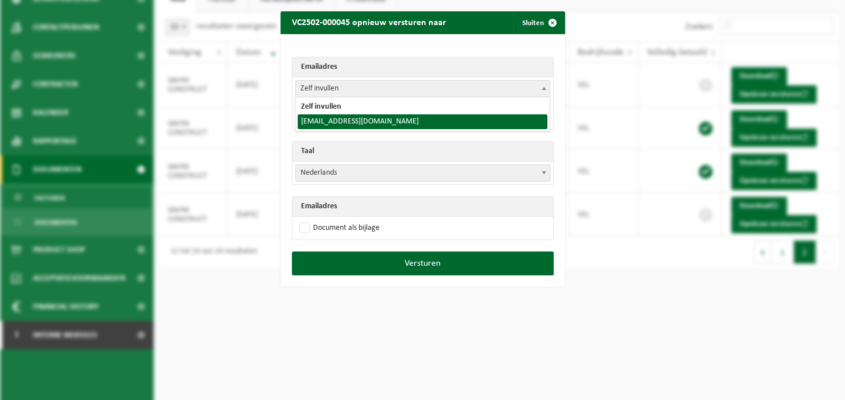
select select "team@saviniconstruct.com"
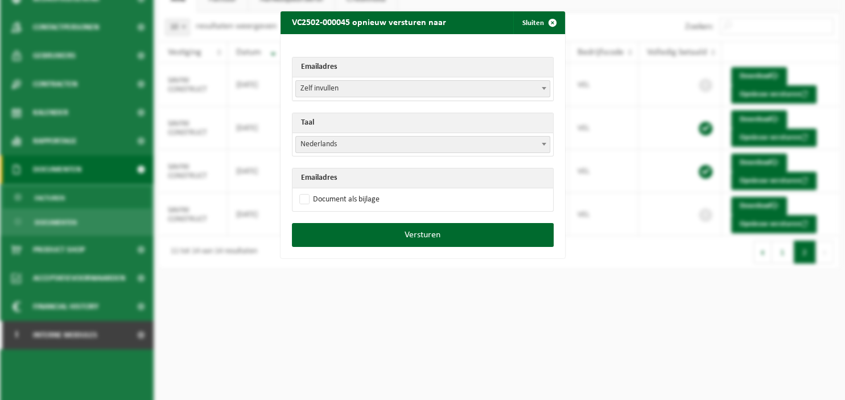
click at [543, 143] on b at bounding box center [544, 144] width 5 height 3
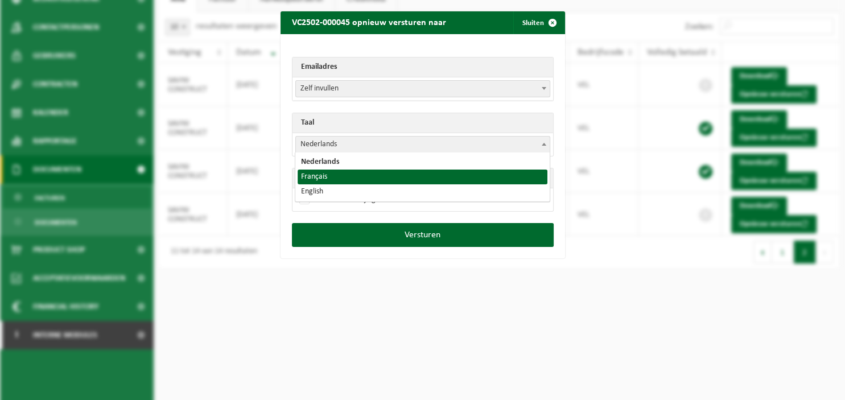
select select "fr"
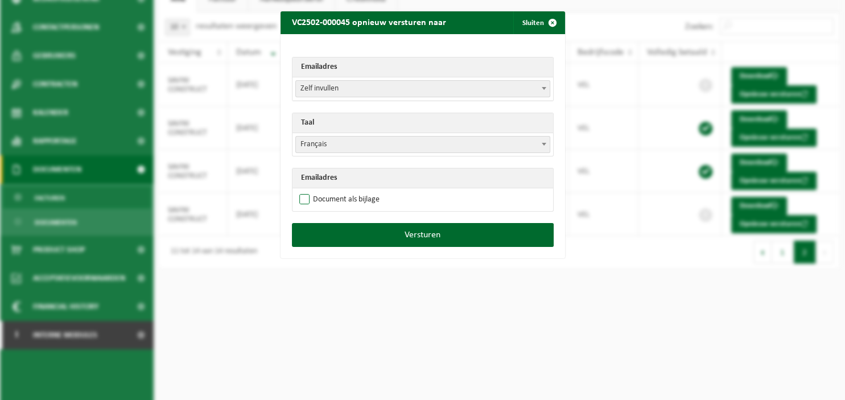
click at [347, 197] on label "Document als bijlage" at bounding box center [338, 199] width 83 height 17
click at [347, 191] on input "Document als bijlage" at bounding box center [437, 191] width 285 height 1
checkbox input "true"
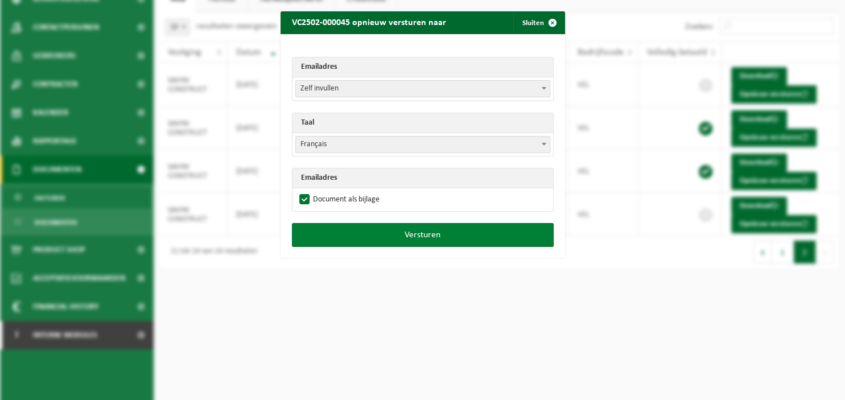
click at [361, 231] on button "Versturen" at bounding box center [423, 235] width 262 height 24
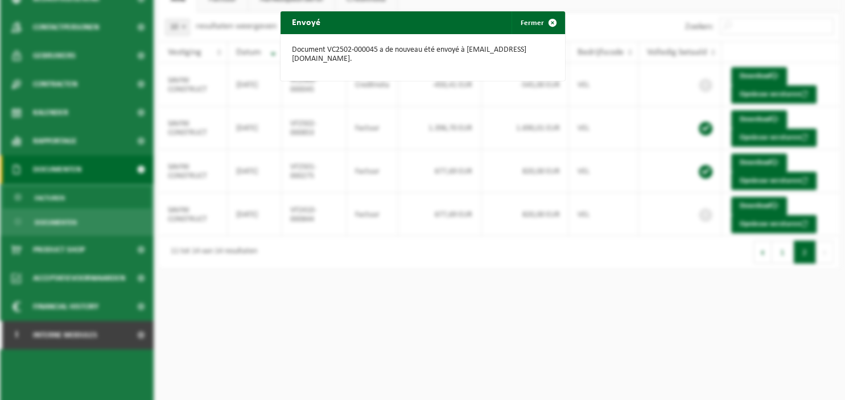
click at [782, 226] on div "Envoyé Fermer Document VC2502-000045 a de nouveau été envoyé à team@saviniconst…" at bounding box center [422, 200] width 845 height 400
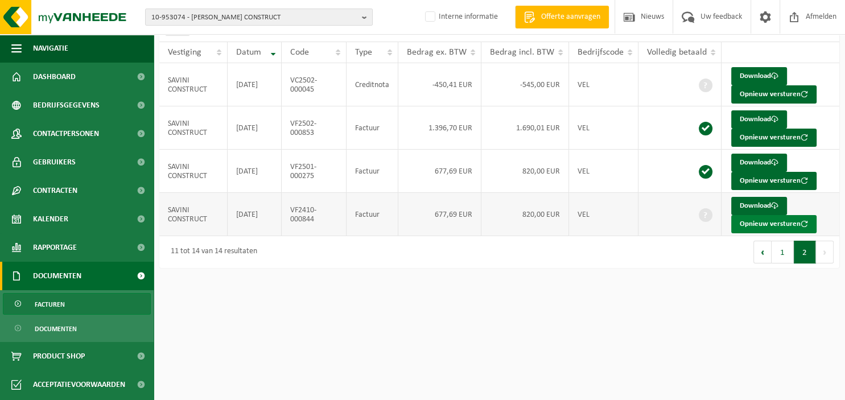
click at [744, 219] on button "Opnieuw versturen" at bounding box center [773, 224] width 85 height 18
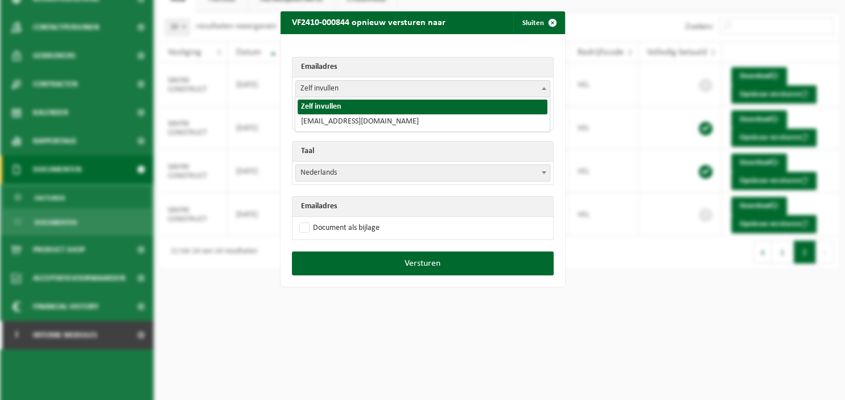
click at [548, 92] on span at bounding box center [543, 88] width 11 height 15
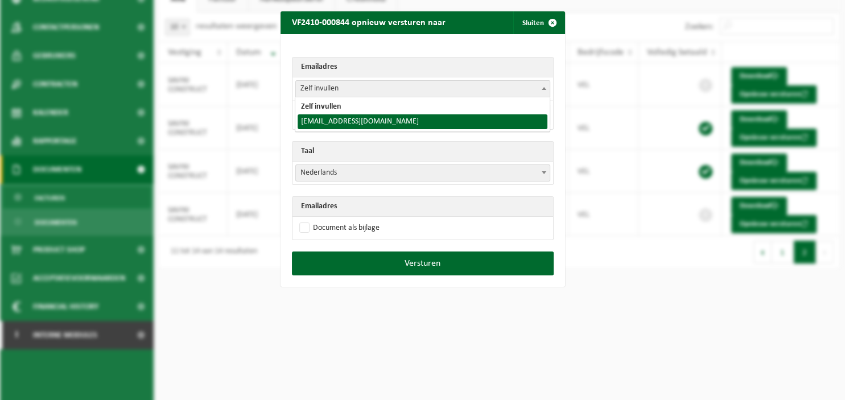
select select "team@saviniconstruct.com"
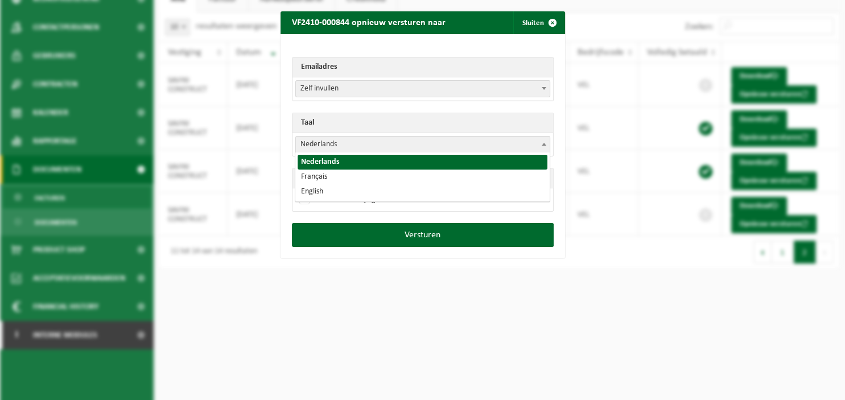
click at [544, 143] on b at bounding box center [544, 144] width 5 height 3
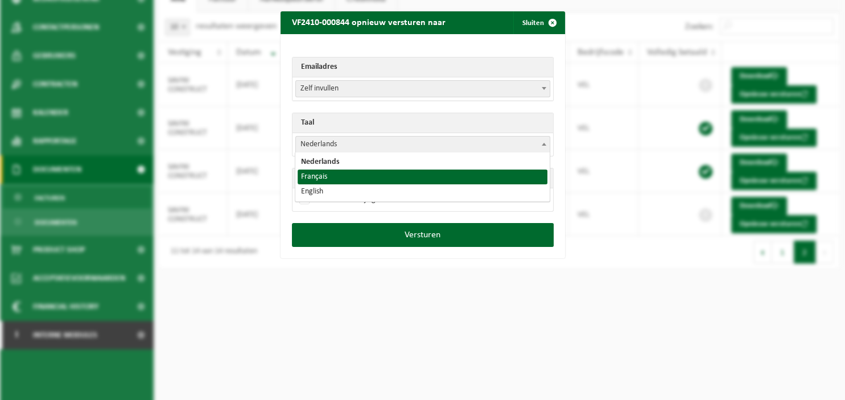
select select "fr"
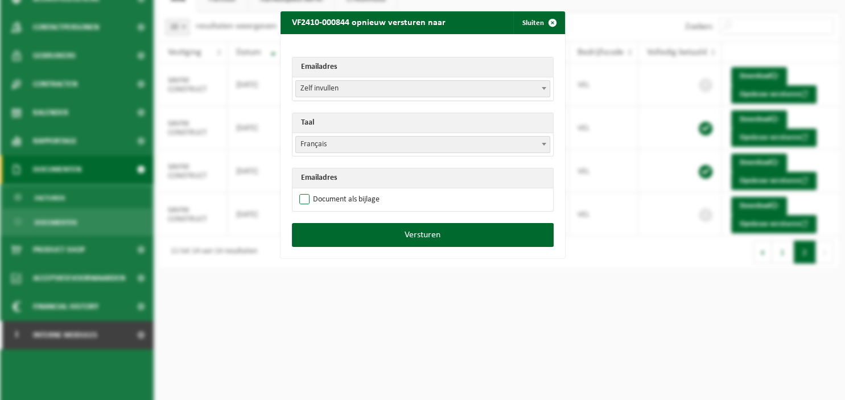
click at [366, 197] on label "Document als bijlage" at bounding box center [338, 199] width 83 height 17
click at [366, 191] on input "Document als bijlage" at bounding box center [437, 191] width 285 height 1
checkbox input "true"
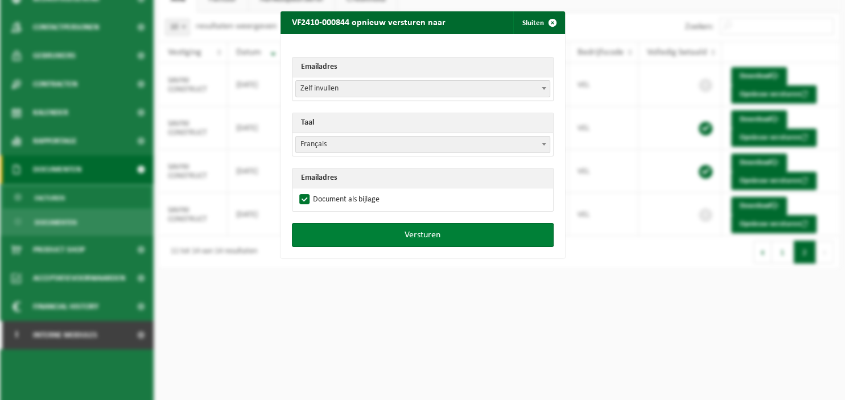
click at [389, 230] on button "Versturen" at bounding box center [423, 235] width 262 height 24
